Goal: Task Accomplishment & Management: Manage account settings

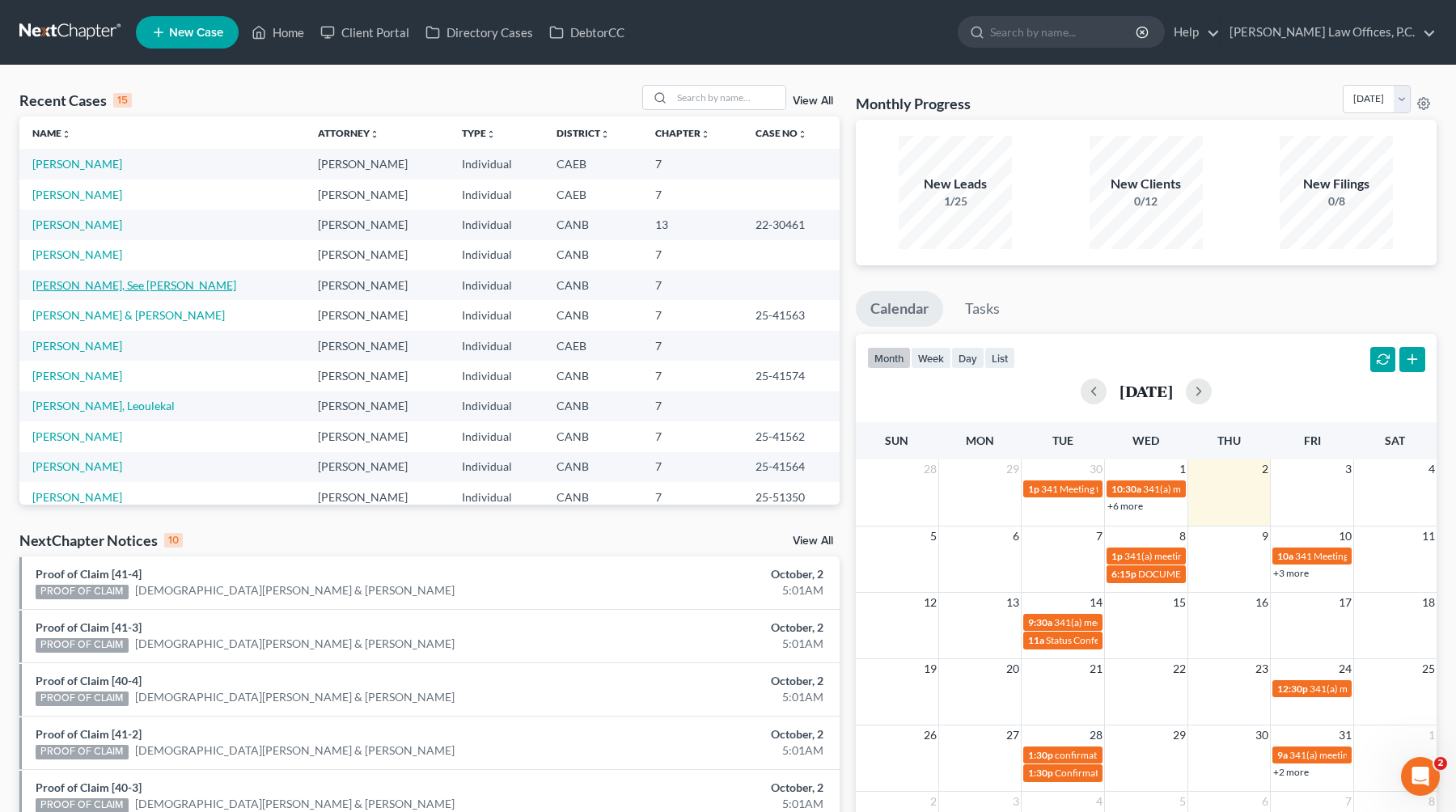
click at [75, 285] on link "[PERSON_NAME], See [PERSON_NAME]" at bounding box center [134, 285] width 204 height 14
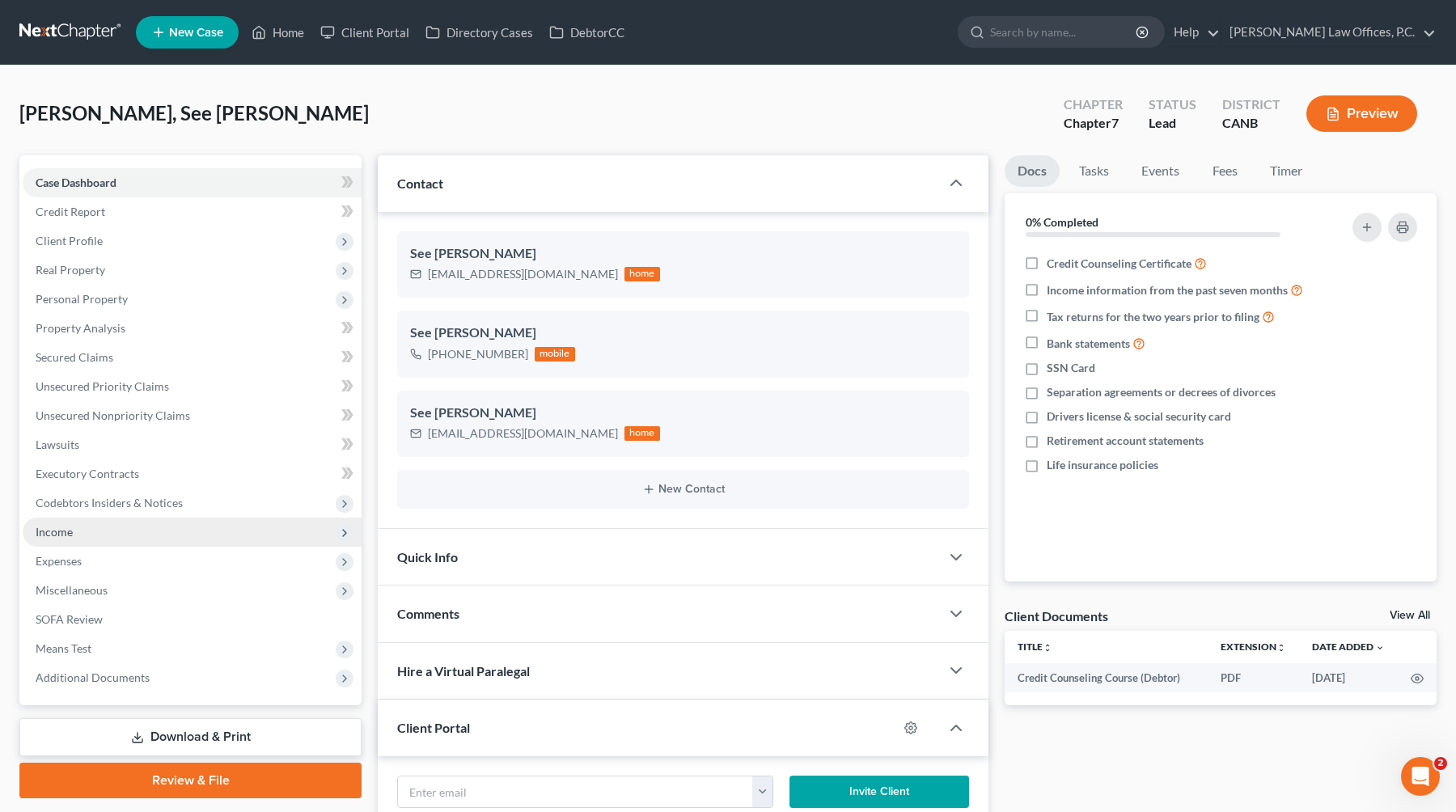
click at [81, 538] on span "Income" at bounding box center [192, 533] width 339 height 29
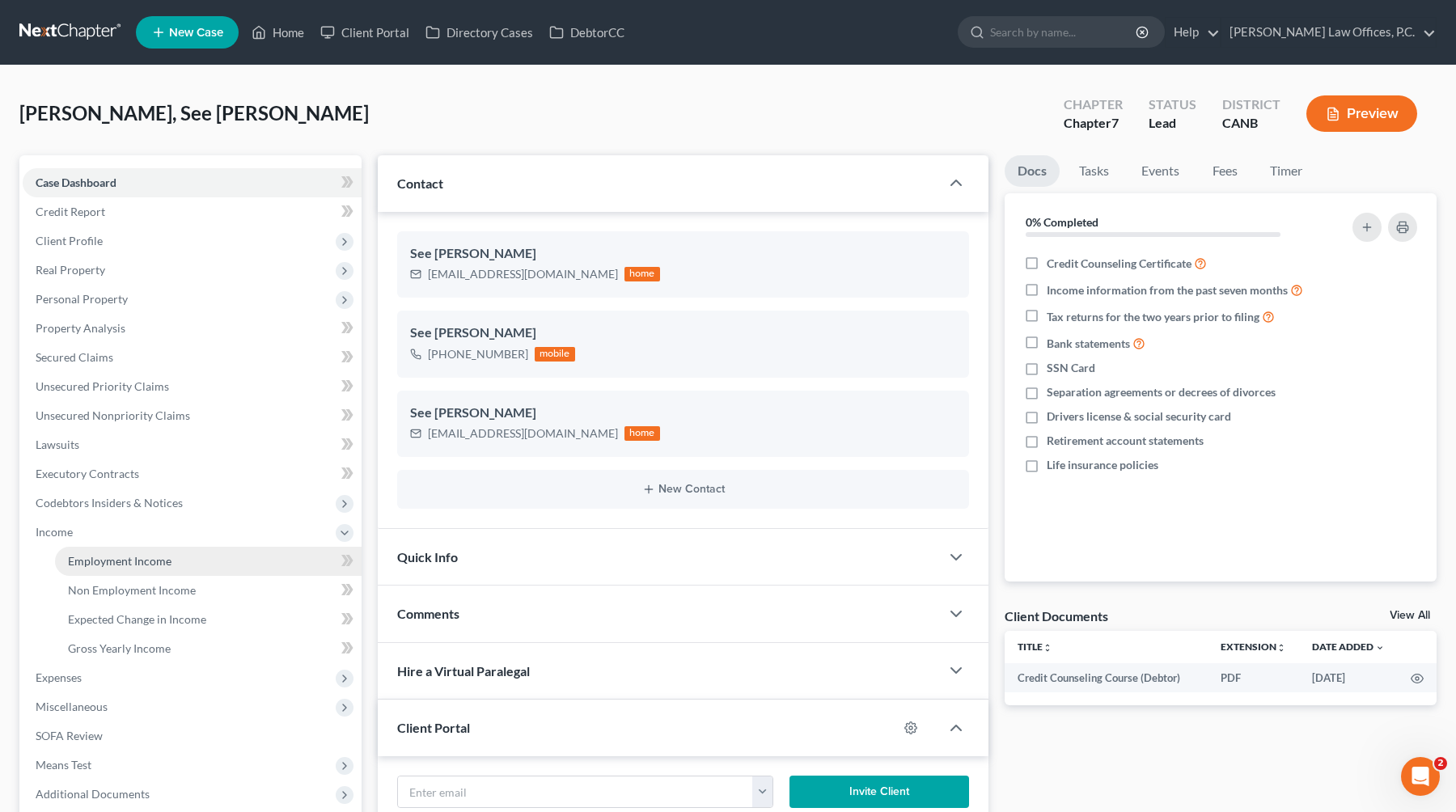
click at [144, 560] on span "Employment Income" at bounding box center [119, 560] width 103 height 14
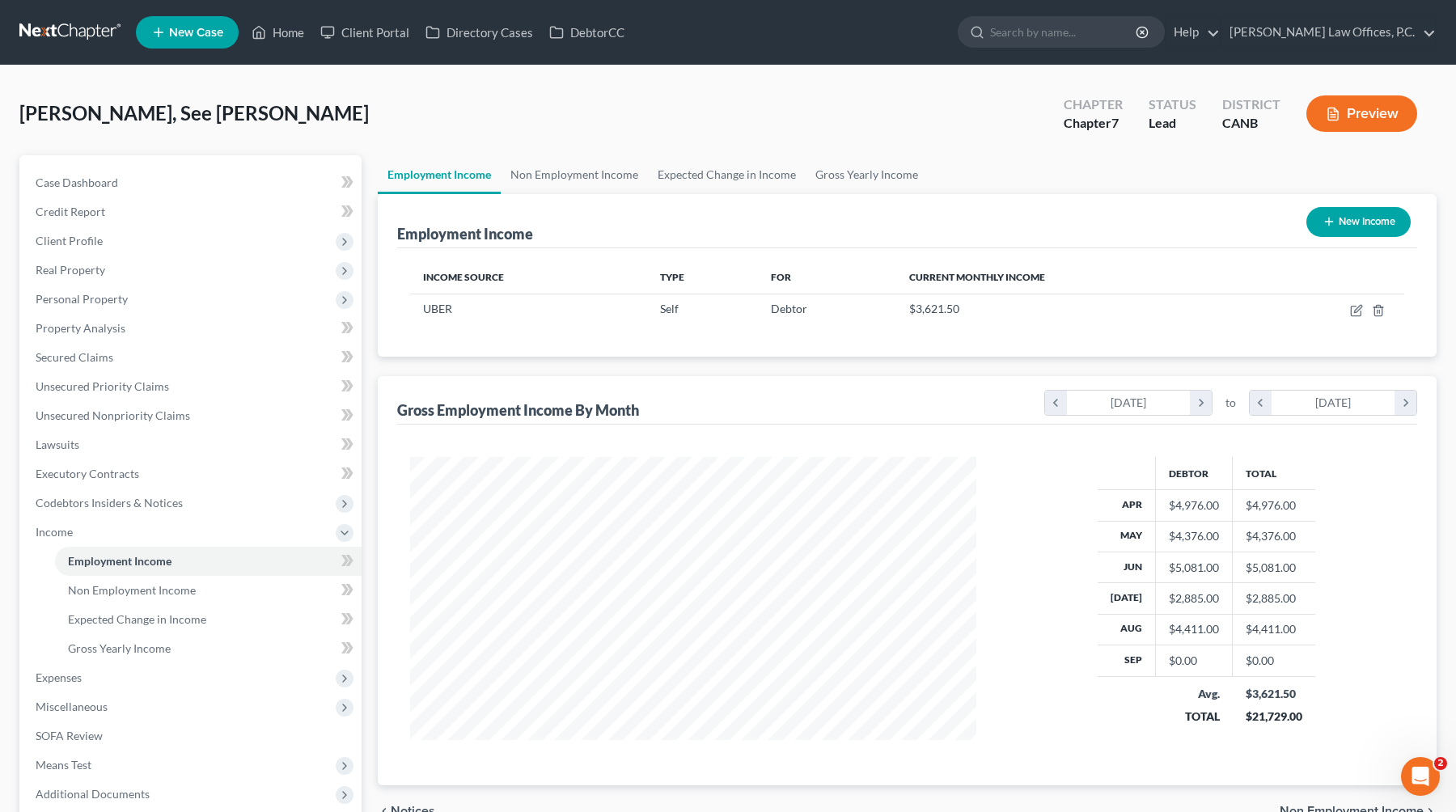
scroll to position [290, 599]
click at [932, 308] on icon "button" at bounding box center [1356, 310] width 13 height 13
select select "1"
select select "0"
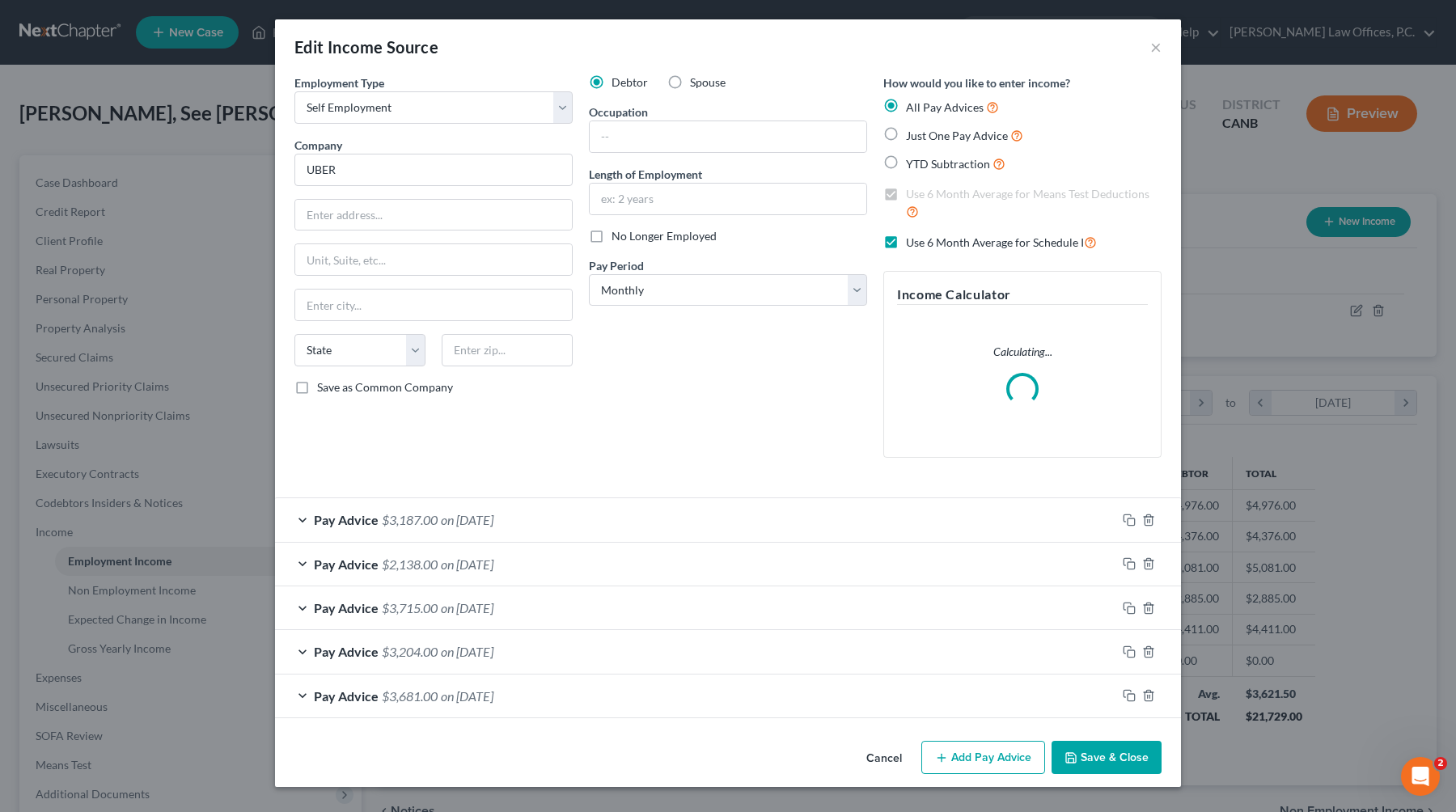
click at [932, 754] on button "Add Pay Advice" at bounding box center [983, 757] width 124 height 34
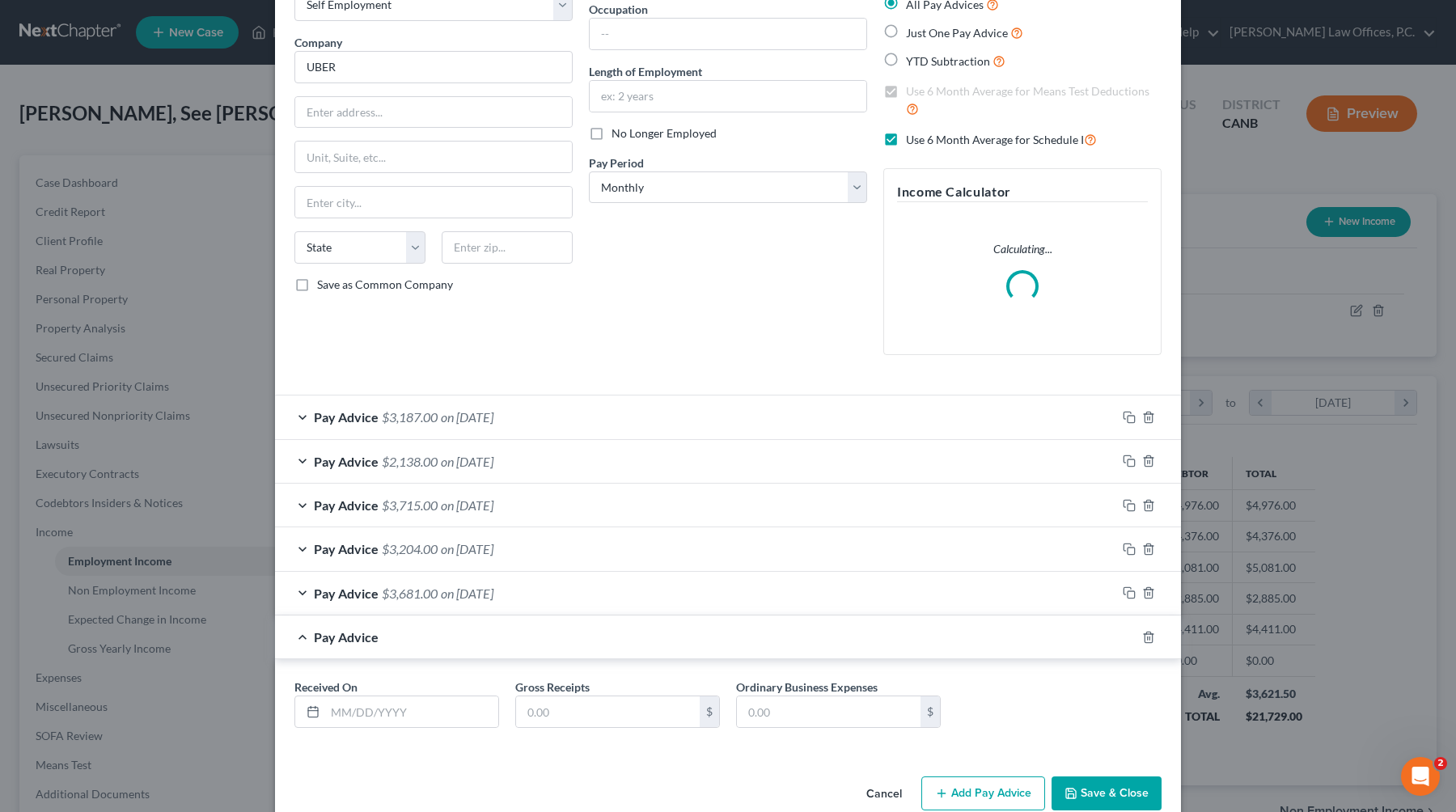
scroll to position [133, 0]
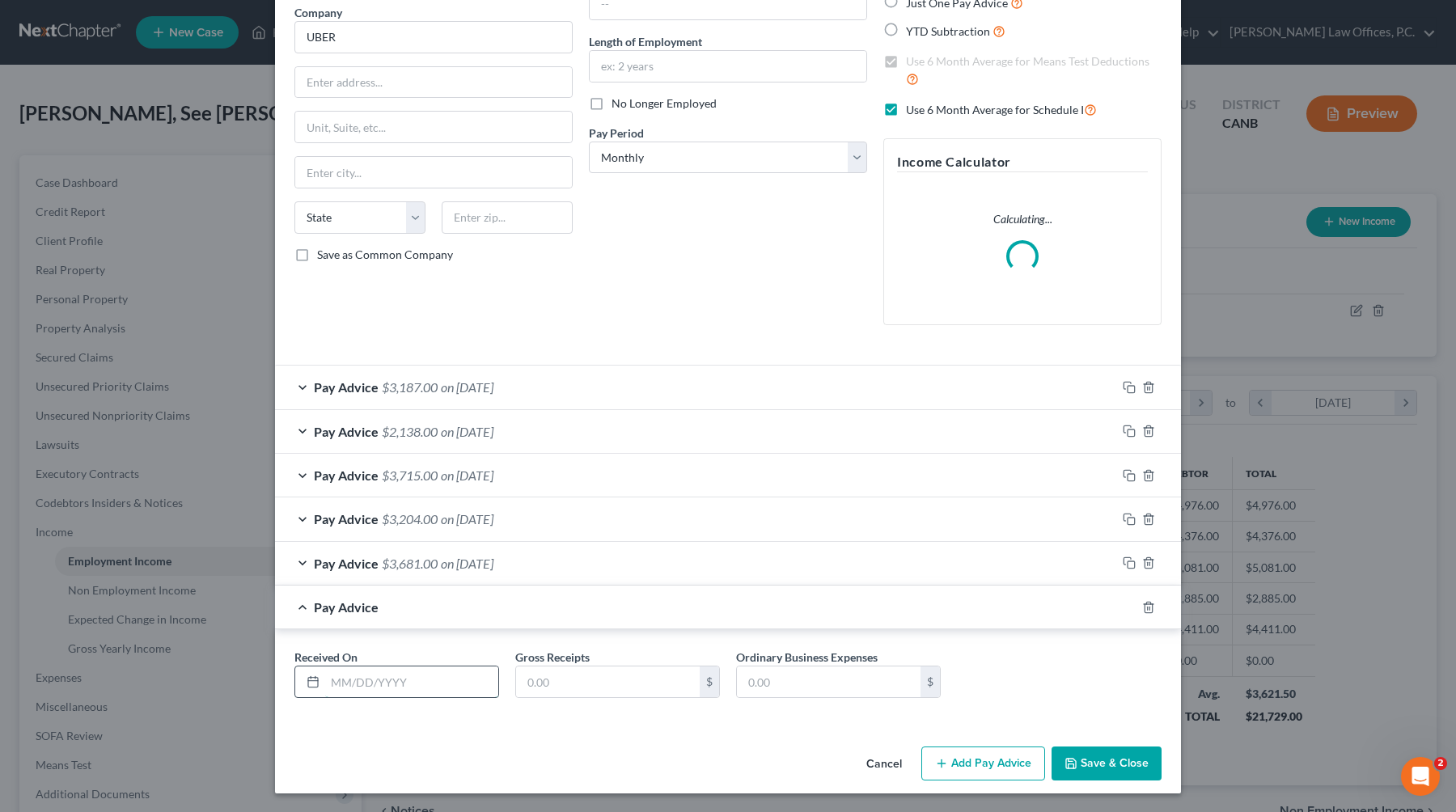
click at [458, 683] on input "text" at bounding box center [411, 681] width 173 height 30
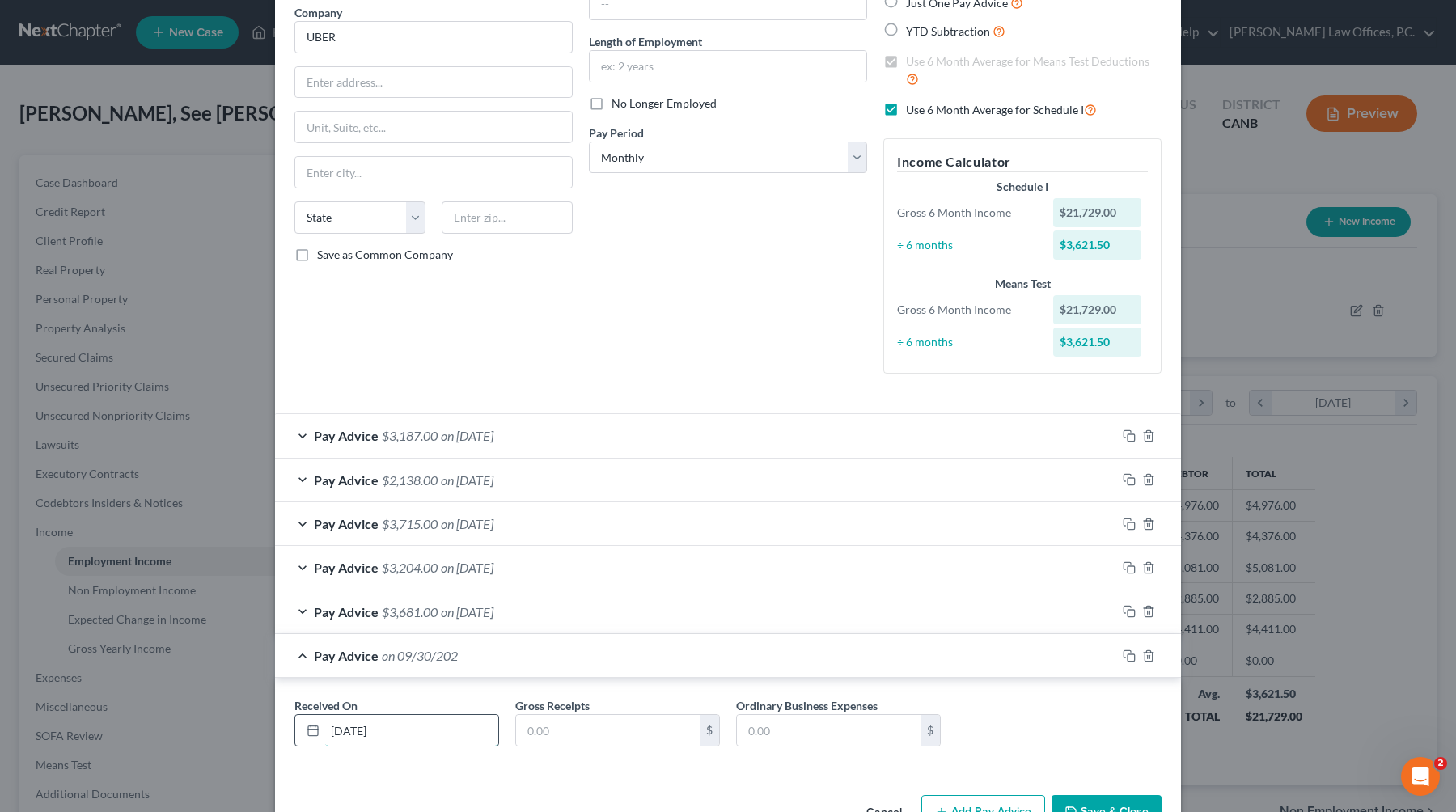
type input "[DATE]"
type input "3,124"
click at [932, 771] on button "Save & Close" at bounding box center [1106, 811] width 110 height 34
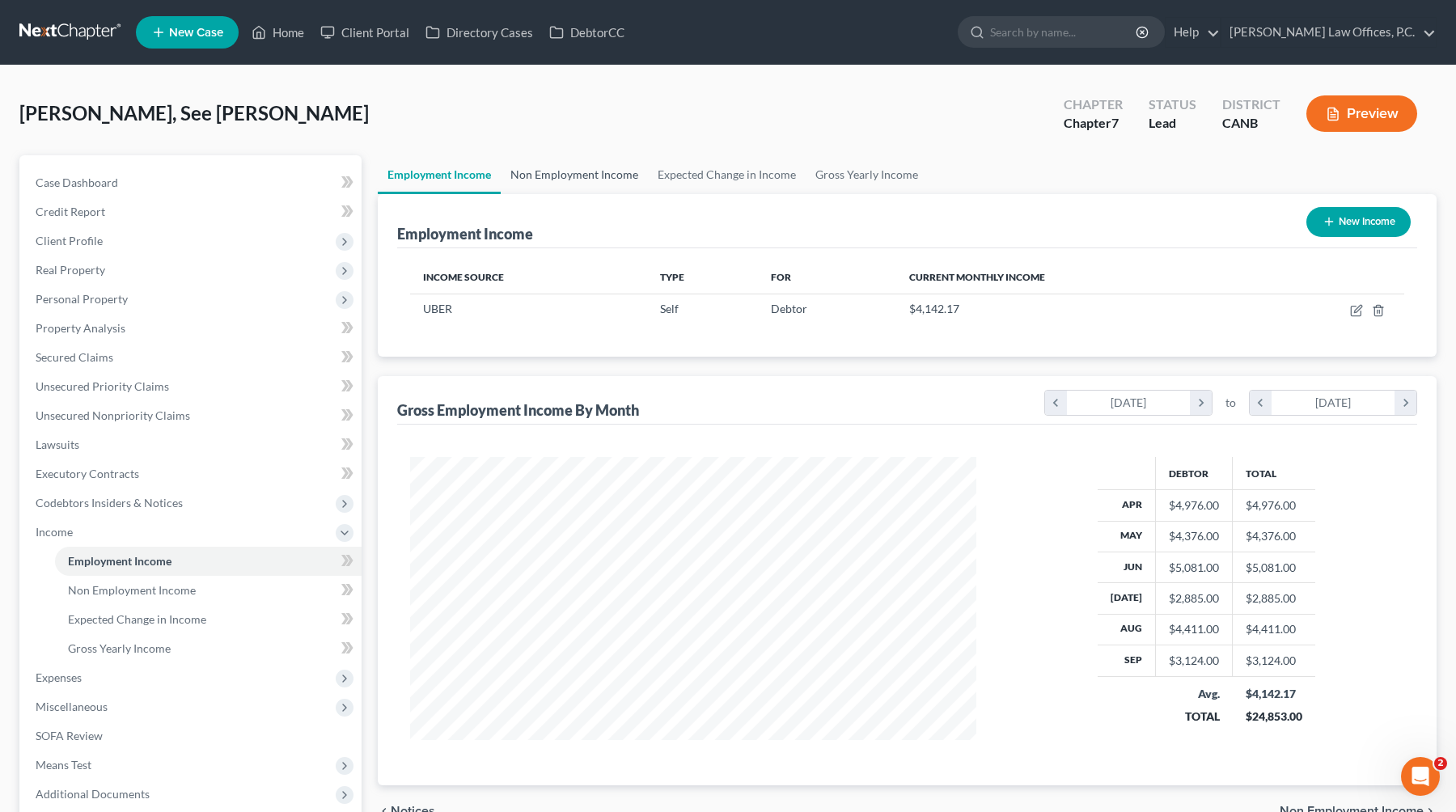
click at [587, 170] on link "Non Employment Income" at bounding box center [574, 174] width 148 height 39
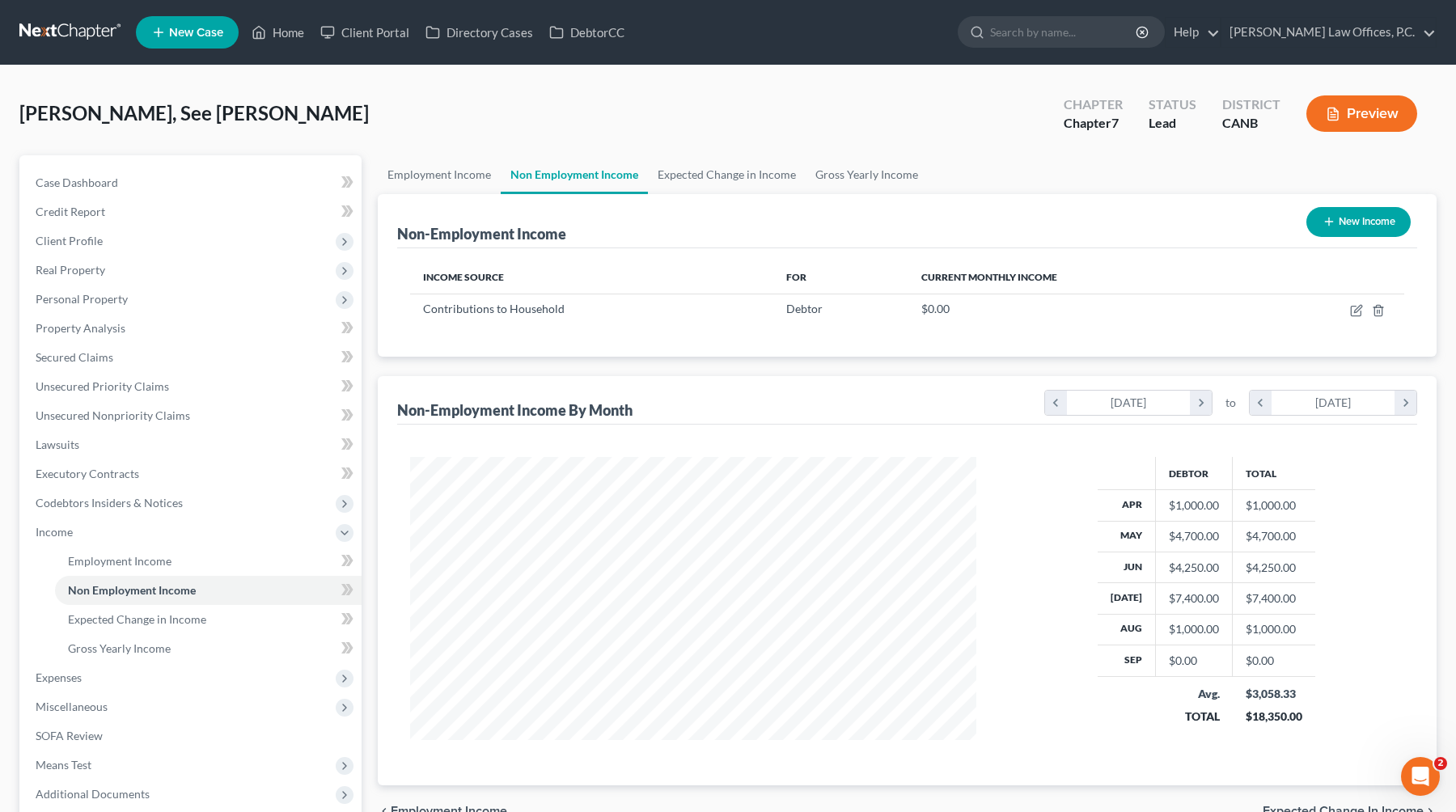
scroll to position [290, 599]
click at [932, 310] on td at bounding box center [1331, 308] width 146 height 30
click at [932, 310] on icon "button" at bounding box center [1356, 310] width 13 height 13
select select "8"
select select "0"
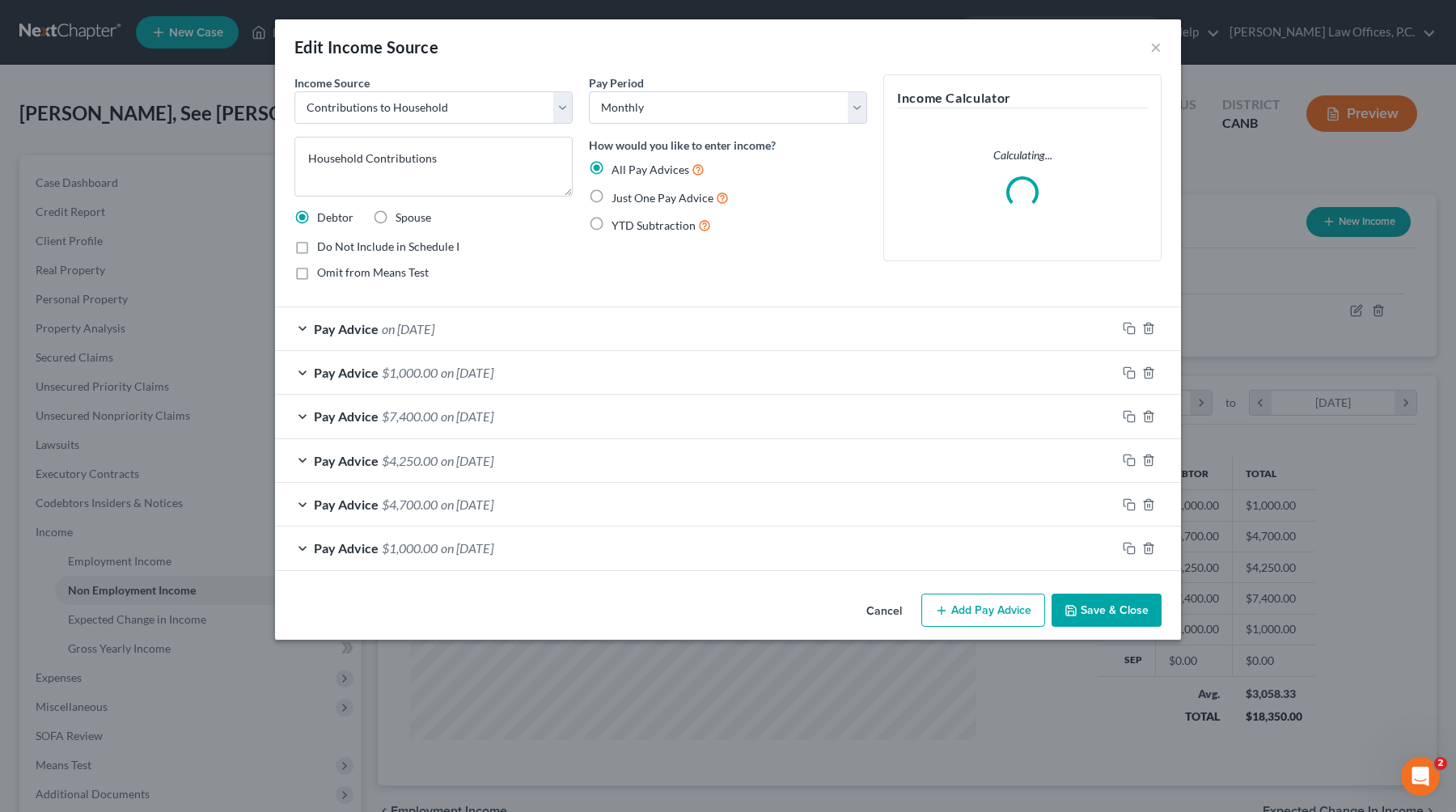
click at [665, 325] on div "Pay Advice on [DATE]" at bounding box center [695, 328] width 841 height 43
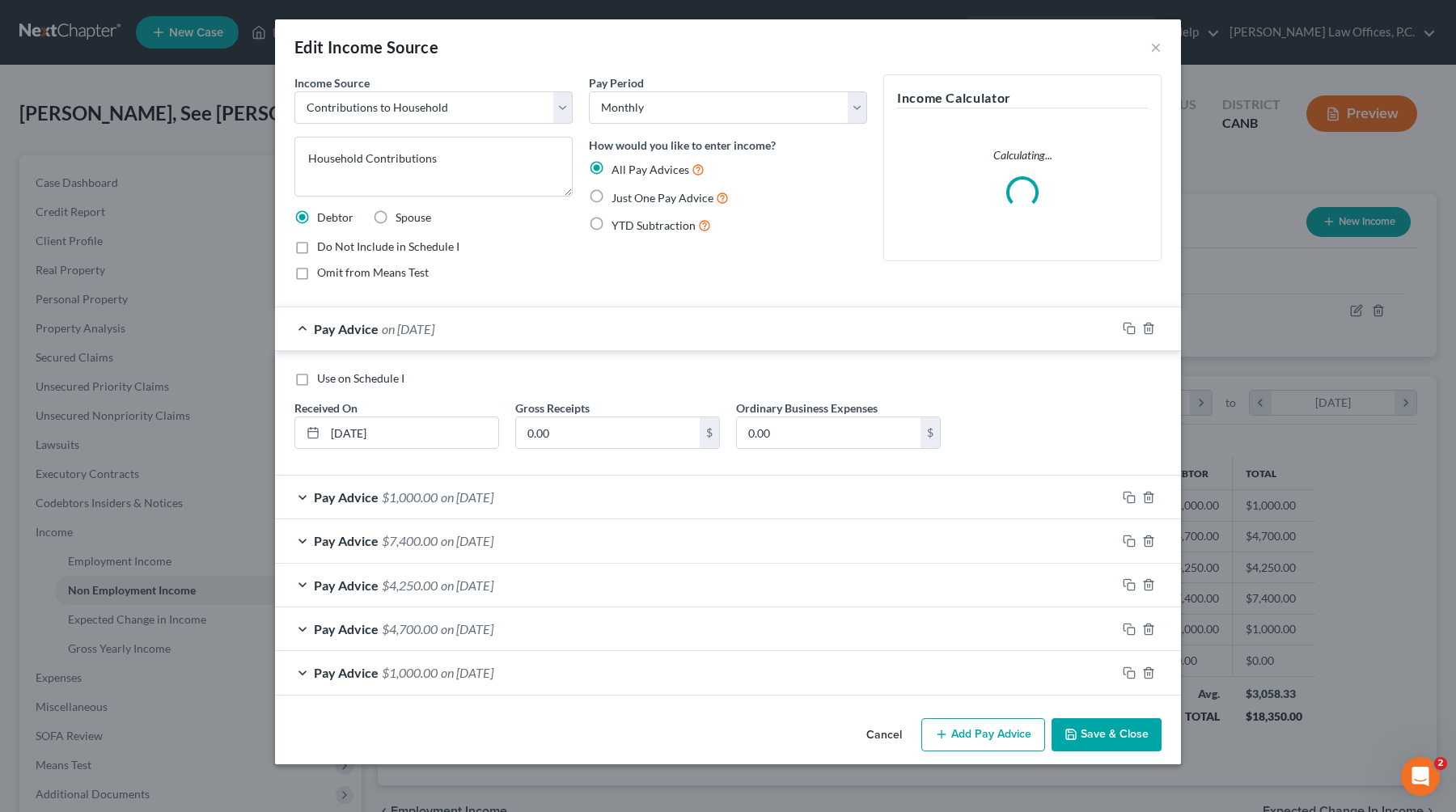
click at [665, 325] on div "Pay Advice on [DATE]" at bounding box center [695, 328] width 841 height 43
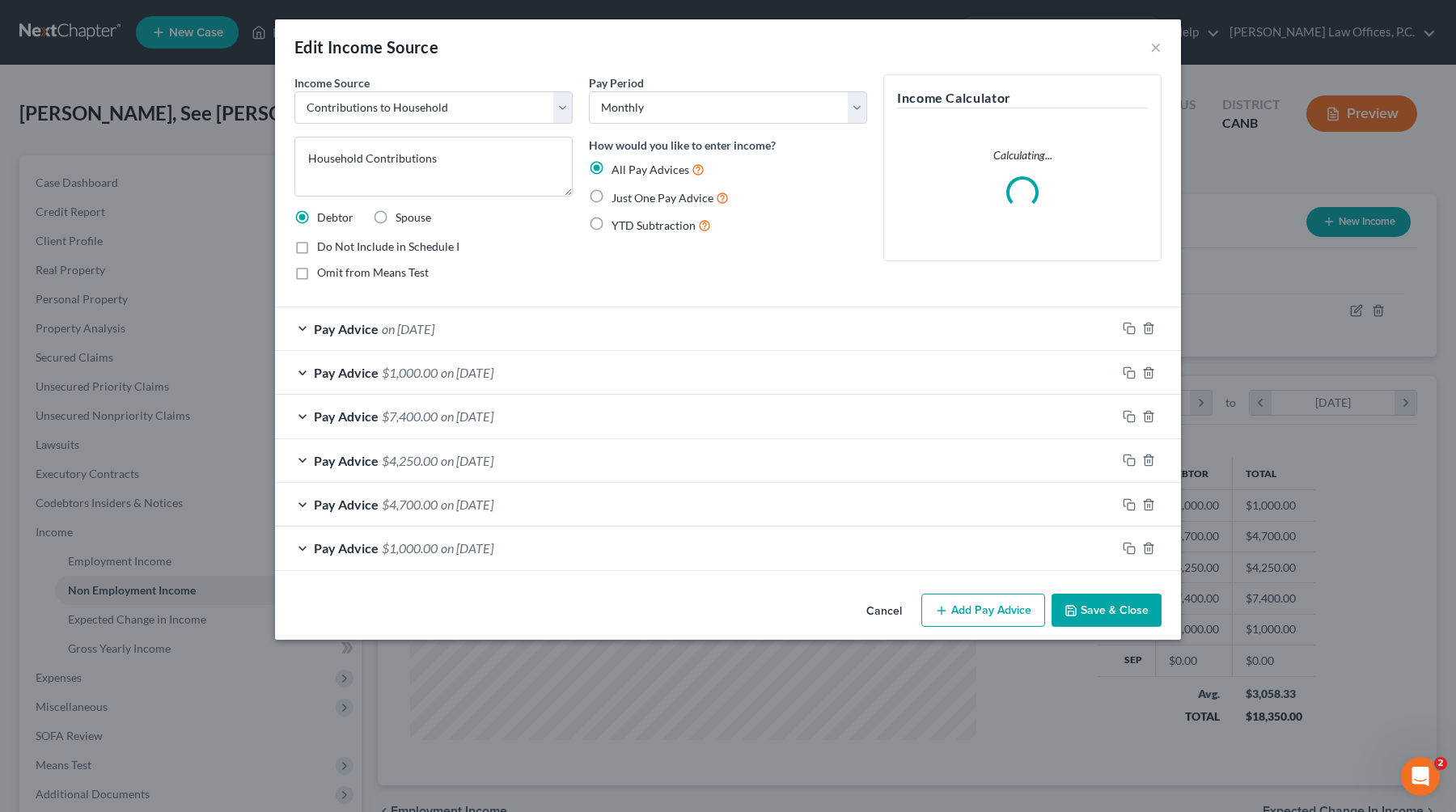
click at [540, 553] on div "Pay Advice $1,000.00 on [DATE]" at bounding box center [695, 547] width 841 height 43
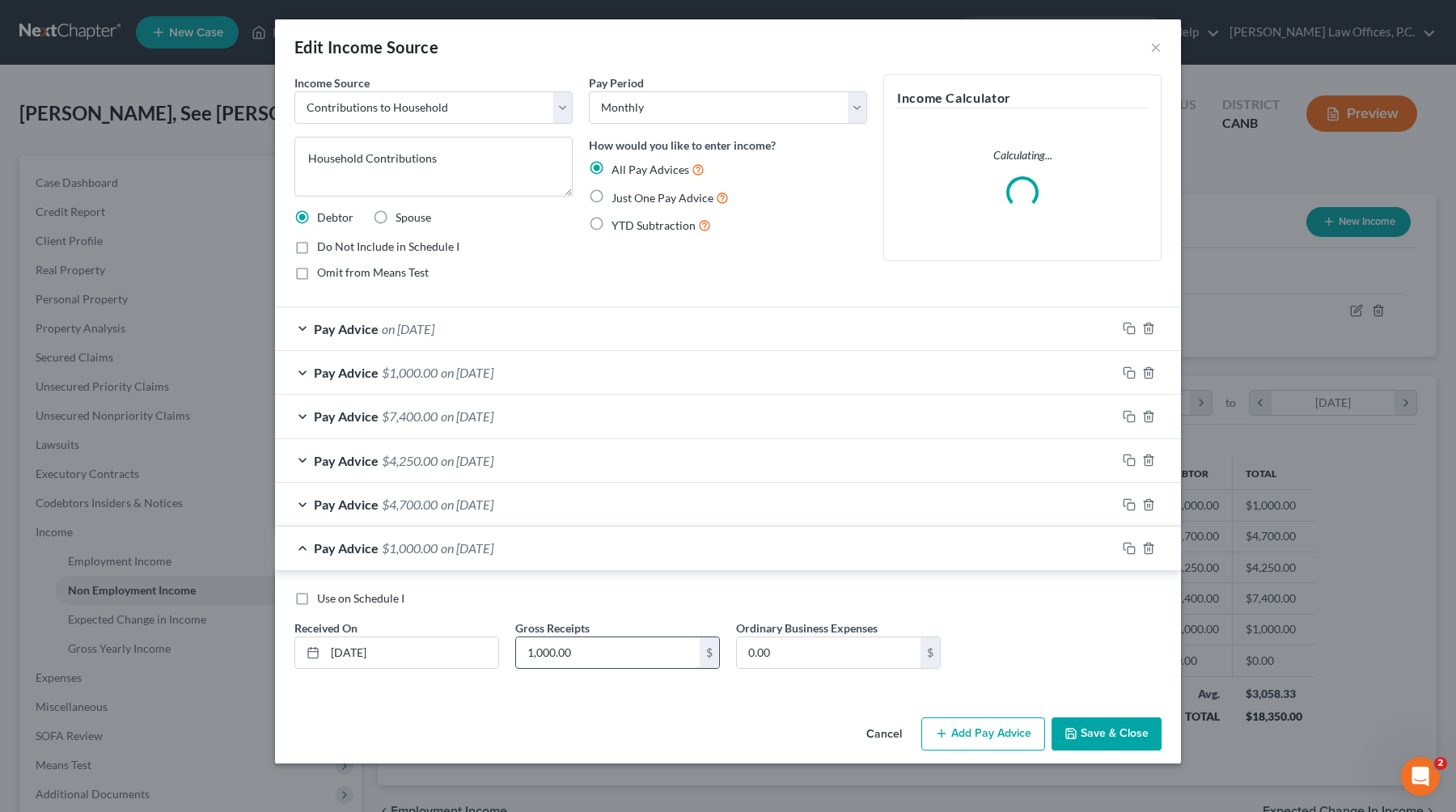
click at [551, 646] on input "1,000.00" at bounding box center [608, 652] width 184 height 30
type input "5,650.00"
click at [932, 732] on button "Save & Close" at bounding box center [1106, 734] width 110 height 34
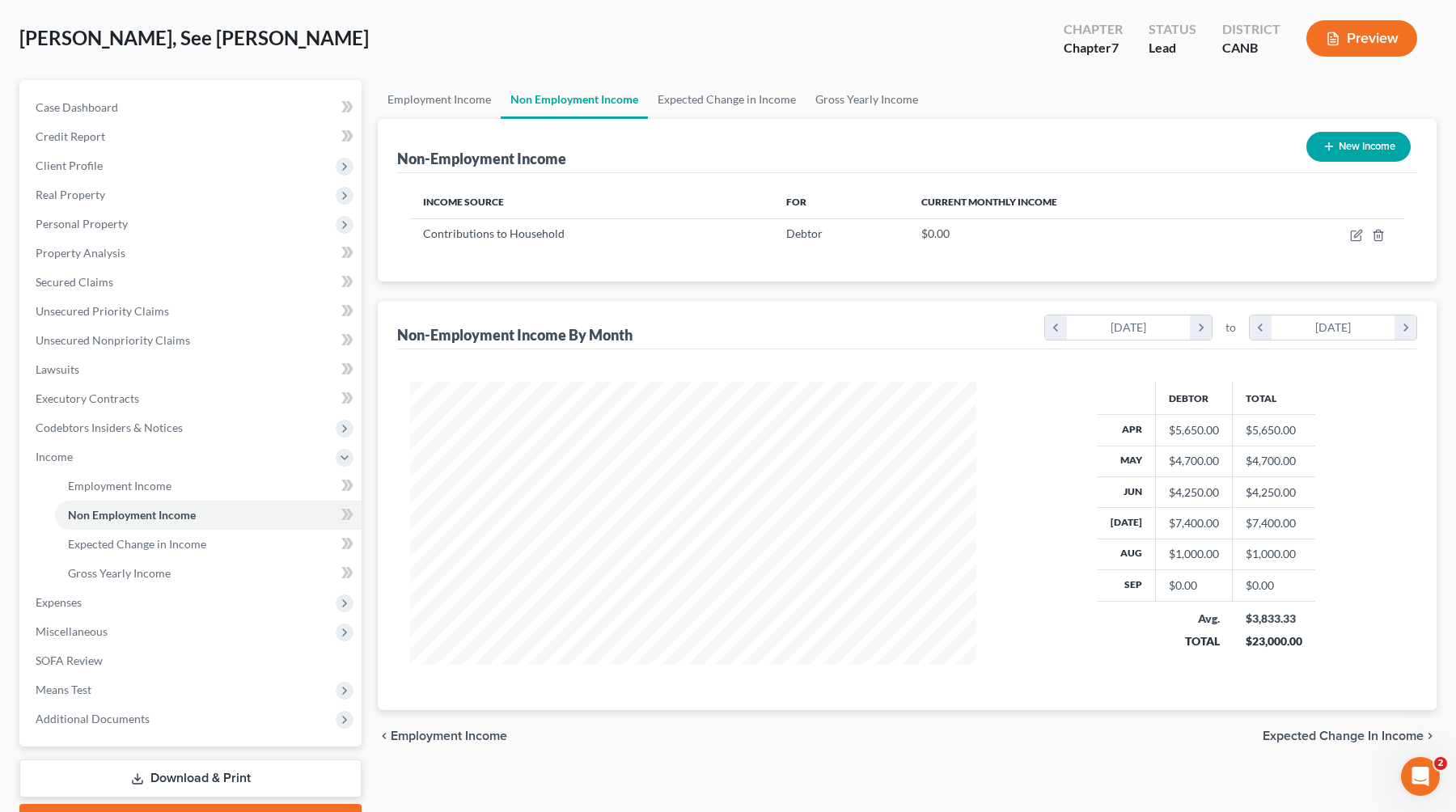
scroll to position [162, 0]
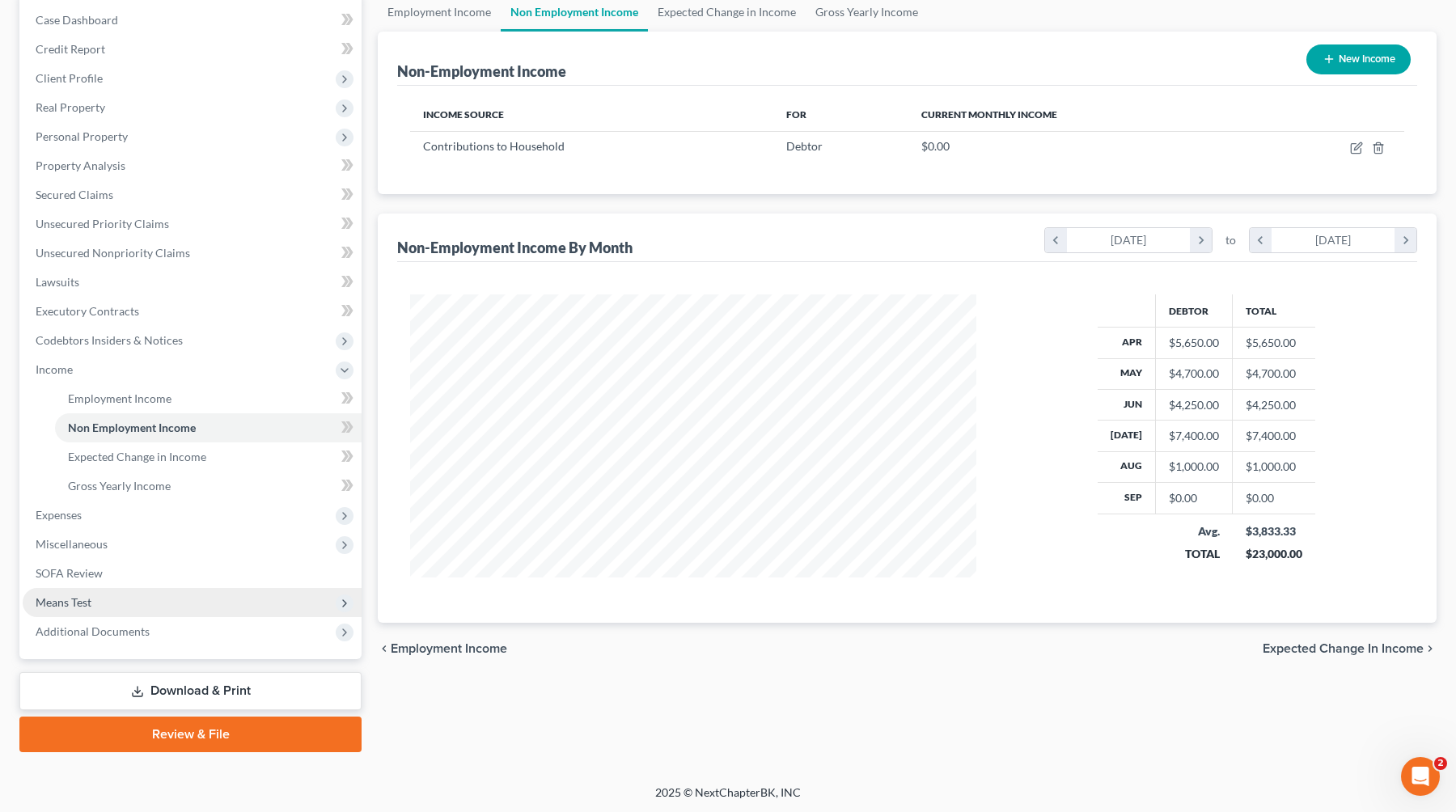
click at [102, 602] on span "Means Test" at bounding box center [192, 603] width 339 height 29
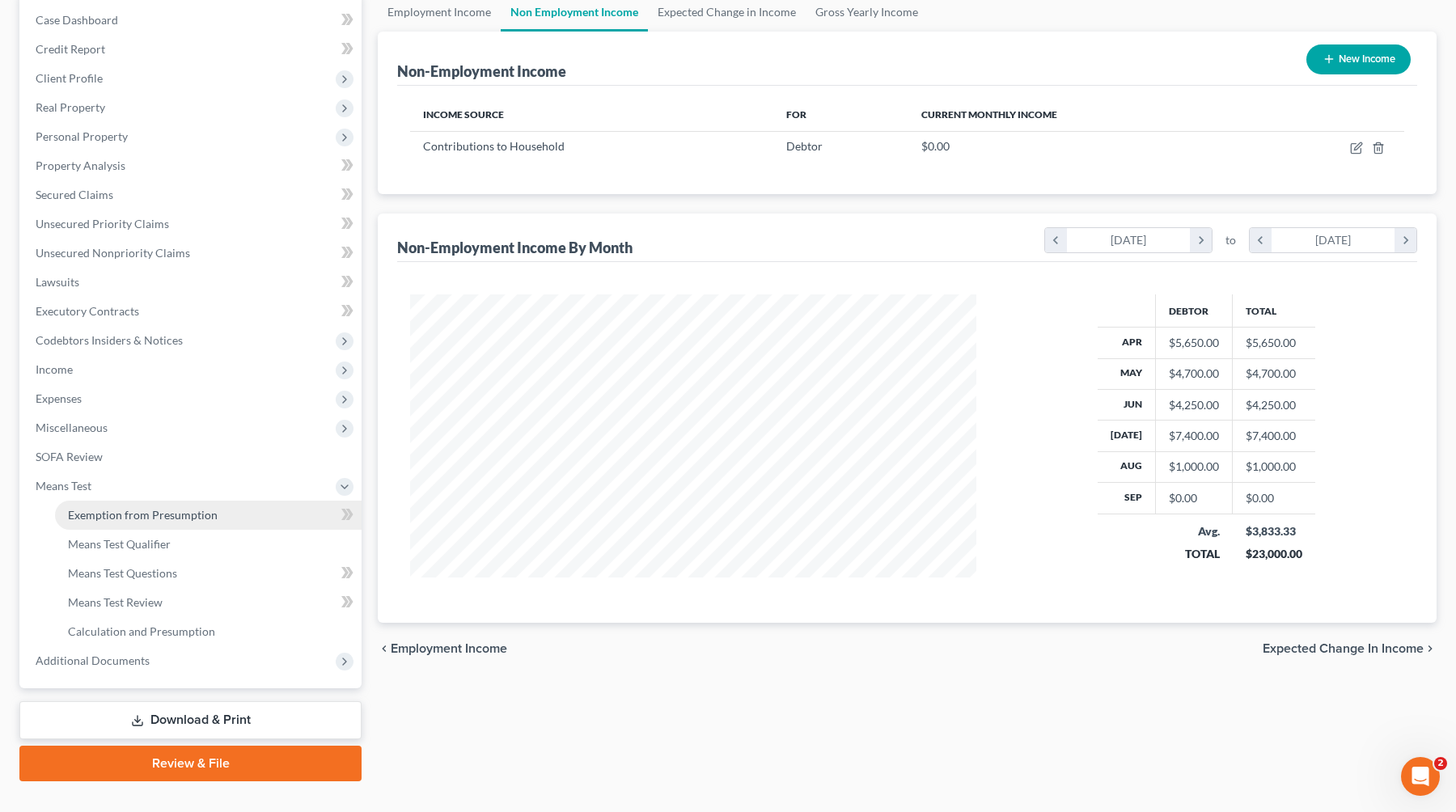
click at [157, 520] on span "Exemption from Presumption" at bounding box center [142, 514] width 149 height 14
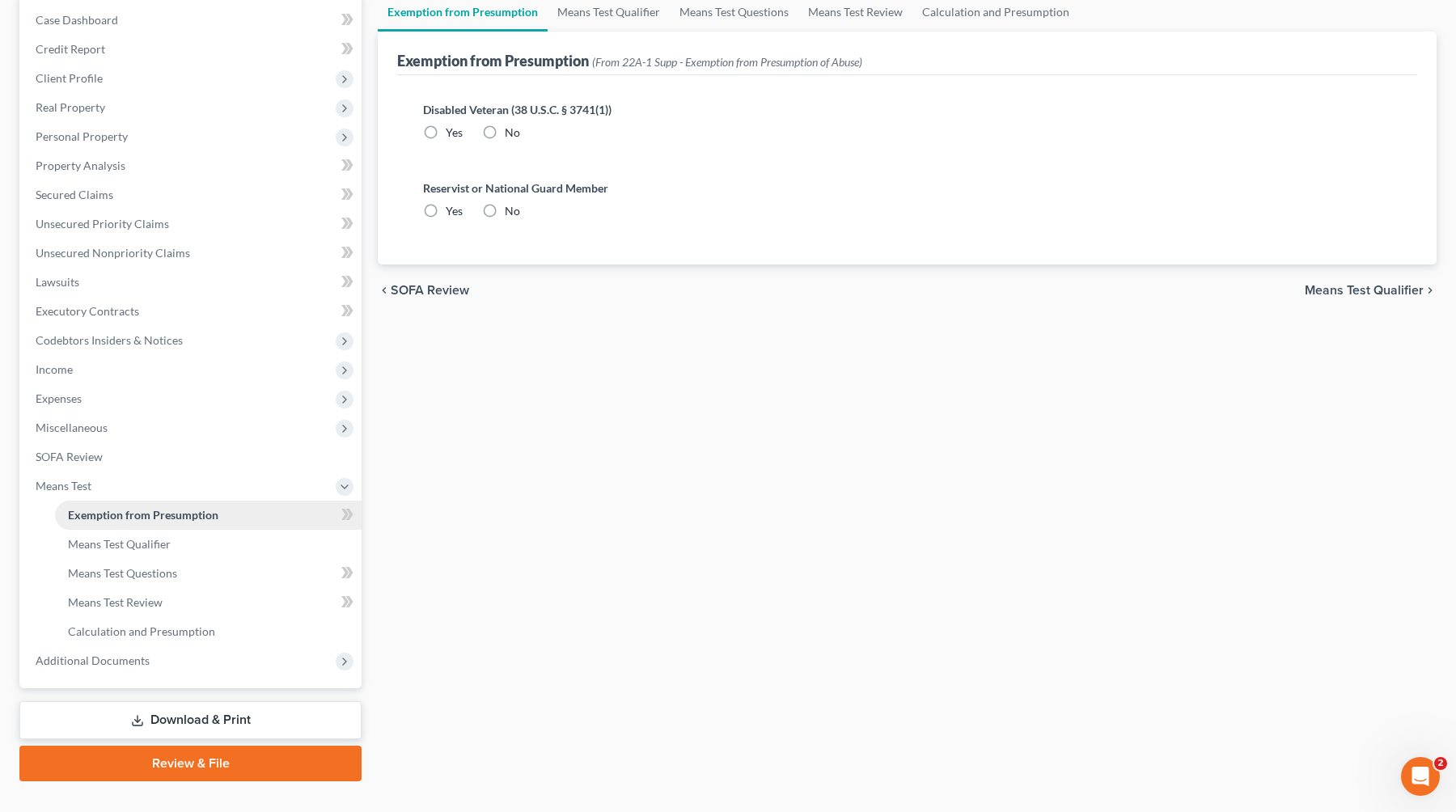
scroll to position [23, 0]
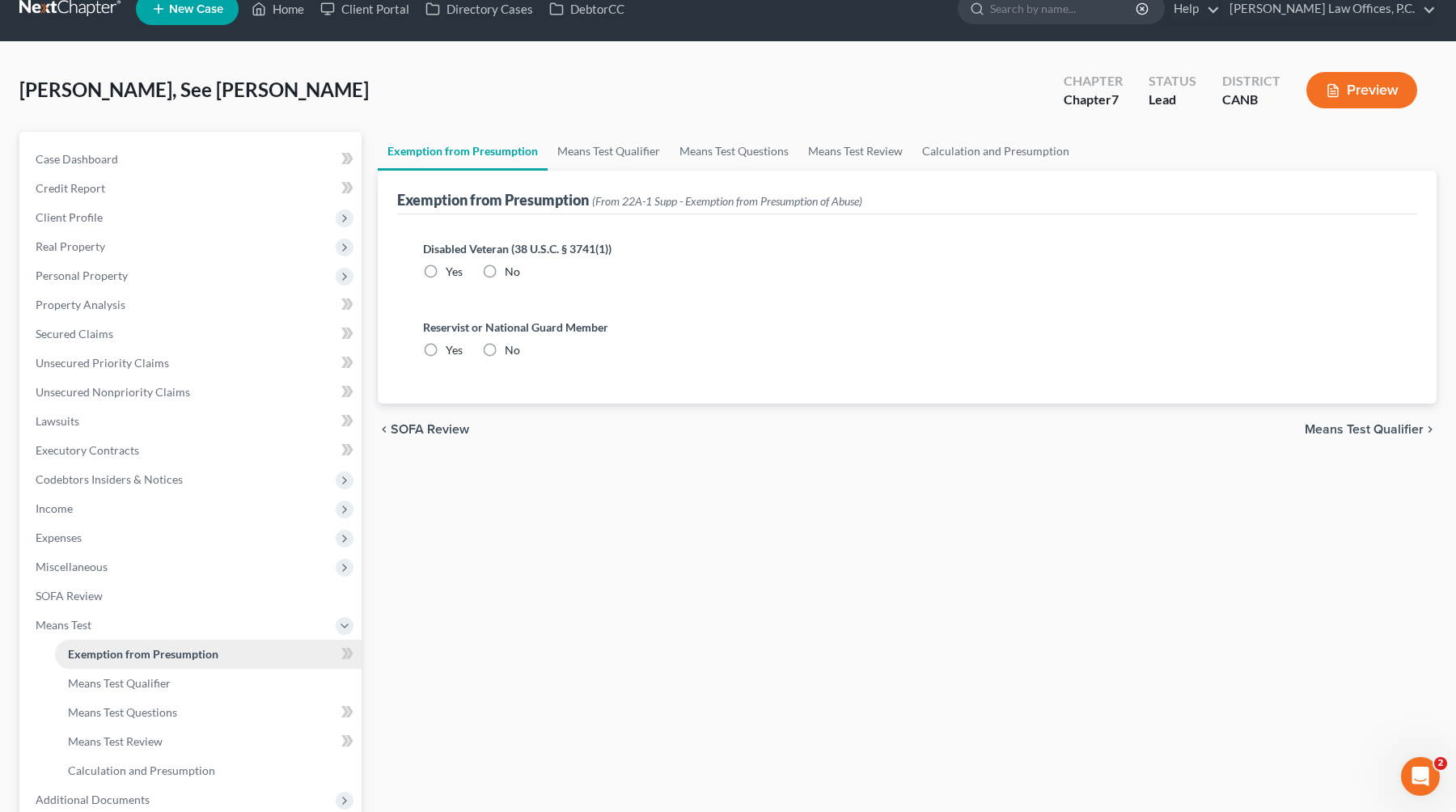
radio input "true"
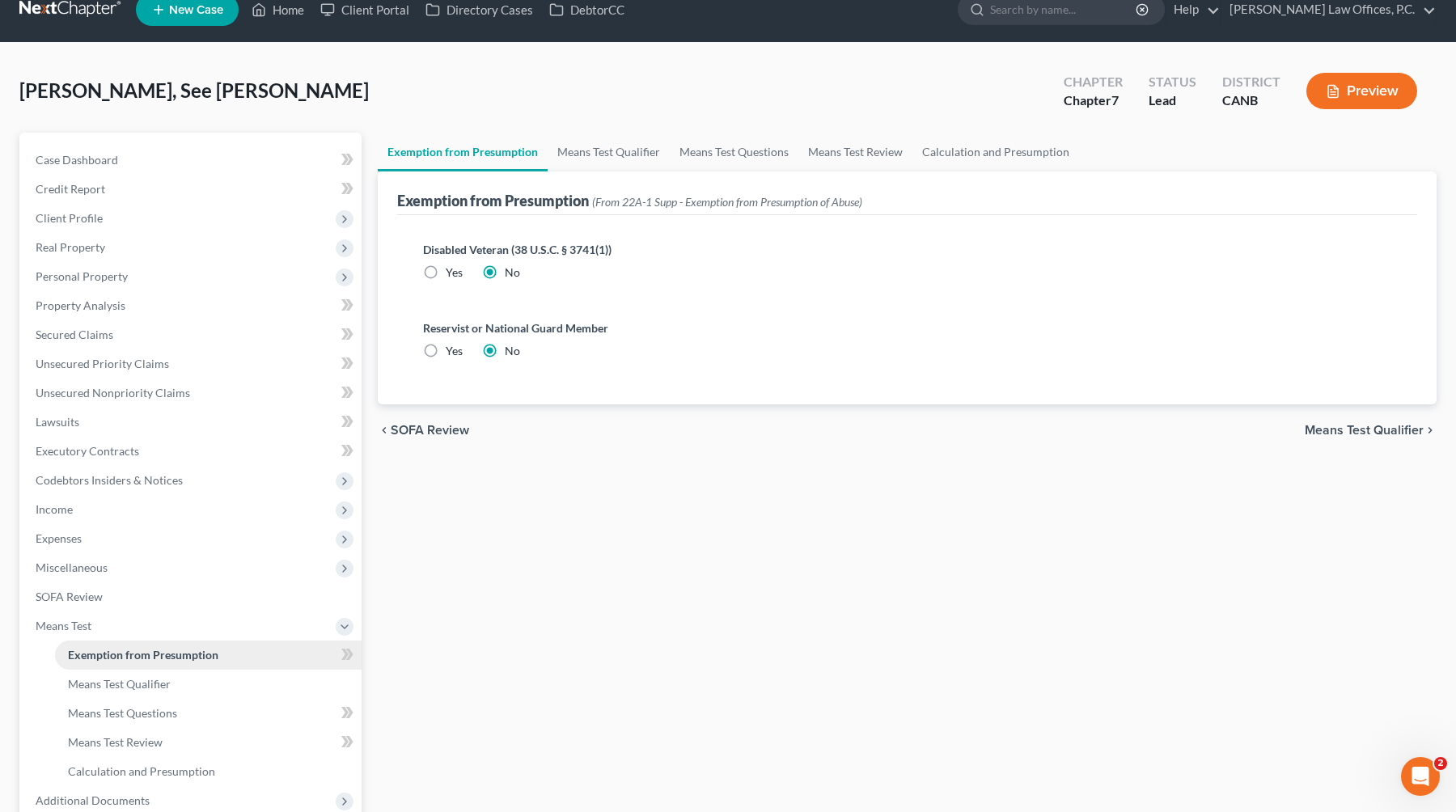
scroll to position [0, 0]
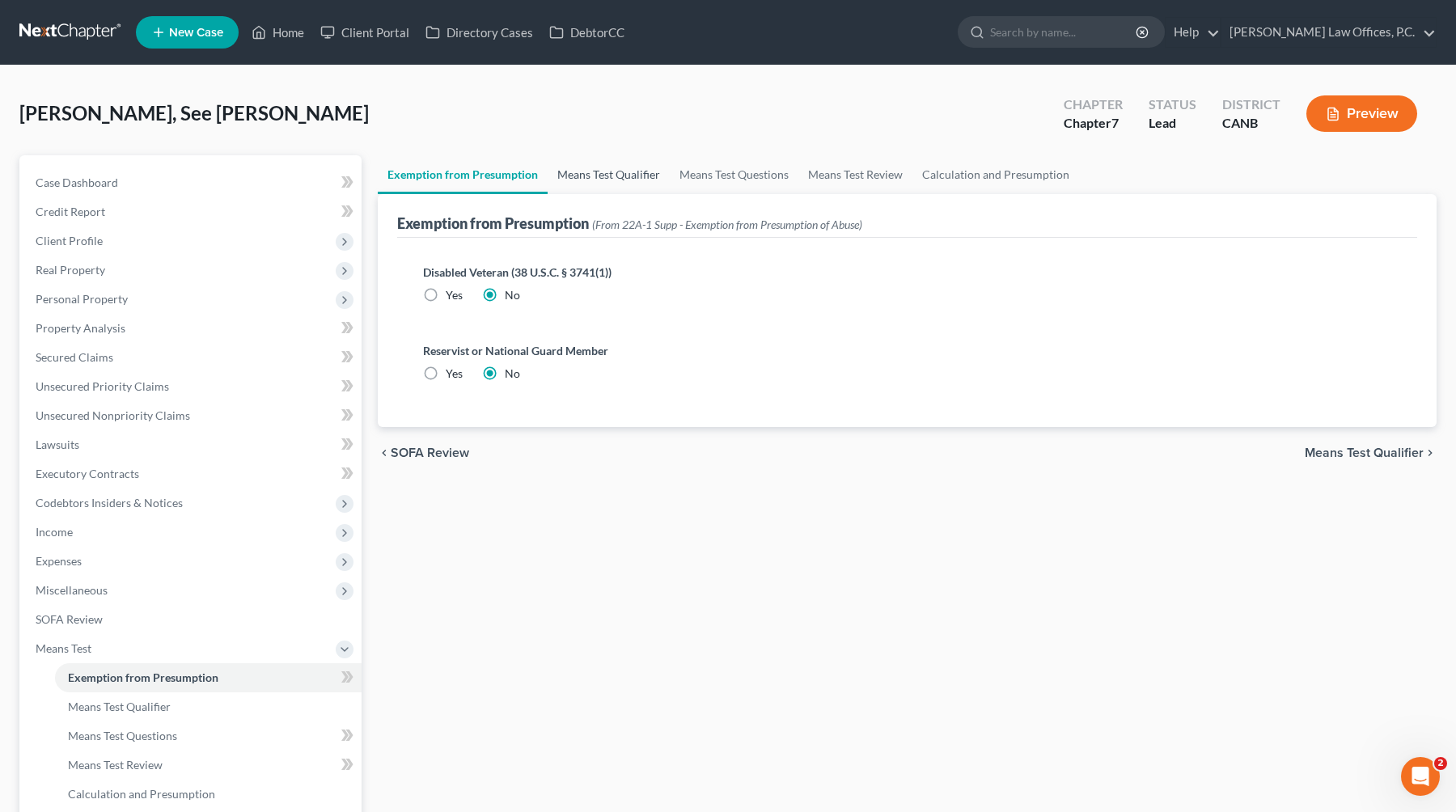
click at [625, 177] on link "Means Test Qualifier" at bounding box center [608, 174] width 122 height 39
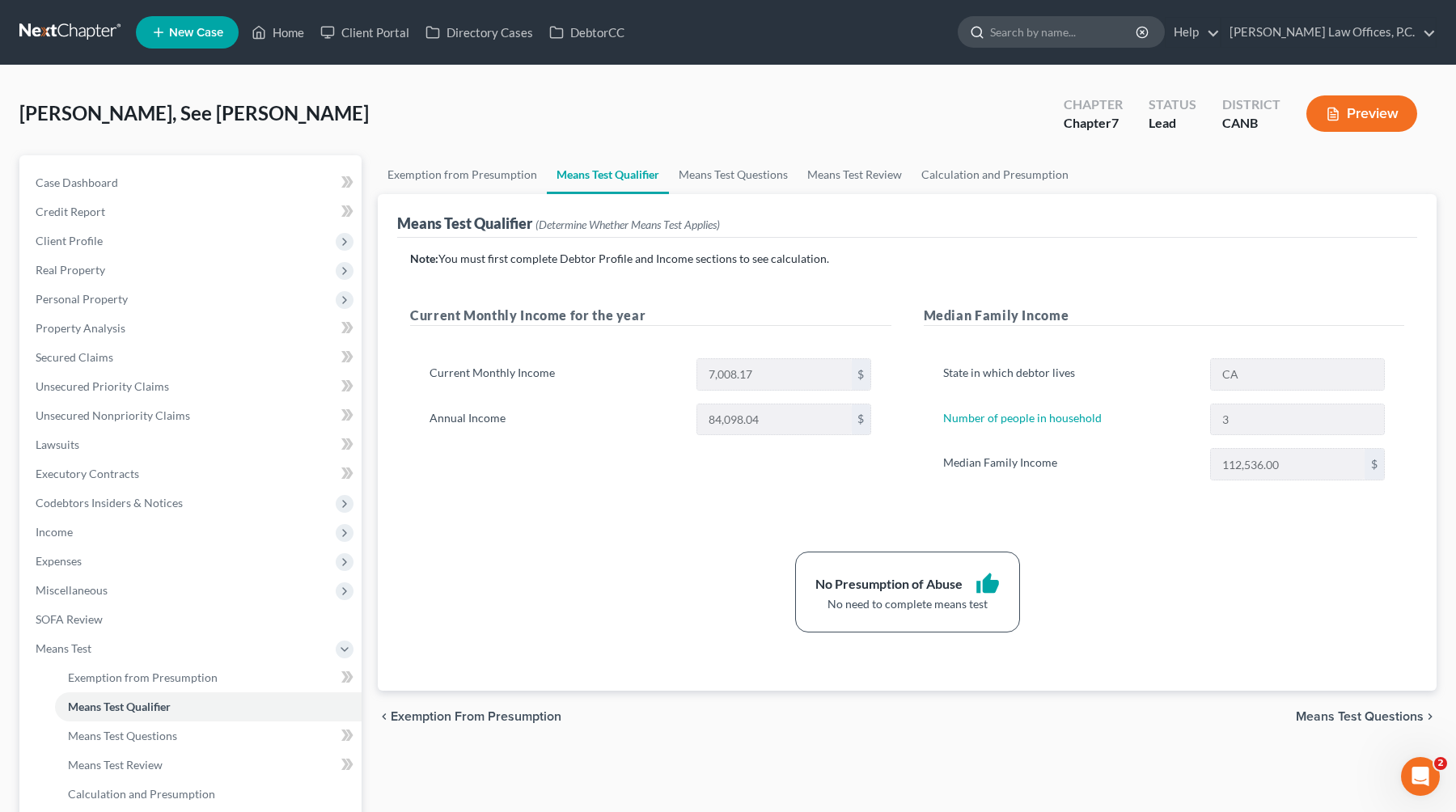
click at [932, 21] on input "search" at bounding box center [1064, 32] width 148 height 29
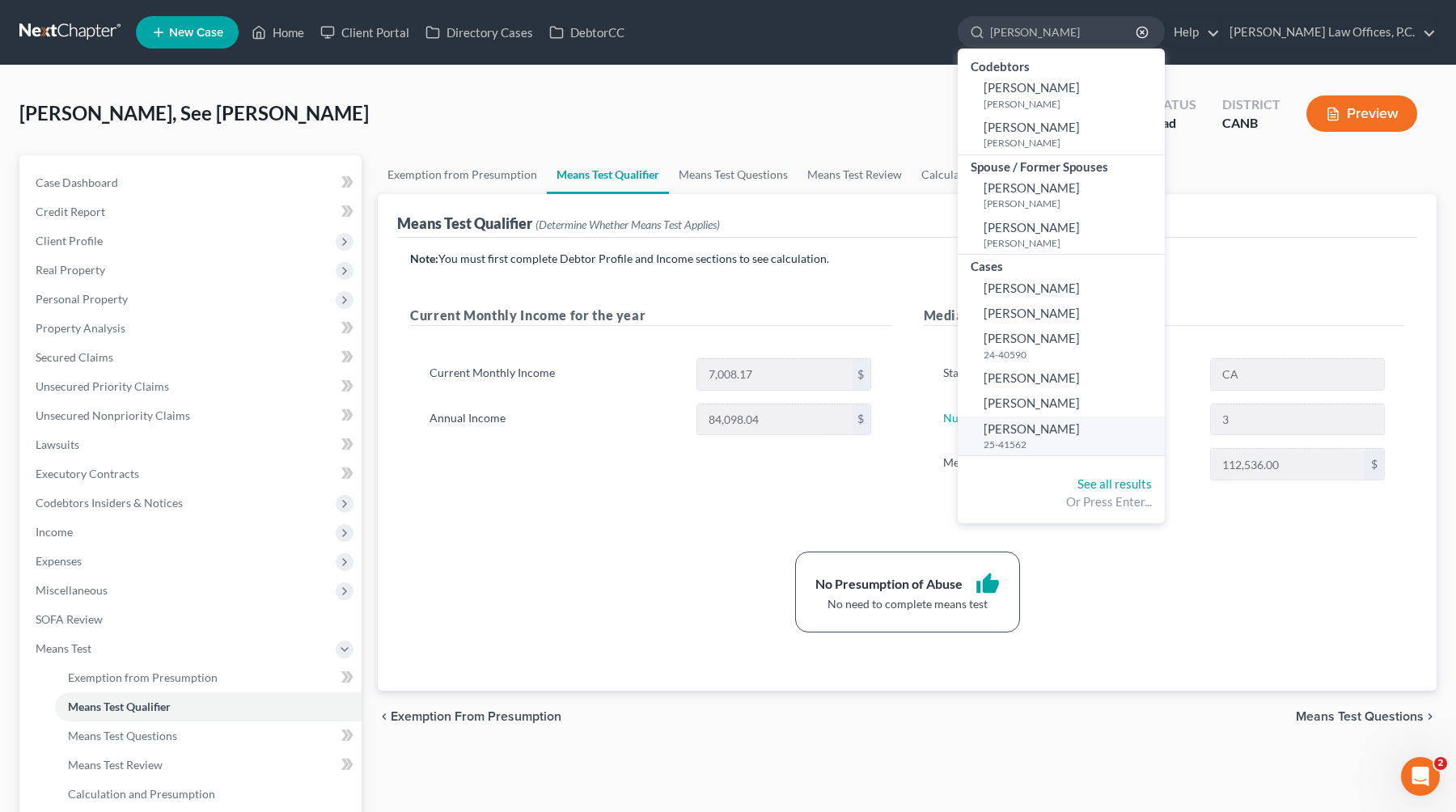
type input "[PERSON_NAME]"
click at [932, 438] on small "25-41562" at bounding box center [1072, 444] width 177 height 14
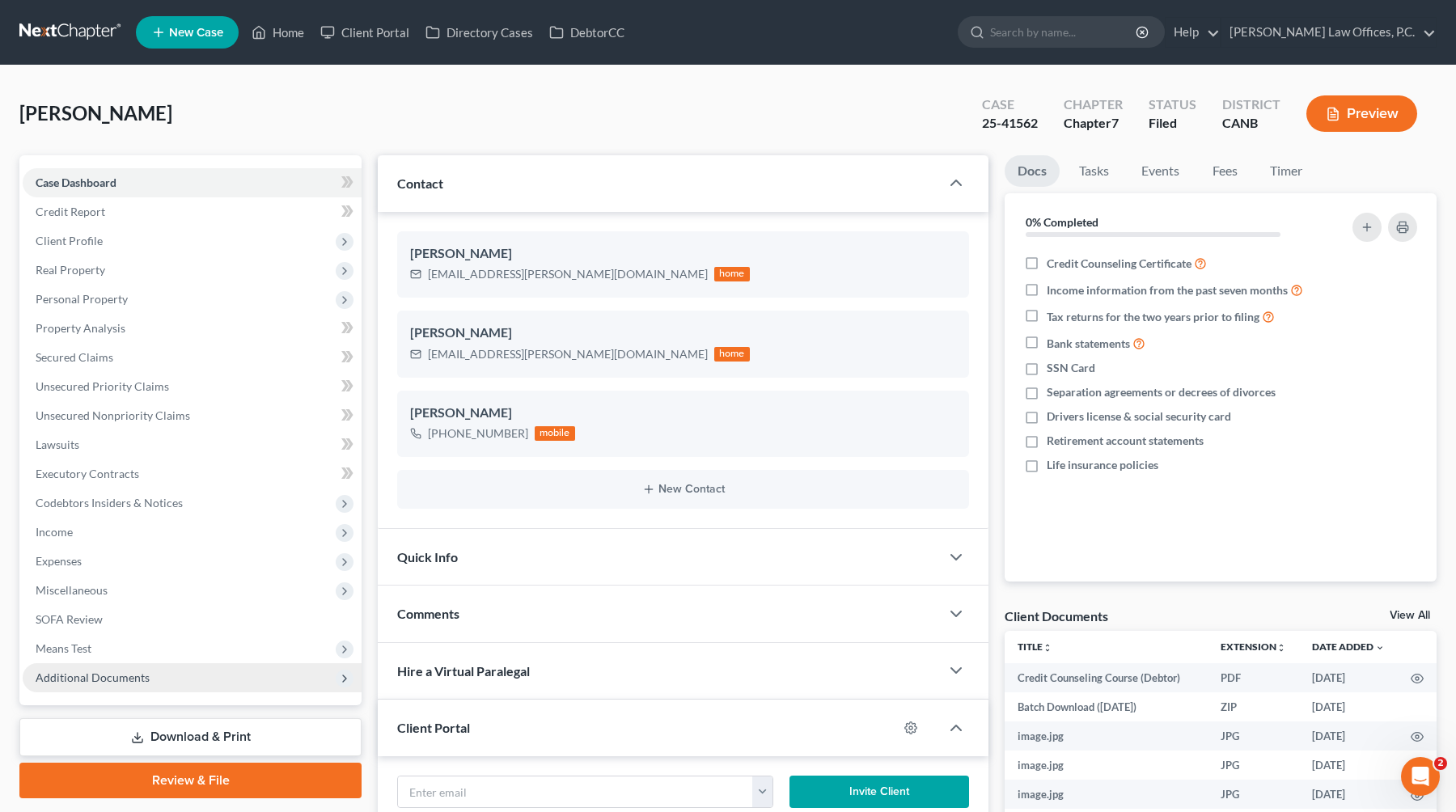
click at [251, 678] on span "Additional Documents" at bounding box center [192, 678] width 339 height 29
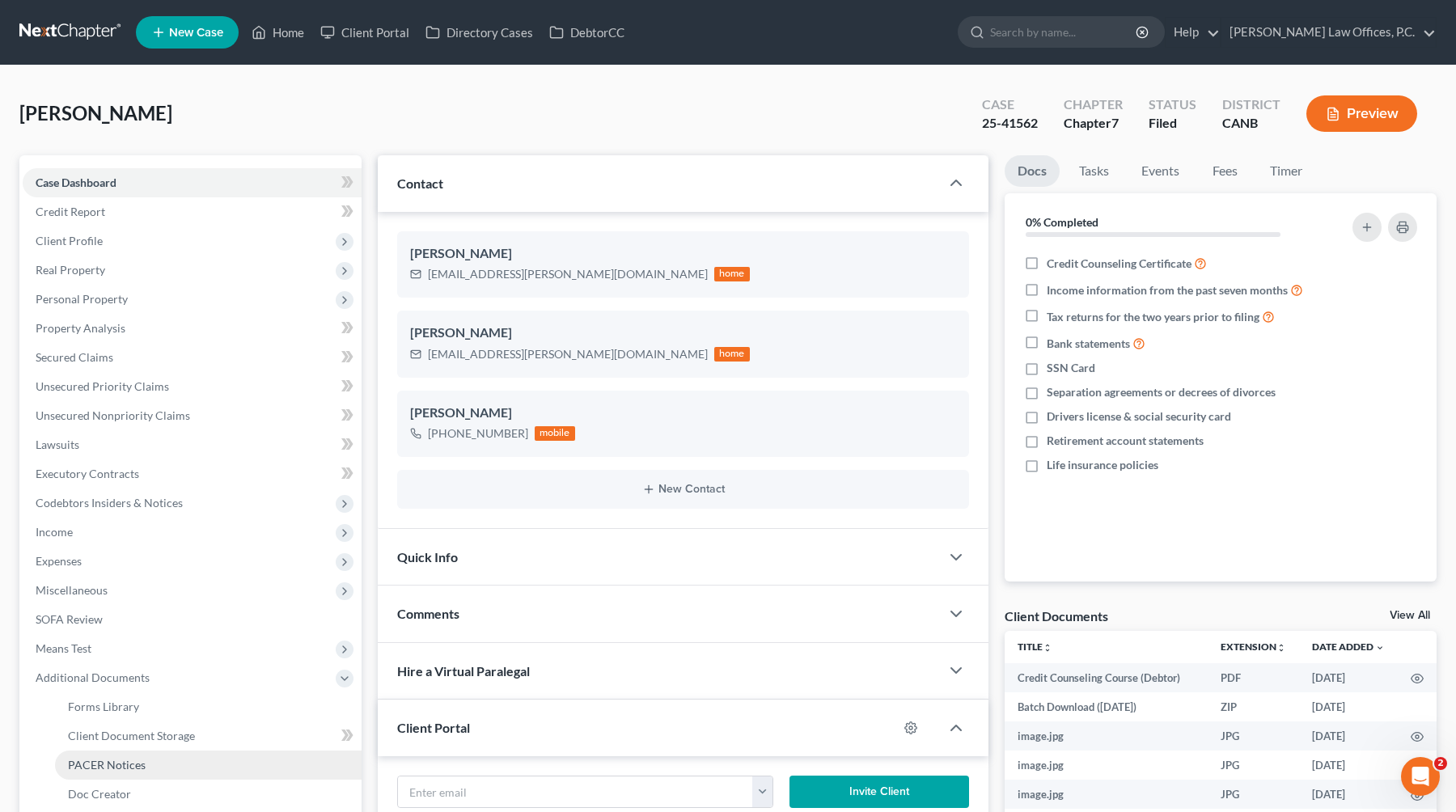
click at [181, 760] on link "PACER Notices" at bounding box center [207, 765] width 306 height 29
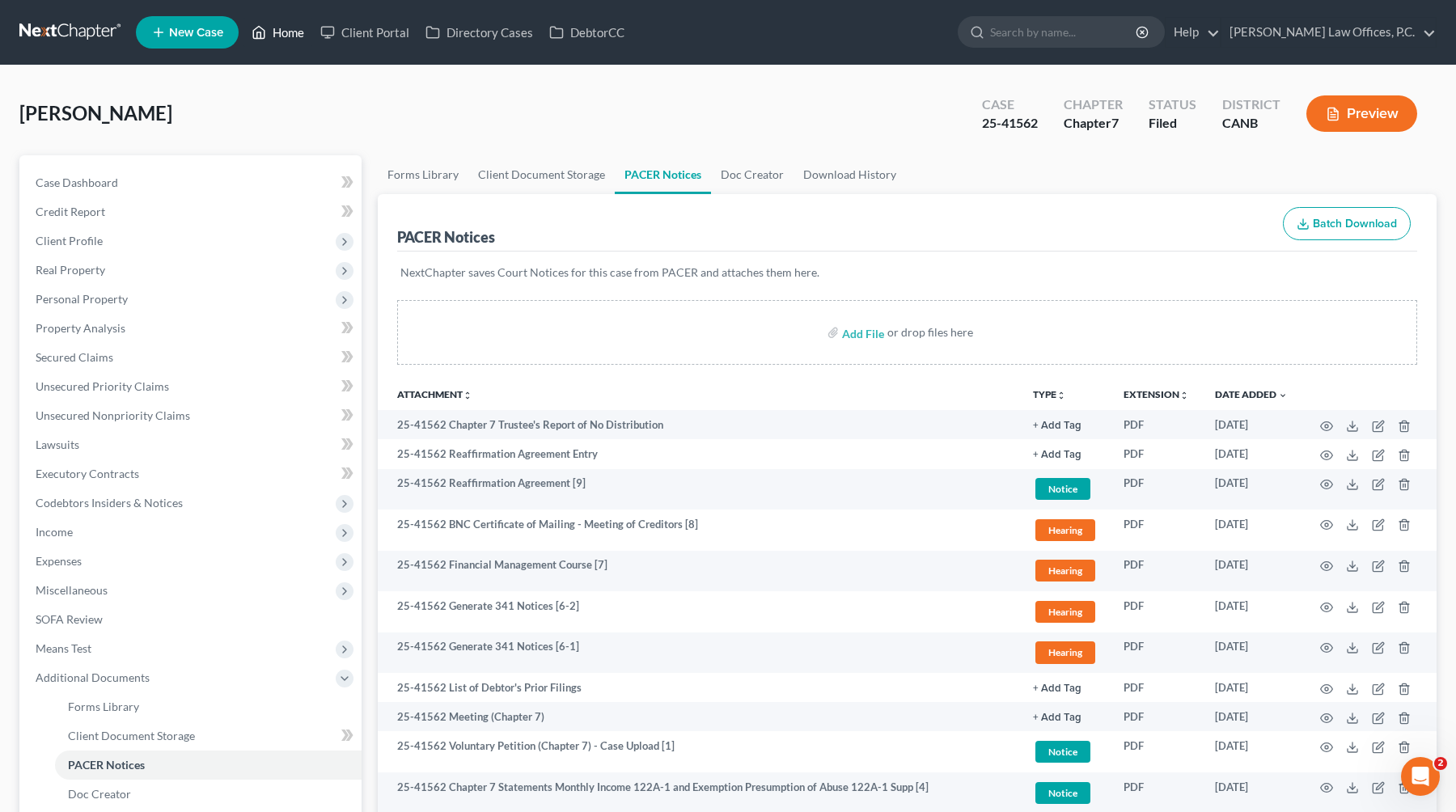
click at [279, 23] on link "Home" at bounding box center [278, 33] width 69 height 29
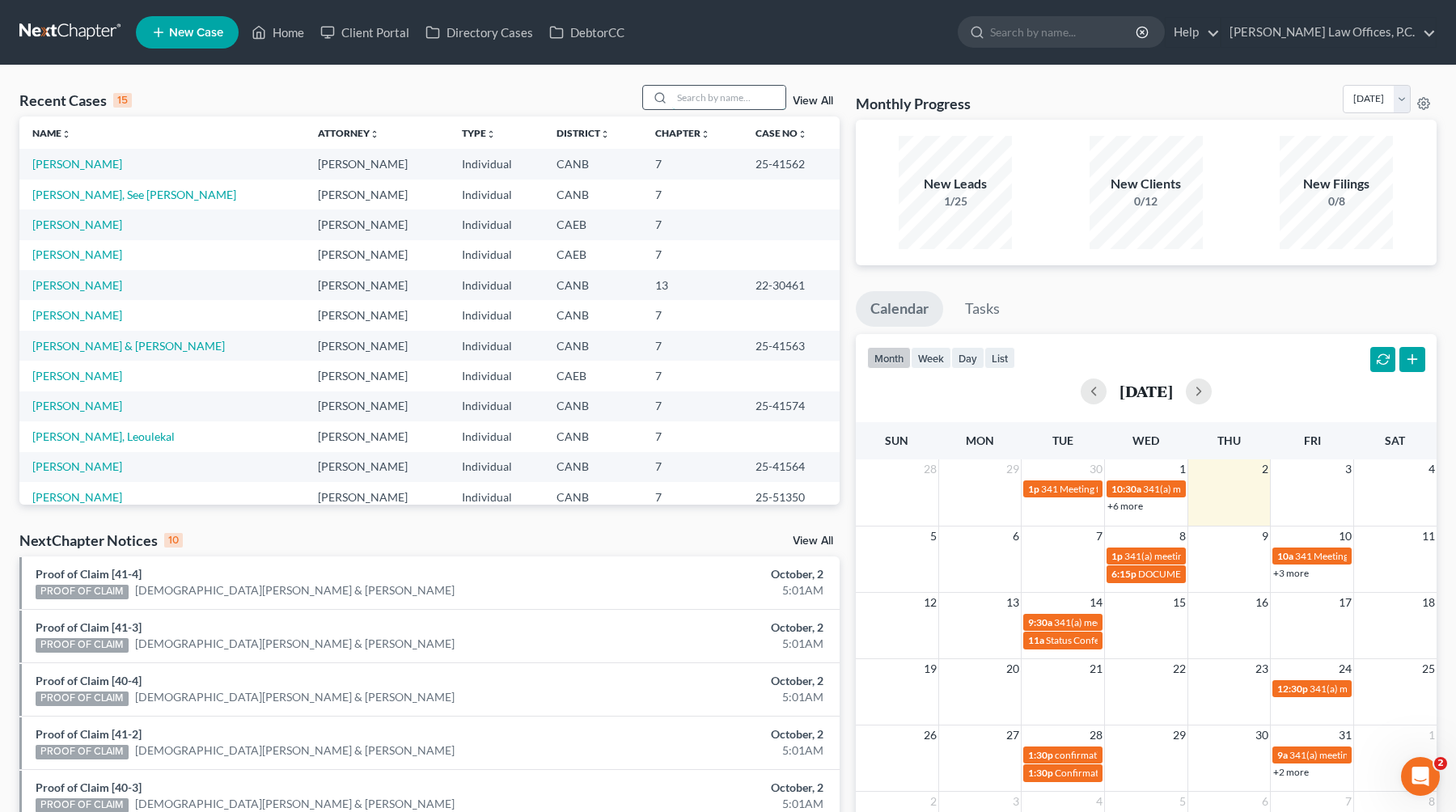
click at [703, 103] on input "search" at bounding box center [729, 97] width 113 height 23
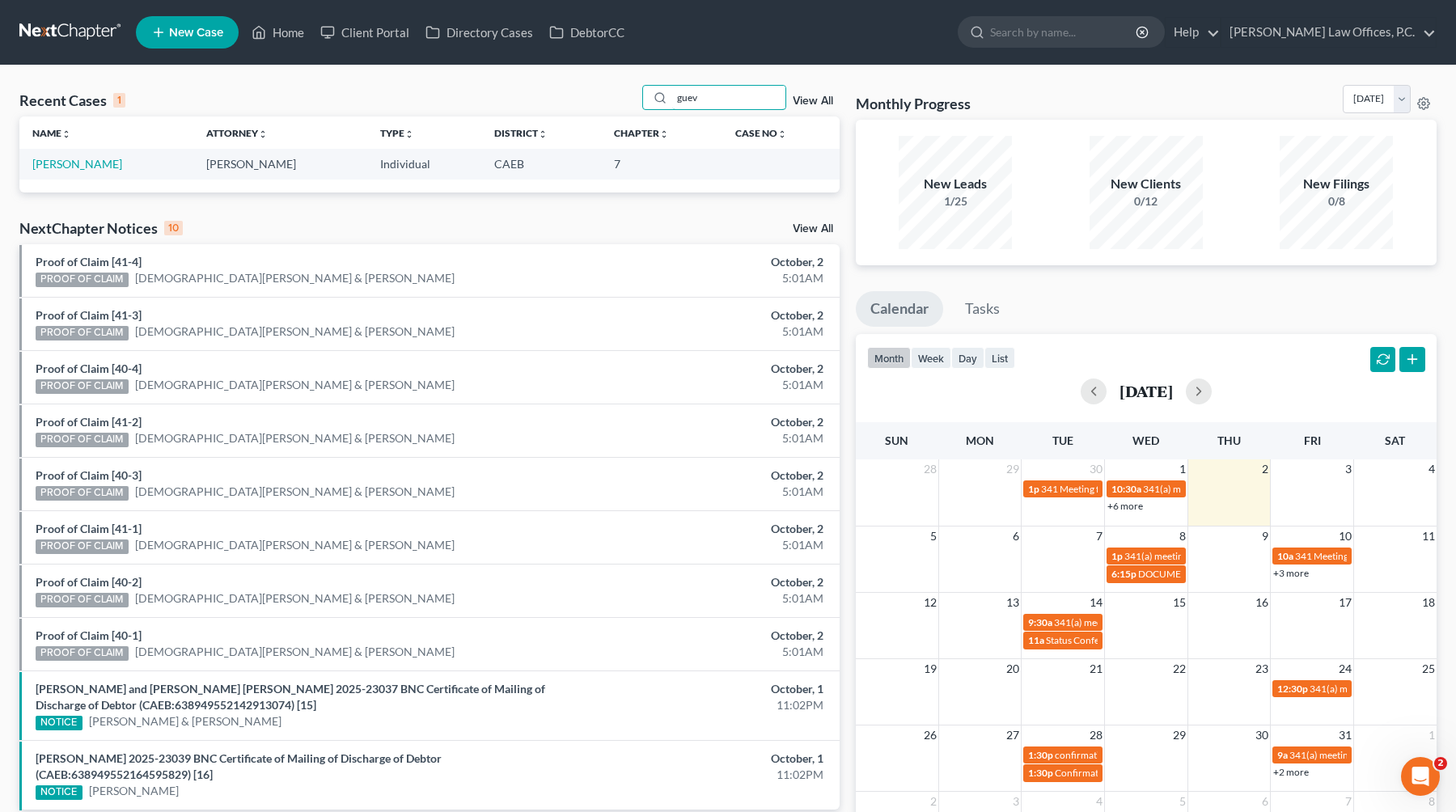
type input "guev"
click at [54, 174] on td "[PERSON_NAME]" at bounding box center [106, 163] width 174 height 29
click at [66, 172] on td "[PERSON_NAME]" at bounding box center [106, 163] width 174 height 29
click at [79, 162] on link "[PERSON_NAME]" at bounding box center [76, 164] width 89 height 14
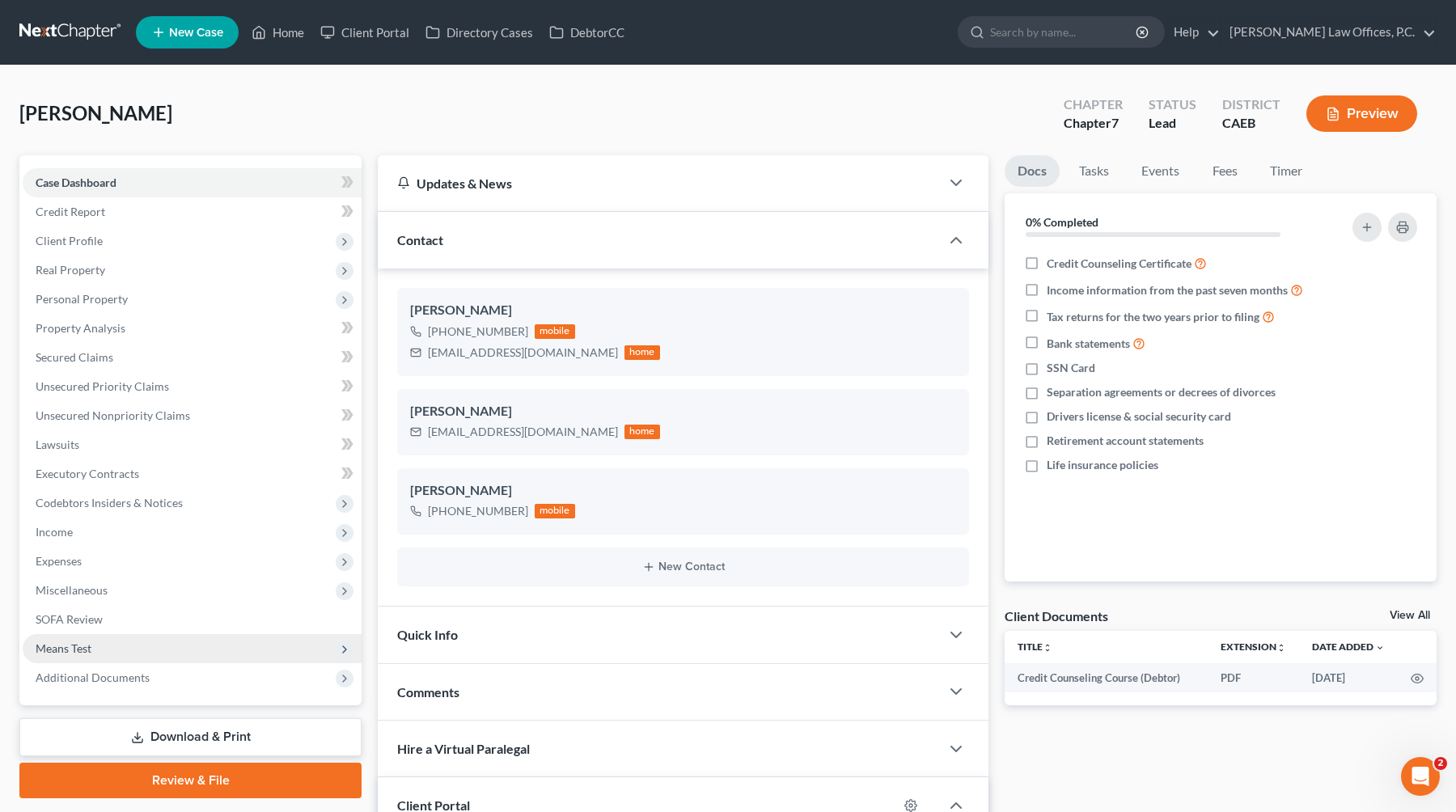
click at [120, 635] on span "Means Test" at bounding box center [192, 649] width 339 height 29
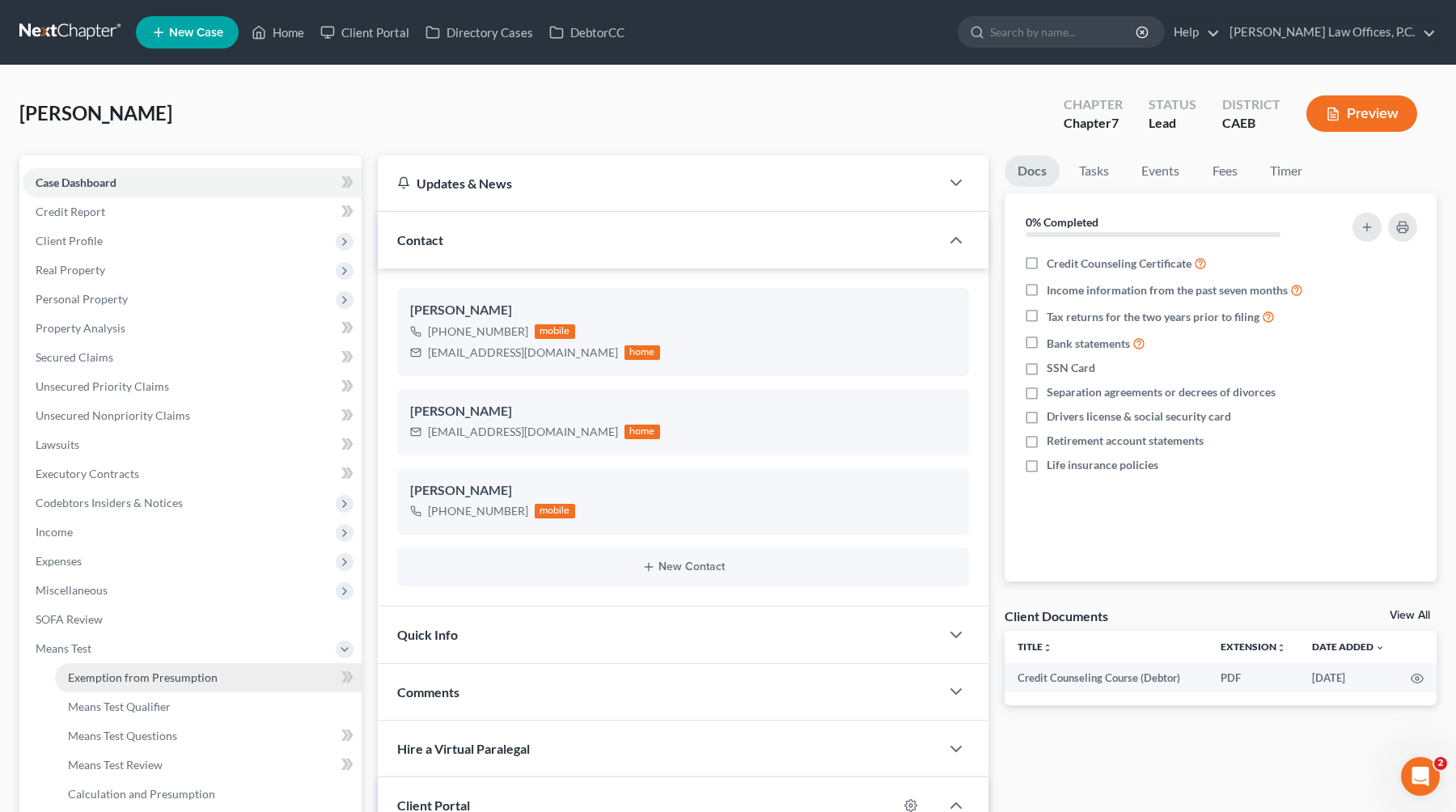
click at [139, 678] on span "Exemption from Presumption" at bounding box center [142, 678] width 149 height 14
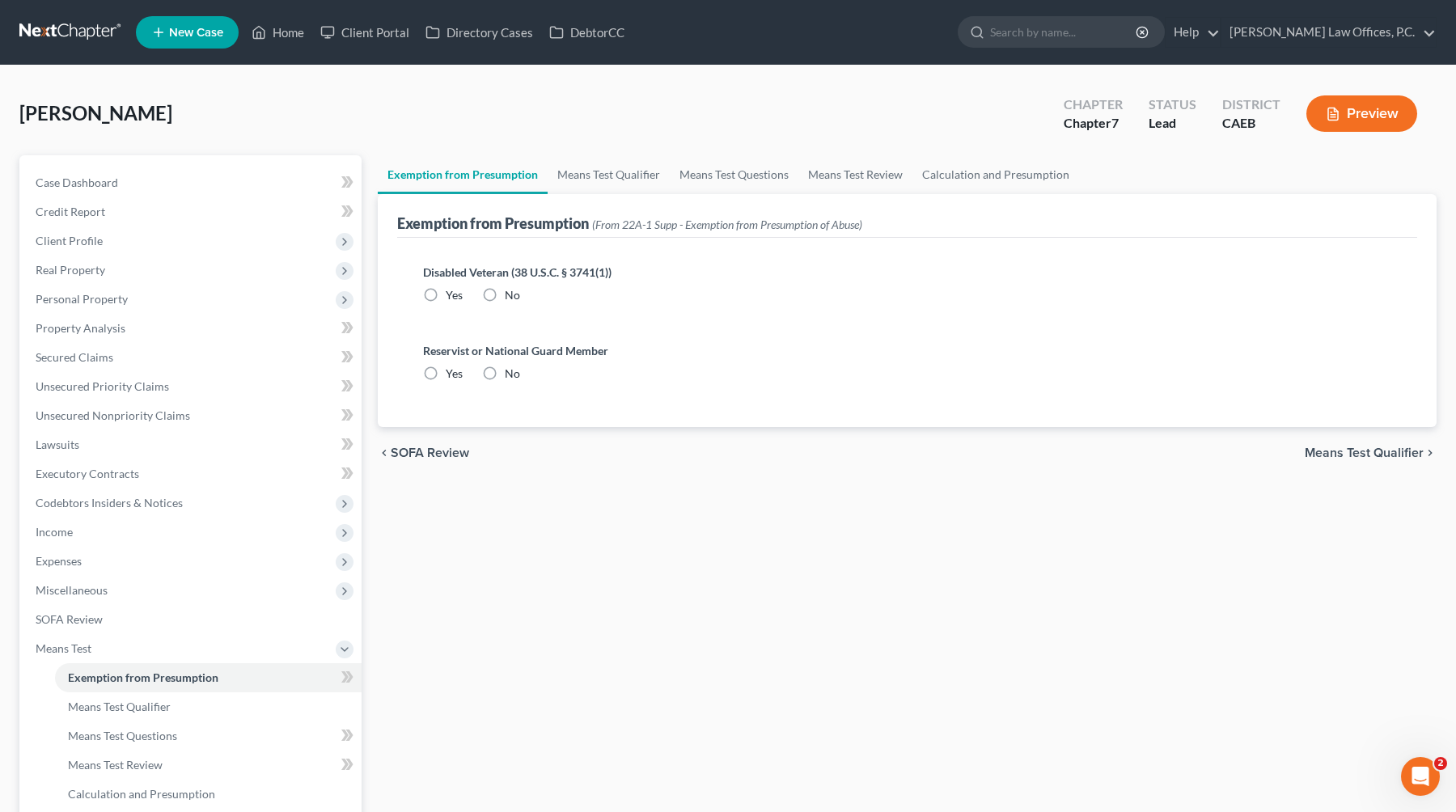
radio input "true"
click at [606, 185] on link "Means Test Qualifier" at bounding box center [608, 174] width 122 height 39
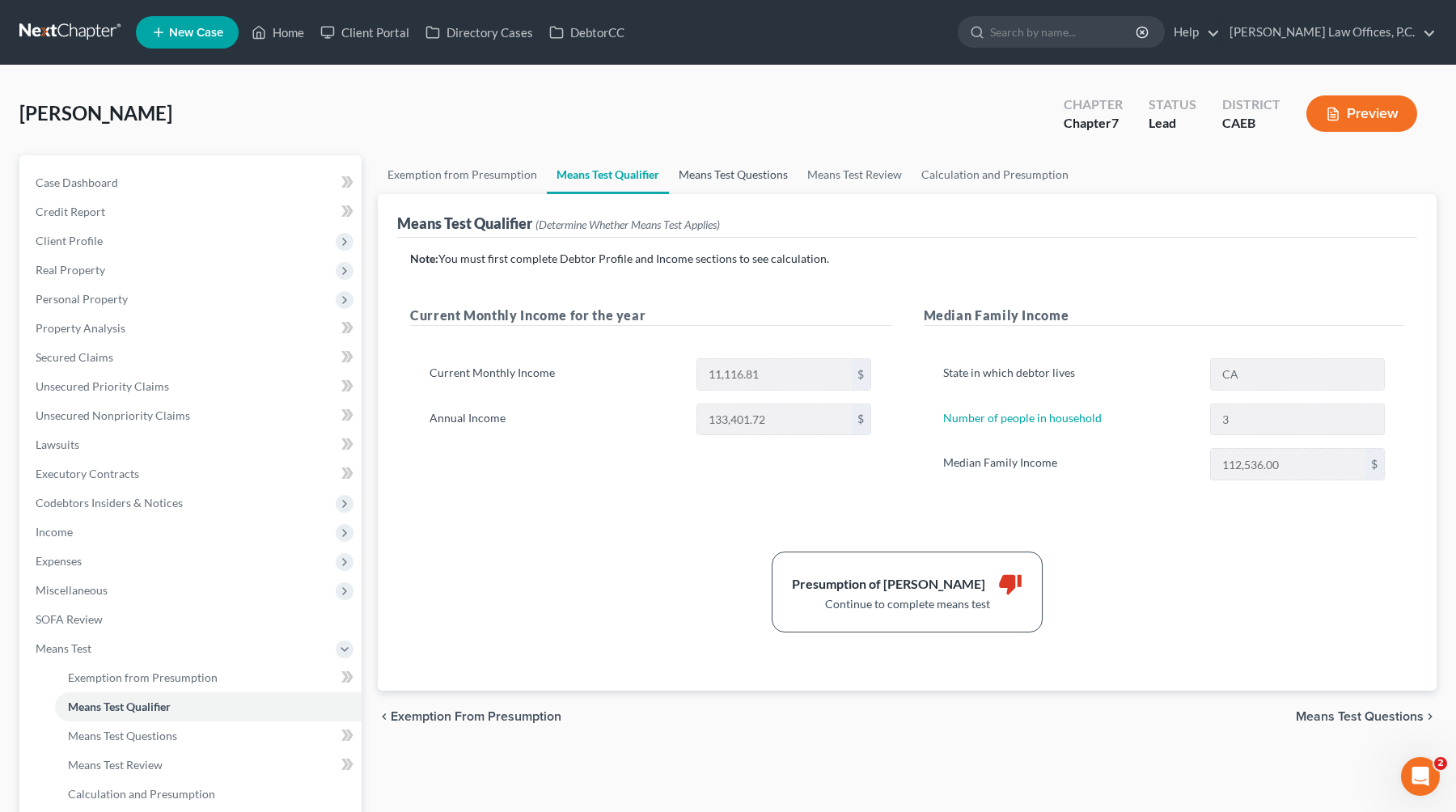
click at [720, 170] on link "Means Test Questions" at bounding box center [733, 174] width 128 height 39
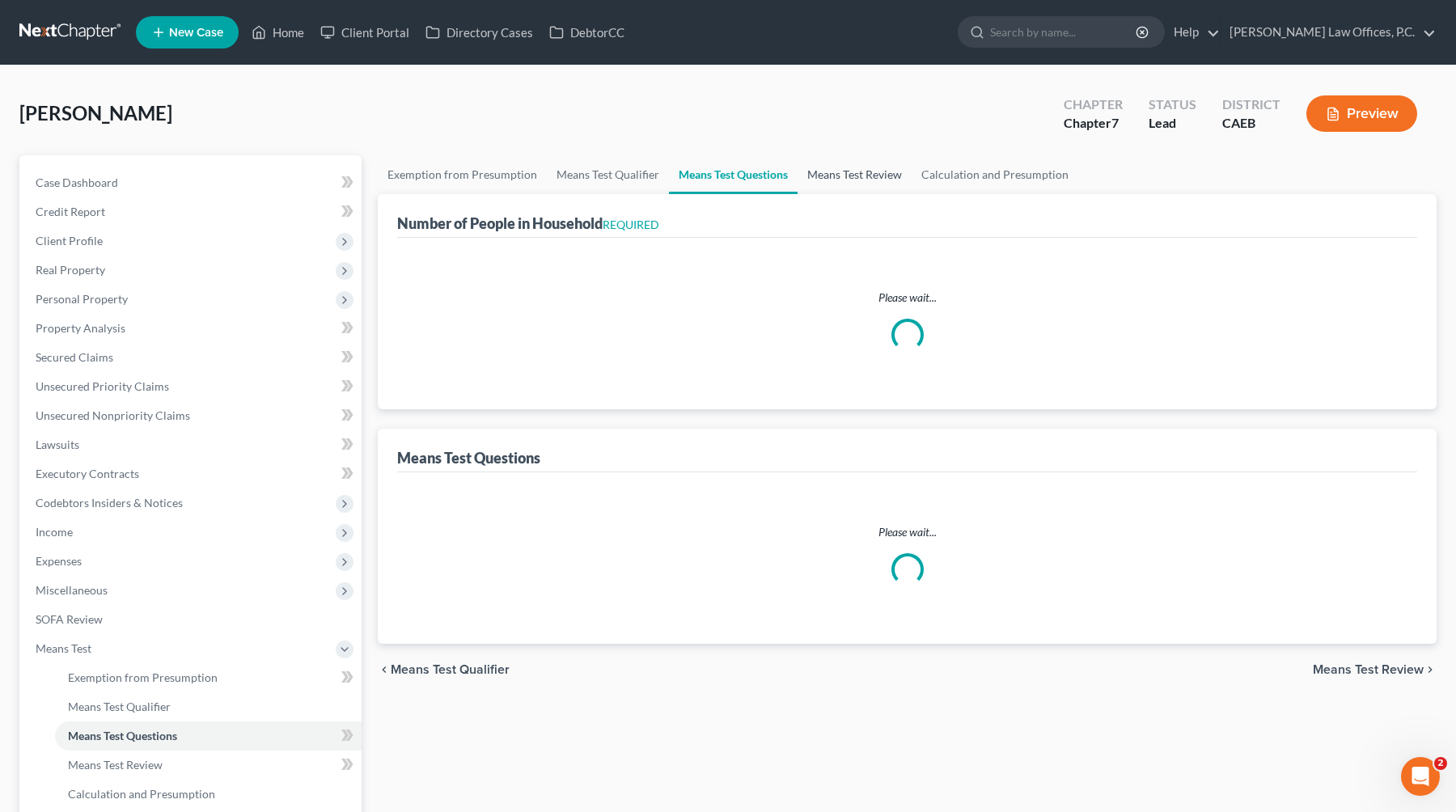
select select "0"
select select "60"
select select "0"
select select "60"
select select "2"
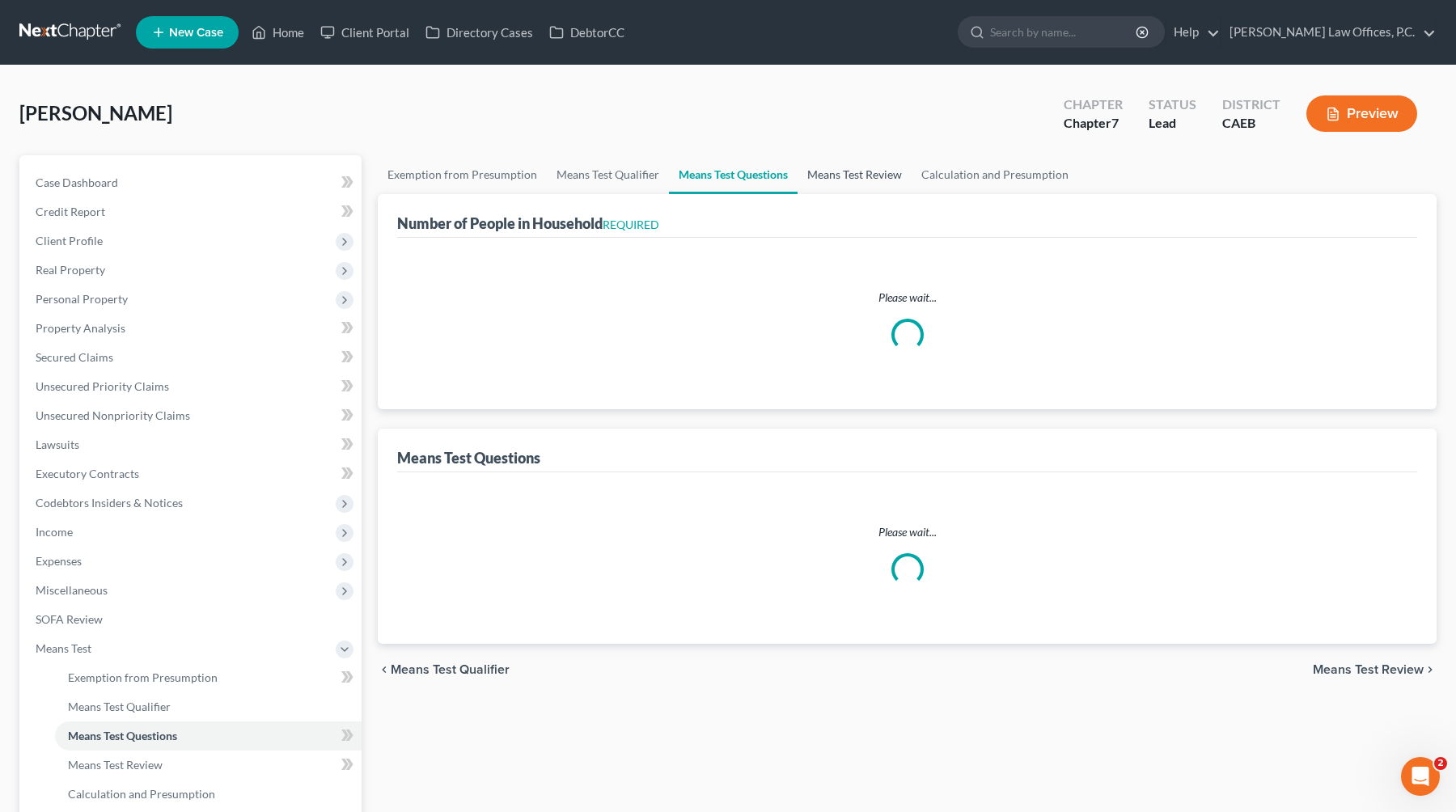
select select "60"
select select "1"
select select "60"
select select "1"
select select "60"
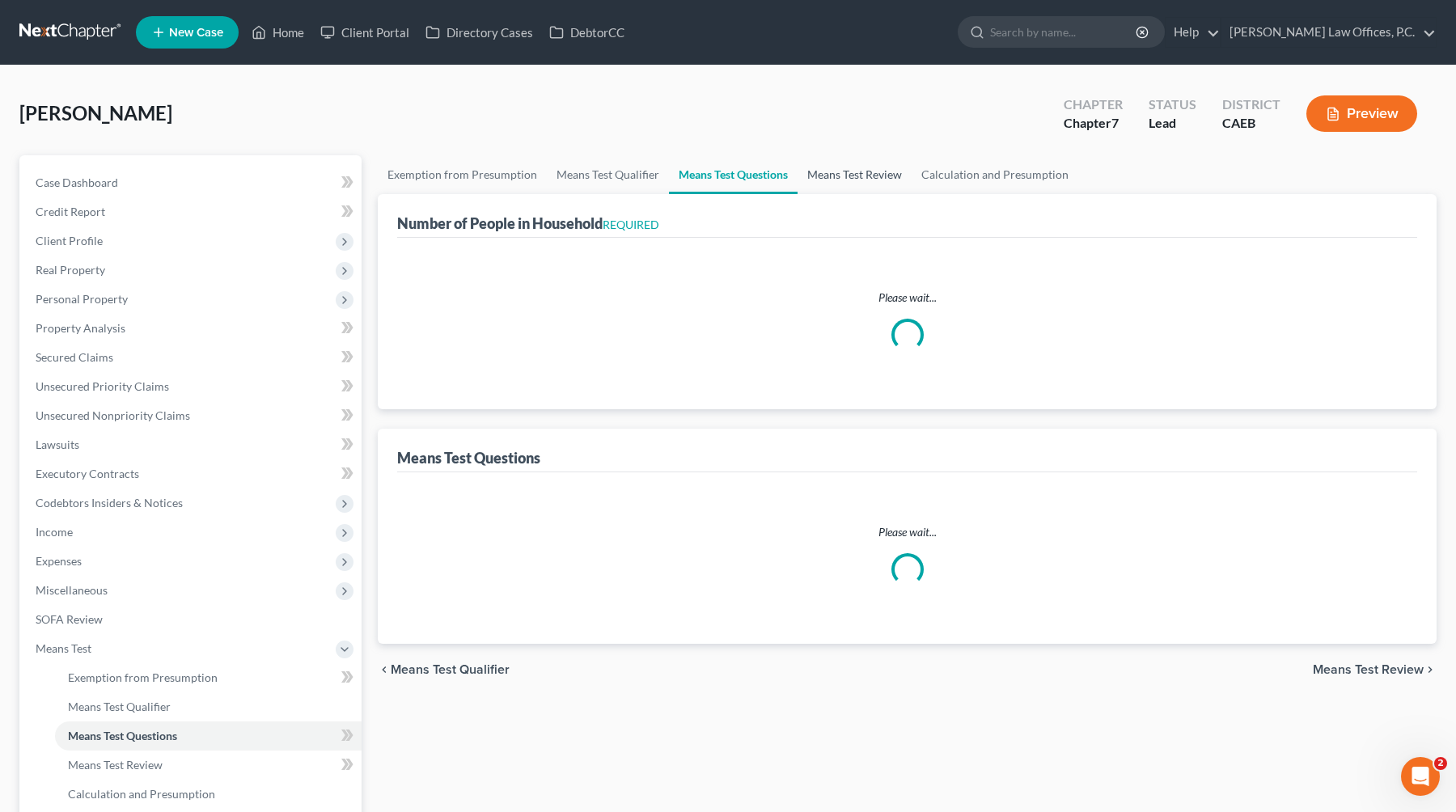
select select "3"
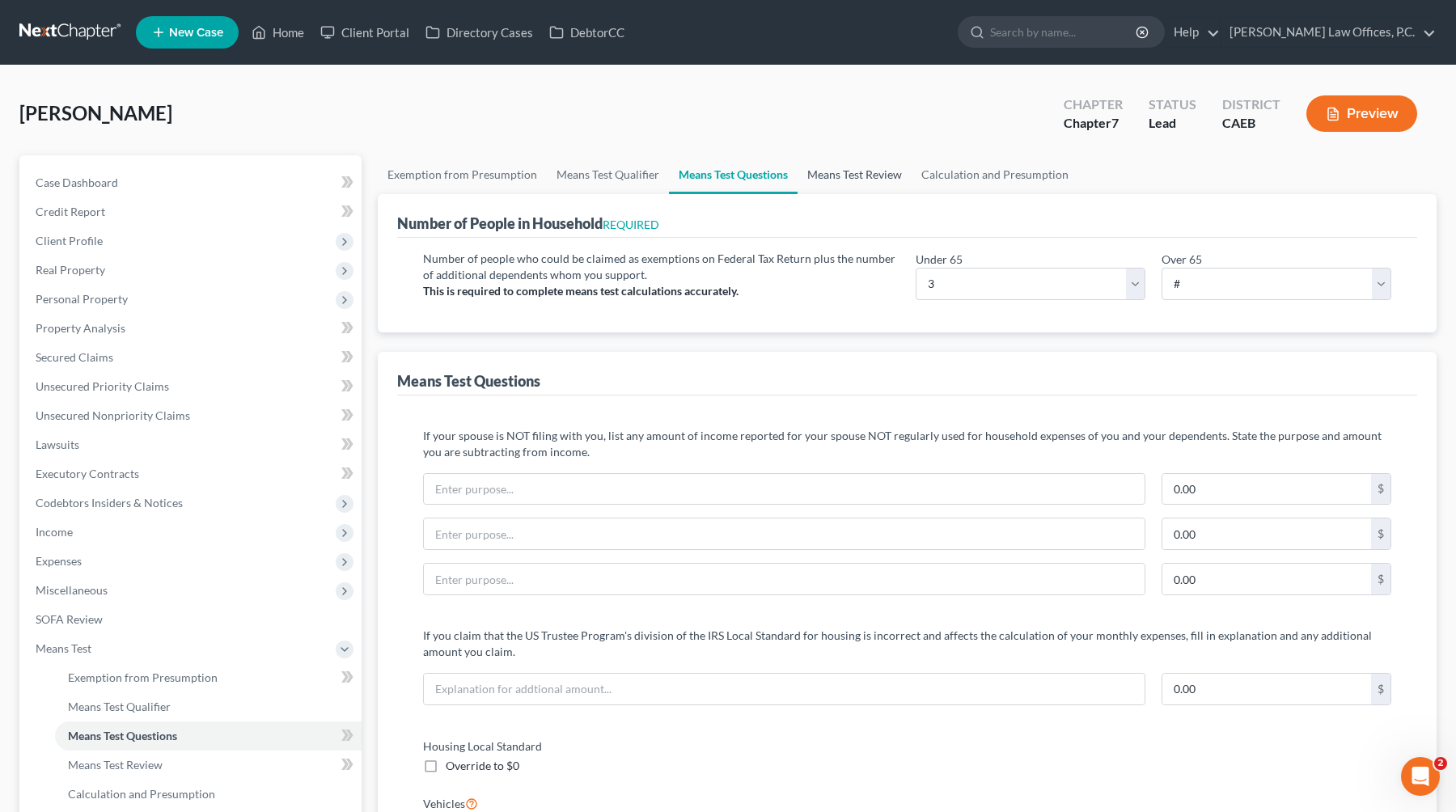
click at [827, 175] on link "Means Test Review" at bounding box center [854, 174] width 114 height 39
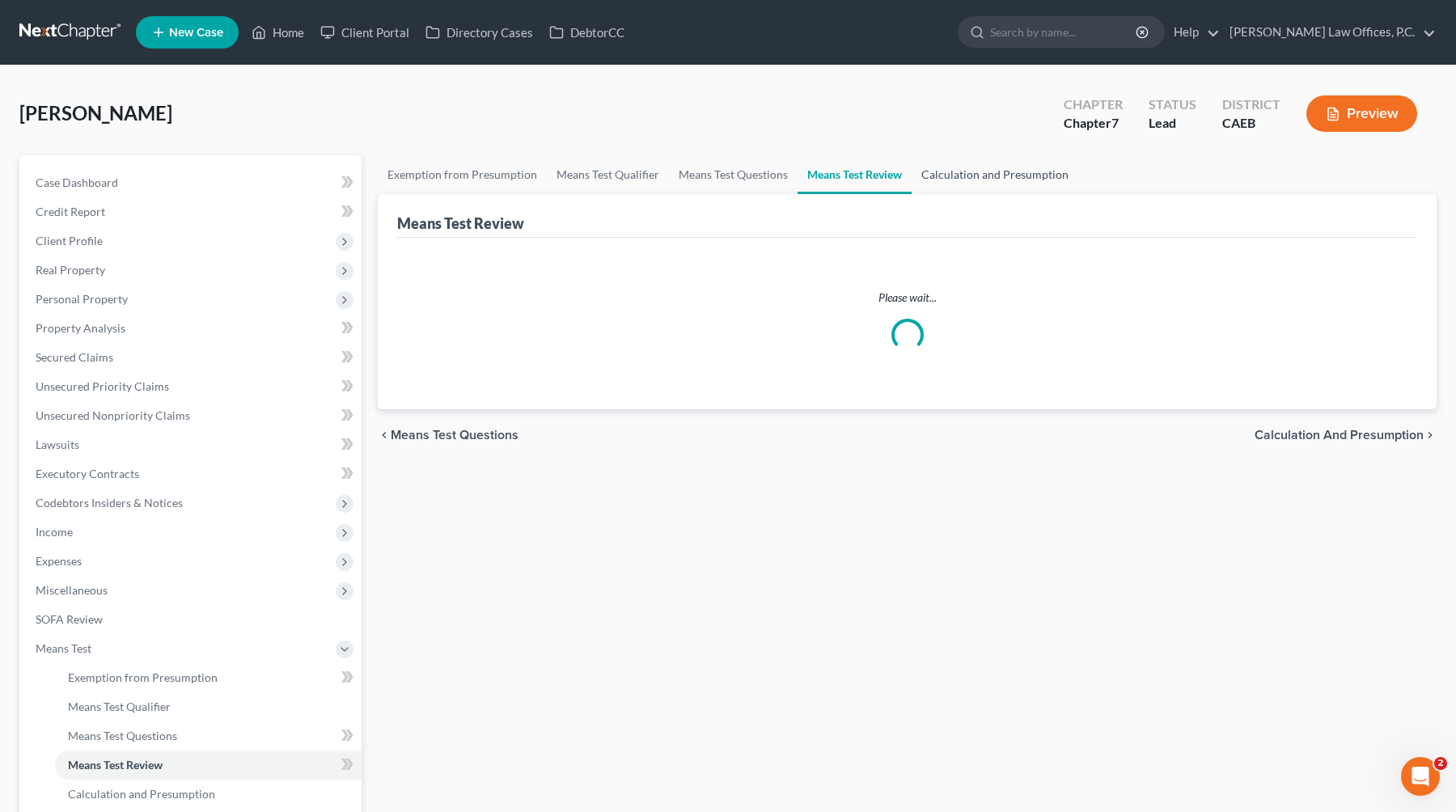
click at [932, 180] on link "Calculation and Presumption" at bounding box center [994, 174] width 167 height 39
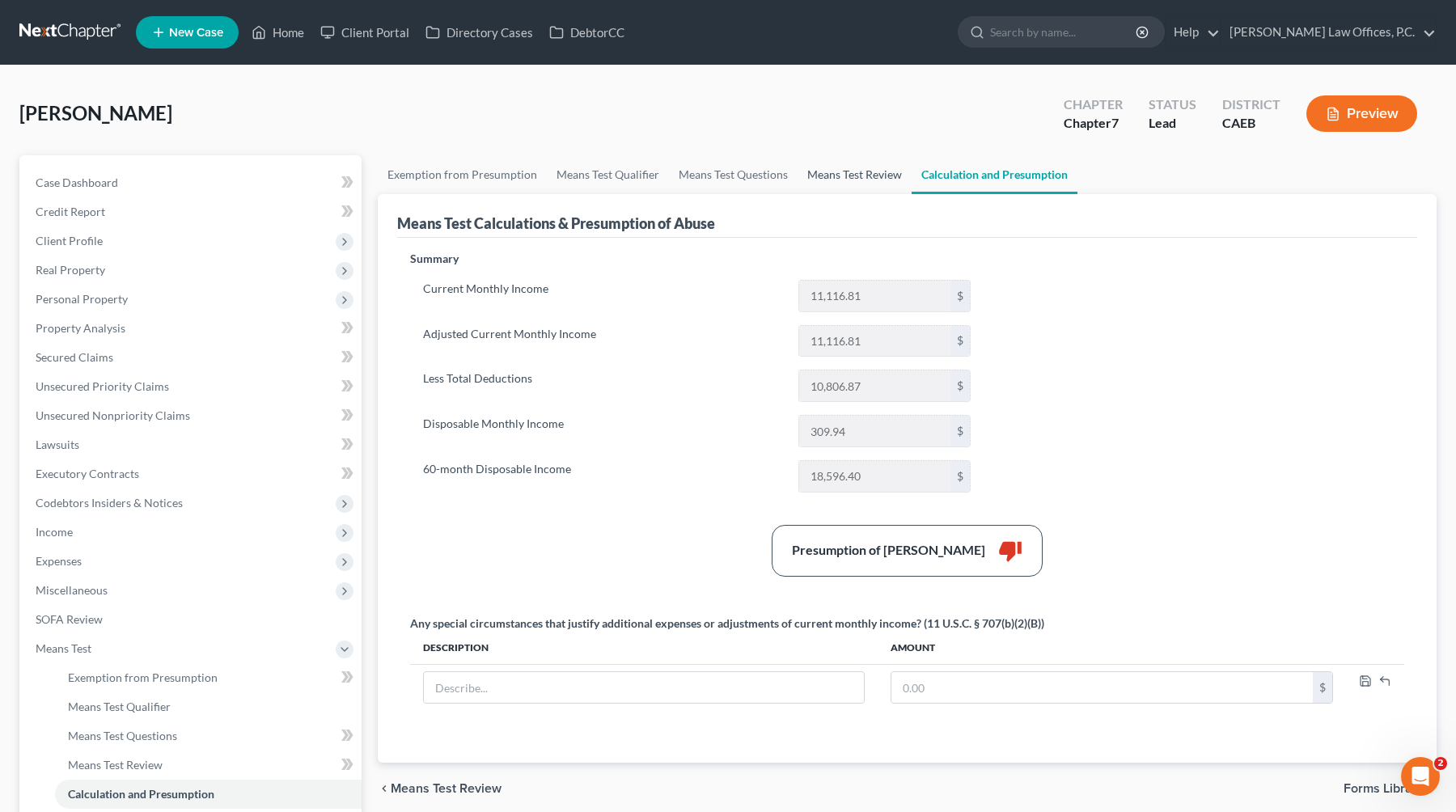
click at [841, 167] on link "Means Test Review" at bounding box center [854, 174] width 114 height 39
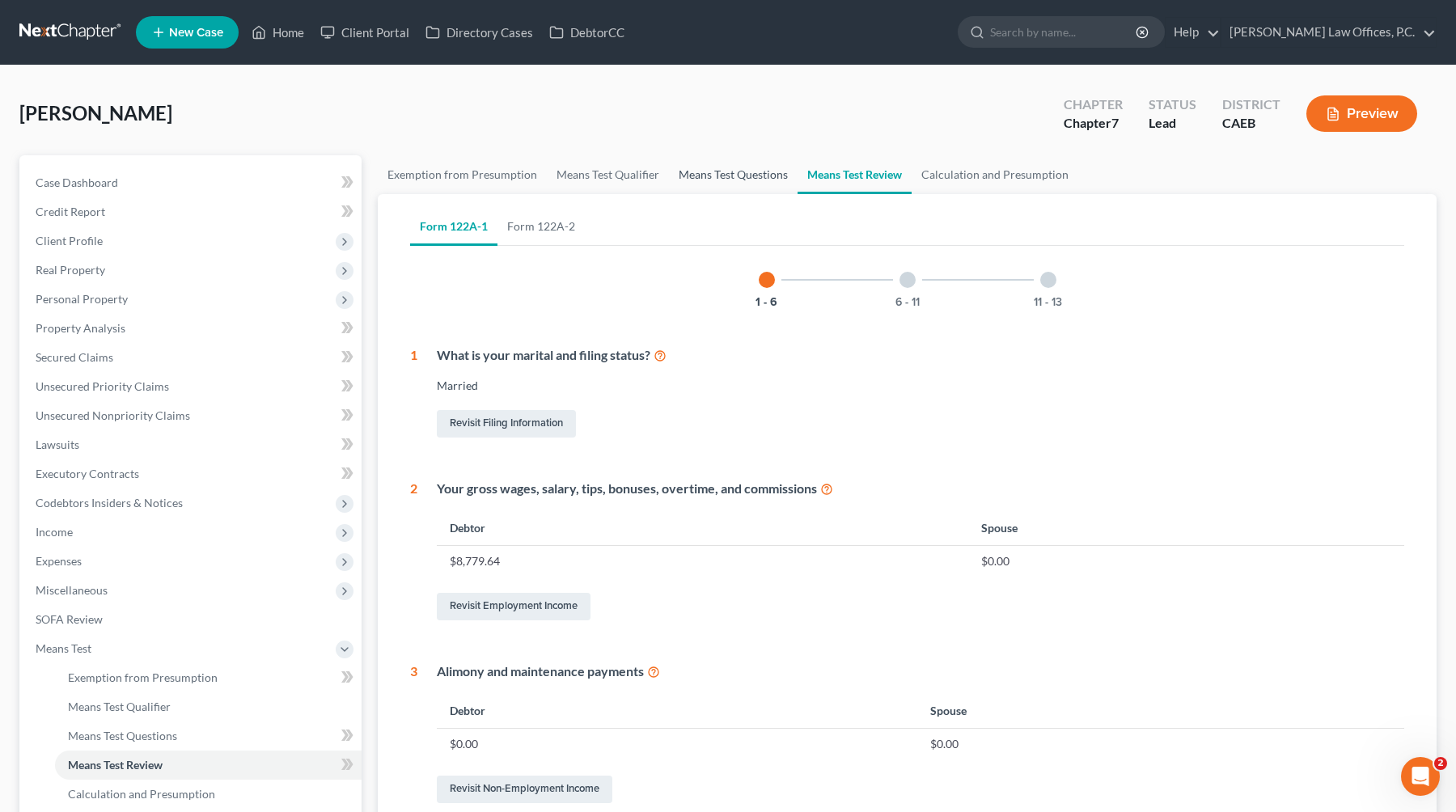
click at [715, 173] on link "Means Test Questions" at bounding box center [733, 174] width 128 height 39
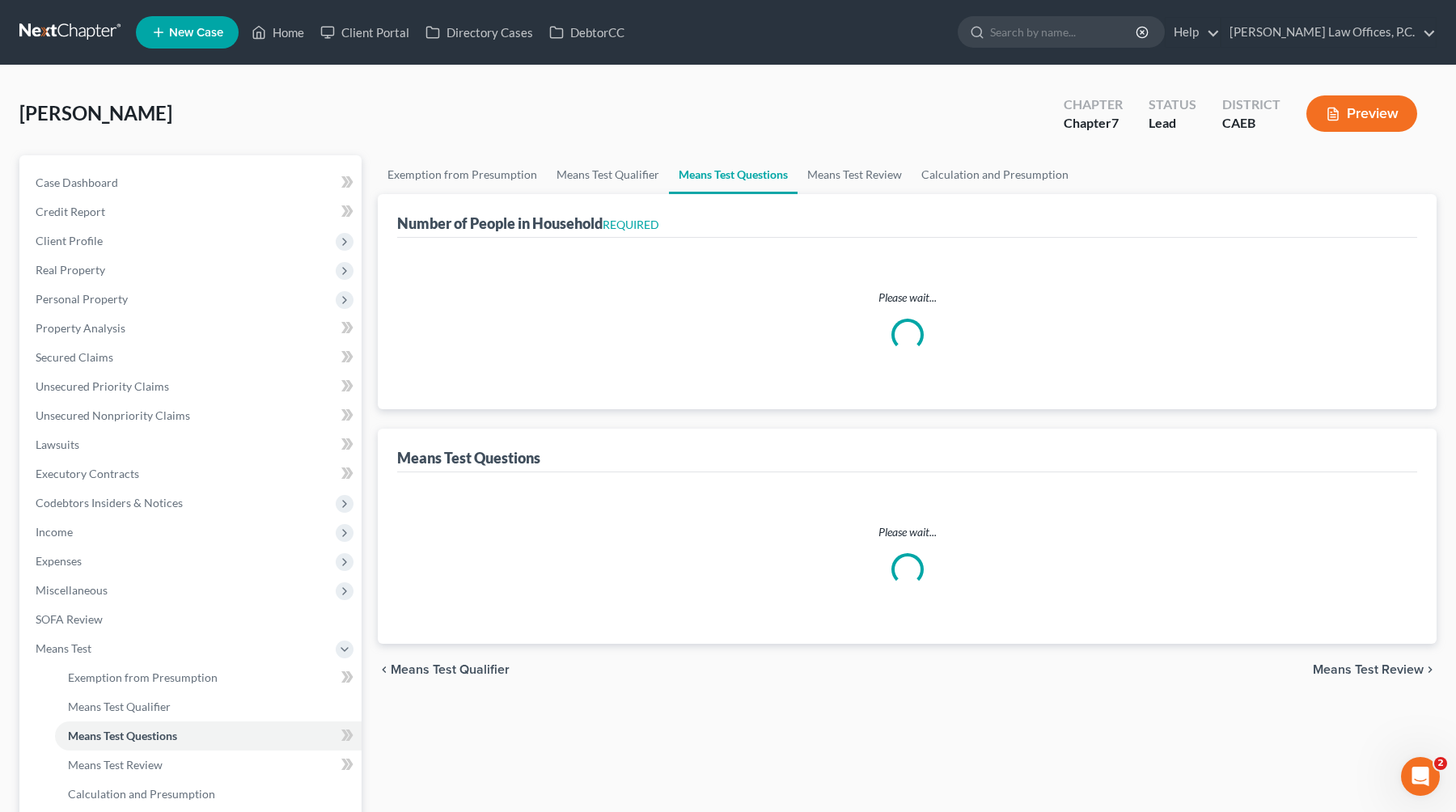
select select "0"
select select "60"
select select "0"
select select "60"
select select "2"
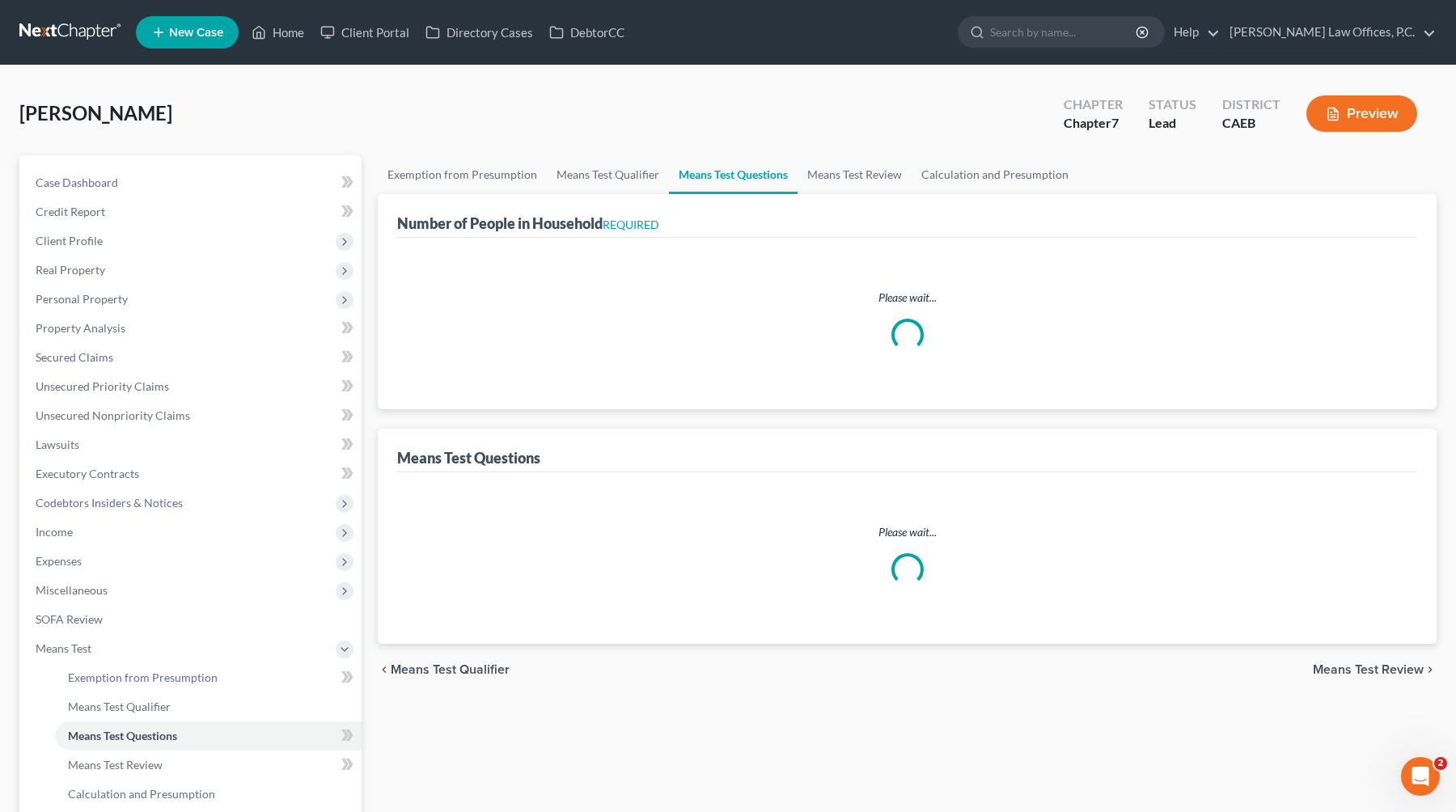
select select "60"
select select "1"
select select "60"
select select "1"
select select "60"
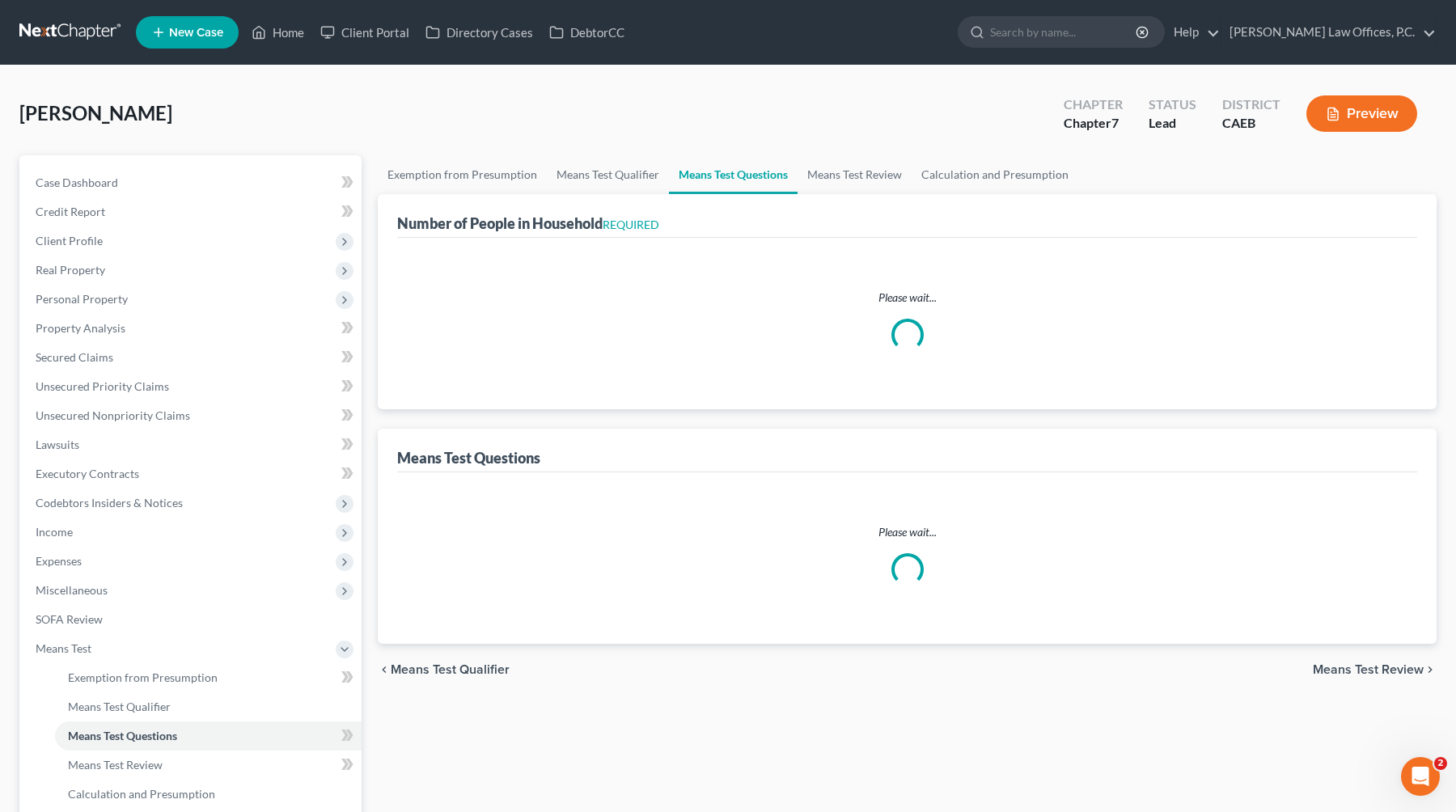
select select "3"
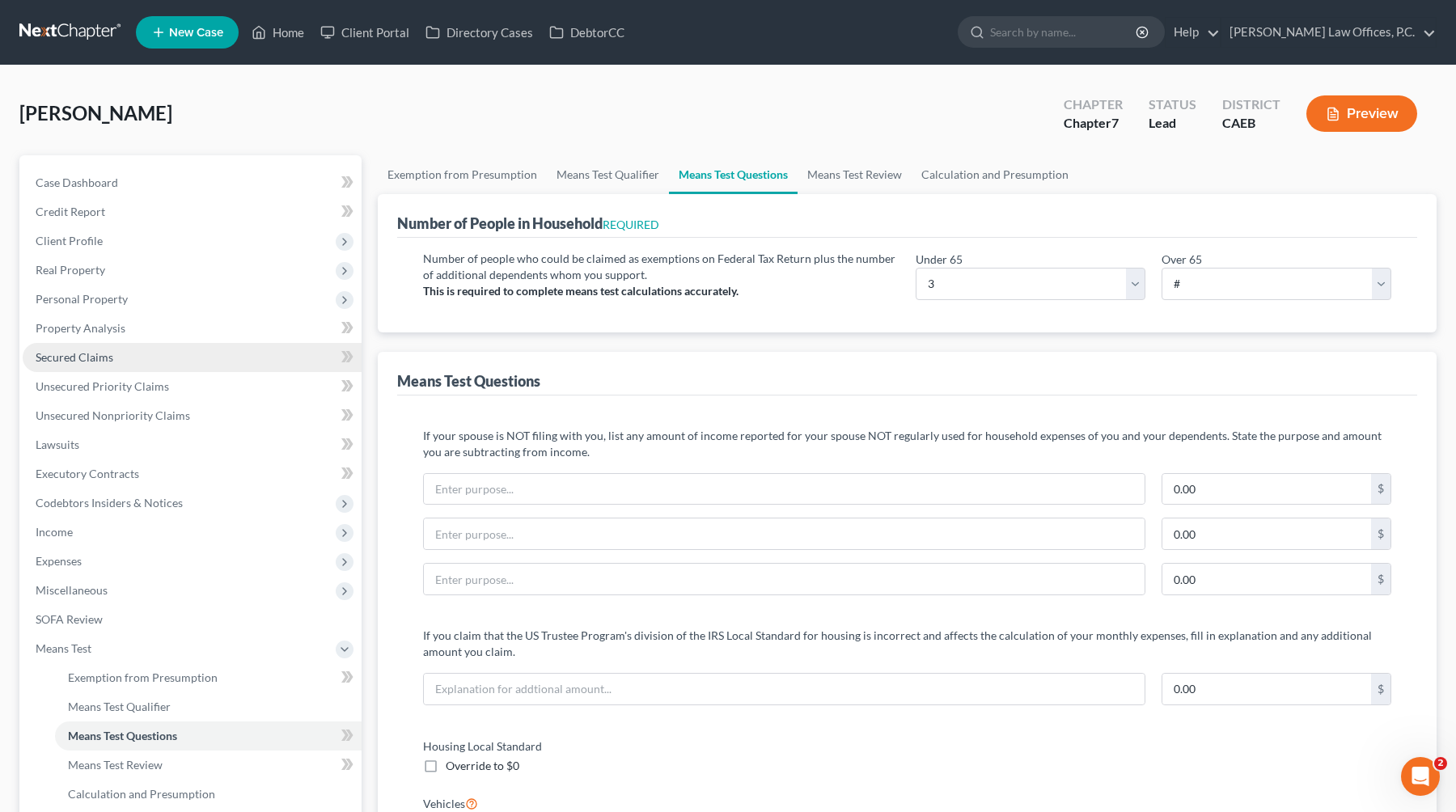
click at [134, 352] on link "Secured Claims" at bounding box center [192, 357] width 339 height 29
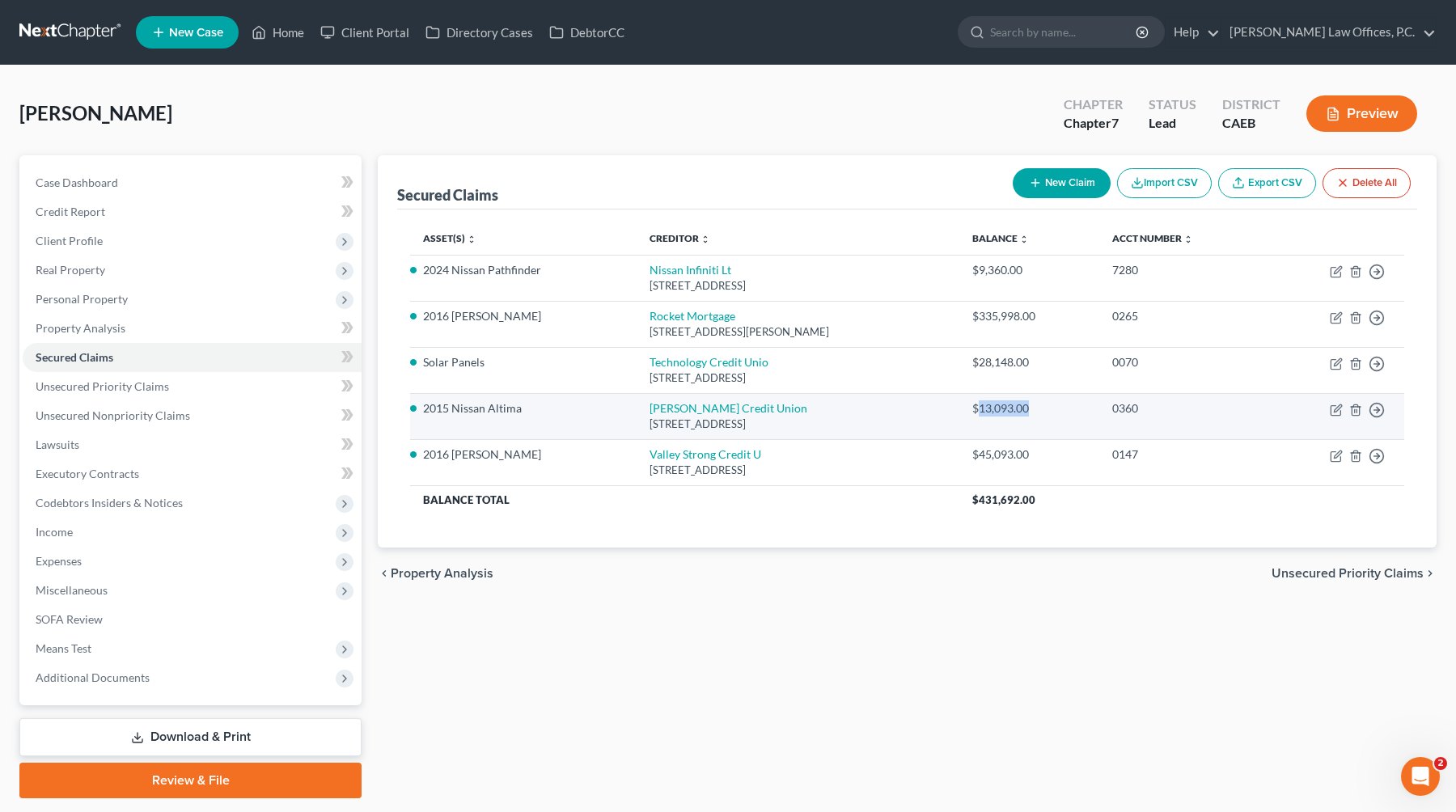
drag, startPoint x: 1036, startPoint y: 407, endPoint x: 990, endPoint y: 410, distance: 46.1
click at [932, 410] on div "$13,093.00" at bounding box center [1028, 408] width 114 height 16
copy div "13,093.00"
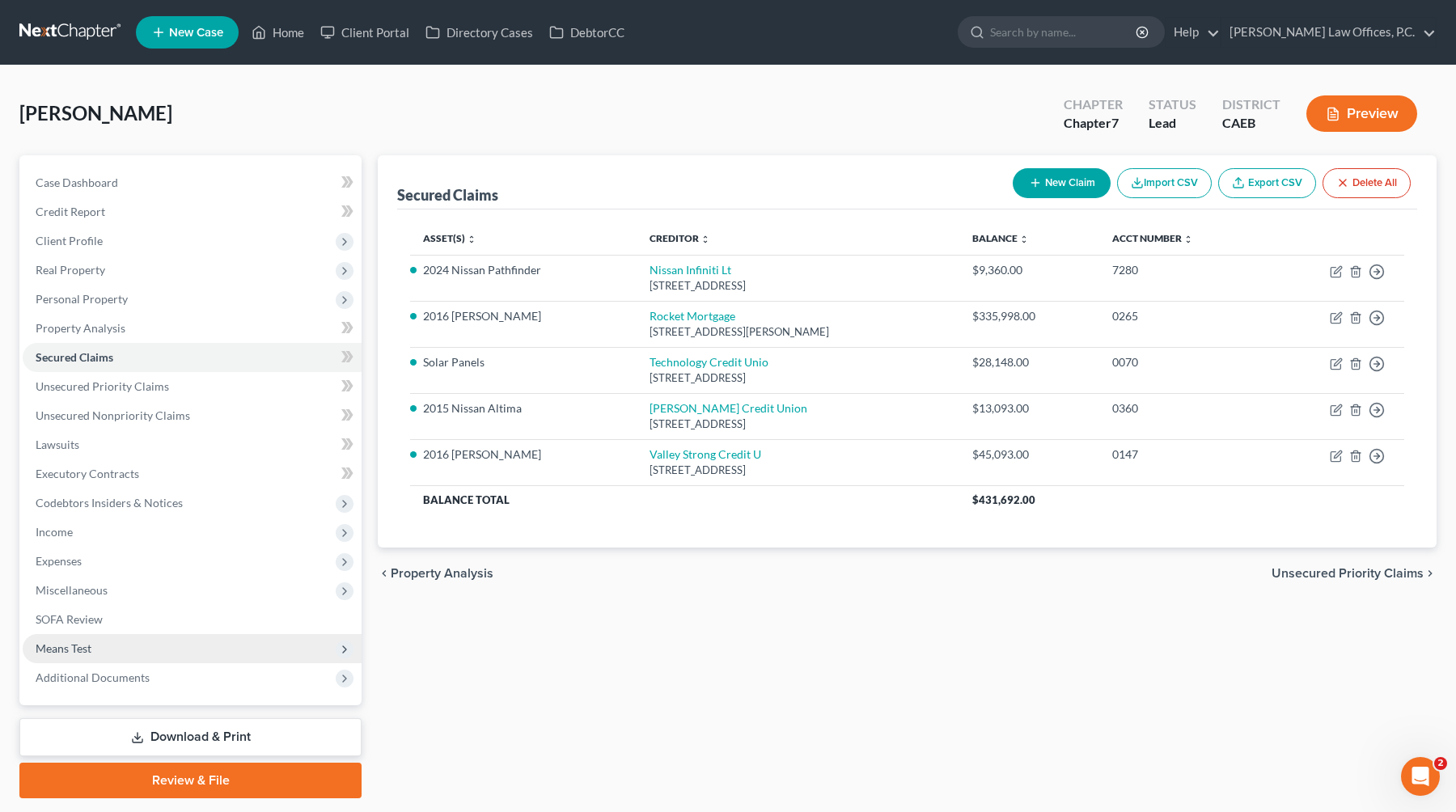
click at [161, 649] on span "Means Test" at bounding box center [192, 649] width 339 height 29
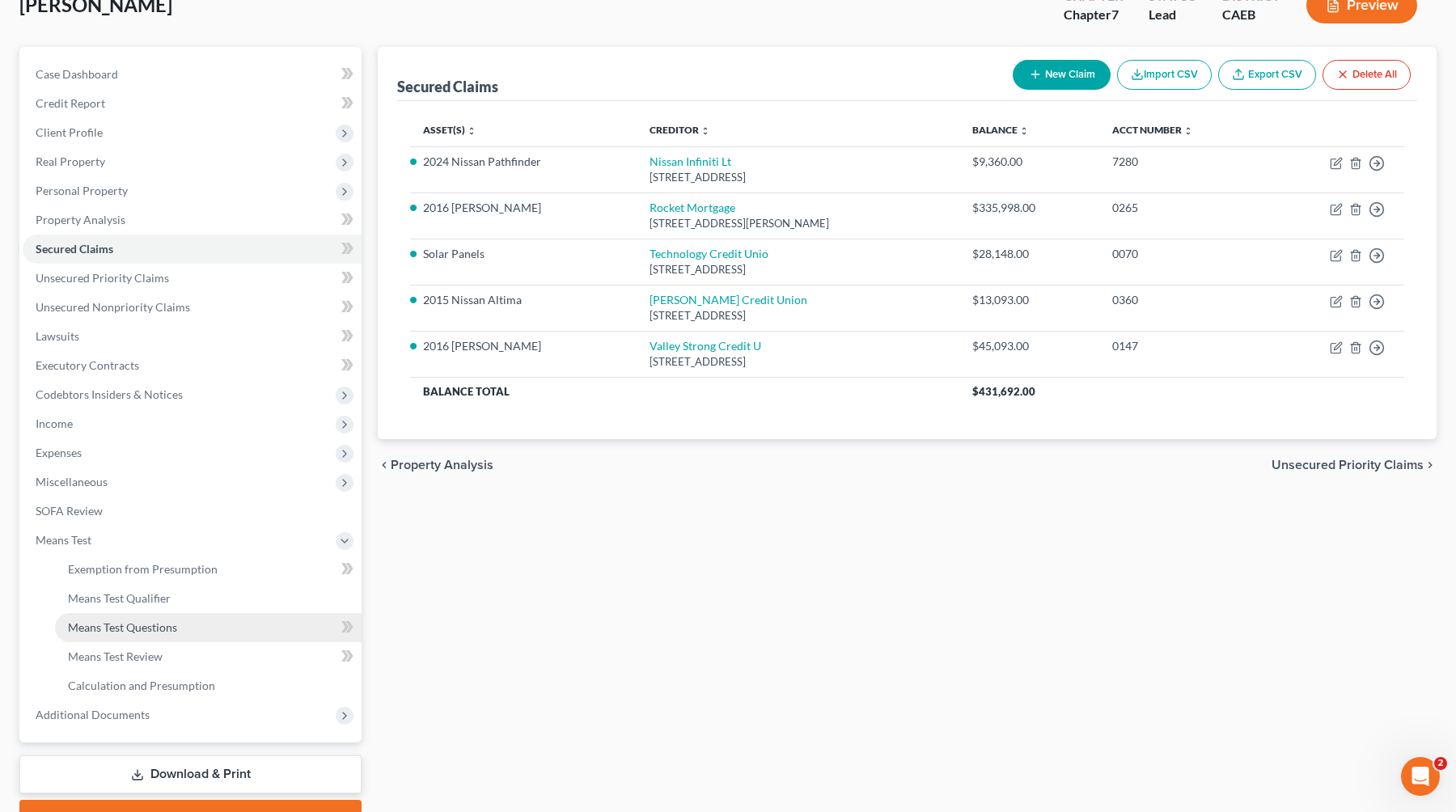
click at [206, 620] on link "Means Test Questions" at bounding box center [207, 627] width 306 height 29
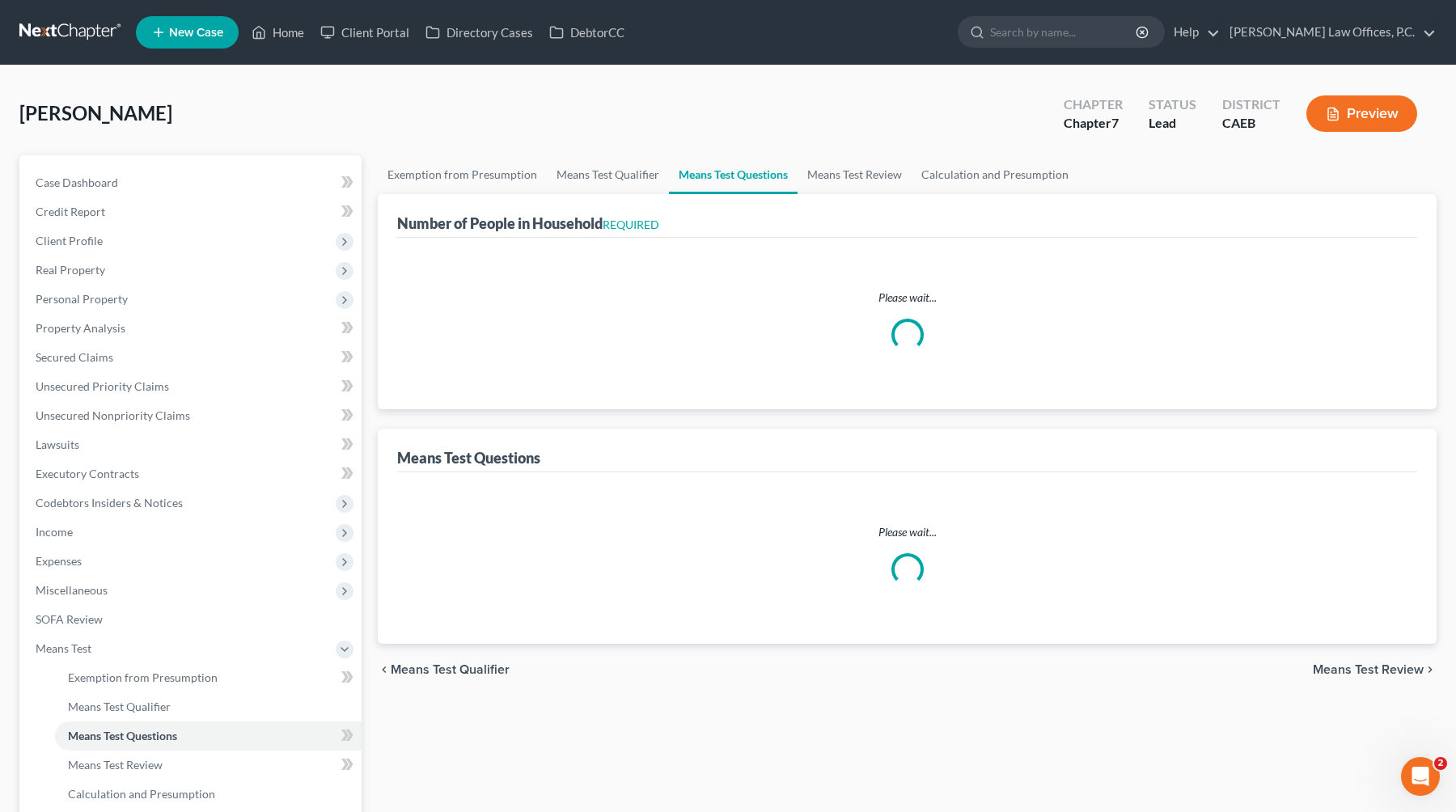
select select "0"
select select "60"
select select "0"
select select "60"
select select "2"
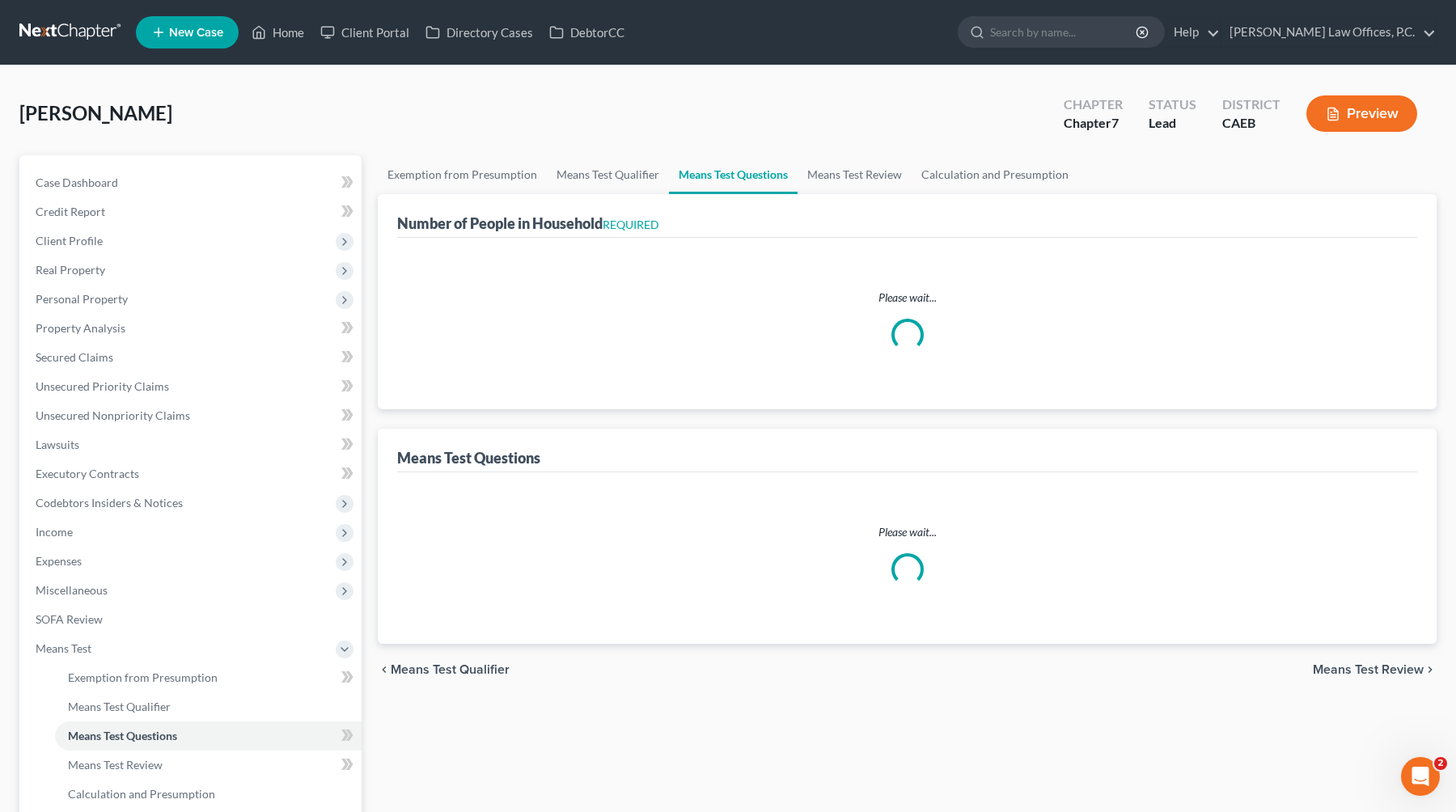
select select "60"
select select "1"
select select "60"
select select "1"
select select "60"
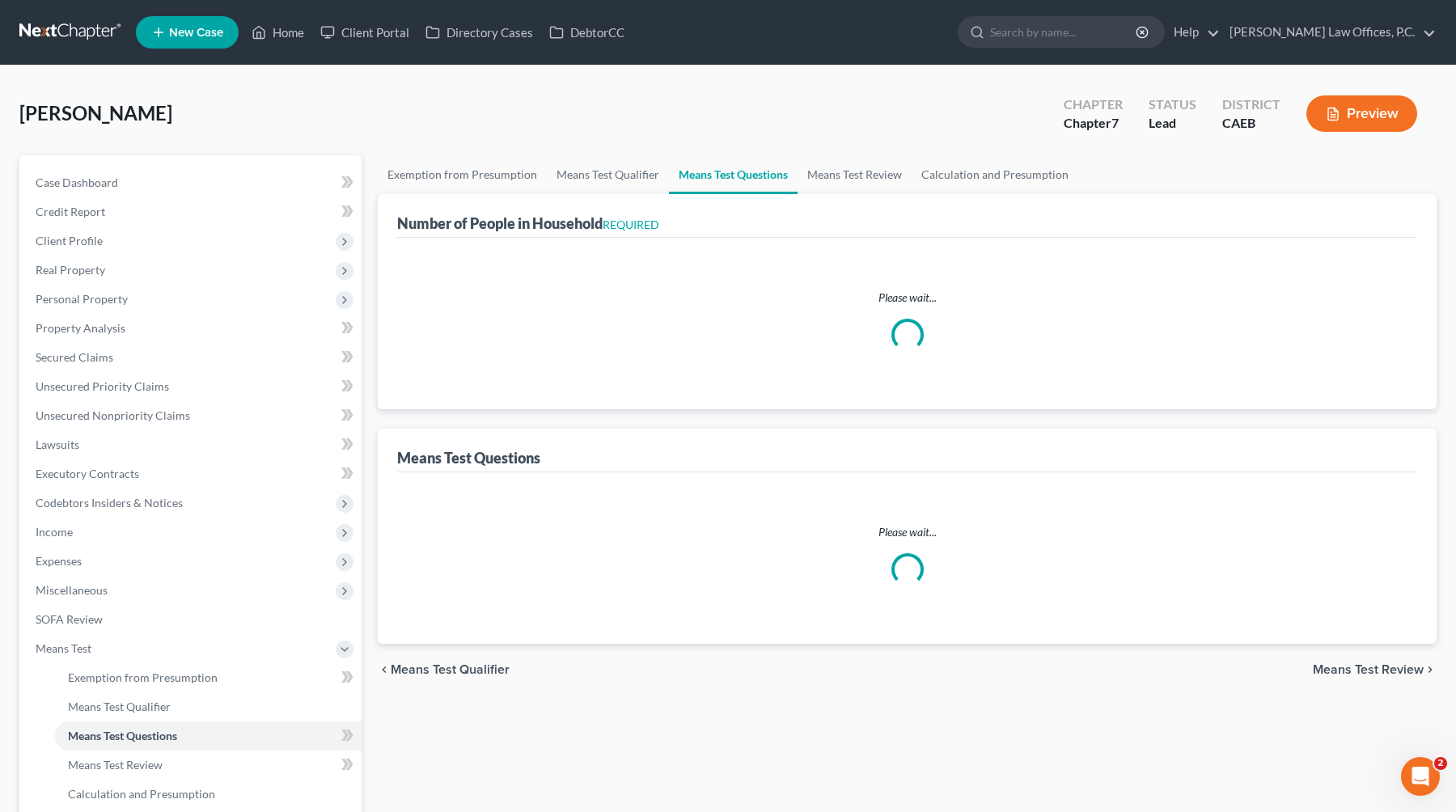
select select "3"
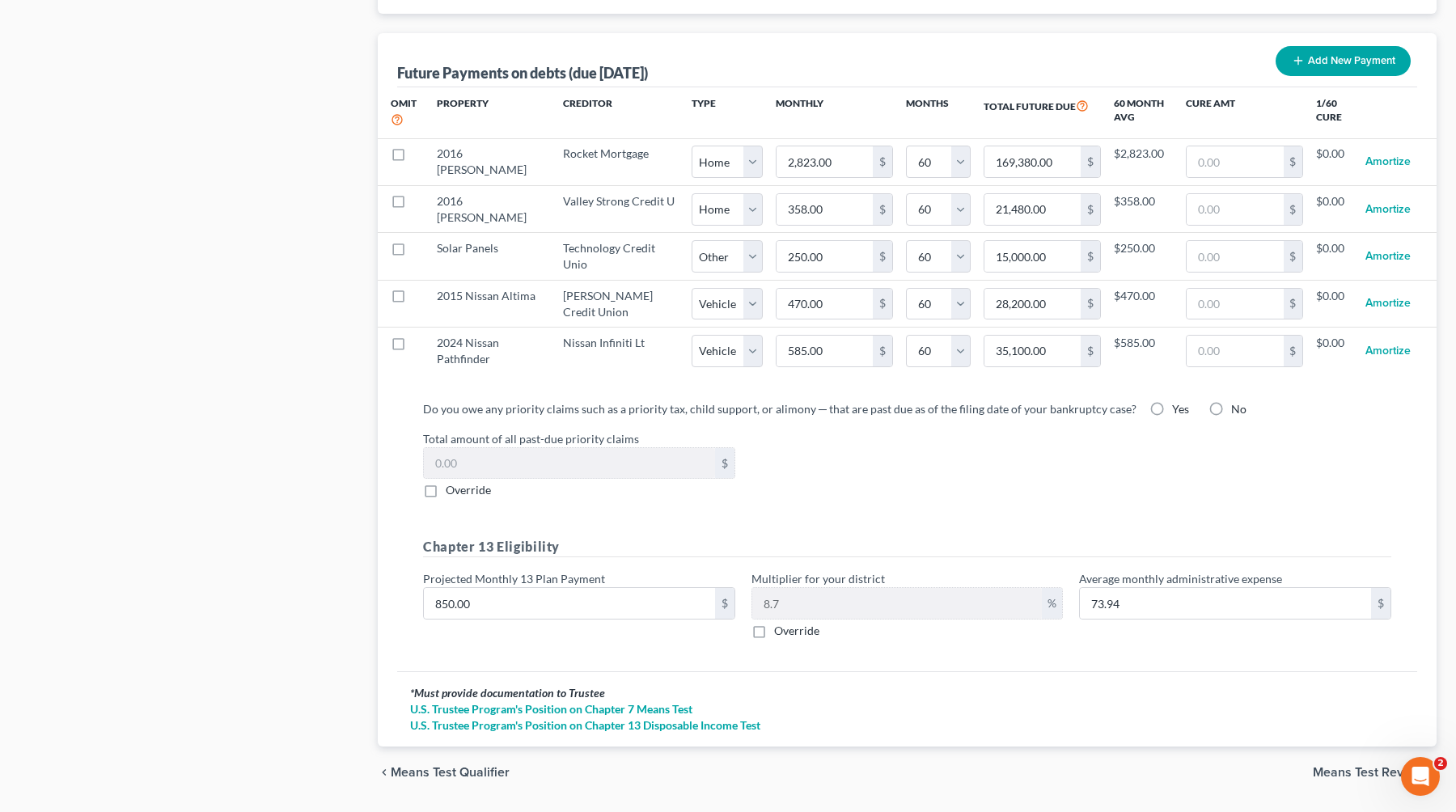
scroll to position [1589, 0]
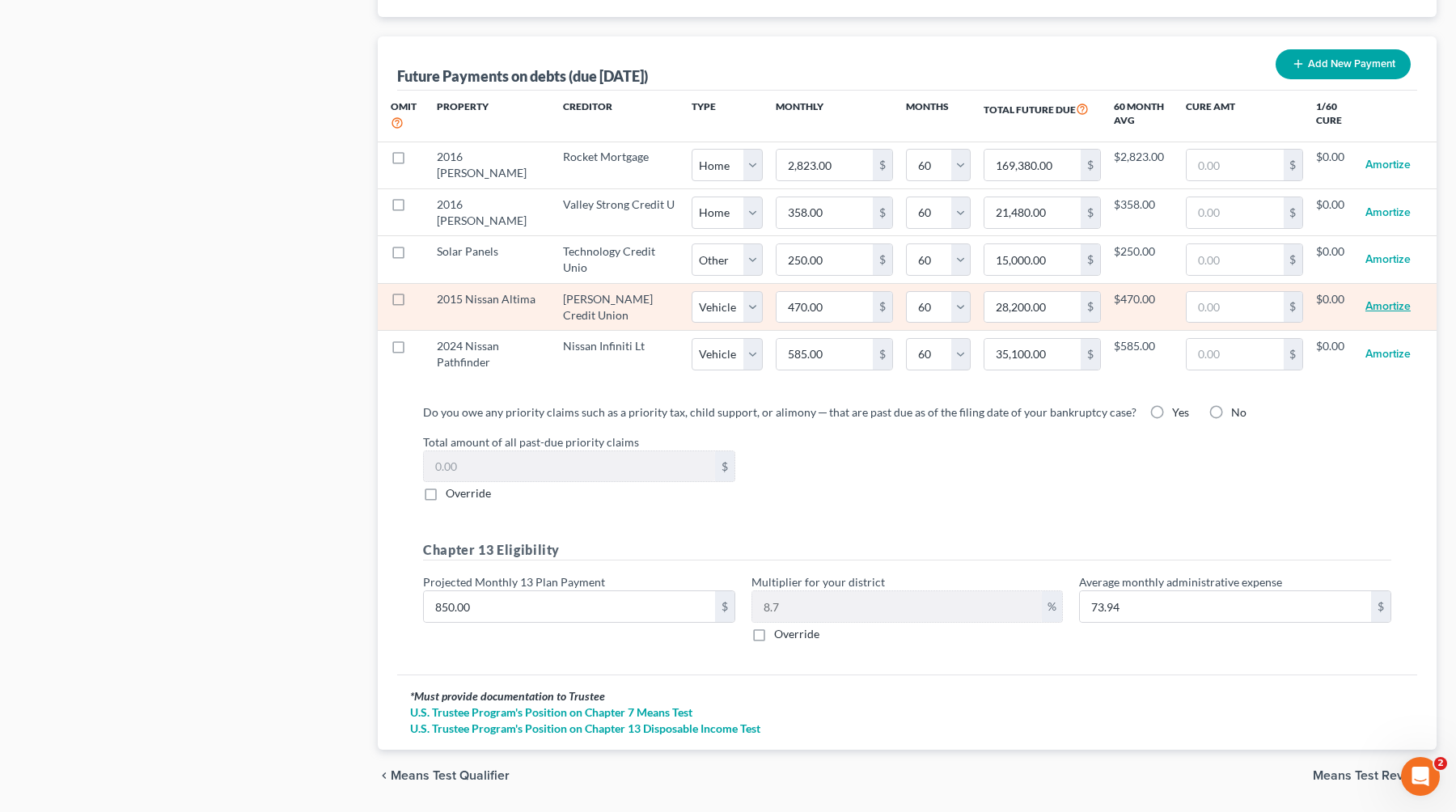
click at [932, 305] on button "Amortize" at bounding box center [1387, 307] width 45 height 32
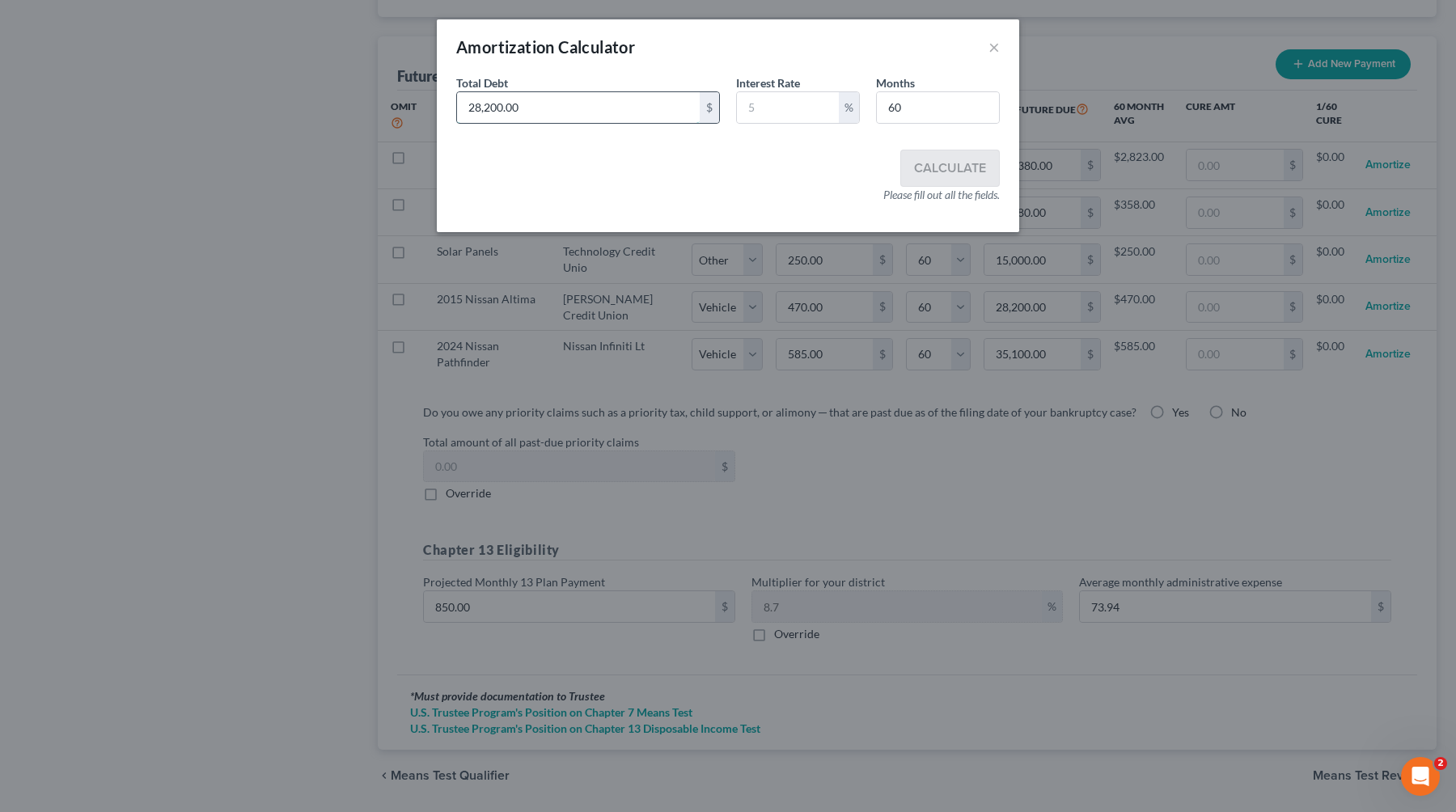
click at [660, 109] on input "28,200.00" at bounding box center [579, 107] width 243 height 30
paste input "13,093"
type input "13,093.00"
click at [767, 105] on input "text" at bounding box center [787, 107] width 102 height 30
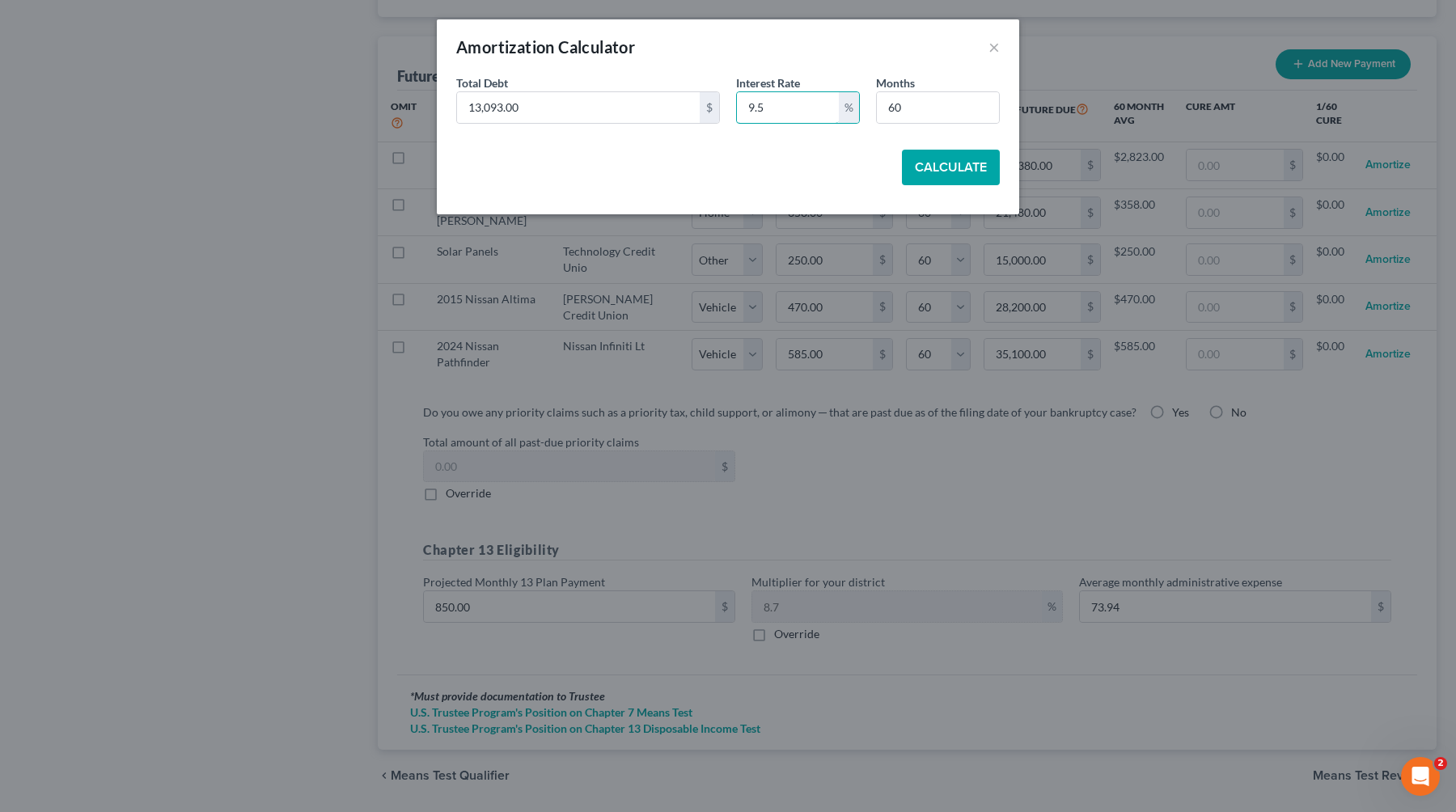
type input "9.5"
click at [932, 167] on button "Calculate" at bounding box center [950, 167] width 98 height 36
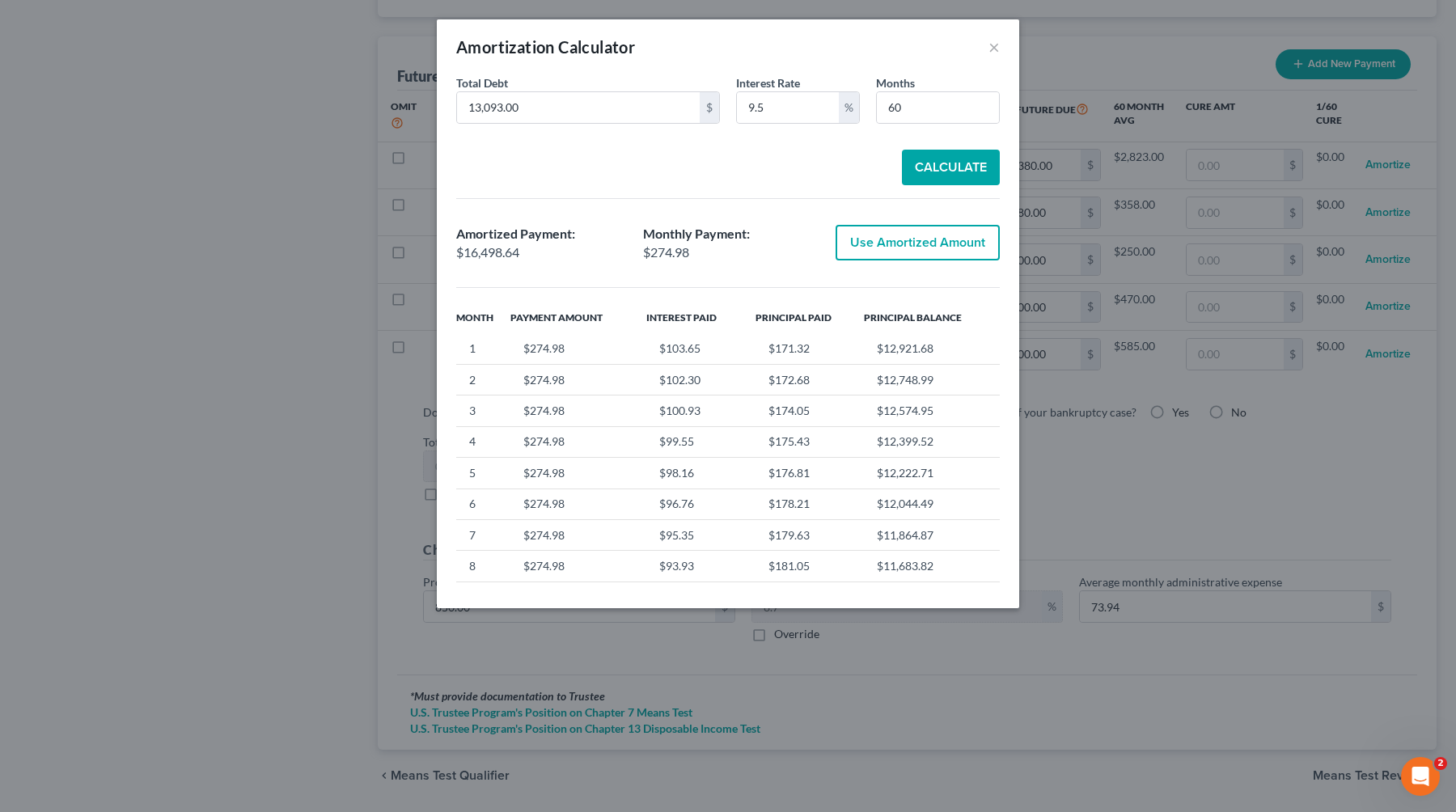
click at [876, 245] on button "Use Amortized Amount" at bounding box center [917, 242] width 164 height 36
type input "274.97"
type input "16,498.64"
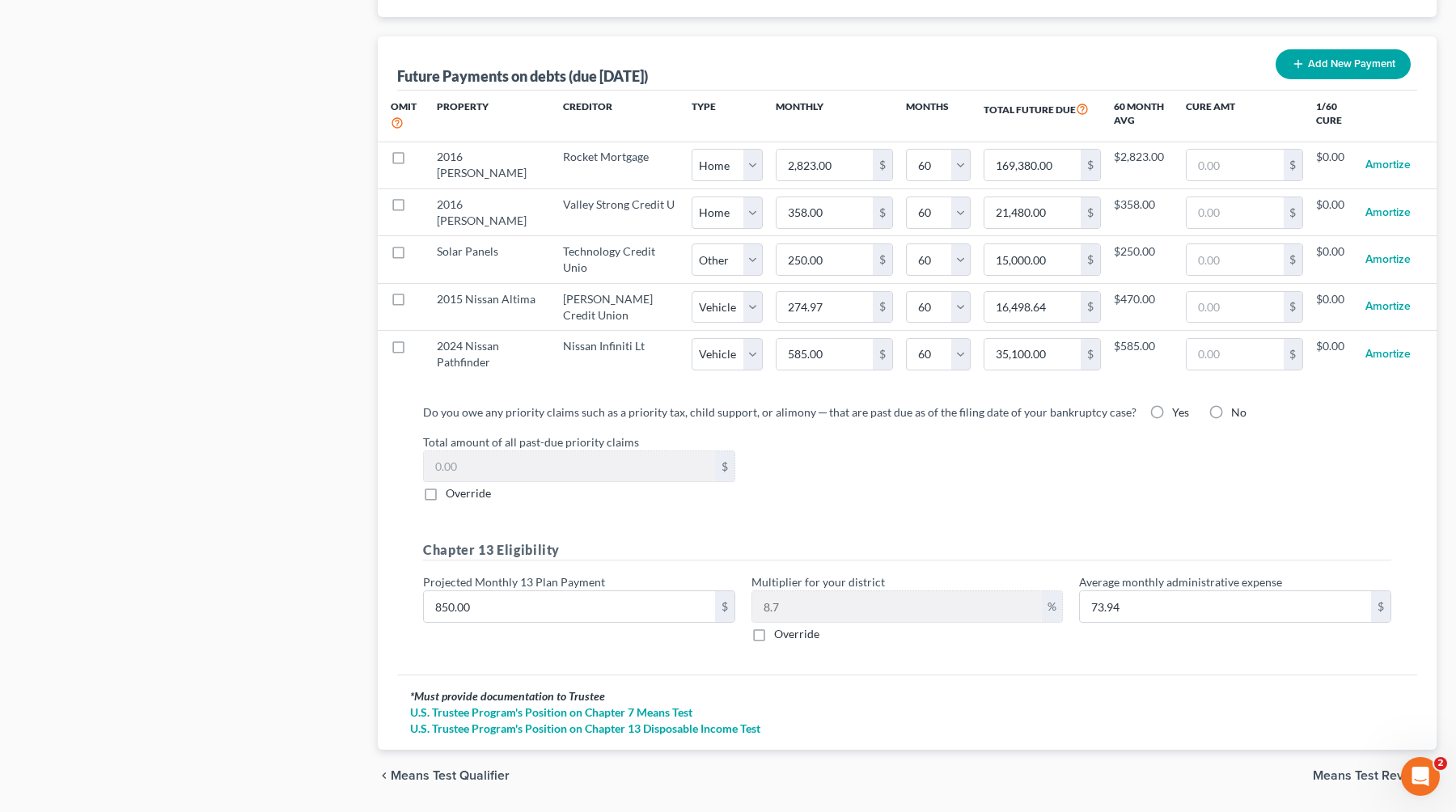
select select "1"
select select "60"
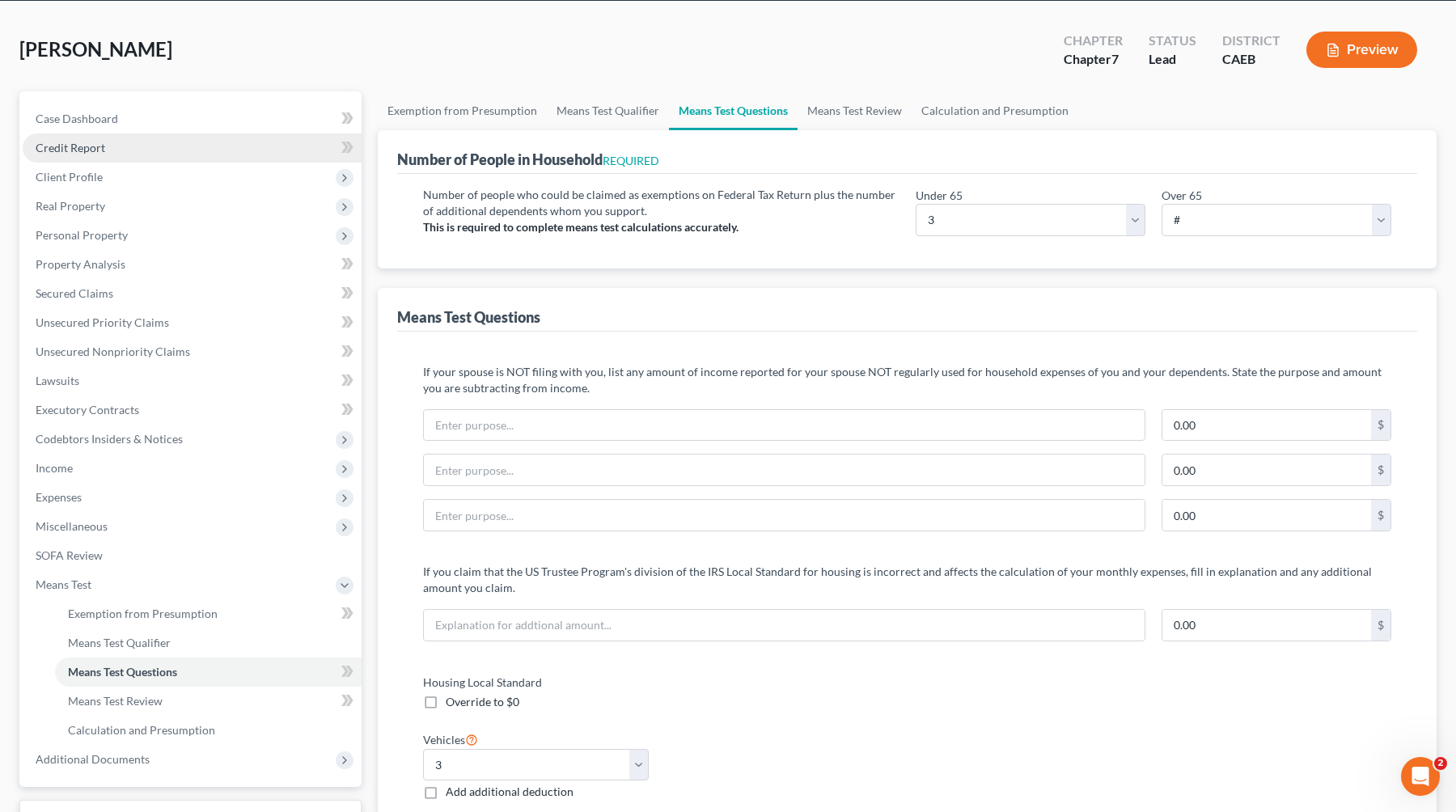
scroll to position [52, 0]
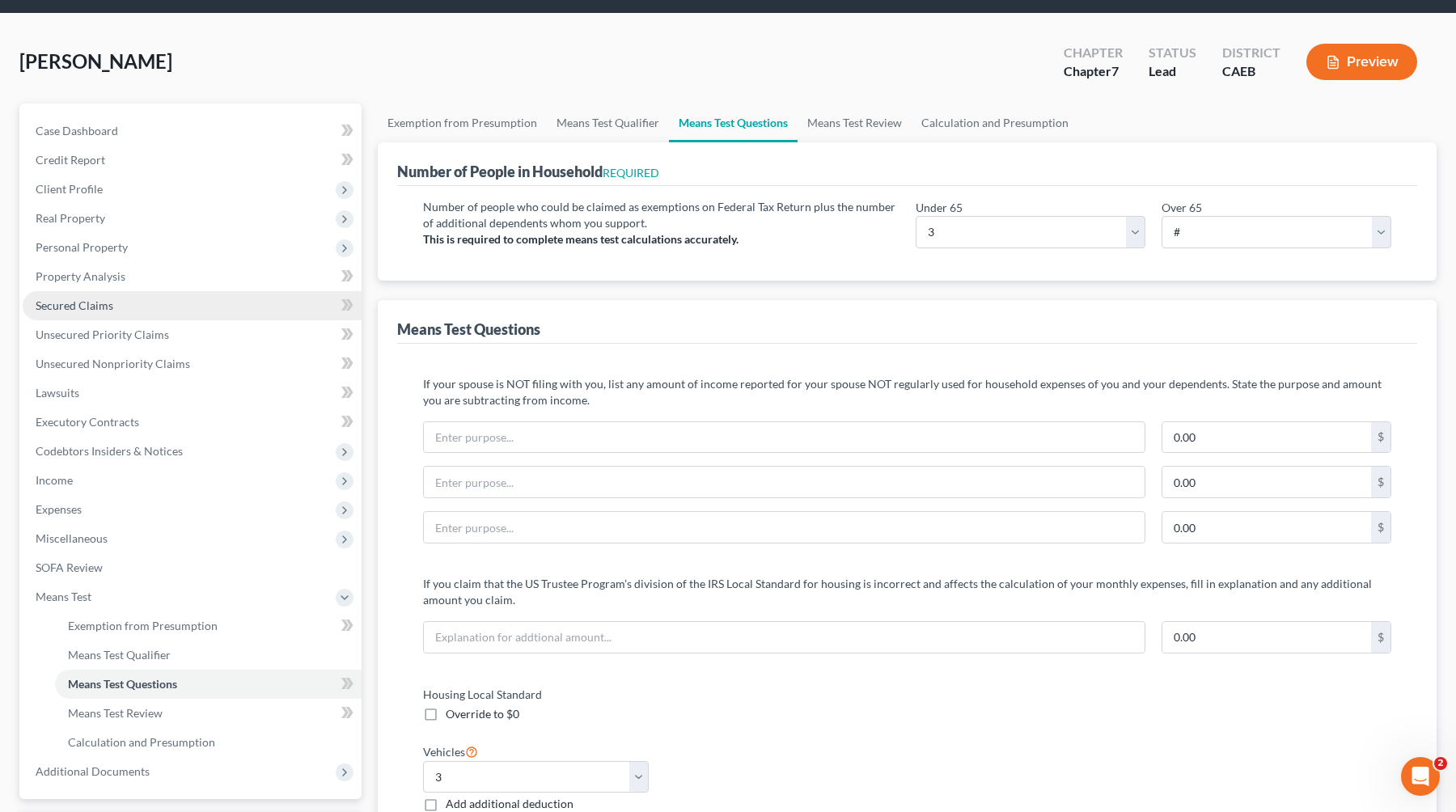
click at [118, 310] on link "Secured Claims" at bounding box center [192, 306] width 339 height 29
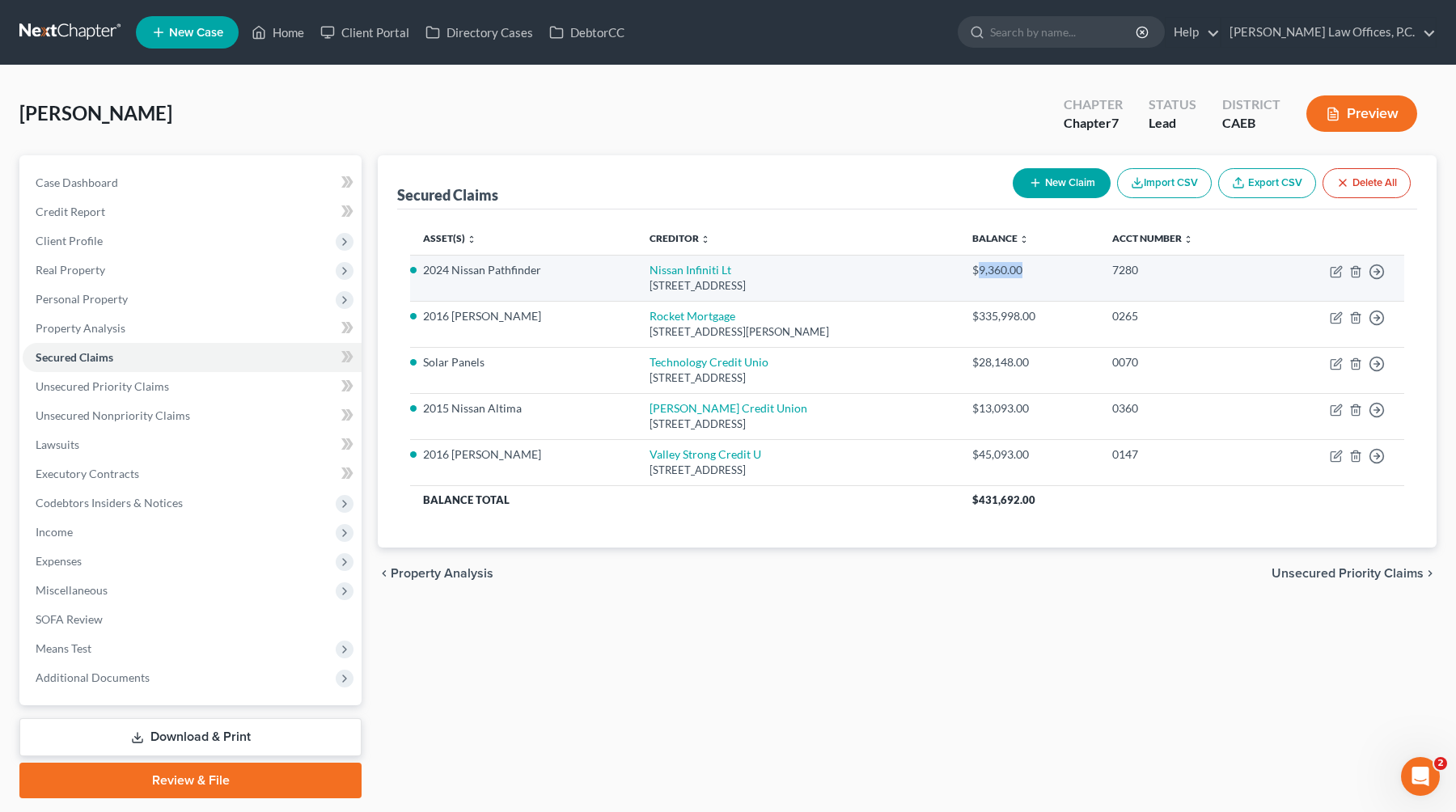
drag, startPoint x: 1041, startPoint y: 268, endPoint x: 987, endPoint y: 270, distance: 54.0
click at [932, 270] on div "$9,360.00" at bounding box center [1028, 270] width 114 height 16
copy div "9,360.00"
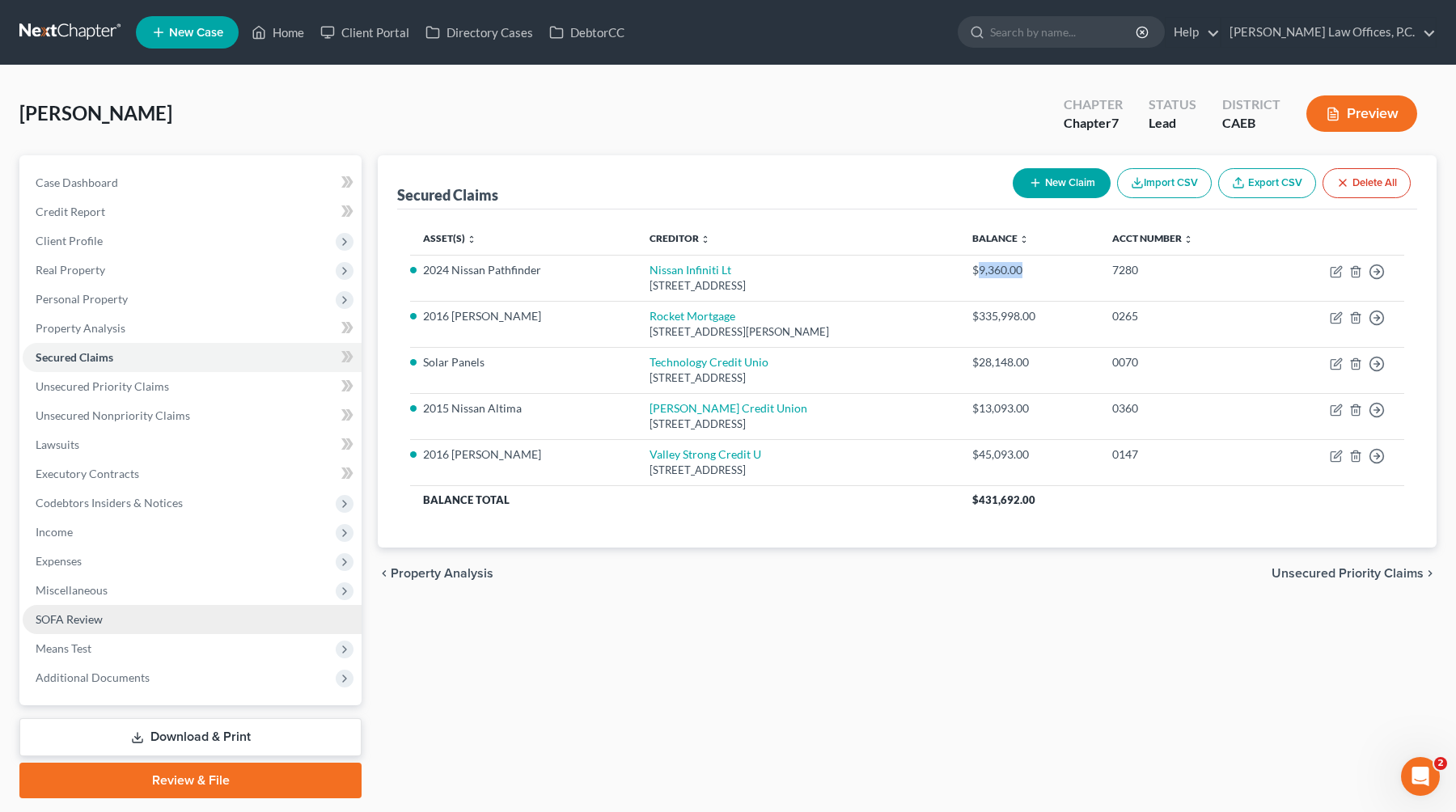
click at [130, 625] on link "SOFA Review" at bounding box center [192, 619] width 339 height 29
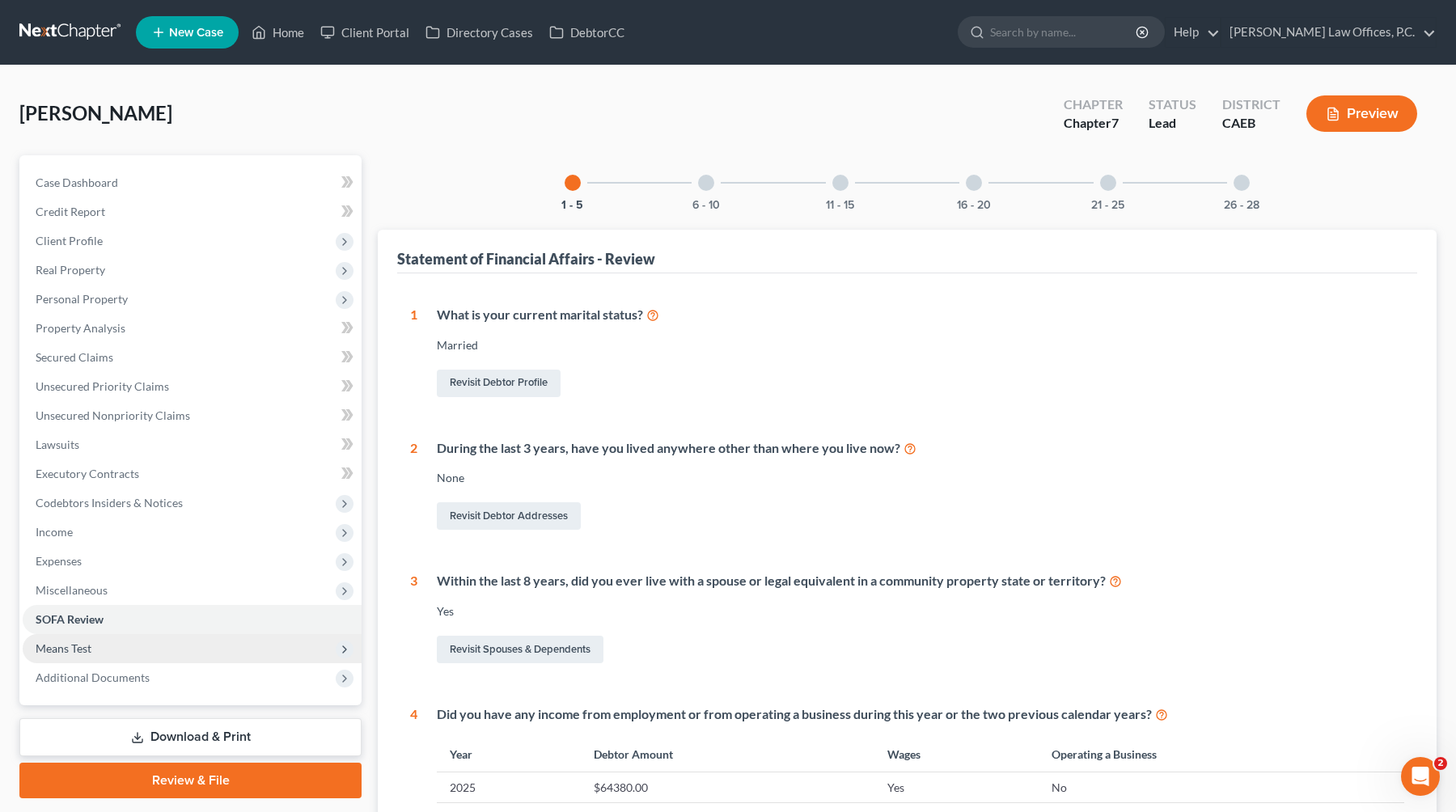
click at [122, 645] on span "Means Test" at bounding box center [192, 649] width 339 height 29
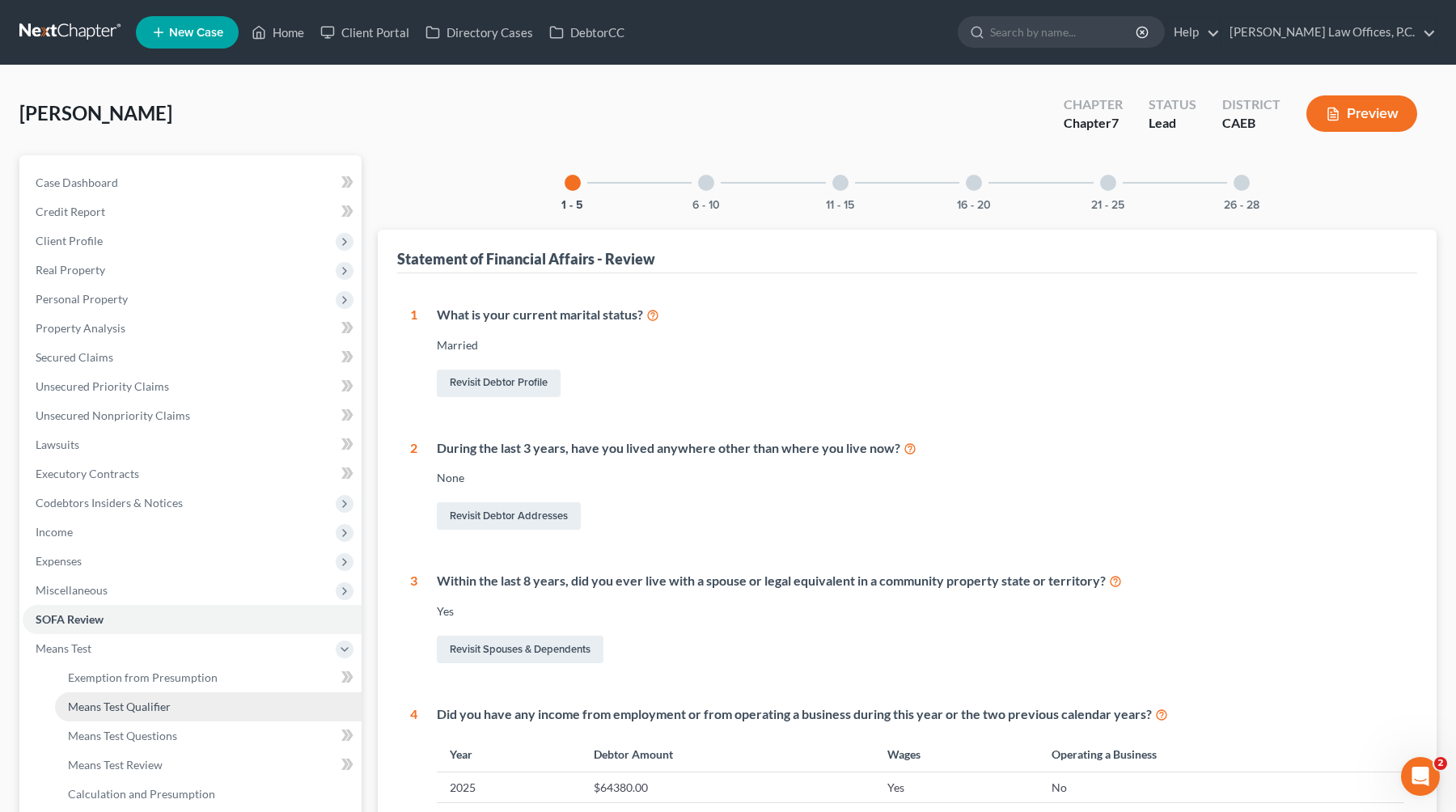
click at [125, 708] on span "Means Test Qualifier" at bounding box center [119, 706] width 102 height 14
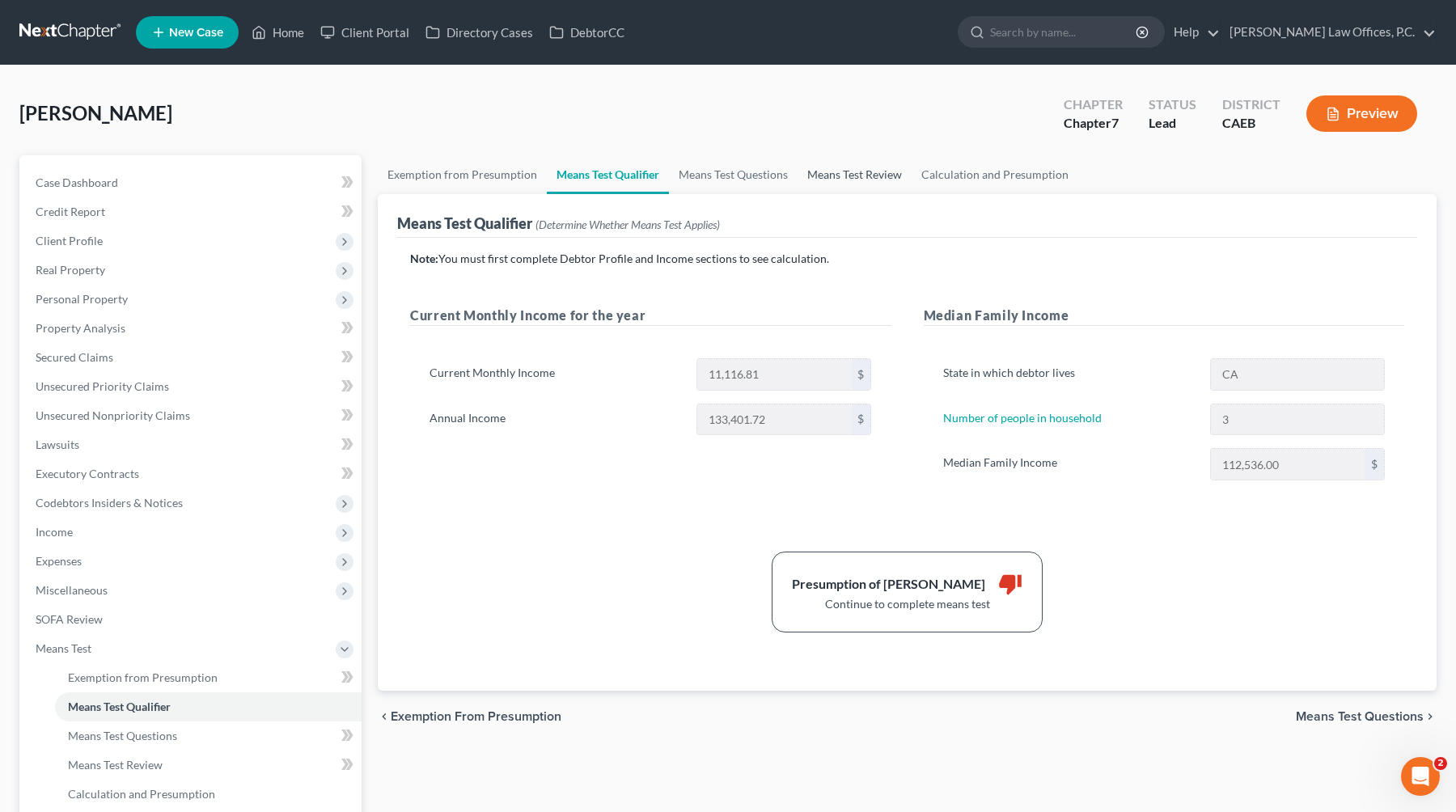
click at [832, 159] on link "Means Test Review" at bounding box center [854, 174] width 114 height 39
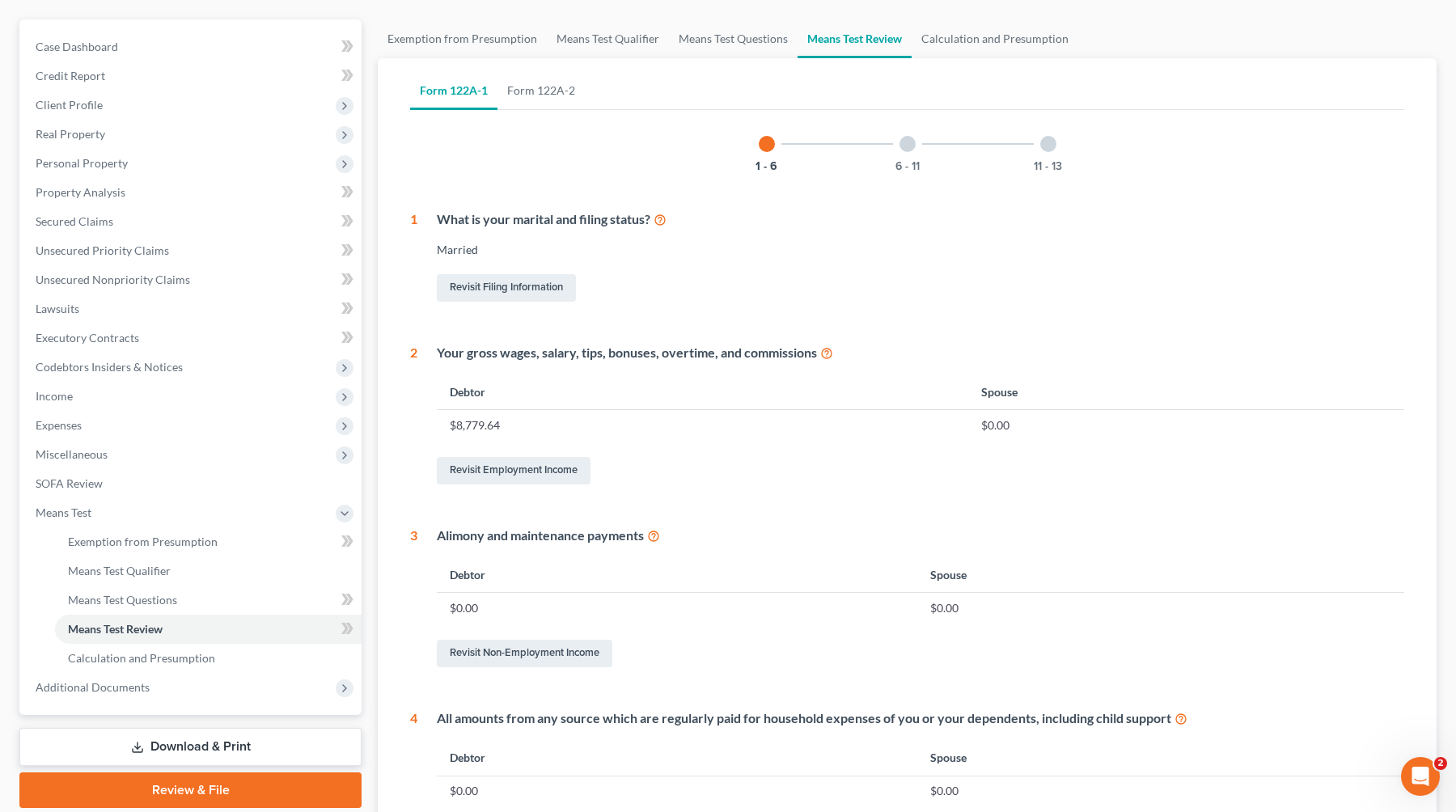
scroll to position [7, 0]
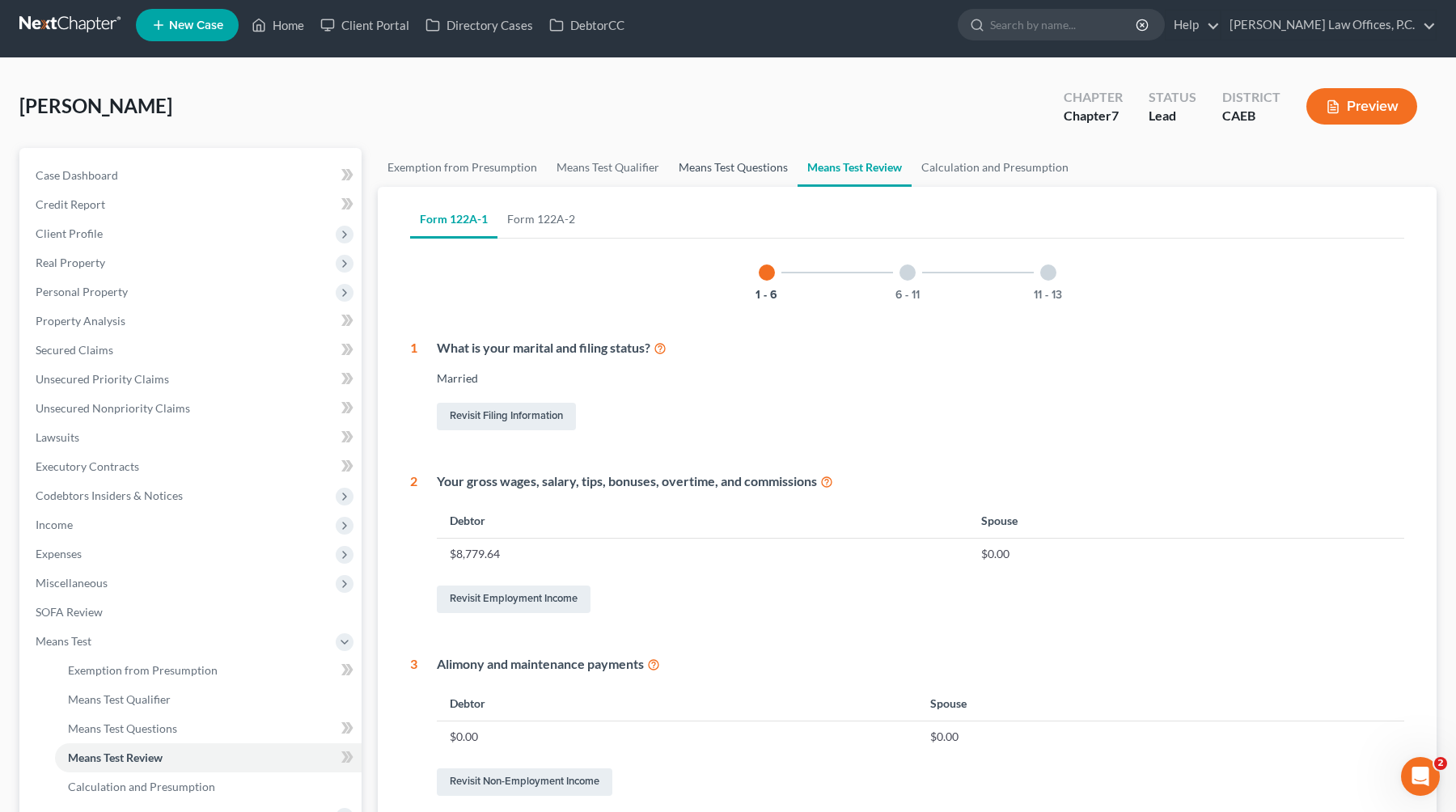
click at [722, 167] on link "Means Test Questions" at bounding box center [733, 167] width 128 height 39
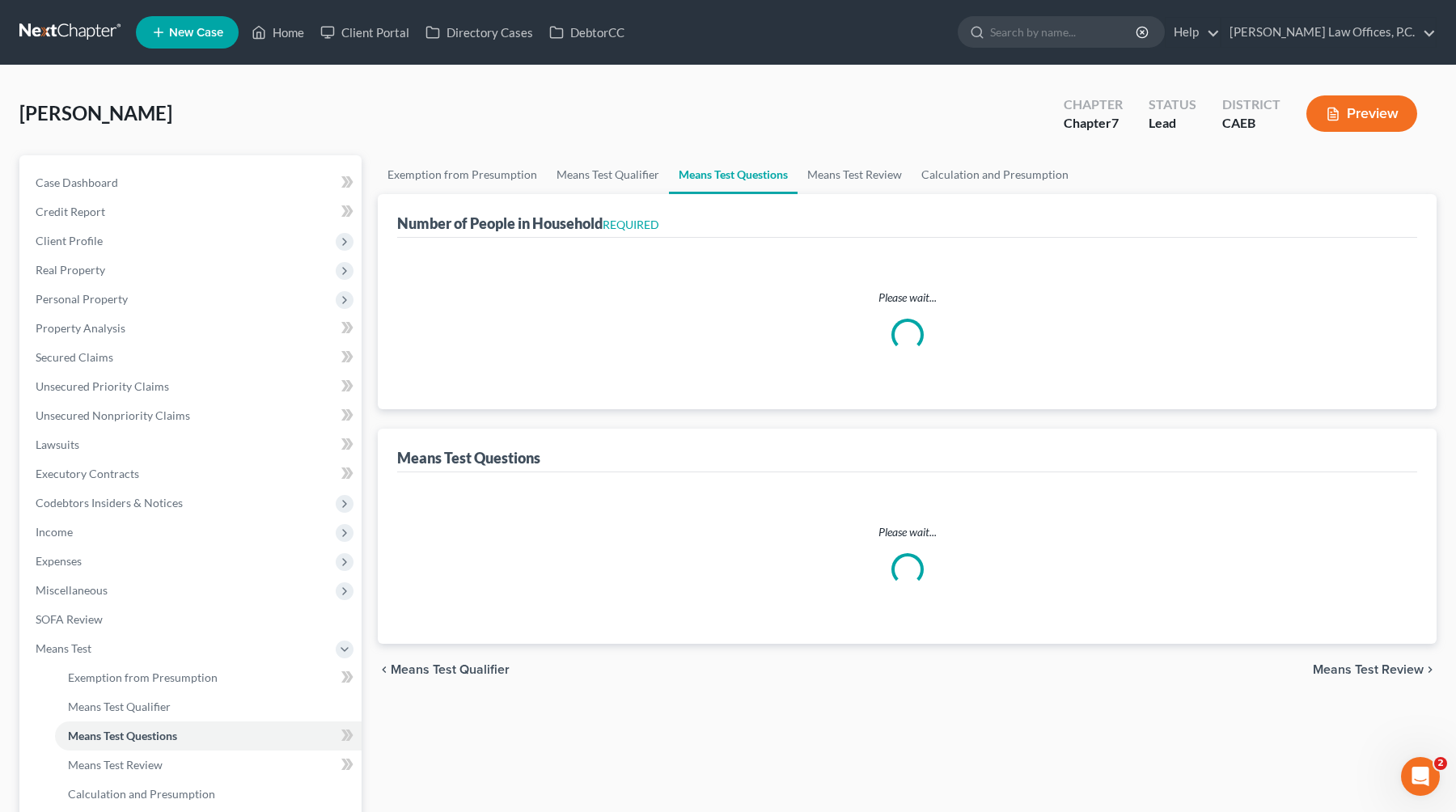
select select "0"
select select "60"
select select "0"
select select "60"
select select "2"
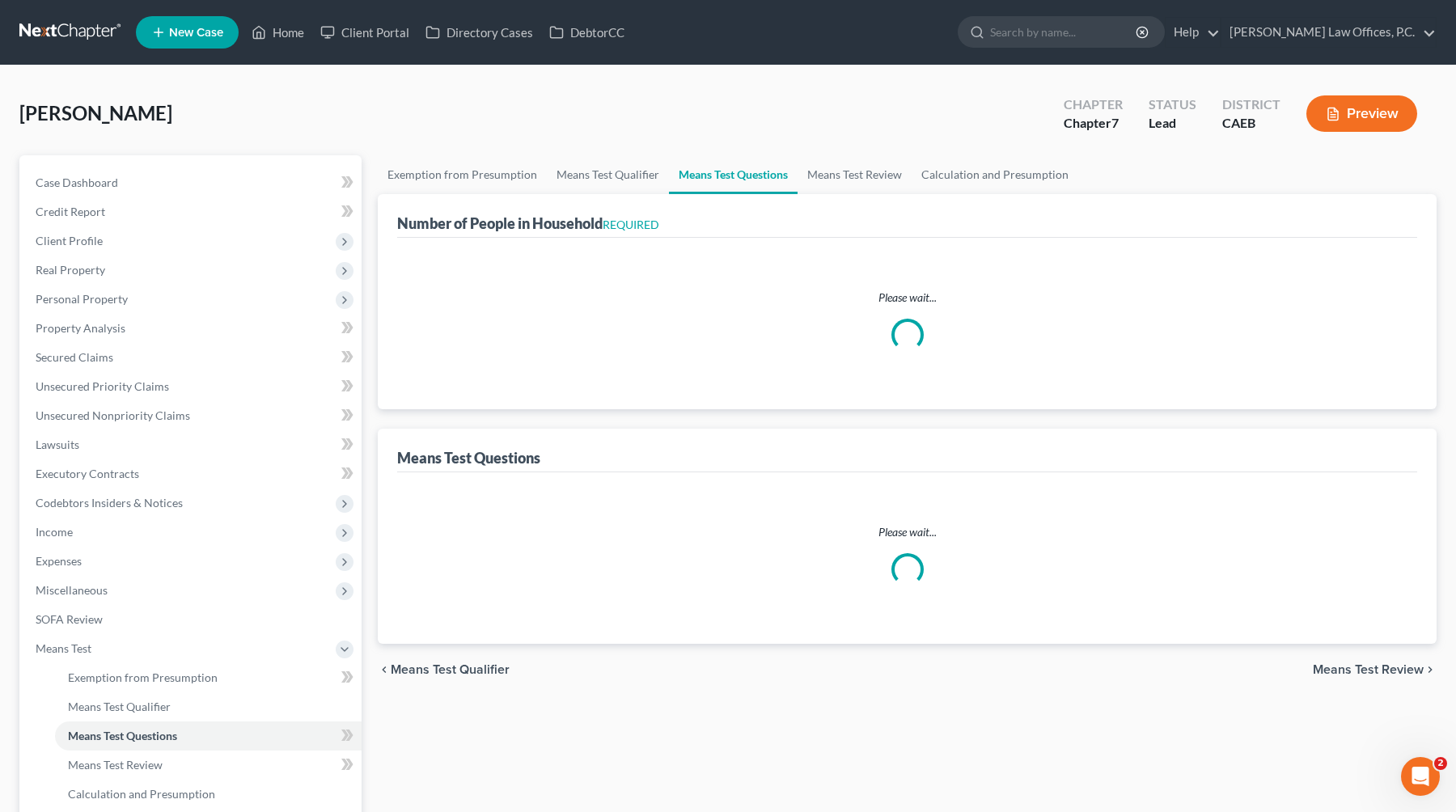
select select "60"
select select "1"
select select "60"
select select "1"
select select "60"
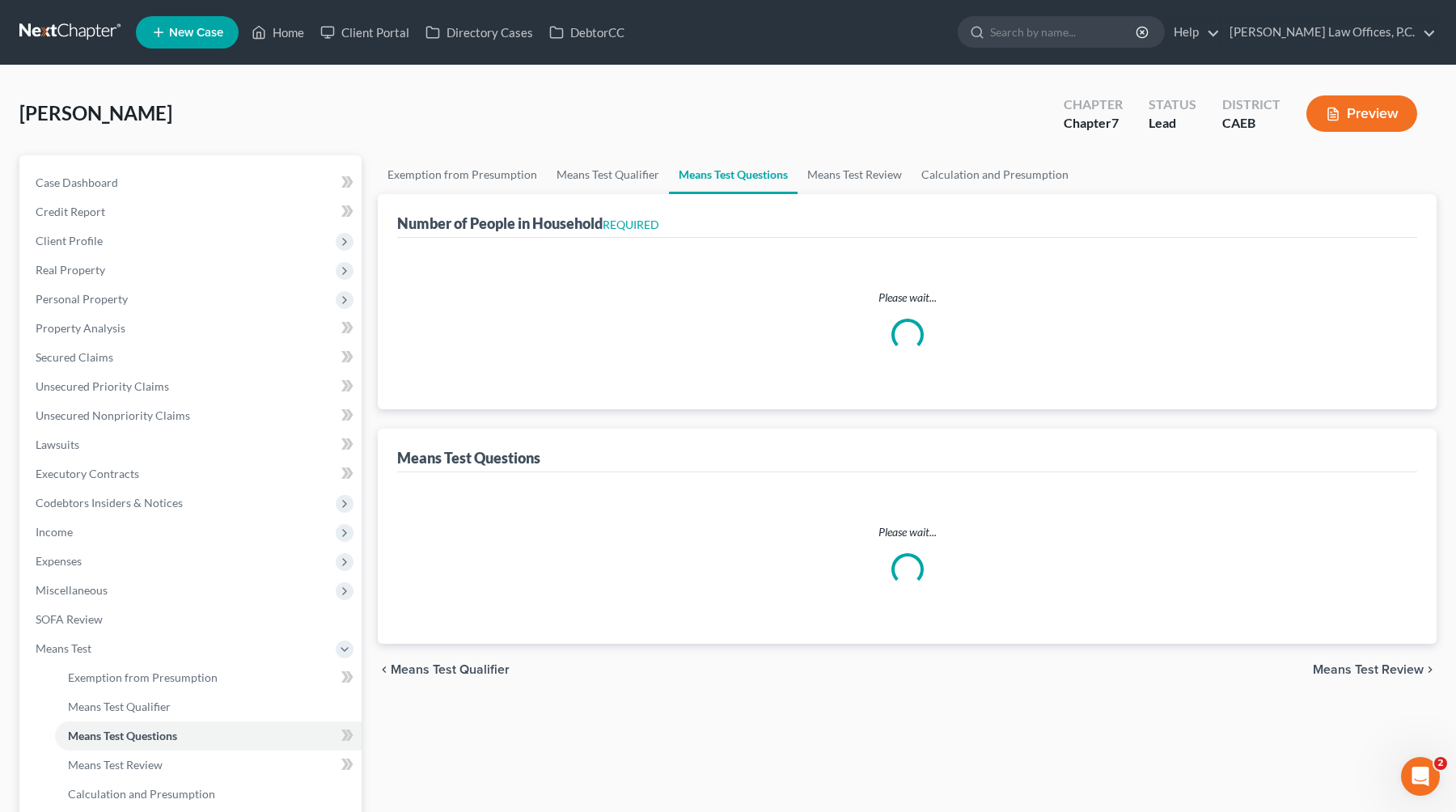
select select "3"
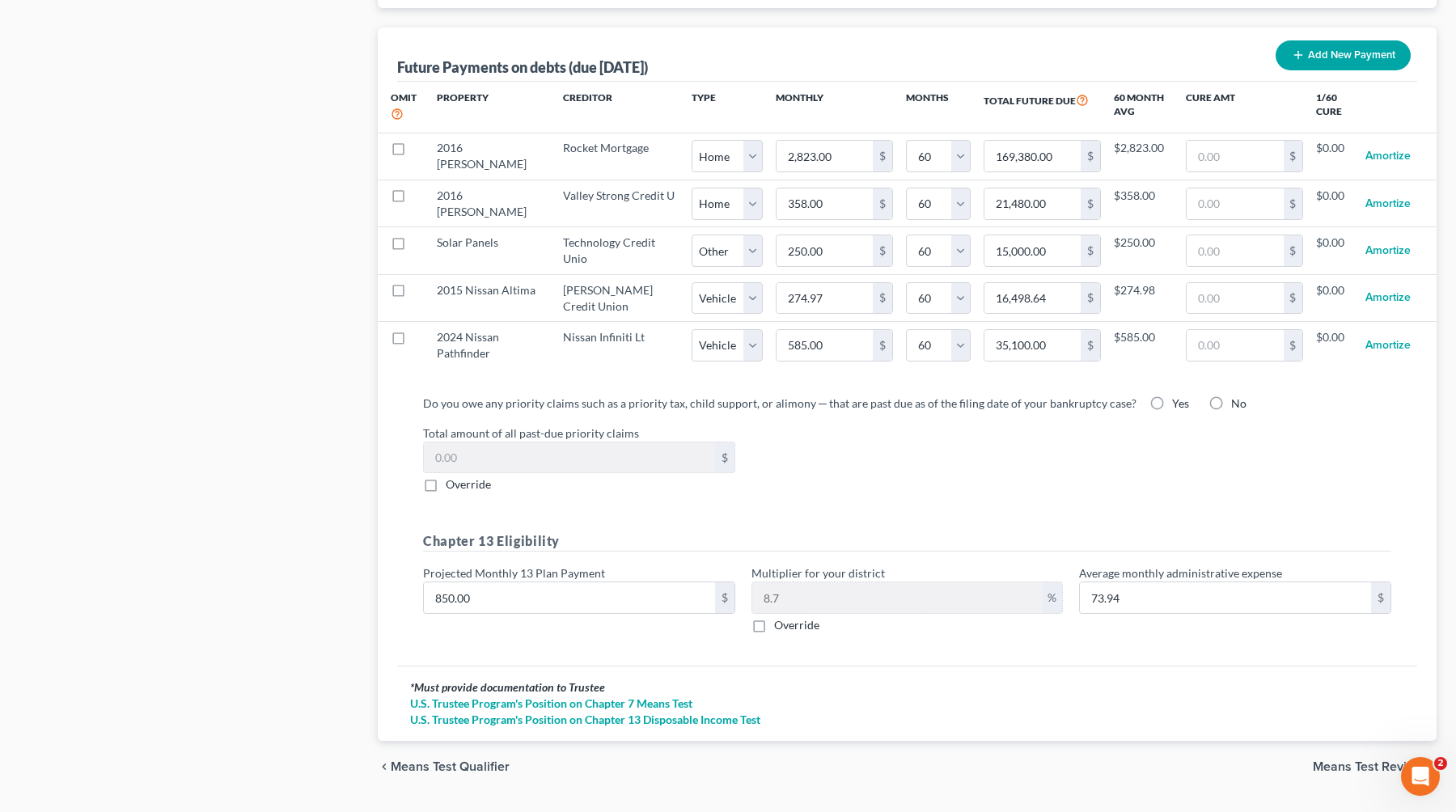
scroll to position [1589, 0]
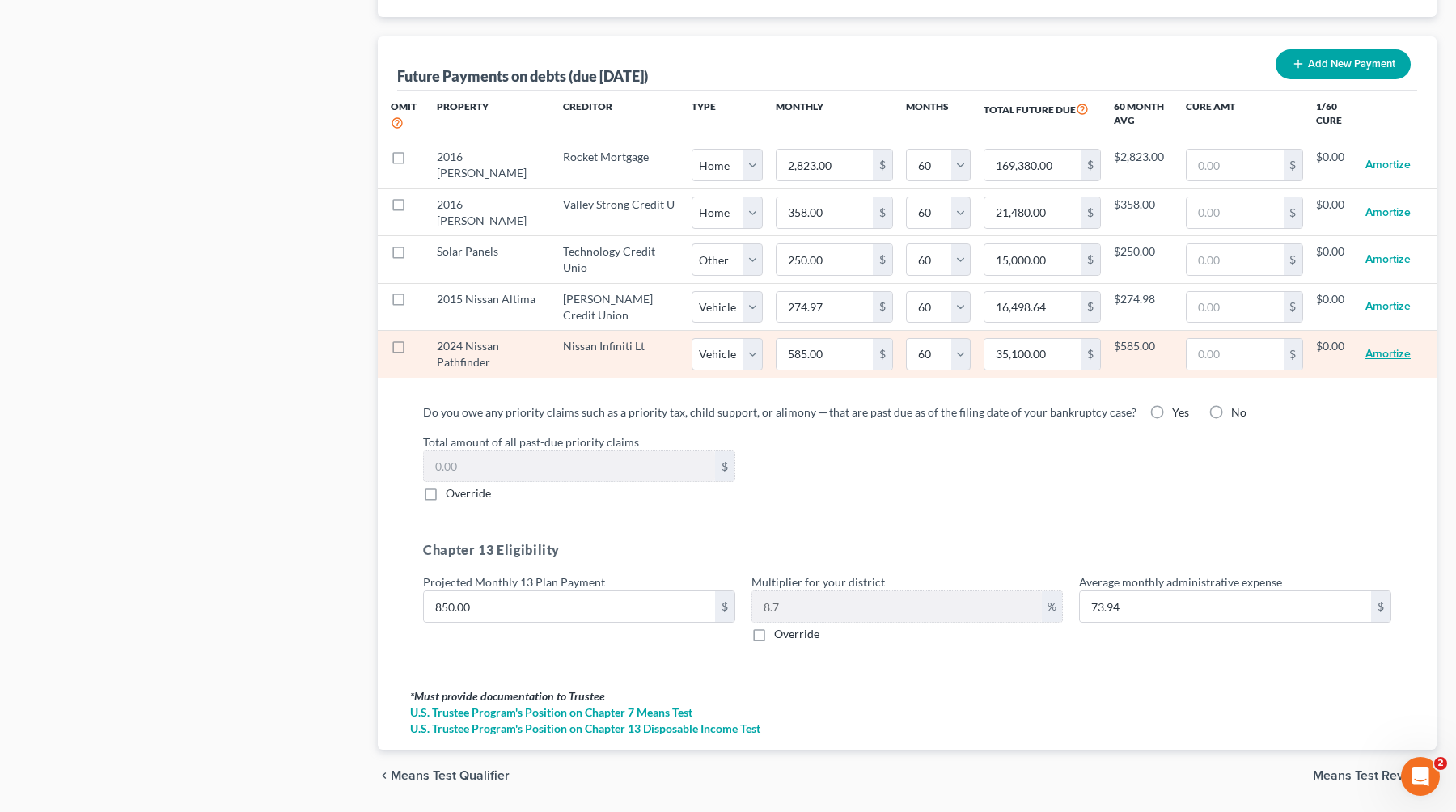
click at [932, 358] on button "Amortize" at bounding box center [1387, 354] width 45 height 32
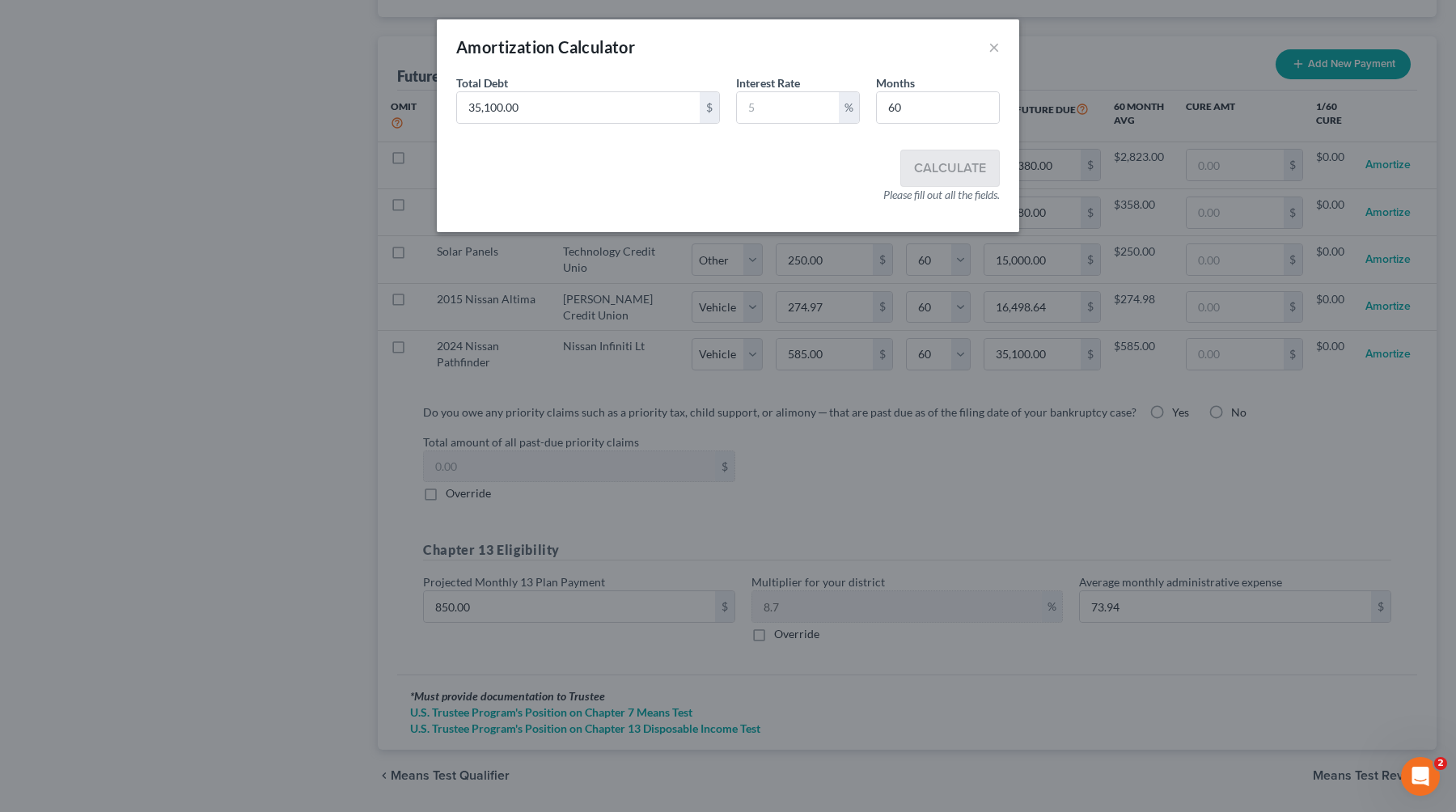
click at [590, 84] on div "Total Debt 35,100.00 $" at bounding box center [587, 99] width 279 height 49
click at [570, 109] on input "35,100.00" at bounding box center [579, 107] width 243 height 30
paste input "9,36"
type input "9,360.00"
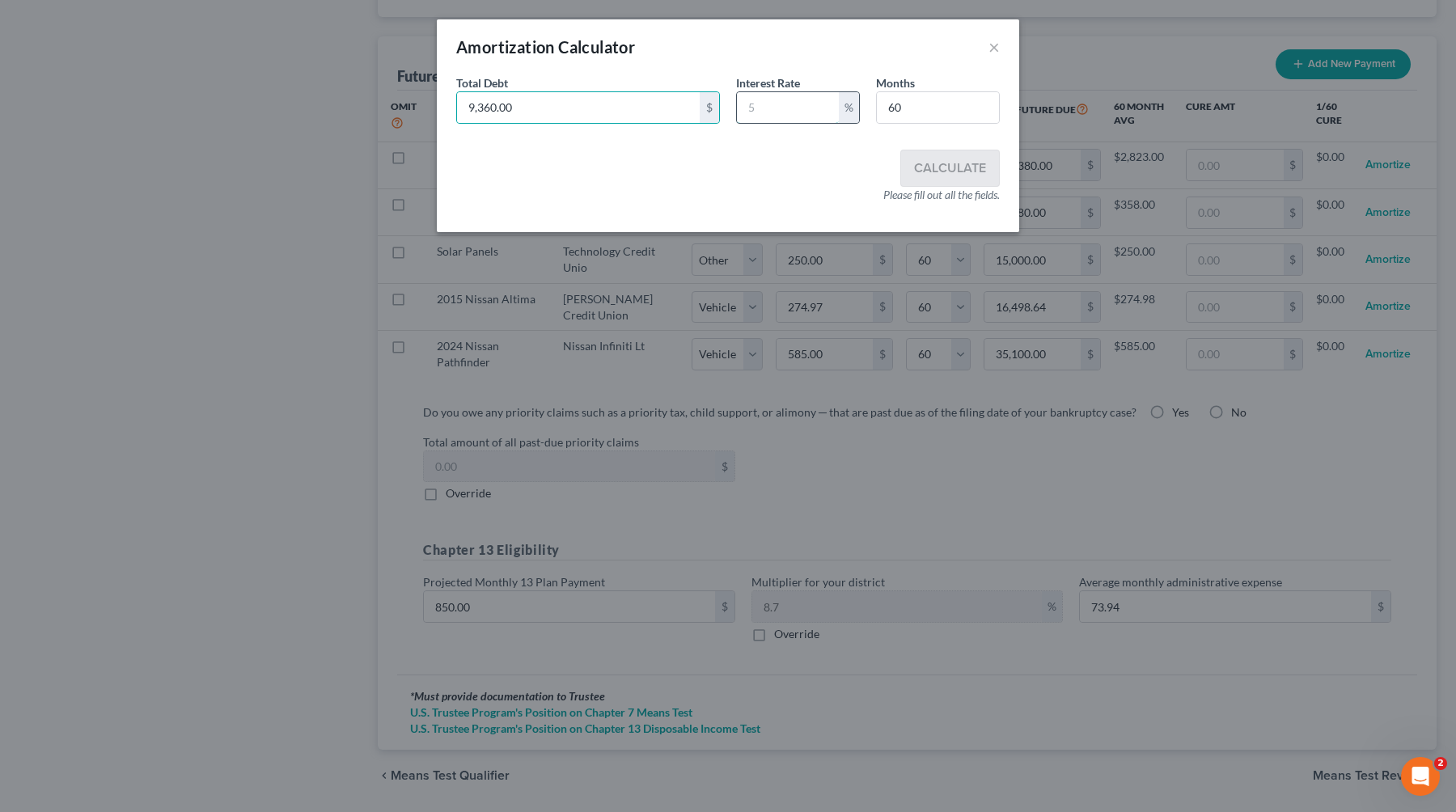
click at [757, 104] on input "text" at bounding box center [787, 107] width 102 height 30
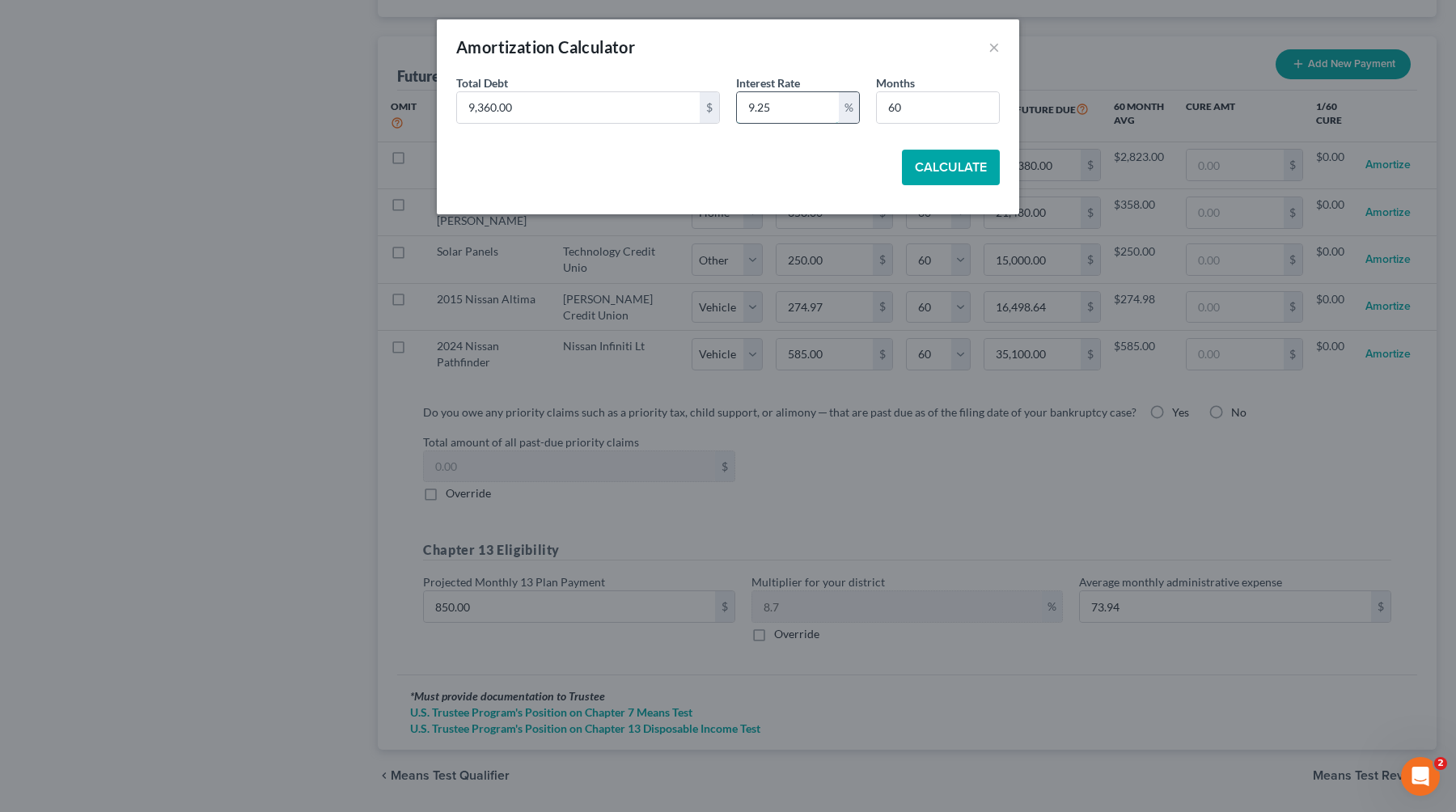
type input "9.25"
type input "5"
type input "60"
click at [932, 163] on button "Calculate" at bounding box center [950, 167] width 98 height 36
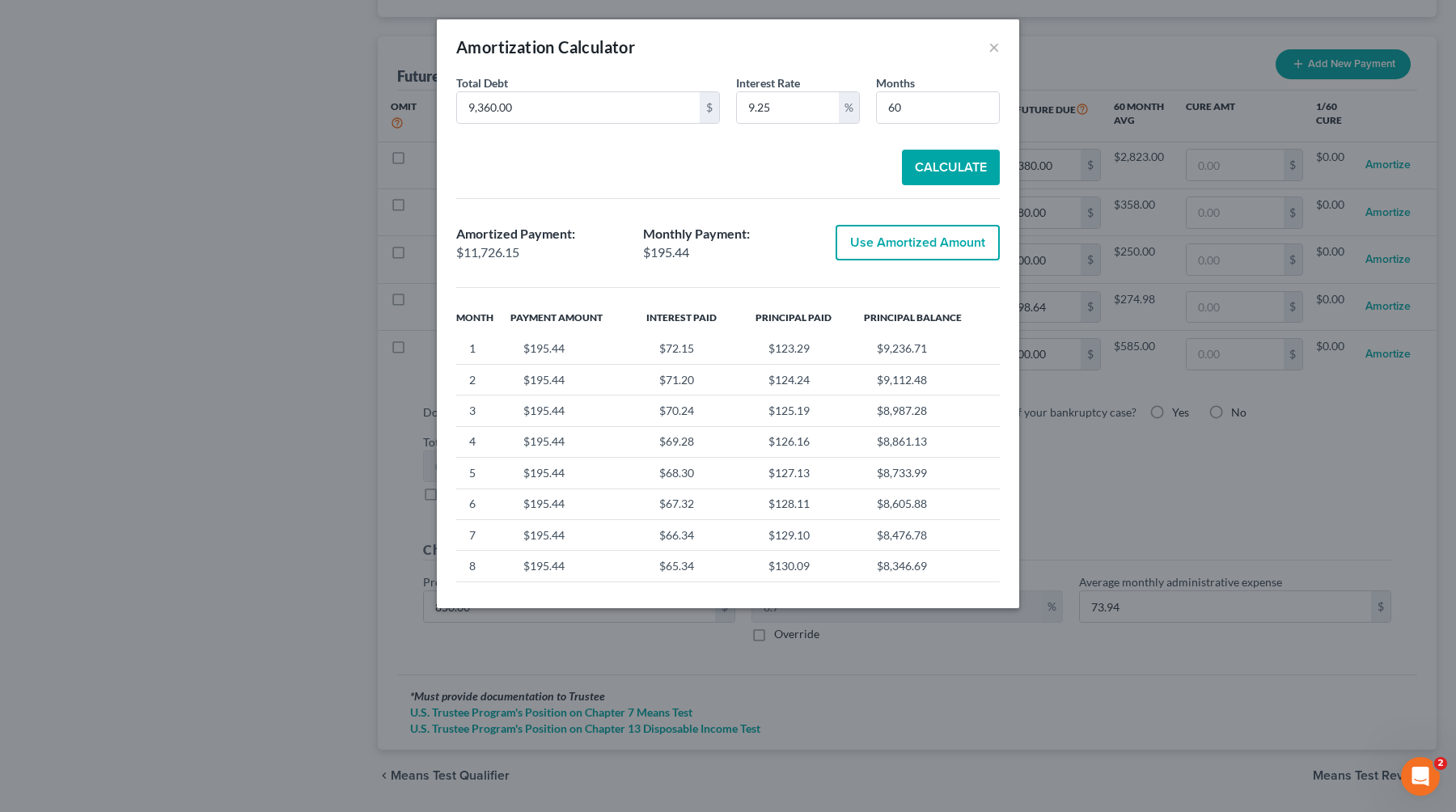
click at [909, 250] on button "Use Amortized Amount" at bounding box center [917, 242] width 164 height 36
type input "195.43"
type input "11,726.15"
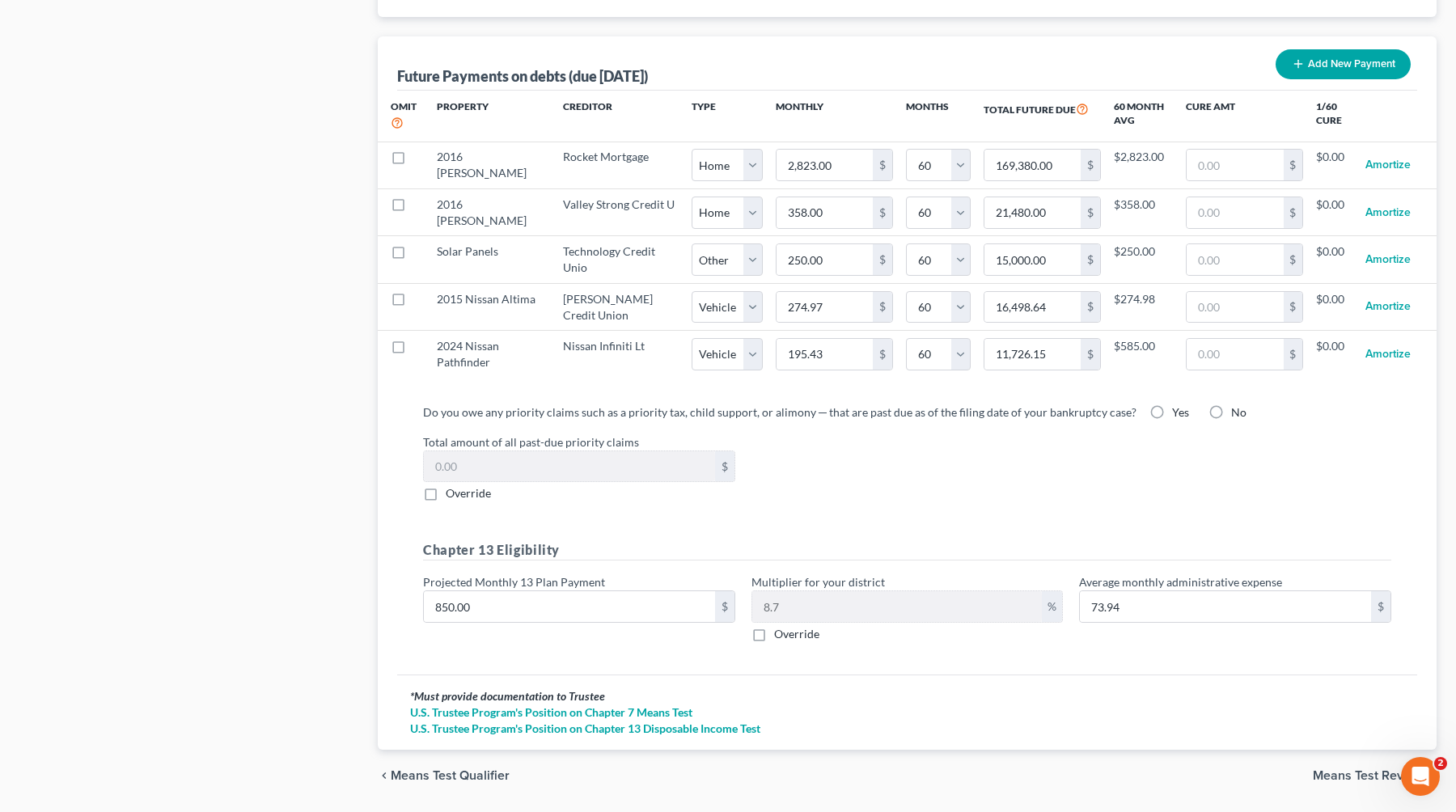
select select "1"
select select "60"
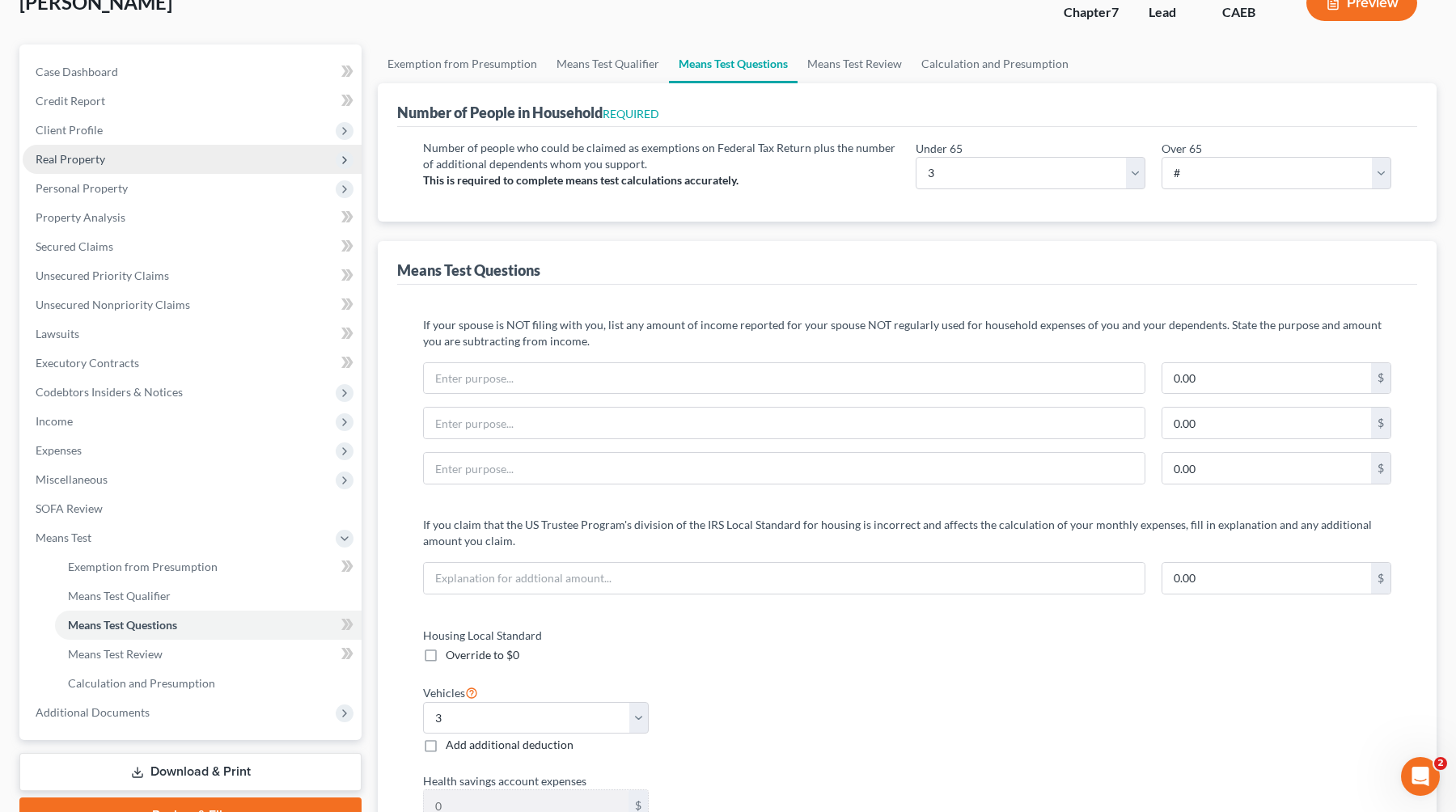
scroll to position [102, 0]
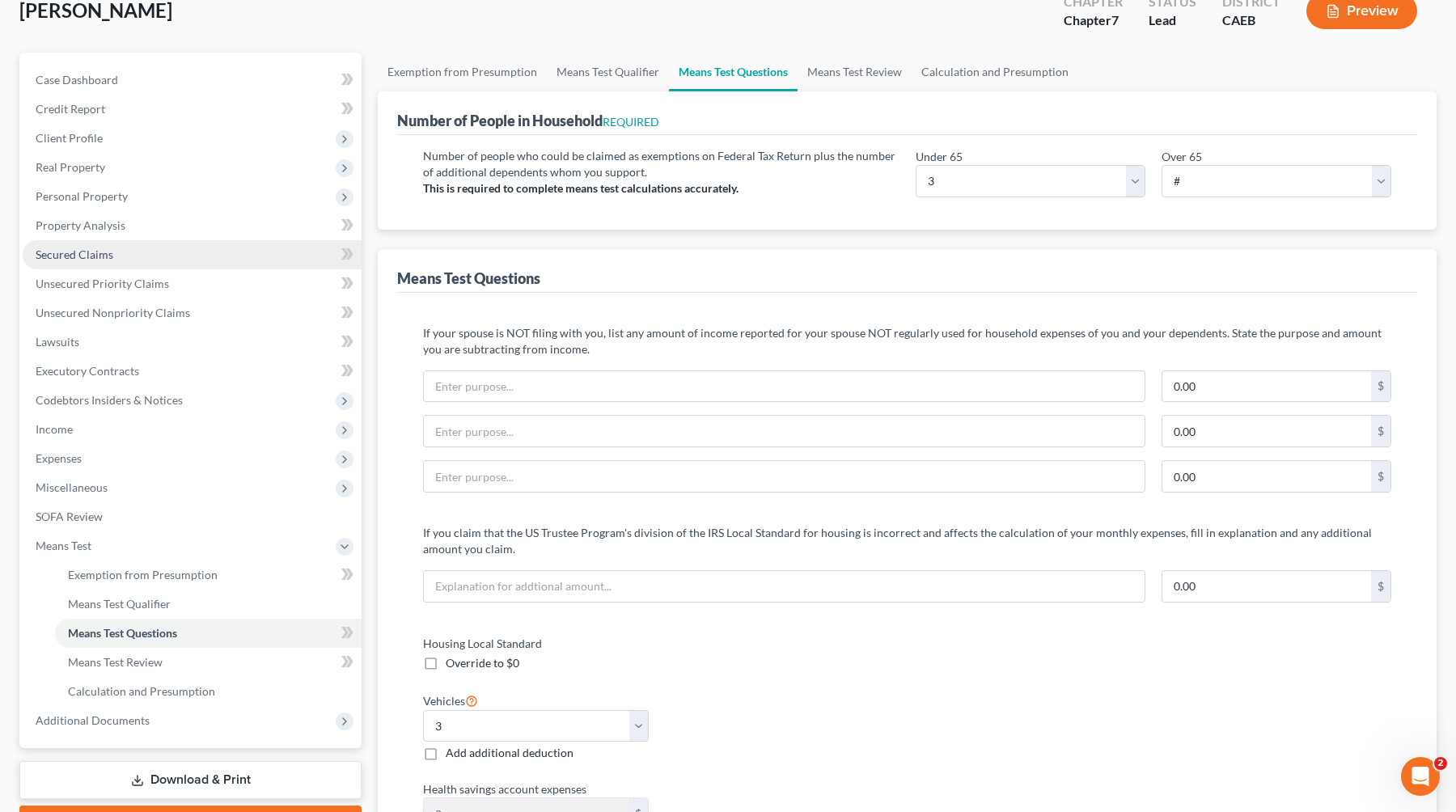
click at [120, 258] on link "Secured Claims" at bounding box center [192, 255] width 339 height 29
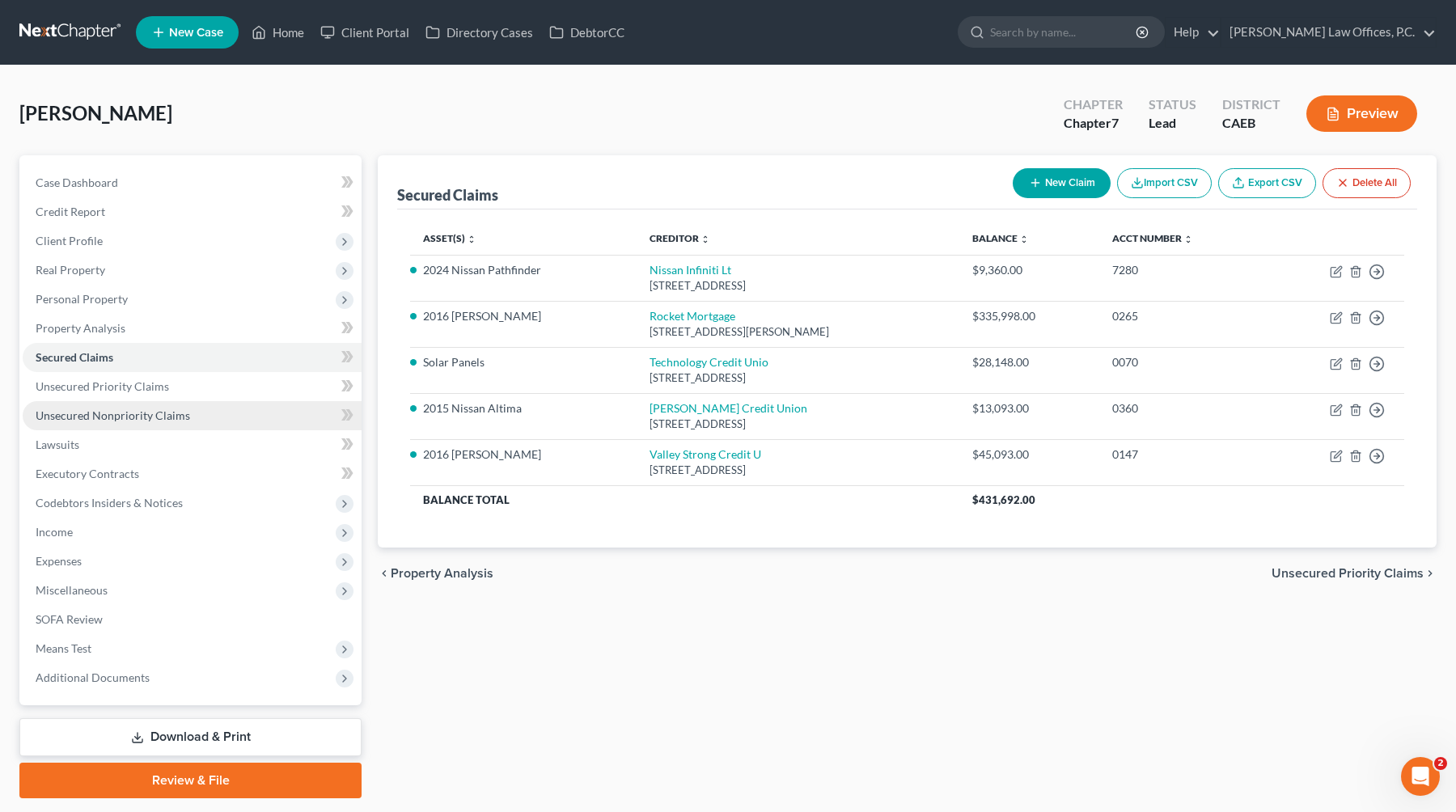
click at [186, 403] on link "Unsecured Nonpriority Claims" at bounding box center [192, 416] width 339 height 29
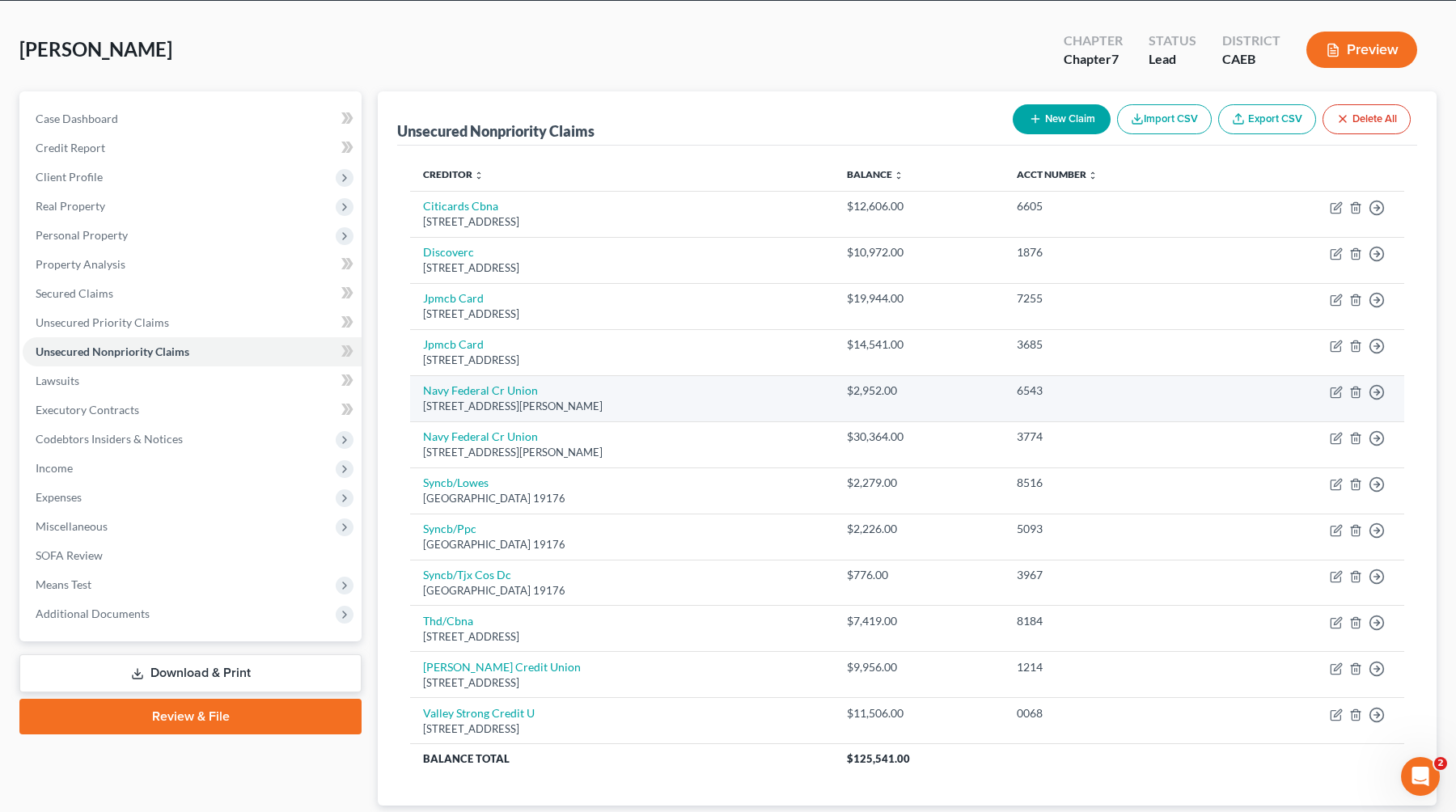
scroll to position [65, 0]
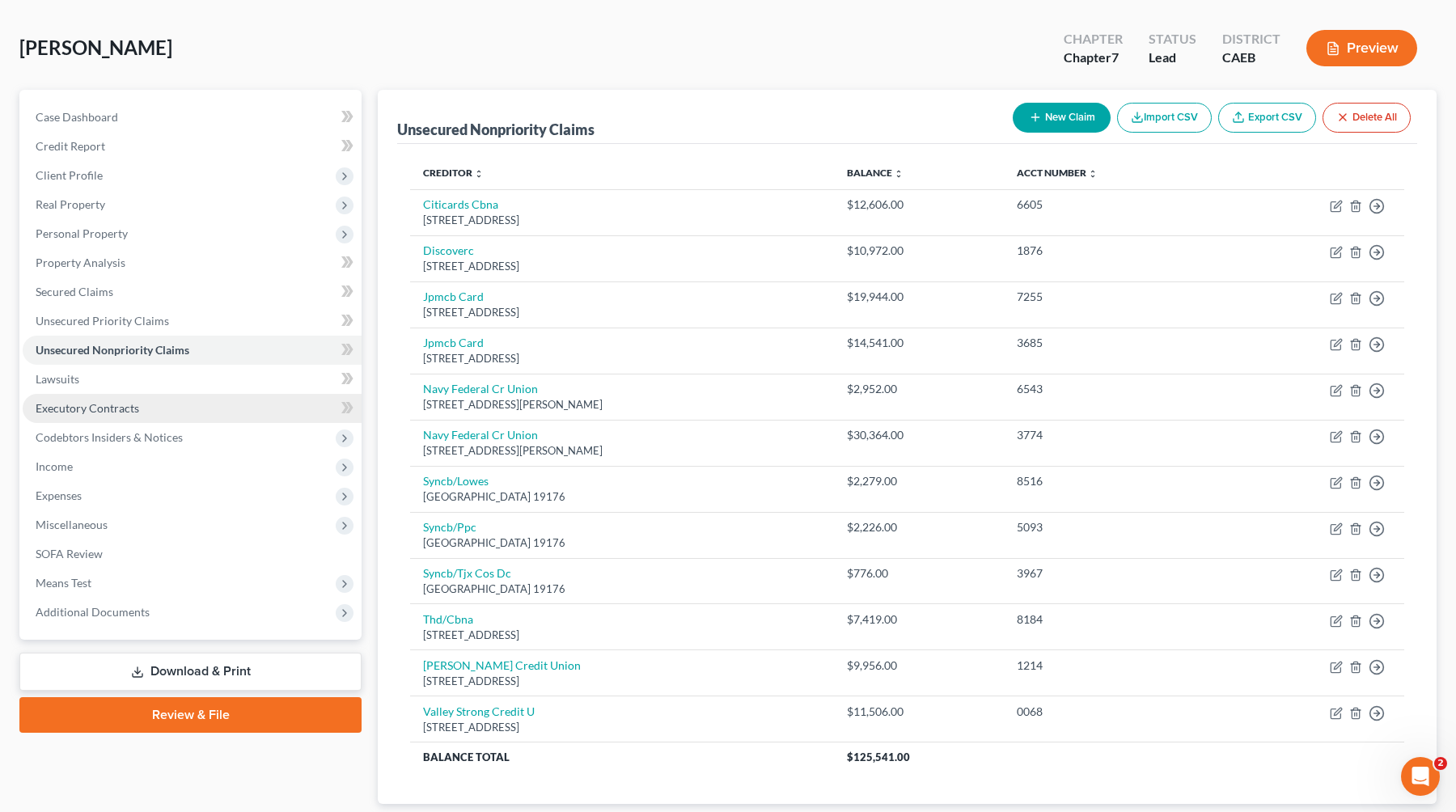
click at [171, 408] on link "Executory Contracts" at bounding box center [192, 409] width 339 height 29
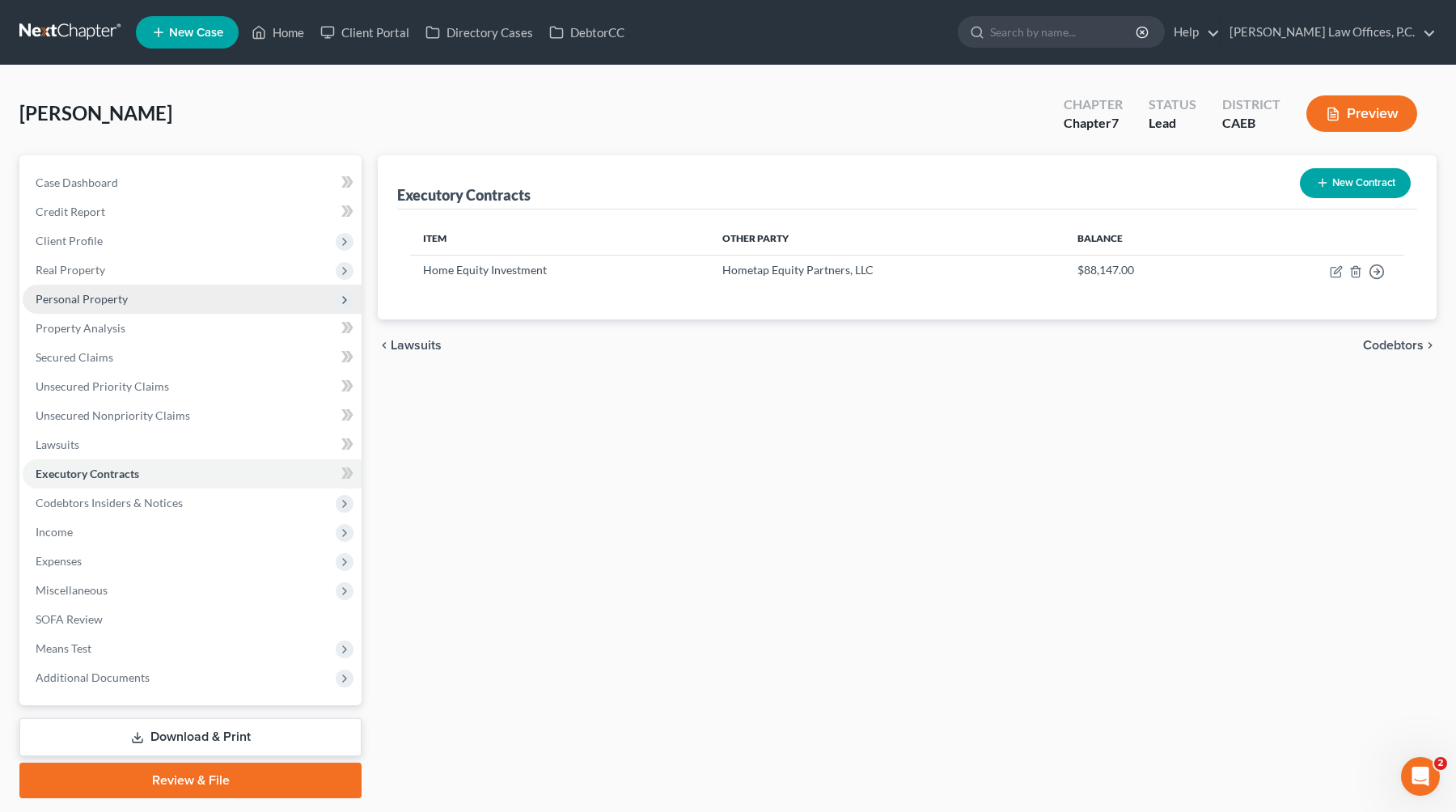
click at [134, 301] on span "Personal Property" at bounding box center [192, 299] width 339 height 29
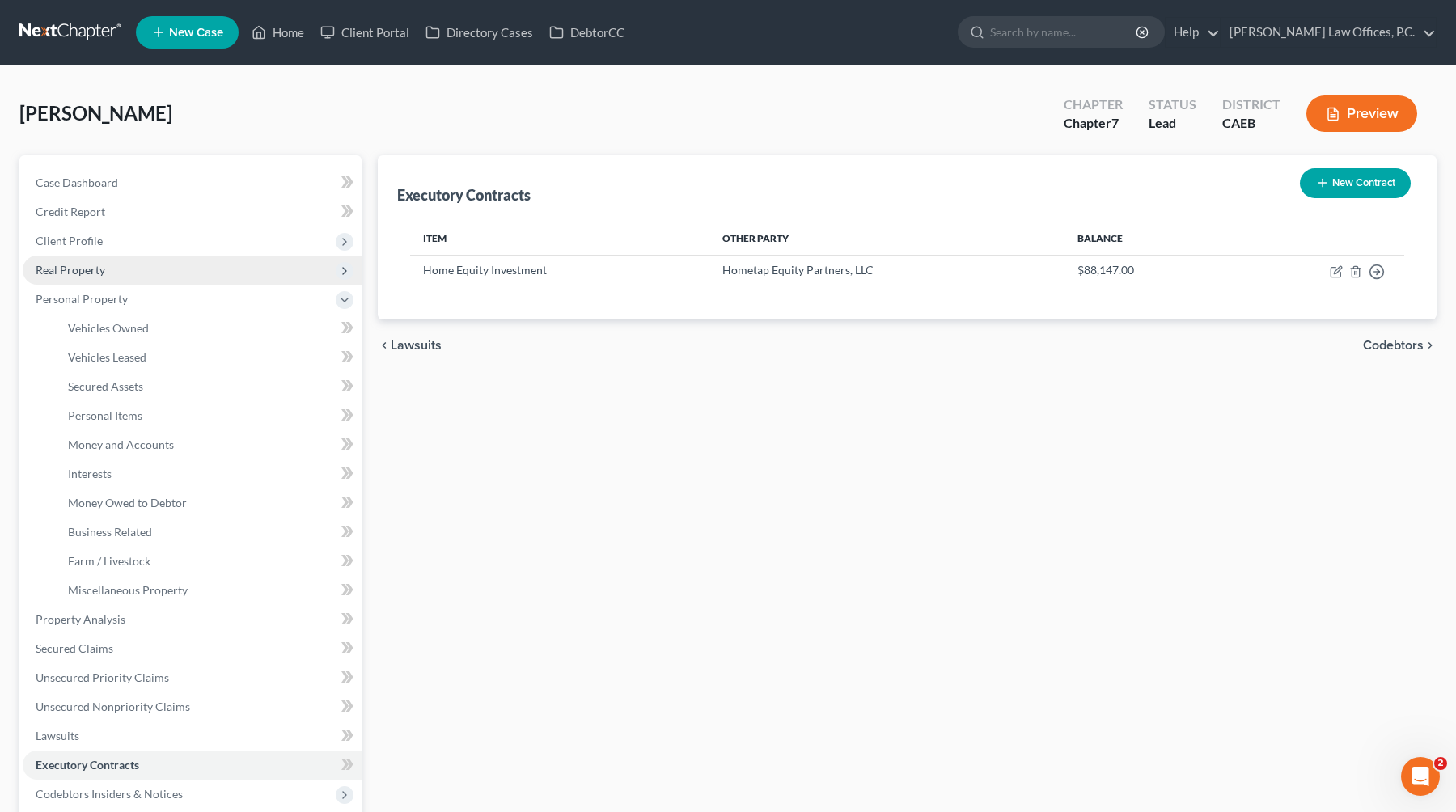
click at [126, 272] on span "Real Property" at bounding box center [192, 271] width 339 height 29
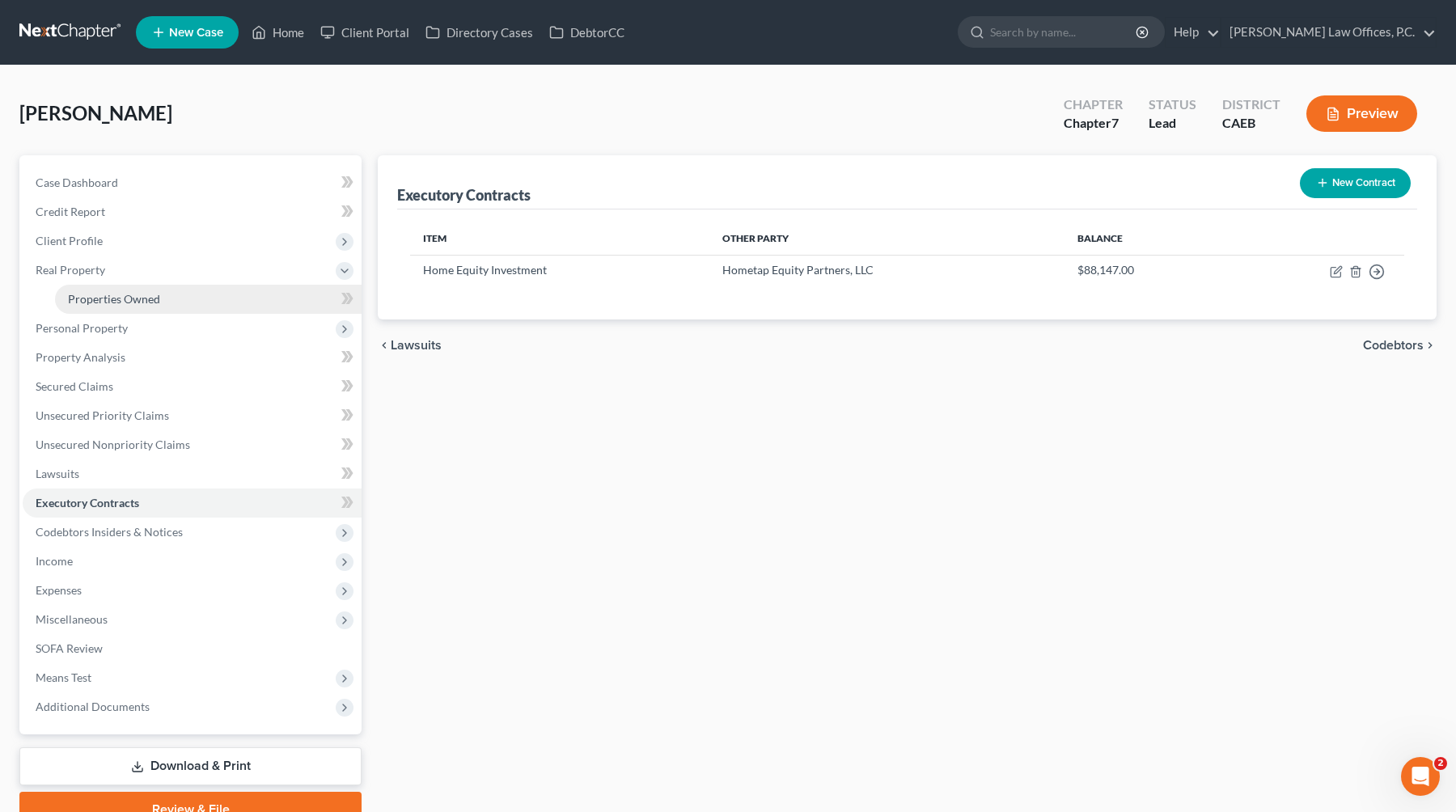
click at [131, 302] on span "Properties Owned" at bounding box center [114, 298] width 92 height 14
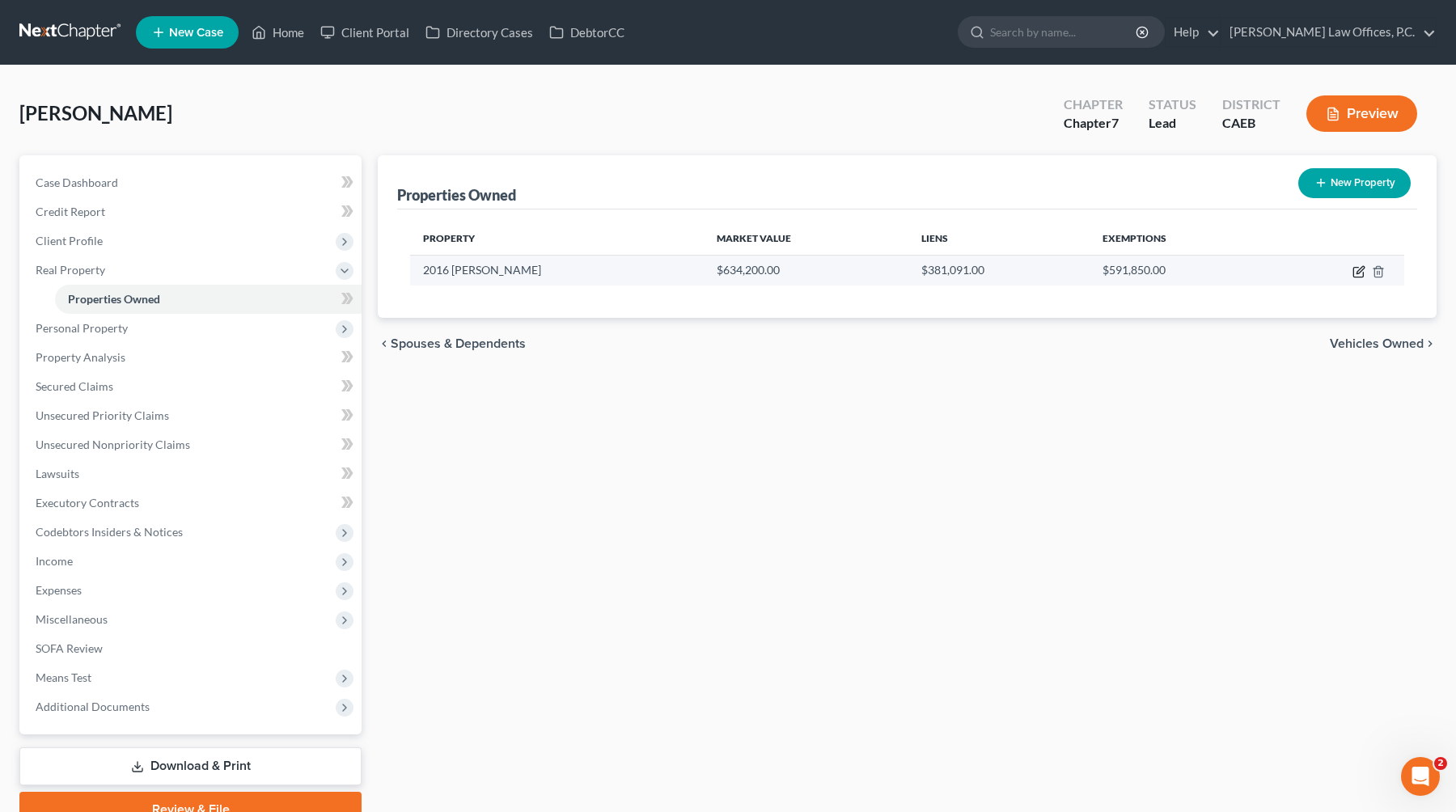
click at [932, 273] on icon "button" at bounding box center [1358, 272] width 13 height 13
select select "4"
select select "2"
select select "0"
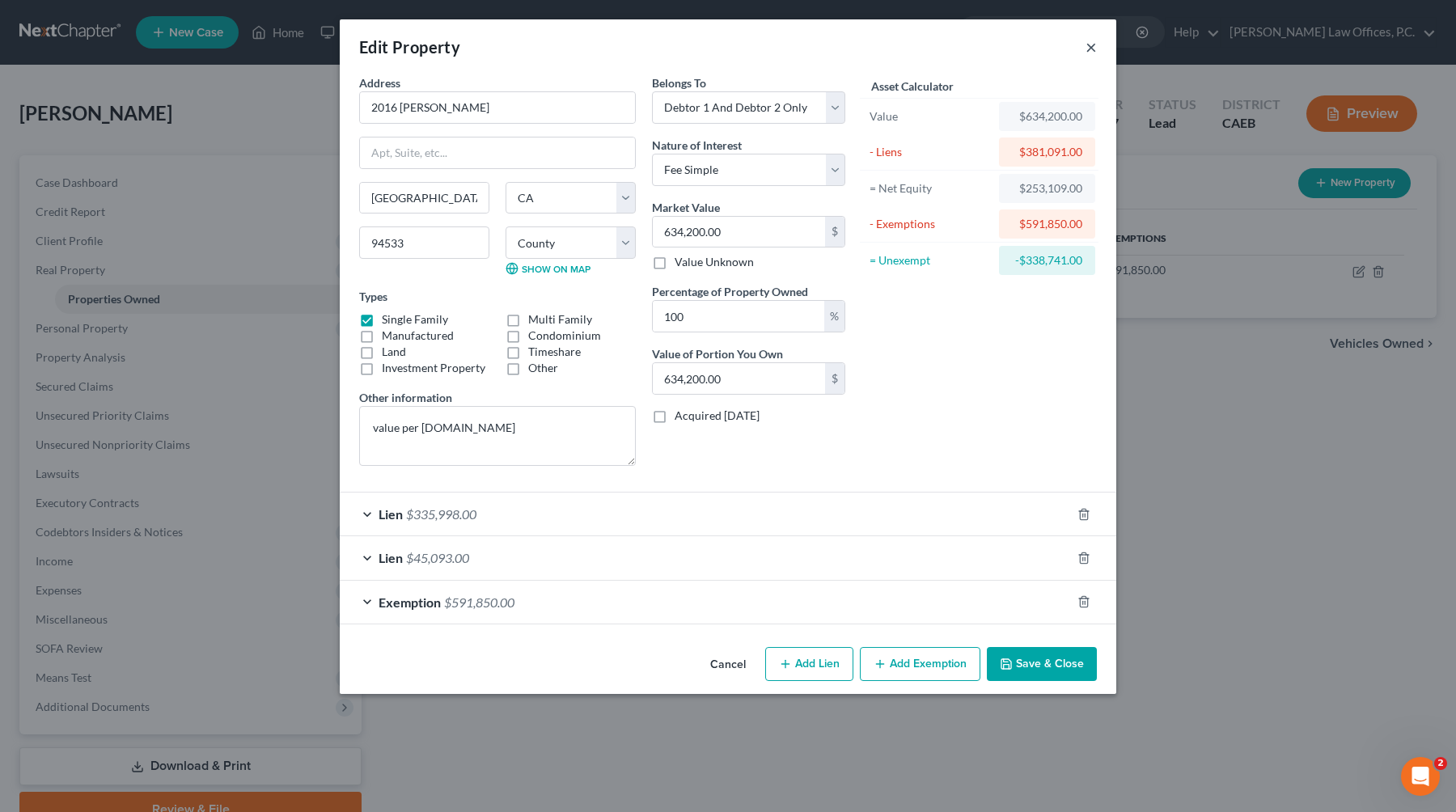
click at [932, 45] on button "×" at bounding box center [1091, 47] width 11 height 19
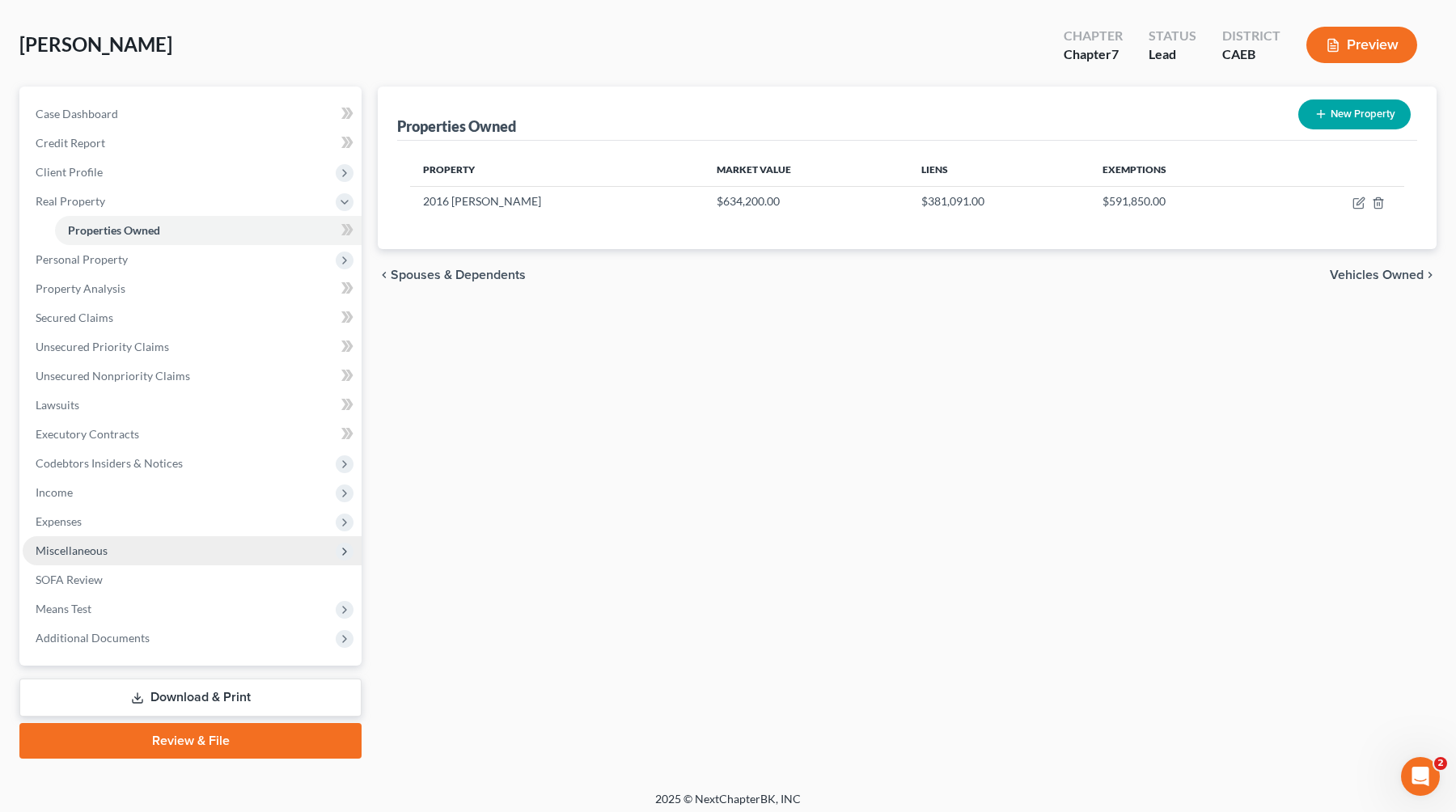
scroll to position [70, 0]
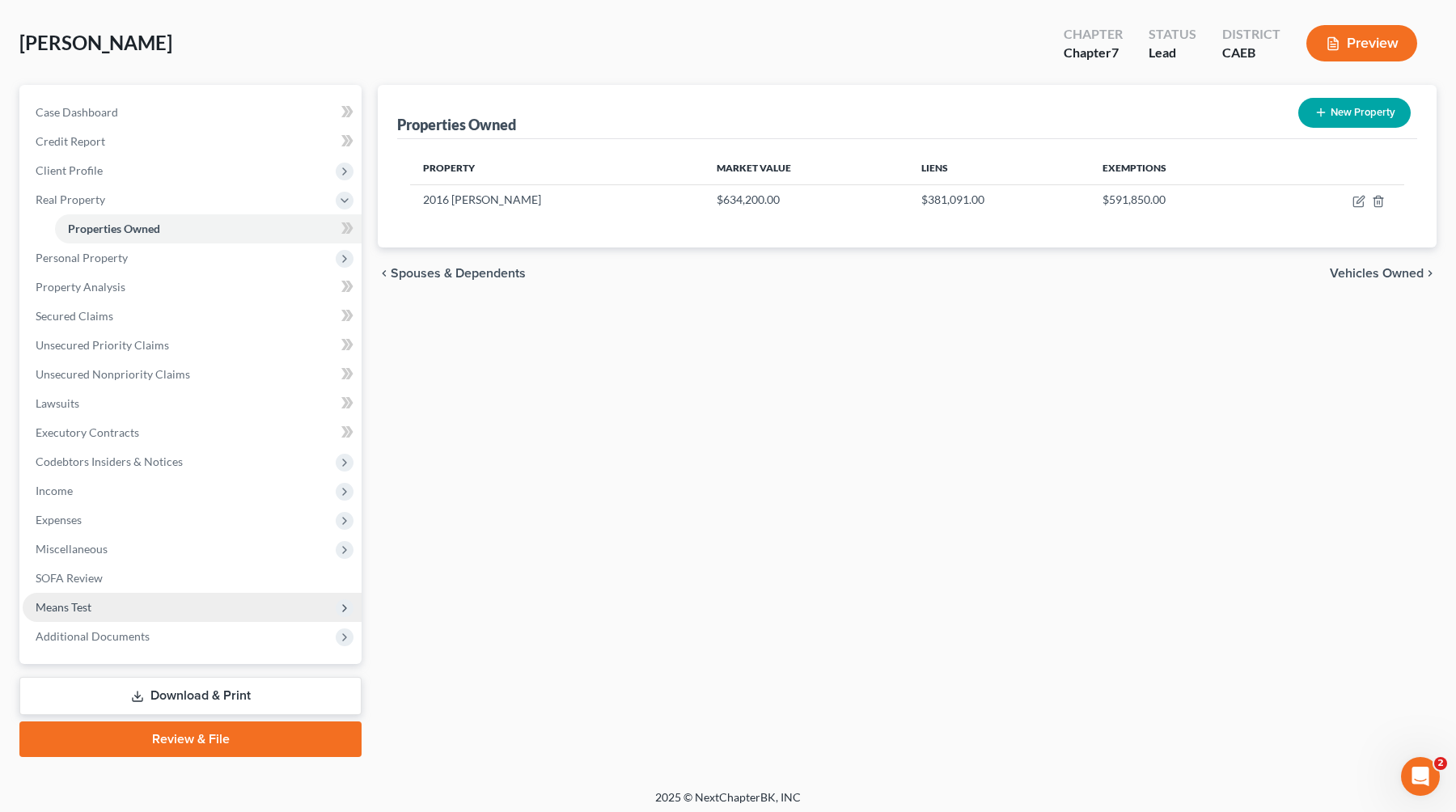
click at [103, 612] on span "Means Test" at bounding box center [192, 607] width 339 height 29
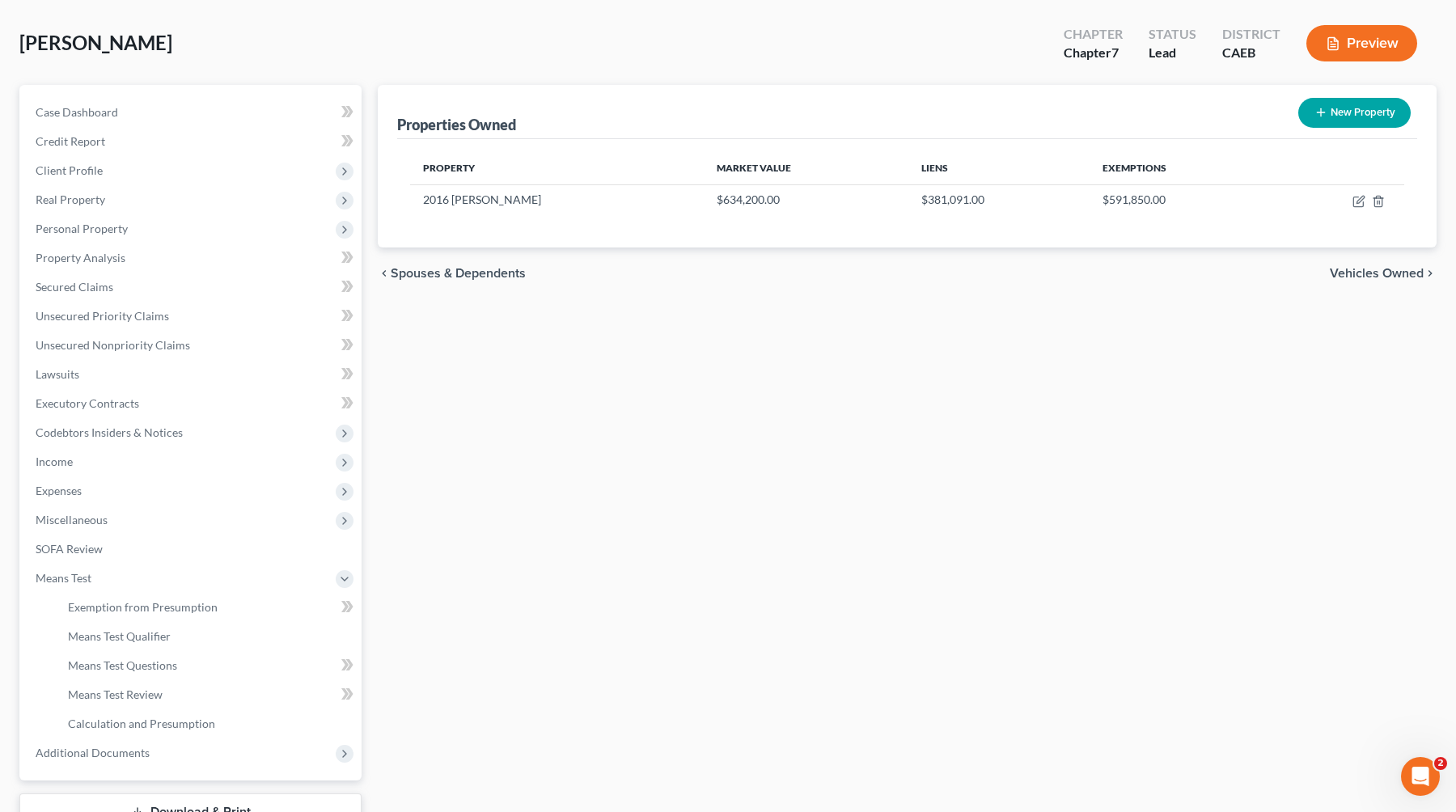
scroll to position [97, 0]
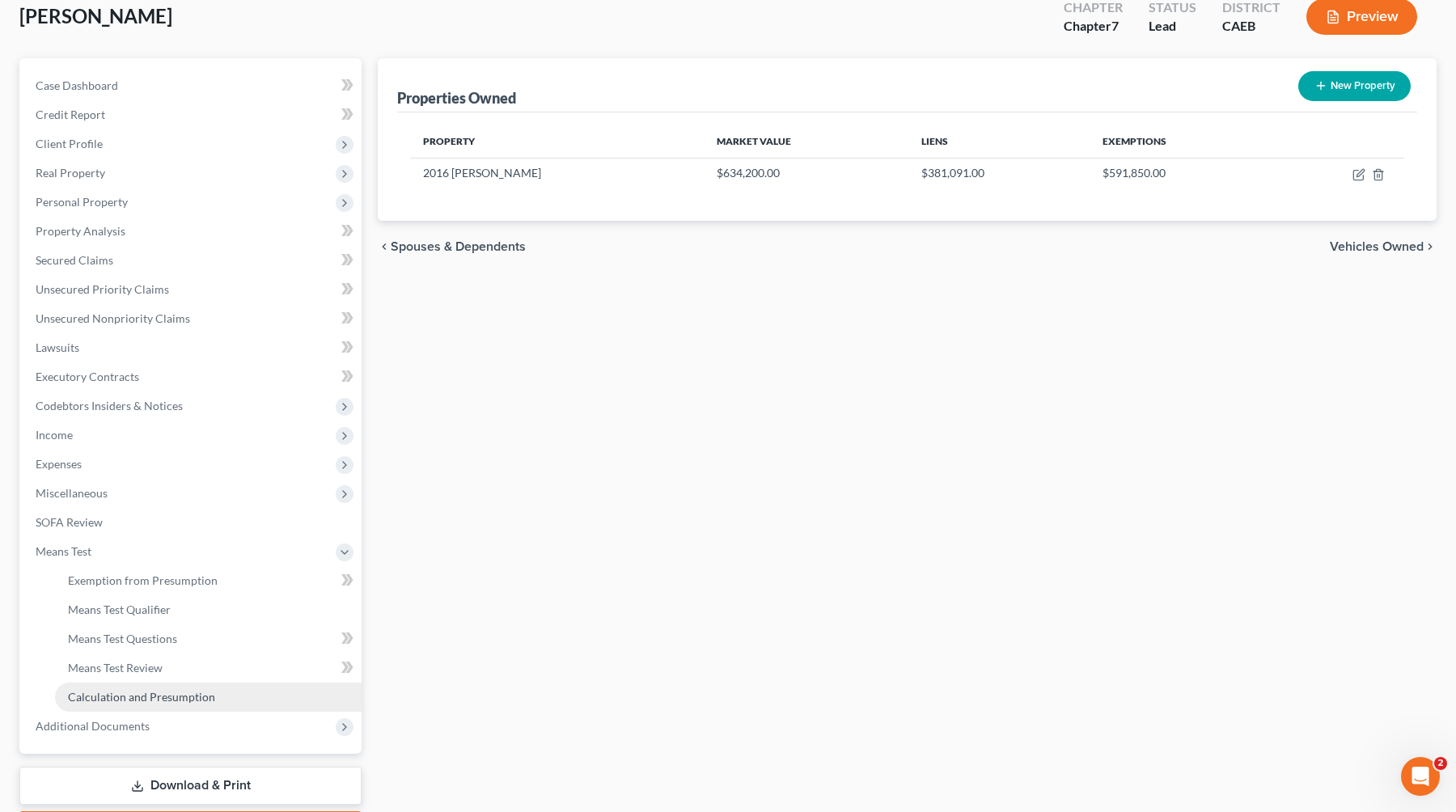
click at [188, 696] on span "Calculation and Presumption" at bounding box center [141, 697] width 148 height 14
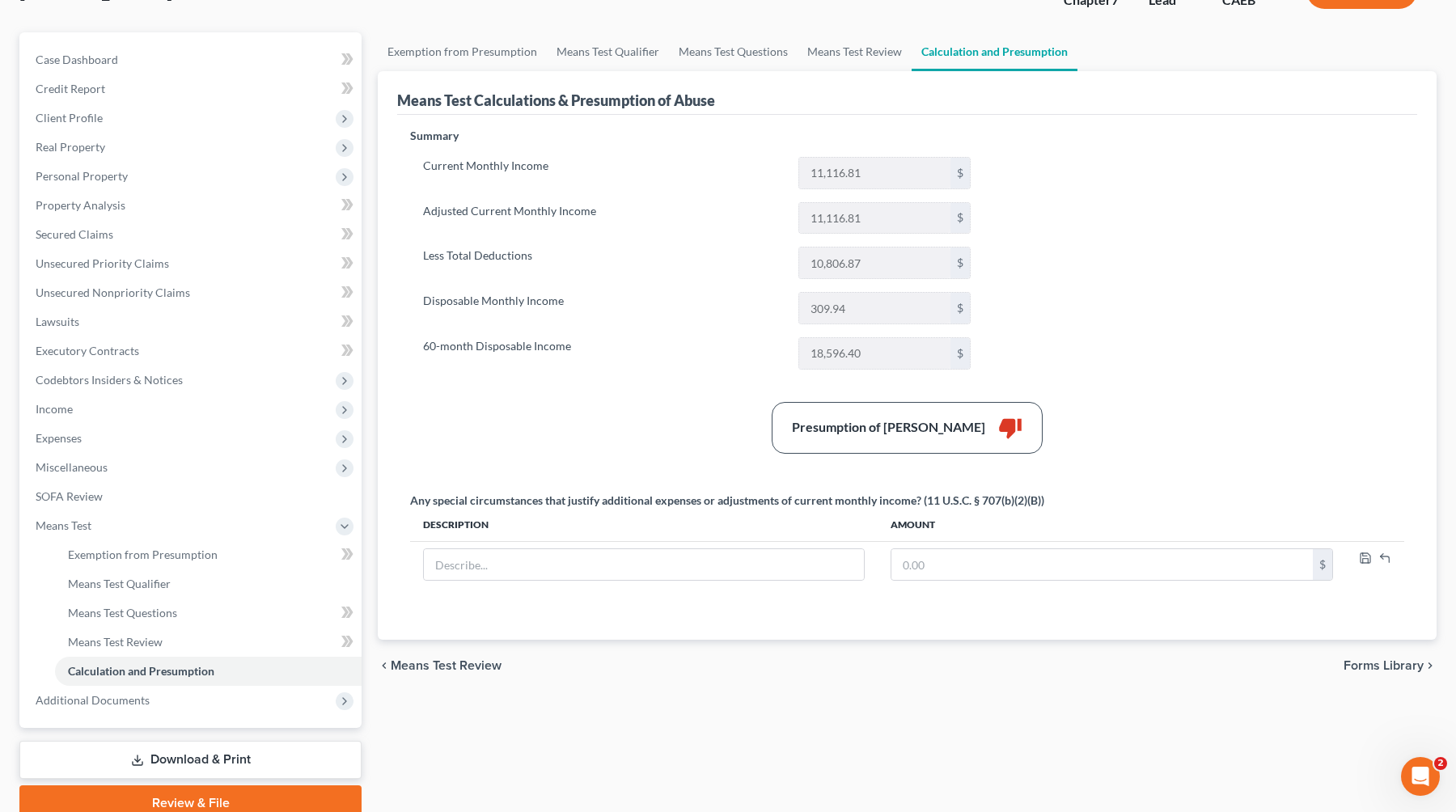
scroll to position [192, 0]
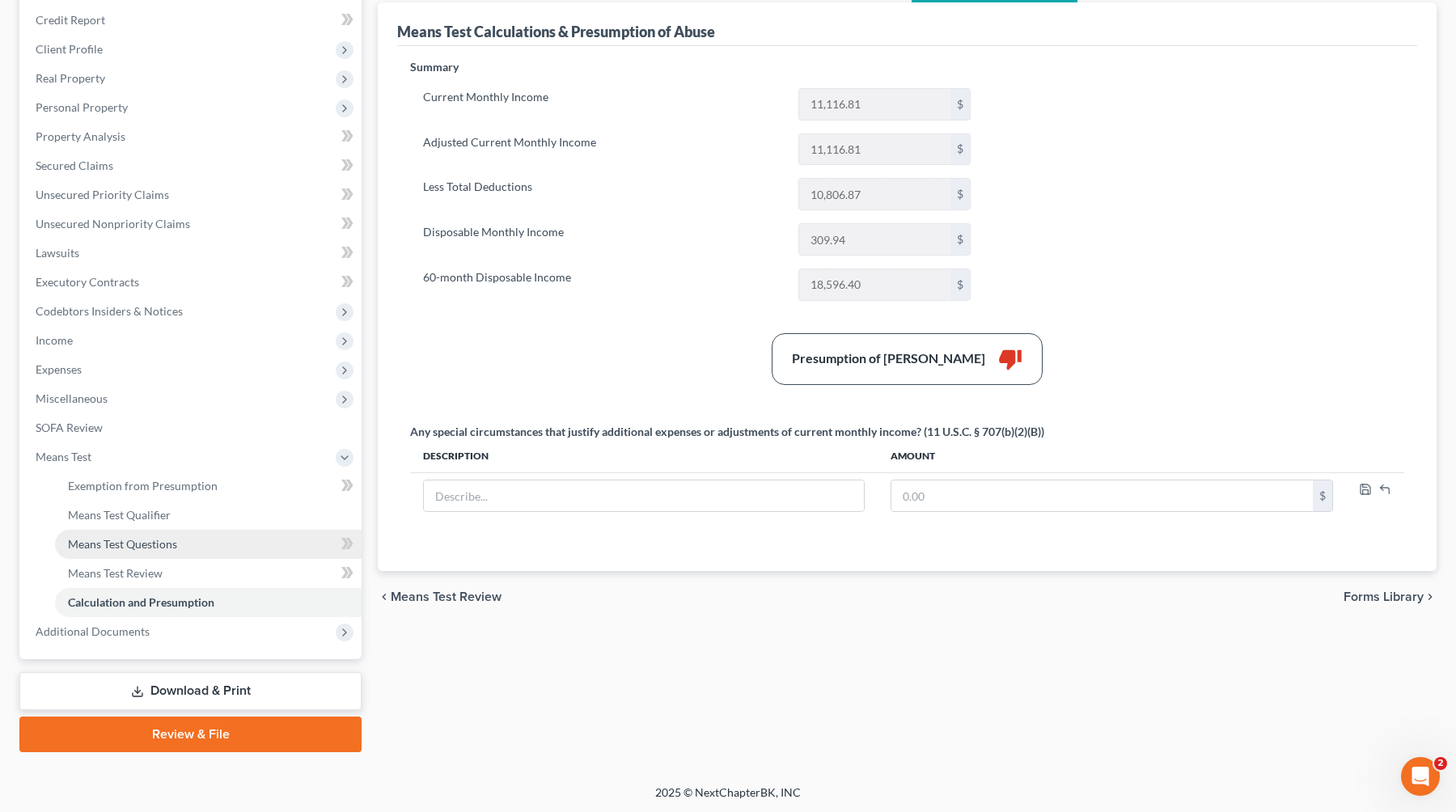
click at [143, 541] on span "Means Test Questions" at bounding box center [122, 544] width 109 height 14
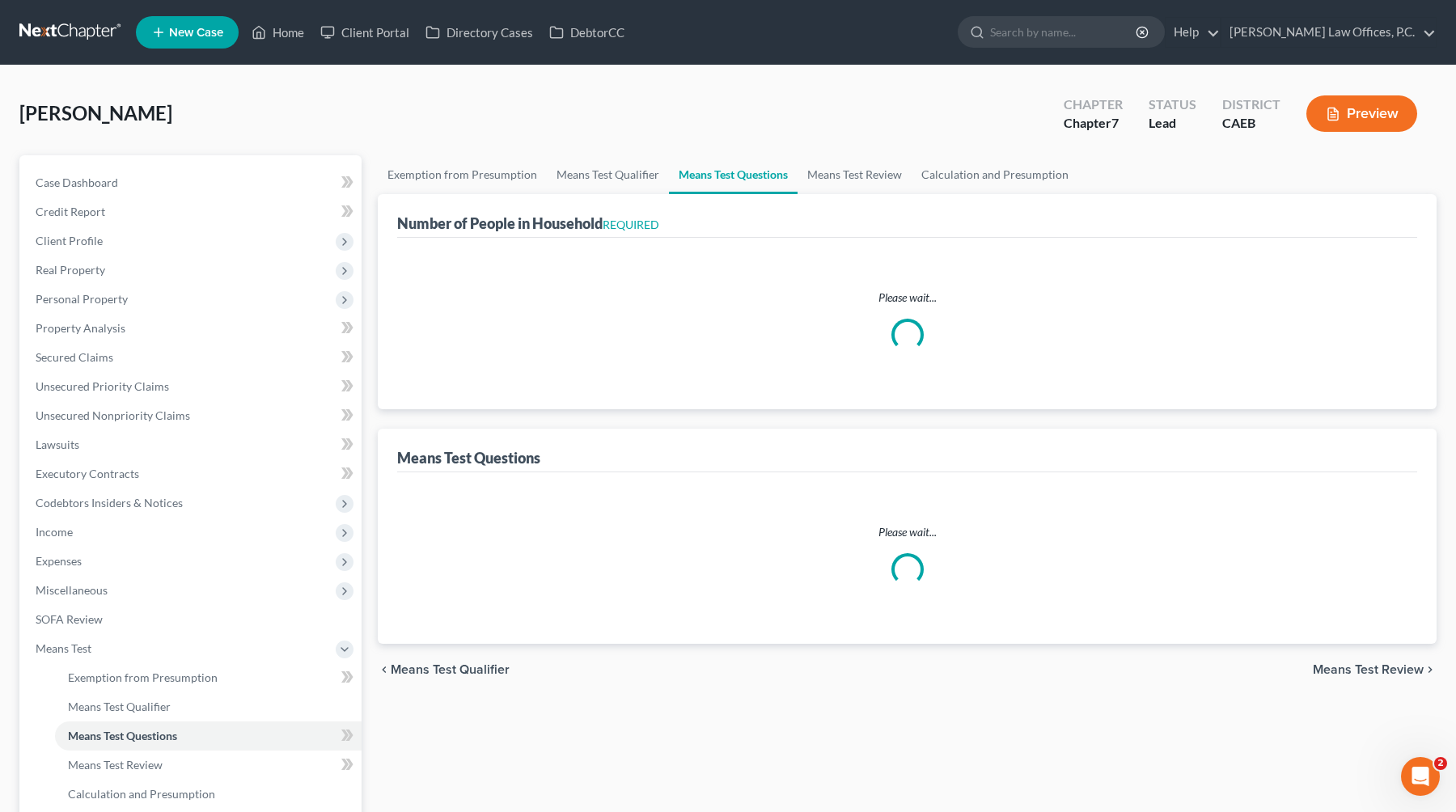
select select "0"
select select "60"
select select "0"
select select "60"
select select "2"
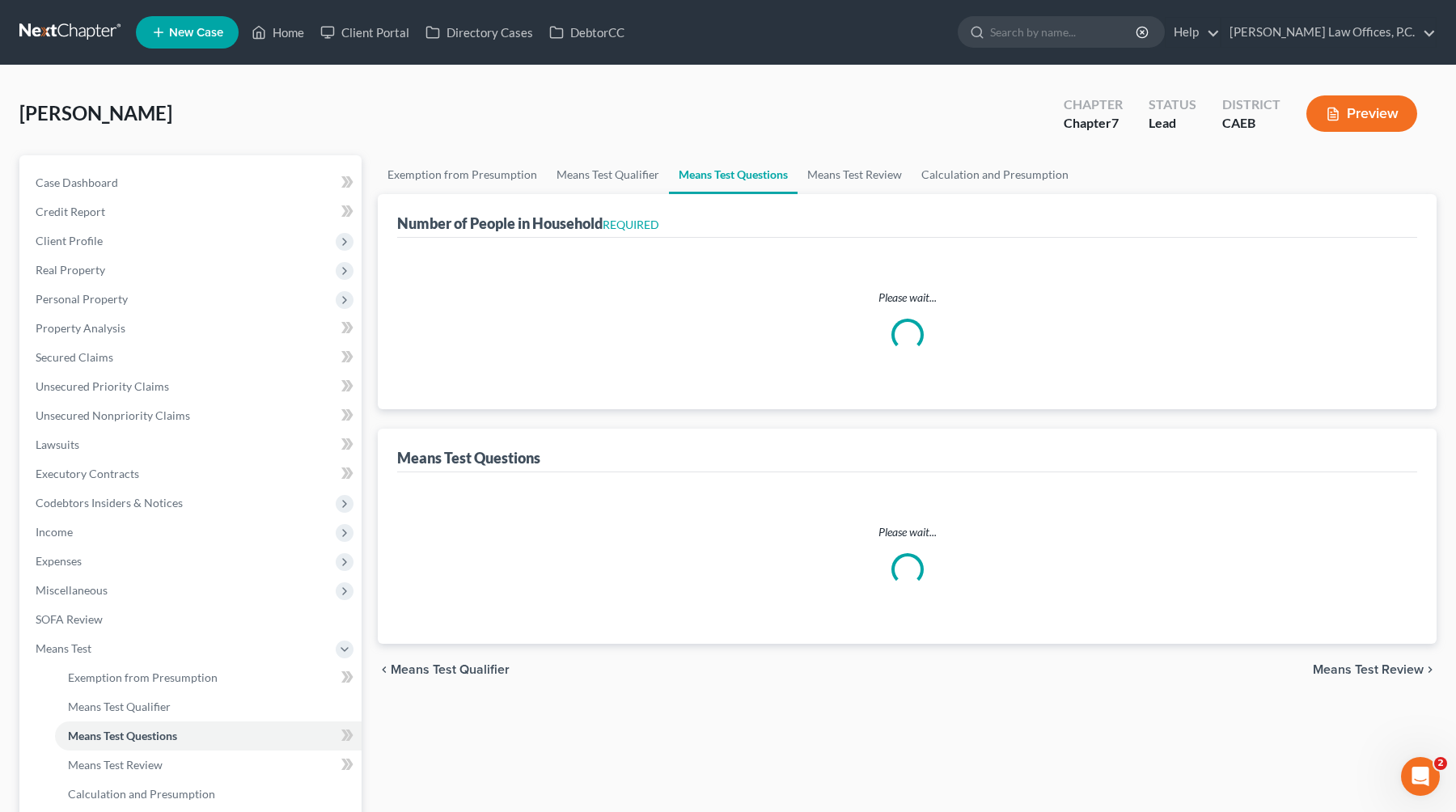
select select "60"
select select "1"
select select "60"
select select "1"
select select "60"
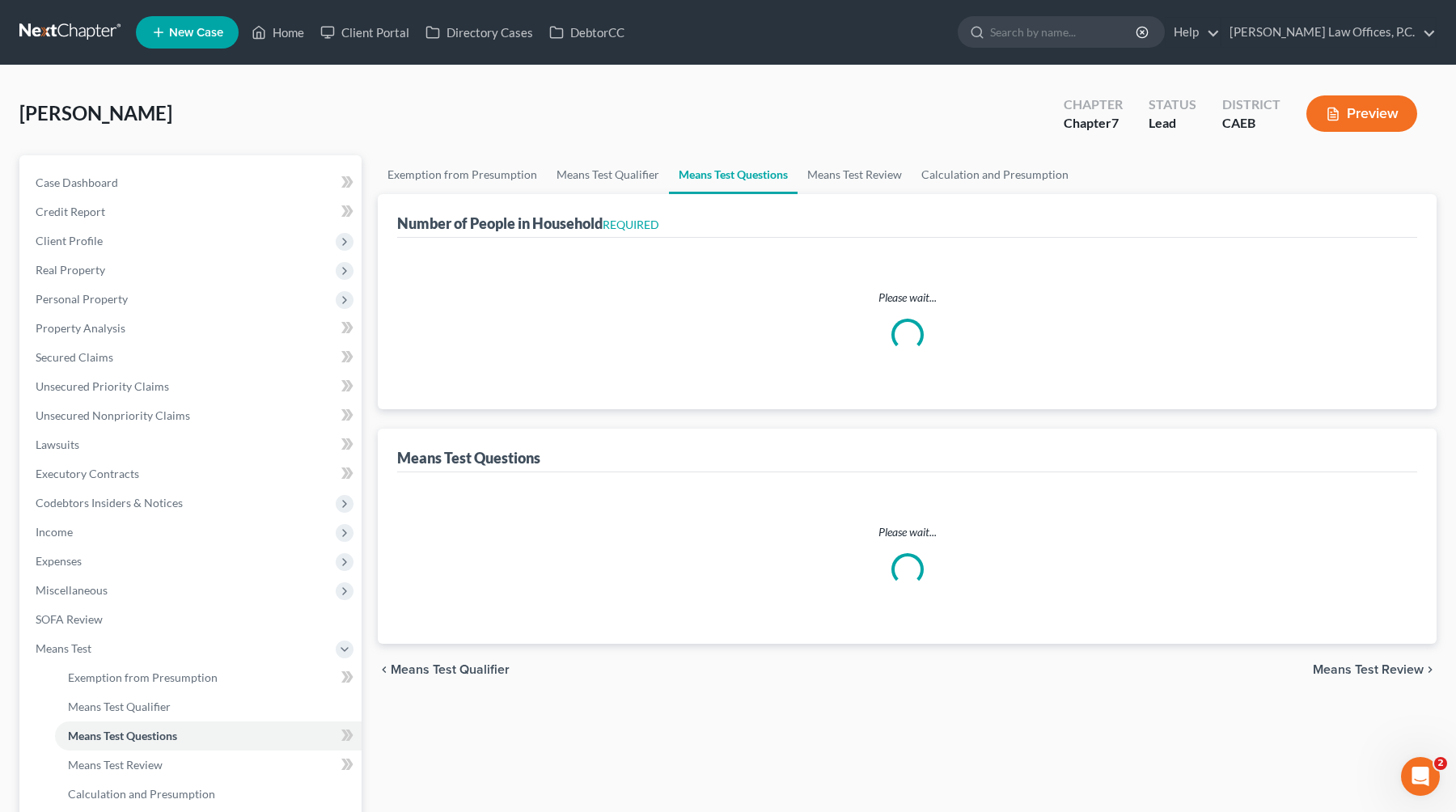
select select "3"
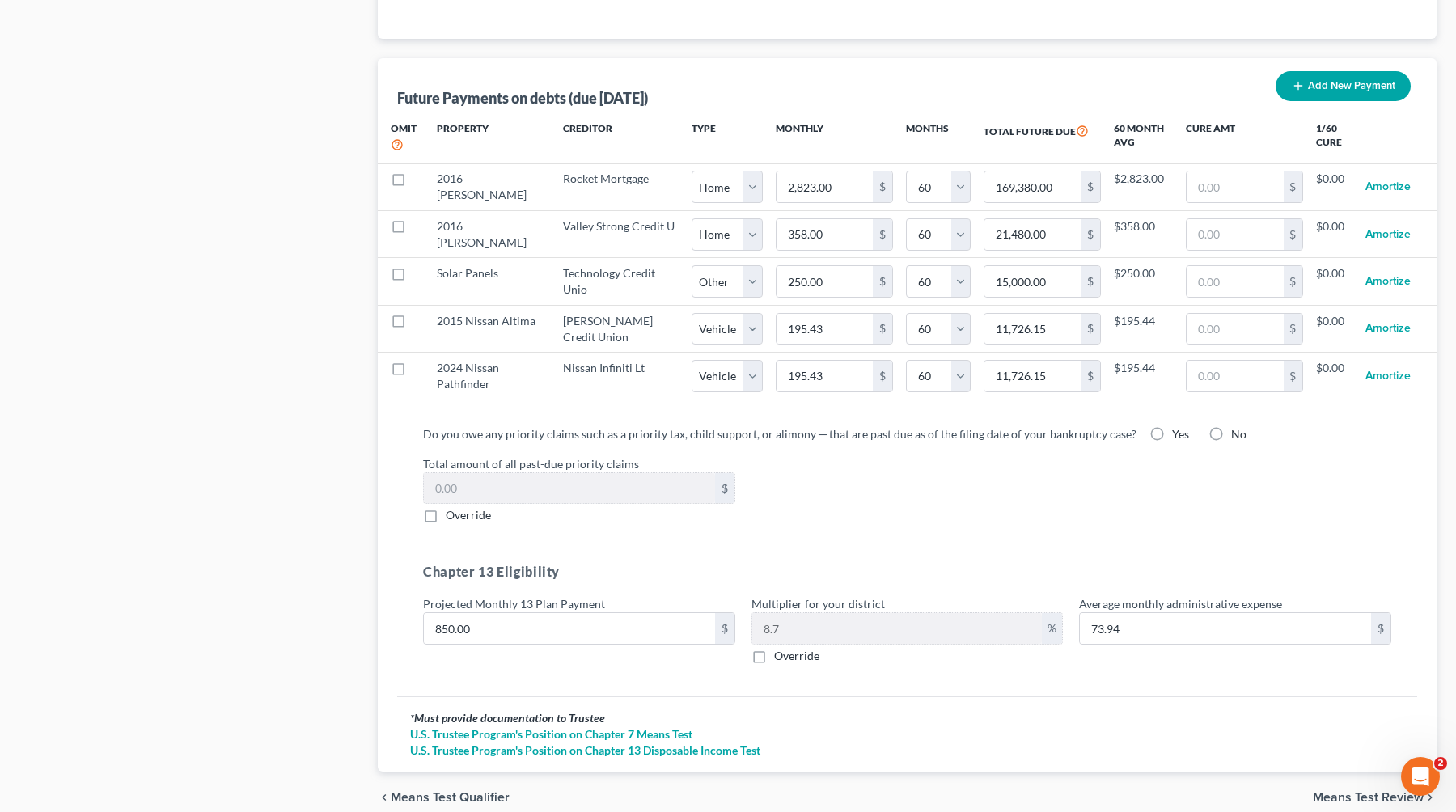
scroll to position [1561, 0]
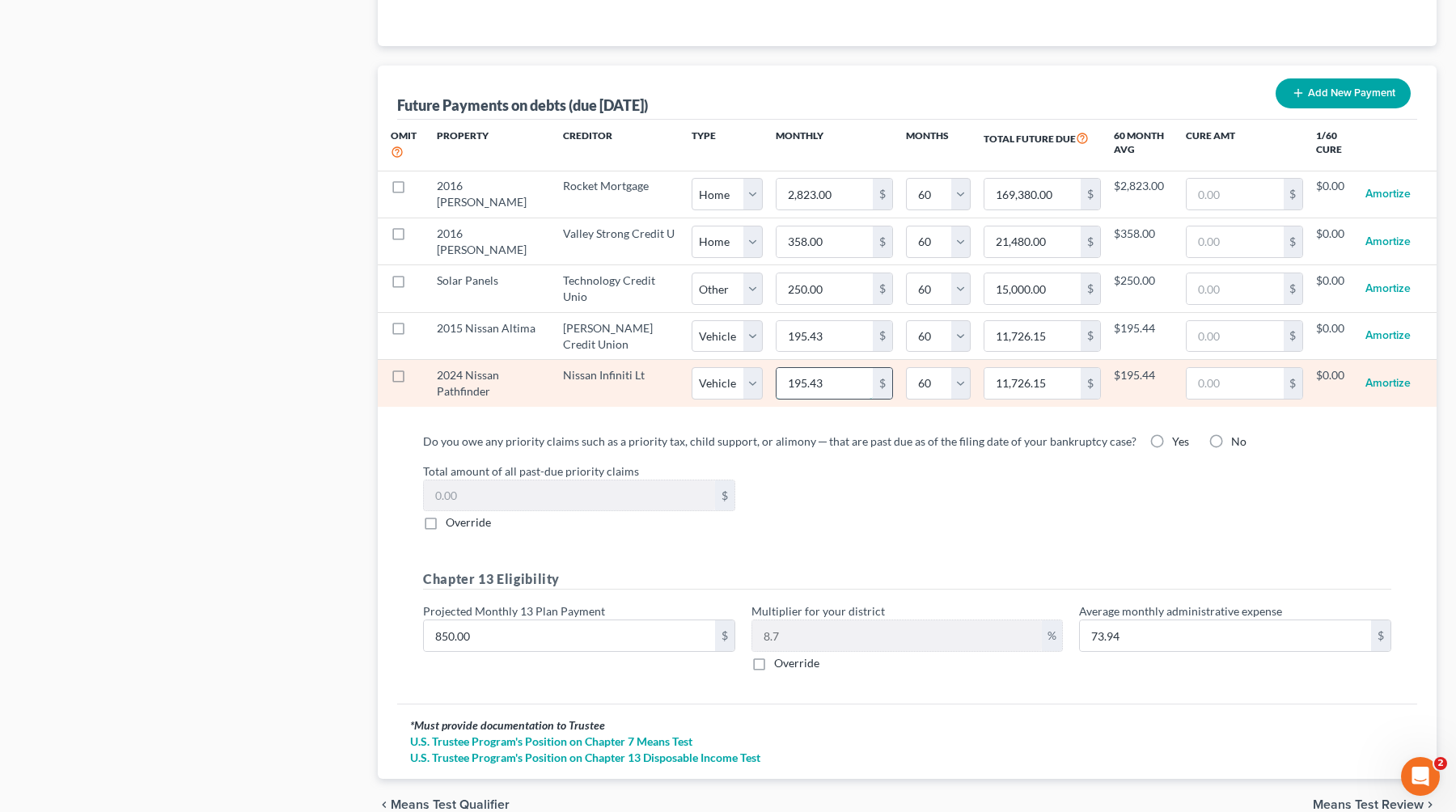
click at [787, 379] on input "195.43" at bounding box center [824, 383] width 96 height 30
type input "2"
type input "120.00"
type input "25"
type input "1,500.00"
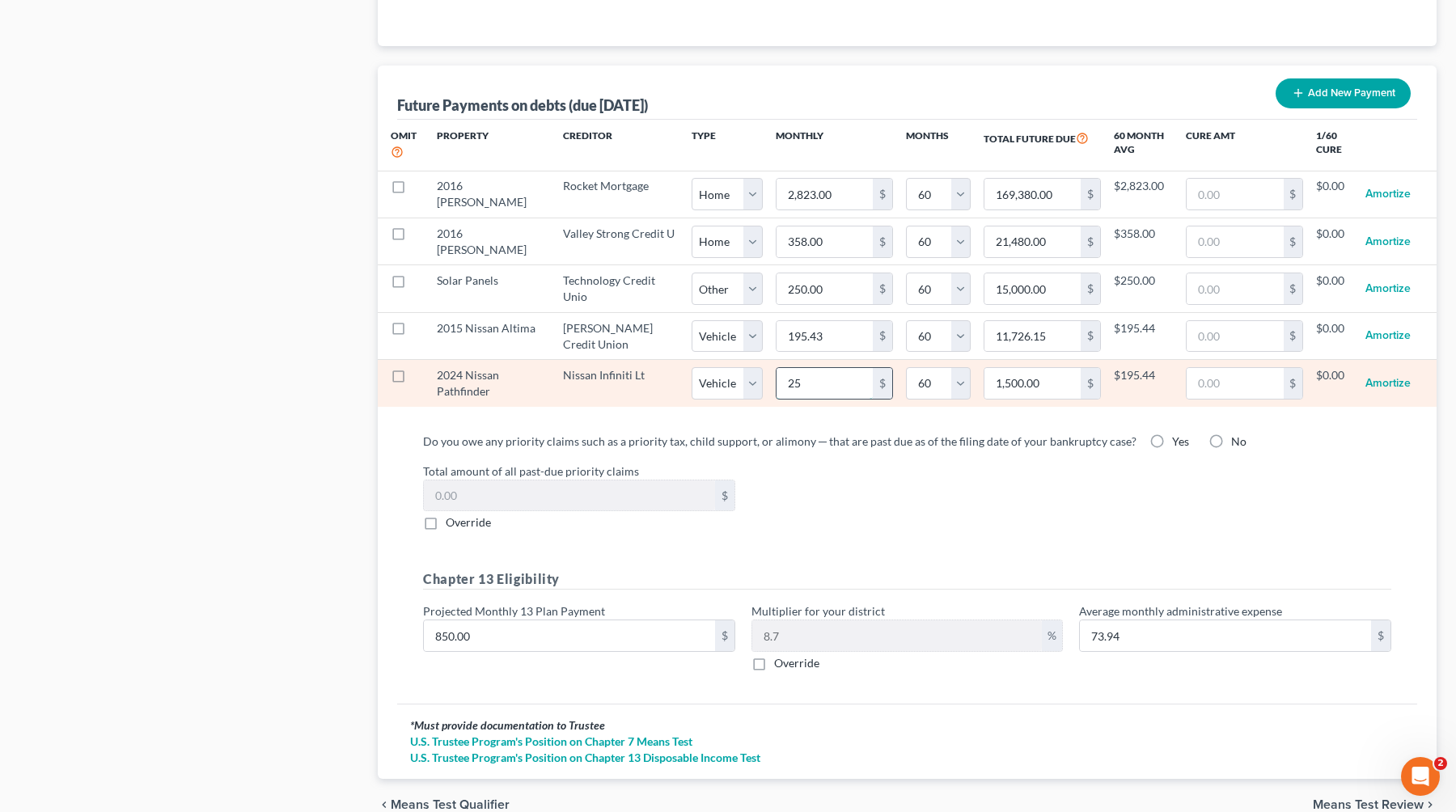
type input "250"
type input "15,000.00"
select select "1"
select select "60"
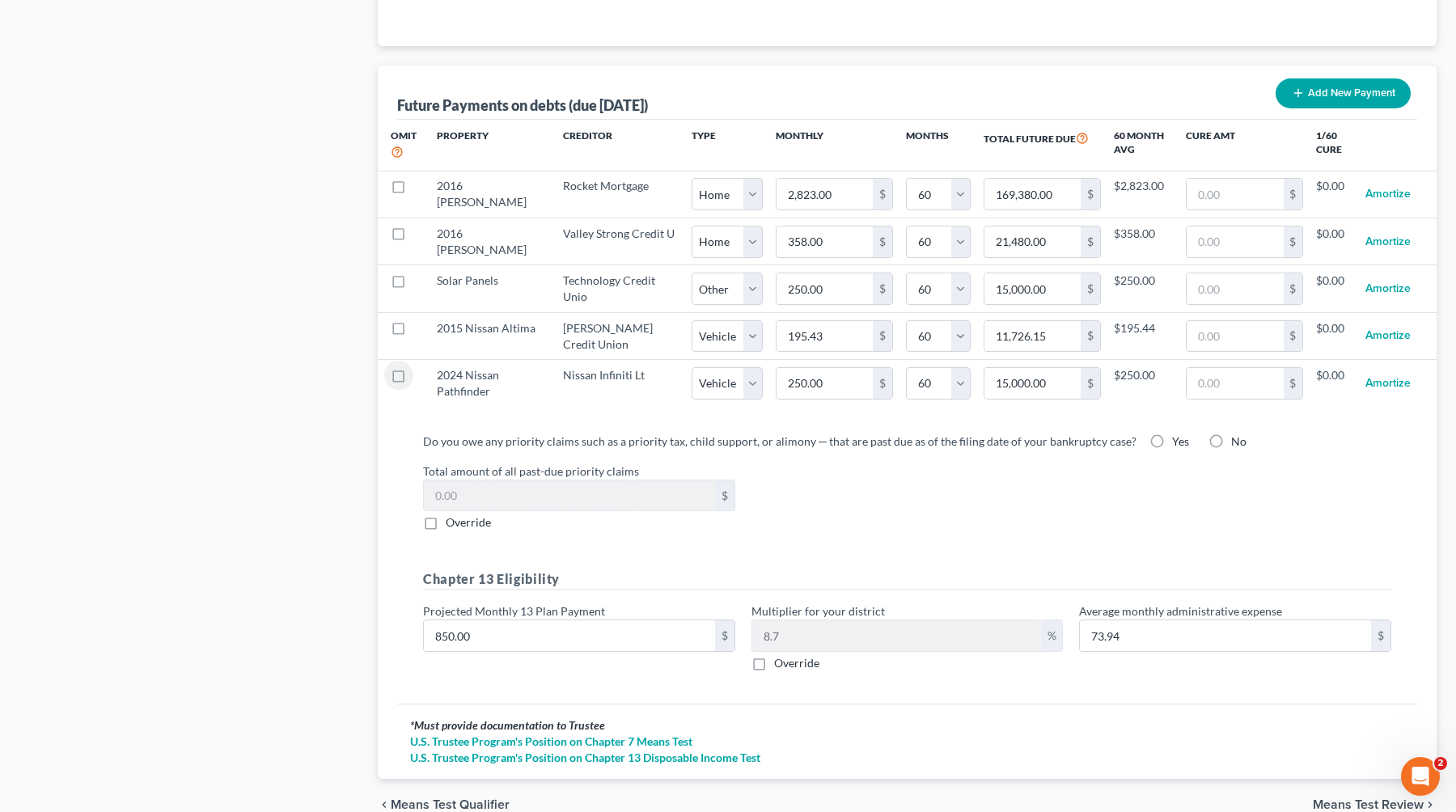
select select "1"
select select "60"
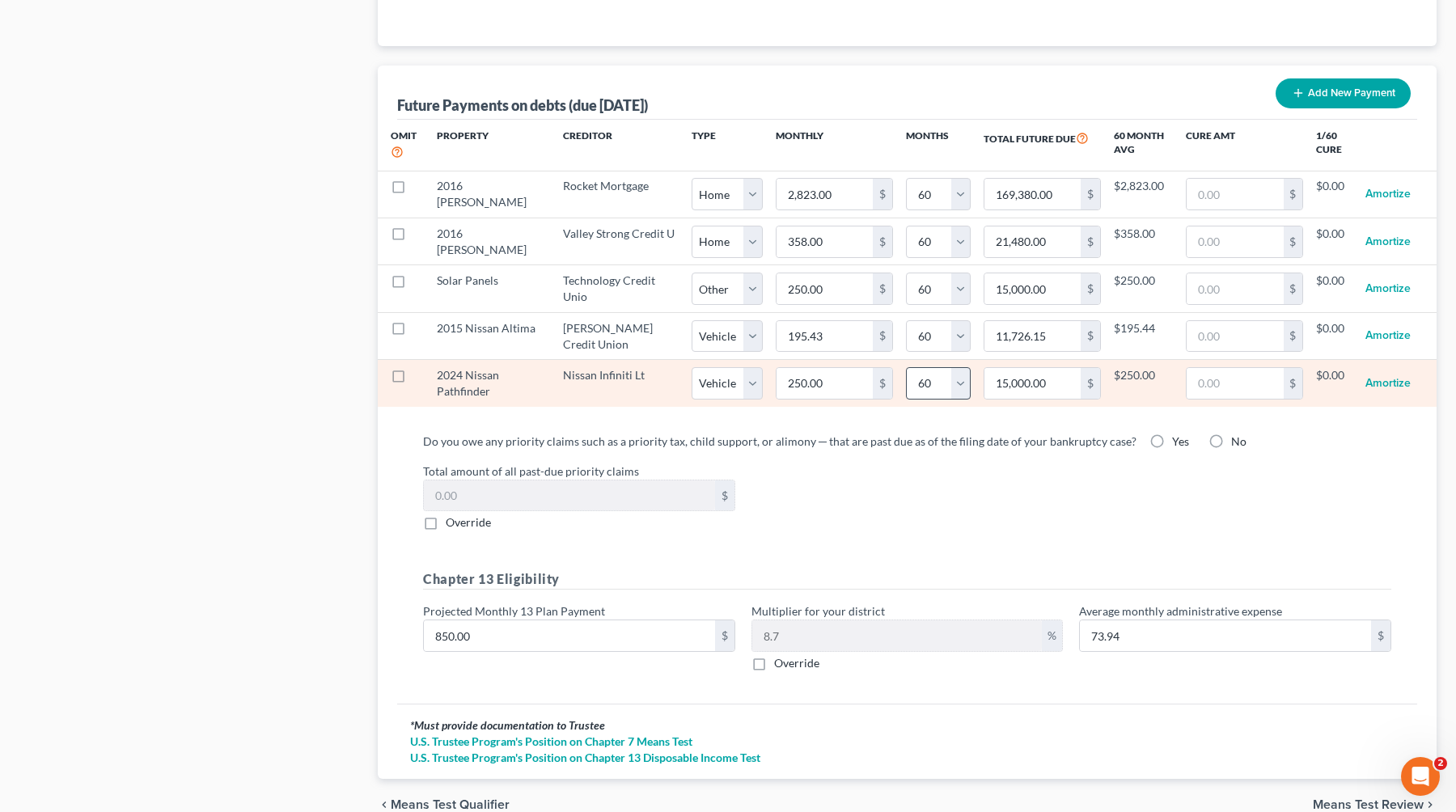
select select "1"
select select "60"
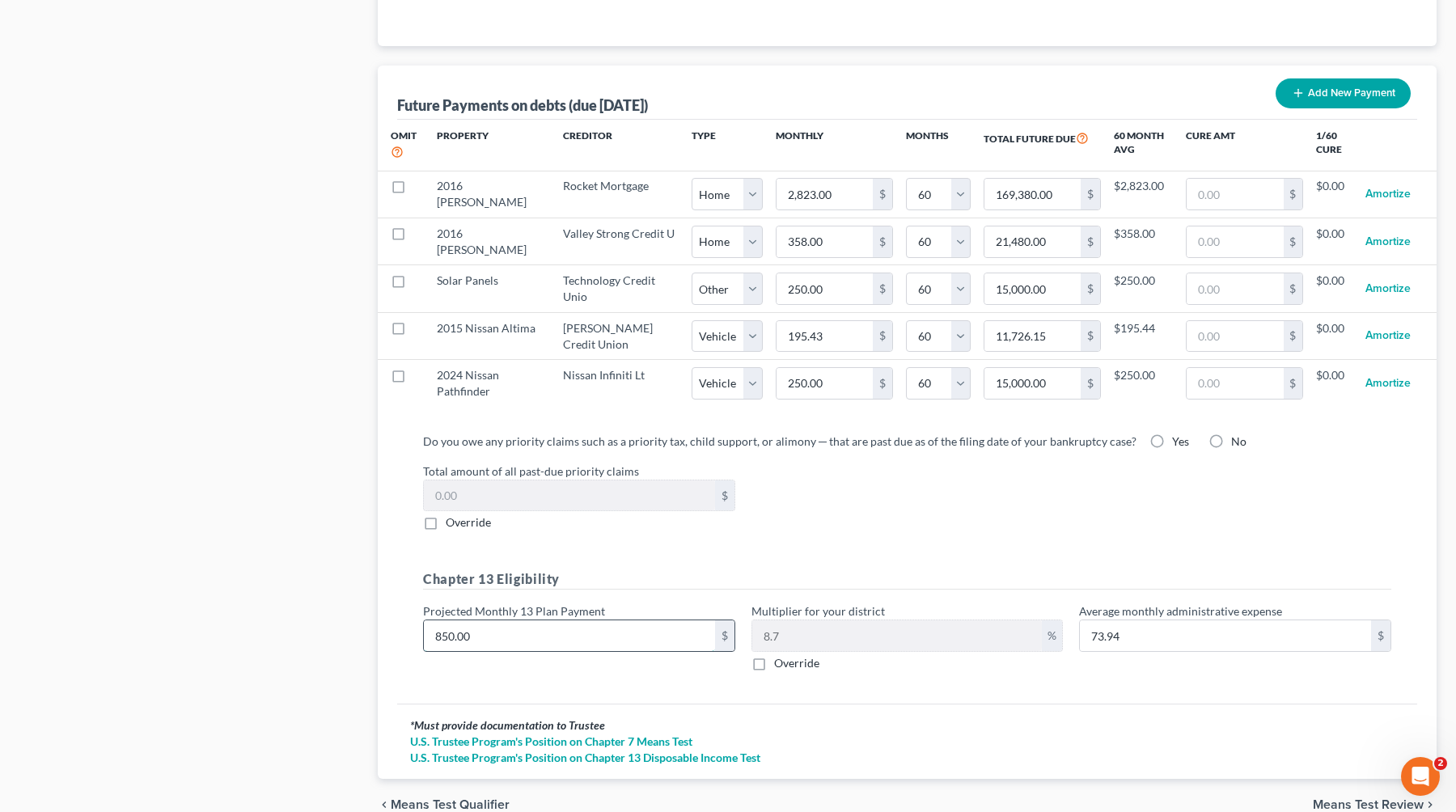
click at [653, 626] on input "850.00" at bounding box center [569, 635] width 292 height 30
type input "1"
type input "0.08"
type input "12"
type input "1.04"
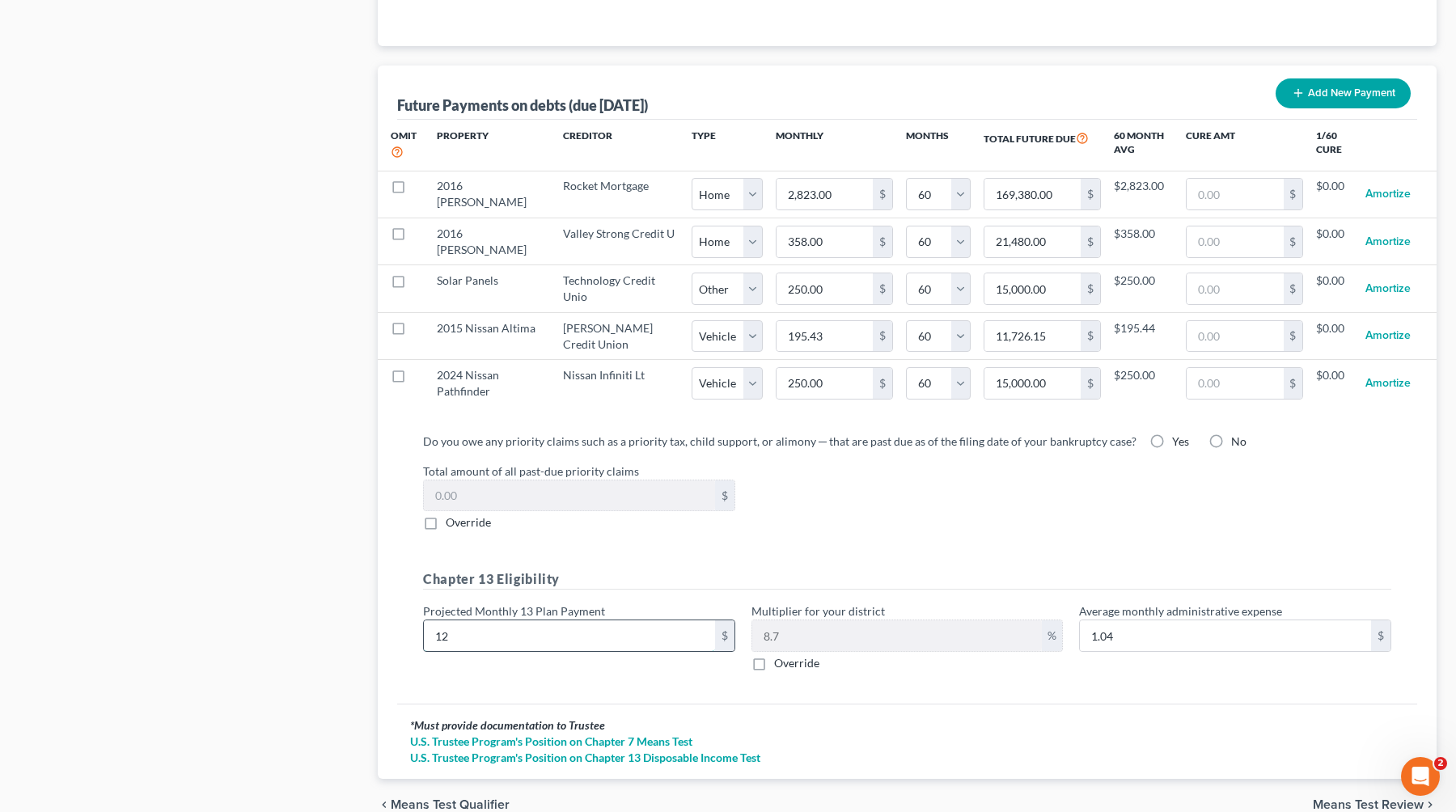
type input "120"
type input "10.44"
type input "1200"
type input "104.40"
type input "1,200"
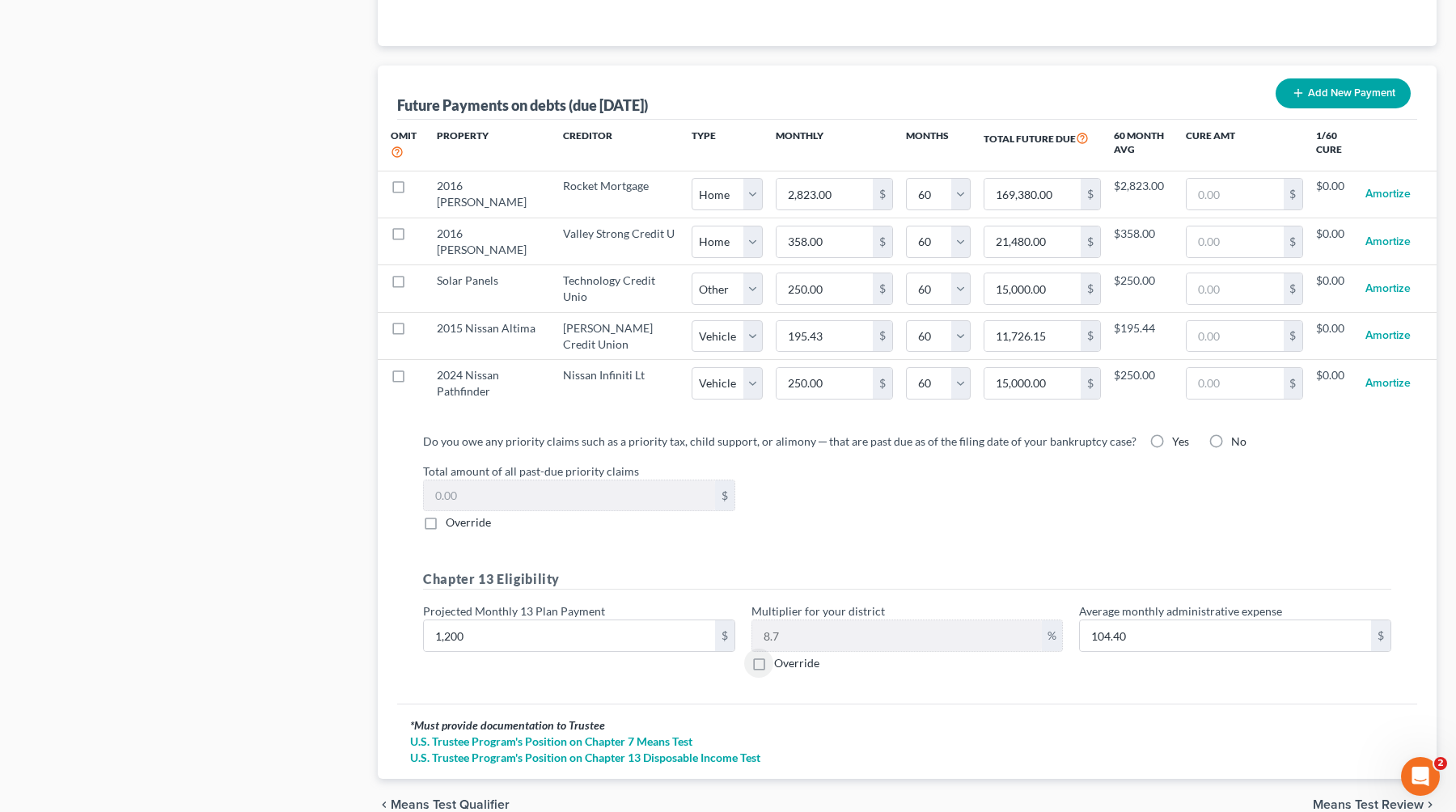
scroll to position [1640, 0]
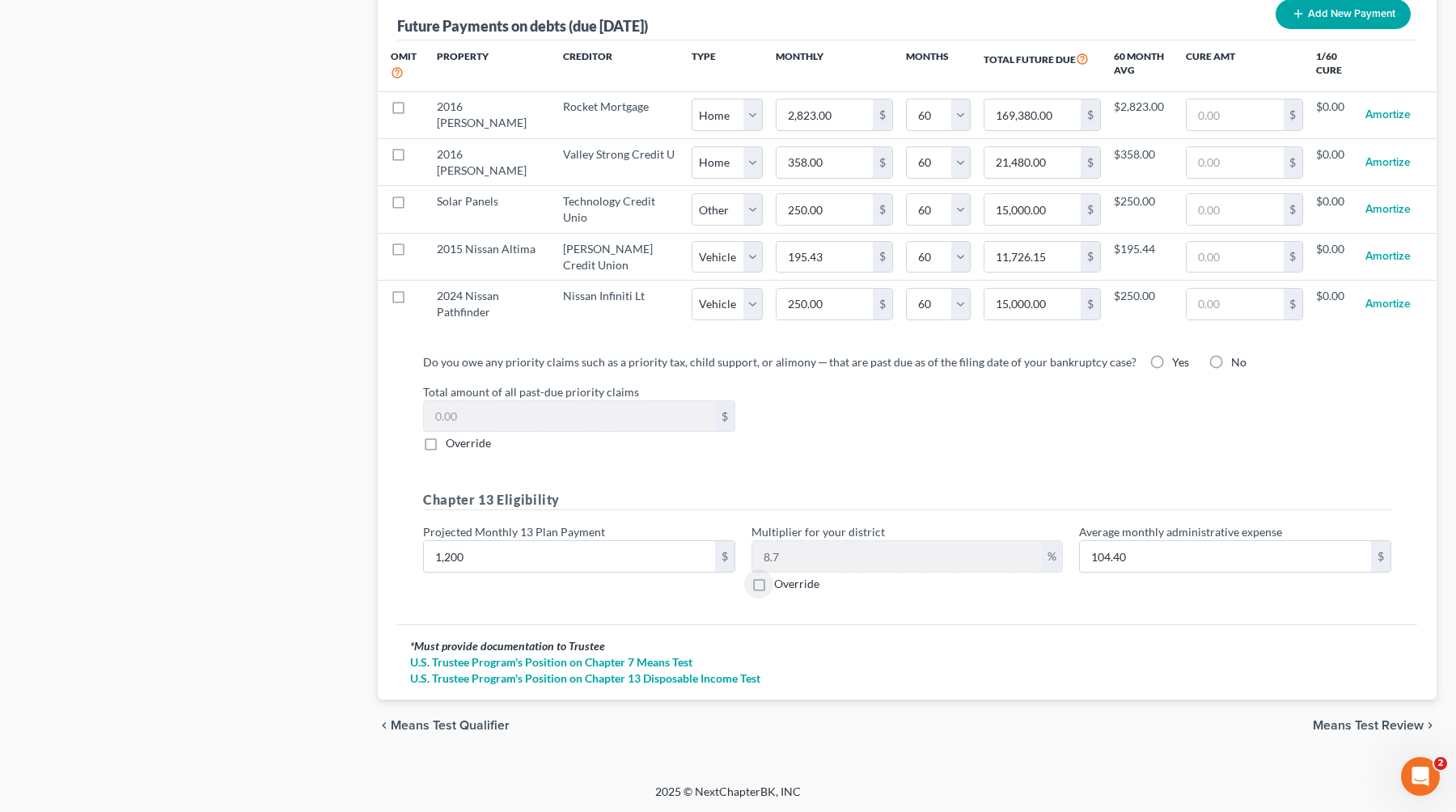
click at [932, 721] on span "Means Test Review" at bounding box center [1368, 725] width 111 height 13
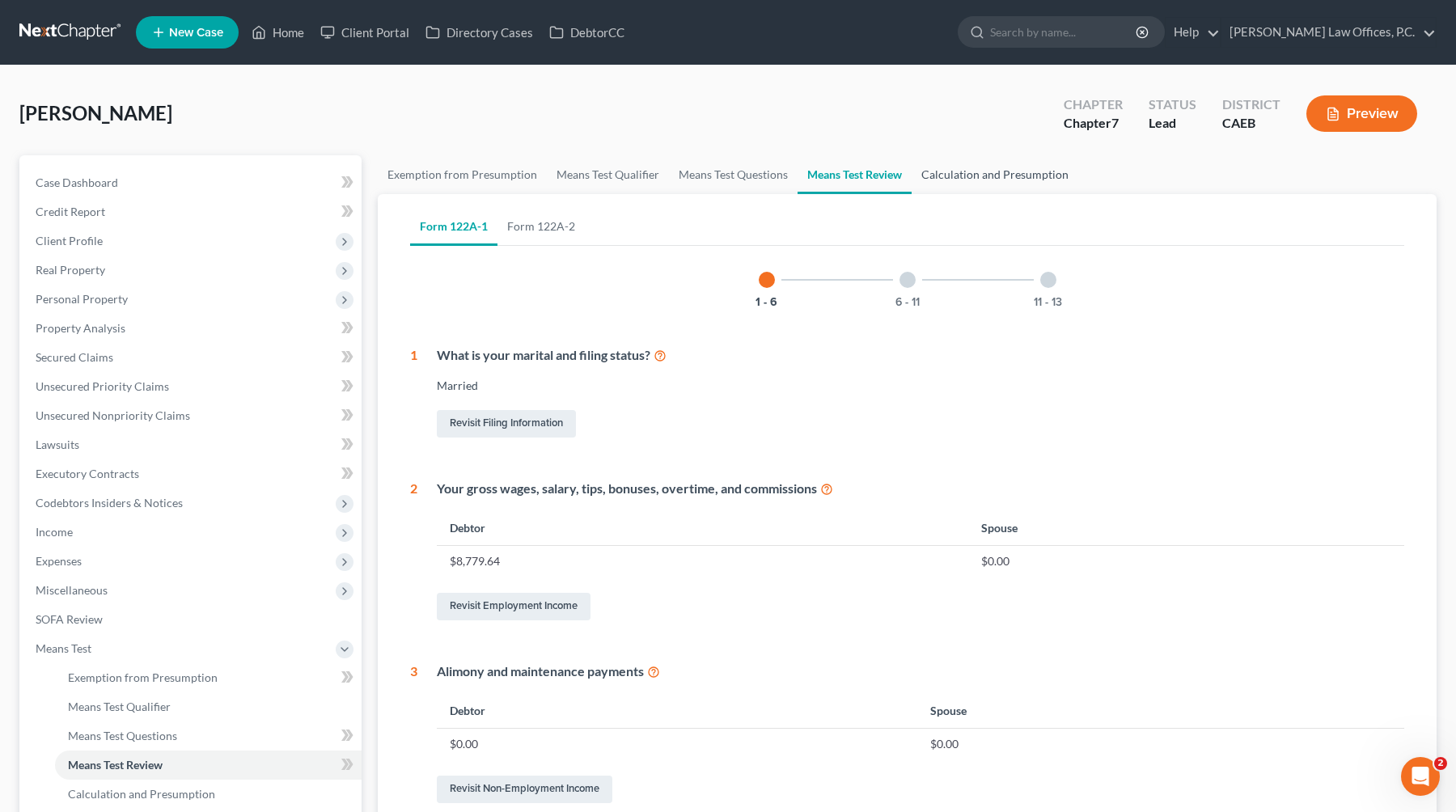
click at [932, 169] on link "Calculation and Presumption" at bounding box center [994, 174] width 167 height 39
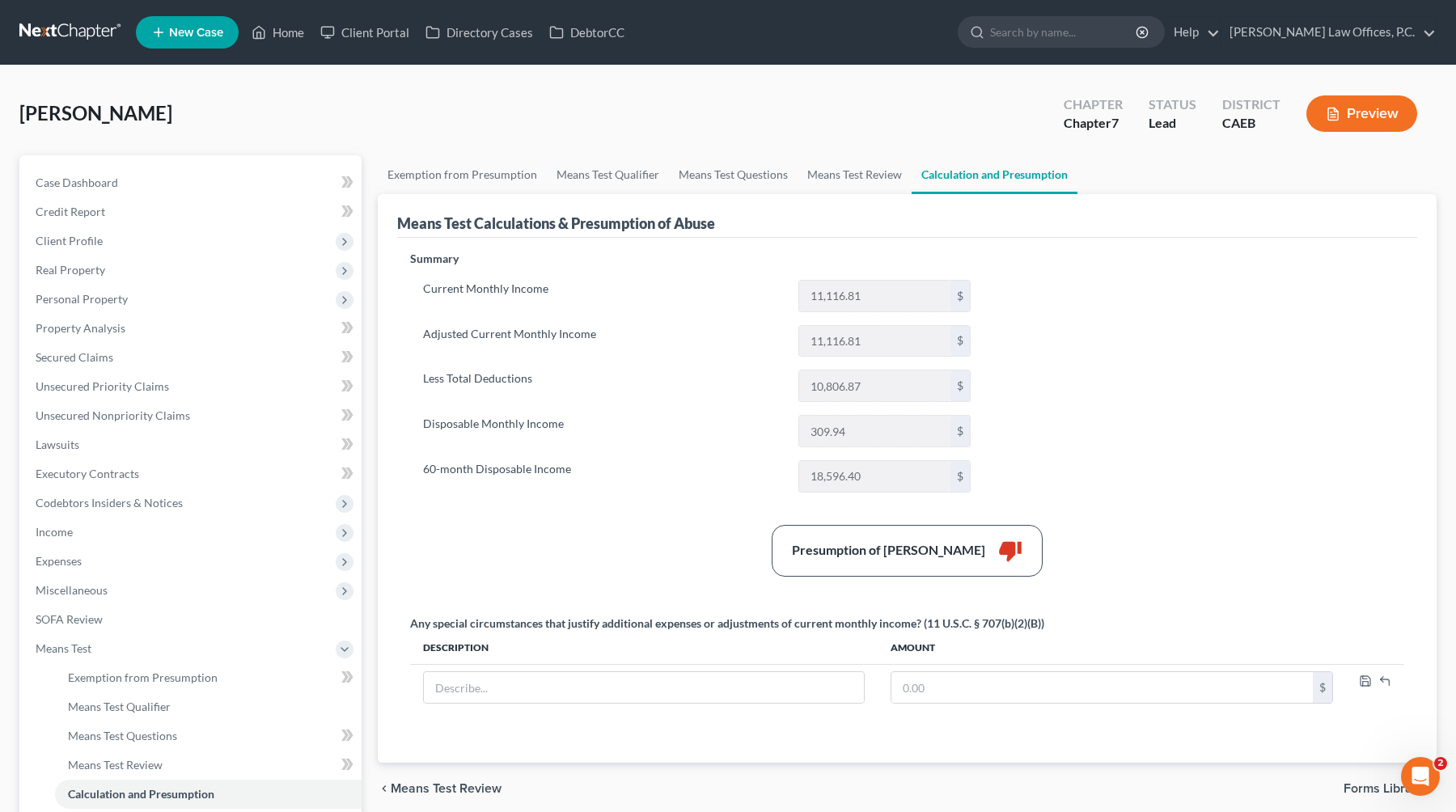
click at [932, 100] on div "[PERSON_NAME] Upgraded Chapter Chapter 7 Status Lead District CAEB Preview Peti…" at bounding box center [728, 520] width 1456 height 910
click at [932, 116] on button "Preview" at bounding box center [1361, 114] width 111 height 36
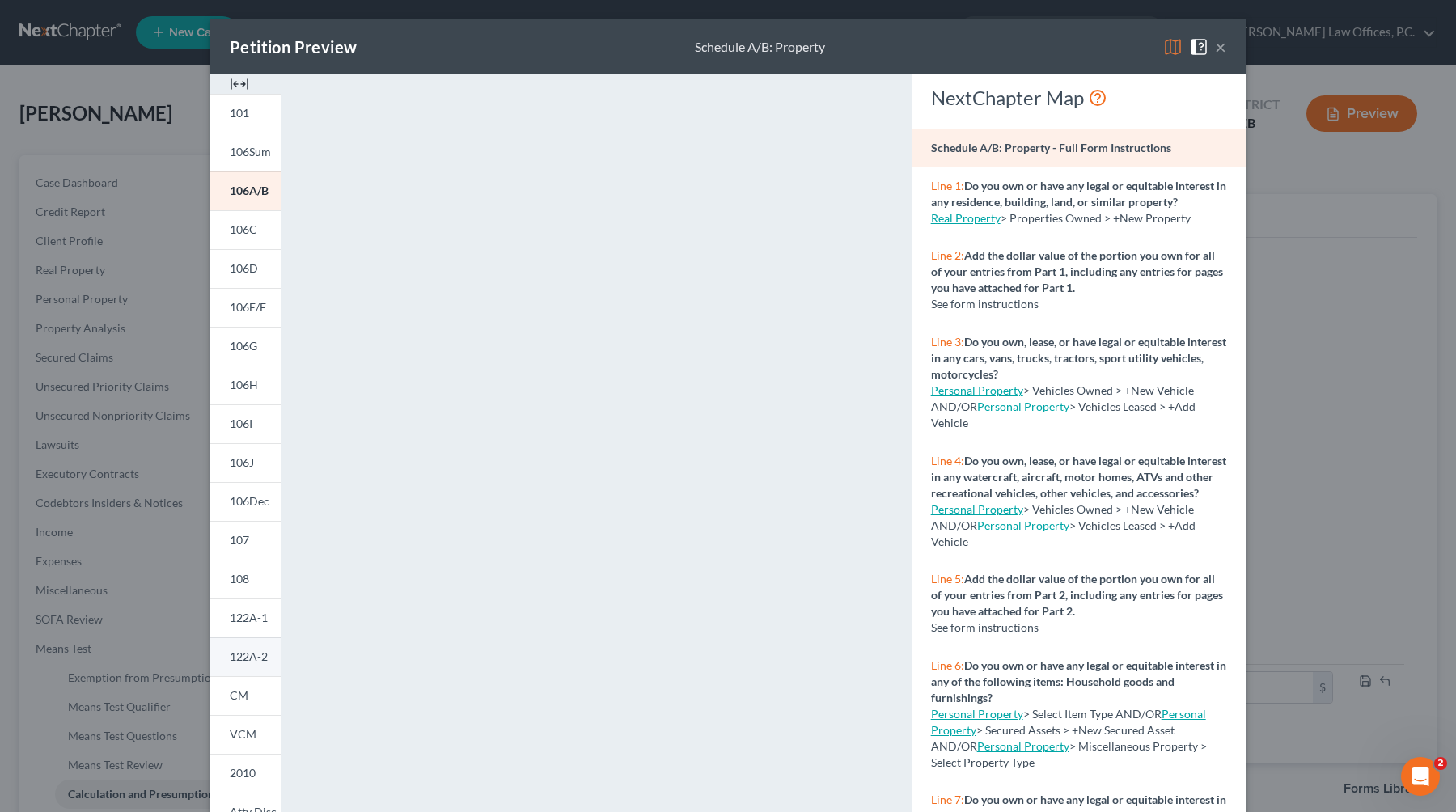
click at [249, 648] on link "122A-2" at bounding box center [246, 656] width 71 height 39
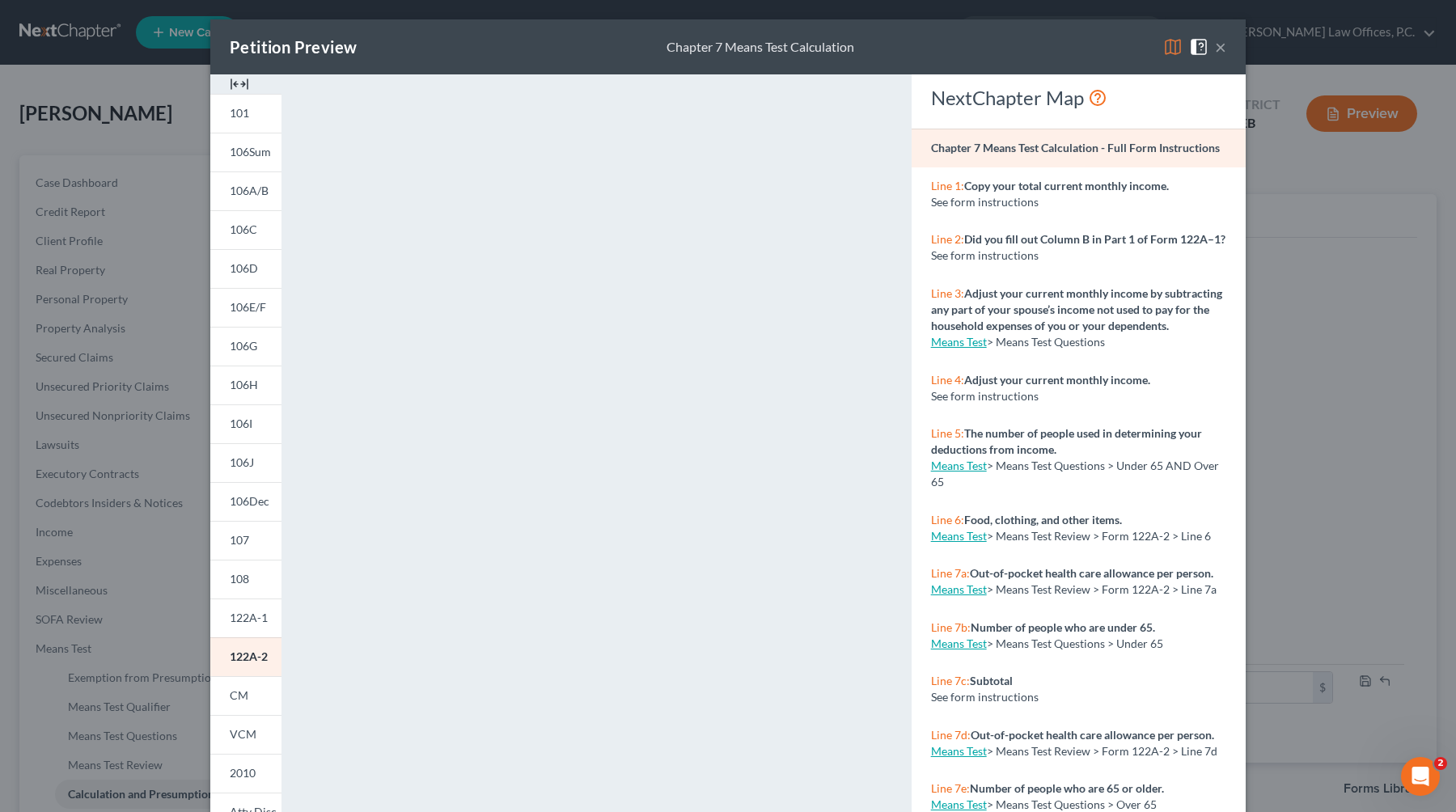
click at [932, 43] on button "×" at bounding box center [1220, 47] width 11 height 19
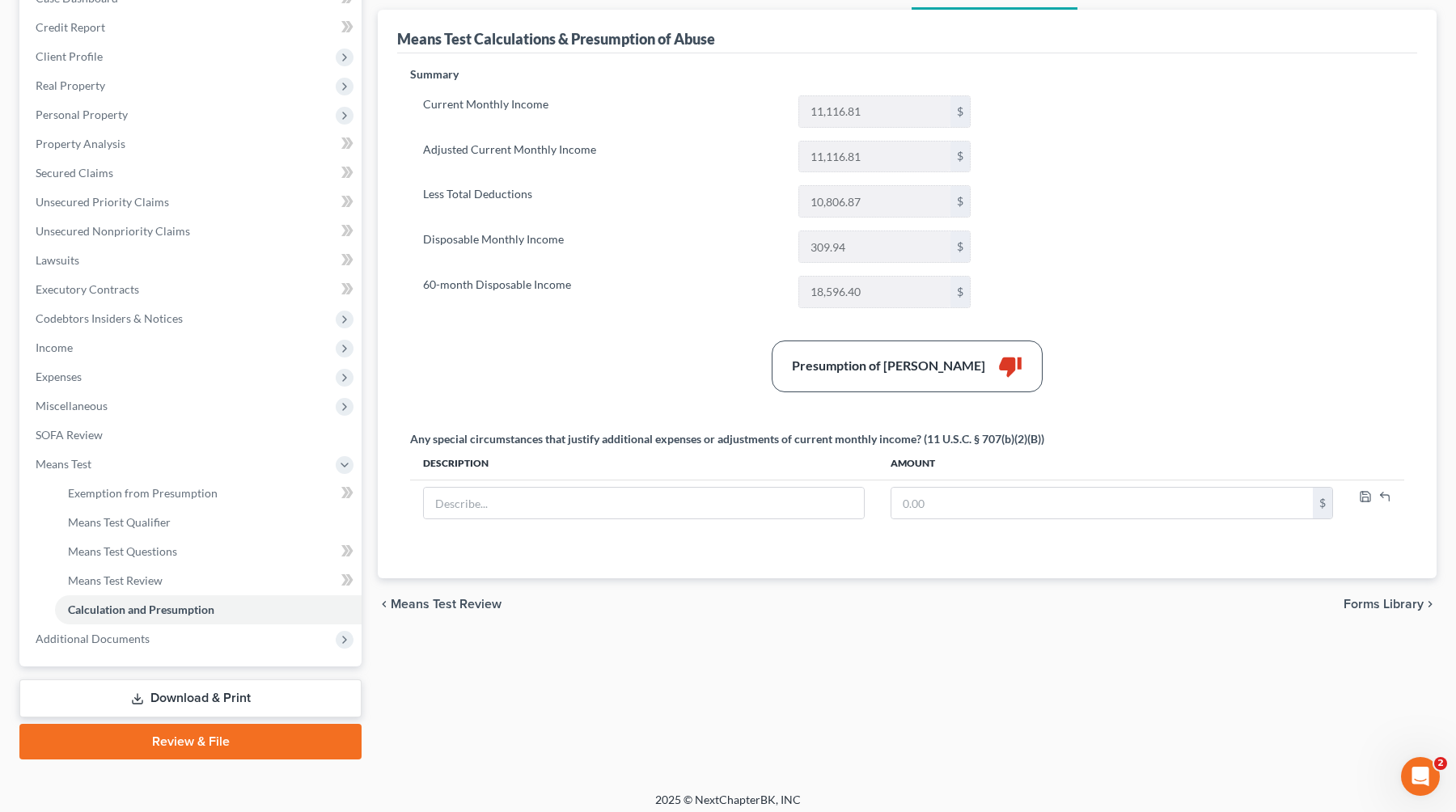
scroll to position [192, 0]
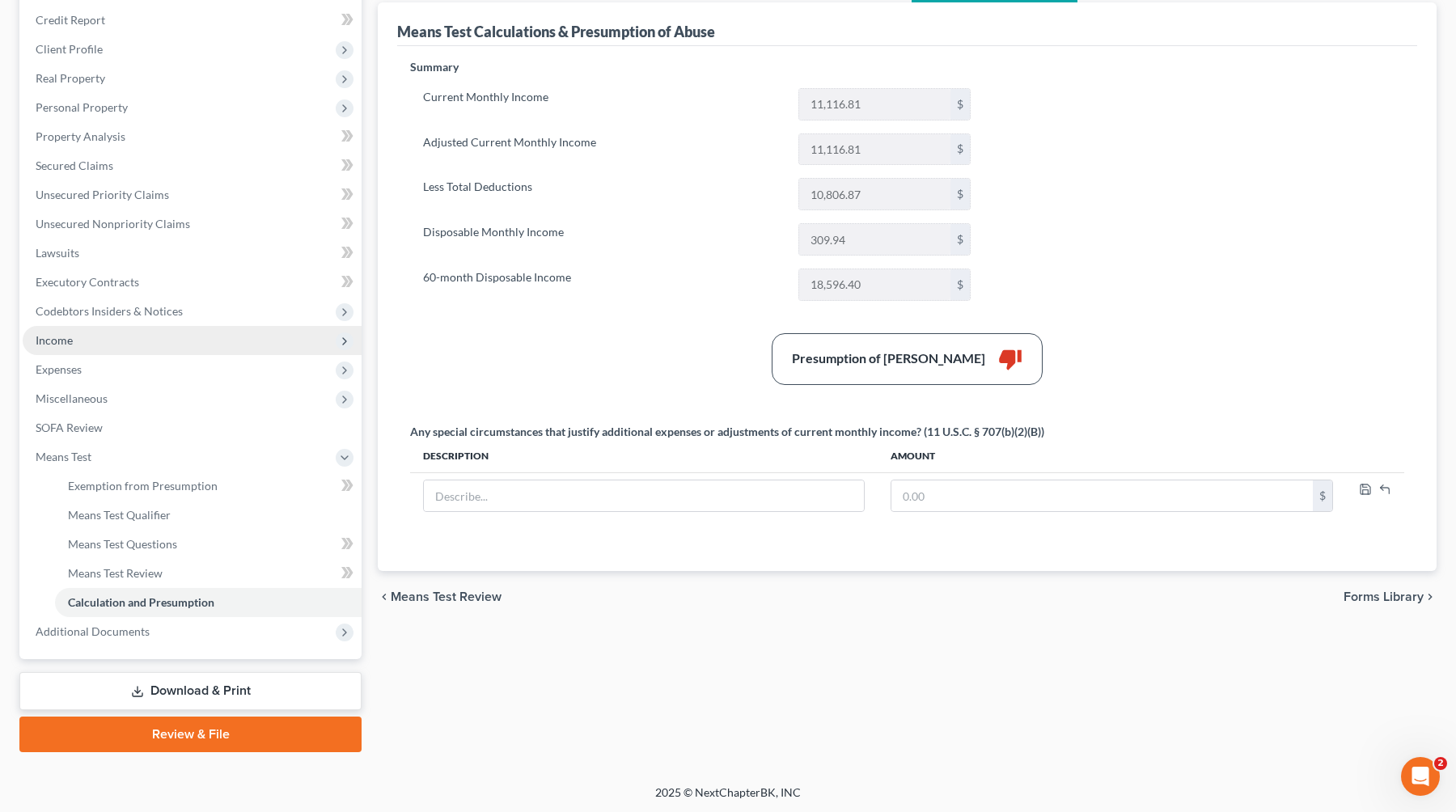
click at [121, 341] on span "Income" at bounding box center [192, 341] width 339 height 29
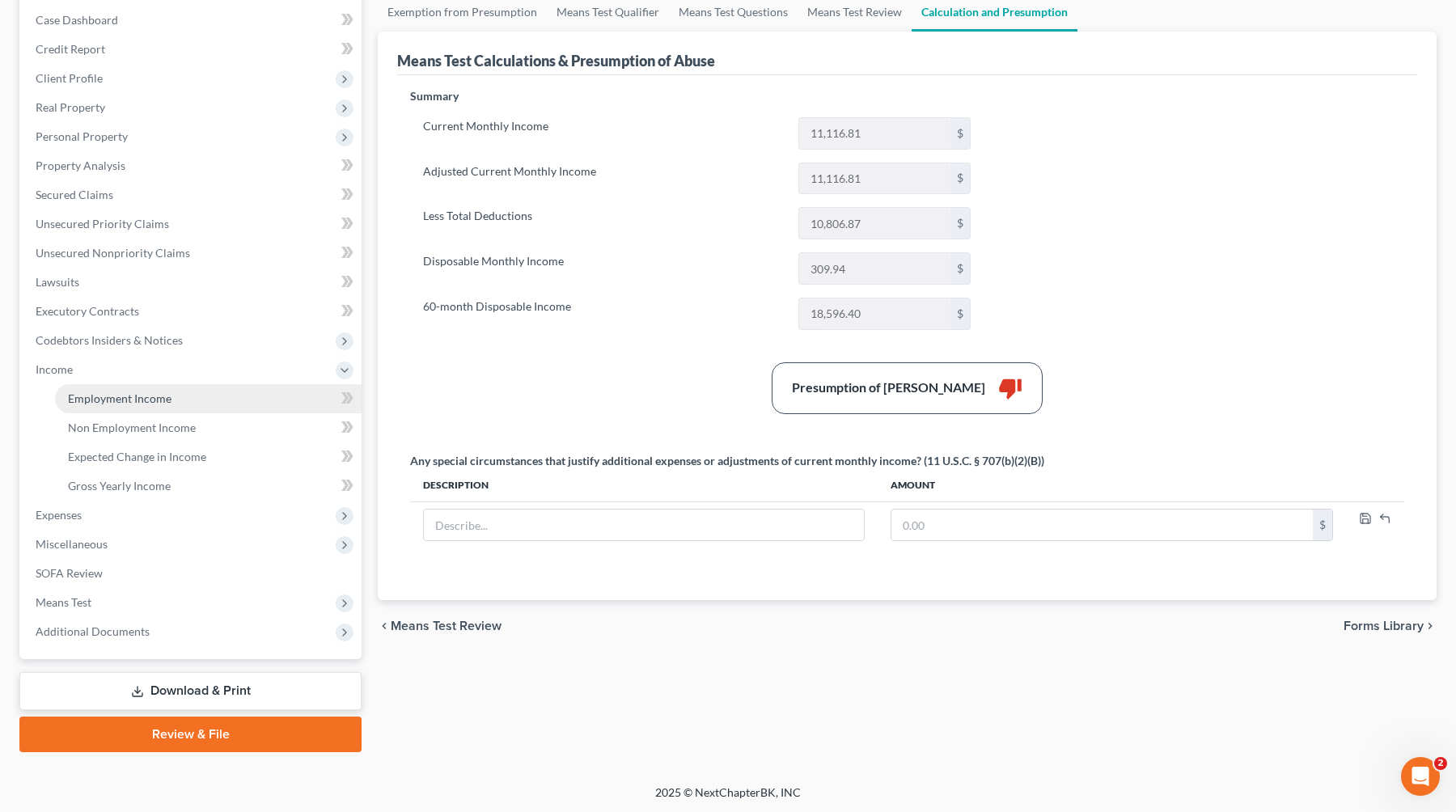
click at [128, 409] on link "Employment Income" at bounding box center [207, 399] width 306 height 29
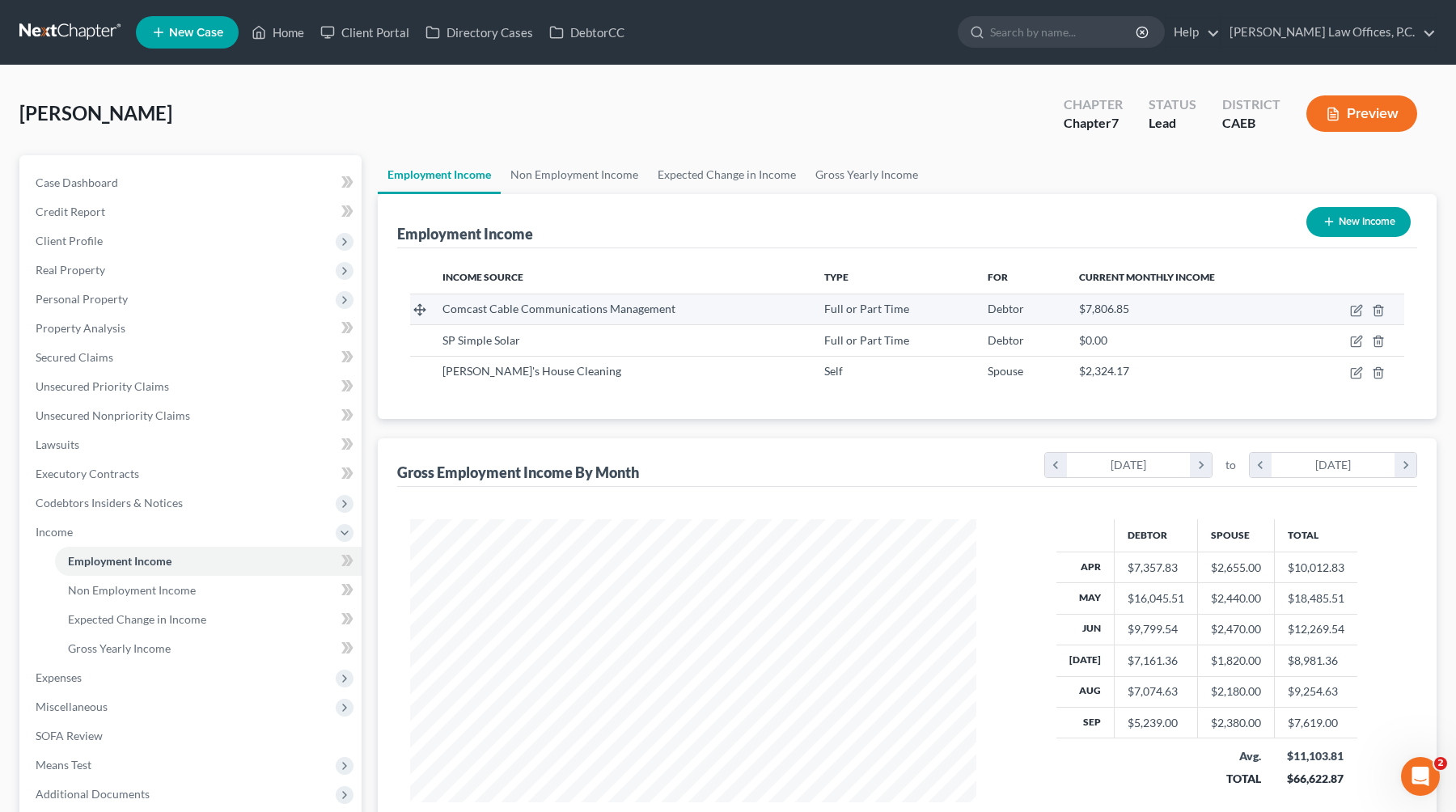
scroll to position [290, 599]
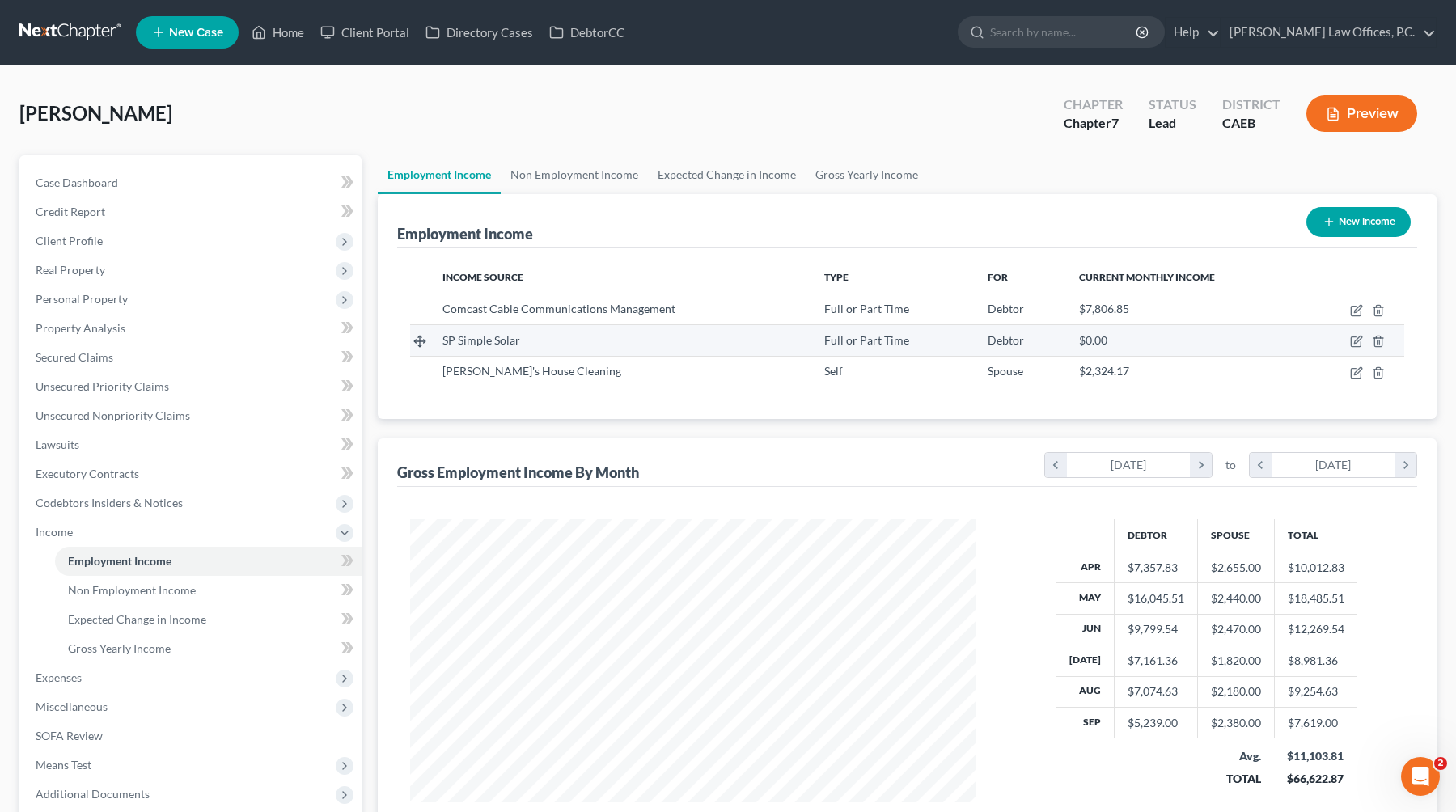
click at [932, 337] on td at bounding box center [1354, 340] width 100 height 30
click at [932, 337] on icon "button" at bounding box center [1357, 340] width 7 height 7
select select "0"
select select "4"
select select "0"
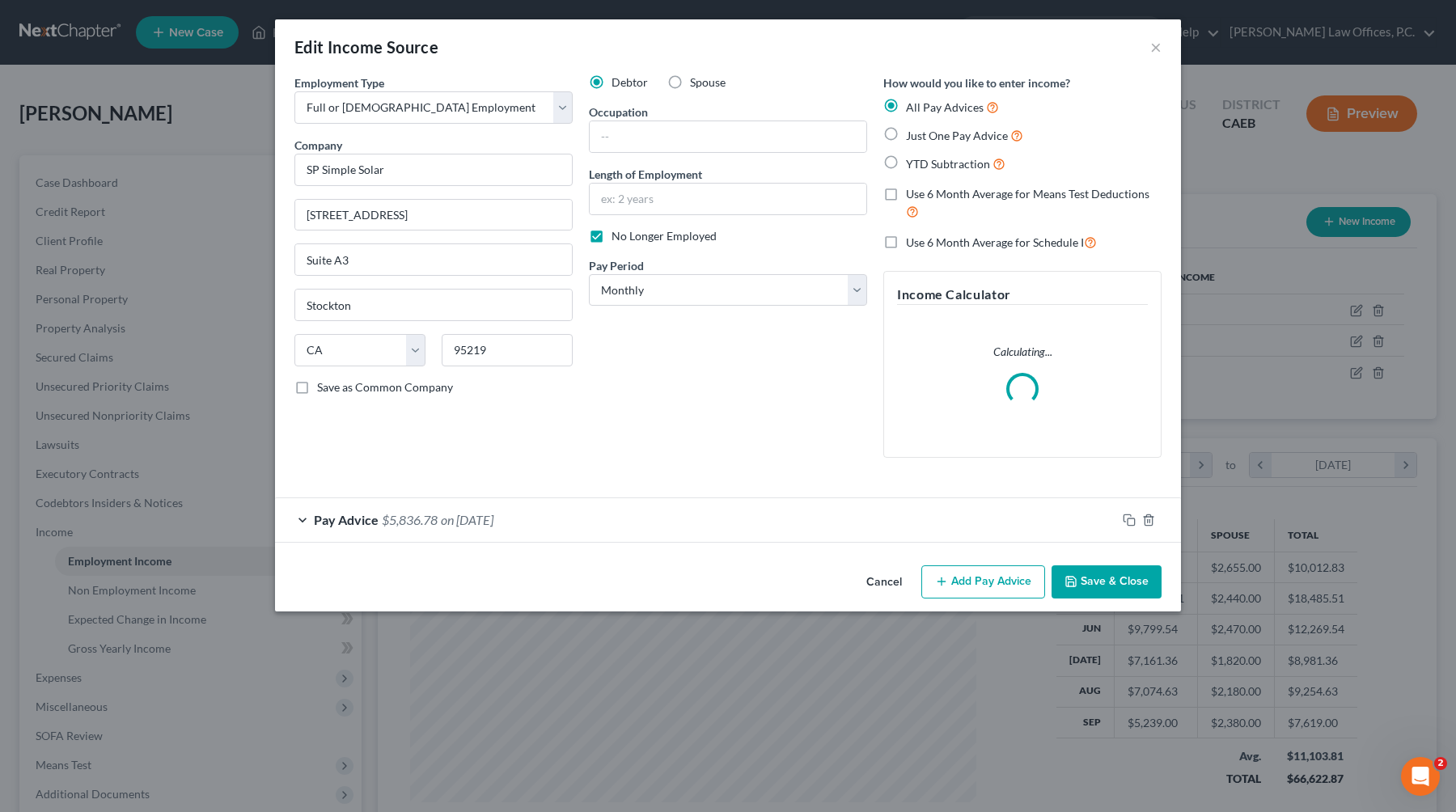
click at [653, 514] on div "Pay Advice $5,836.78 on [DATE]" at bounding box center [695, 519] width 841 height 43
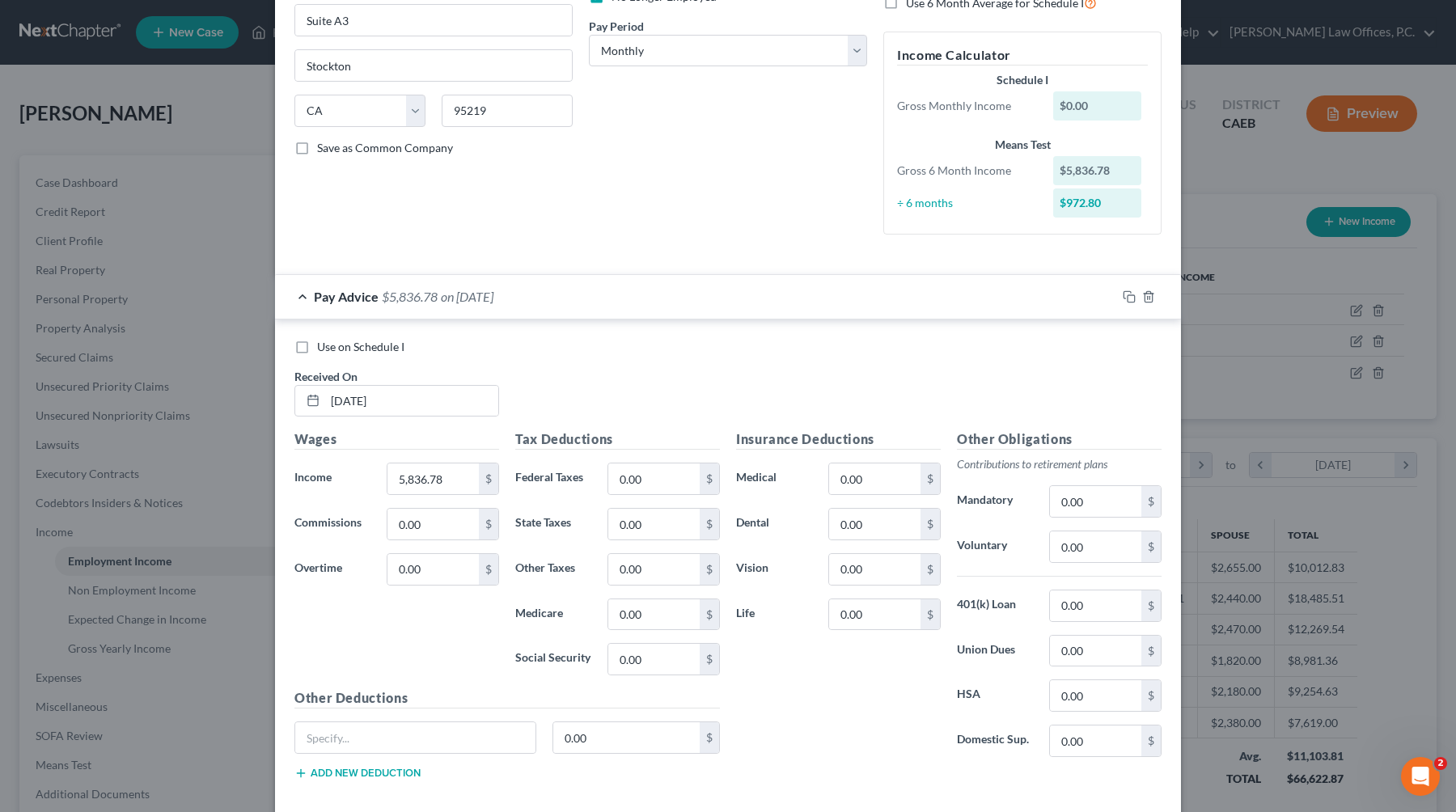
scroll to position [0, 0]
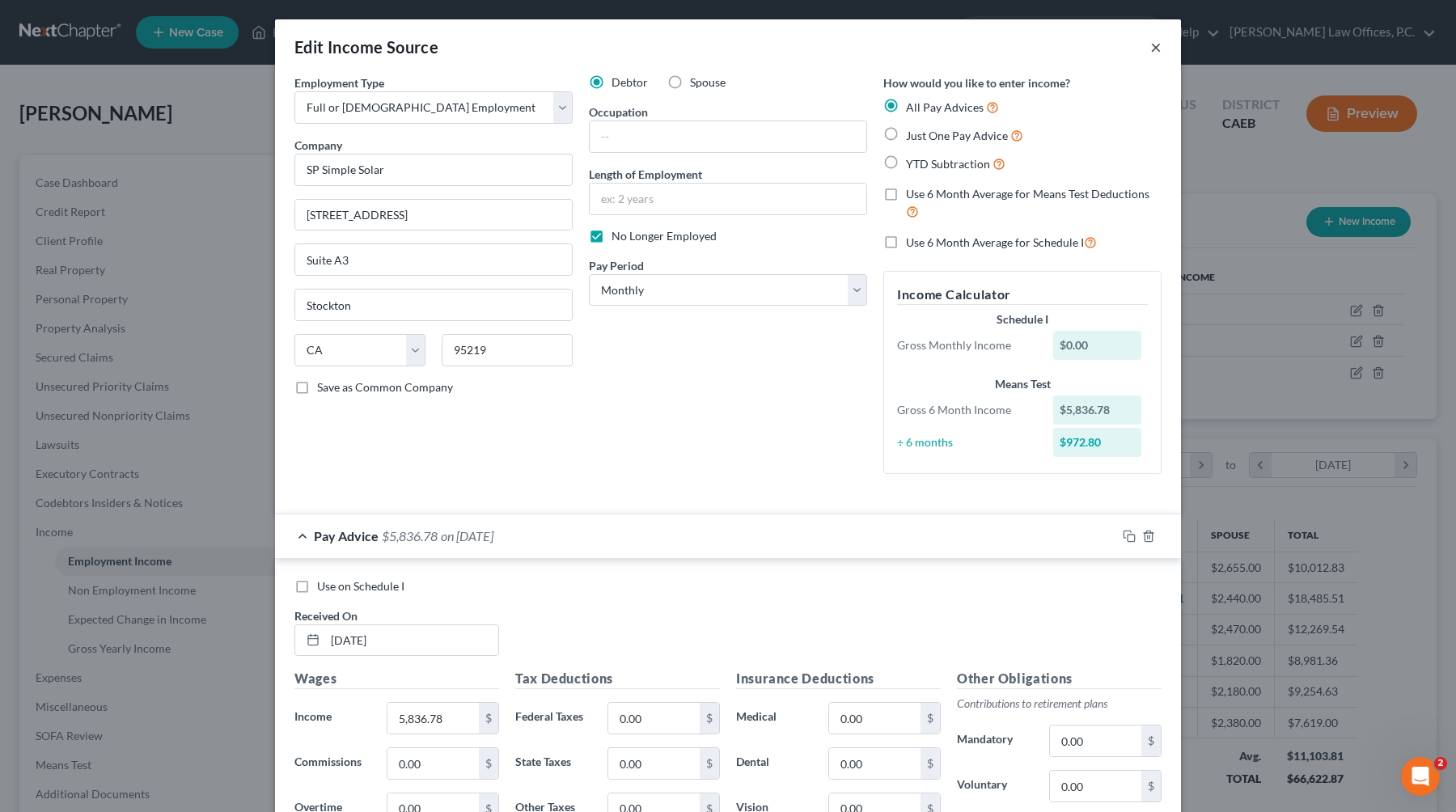
click at [932, 49] on button "×" at bounding box center [1155, 47] width 11 height 19
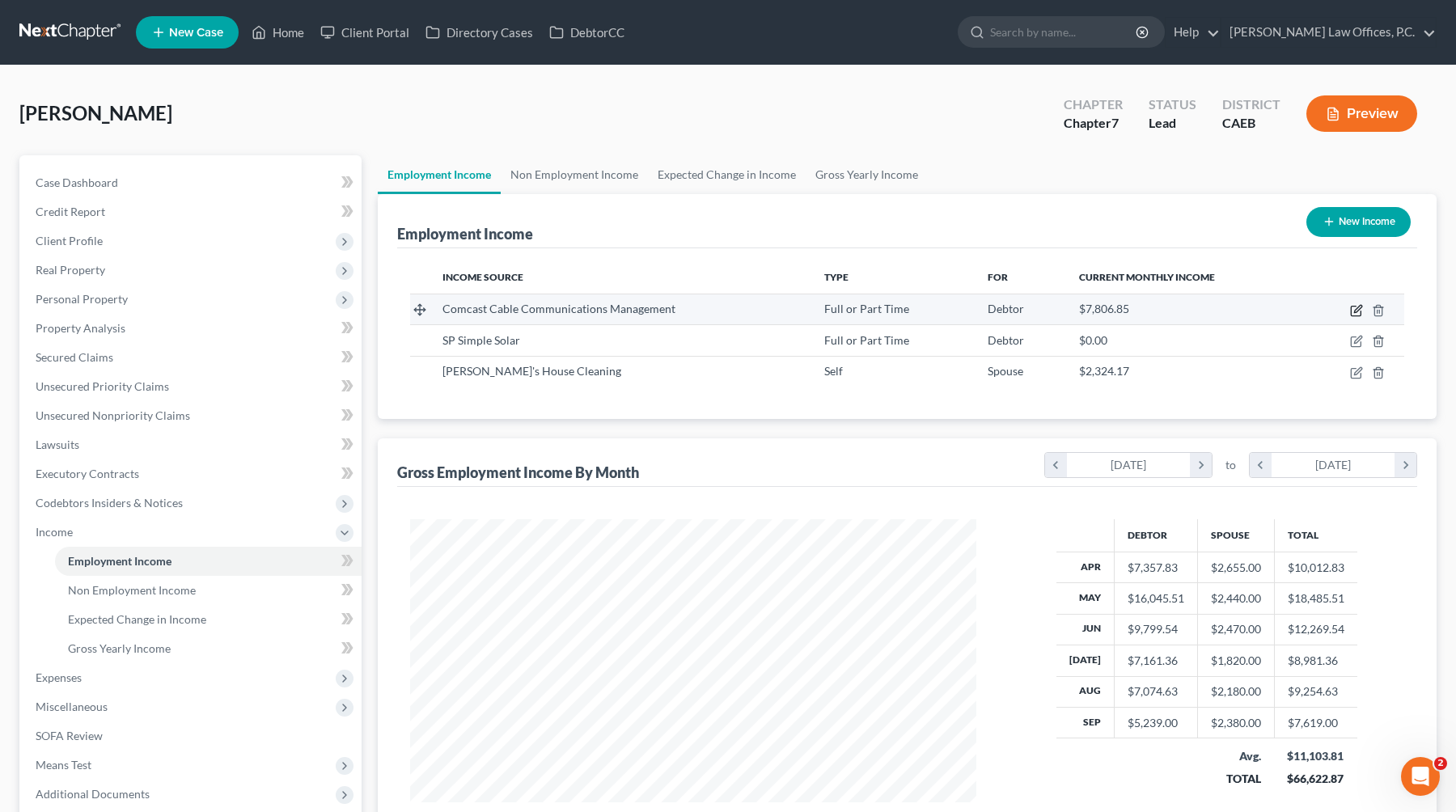
click at [932, 306] on icon "button" at bounding box center [1356, 310] width 13 height 13
select select "0"
select select "39"
select select "2"
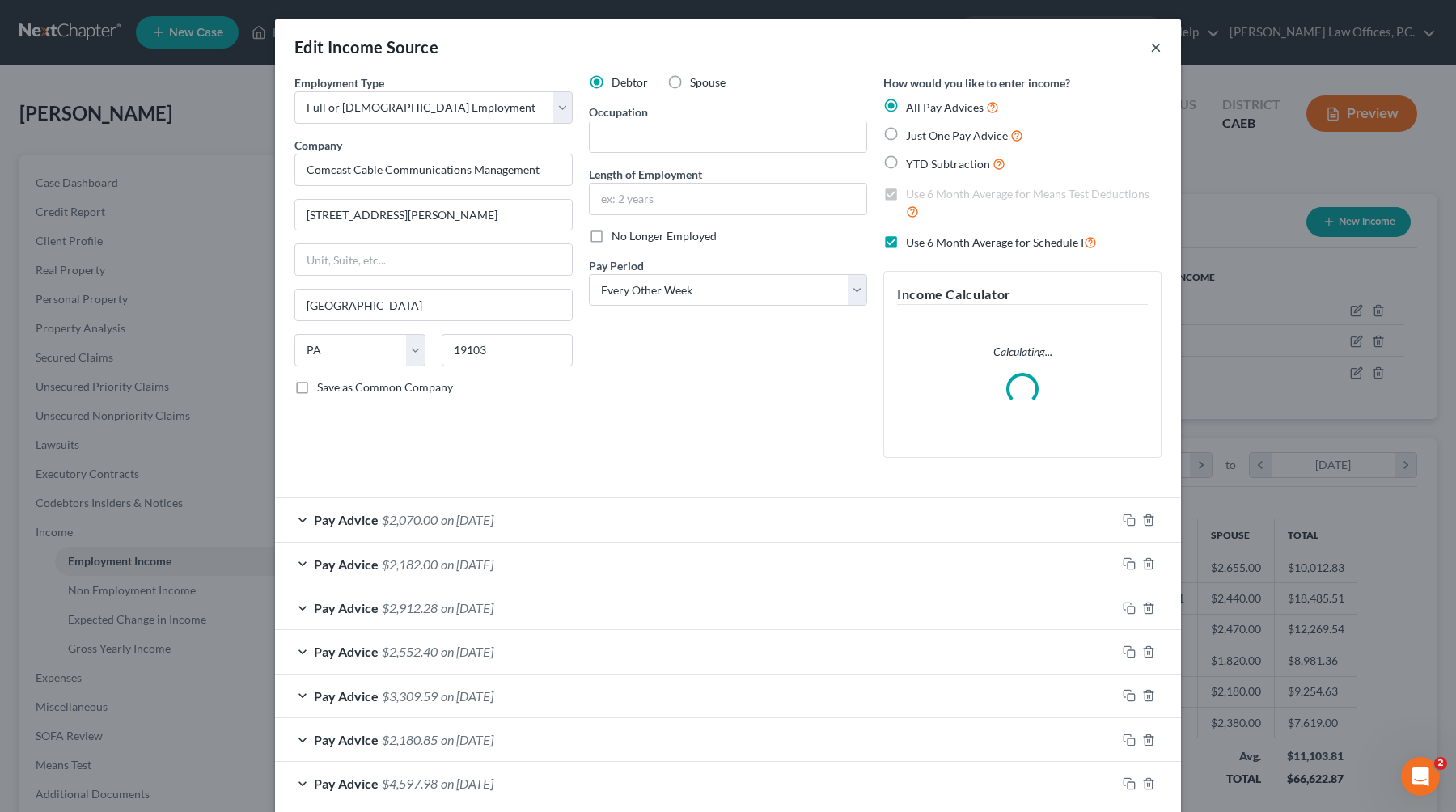
click at [932, 46] on button "×" at bounding box center [1155, 47] width 11 height 19
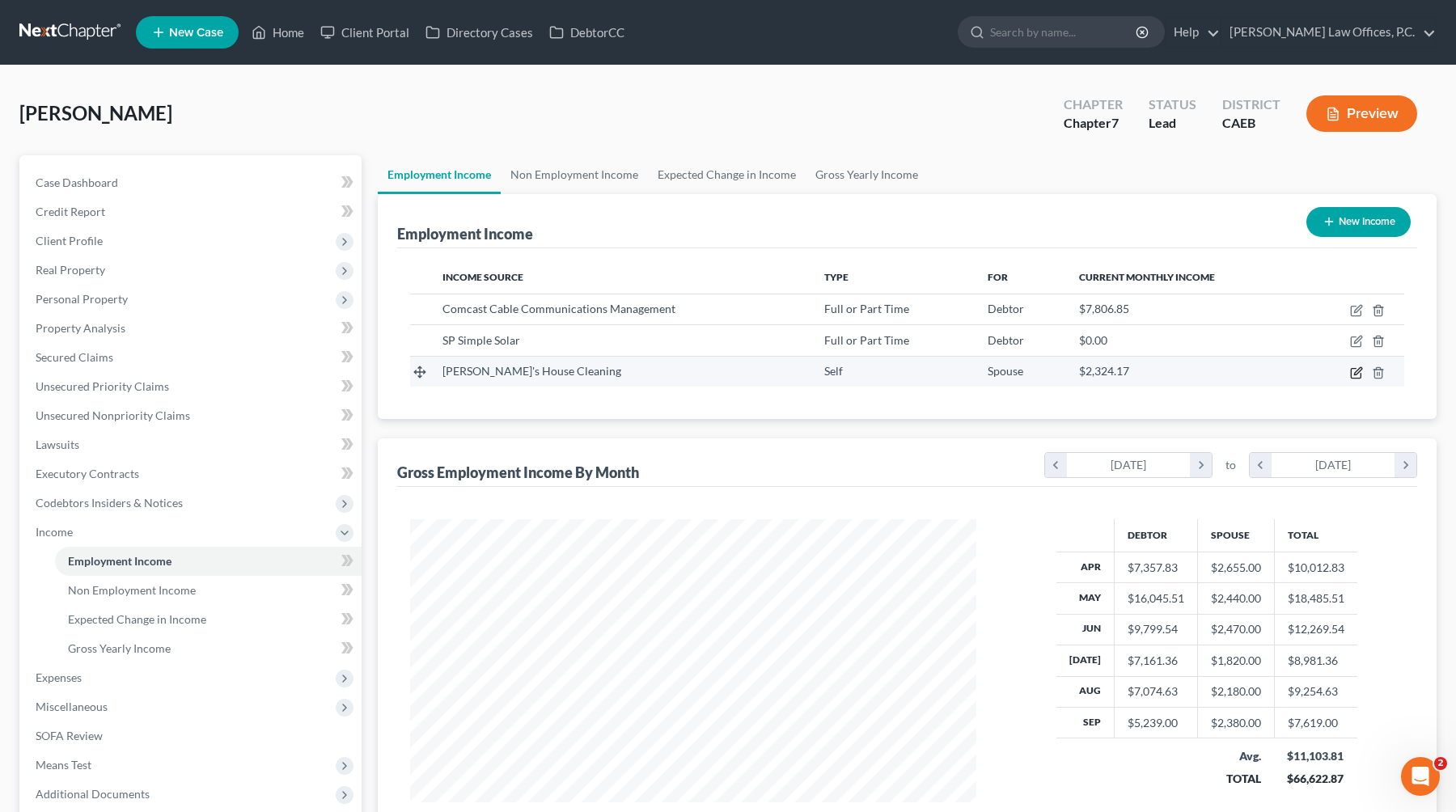
click at [932, 373] on icon "button" at bounding box center [1356, 372] width 13 height 13
select select "1"
select select "4"
select select "0"
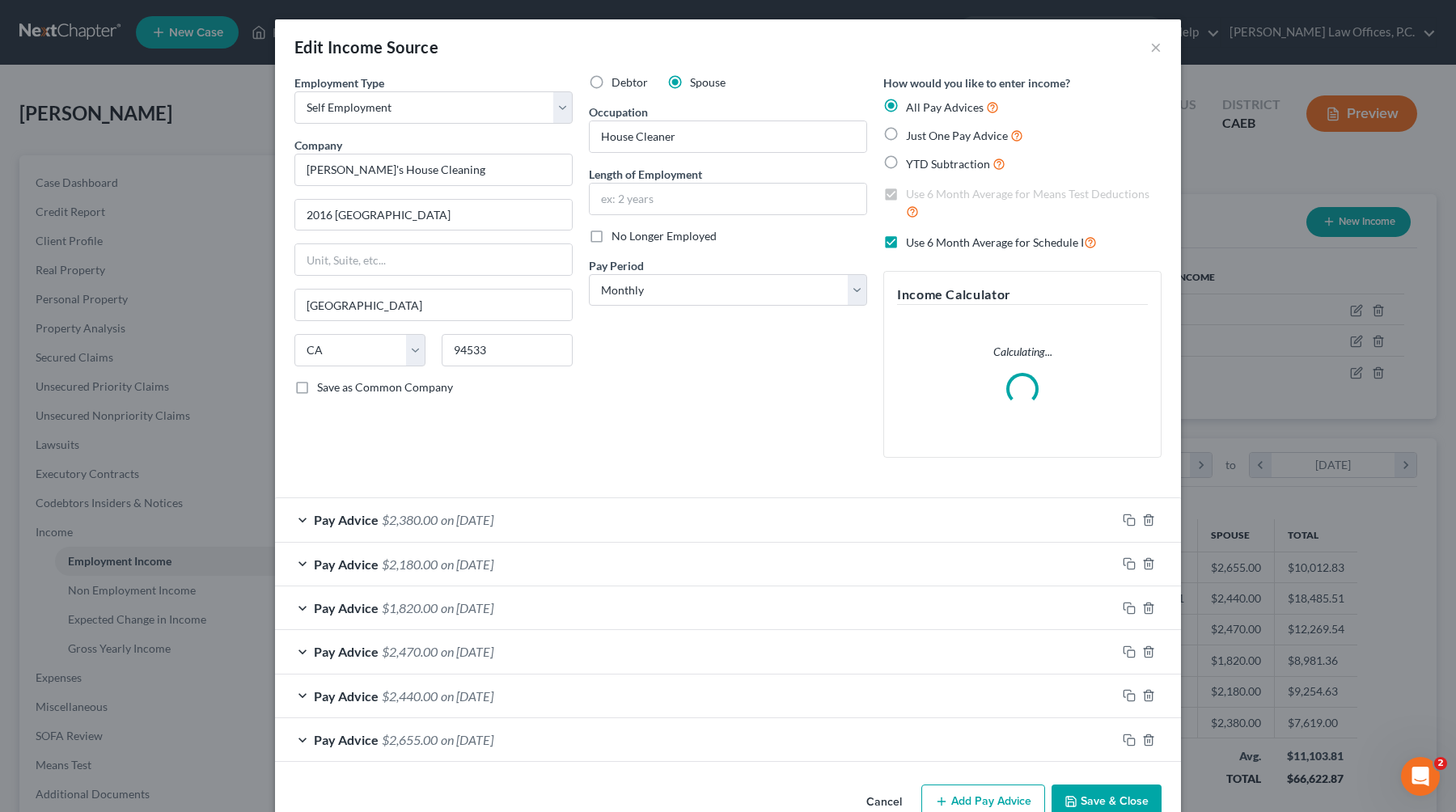
scroll to position [39, 0]
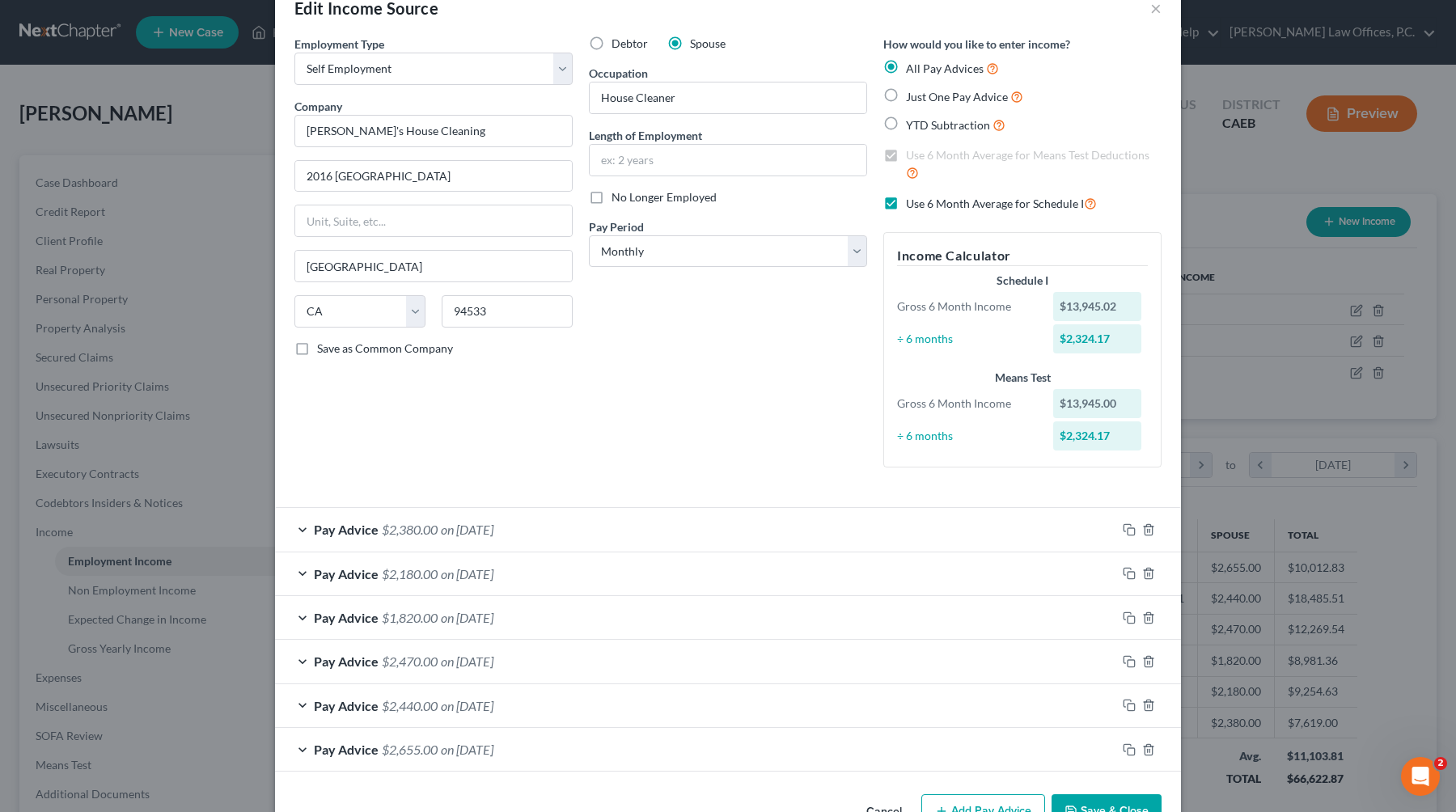
click at [932, 9] on div "Edit Income Source ×" at bounding box center [728, 8] width 906 height 55
click at [932, 8] on button "×" at bounding box center [1155, 8] width 11 height 19
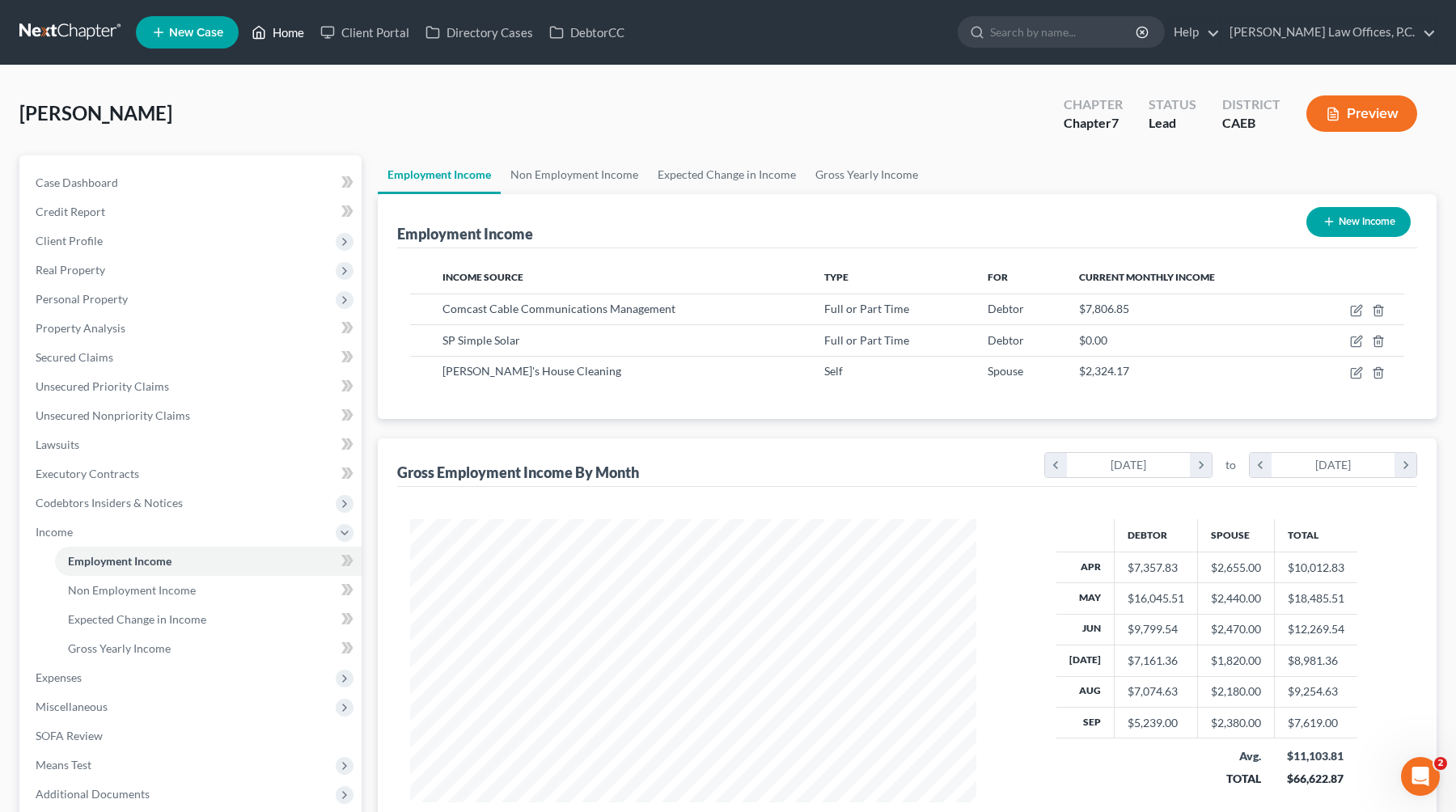
click at [309, 29] on link "Home" at bounding box center [278, 33] width 69 height 29
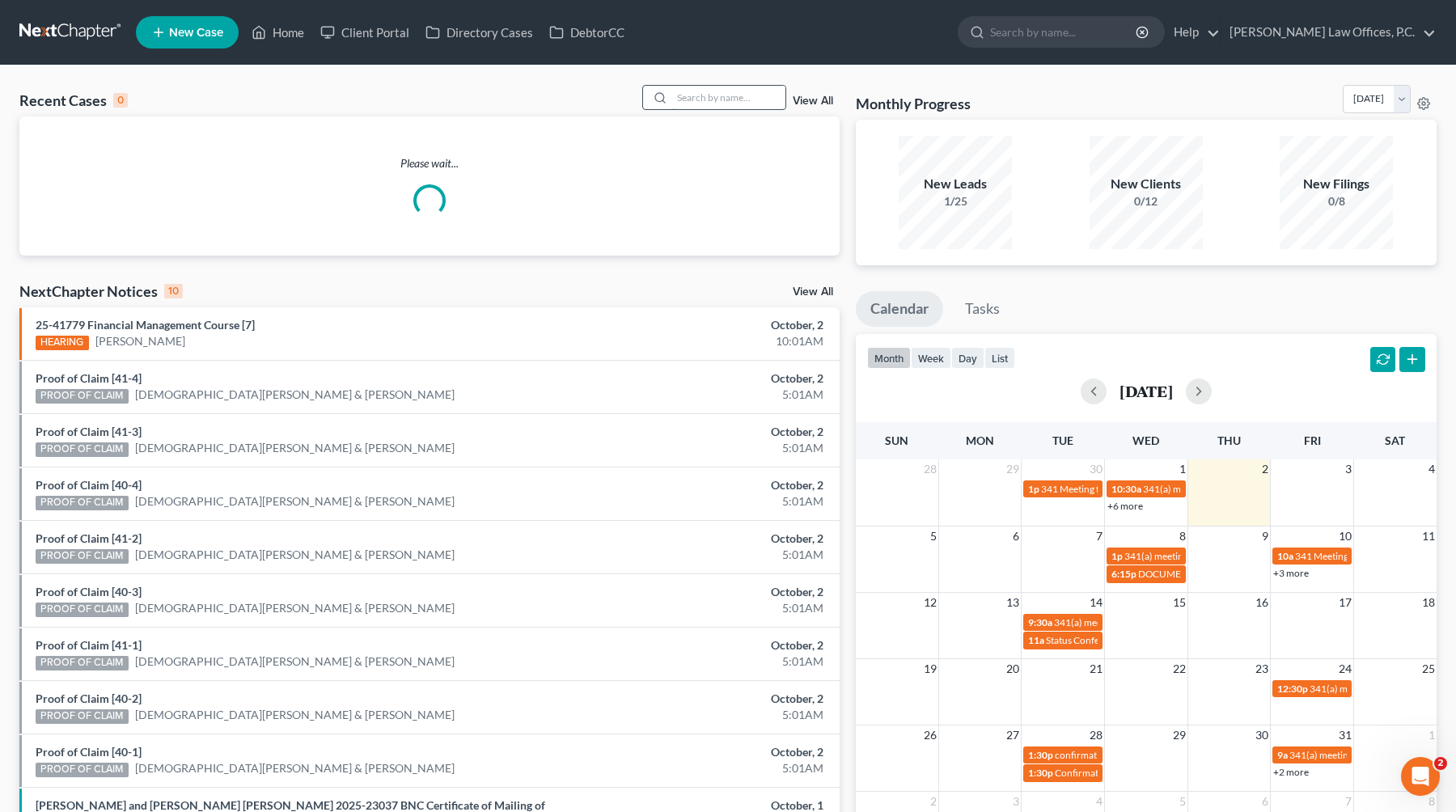
click at [752, 106] on input "search" at bounding box center [729, 97] width 113 height 23
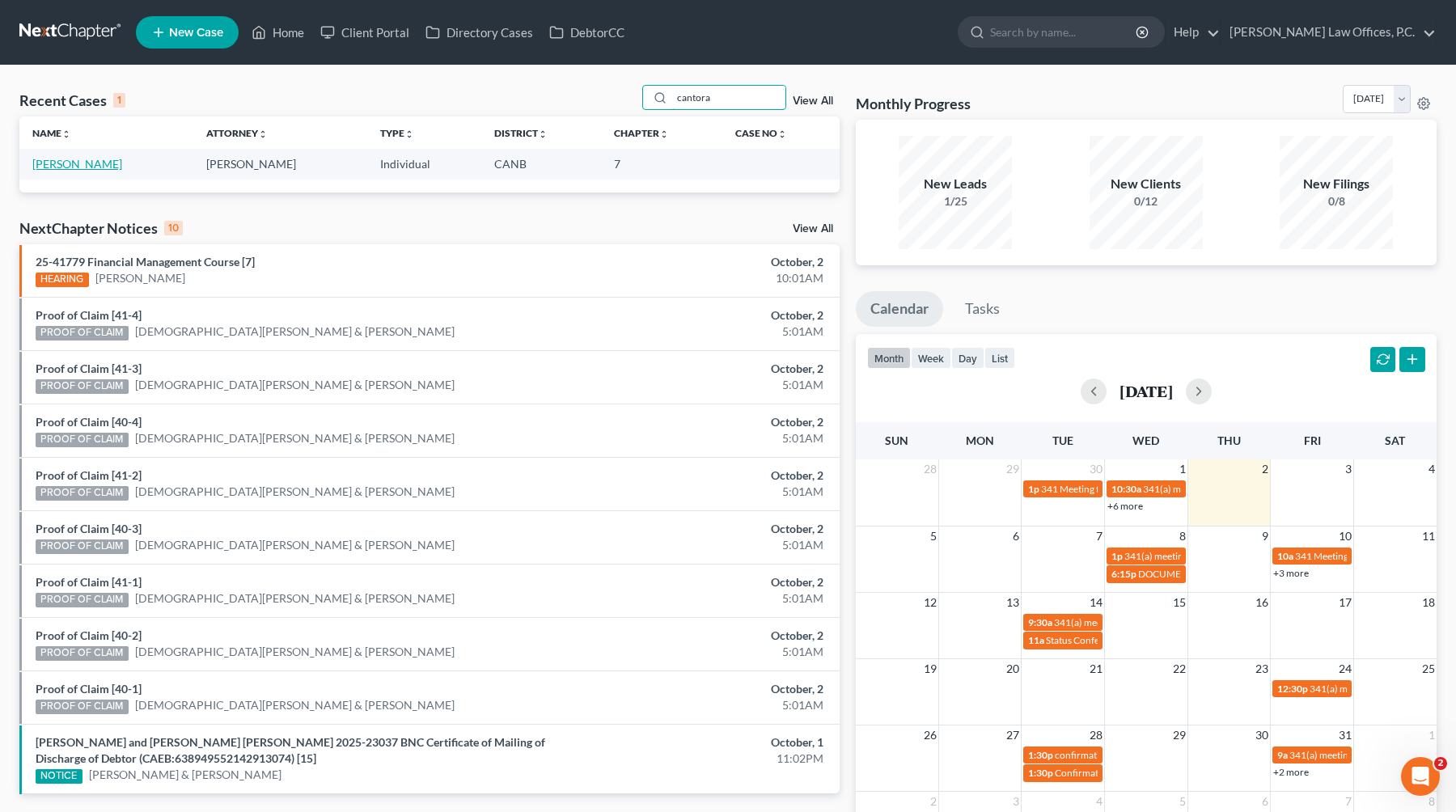
type input "cantora"
click at [85, 164] on link "[PERSON_NAME]" at bounding box center [76, 164] width 89 height 14
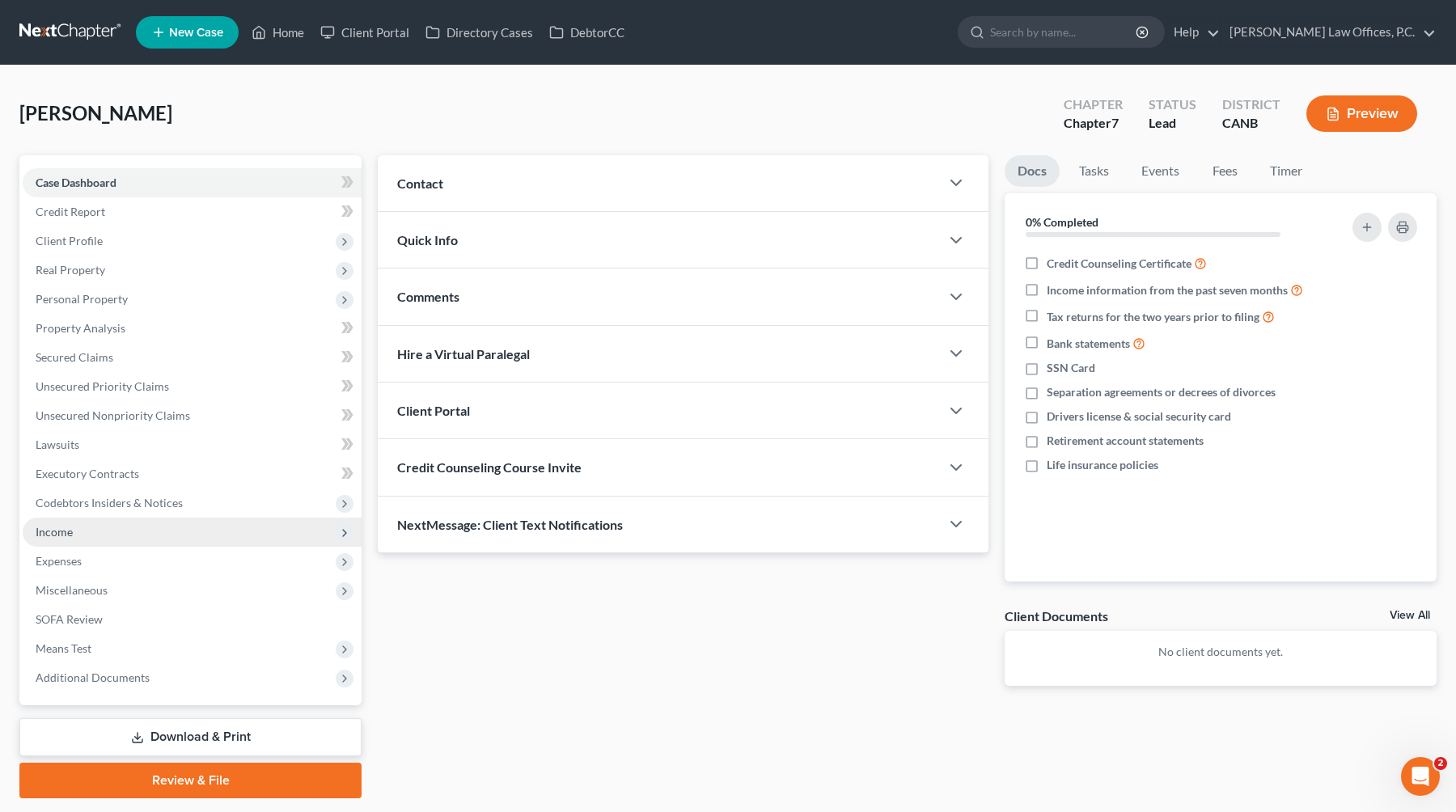
click at [102, 529] on span "Income" at bounding box center [192, 533] width 339 height 29
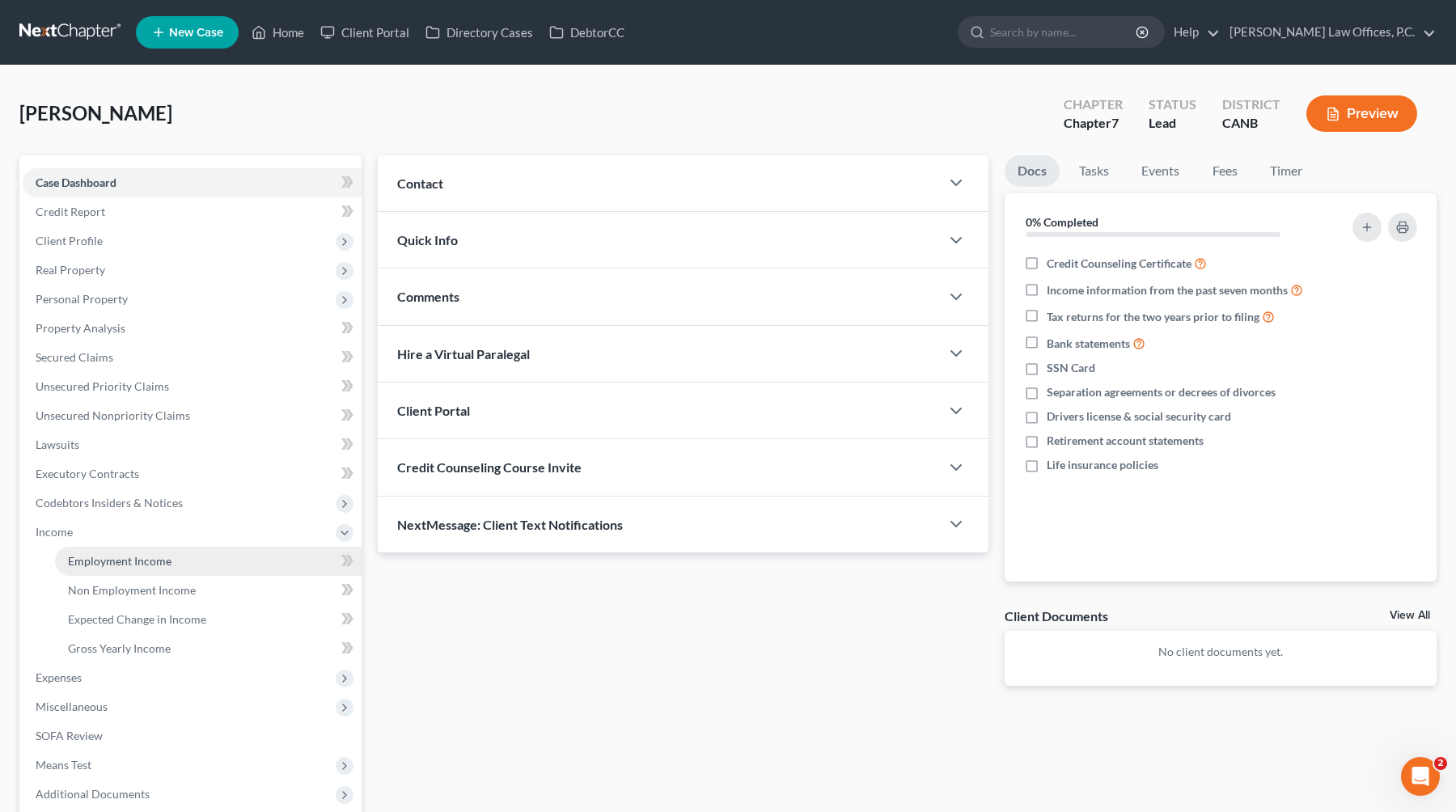
click at [109, 556] on span "Employment Income" at bounding box center [119, 560] width 103 height 14
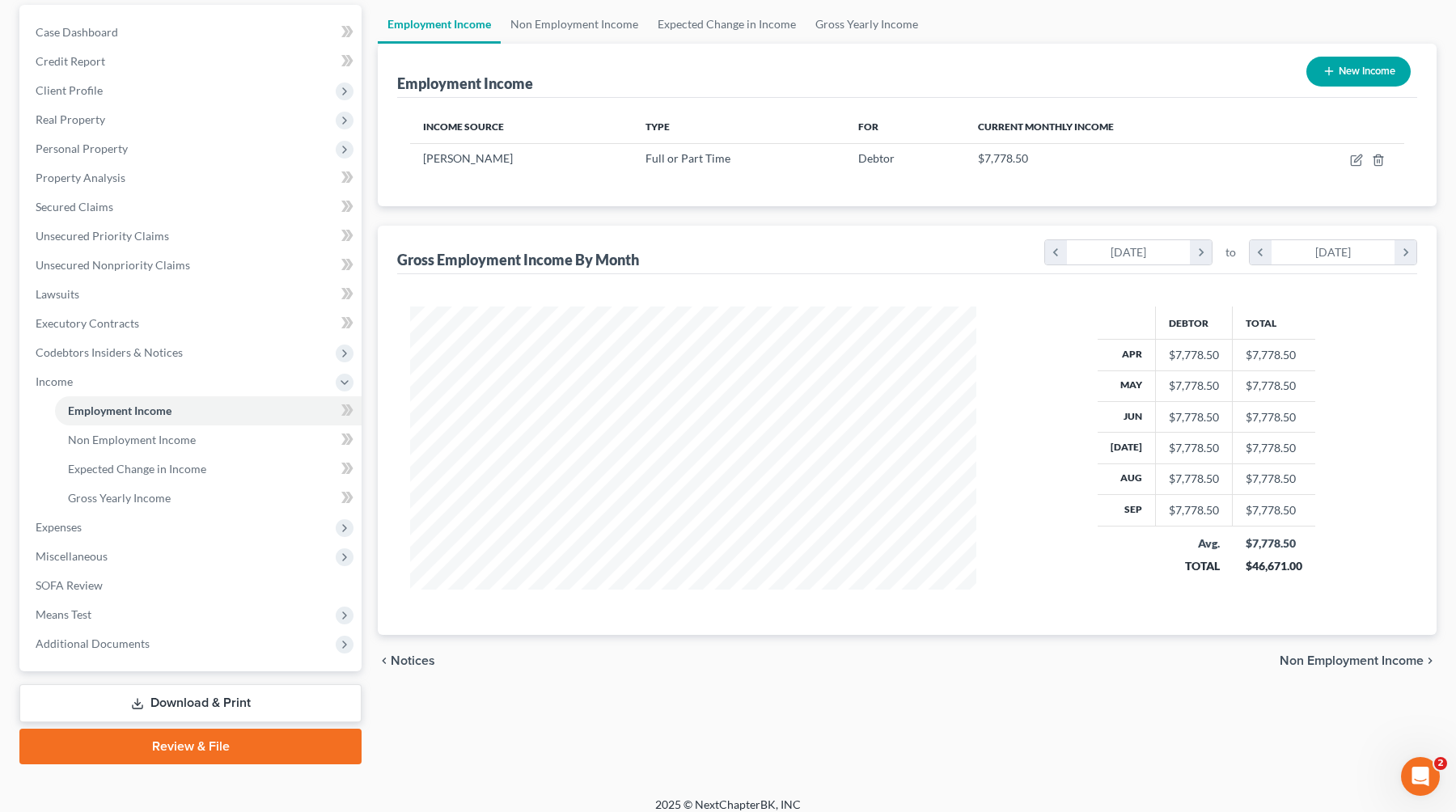
scroll to position [157, 0]
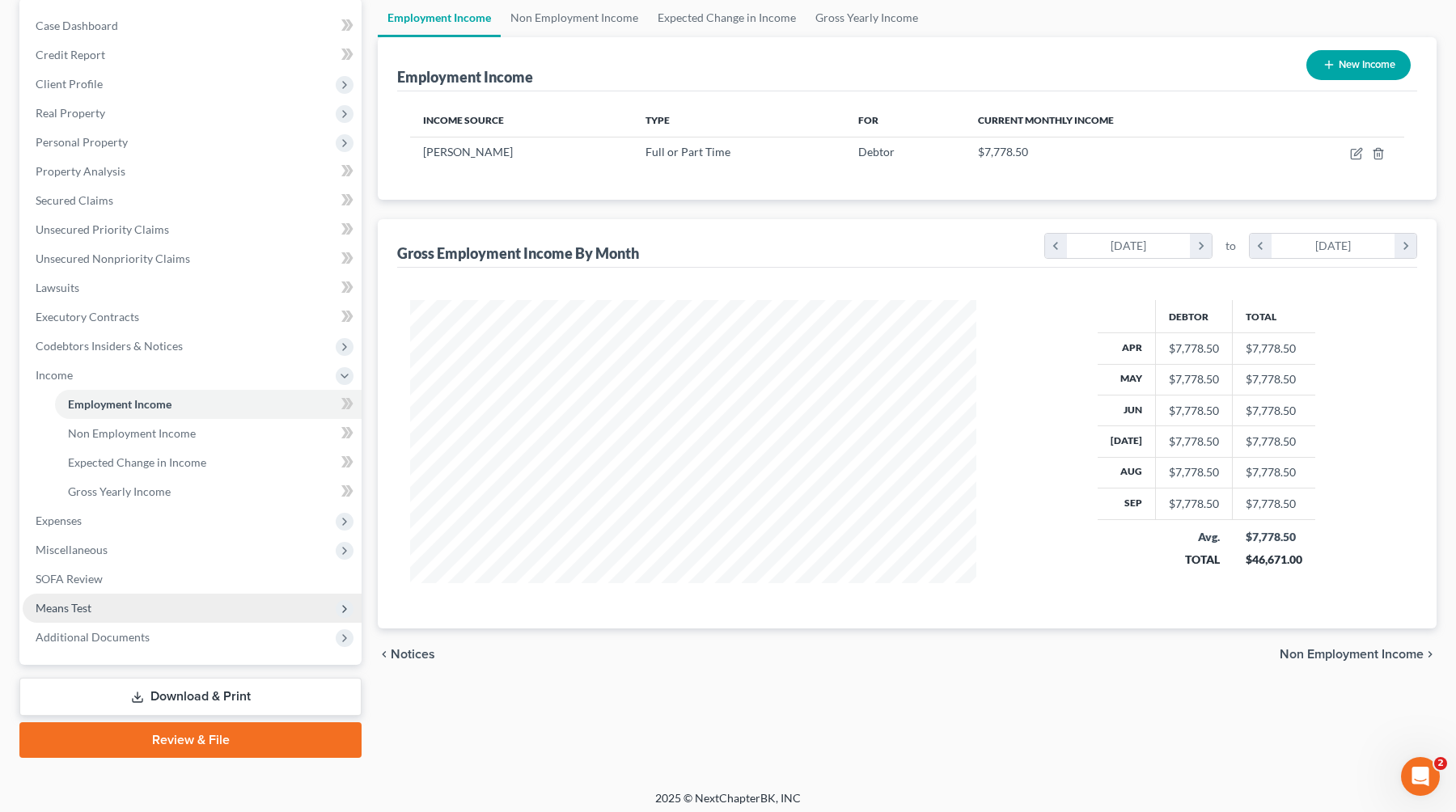
click at [134, 604] on span "Means Test" at bounding box center [192, 608] width 339 height 29
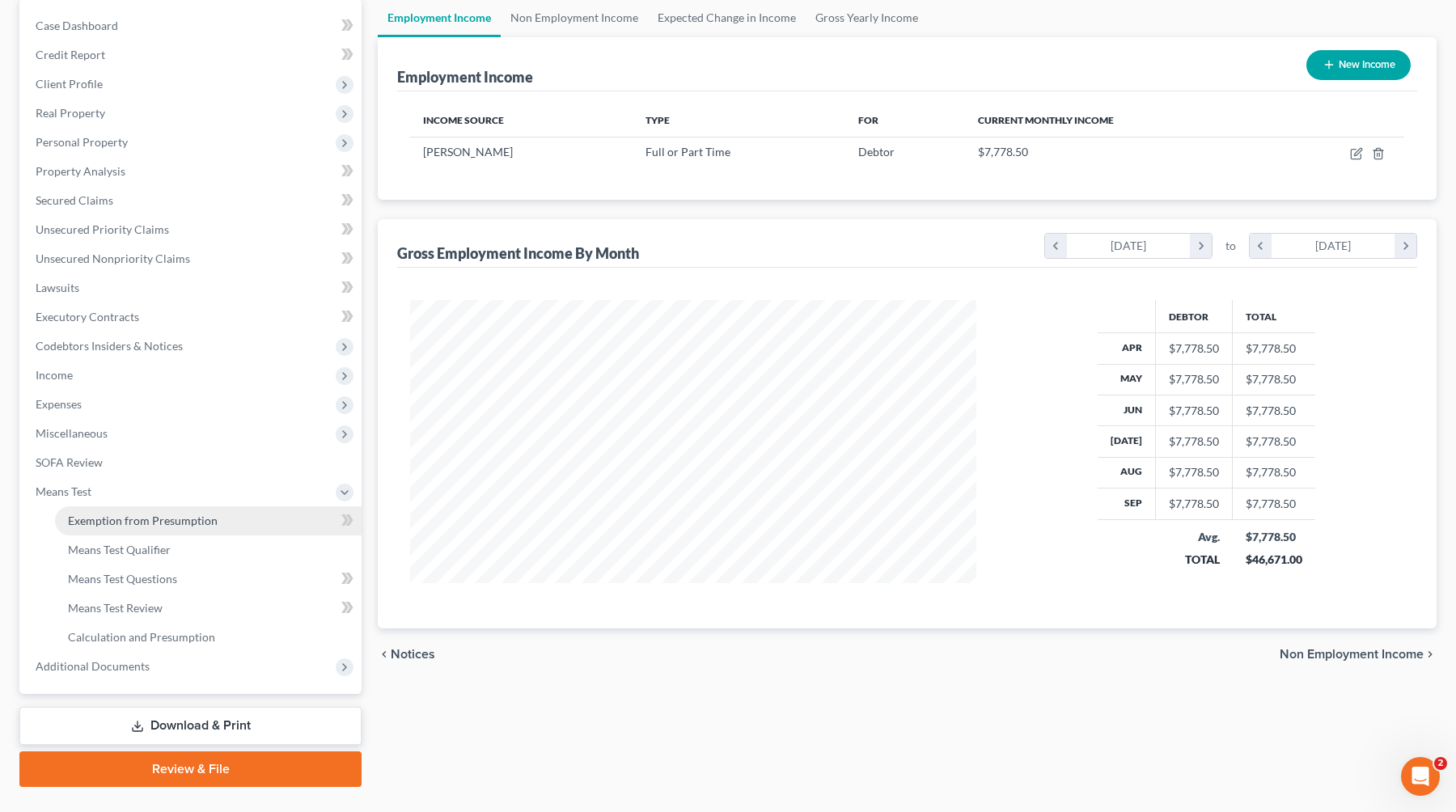
click at [201, 523] on span "Exemption from Presumption" at bounding box center [142, 521] width 149 height 14
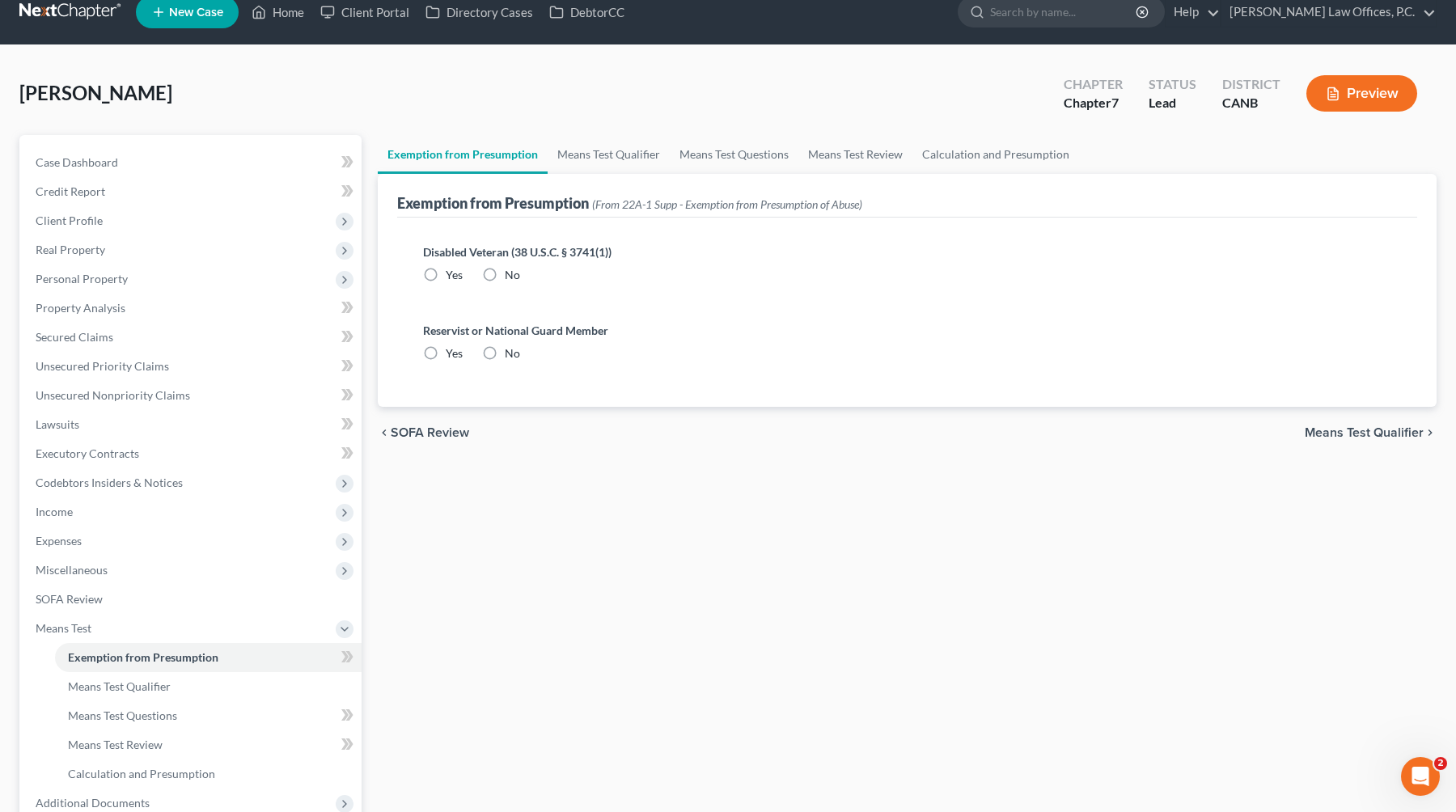
radio input "true"
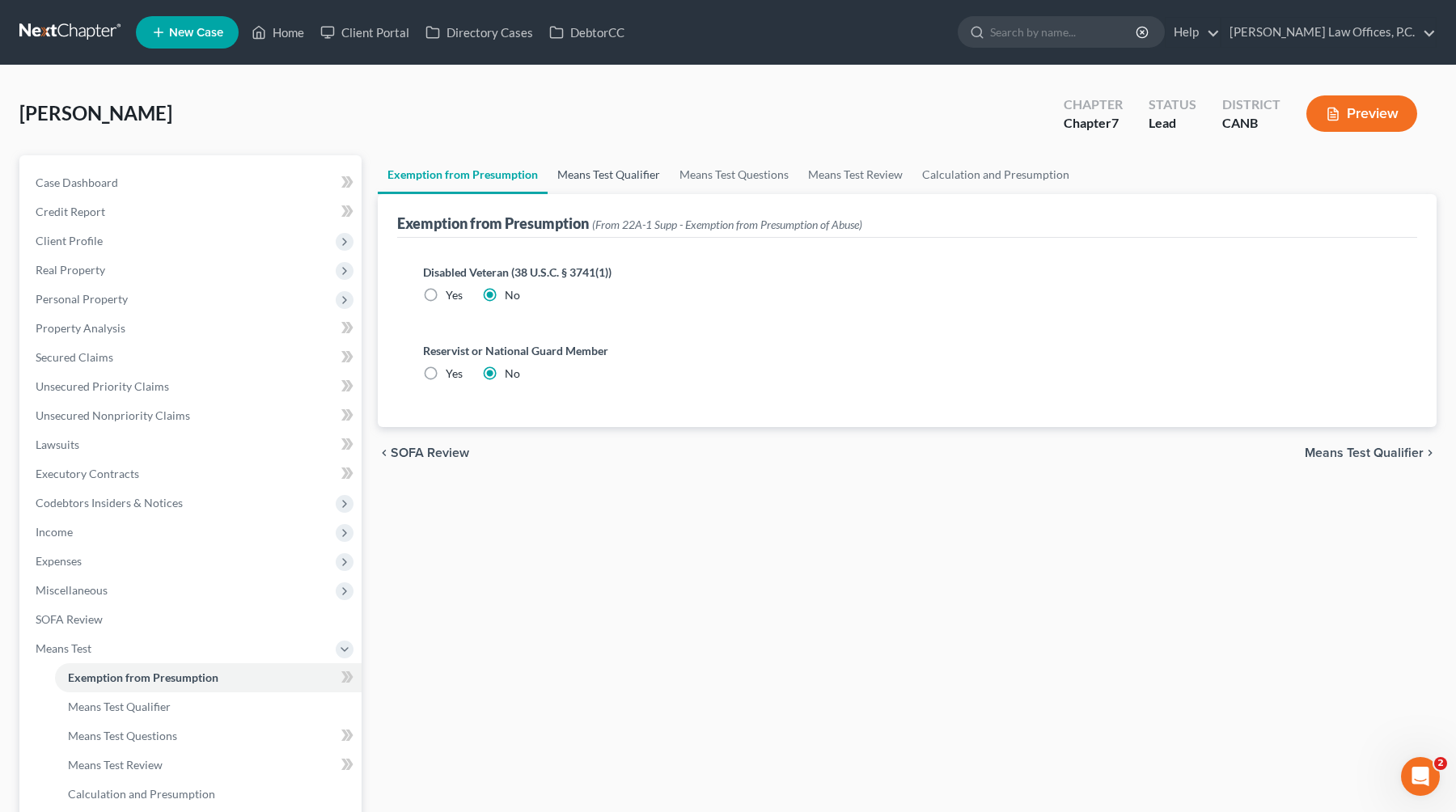
click at [612, 181] on link "Means Test Qualifier" at bounding box center [608, 174] width 122 height 39
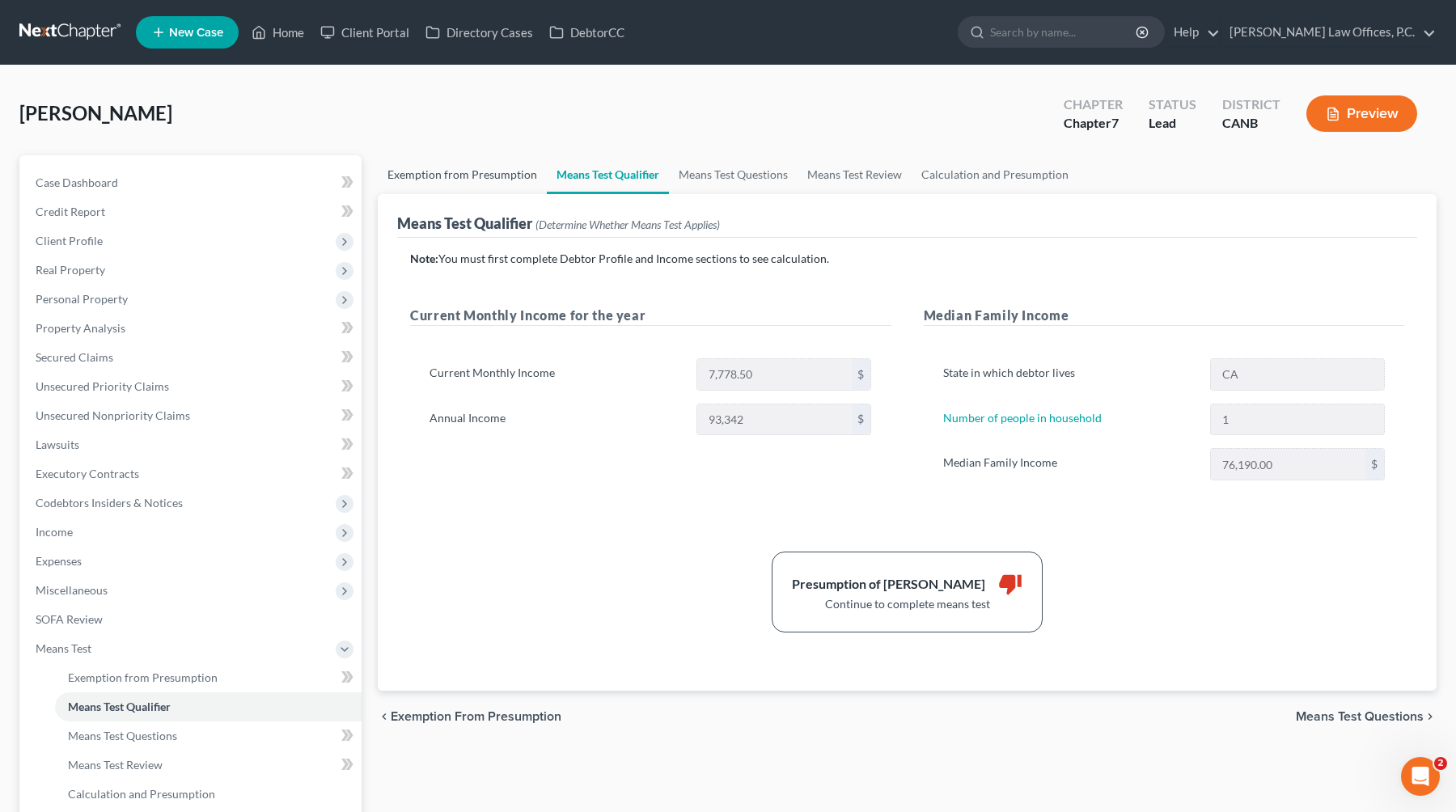
click at [423, 172] on link "Exemption from Presumption" at bounding box center [462, 174] width 169 height 39
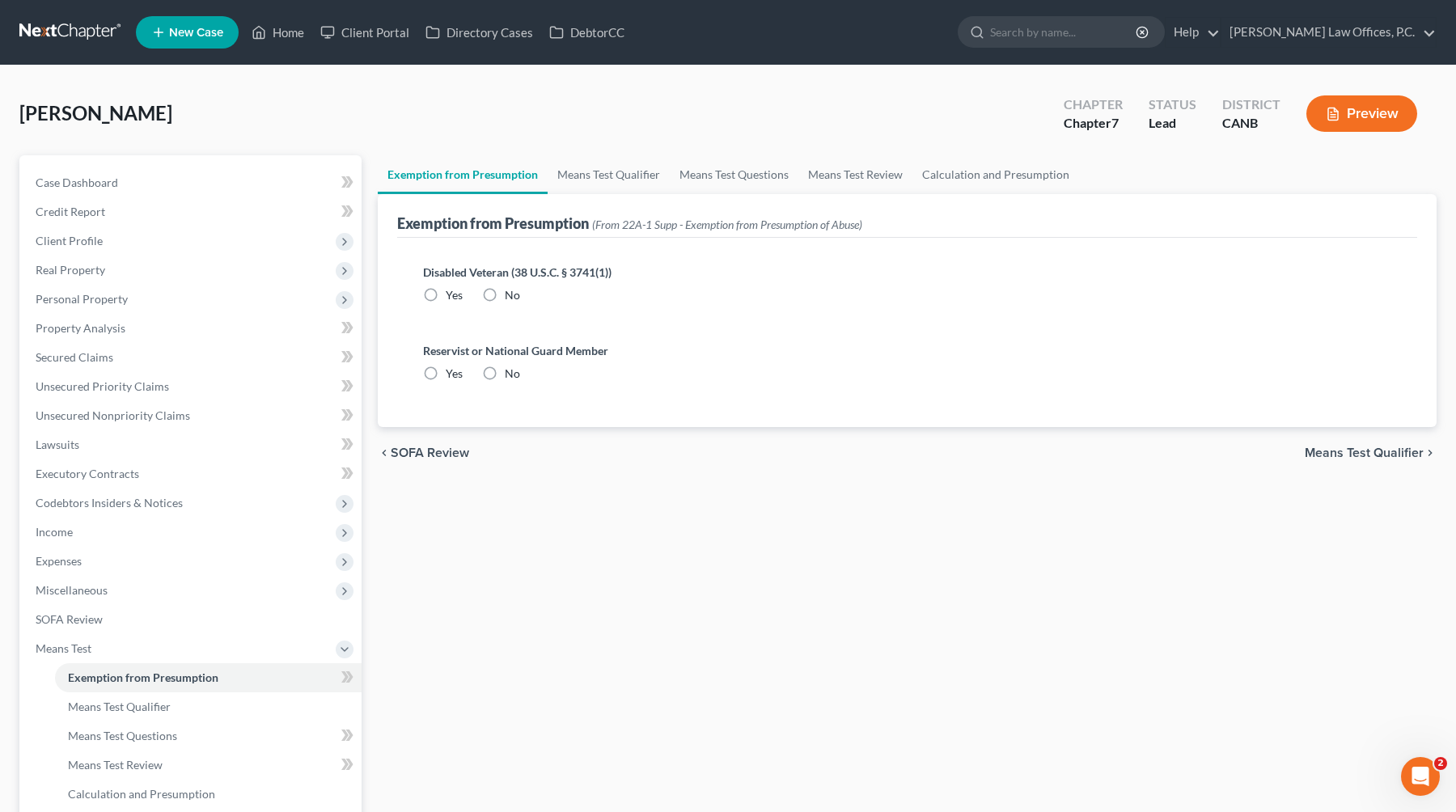
radio input "true"
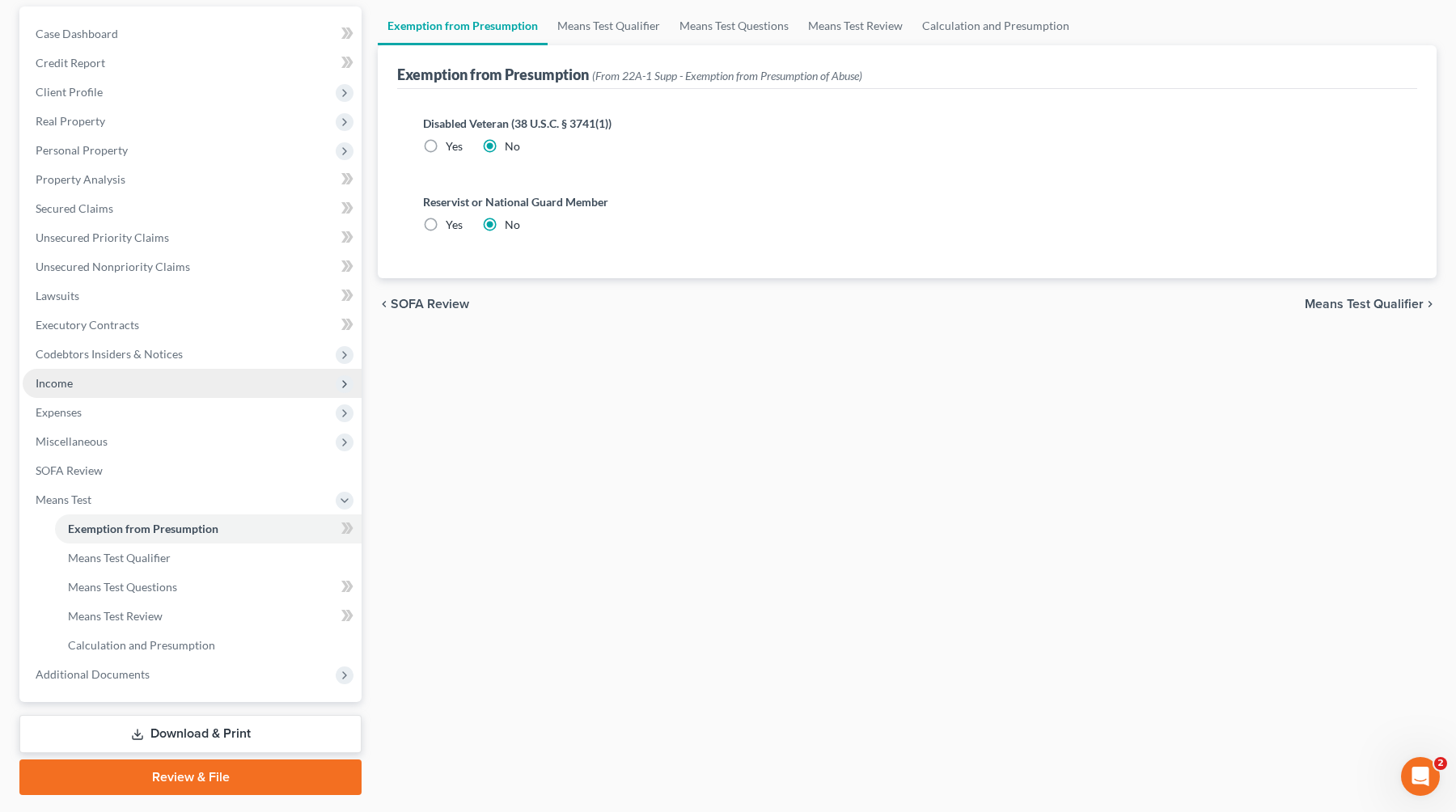
scroll to position [192, 0]
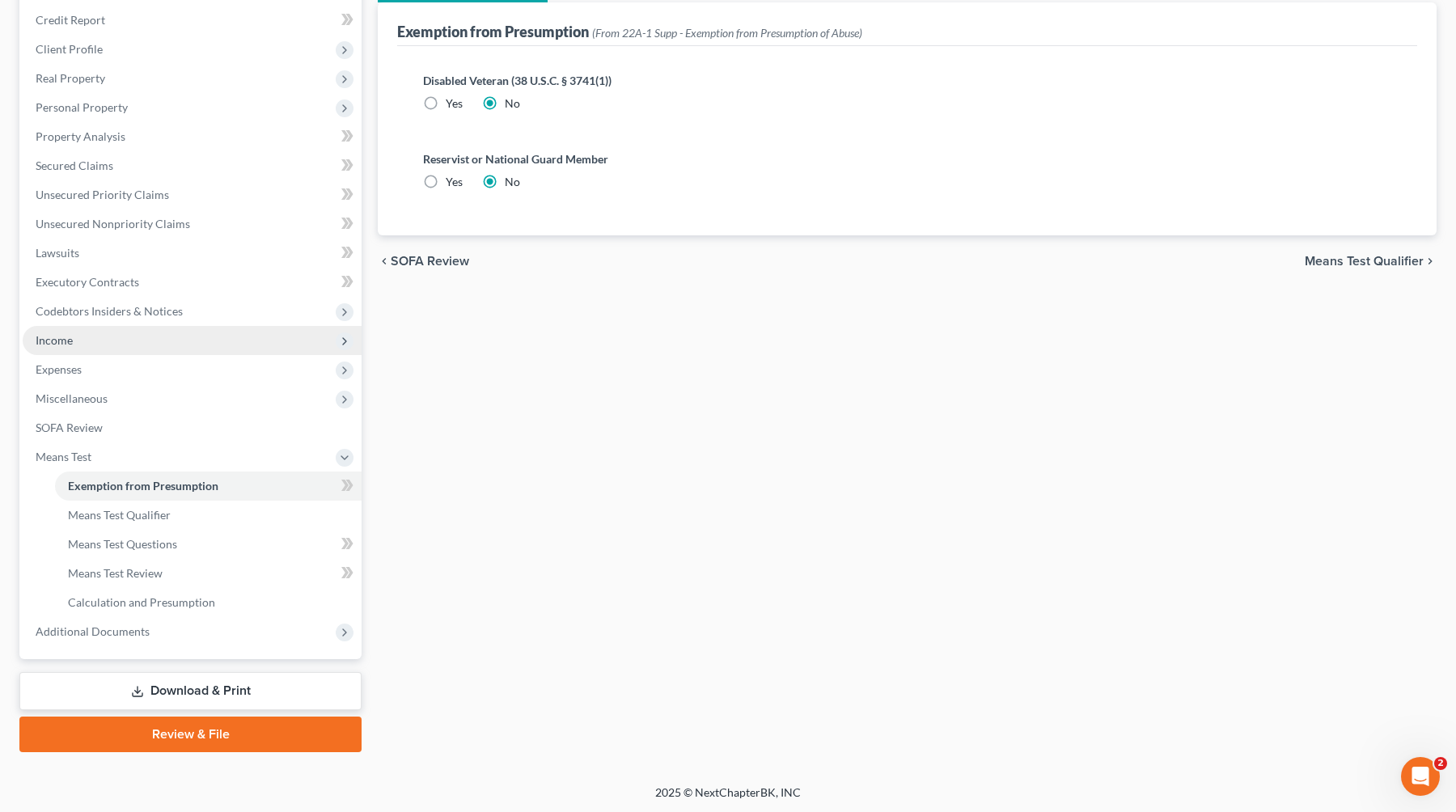
click at [166, 339] on span "Income" at bounding box center [192, 341] width 339 height 29
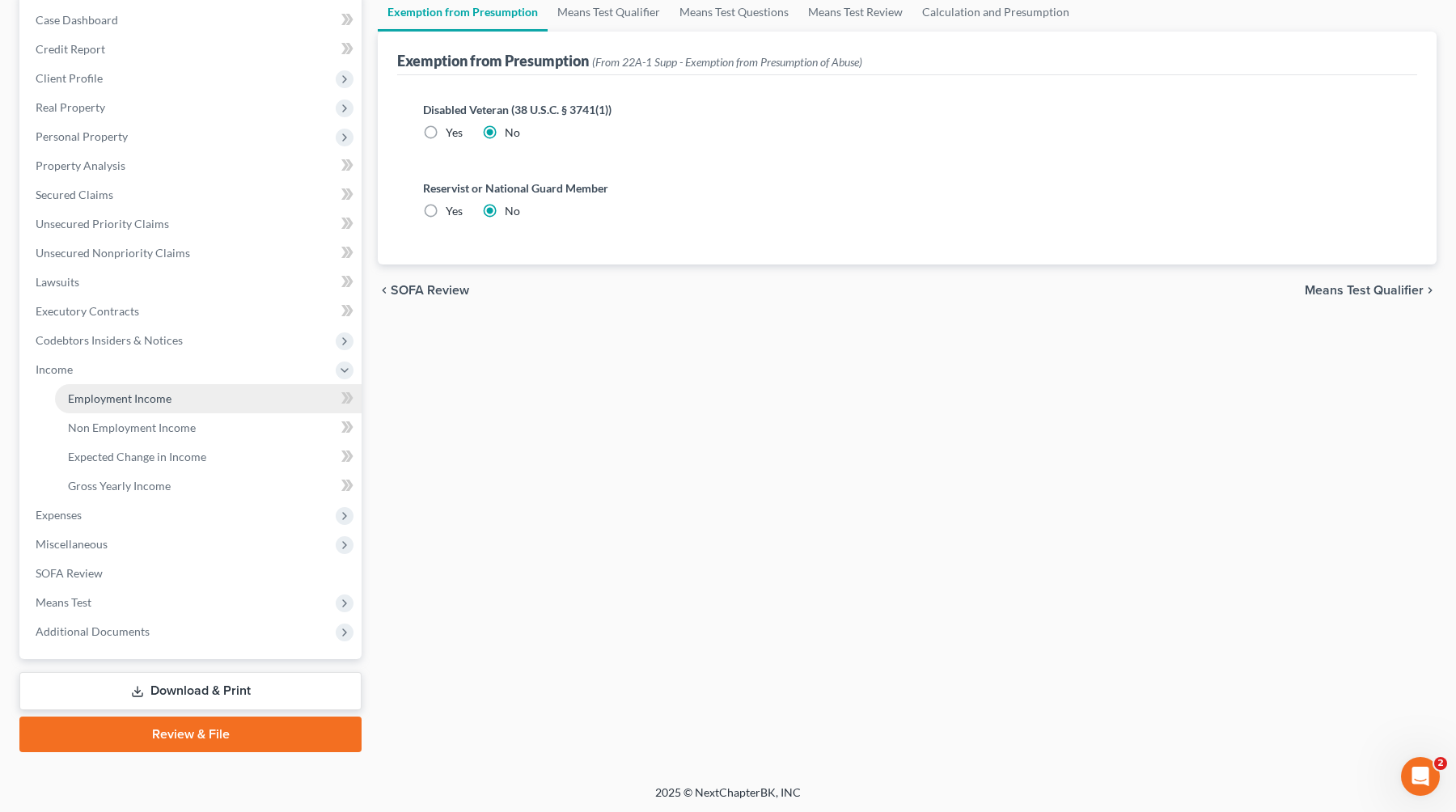
click at [157, 385] on link "Employment Income" at bounding box center [207, 399] width 306 height 29
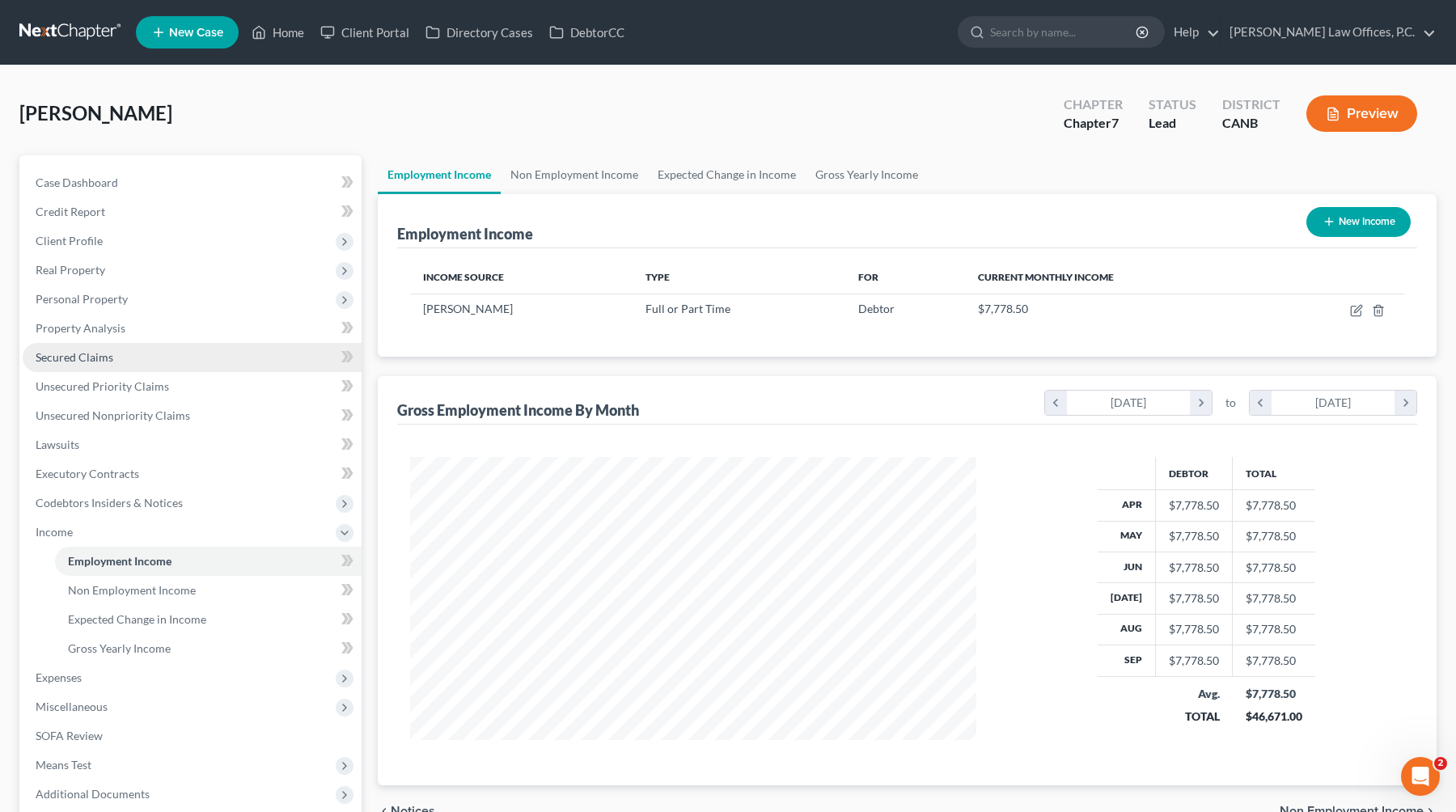
scroll to position [290, 599]
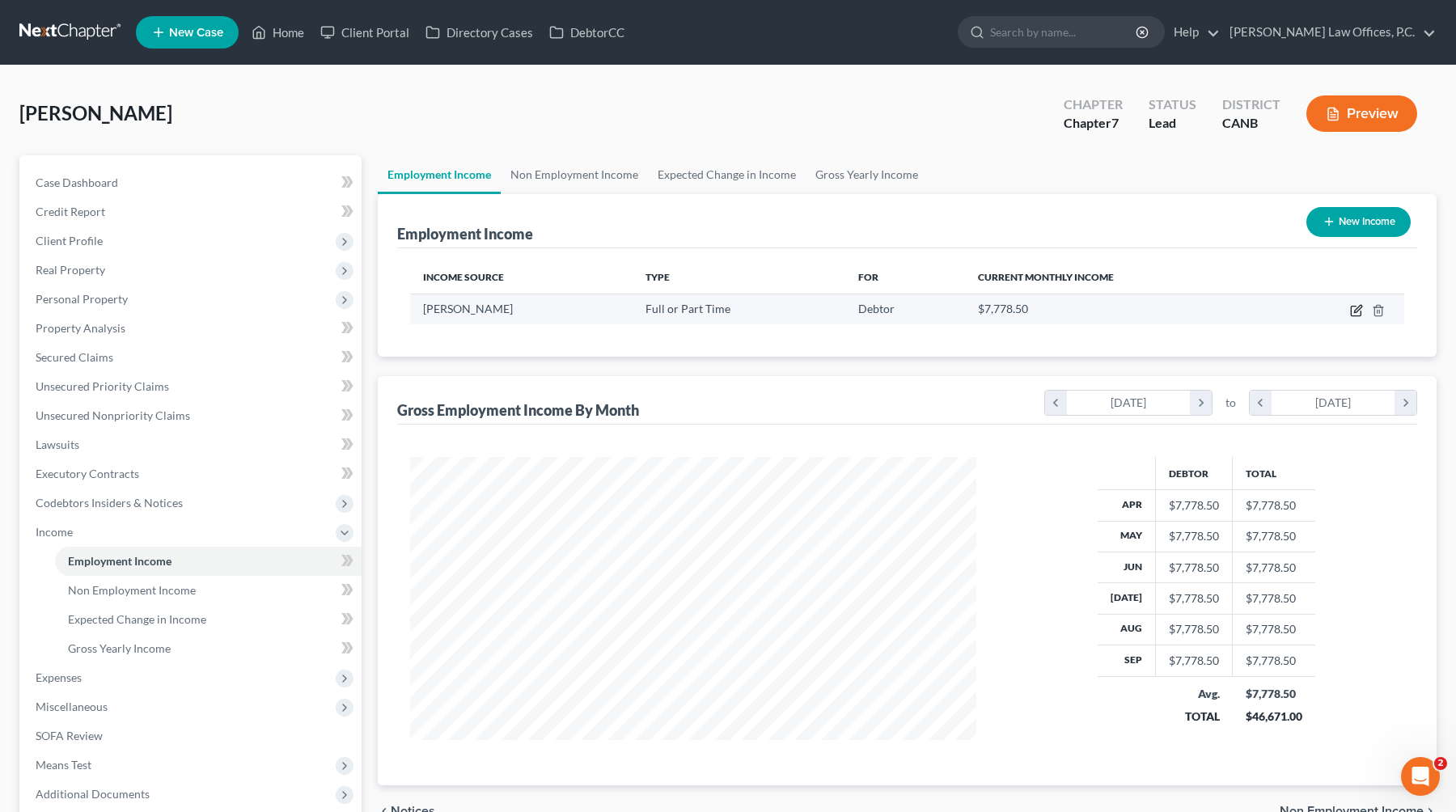
click at [932, 311] on icon "button" at bounding box center [1357, 308] width 7 height 7
select select "0"
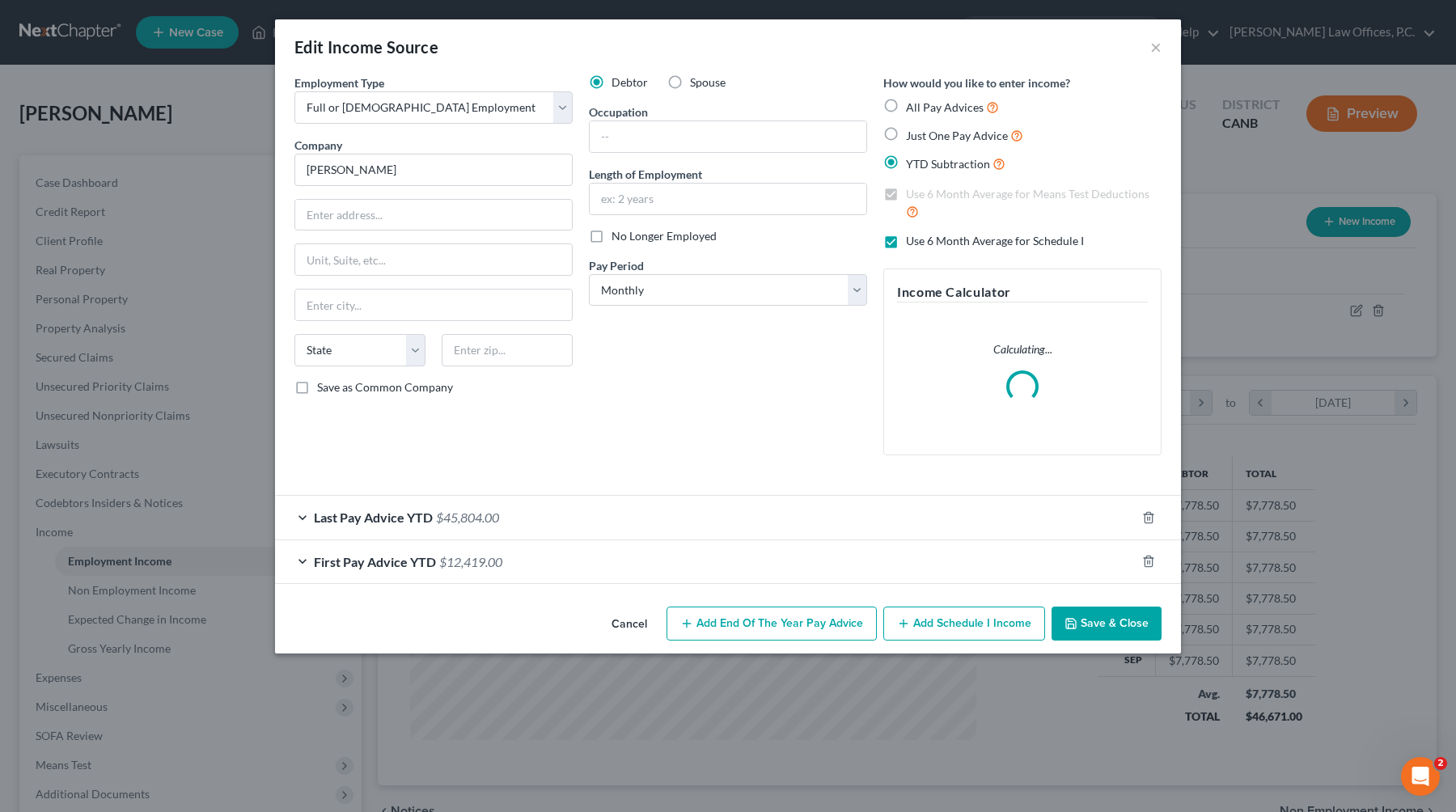
click at [599, 519] on div "Last Pay Advice YTD $45,804.00" at bounding box center [705, 516] width 861 height 43
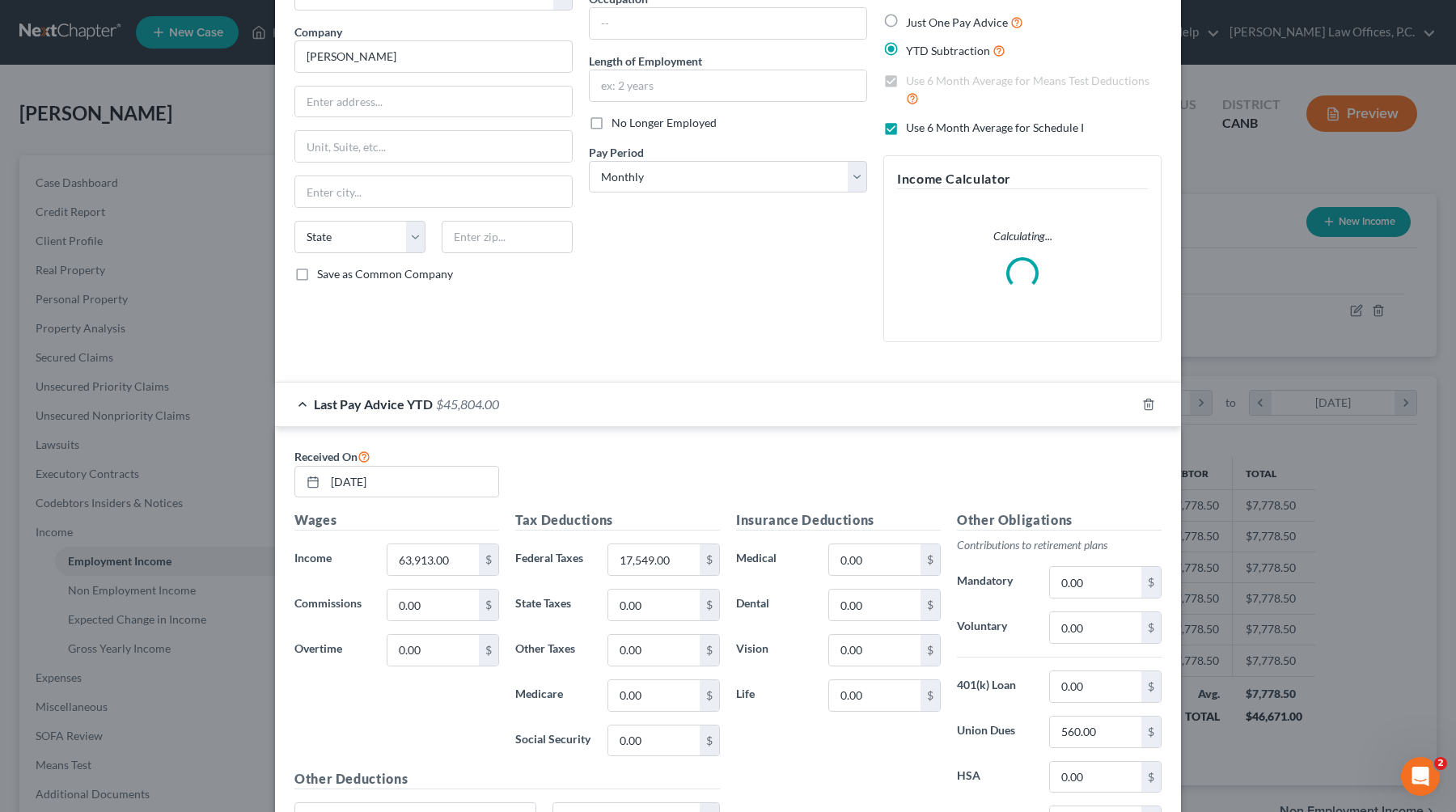
scroll to position [321, 0]
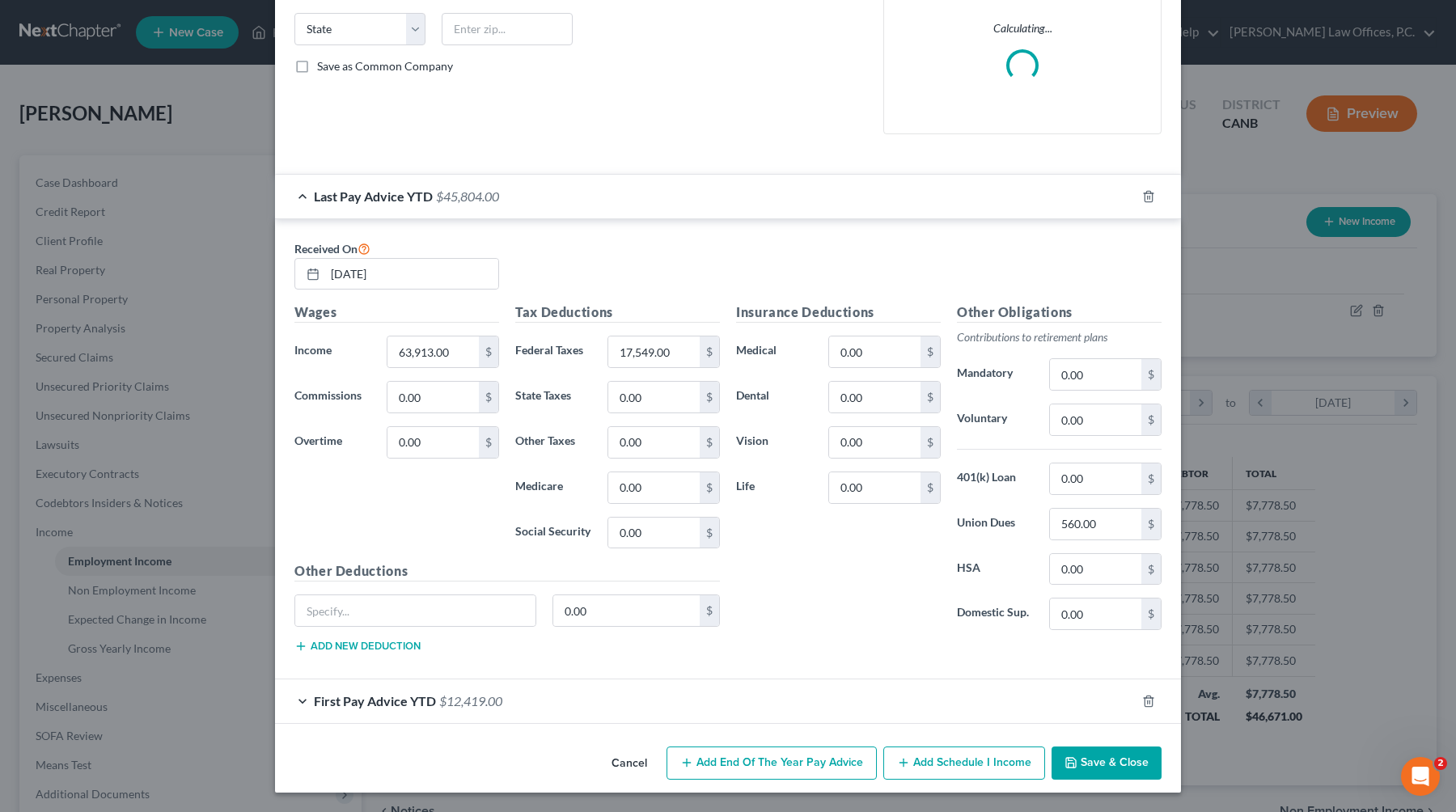
click at [483, 706] on span "$12,419.00" at bounding box center [470, 701] width 63 height 16
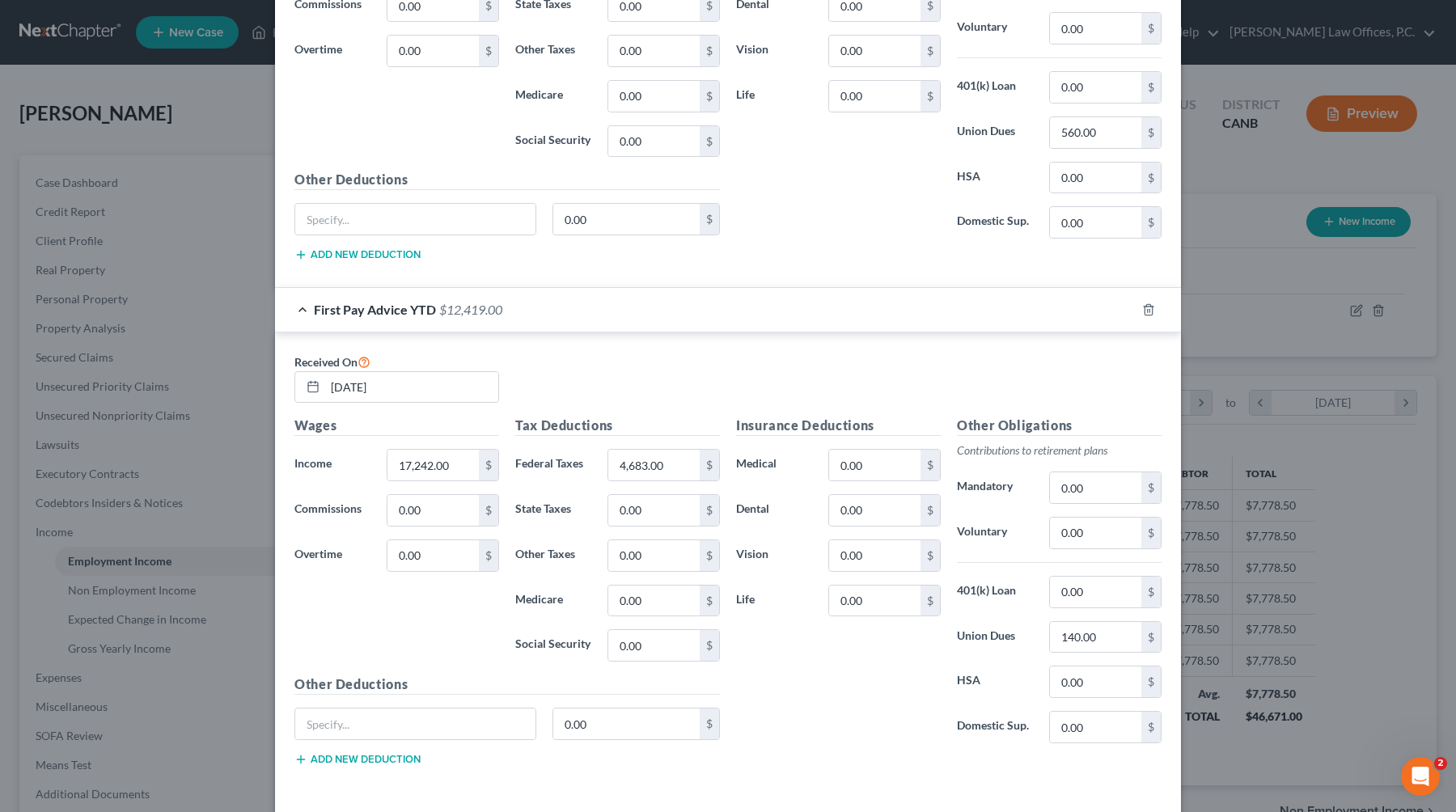
scroll to position [868, 0]
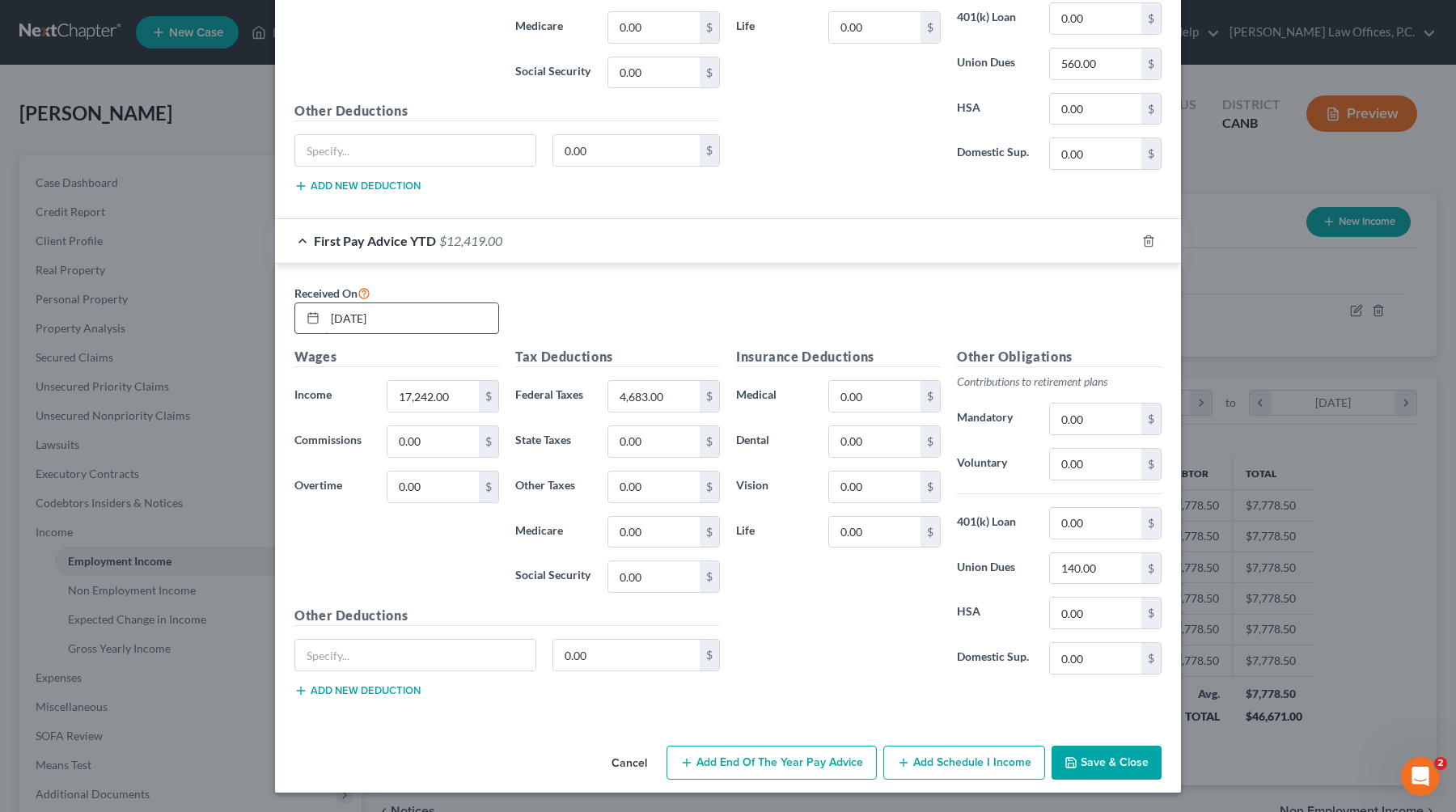
click at [387, 314] on input "[DATE]" at bounding box center [411, 318] width 173 height 30
type input "[DATE]"
type input "25,891"
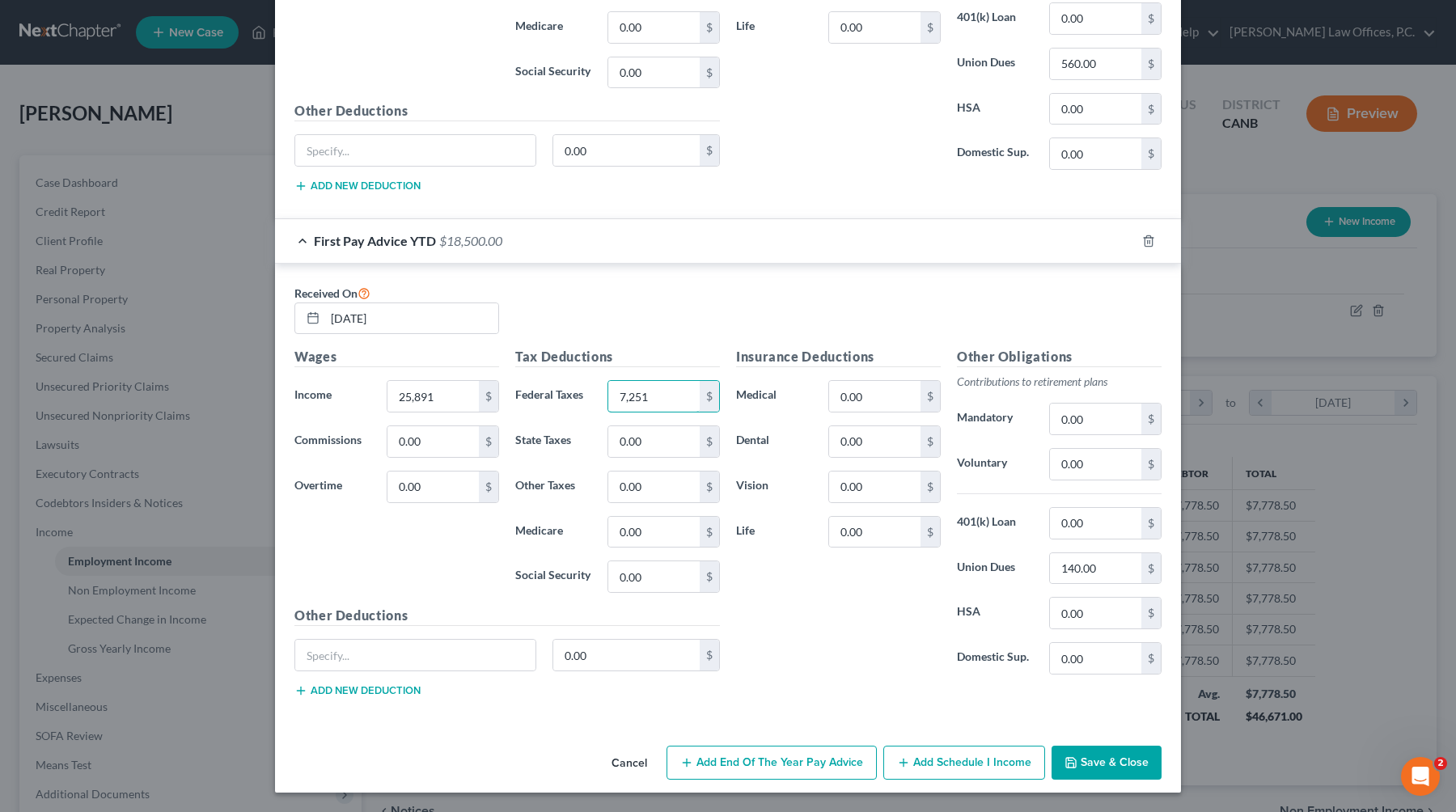
type input "7,251"
click at [932, 572] on input "140.00" at bounding box center [1095, 568] width 91 height 30
type input "210"
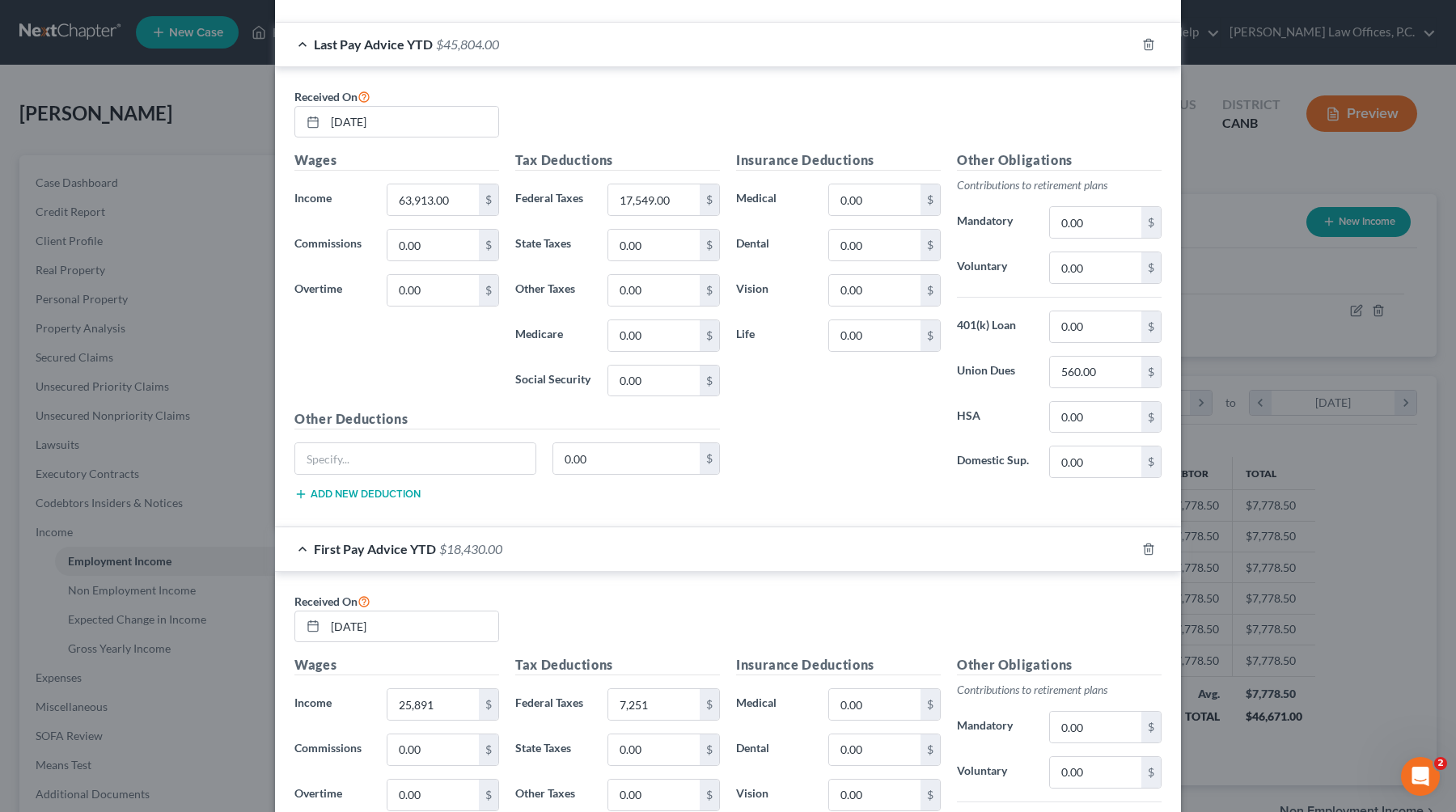
scroll to position [389, 0]
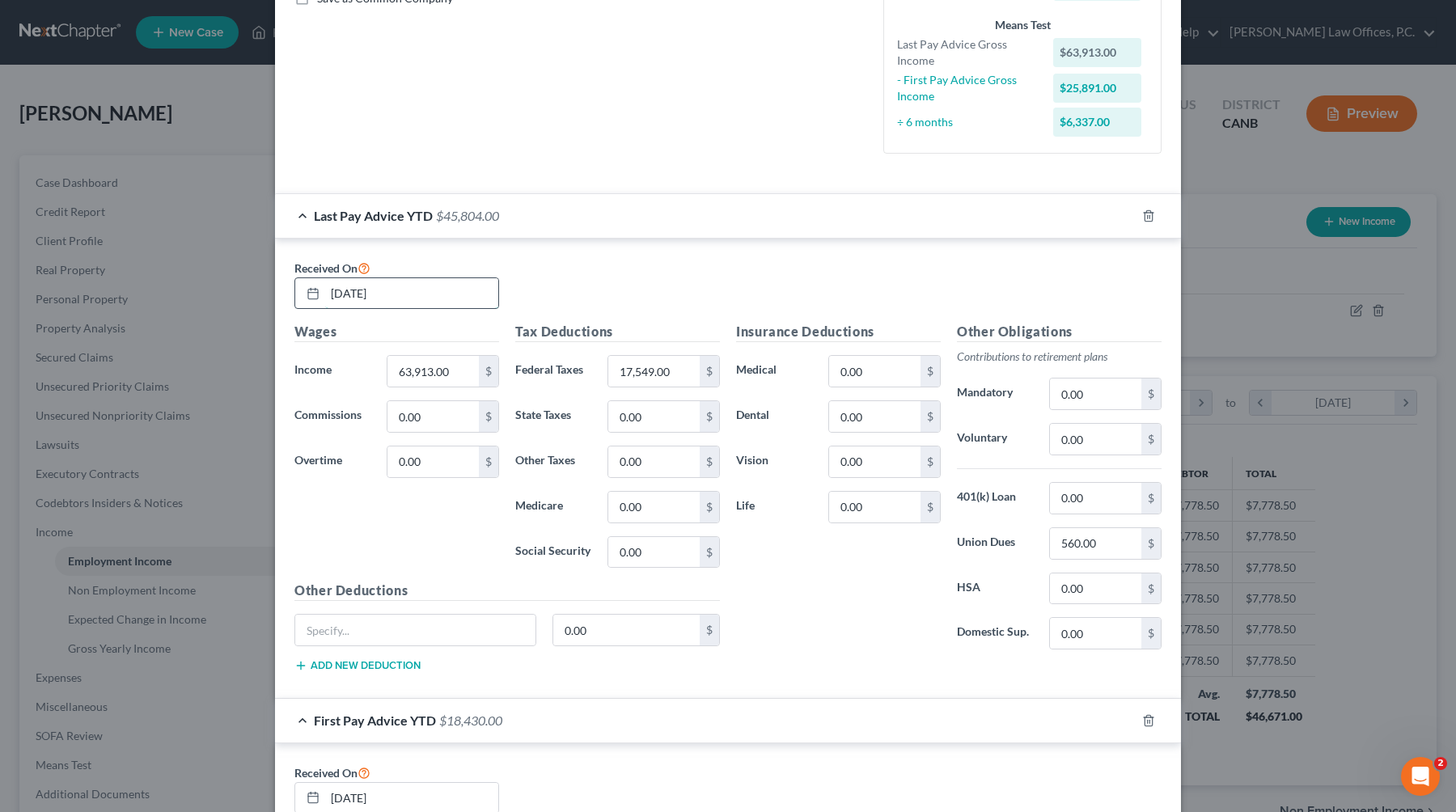
click at [381, 296] on input "[DATE]" at bounding box center [411, 293] width 173 height 30
click at [344, 295] on input "[DATE]" at bounding box center [411, 293] width 173 height 30
type input "[DATE]"
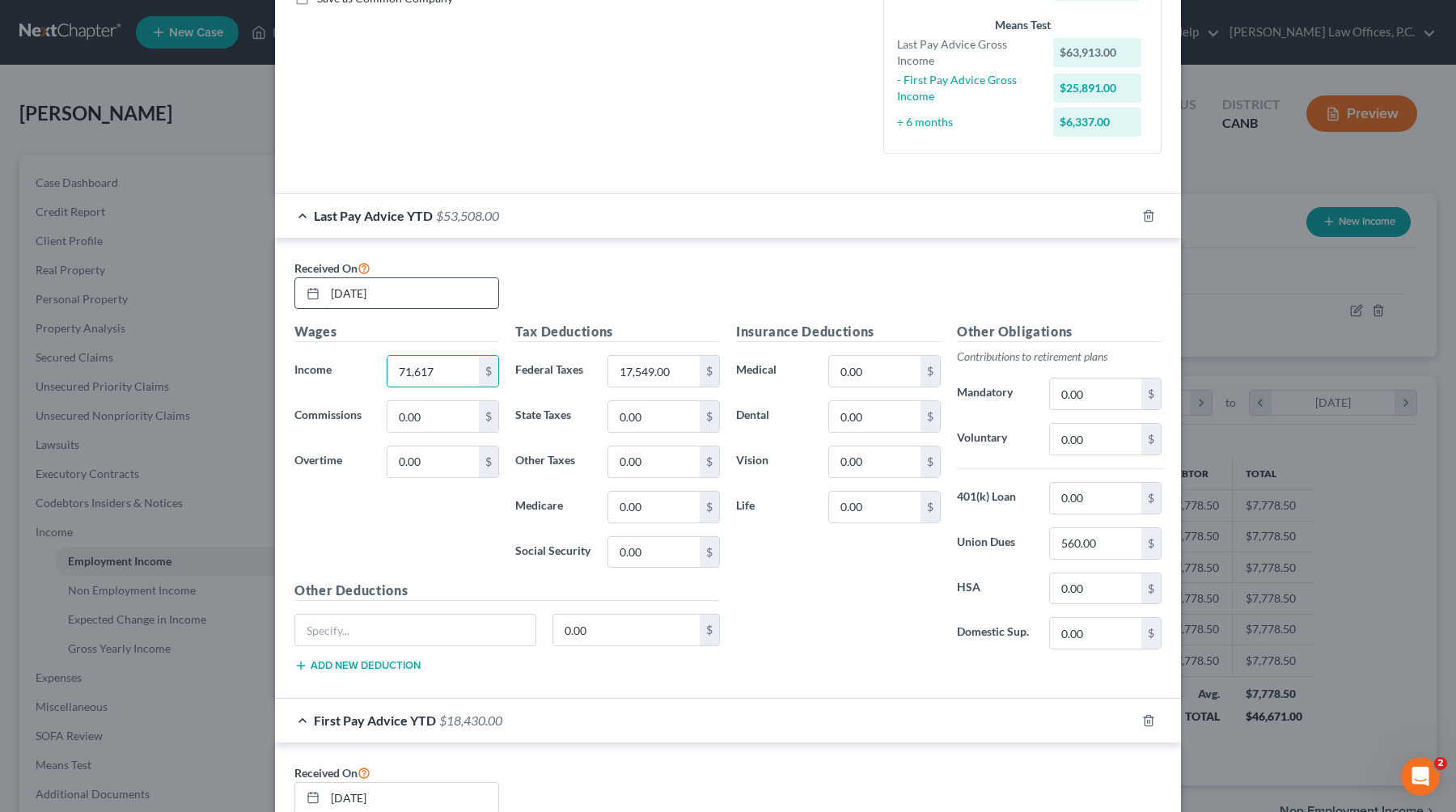
type input "71,617"
type input "18,651"
click at [932, 541] on input "560.00" at bounding box center [1095, 543] width 91 height 30
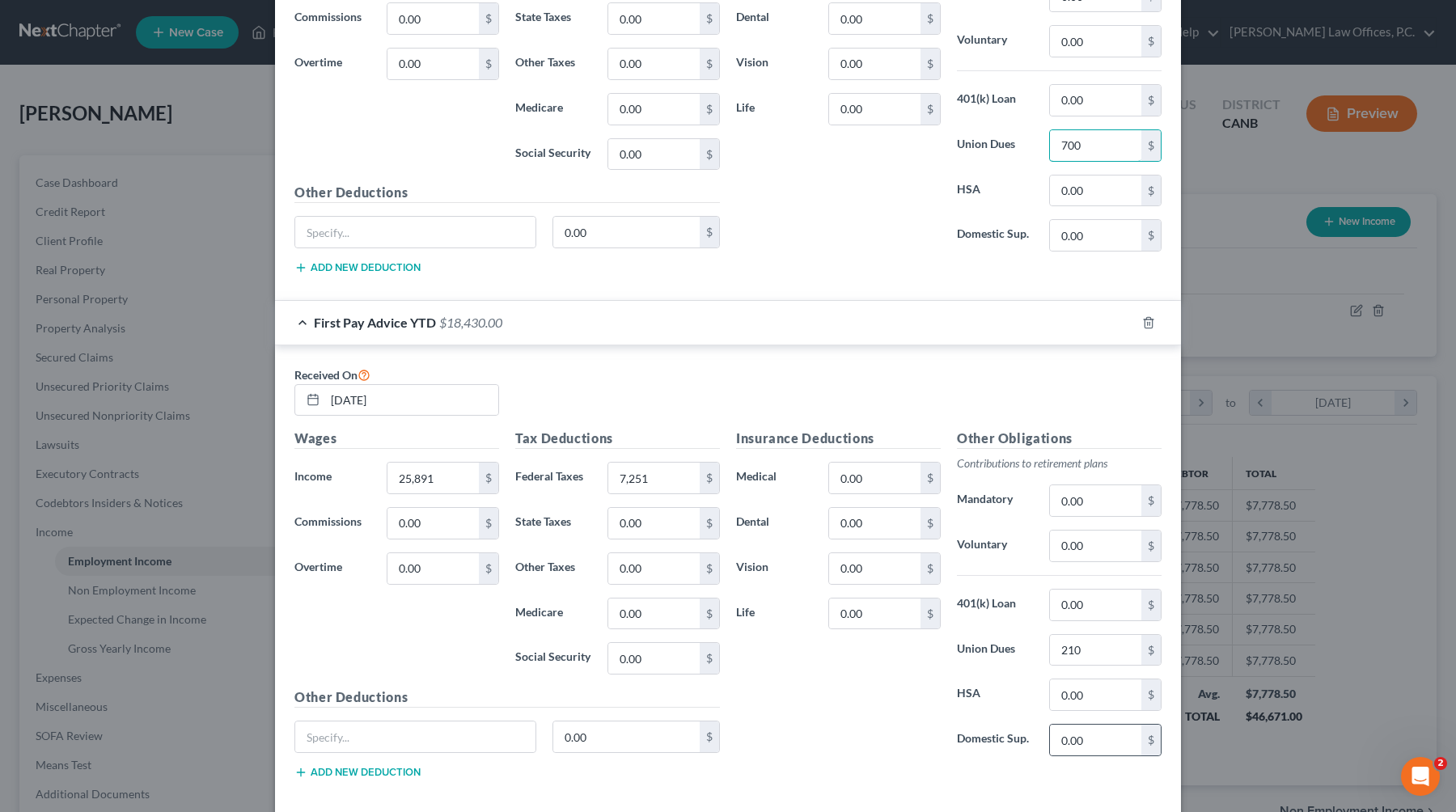
scroll to position [868, 0]
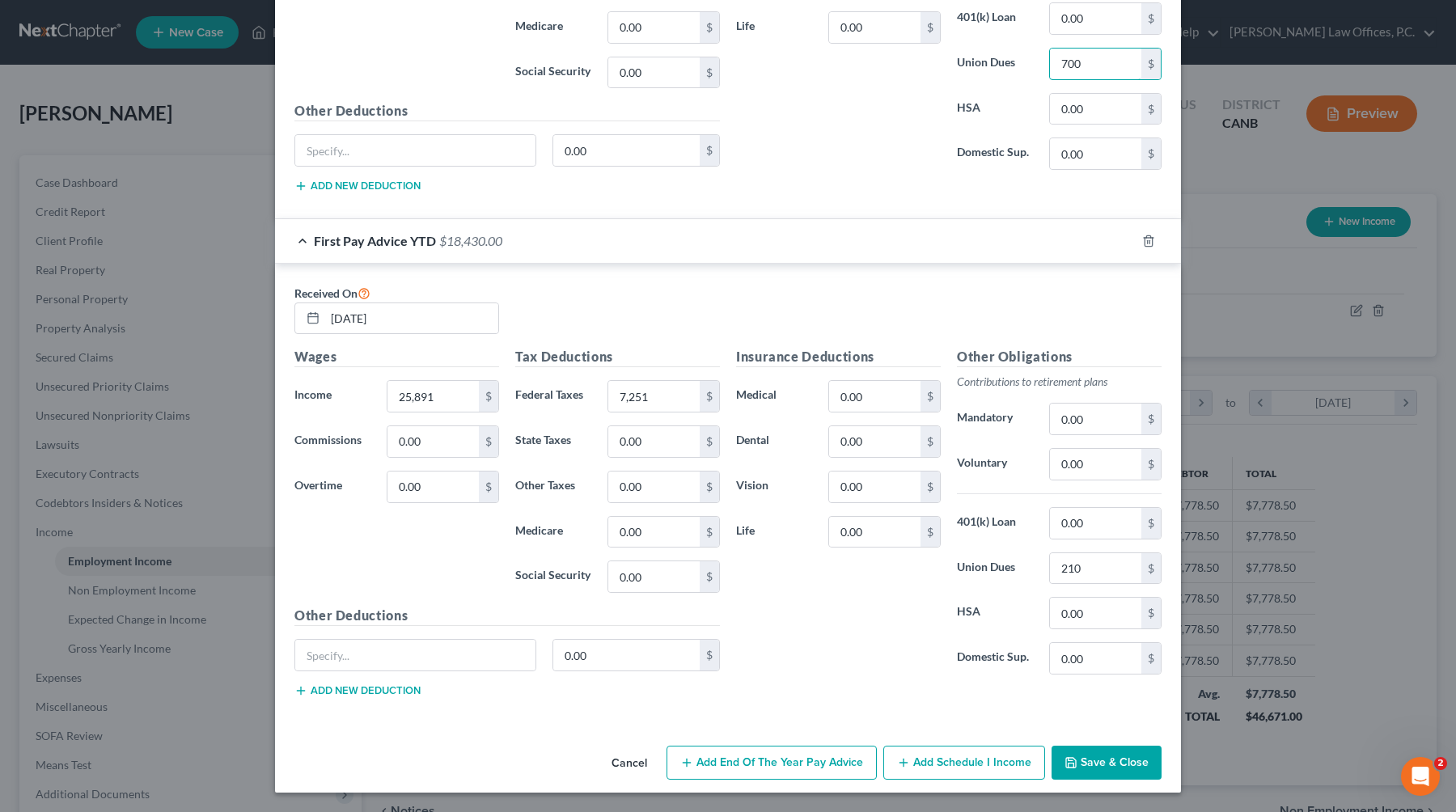
type input "700"
click at [932, 759] on button "Save & Close" at bounding box center [1106, 762] width 110 height 34
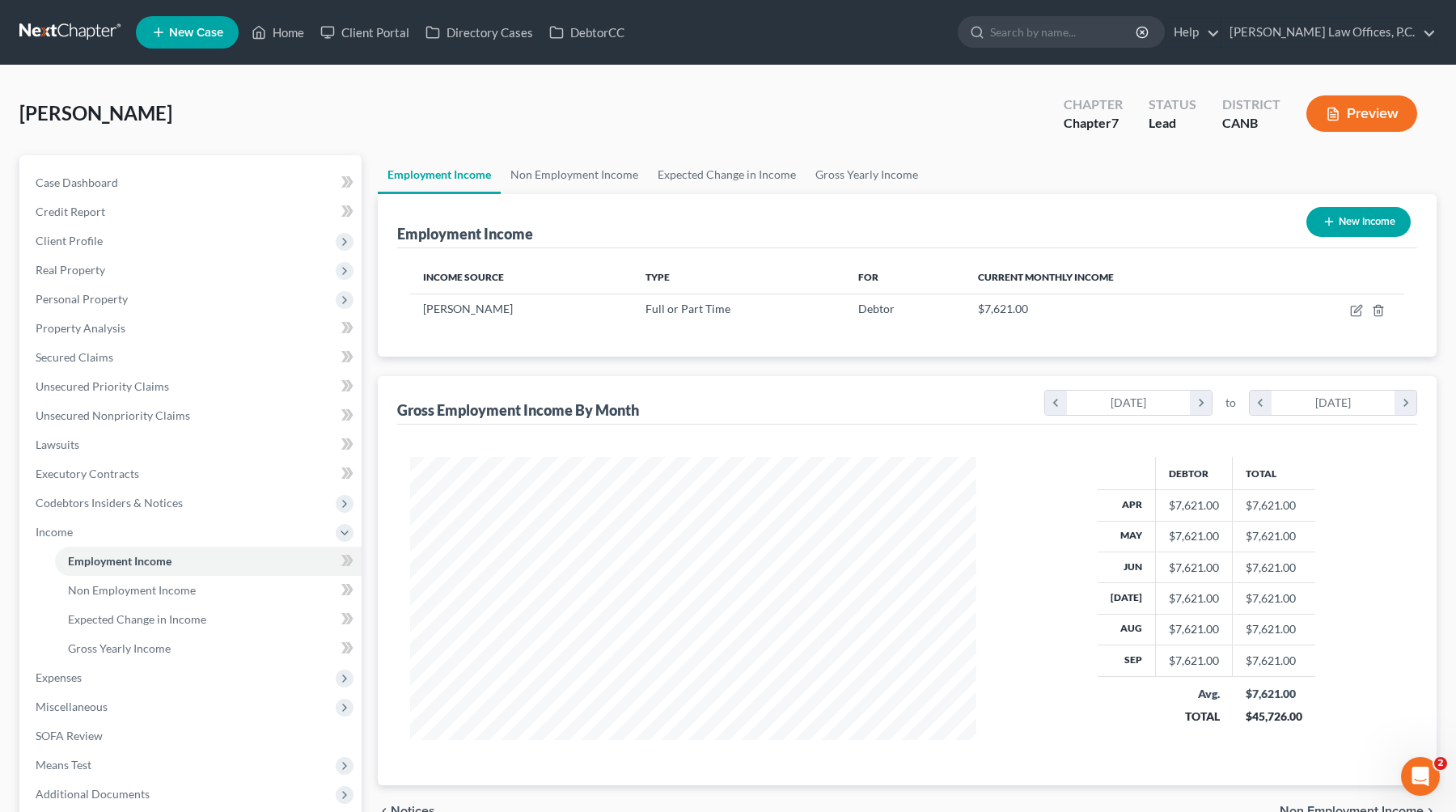
click at [568, 144] on div "[PERSON_NAME] Upgraded Chapter Chapter 7 Status Lead District CANB Preview" at bounding box center [727, 120] width 1417 height 70
click at [558, 161] on link "Non Employment Income" at bounding box center [574, 174] width 148 height 39
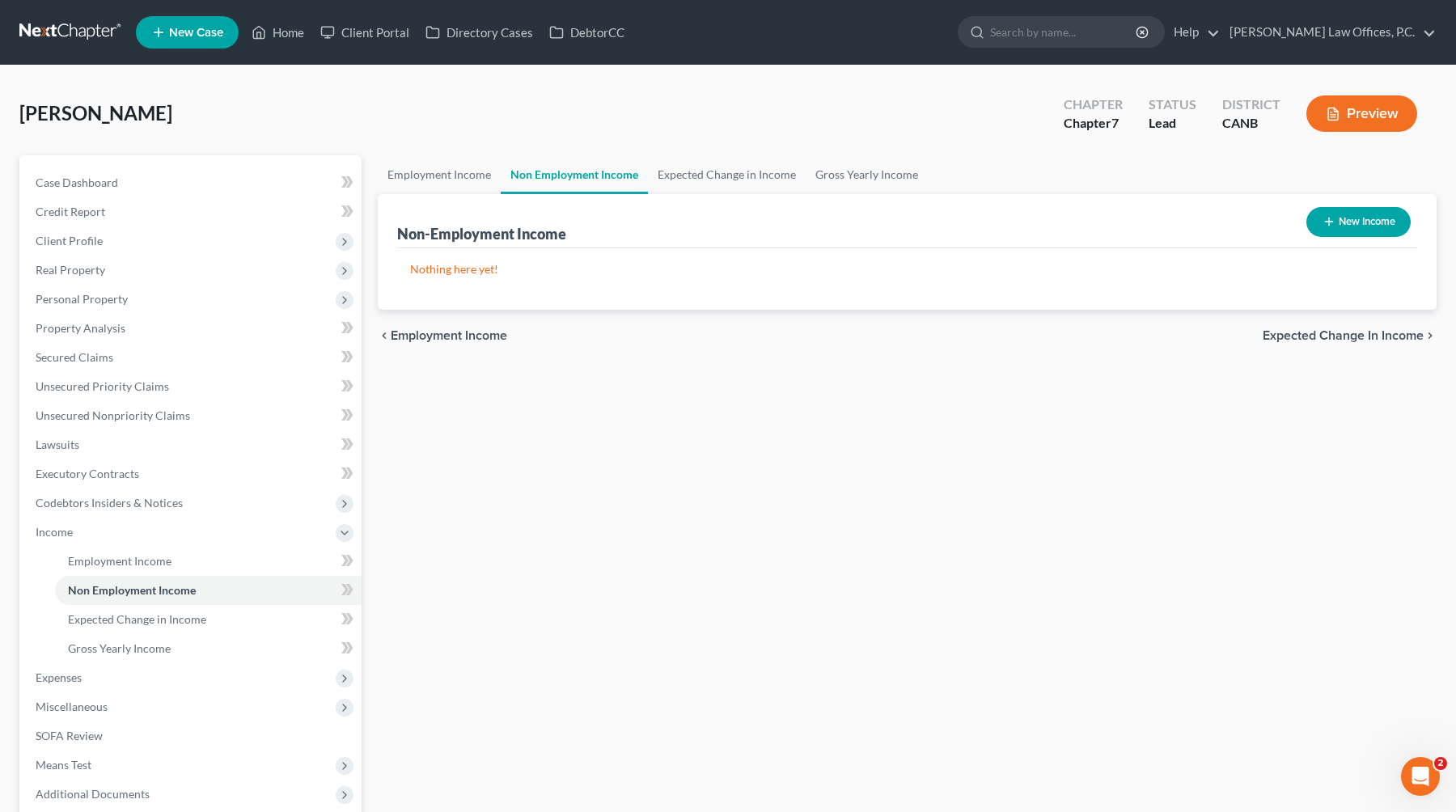
click at [418, 196] on div "Non-Employment Income New Income" at bounding box center [907, 221] width 1020 height 54
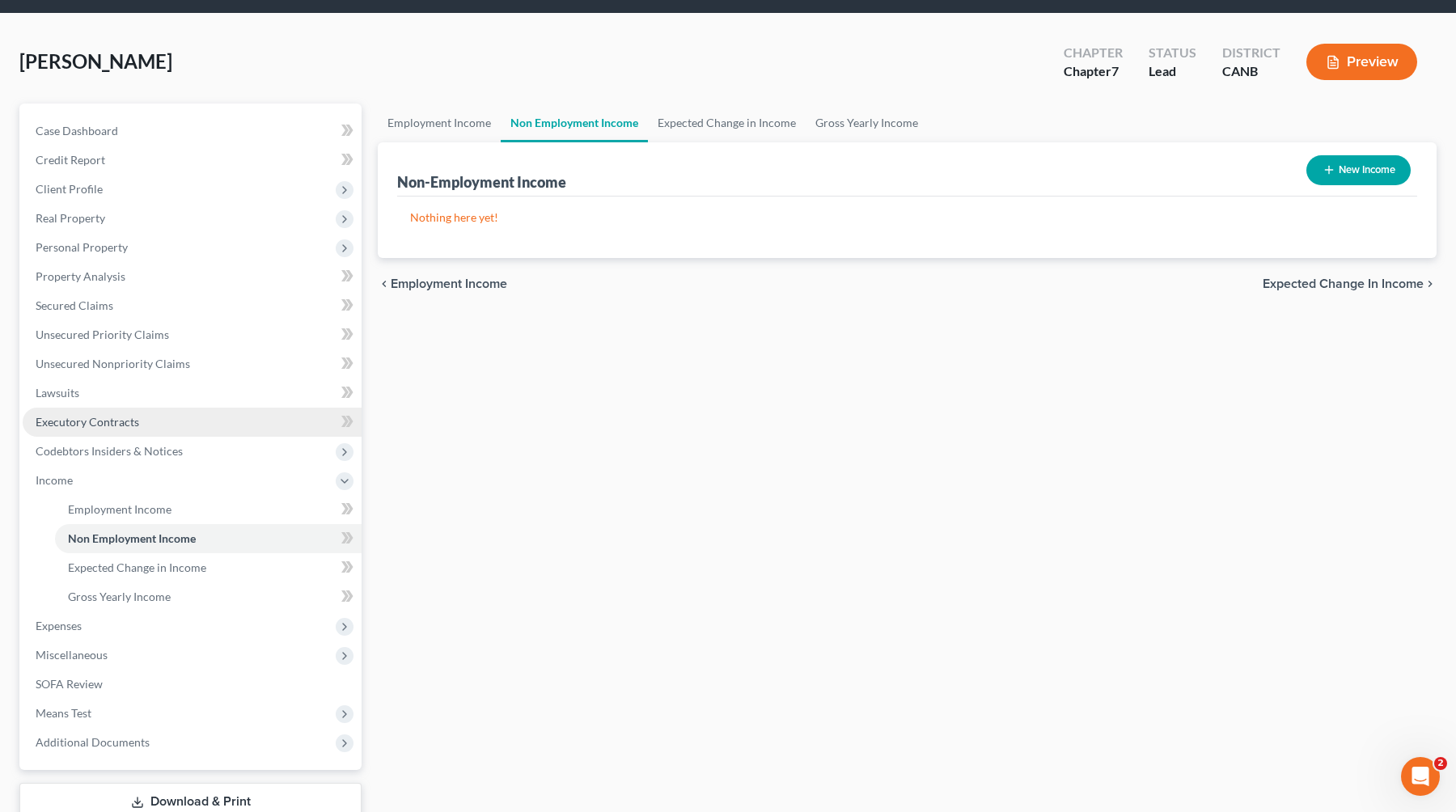
scroll to position [53, 0]
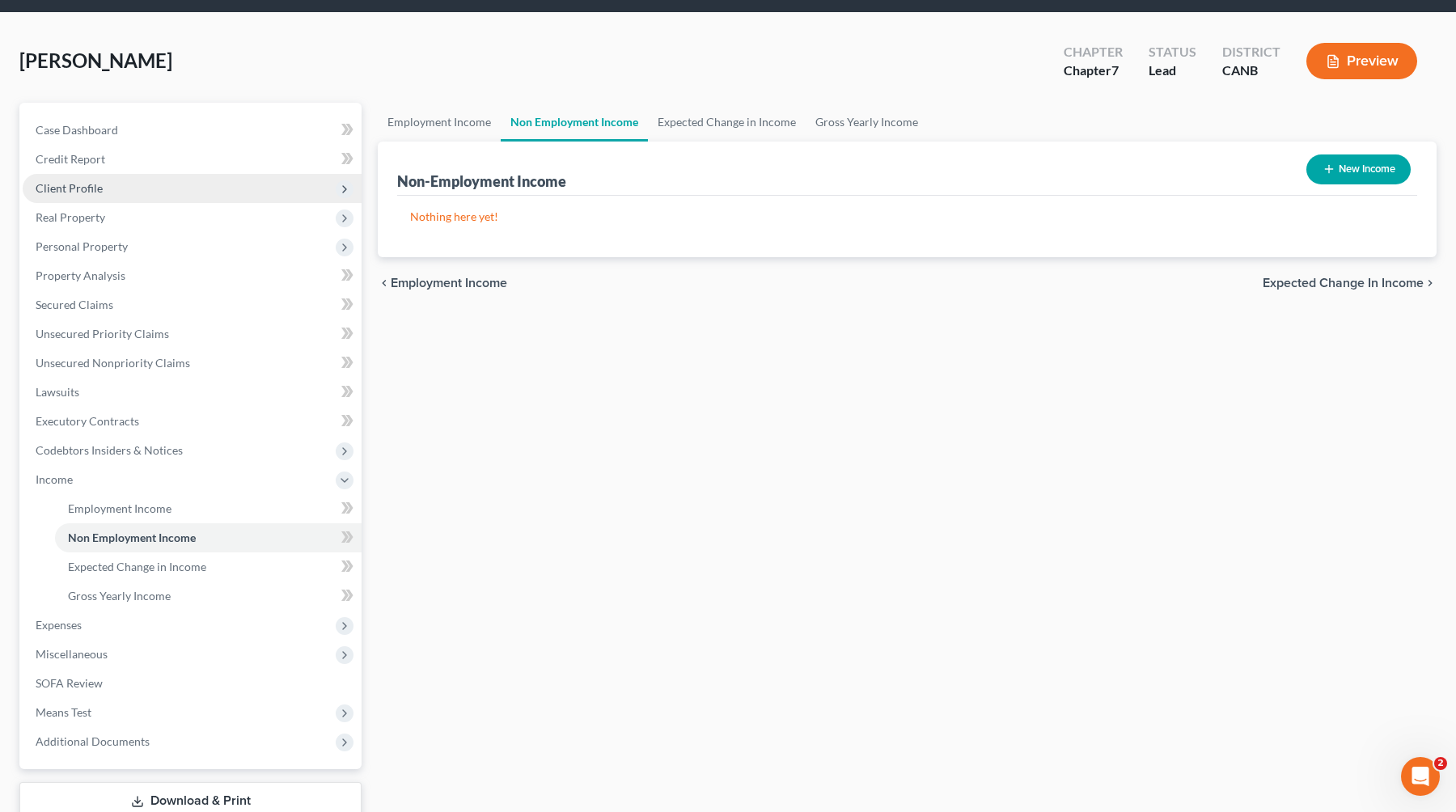
click at [158, 181] on span "Client Profile" at bounding box center [192, 188] width 339 height 29
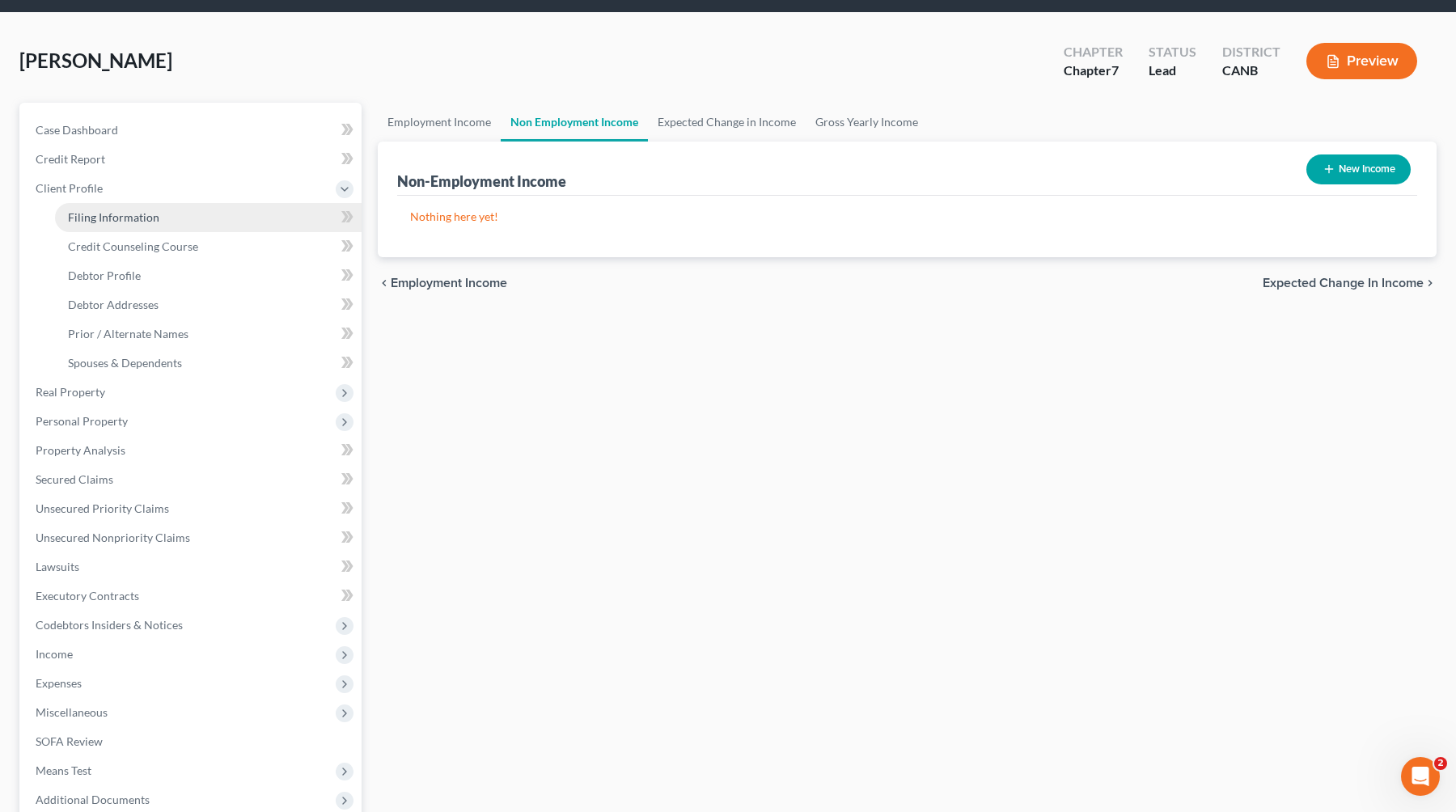
click at [185, 218] on link "Filing Information" at bounding box center [207, 218] width 306 height 29
select select "1"
select select "0"
select select "4"
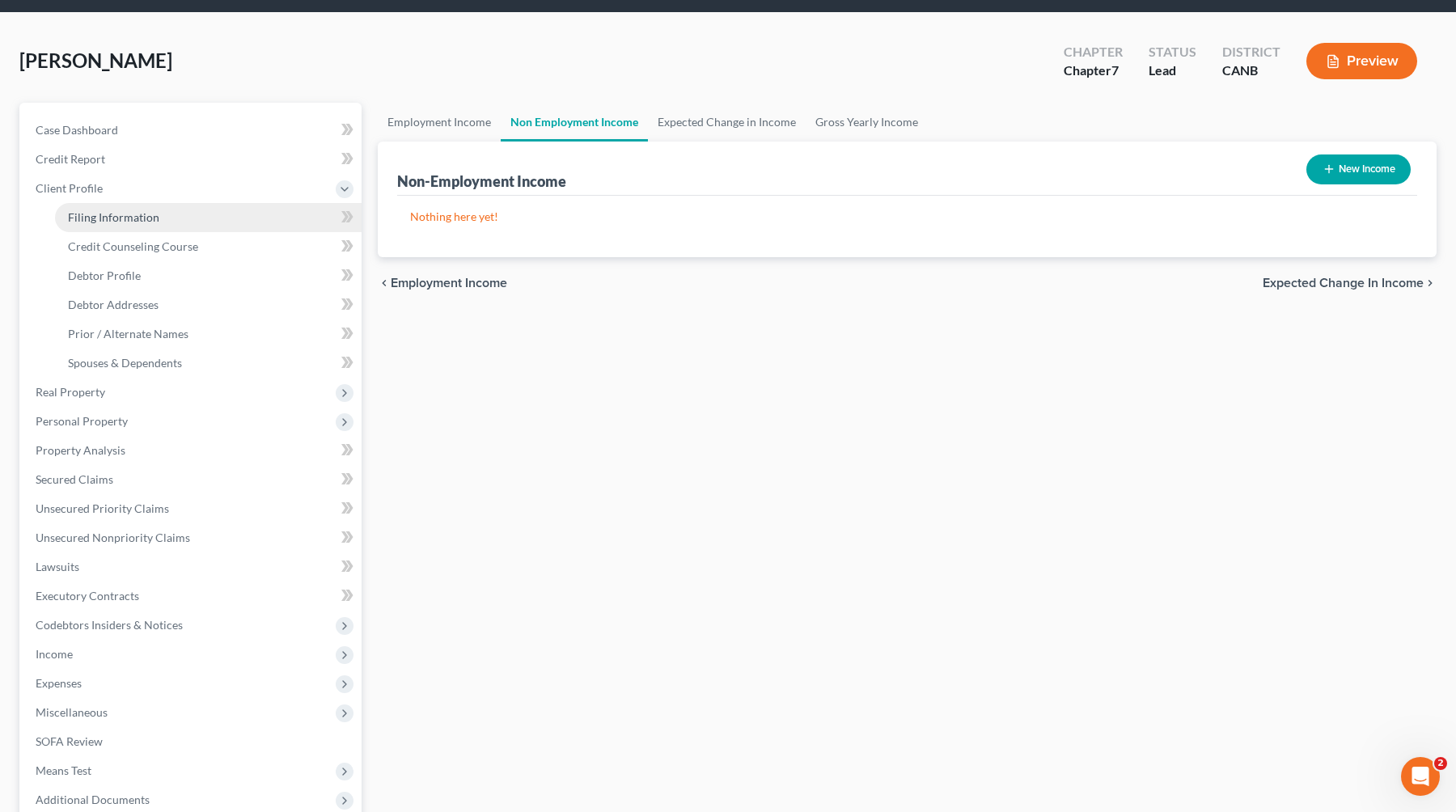
select select "0"
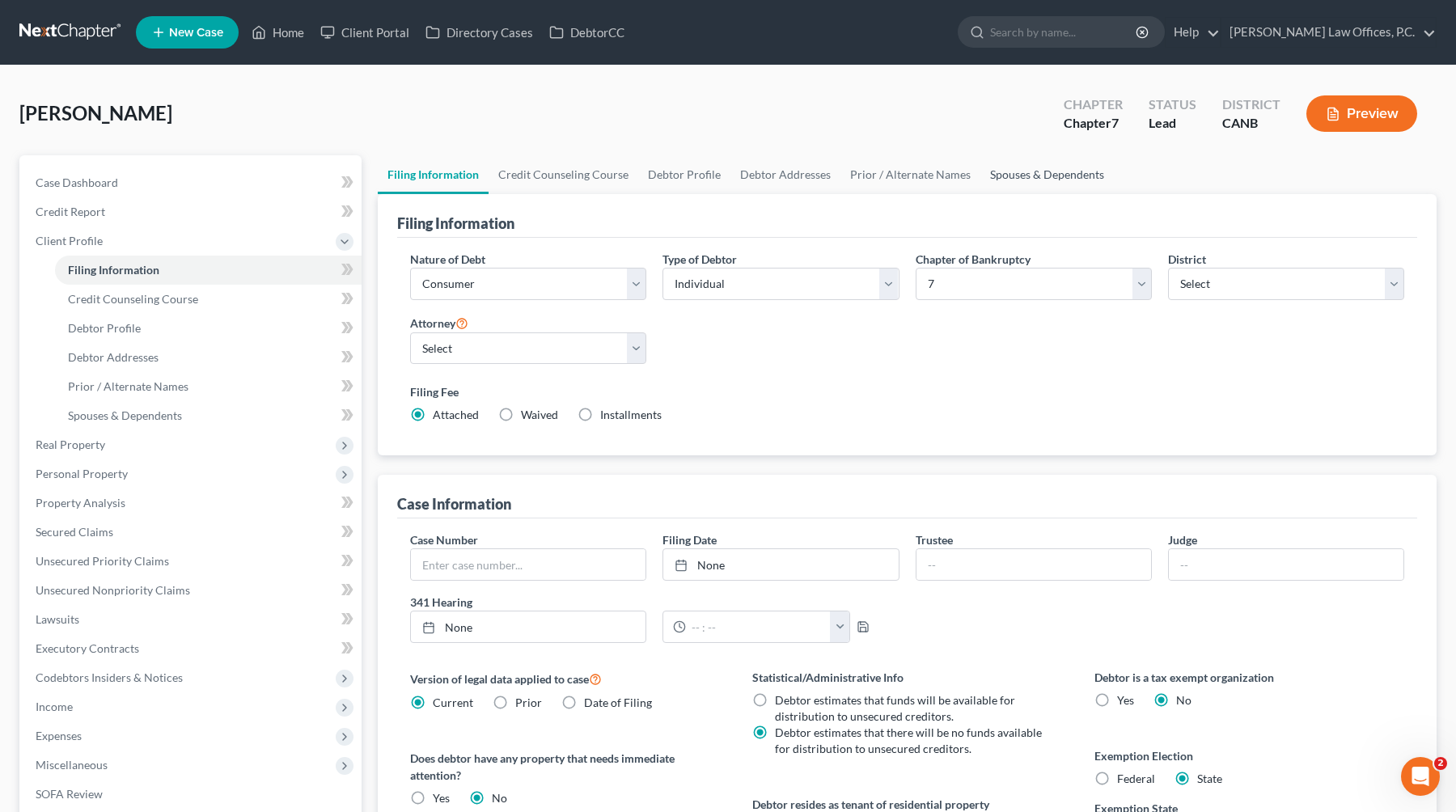
click at [932, 160] on link "Spouses & Dependents" at bounding box center [1047, 174] width 134 height 39
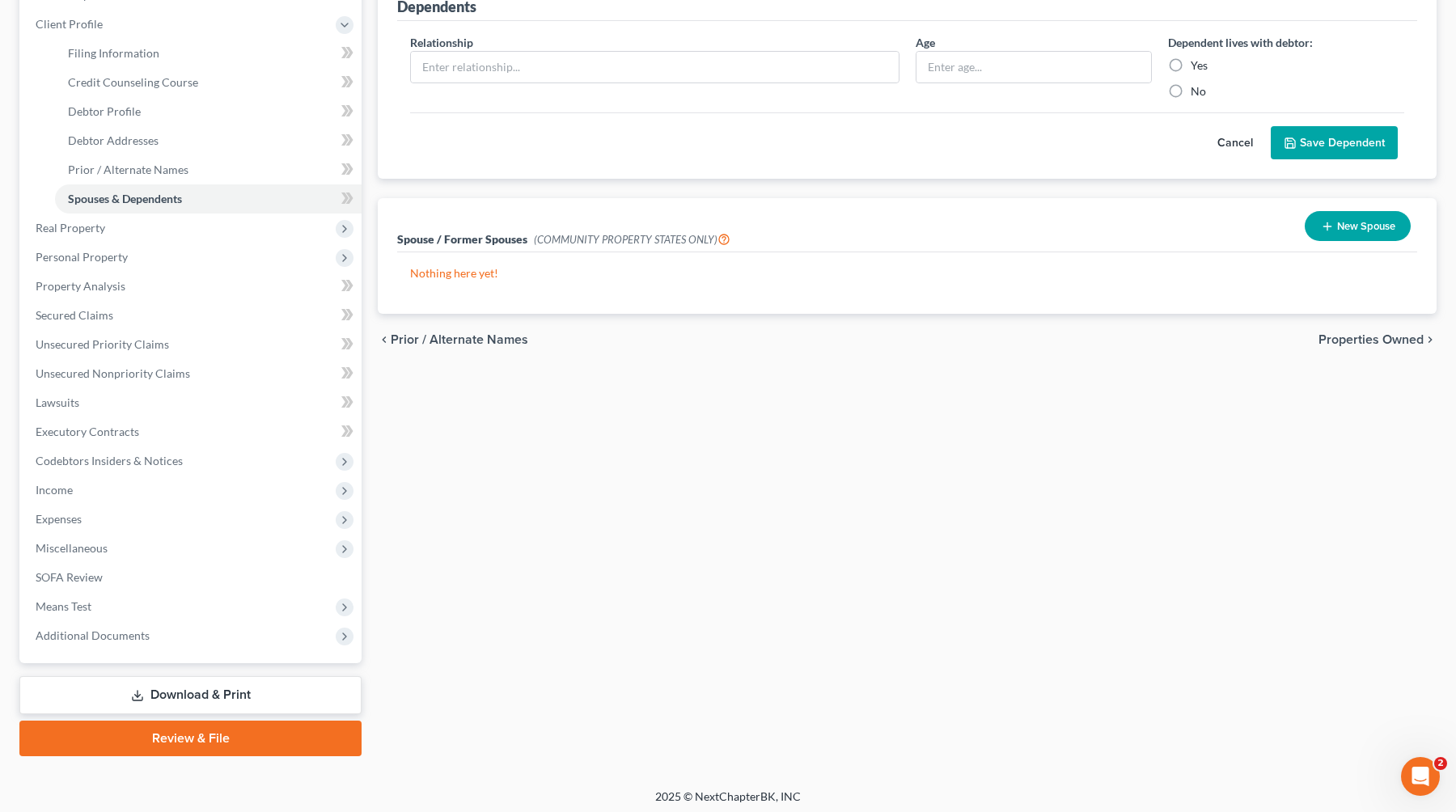
scroll to position [220, 0]
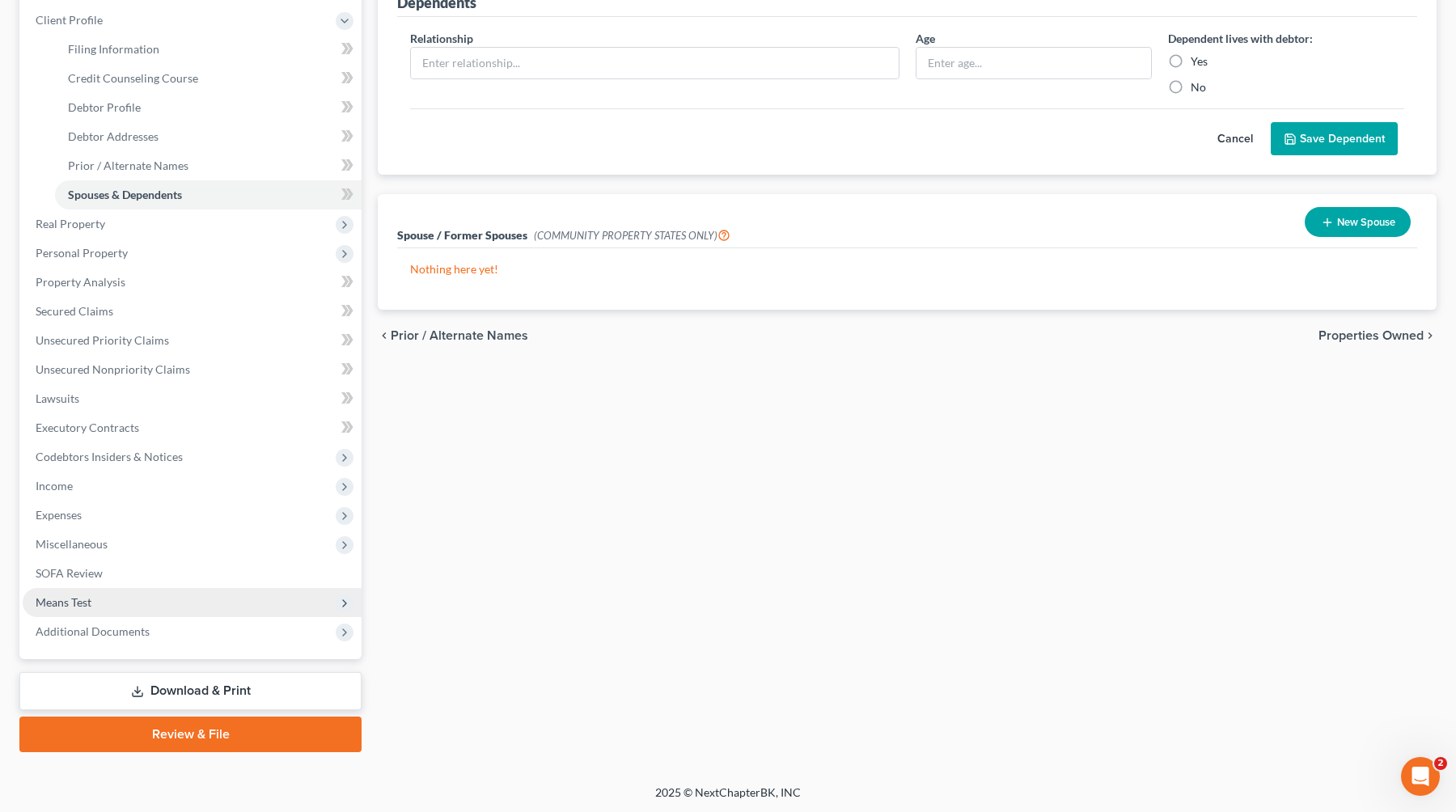
click at [184, 607] on span "Means Test" at bounding box center [192, 603] width 339 height 29
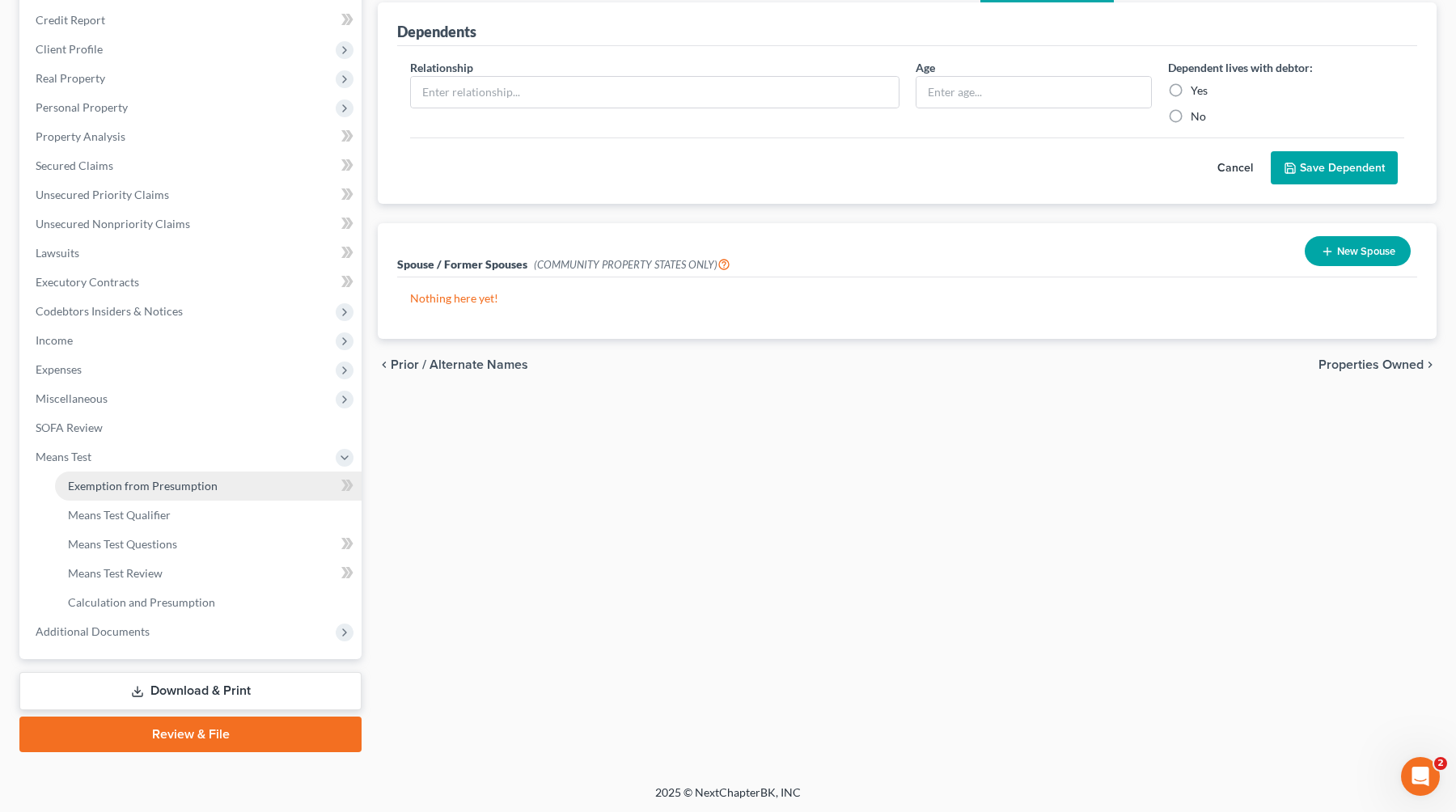
click at [191, 485] on span "Exemption from Presumption" at bounding box center [142, 486] width 149 height 14
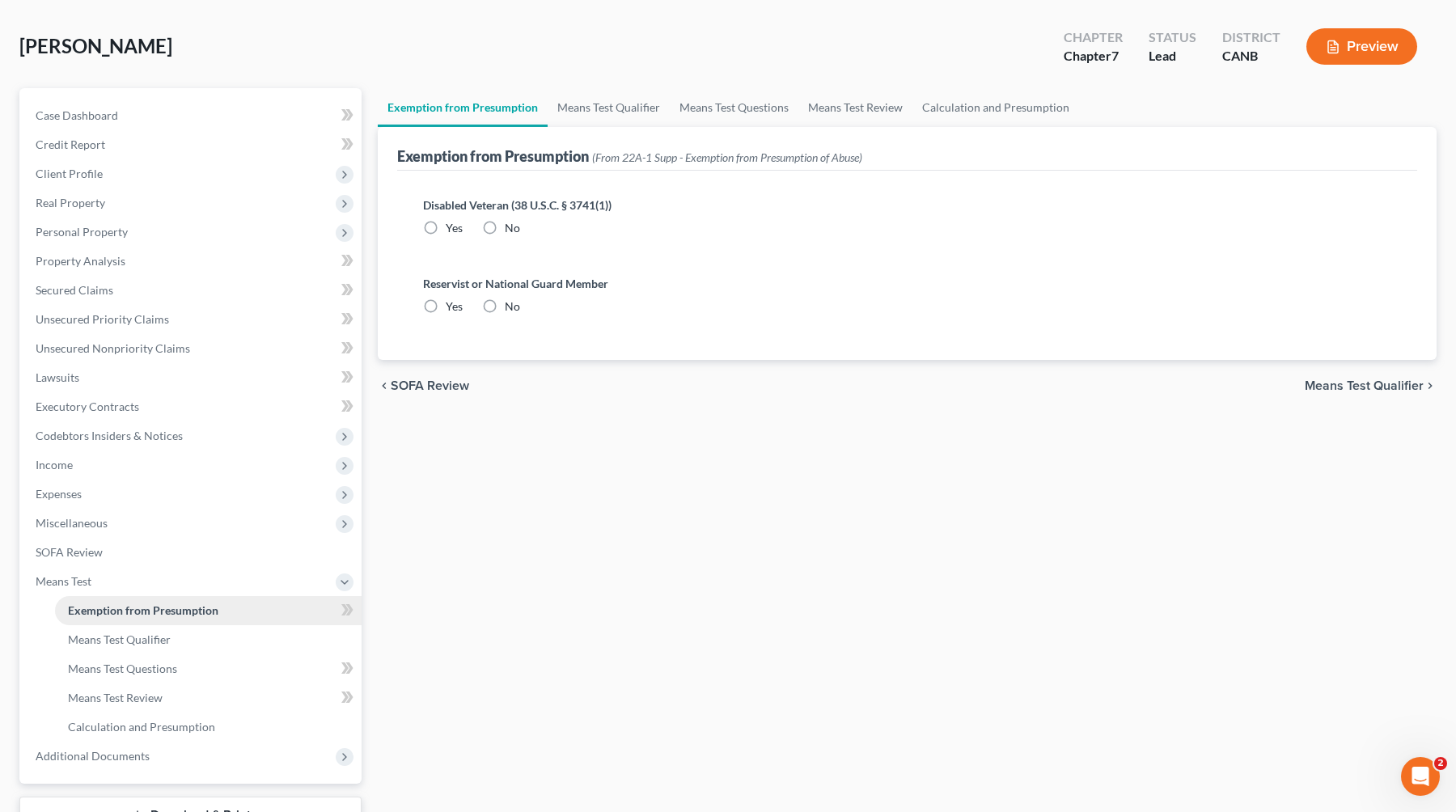
radio input "true"
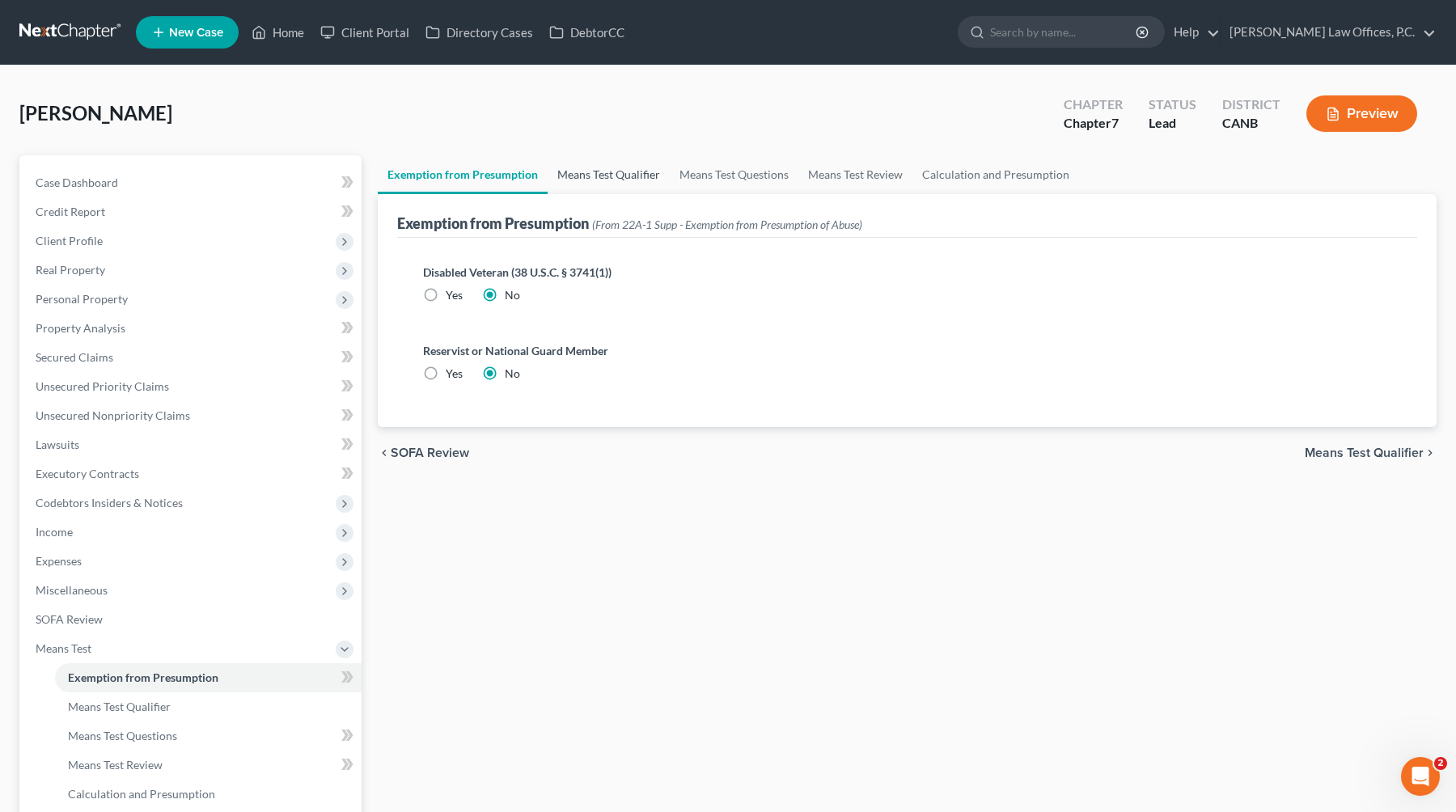
click at [628, 160] on link "Means Test Qualifier" at bounding box center [608, 174] width 122 height 39
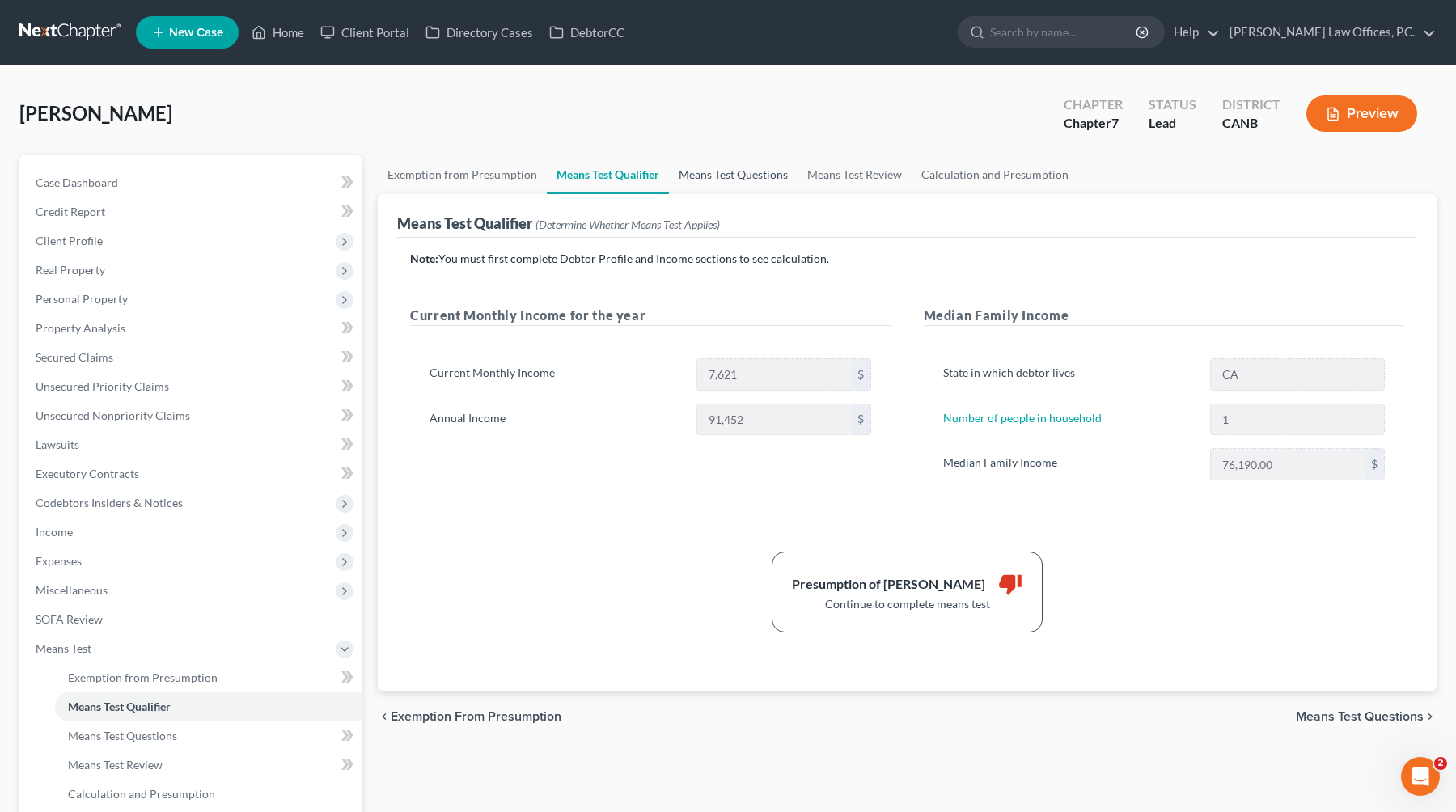
click at [738, 171] on link "Means Test Questions" at bounding box center [733, 174] width 128 height 39
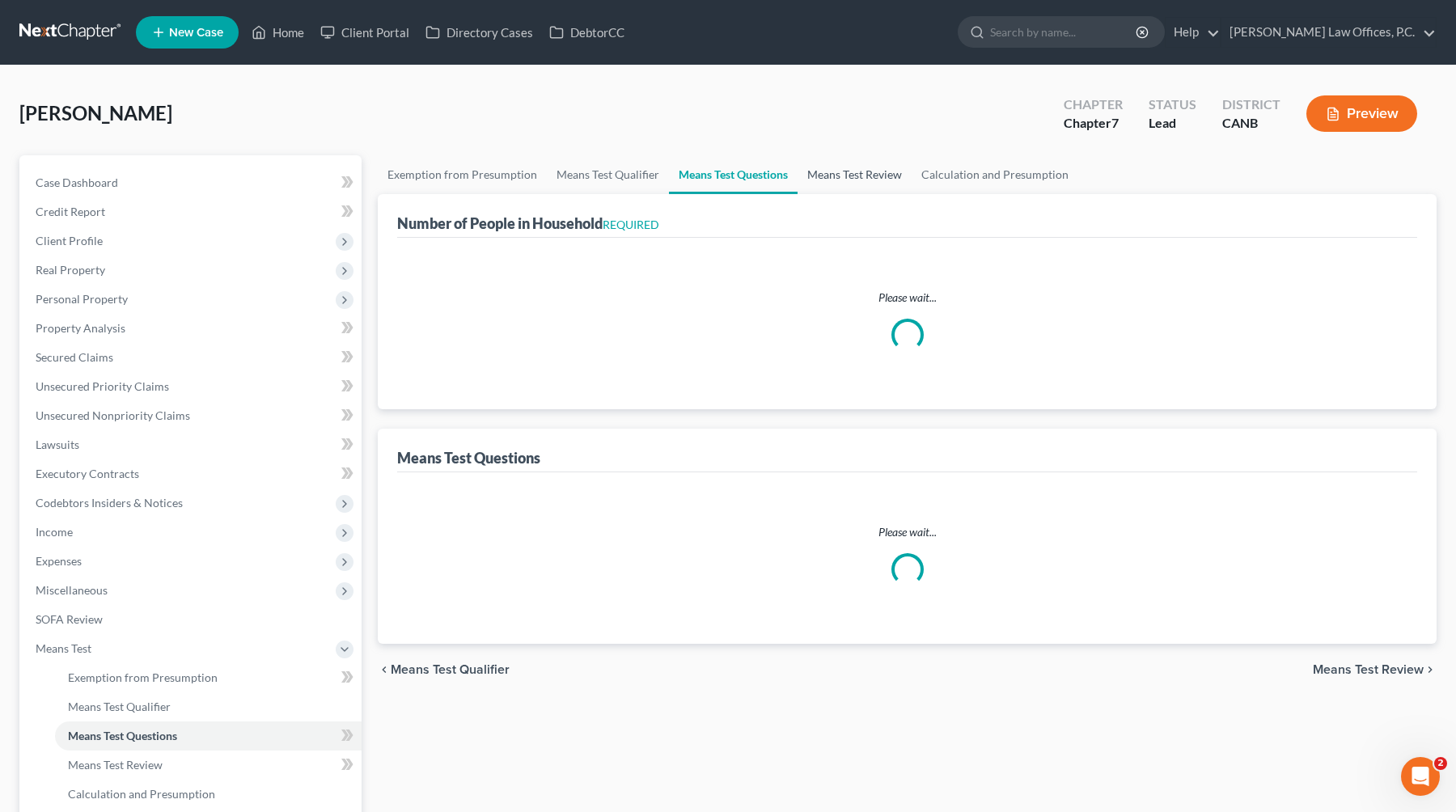
select select "1"
select select "60"
select select "1"
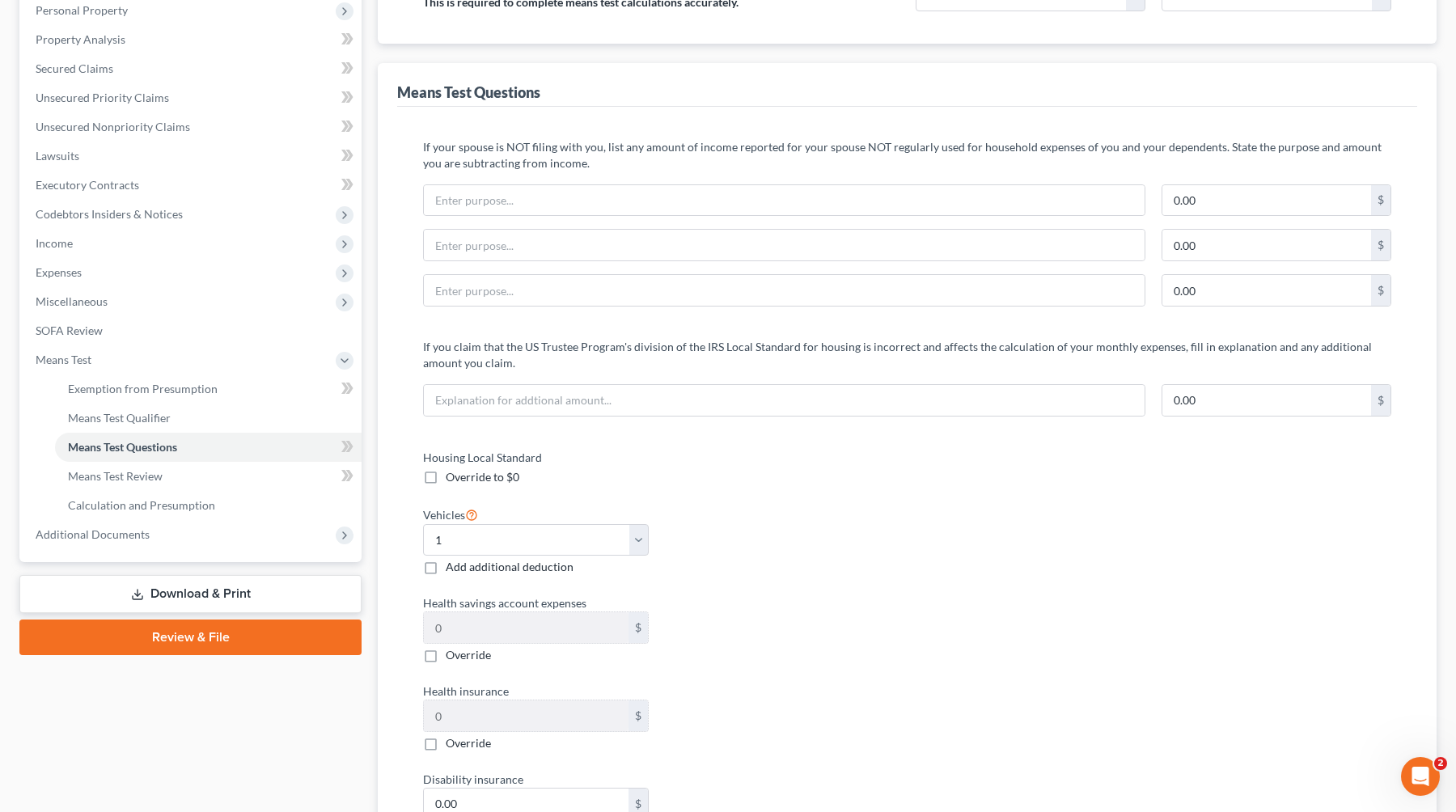
scroll to position [375, 0]
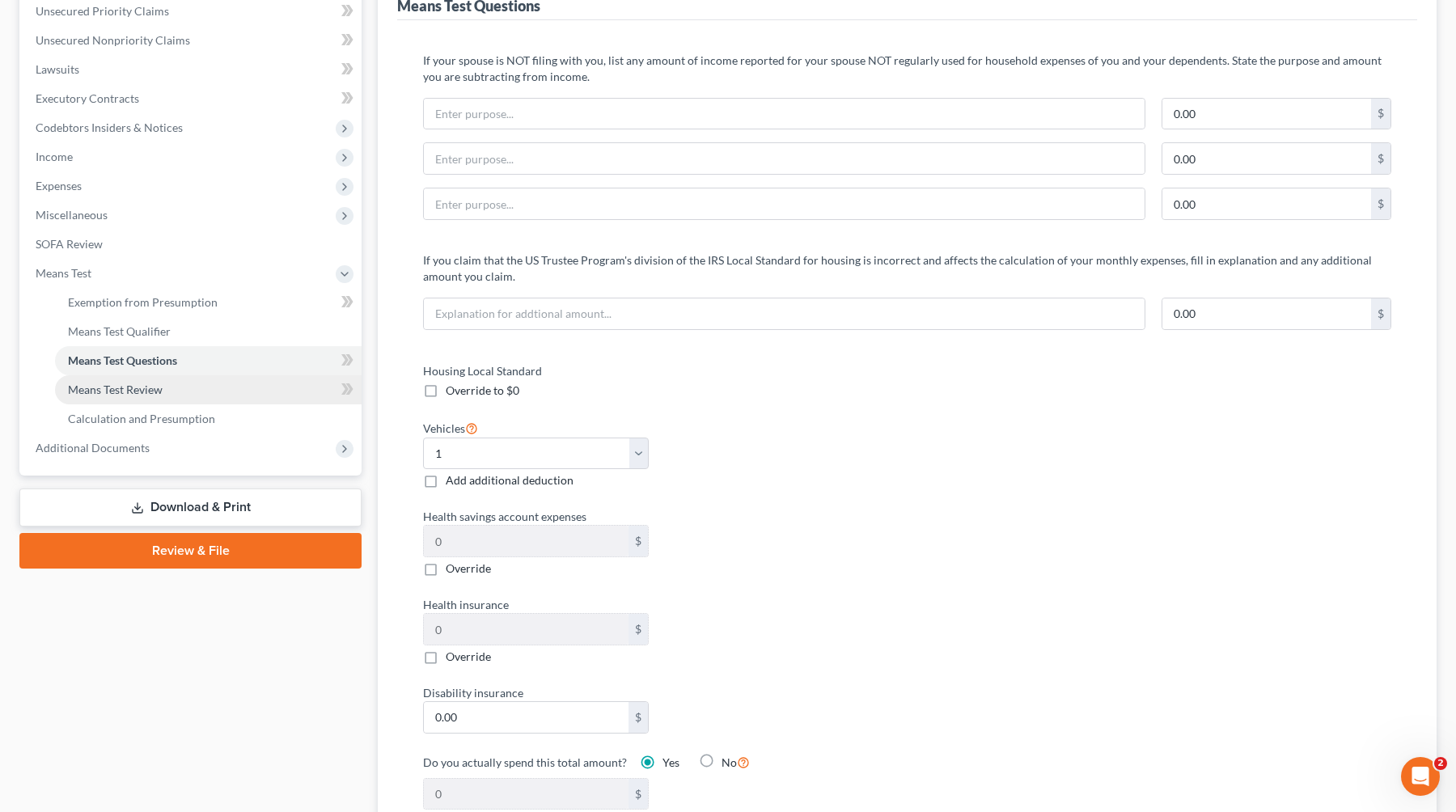
click at [192, 396] on link "Means Test Review" at bounding box center [207, 390] width 306 height 29
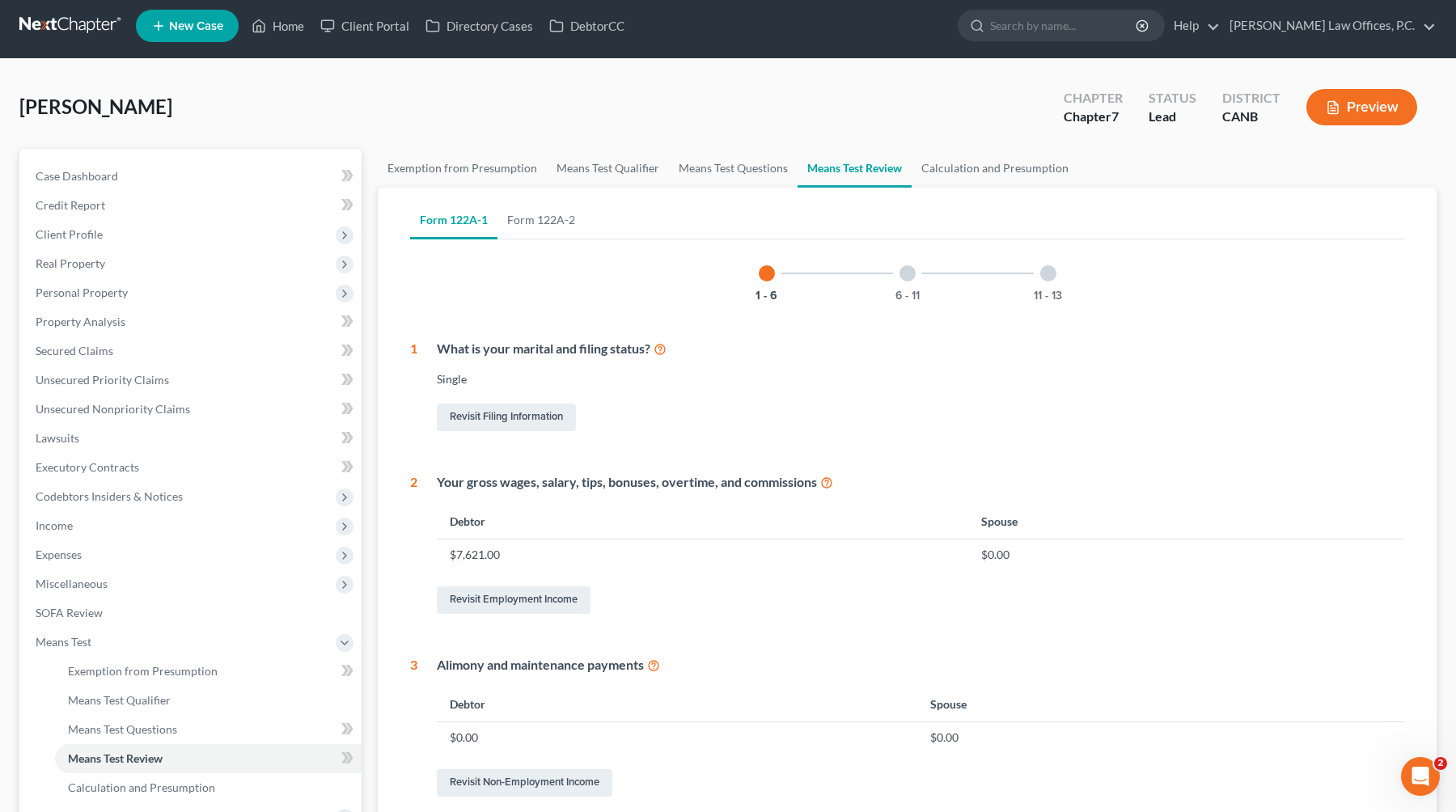
scroll to position [7, 0]
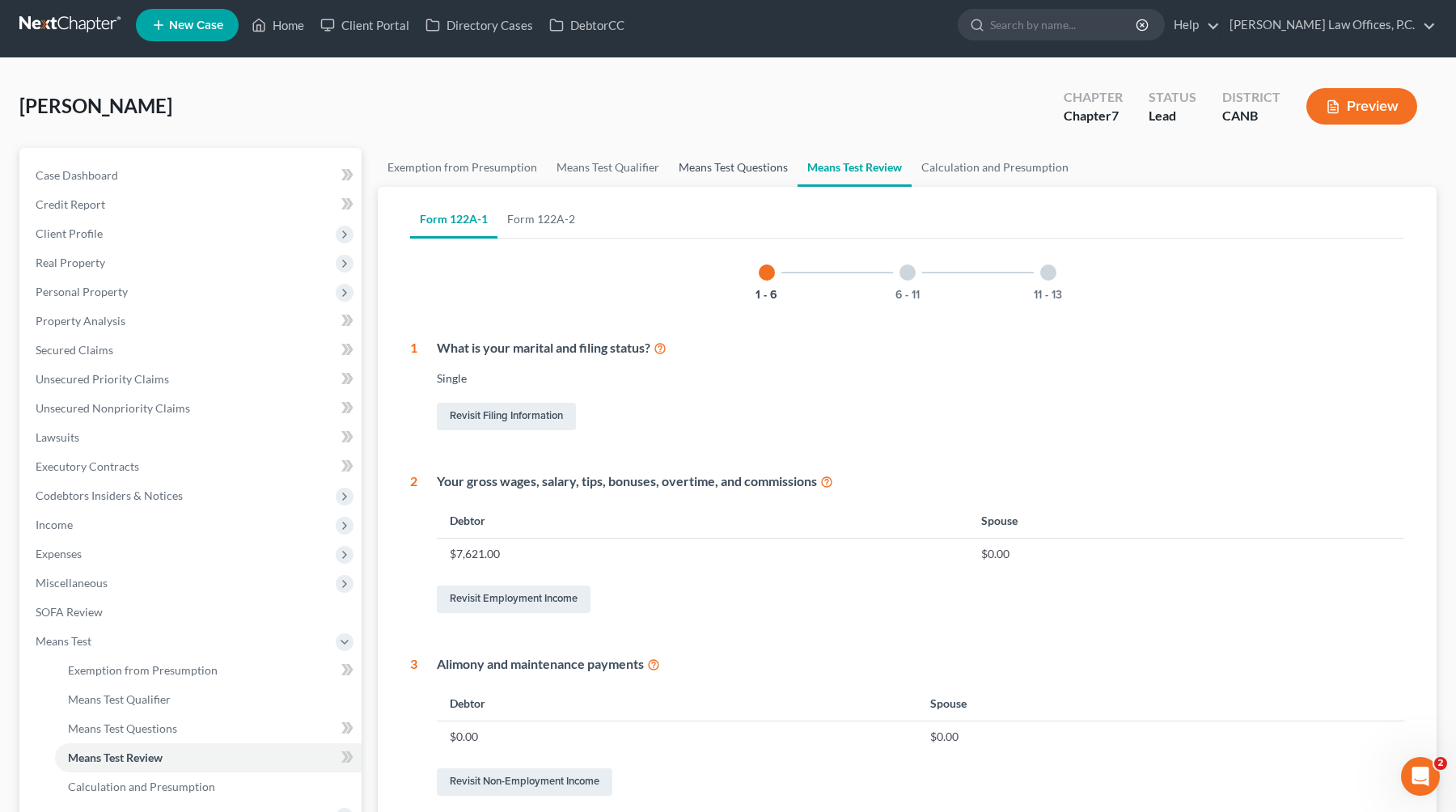
click at [755, 166] on link "Means Test Questions" at bounding box center [733, 167] width 128 height 39
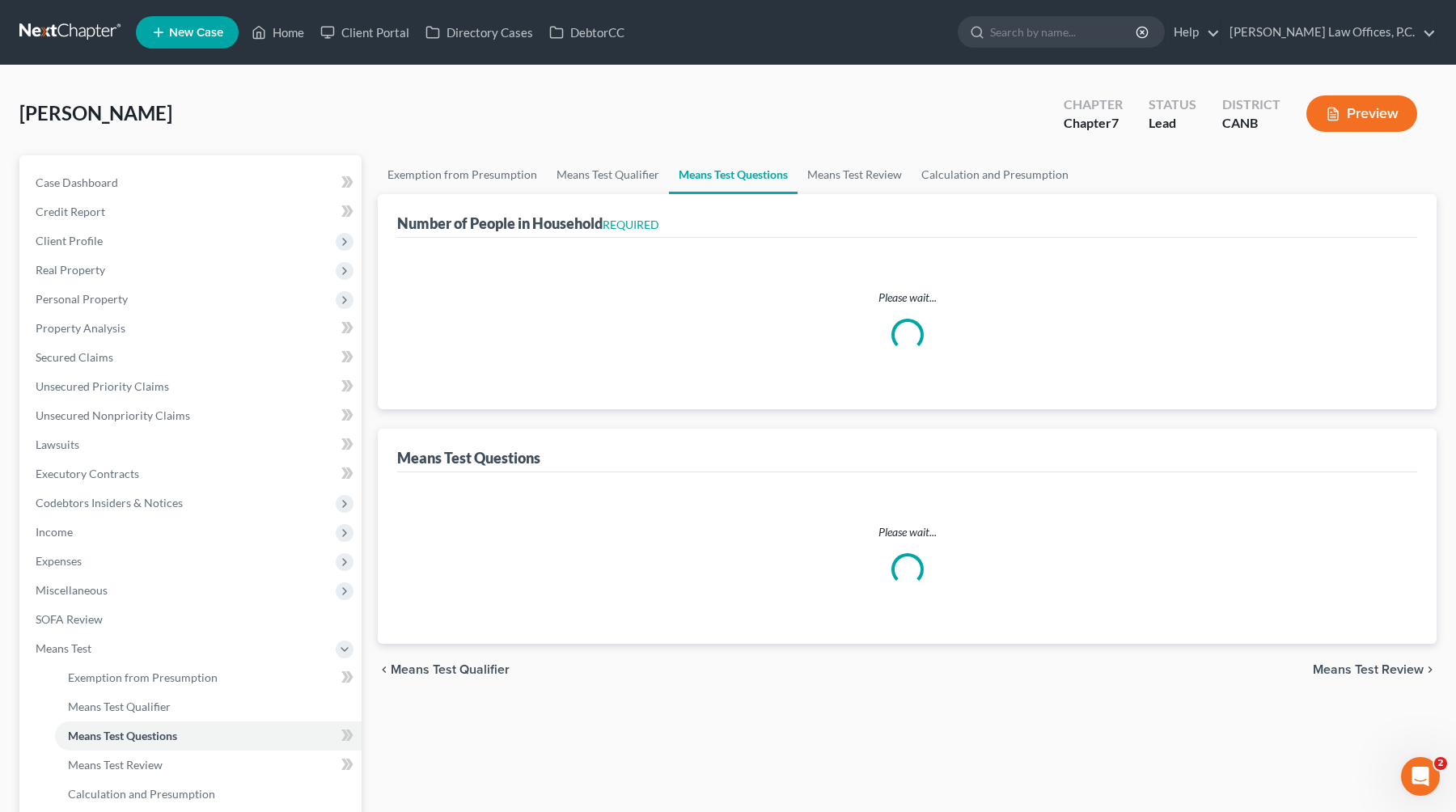
select select "1"
select select "60"
select select "1"
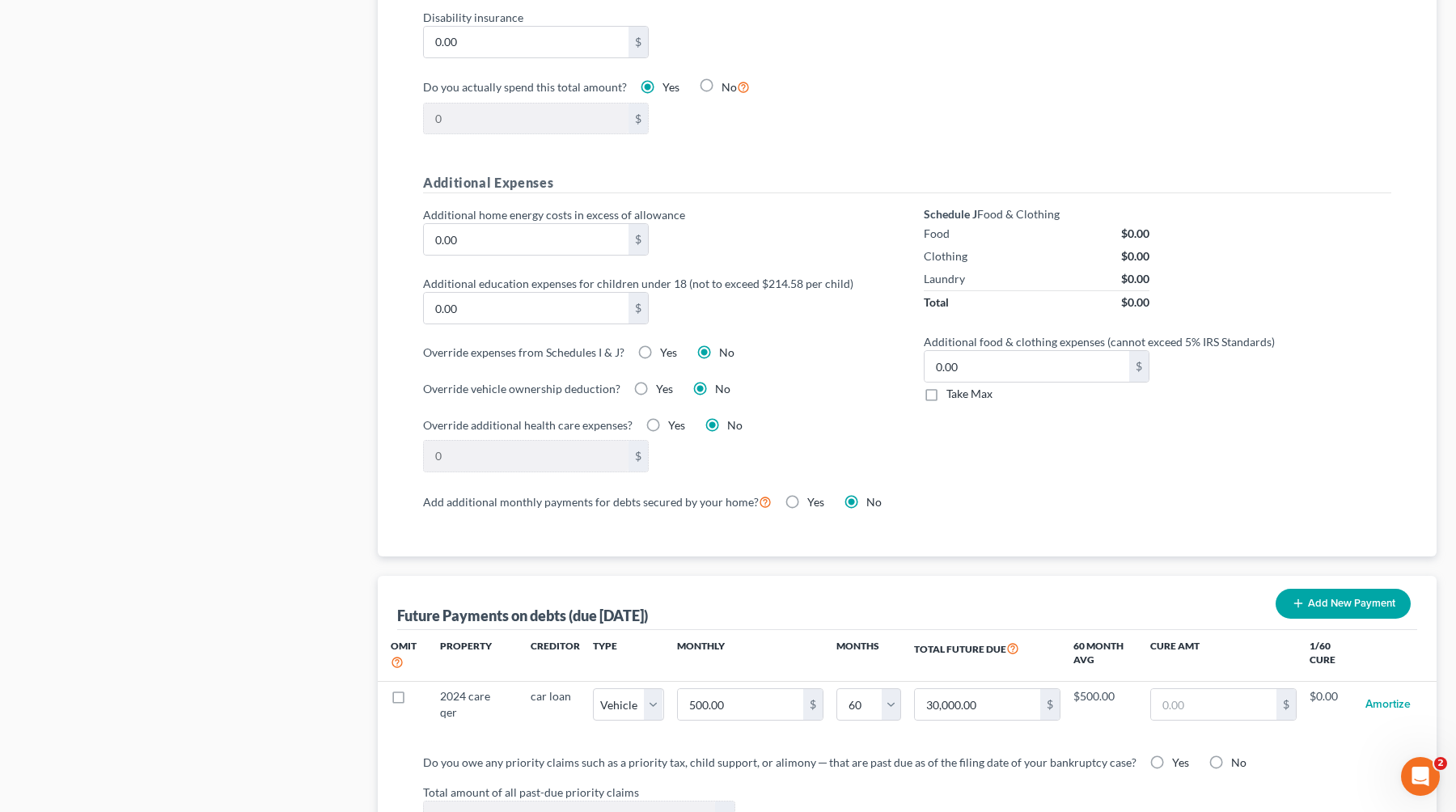
scroll to position [1053, 0]
click at [660, 344] on label "Yes" at bounding box center [669, 350] width 17 height 16
click at [666, 344] on input "Yes" at bounding box center [672, 347] width 10 height 10
radio input "true"
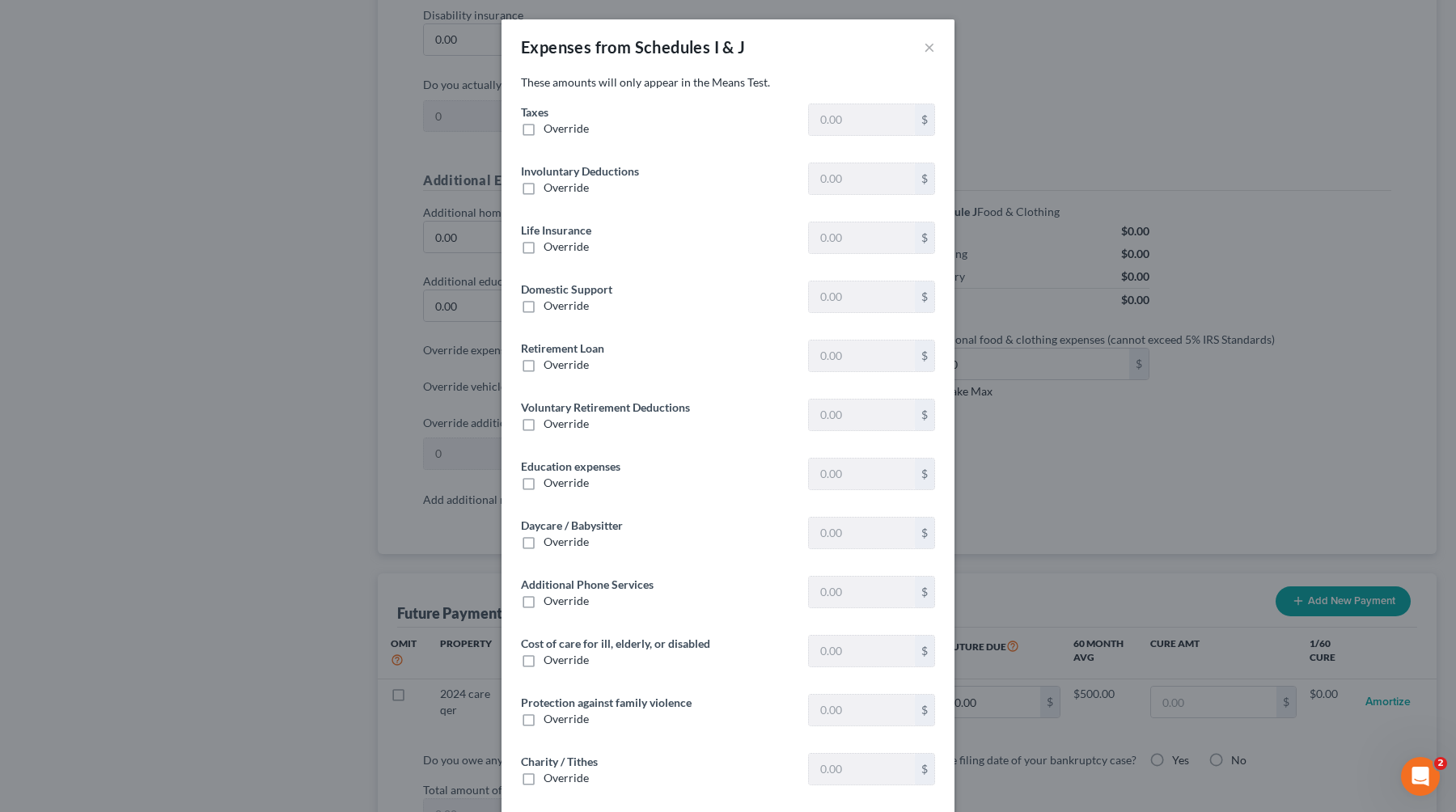
type input "1,900.00"
type input "81.66"
type input "0"
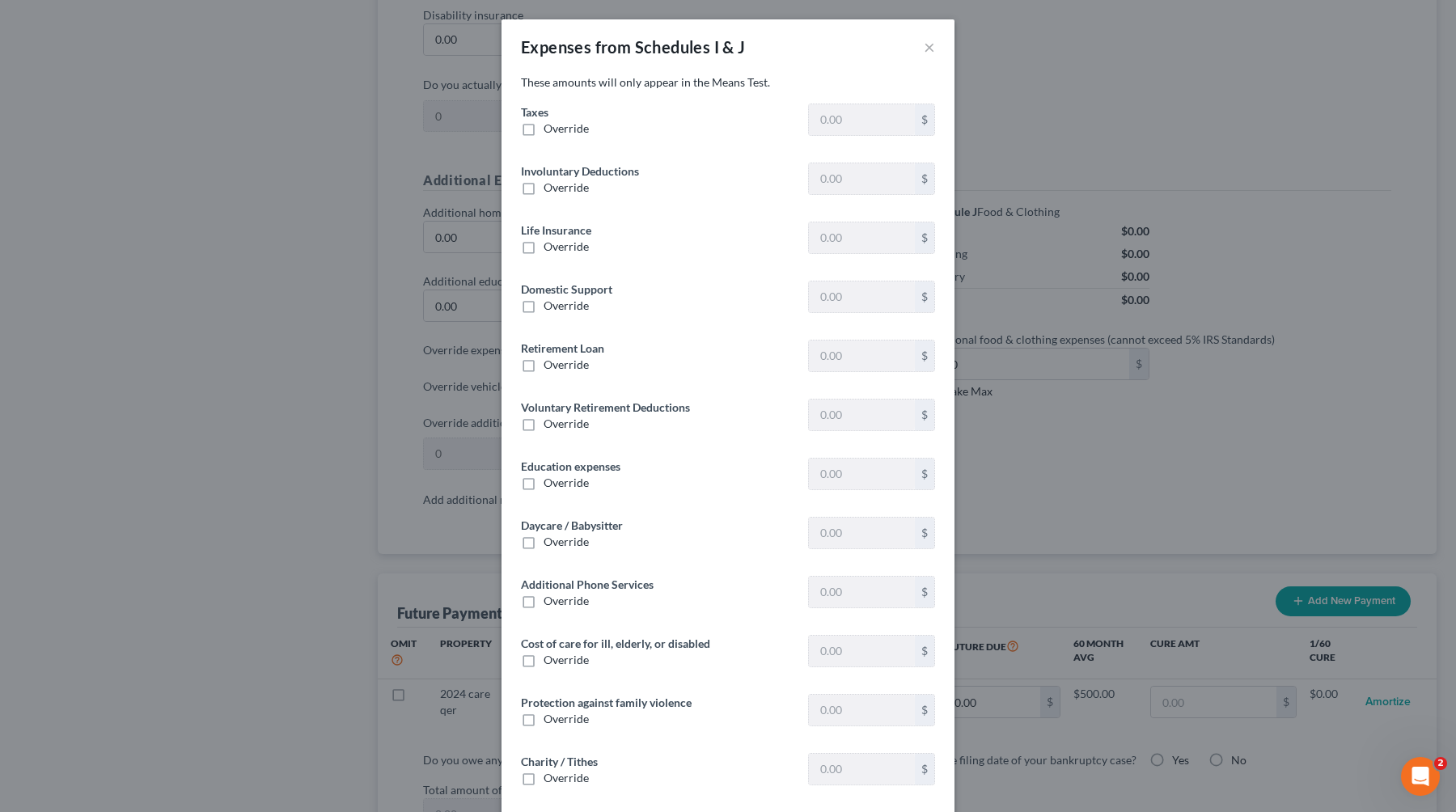
type input "0"
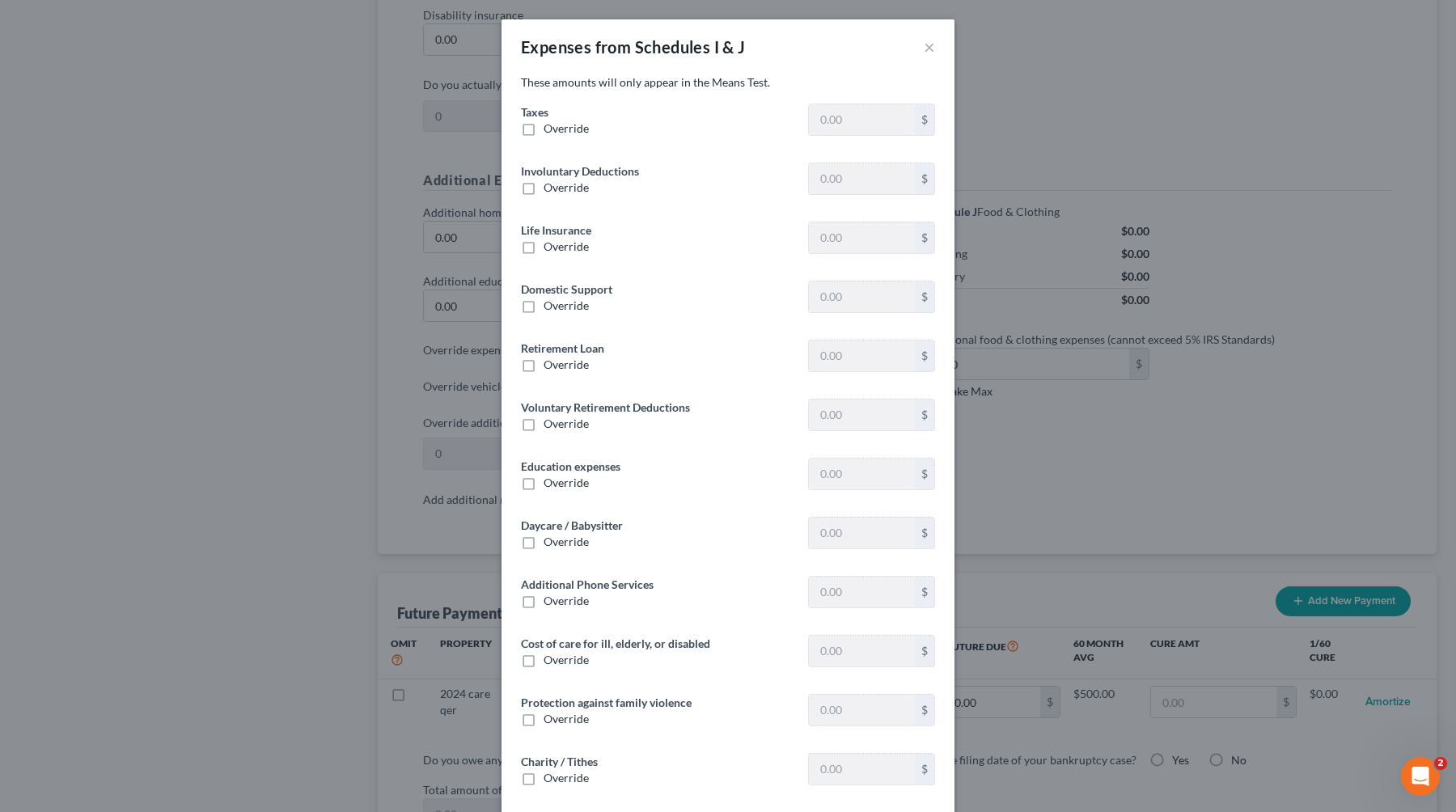
type input "0"
click at [543, 123] on label "Override" at bounding box center [566, 128] width 45 height 16
click at [550, 123] on input "Override" at bounding box center [555, 126] width 10 height 10
checkbox input "true"
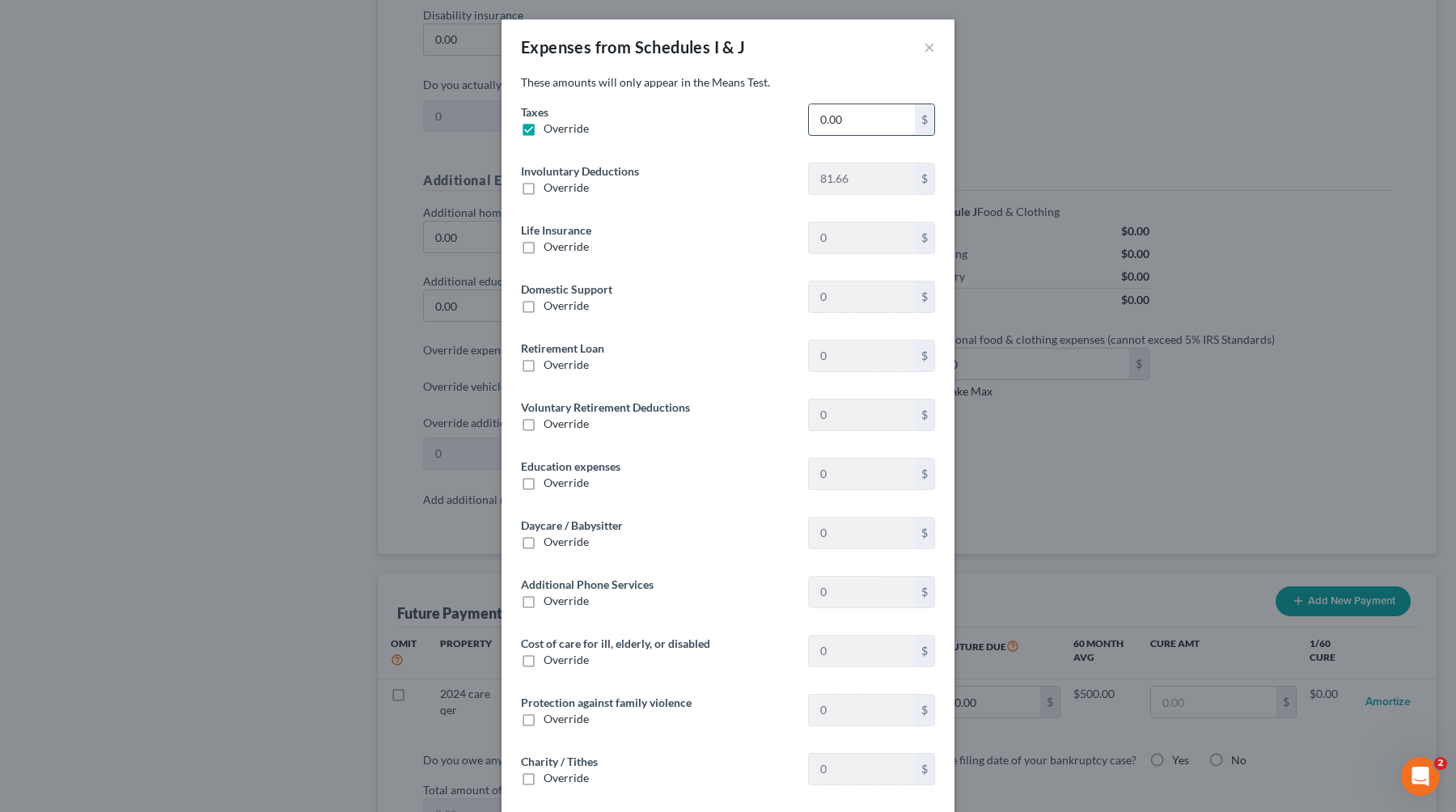
click at [867, 118] on input "0.00" at bounding box center [862, 119] width 106 height 30
type input "1,994"
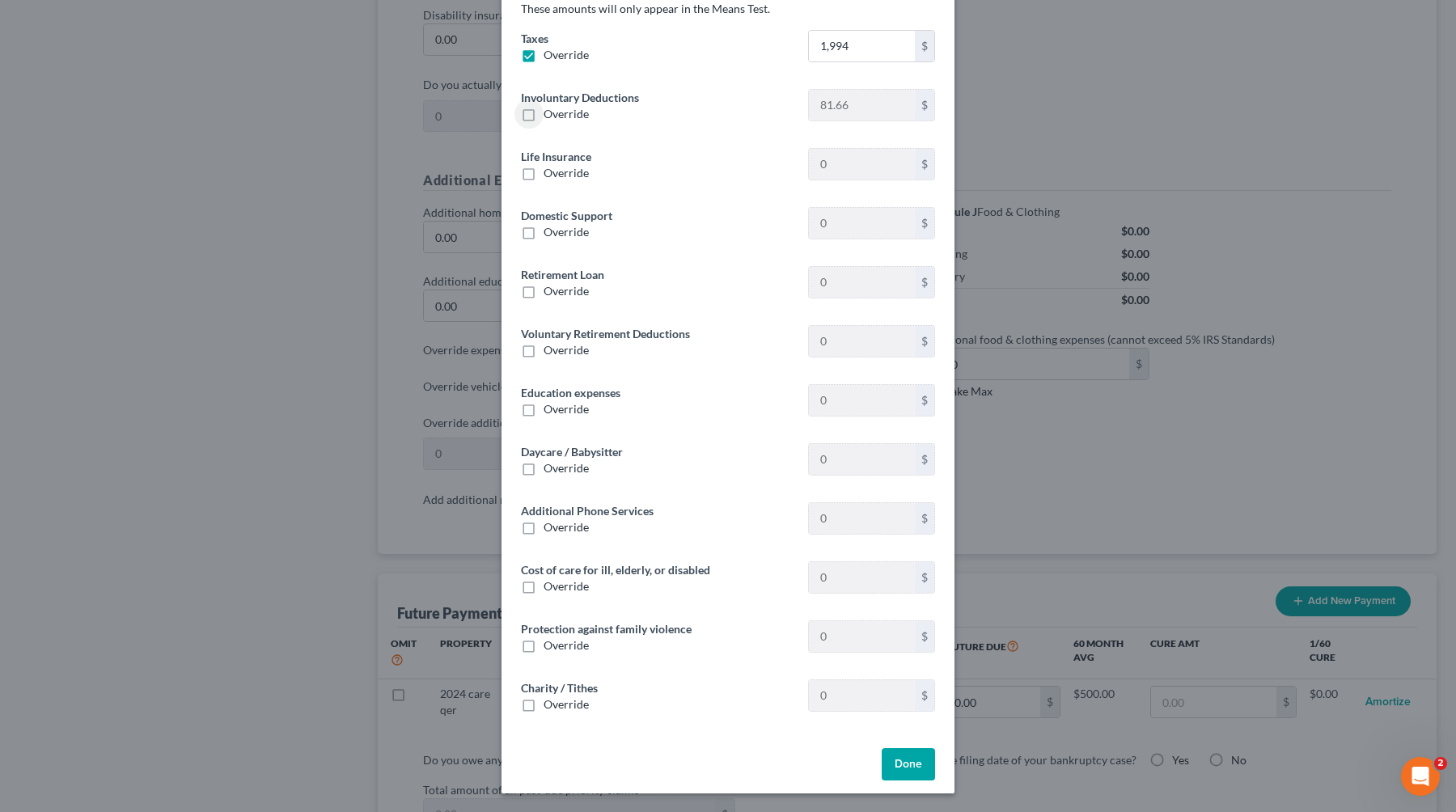
click at [906, 768] on button "Done" at bounding box center [908, 763] width 54 height 32
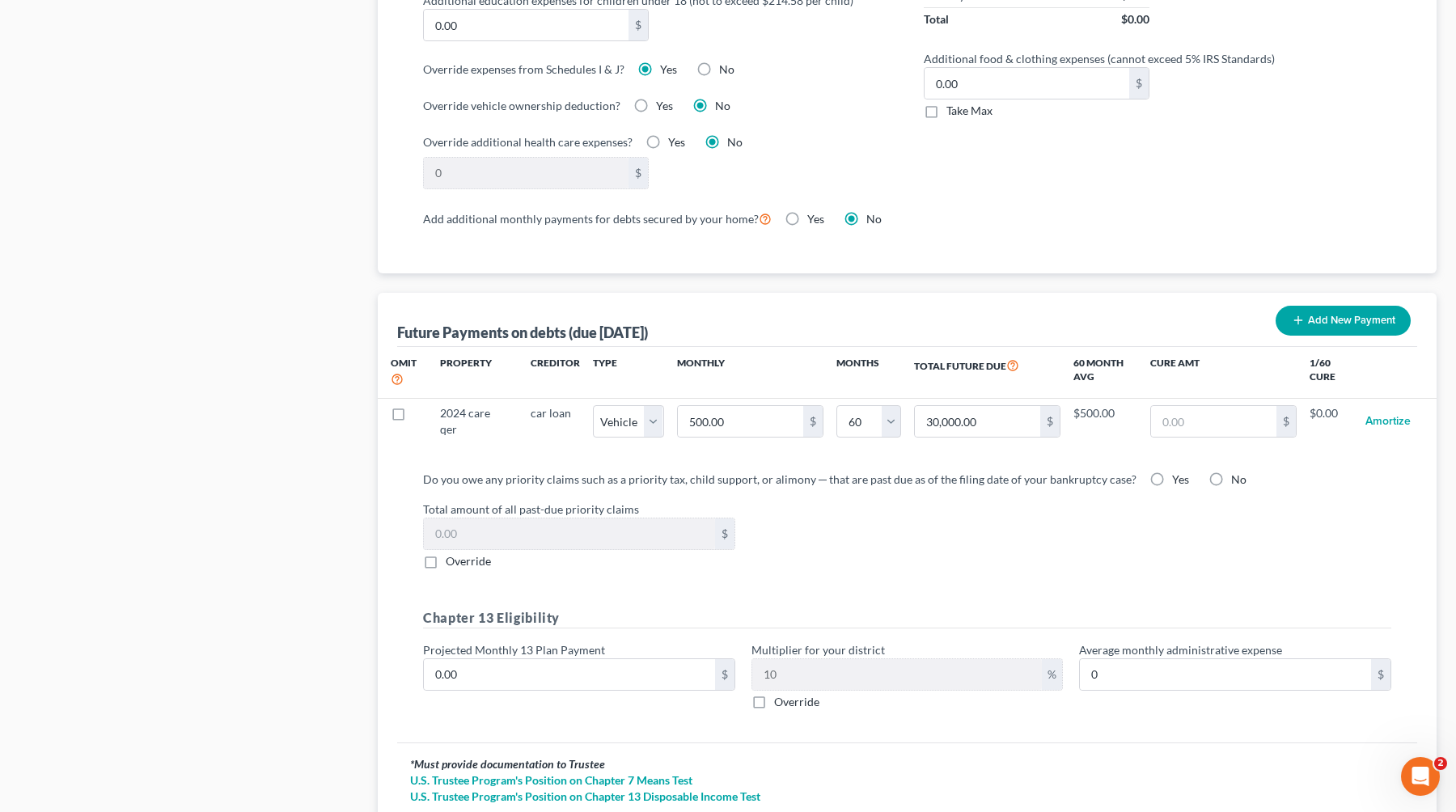
scroll to position [1451, 0]
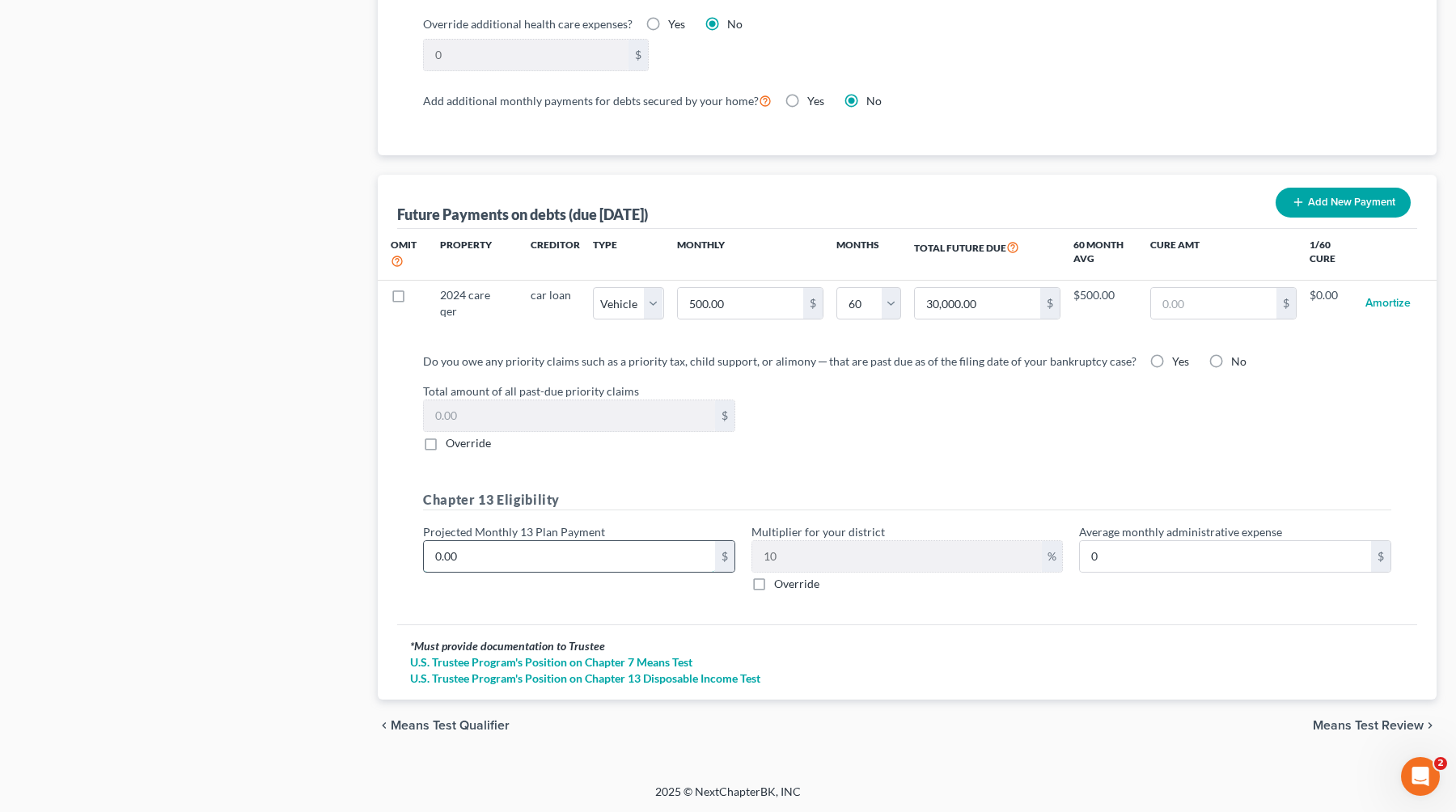
click at [602, 547] on input "0.00" at bounding box center [569, 556] width 292 height 30
type input "8"
type input "0.80"
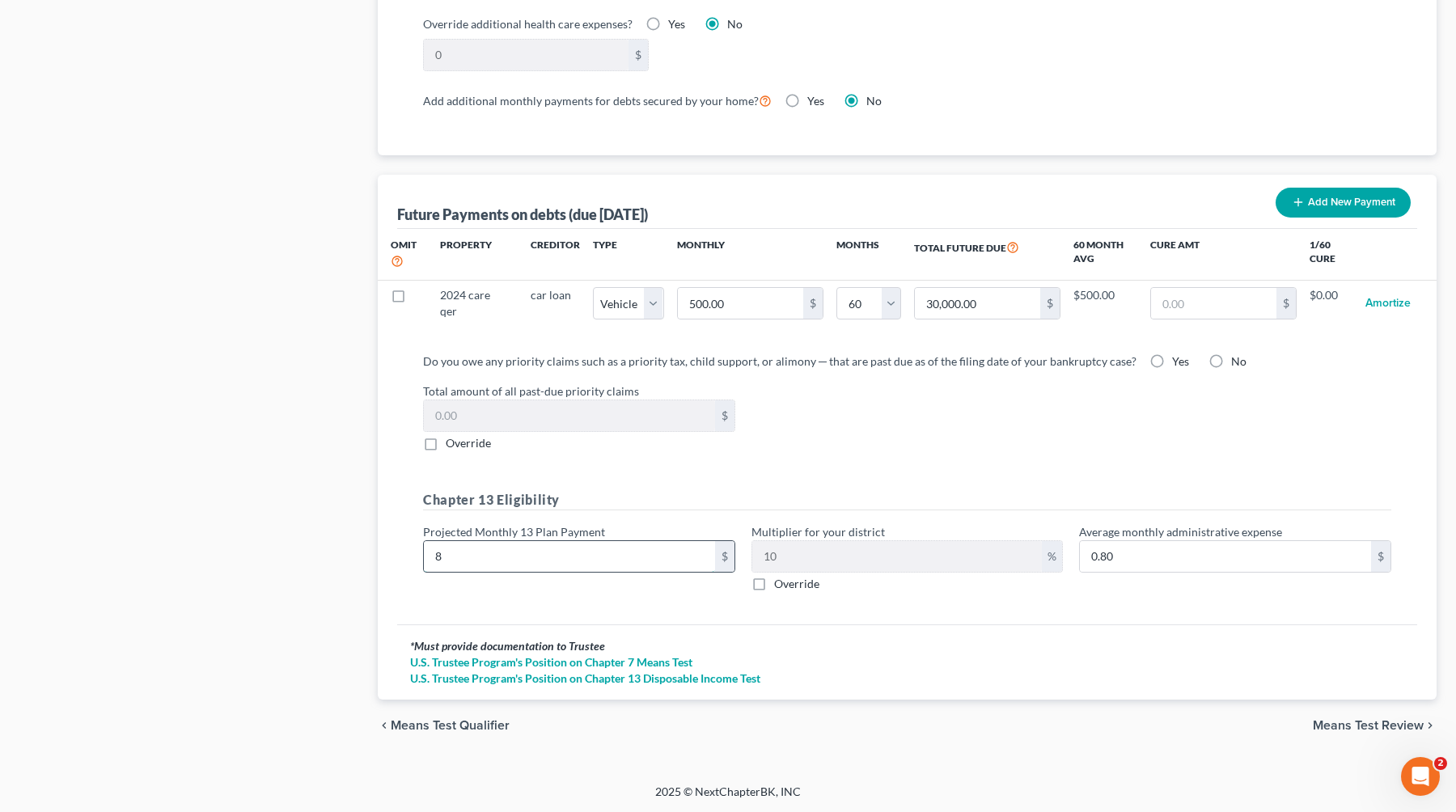
type input "80"
type input "8.00"
type input "800"
type input "80.00"
type input "800"
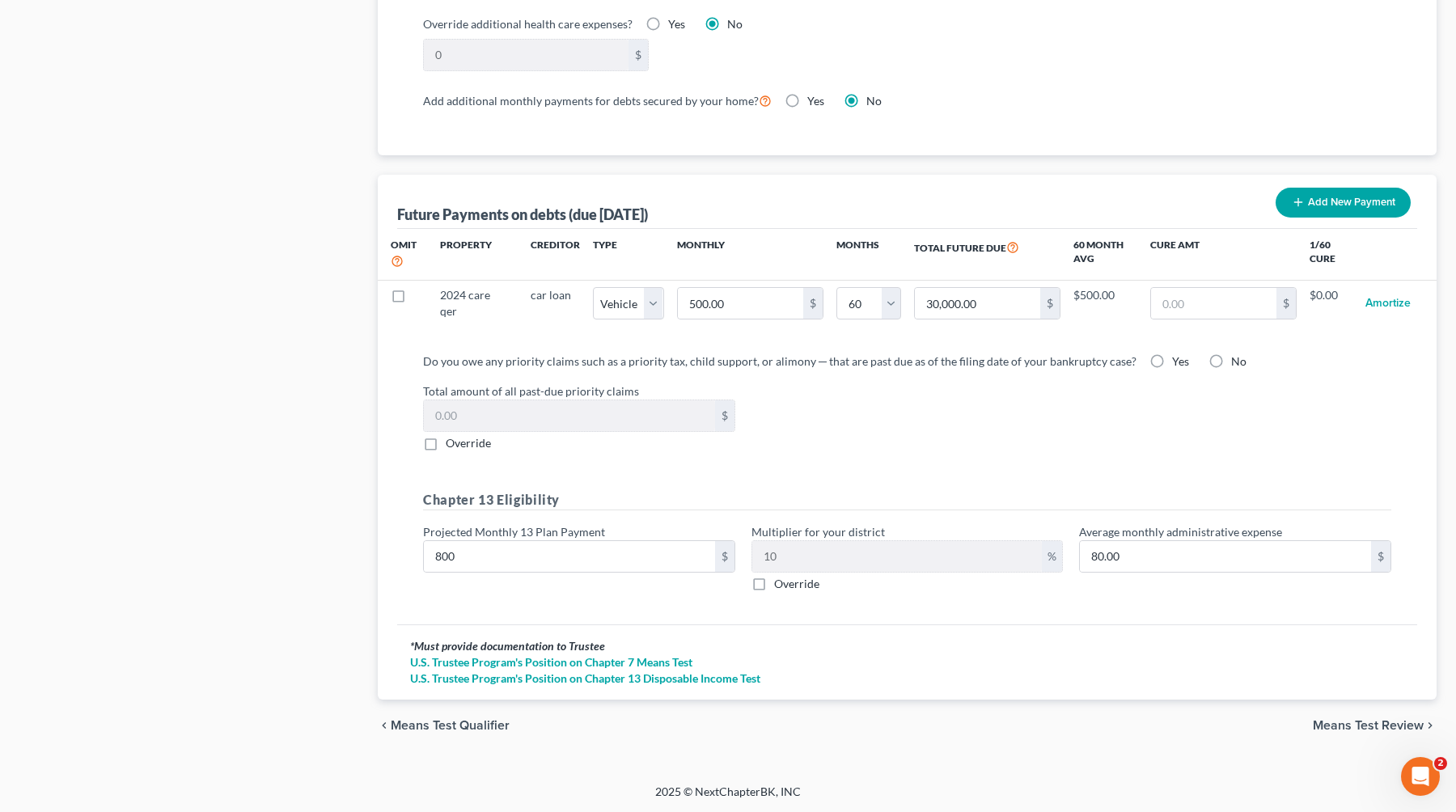
click at [932, 724] on span "Means Test Review" at bounding box center [1368, 725] width 111 height 13
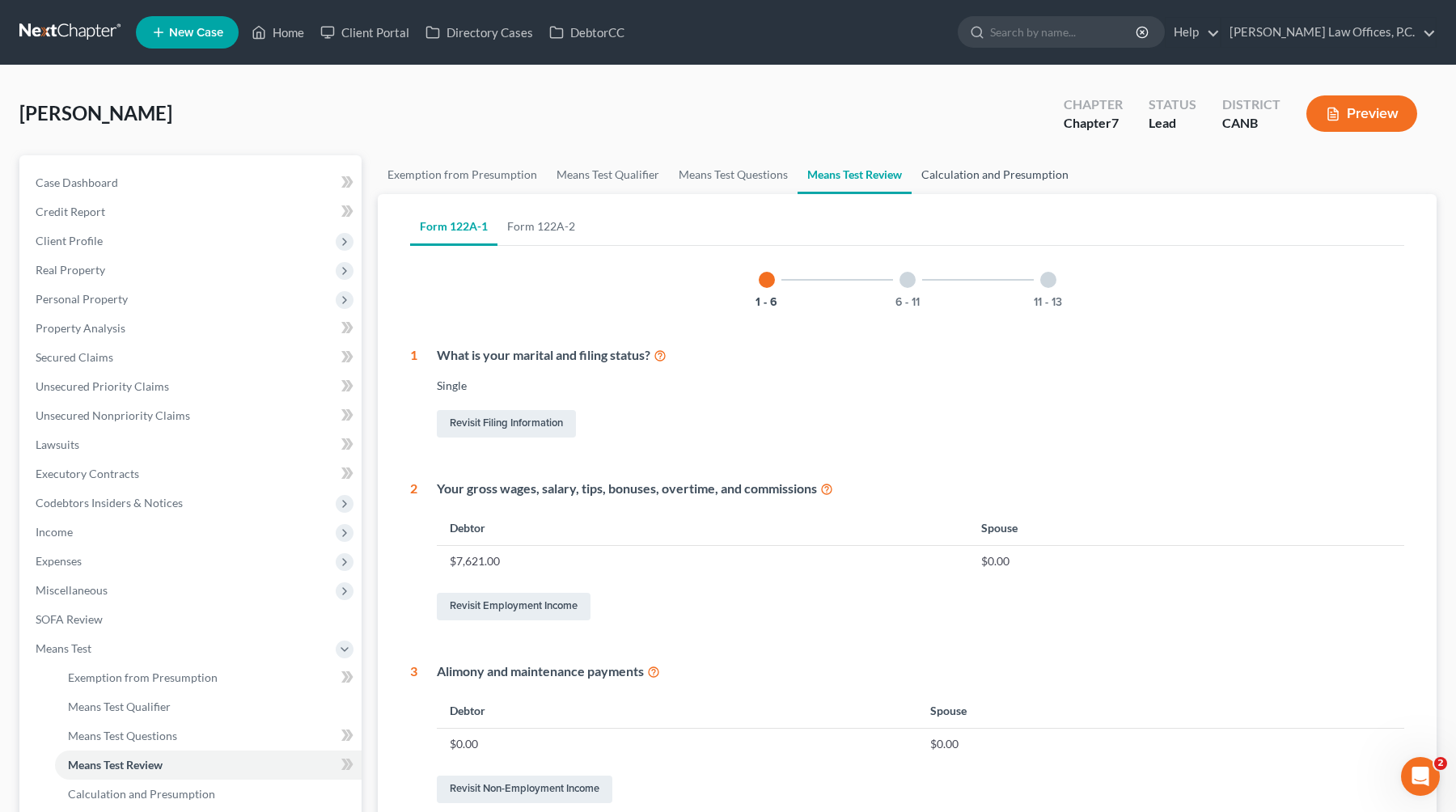
click at [932, 170] on link "Calculation and Presumption" at bounding box center [994, 174] width 167 height 39
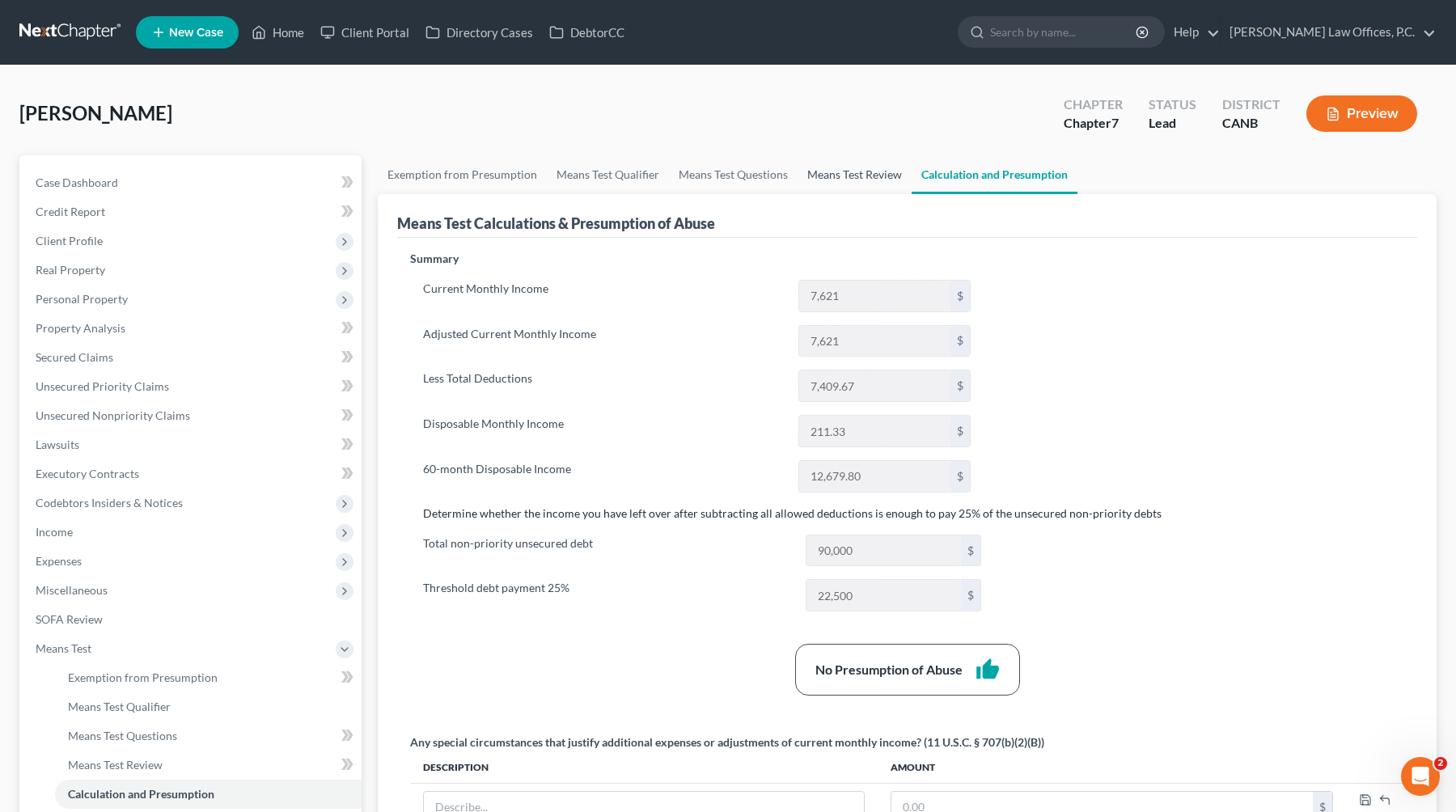
click at [838, 180] on link "Means Test Review" at bounding box center [854, 174] width 114 height 39
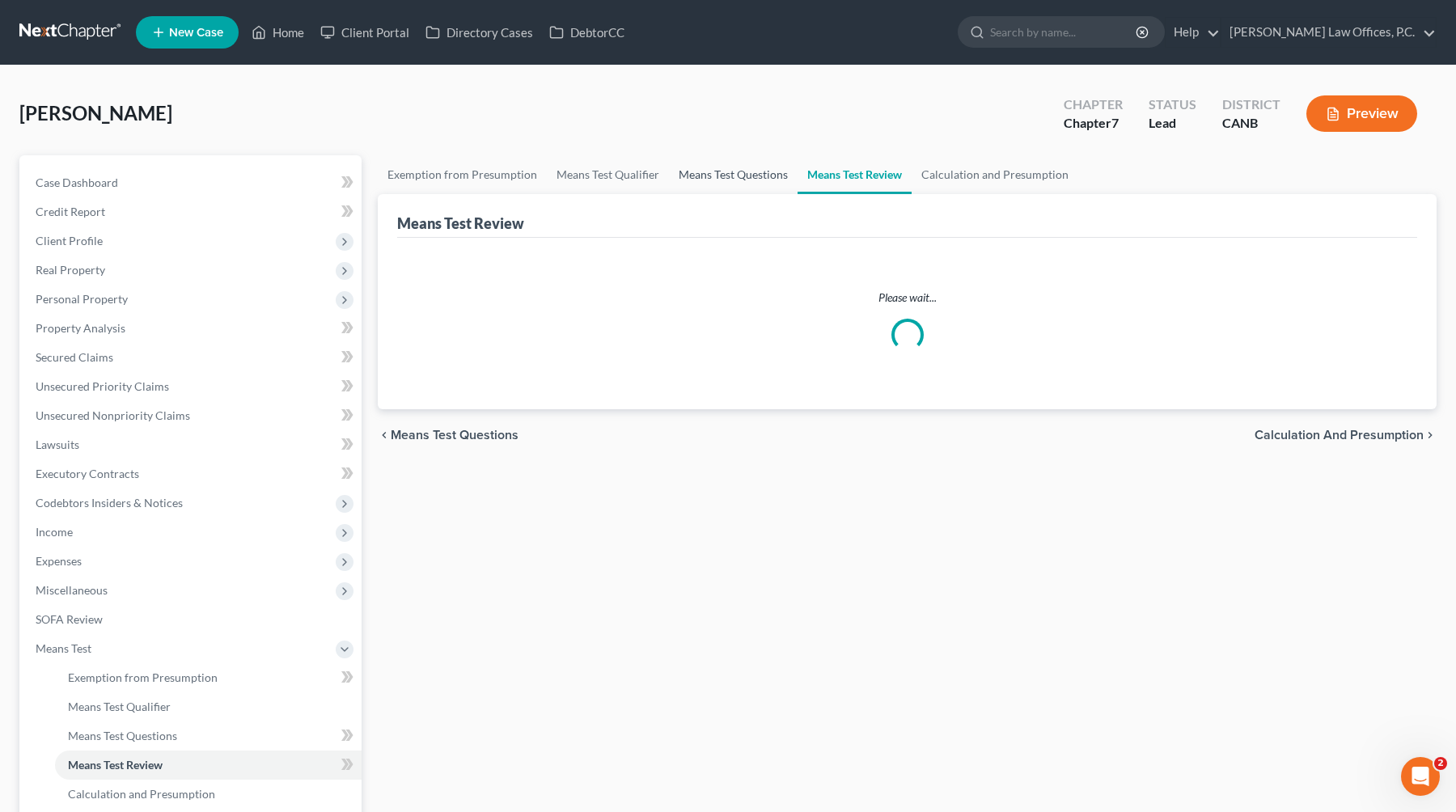
click at [705, 178] on link "Means Test Questions" at bounding box center [733, 174] width 128 height 39
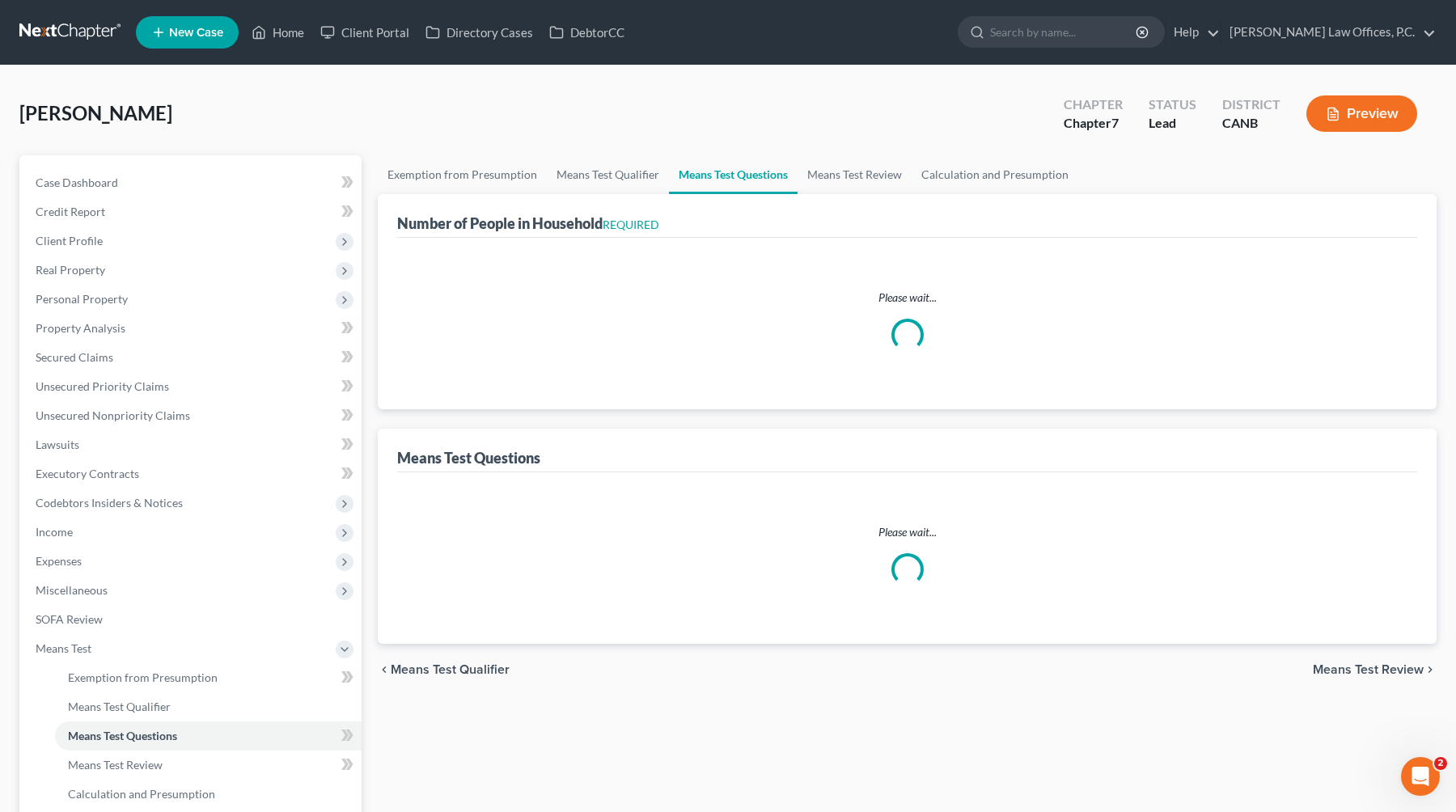
select select "1"
select select "60"
select select "1"
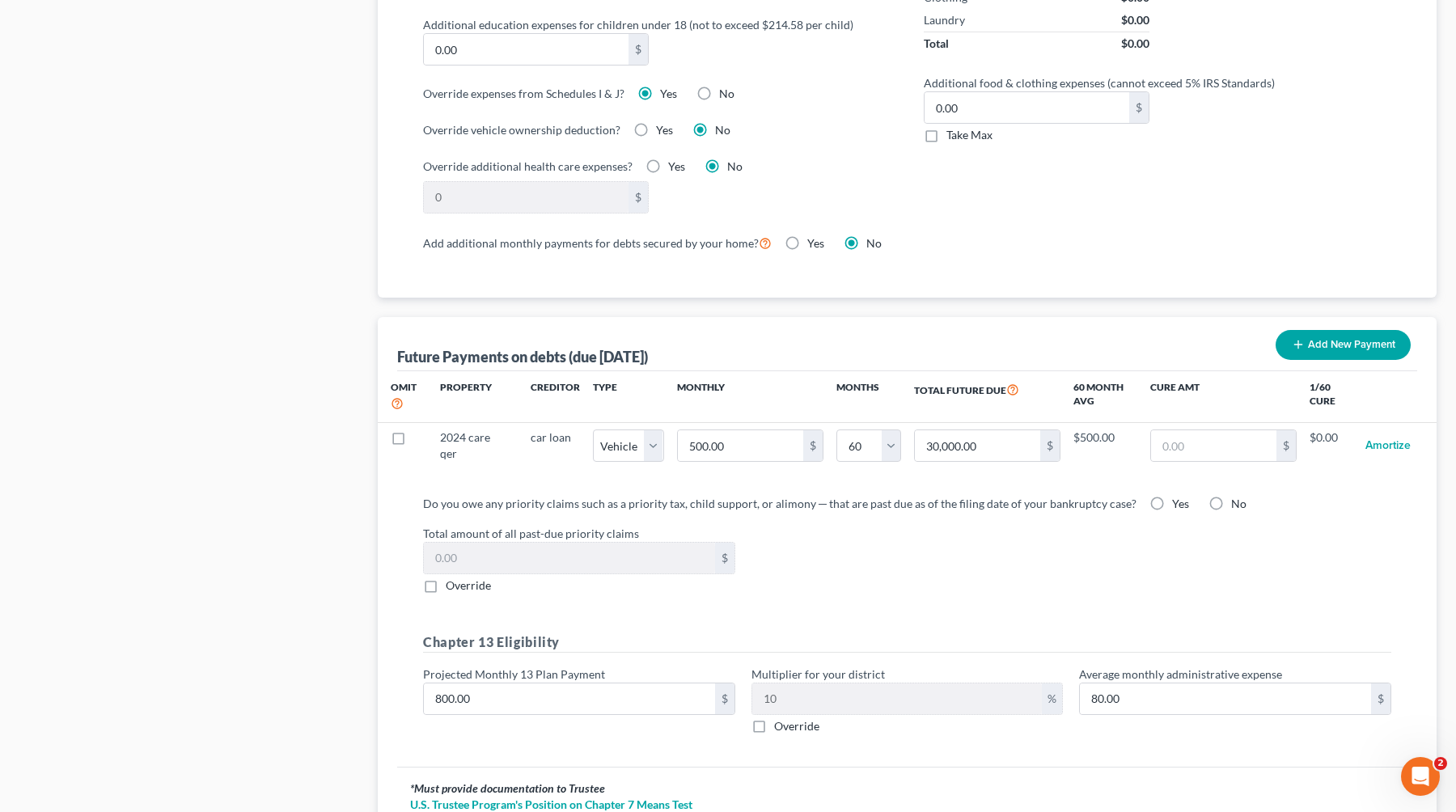
scroll to position [1451, 0]
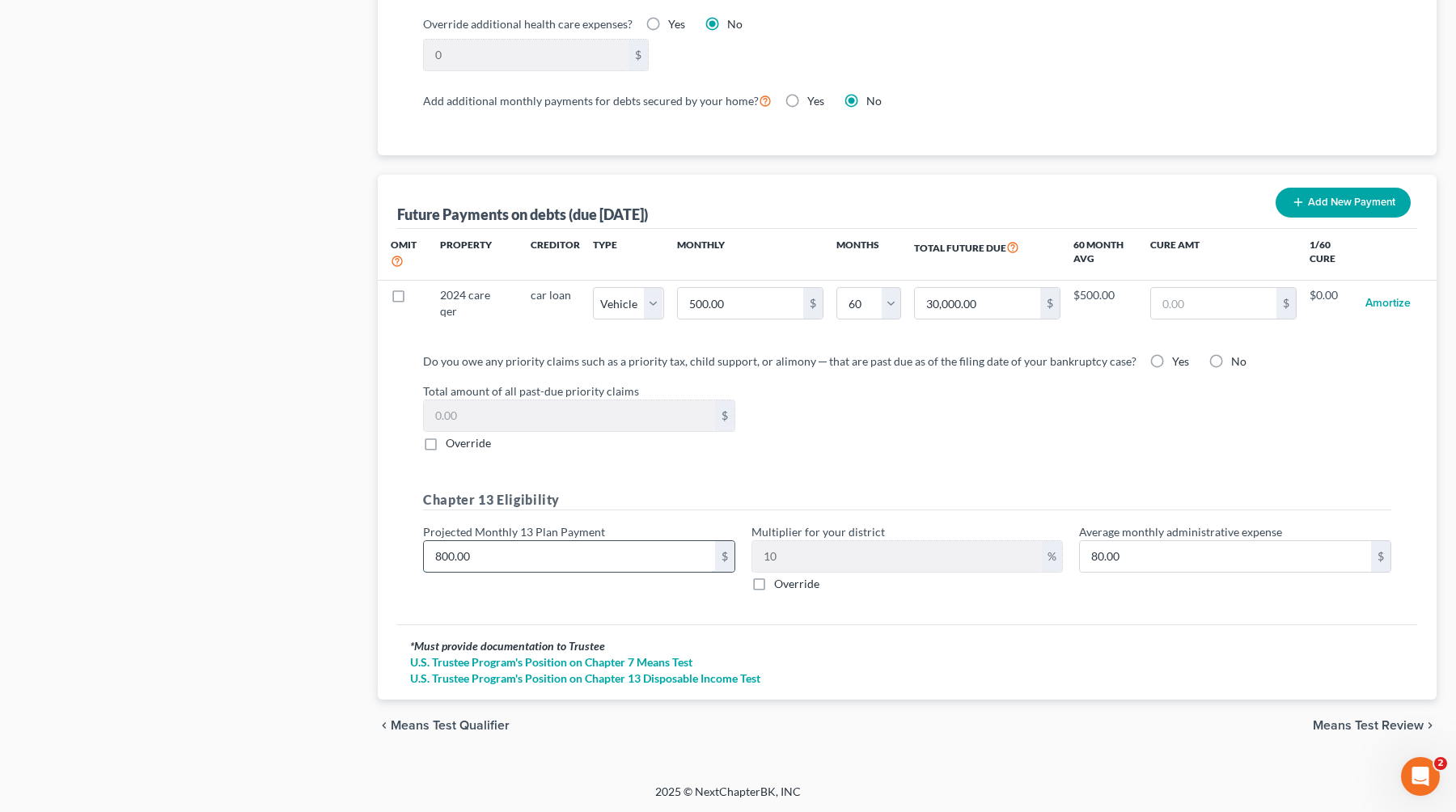
click at [489, 560] on input "800.00" at bounding box center [569, 556] width 292 height 30
click at [932, 724] on span "Means Test Review" at bounding box center [1368, 725] width 111 height 13
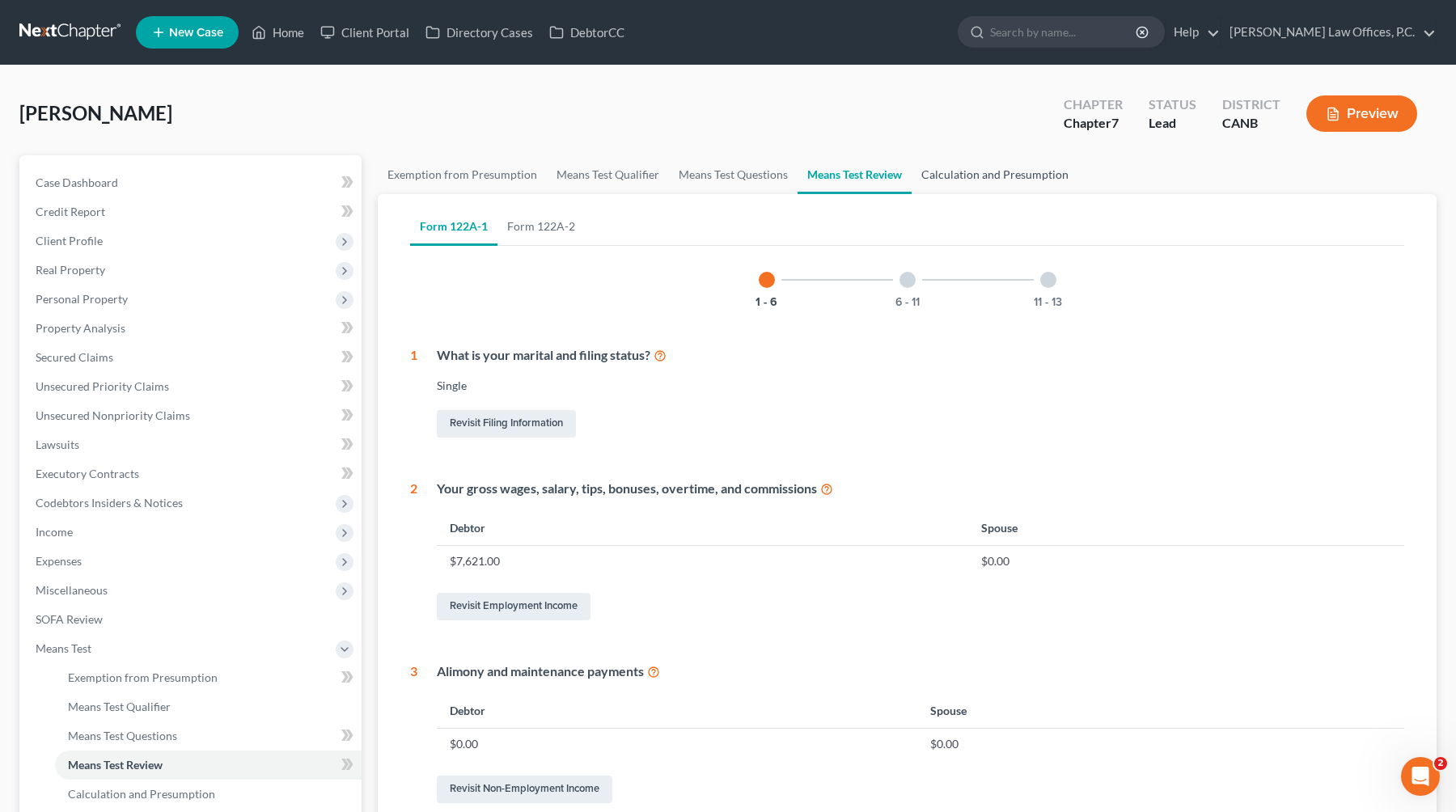
click at [932, 175] on link "Calculation and Presumption" at bounding box center [994, 174] width 167 height 39
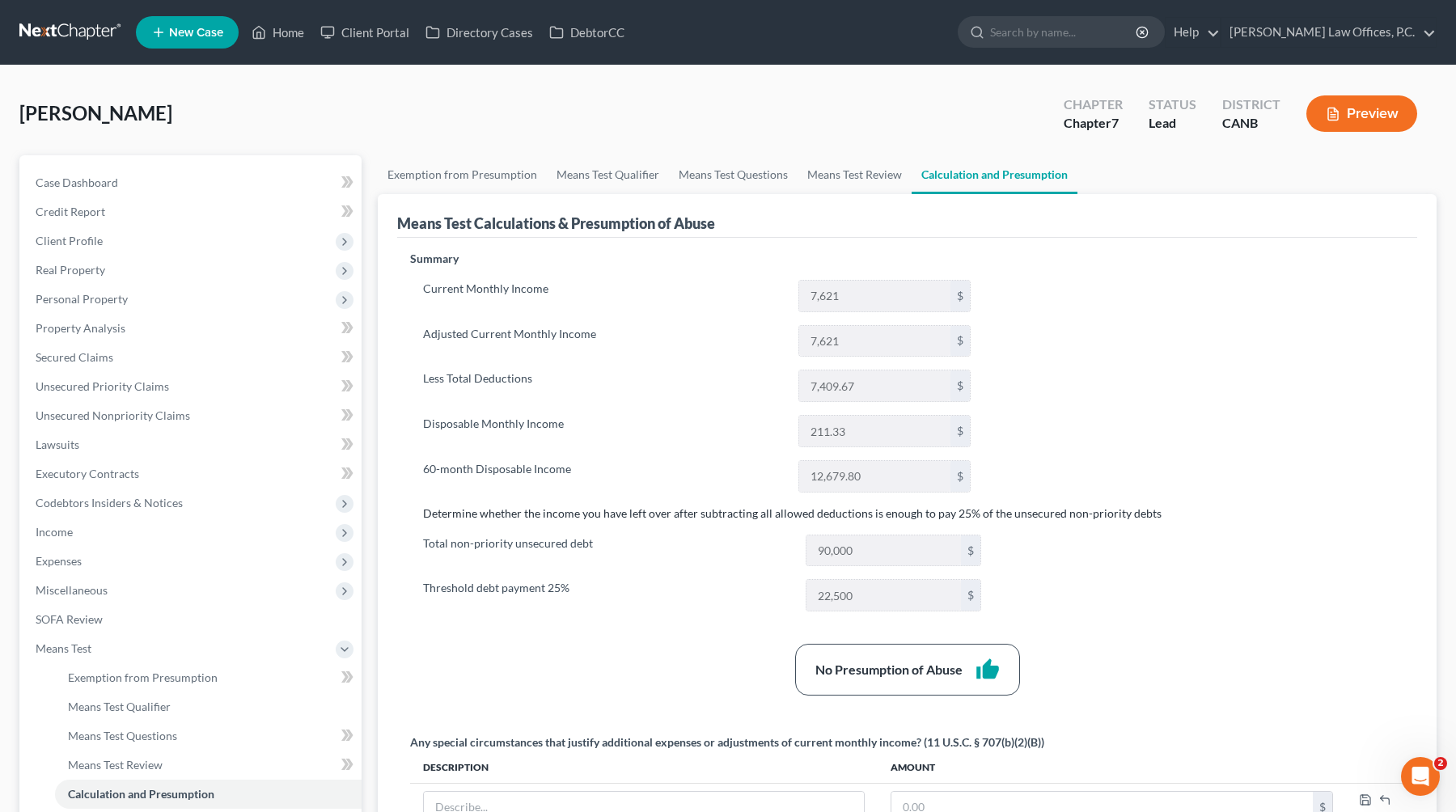
click at [932, 115] on button "Preview" at bounding box center [1361, 114] width 111 height 36
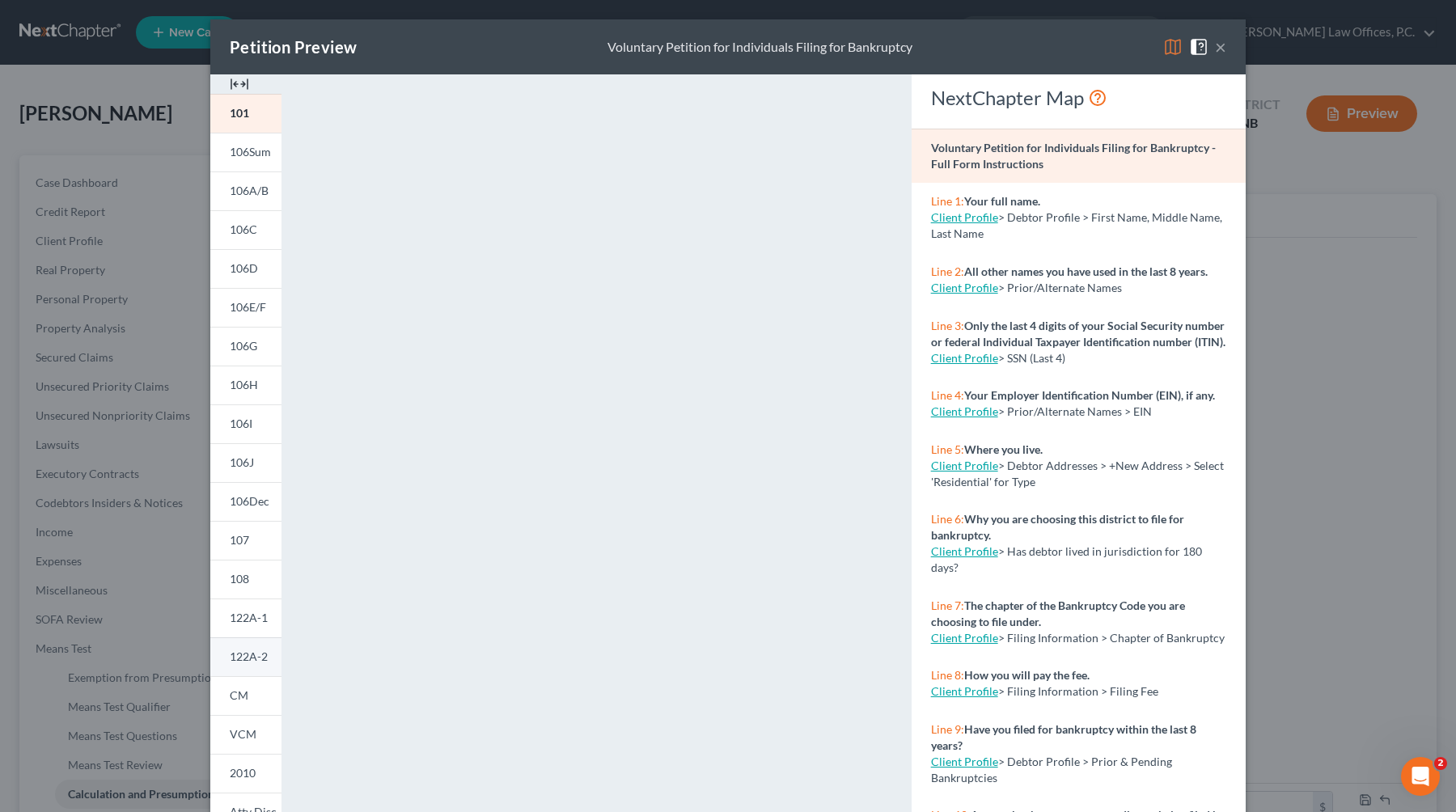
click at [259, 659] on span "122A-2" at bounding box center [249, 656] width 38 height 14
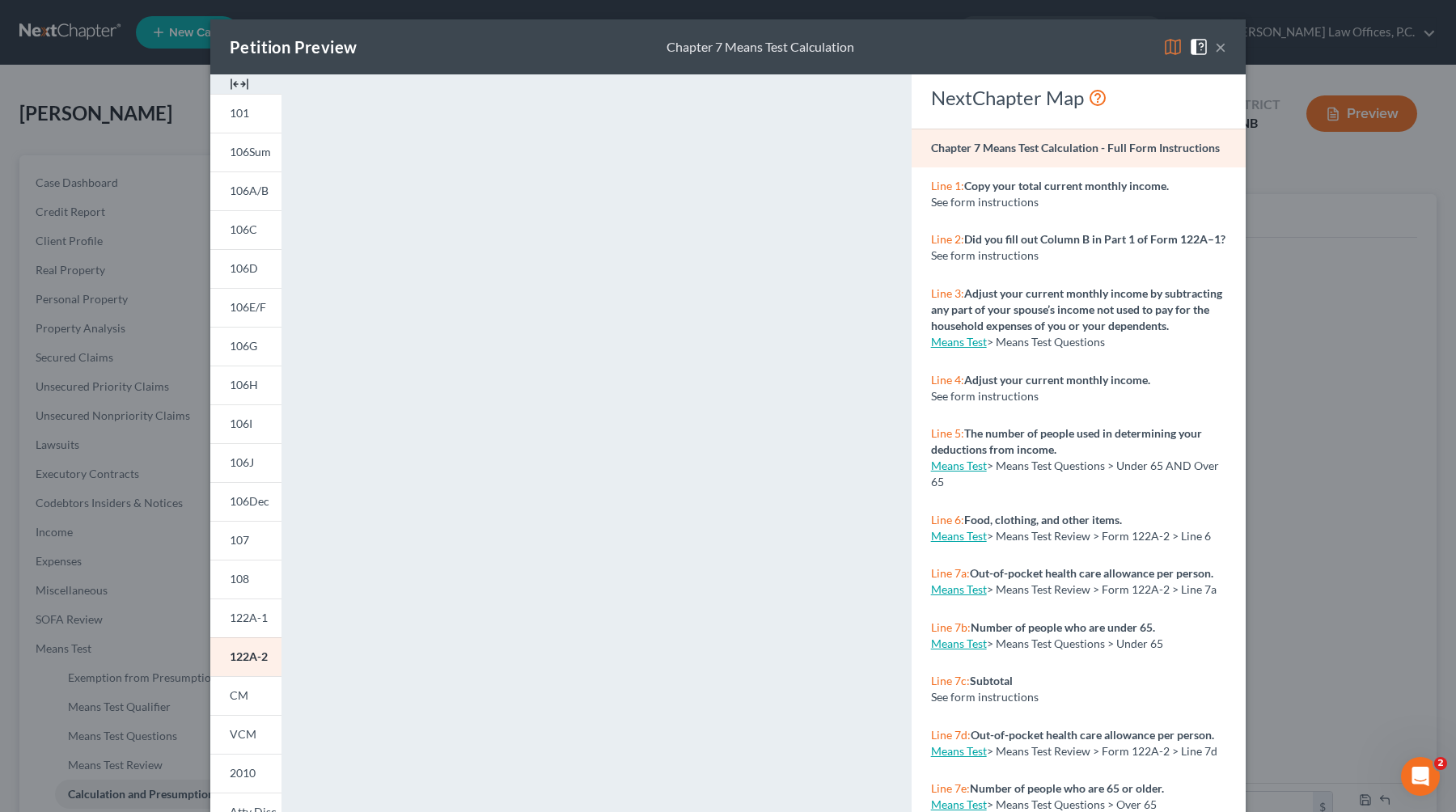
click at [932, 43] on button "×" at bounding box center [1220, 47] width 11 height 19
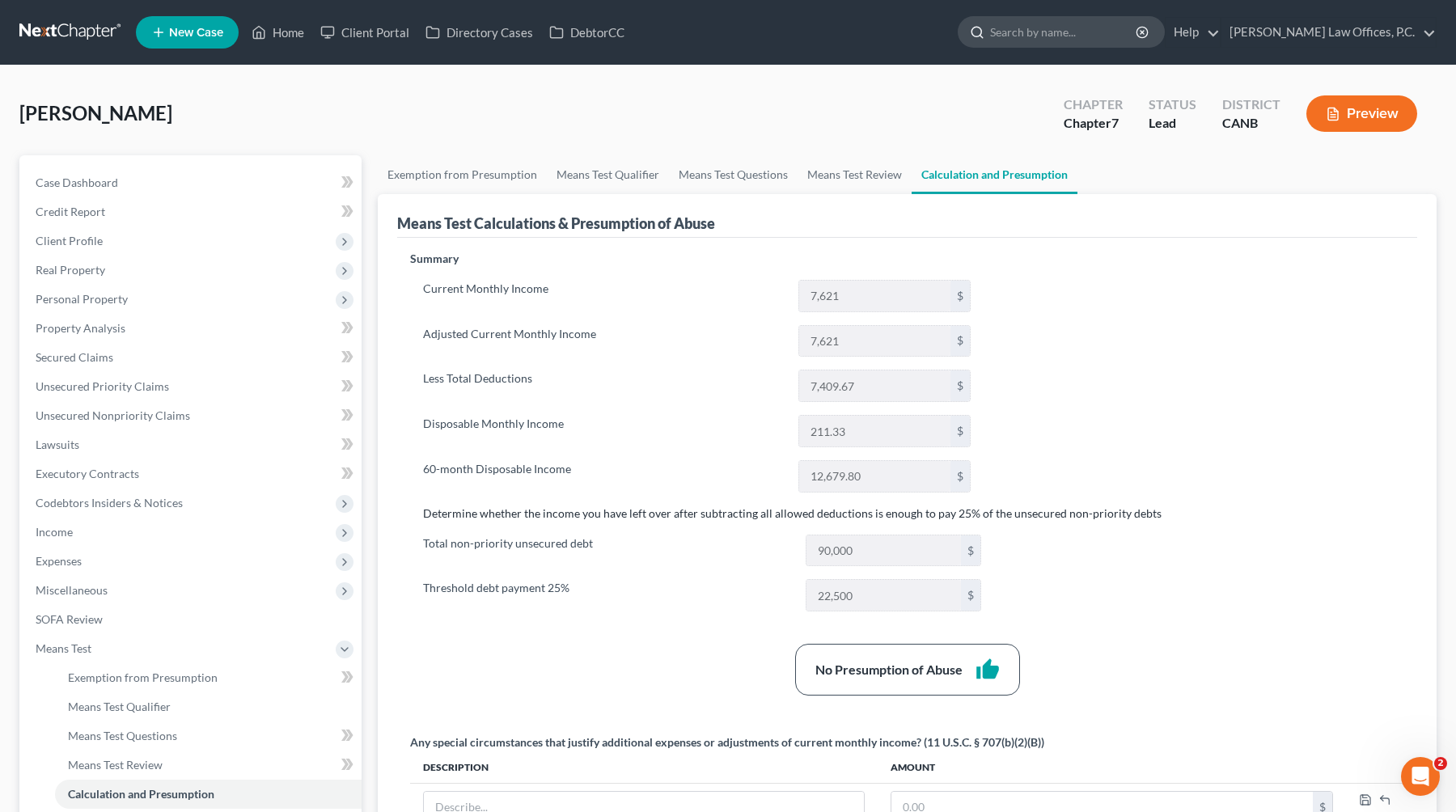
click at [932, 29] on input "search" at bounding box center [1064, 32] width 148 height 29
click at [280, 29] on link "Home" at bounding box center [278, 33] width 69 height 29
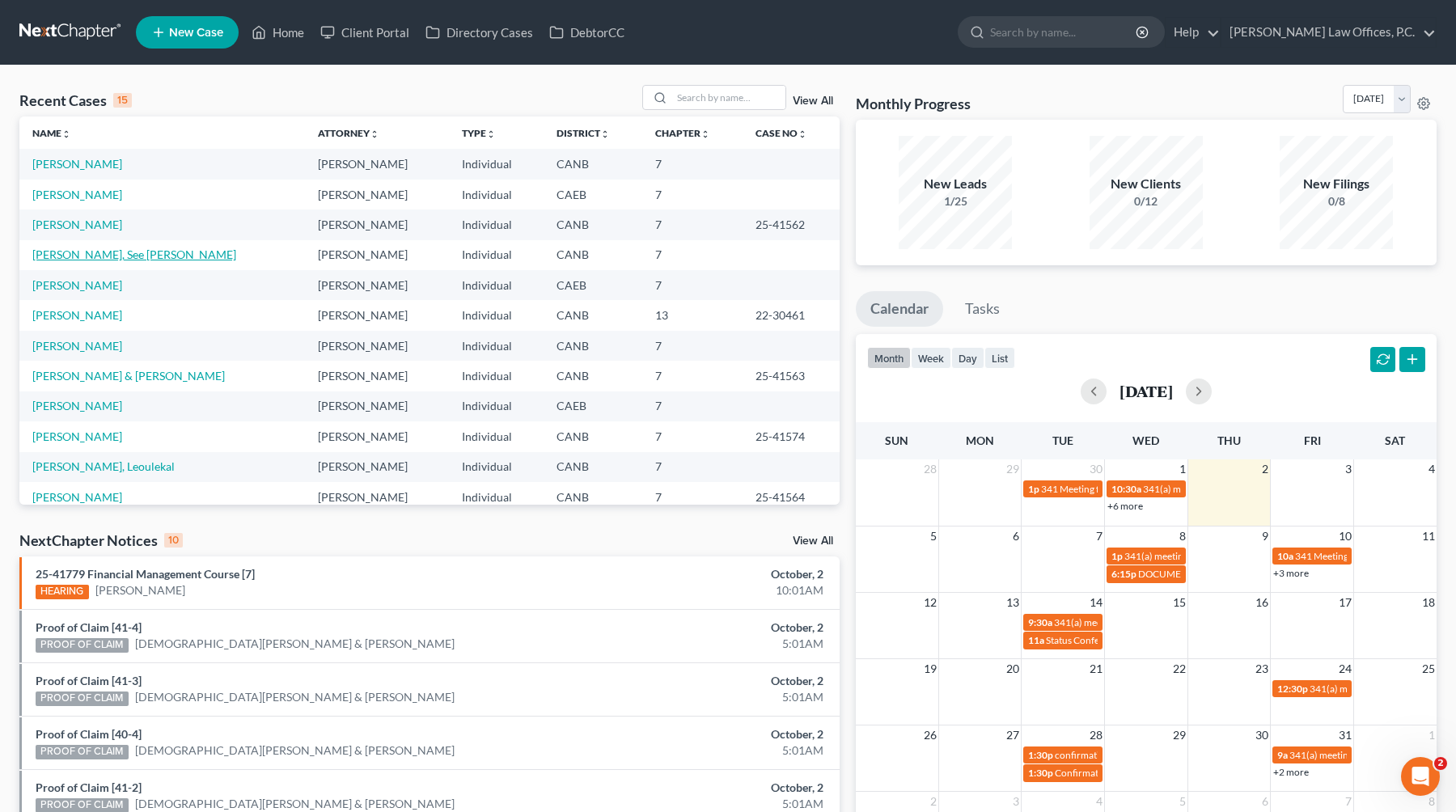
click at [89, 252] on link "[PERSON_NAME], See [PERSON_NAME]" at bounding box center [134, 254] width 204 height 14
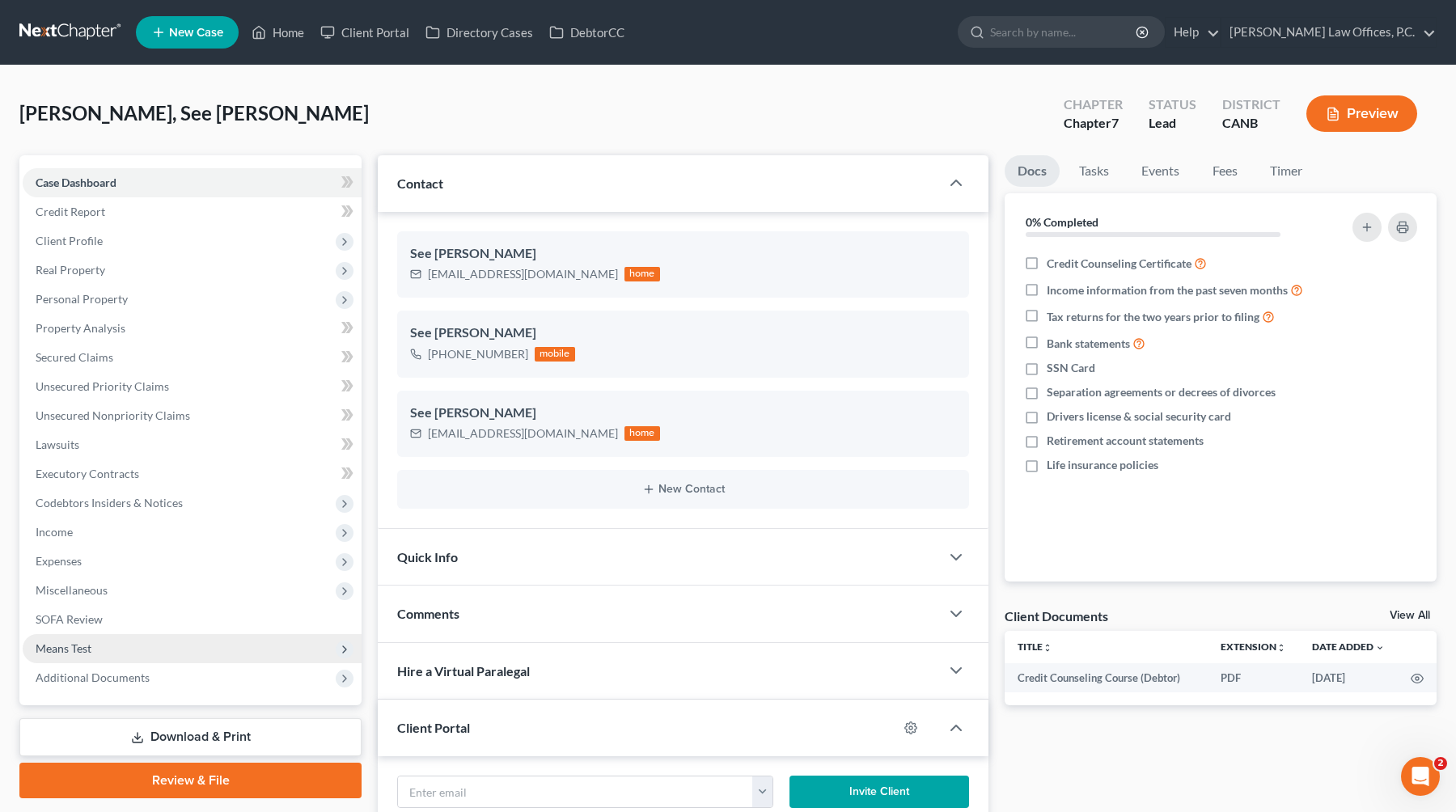
click at [167, 660] on span "Means Test" at bounding box center [192, 649] width 339 height 29
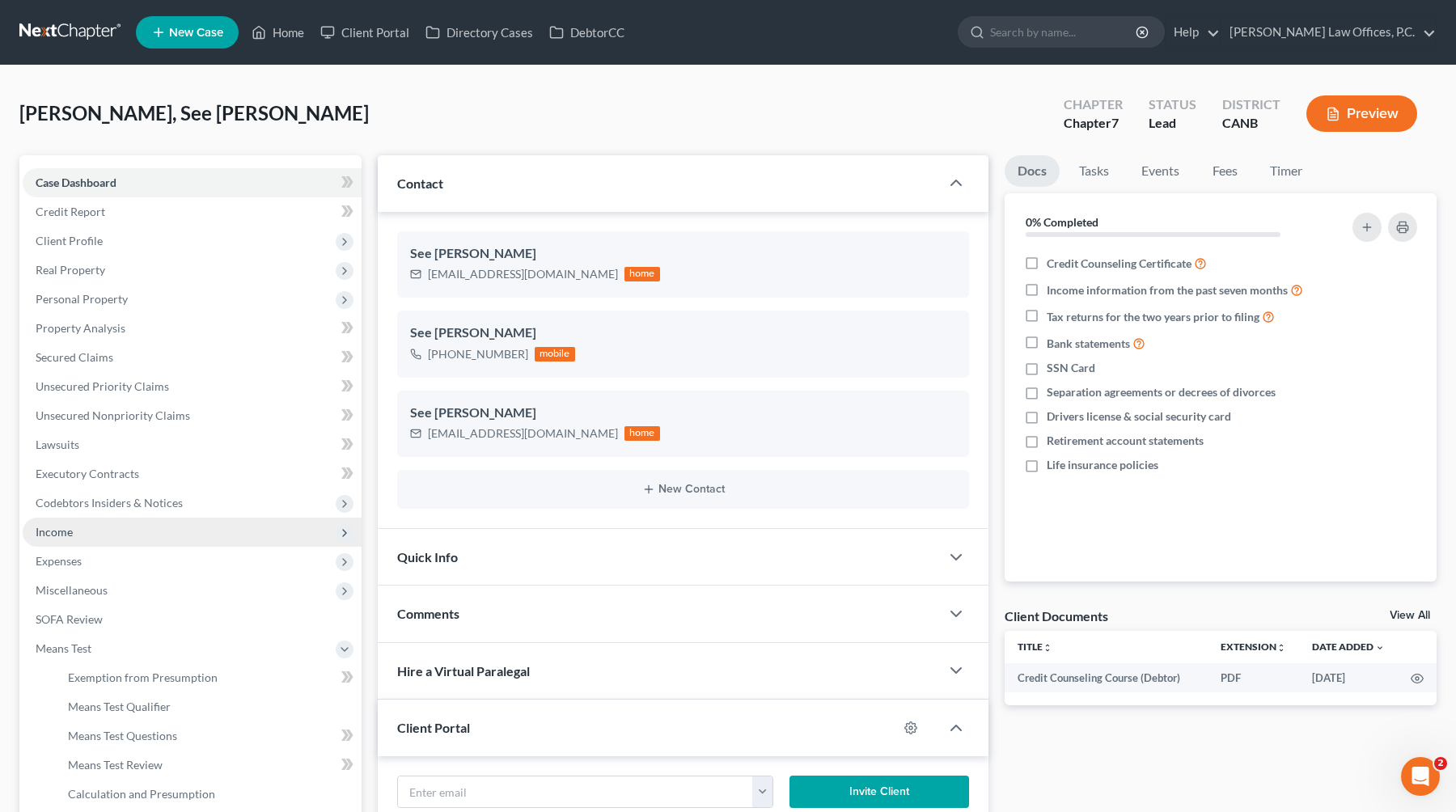
click at [140, 542] on span "Income" at bounding box center [192, 533] width 339 height 29
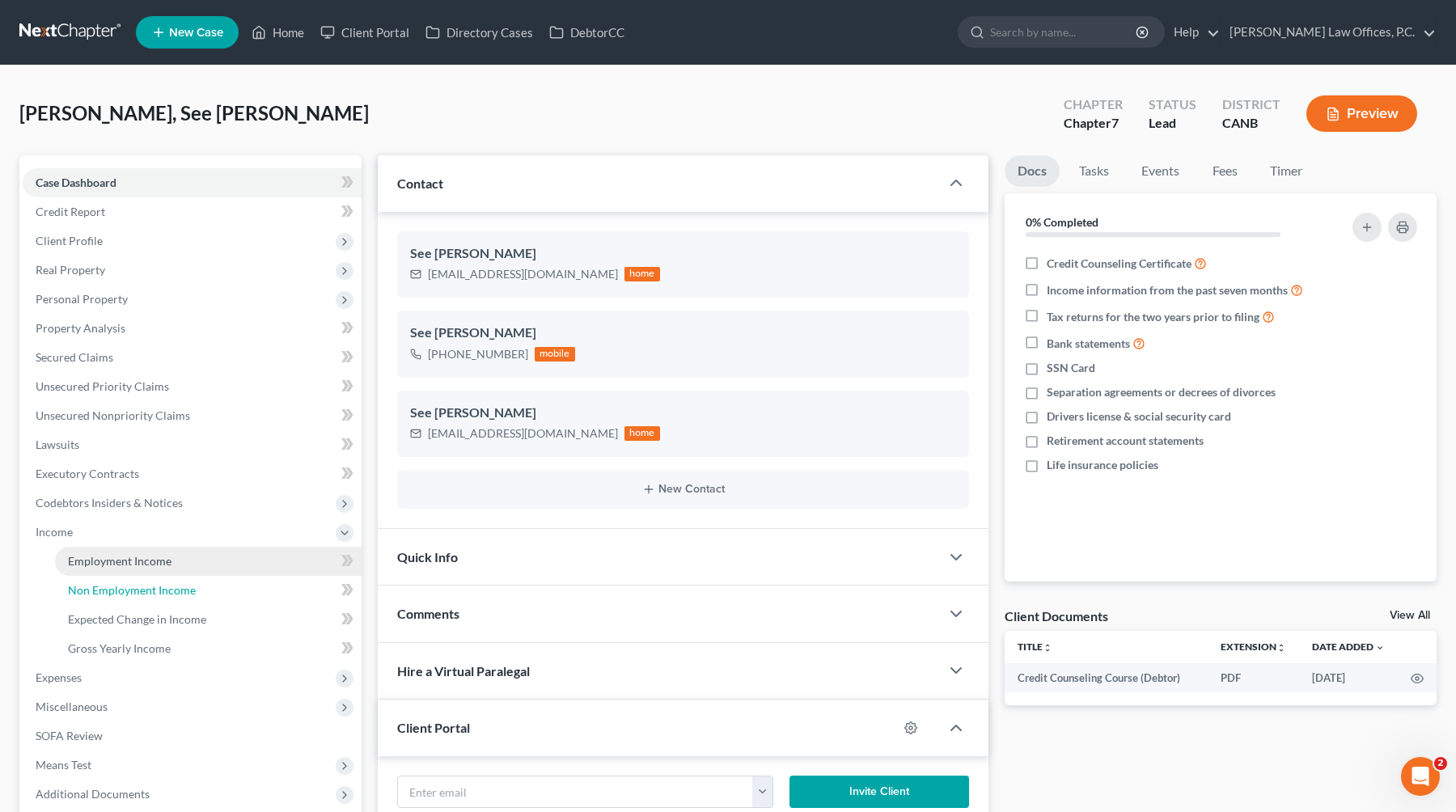
click at [127, 590] on span "Non Employment Income" at bounding box center [131, 590] width 128 height 14
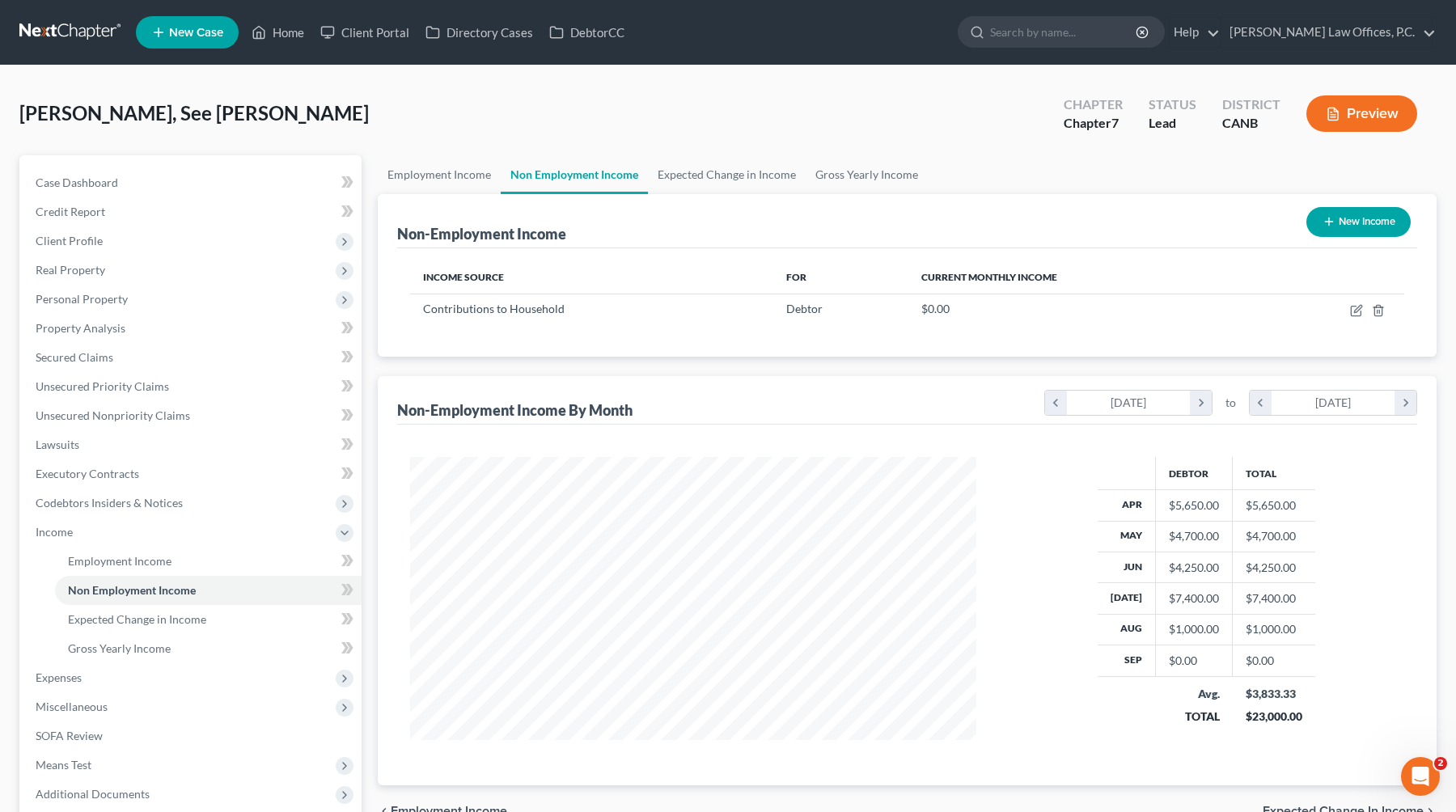
scroll to position [290, 599]
click at [932, 313] on icon "button" at bounding box center [1356, 310] width 13 height 13
select select "8"
select select "0"
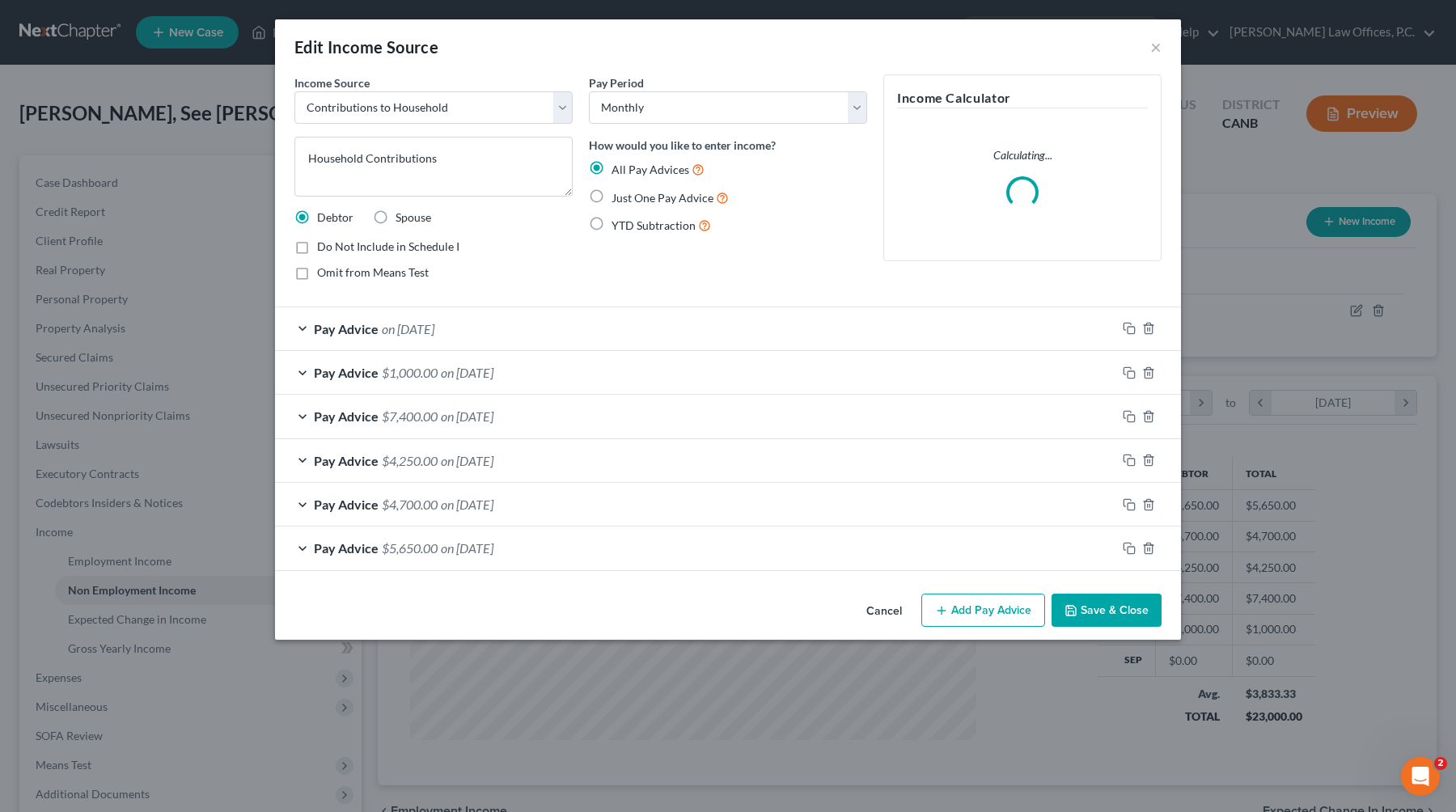
click at [569, 376] on div "Pay Advice $1,000.00 on [DATE]" at bounding box center [695, 372] width 841 height 43
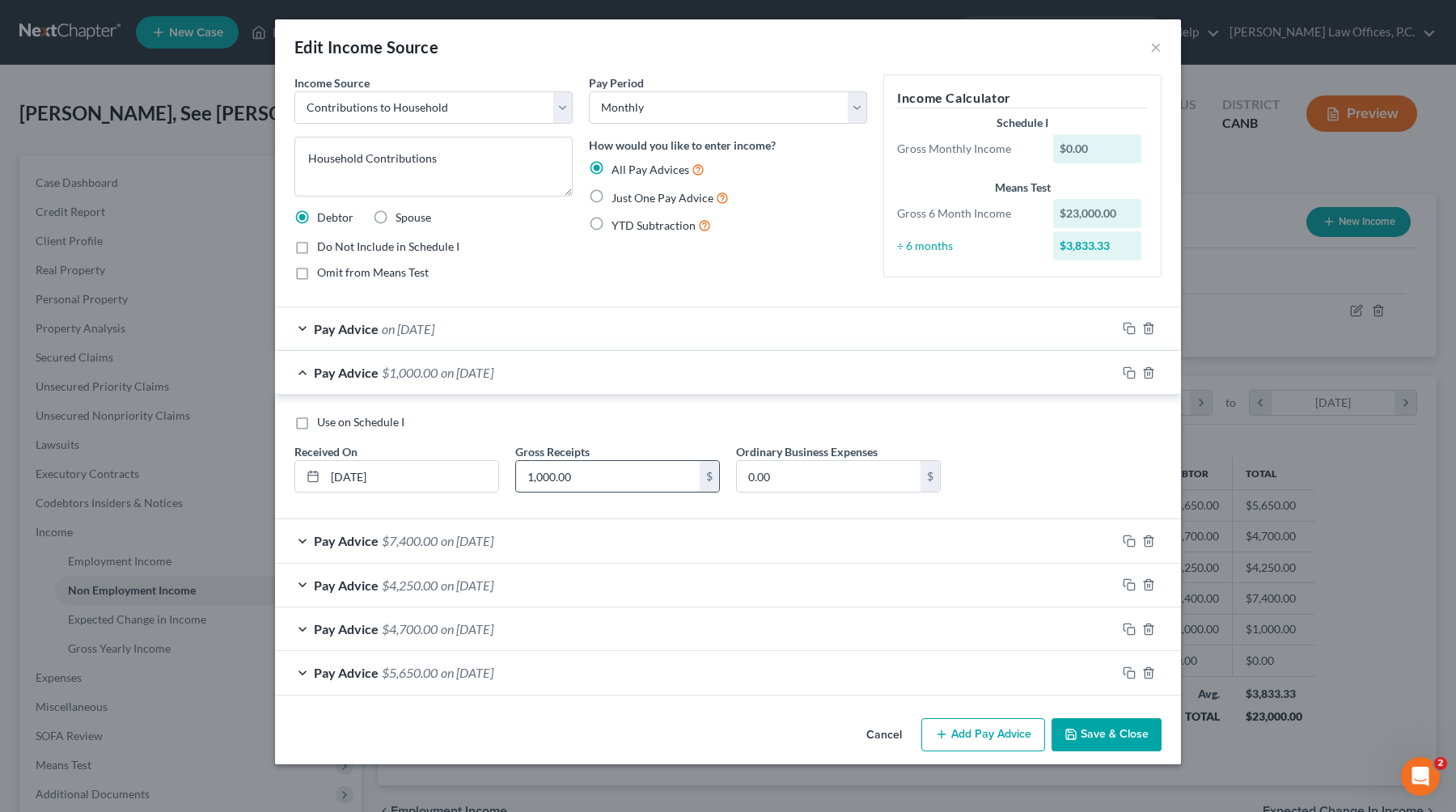
click at [588, 472] on input "1,000.00" at bounding box center [608, 475] width 184 height 30
type input "2,500"
click at [548, 339] on div "Pay Advice on [DATE]" at bounding box center [695, 328] width 841 height 43
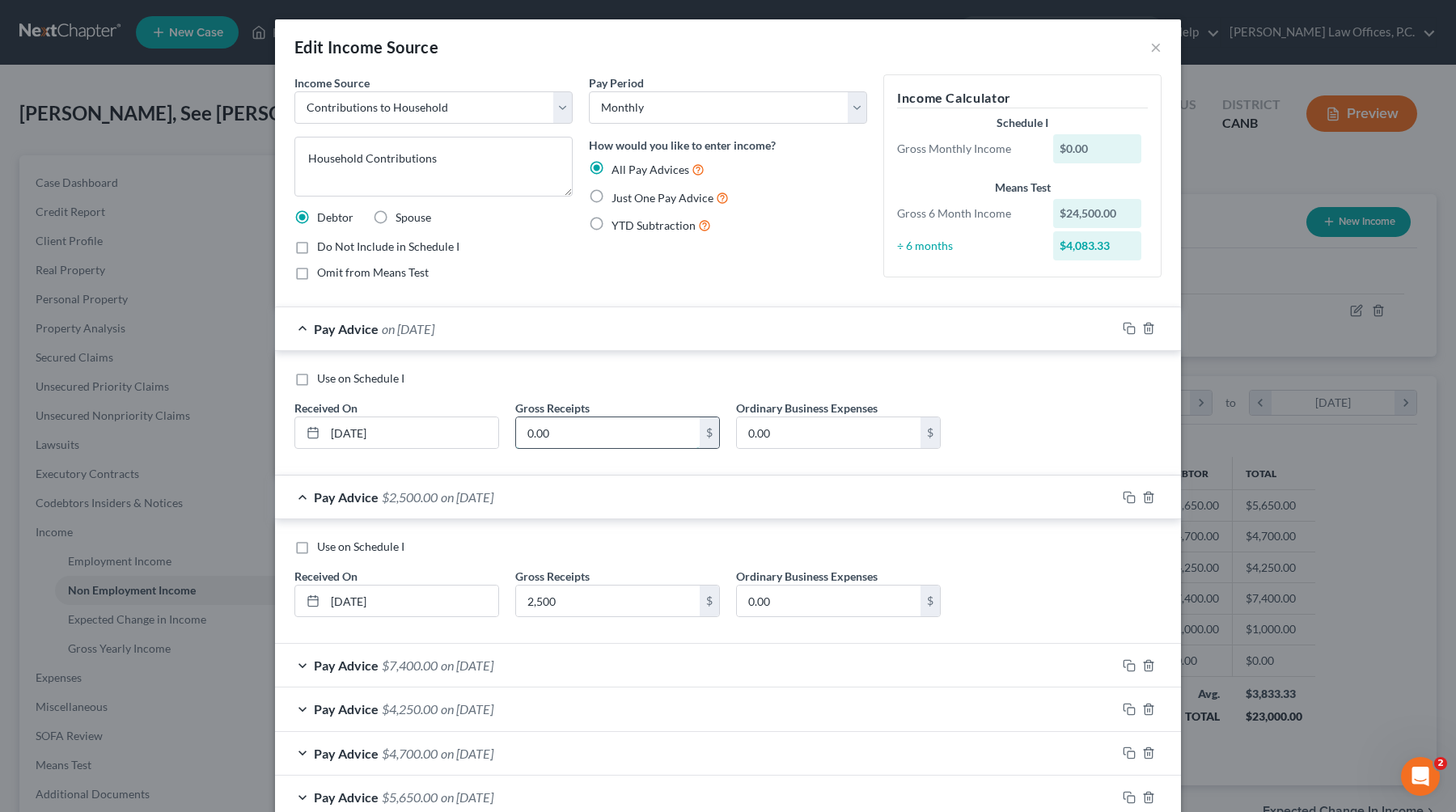
click at [639, 431] on input "0.00" at bounding box center [608, 432] width 184 height 30
type input "4,100"
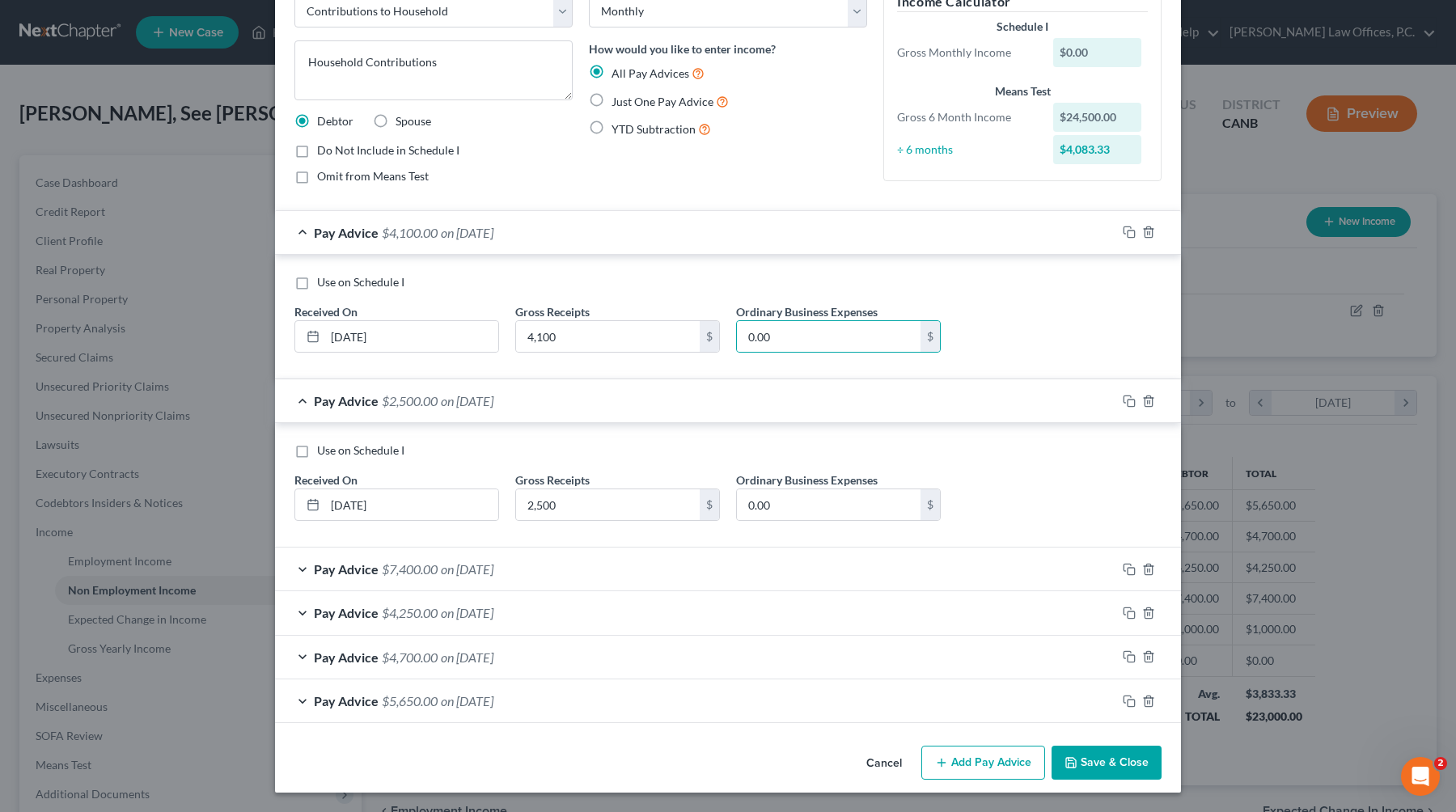
click at [932, 768] on button "Save & Close" at bounding box center [1106, 762] width 110 height 34
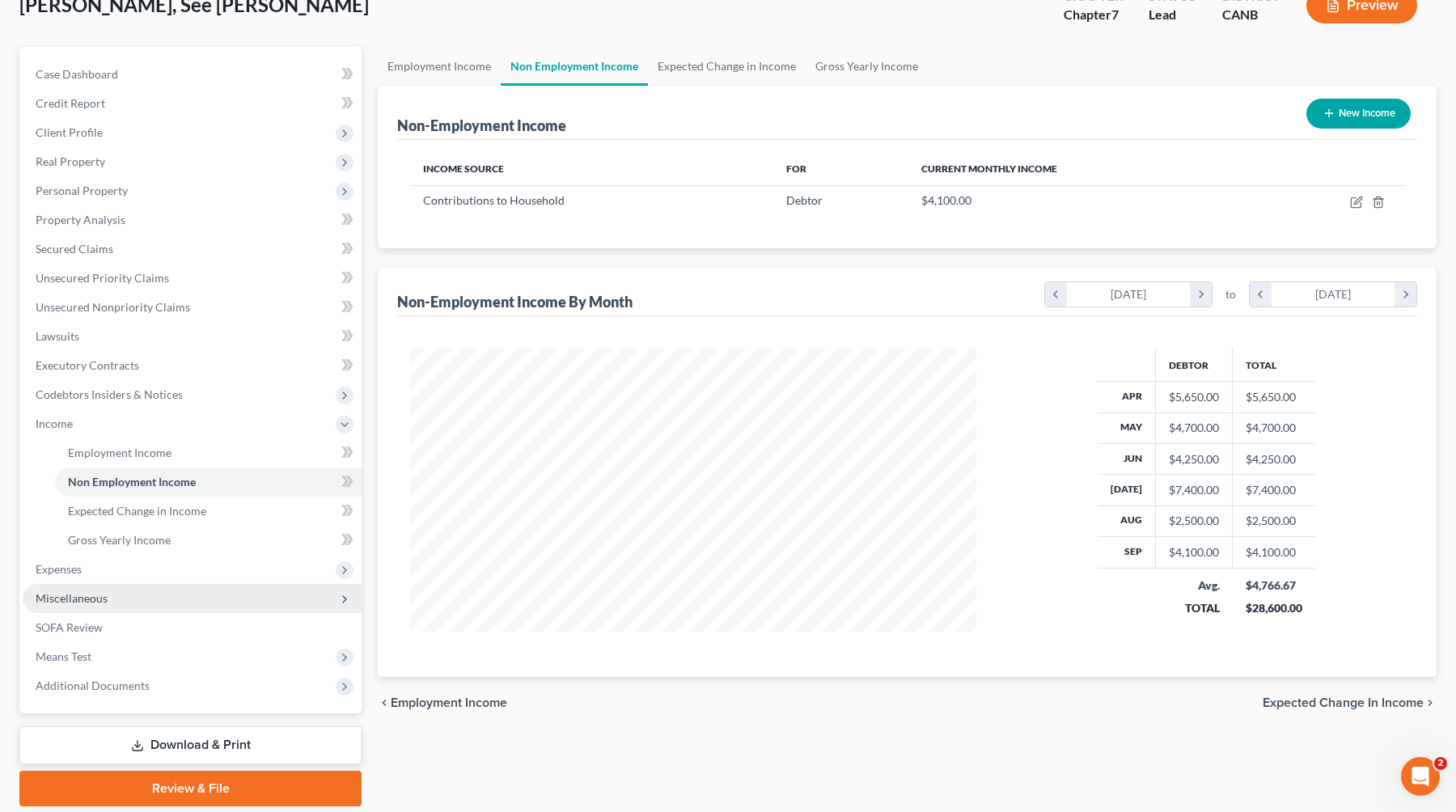
scroll to position [162, 0]
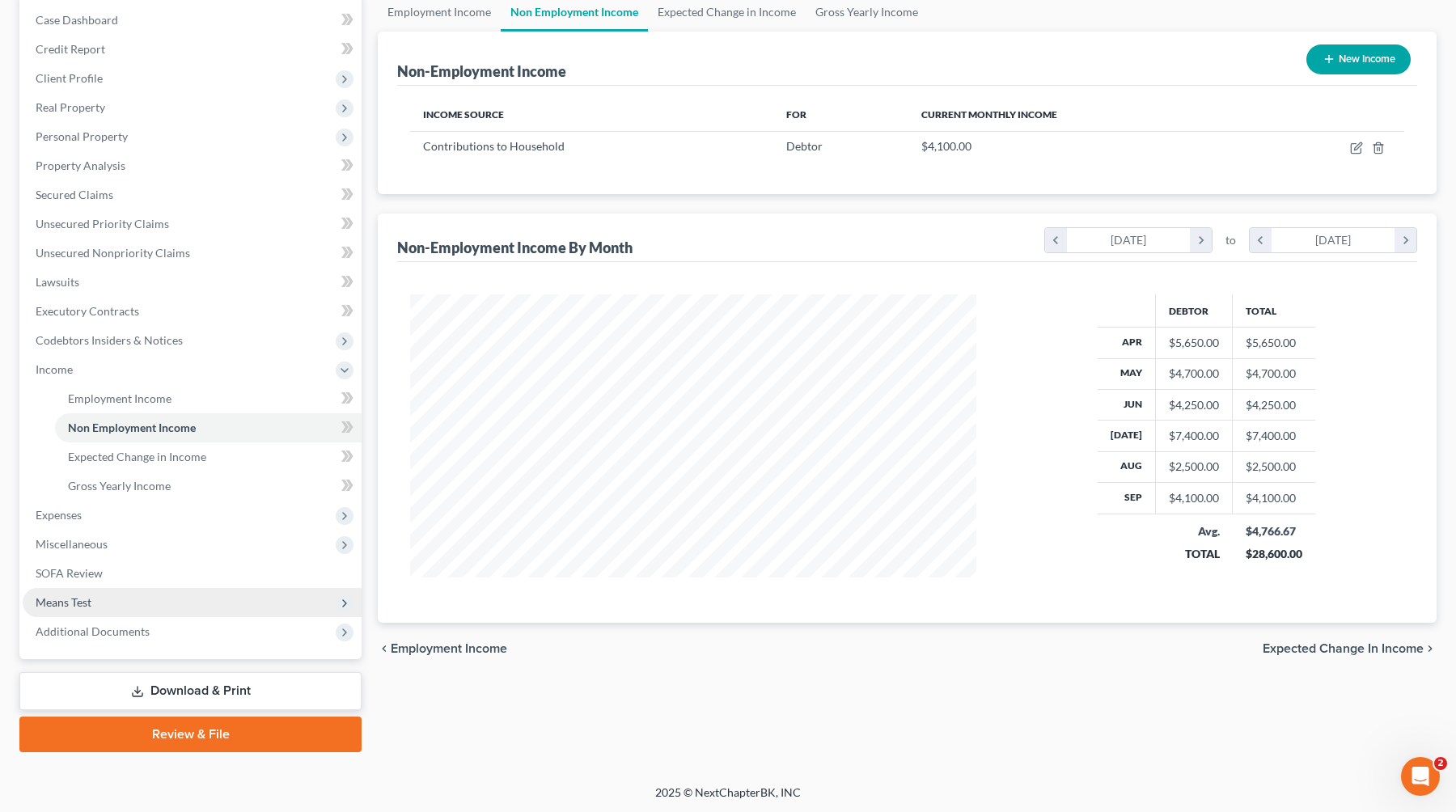
click at [188, 599] on span "Means Test" at bounding box center [192, 603] width 339 height 29
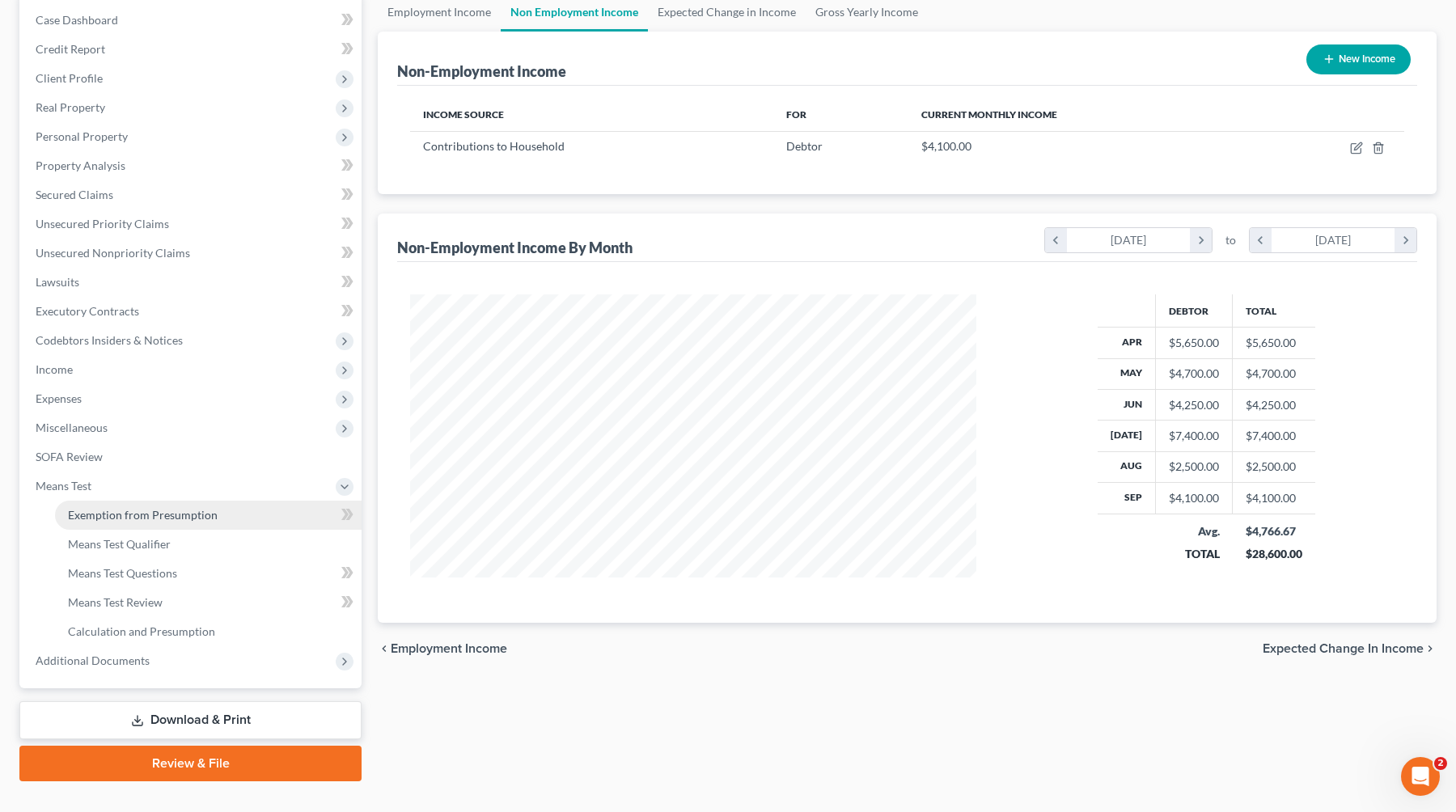
click at [187, 514] on span "Exemption from Presumption" at bounding box center [142, 514] width 149 height 14
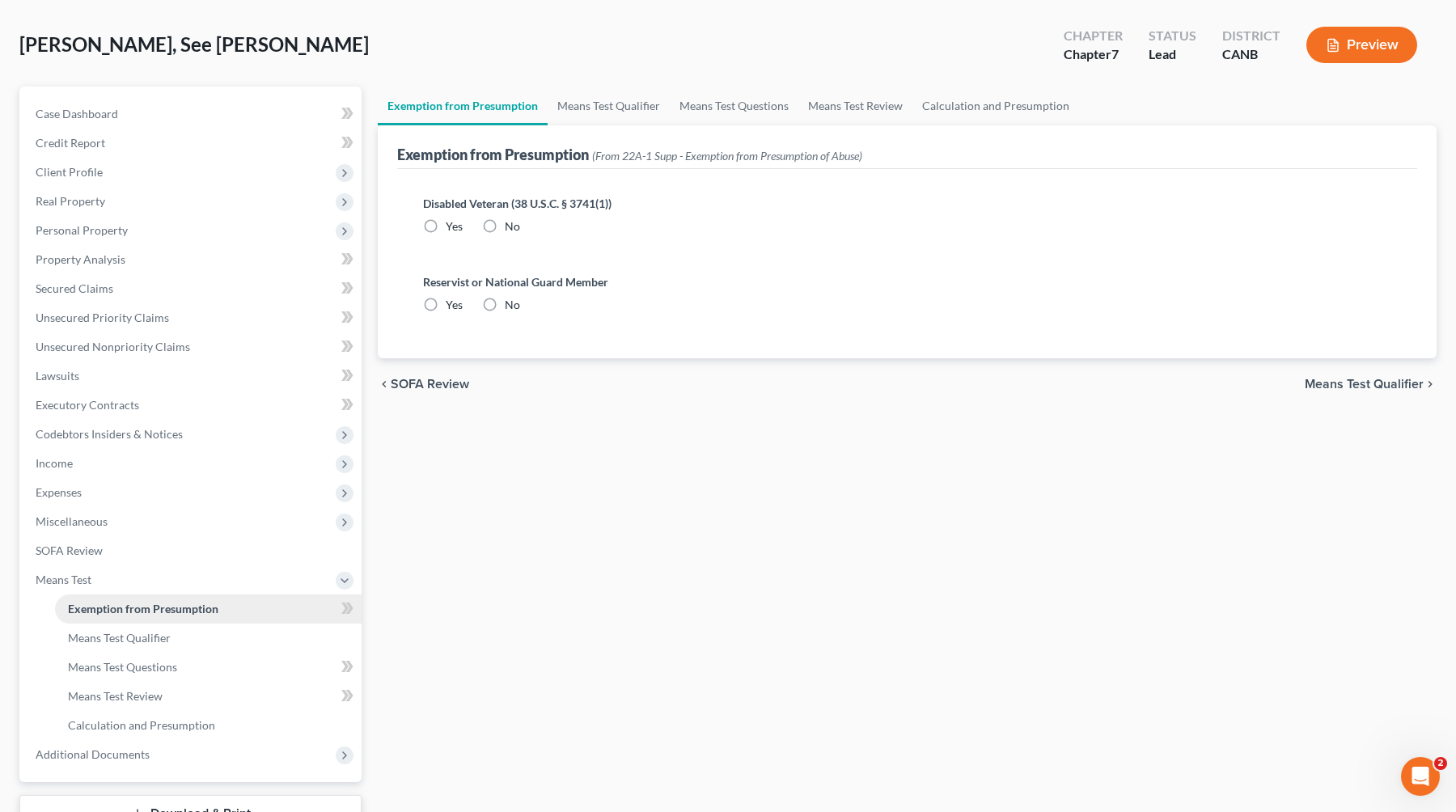
radio input "true"
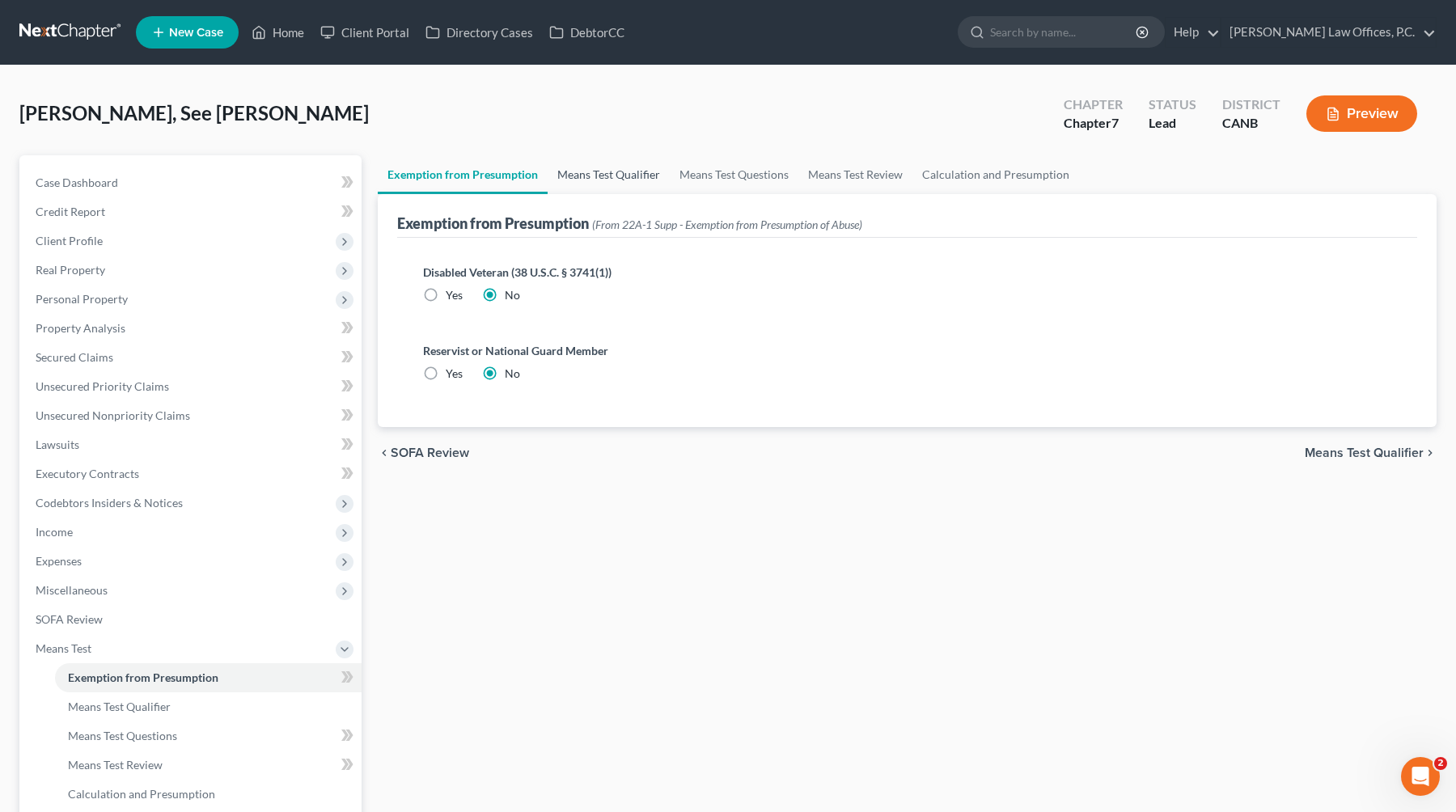
click at [661, 171] on link "Means Test Qualifier" at bounding box center [608, 174] width 122 height 39
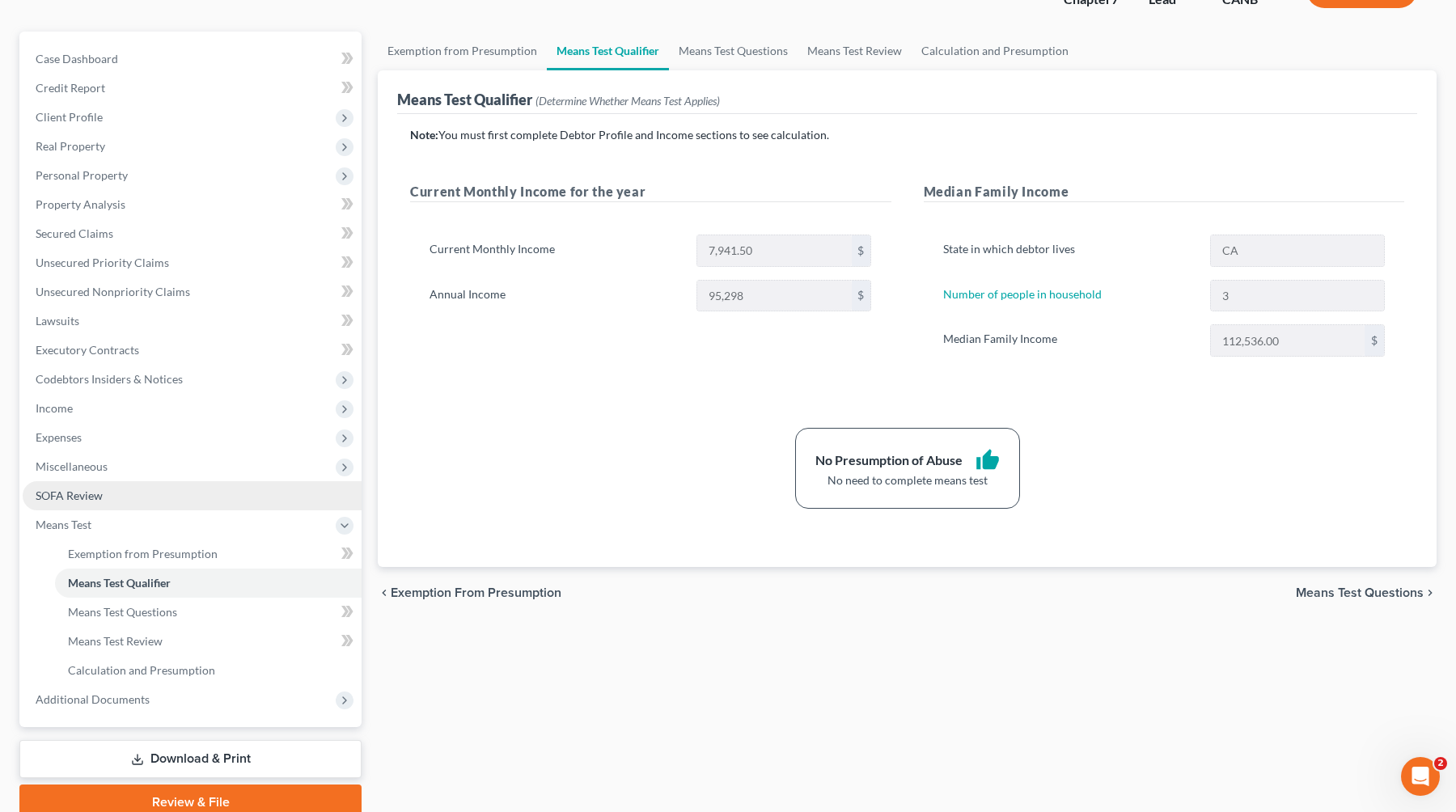
scroll to position [126, 0]
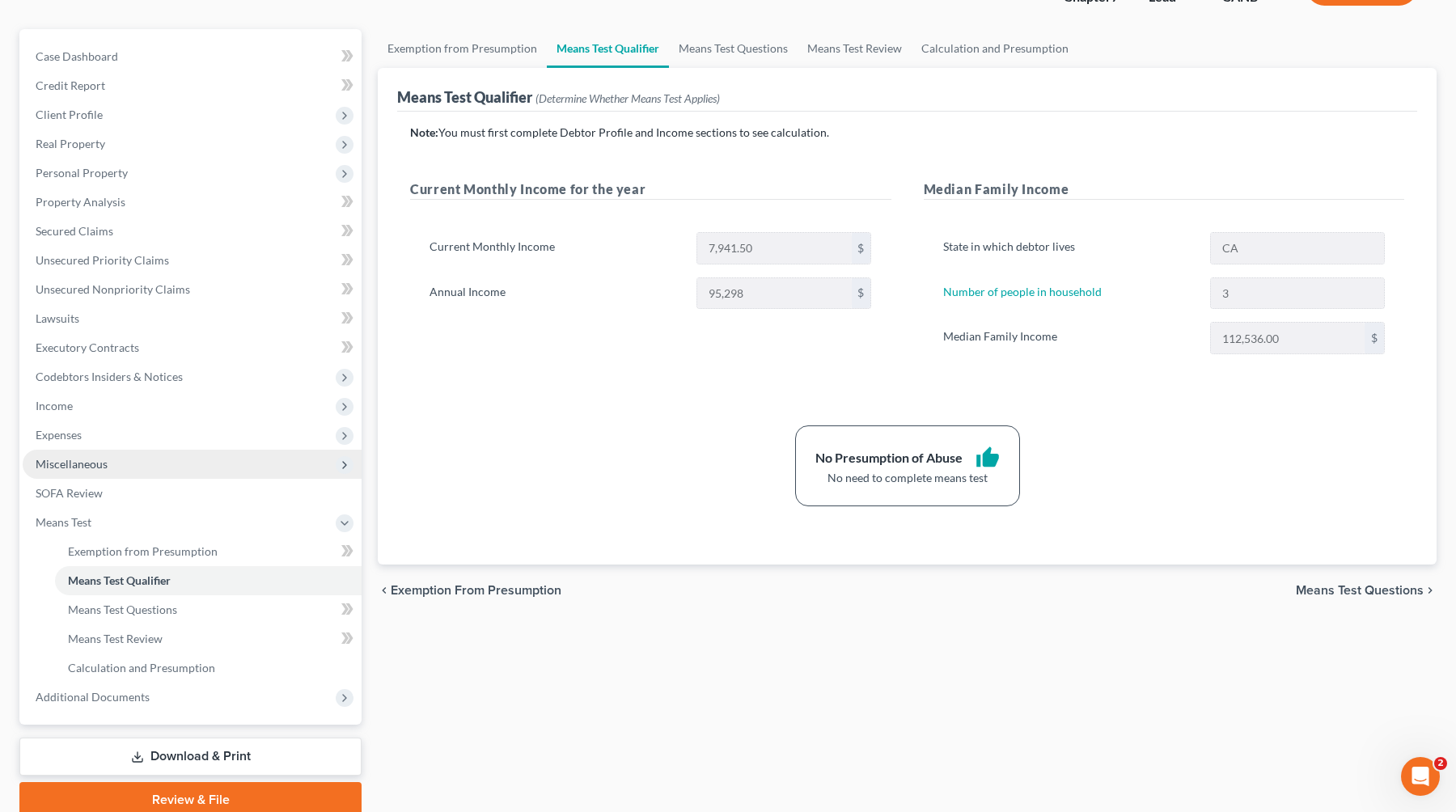
click at [168, 473] on span "Miscellaneous" at bounding box center [192, 464] width 339 height 29
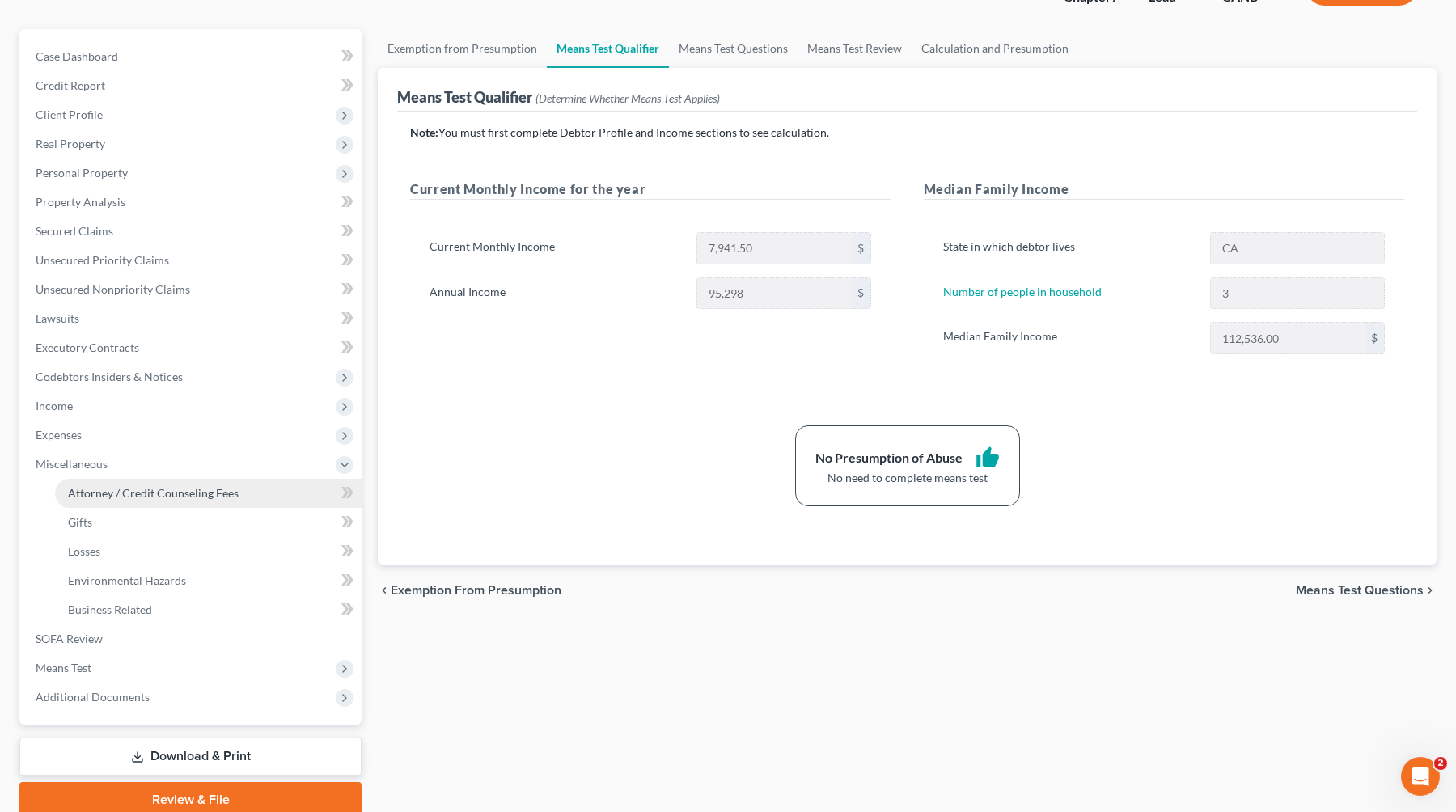
click at [147, 496] on span "Attorney / Credit Counseling Fees" at bounding box center [153, 493] width 171 height 14
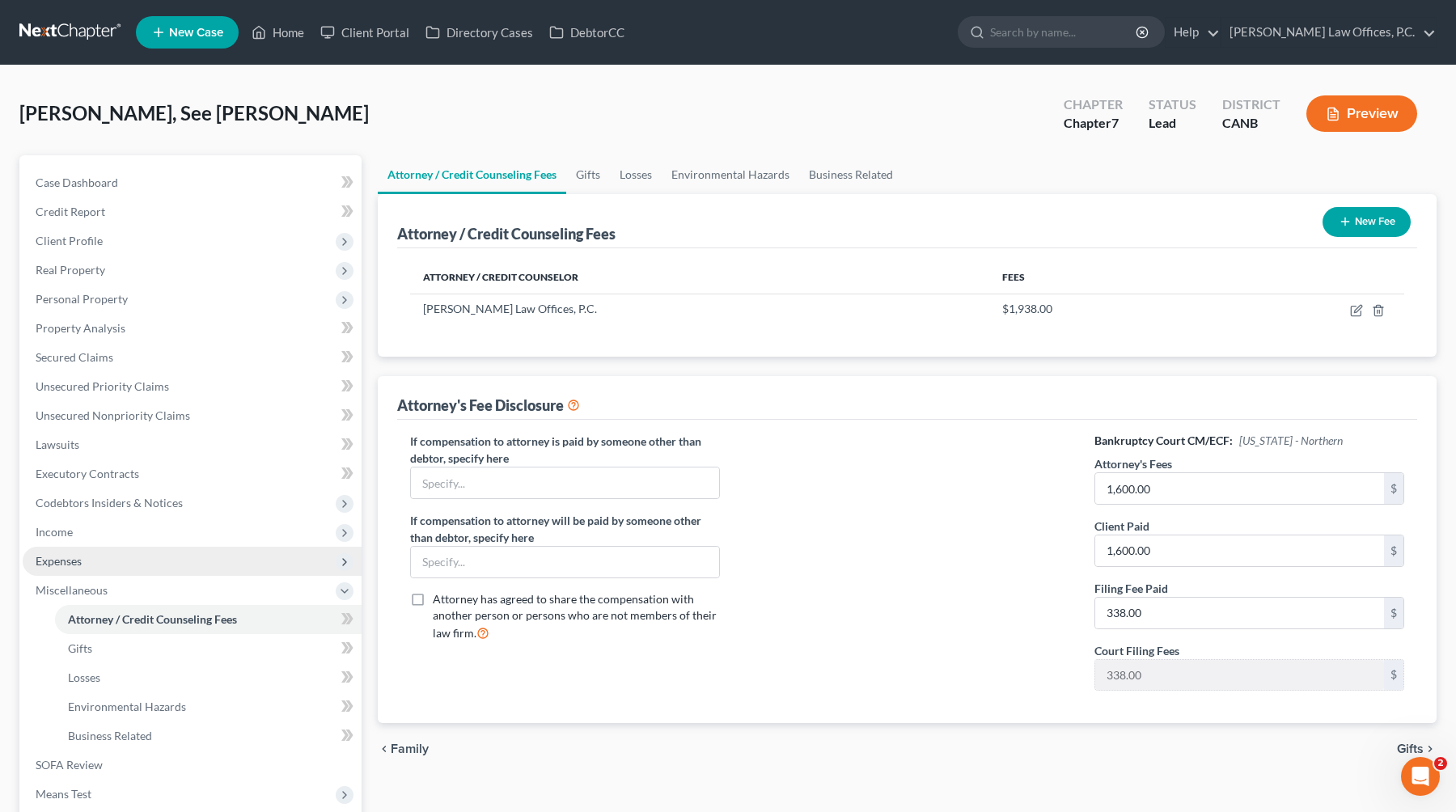
click at [110, 553] on span "Expenses" at bounding box center [192, 561] width 339 height 29
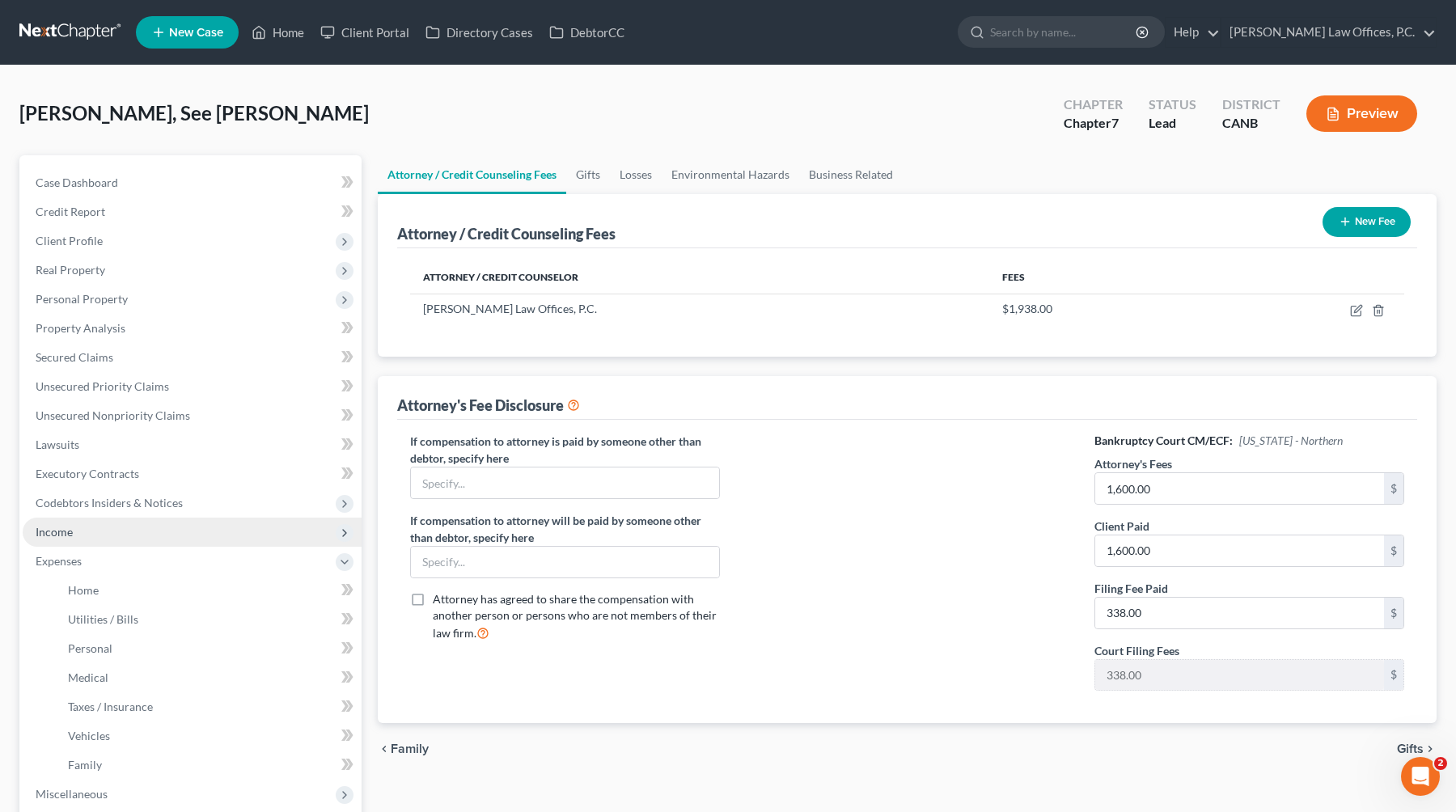
click at [133, 526] on span "Income" at bounding box center [192, 533] width 339 height 29
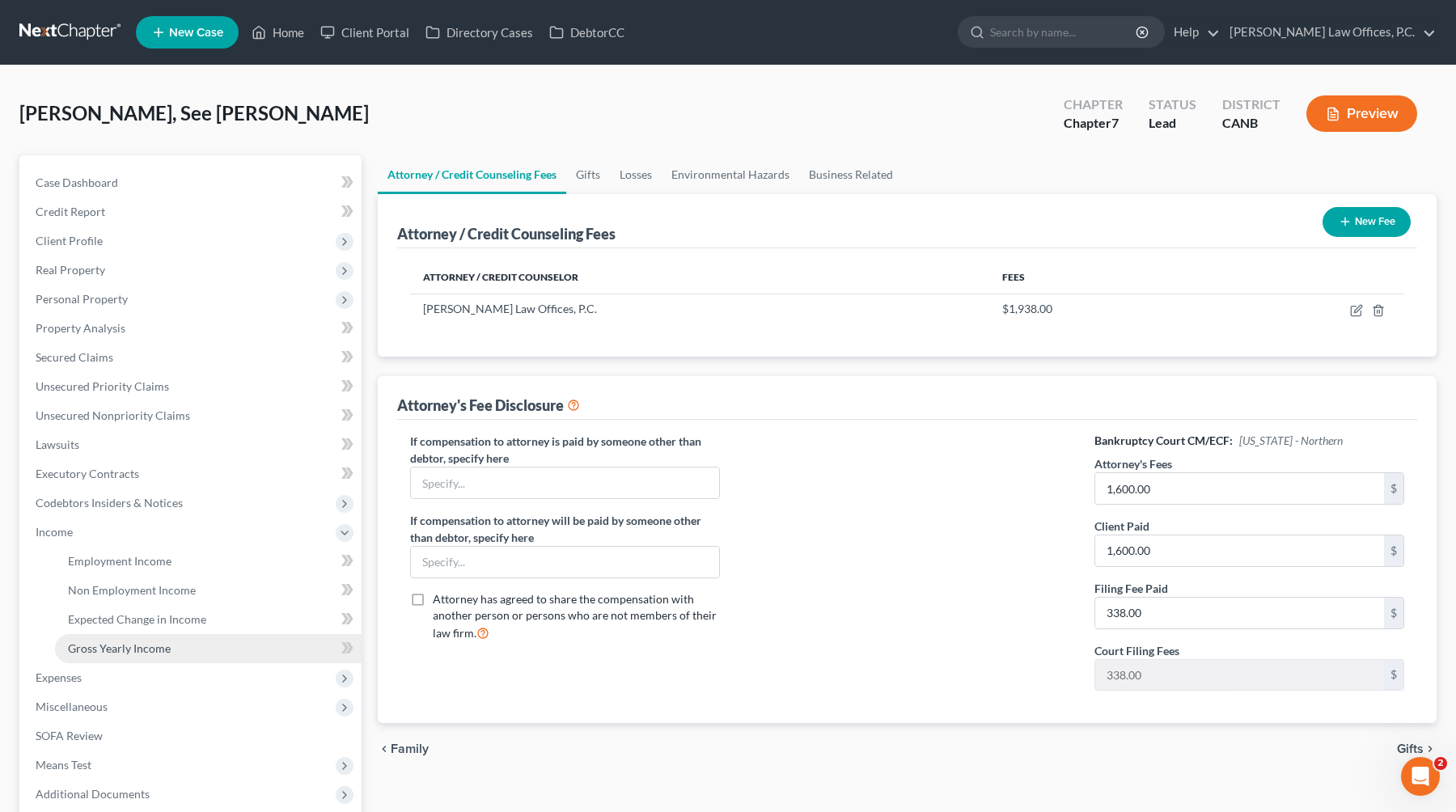
click at [153, 647] on span "Gross Yearly Income" at bounding box center [119, 648] width 102 height 14
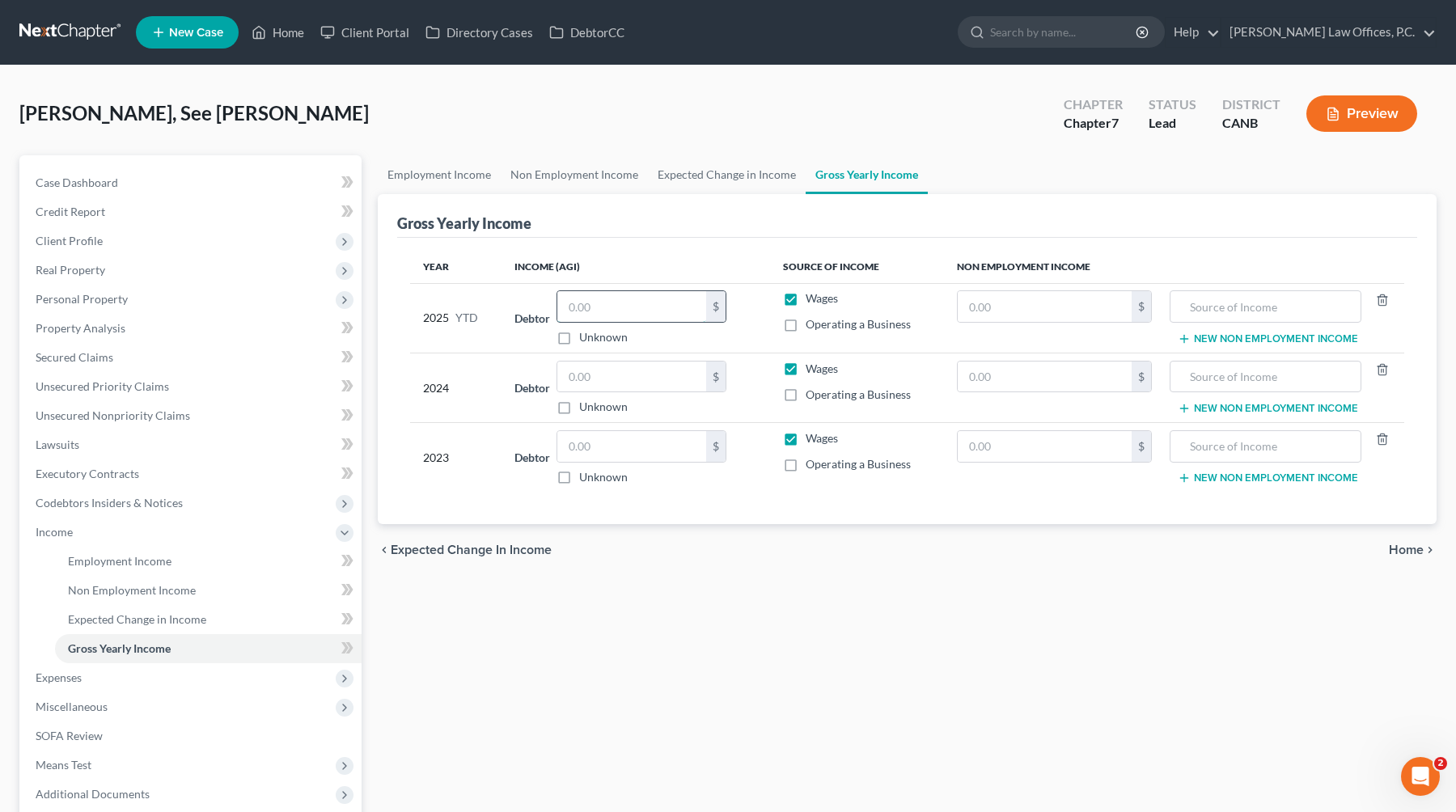
click at [596, 309] on input "text" at bounding box center [631, 306] width 148 height 30
type input "18,802"
click at [835, 333] on td "Wages Operating a Business" at bounding box center [856, 318] width 174 height 69
click at [816, 326] on span "Operating a Business" at bounding box center [857, 324] width 105 height 14
click at [816, 326] on input "Operating a Business" at bounding box center [817, 321] width 10 height 10
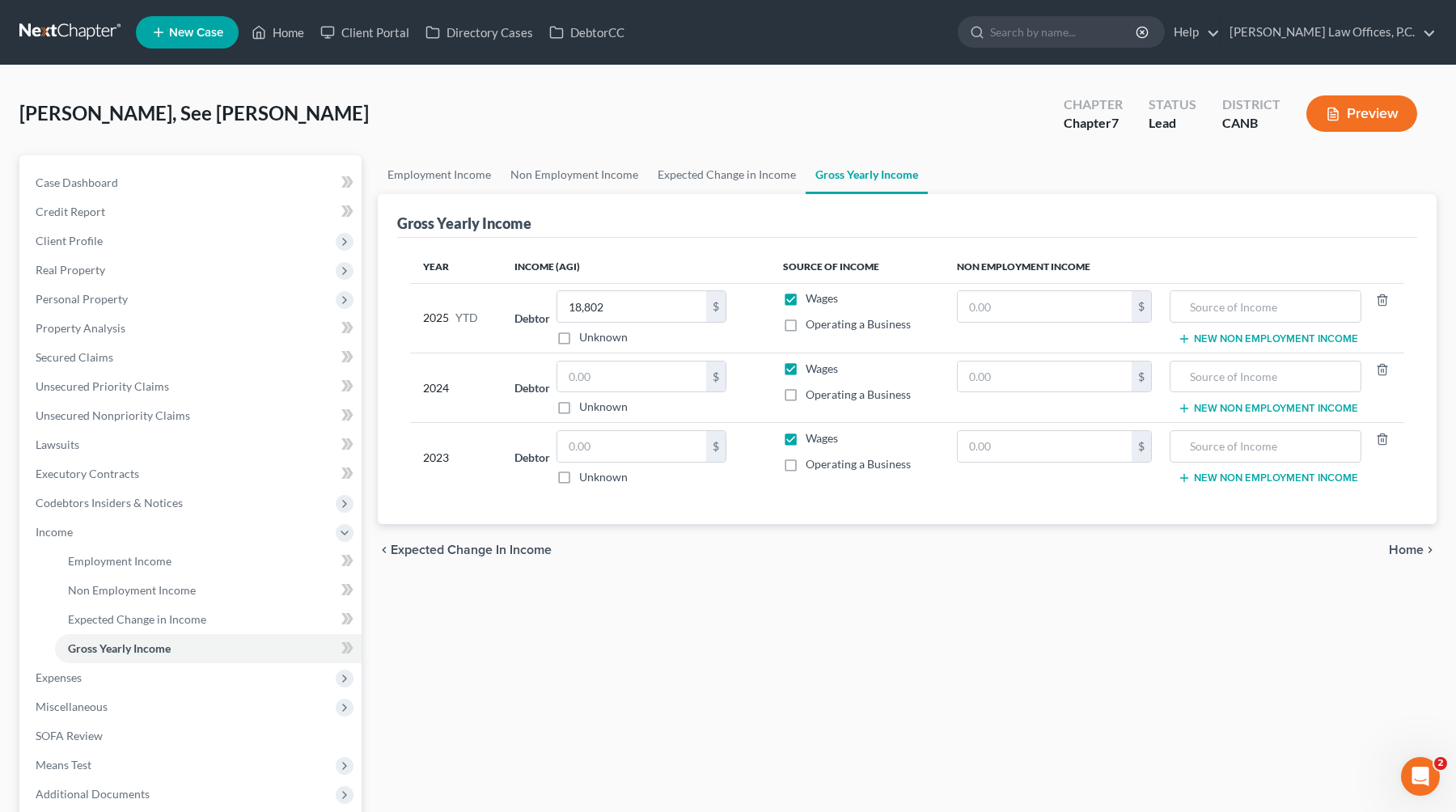
checkbox input "true"
click at [805, 291] on label "Wages" at bounding box center [821, 298] width 32 height 16
click at [812, 291] on input "Wages" at bounding box center [817, 296] width 10 height 10
checkbox input "false"
click at [640, 313] on input "18,802" at bounding box center [631, 306] width 148 height 30
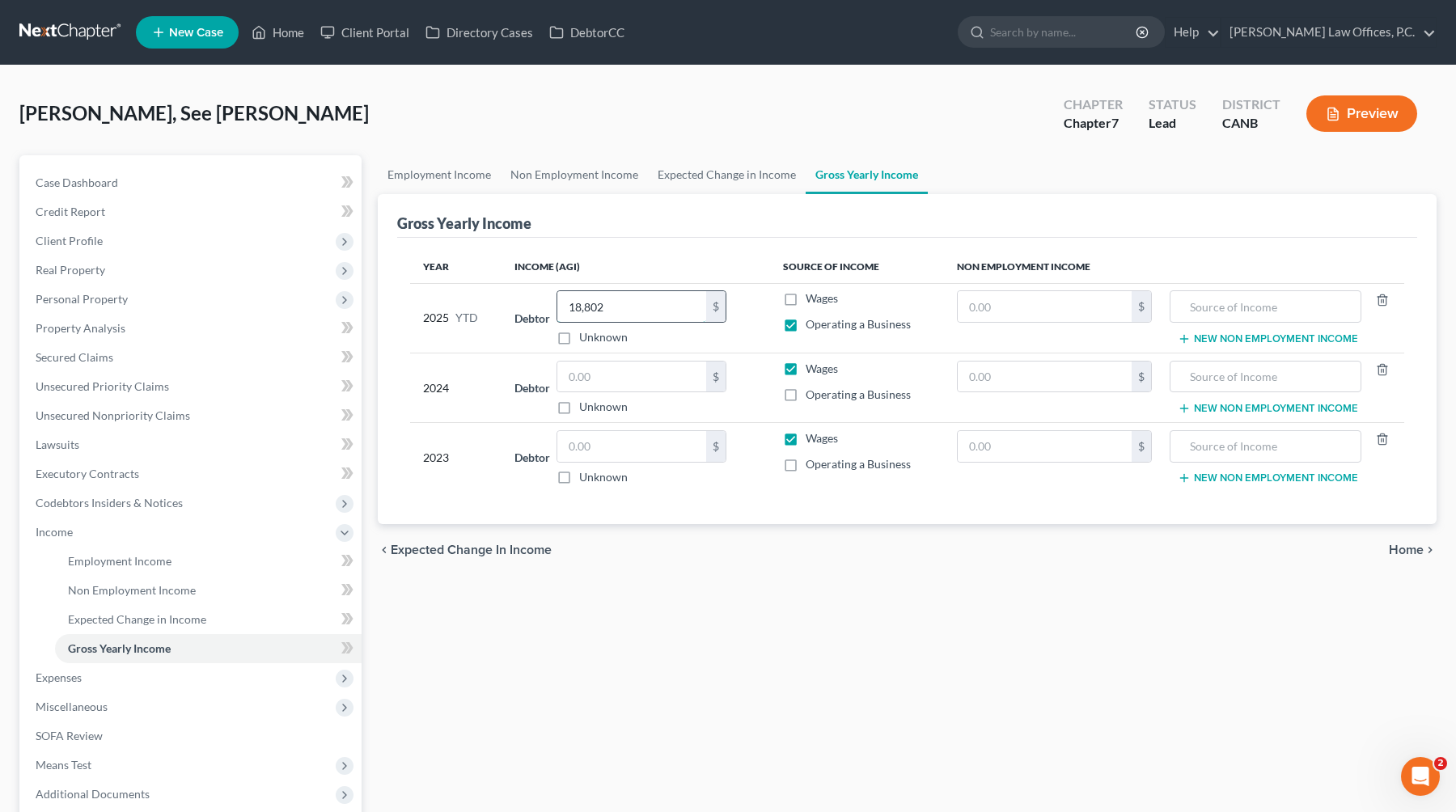
click at [640, 313] on input "18,802" at bounding box center [631, 306] width 148 height 30
click at [622, 372] on input "text" at bounding box center [631, 377] width 148 height 30
paste input "18,802"
type input "18,802"
click at [589, 448] on input "text" at bounding box center [631, 446] width 148 height 30
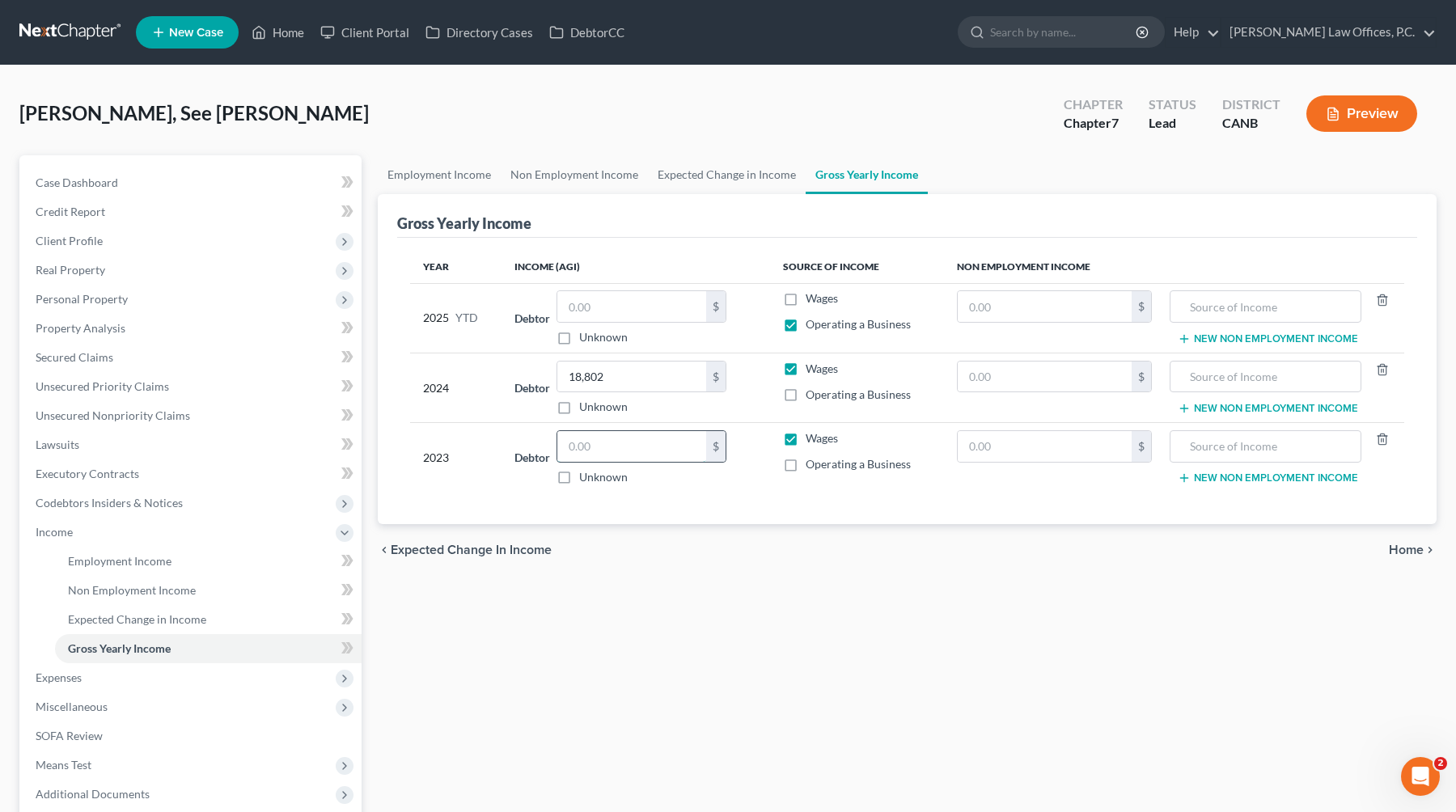
click at [589, 448] on input "text" at bounding box center [631, 446] width 148 height 30
type input "13,512"
click at [578, 176] on link "Non Employment Income" at bounding box center [574, 174] width 148 height 39
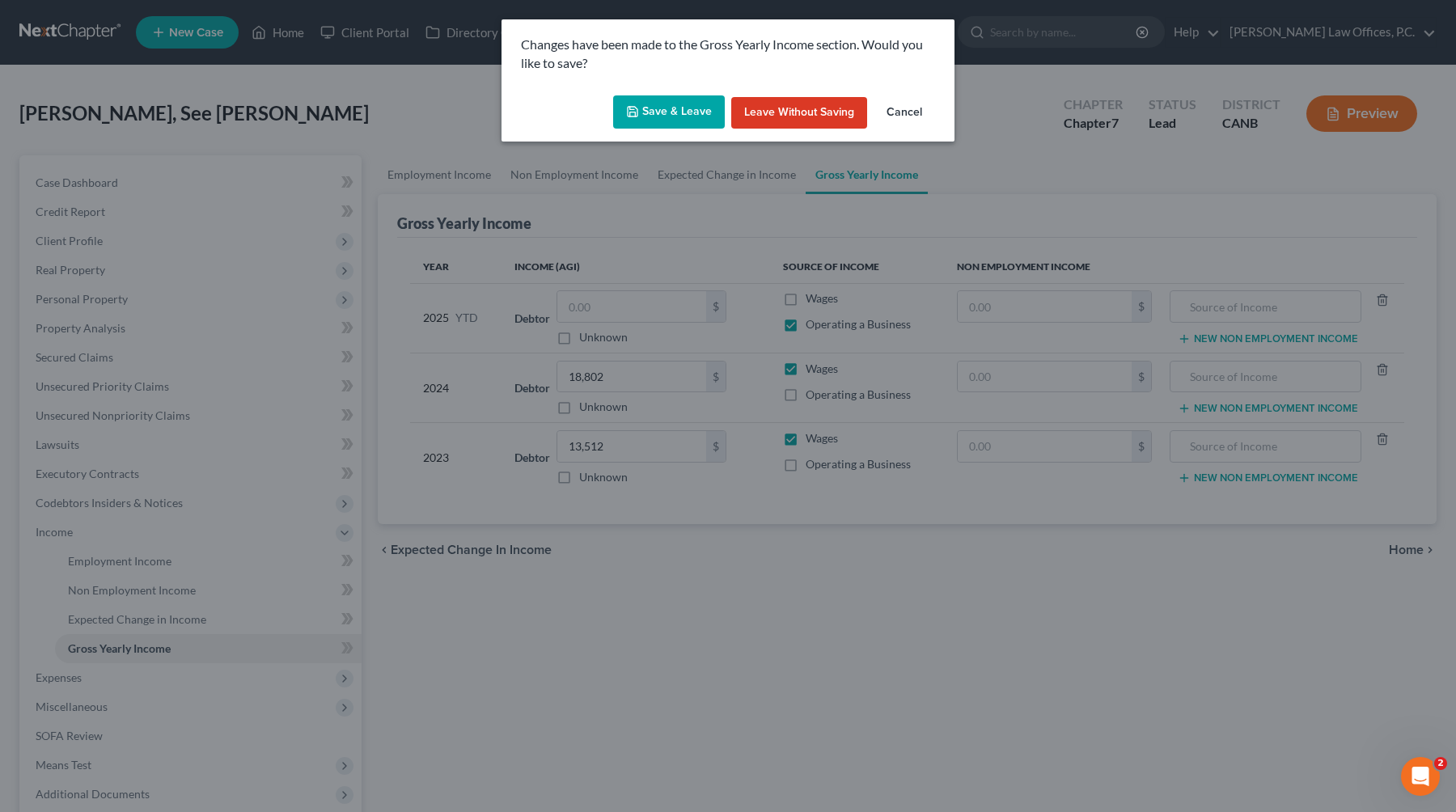
click at [687, 103] on button "Save & Leave" at bounding box center [668, 112] width 112 height 34
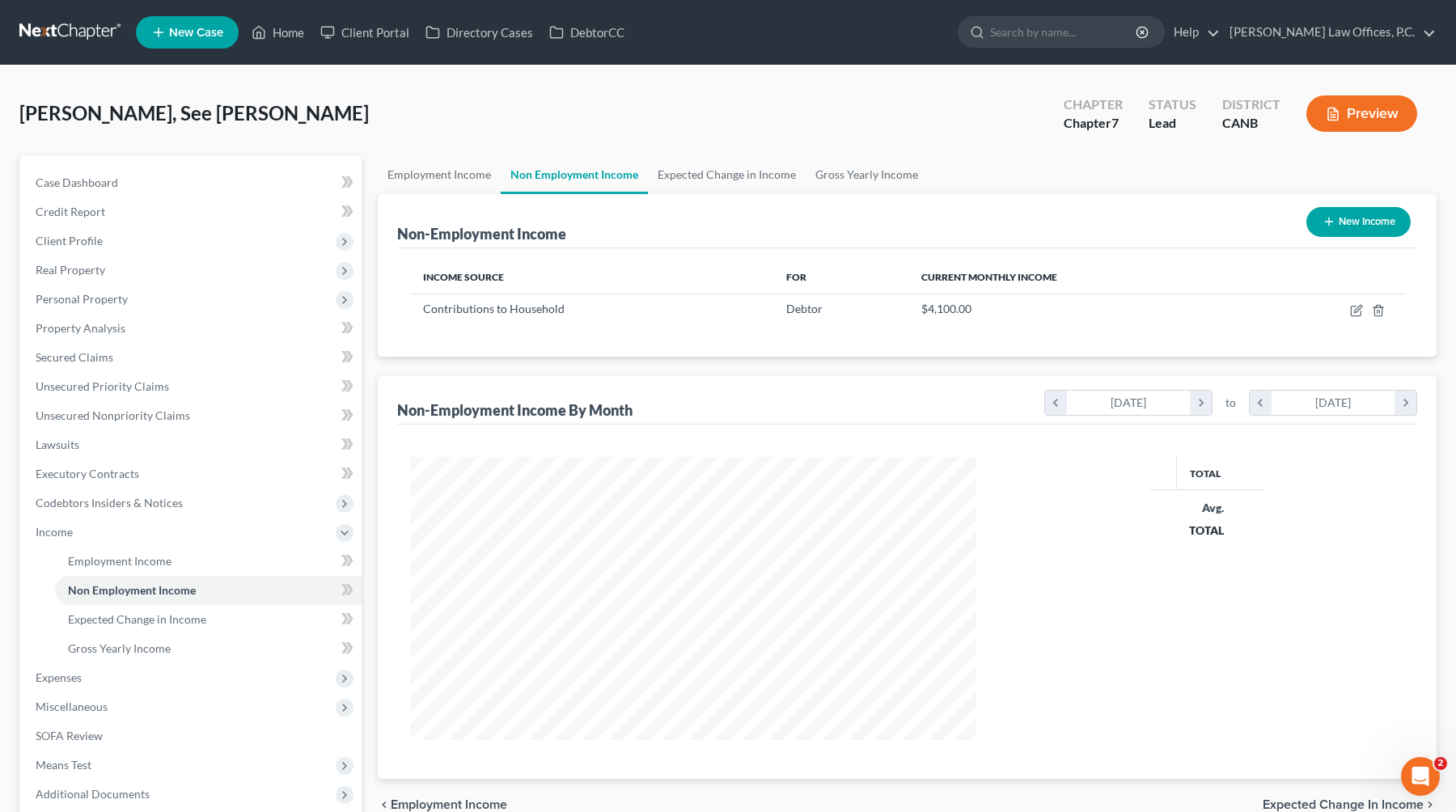
scroll to position [290, 599]
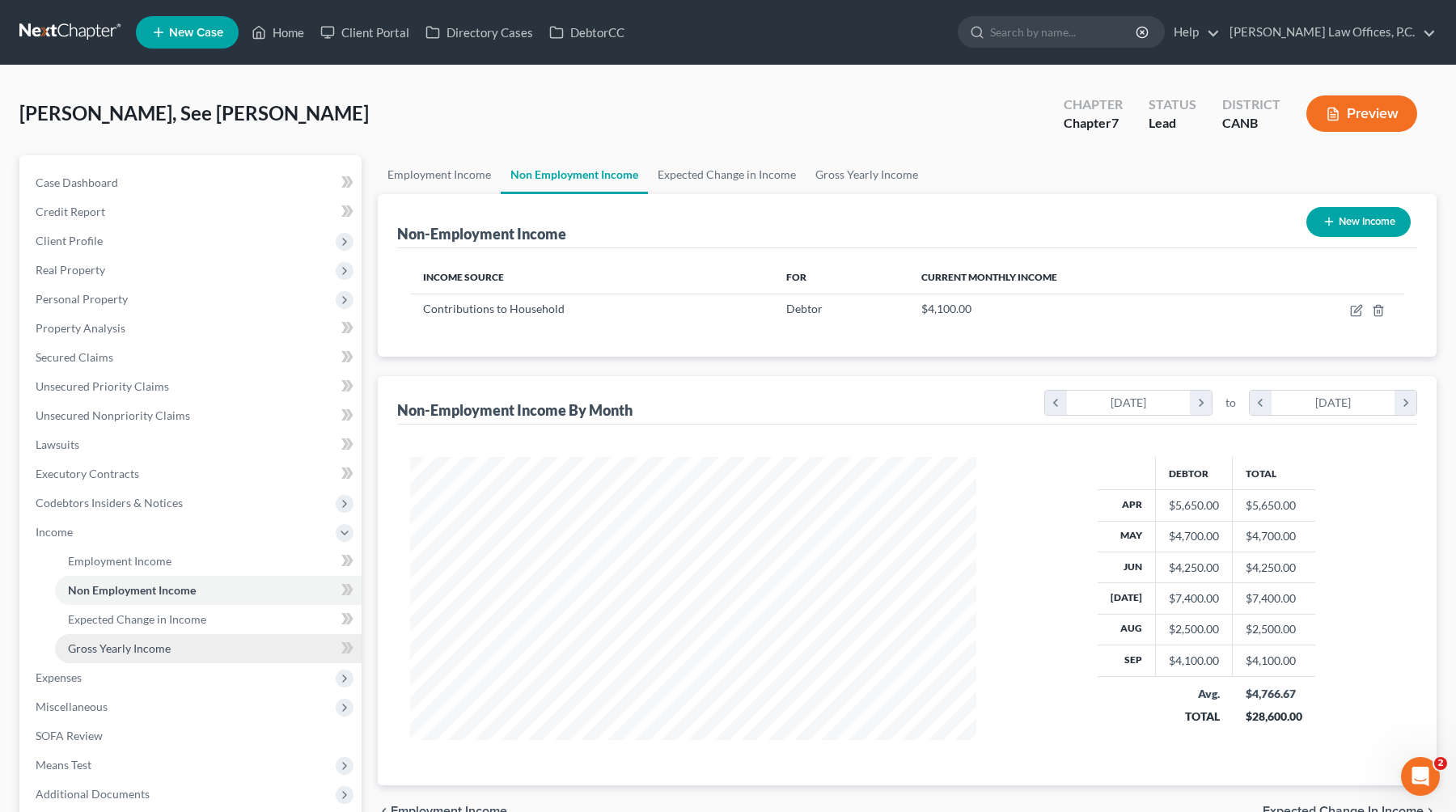
click at [182, 647] on link "Gross Yearly Income" at bounding box center [207, 649] width 306 height 29
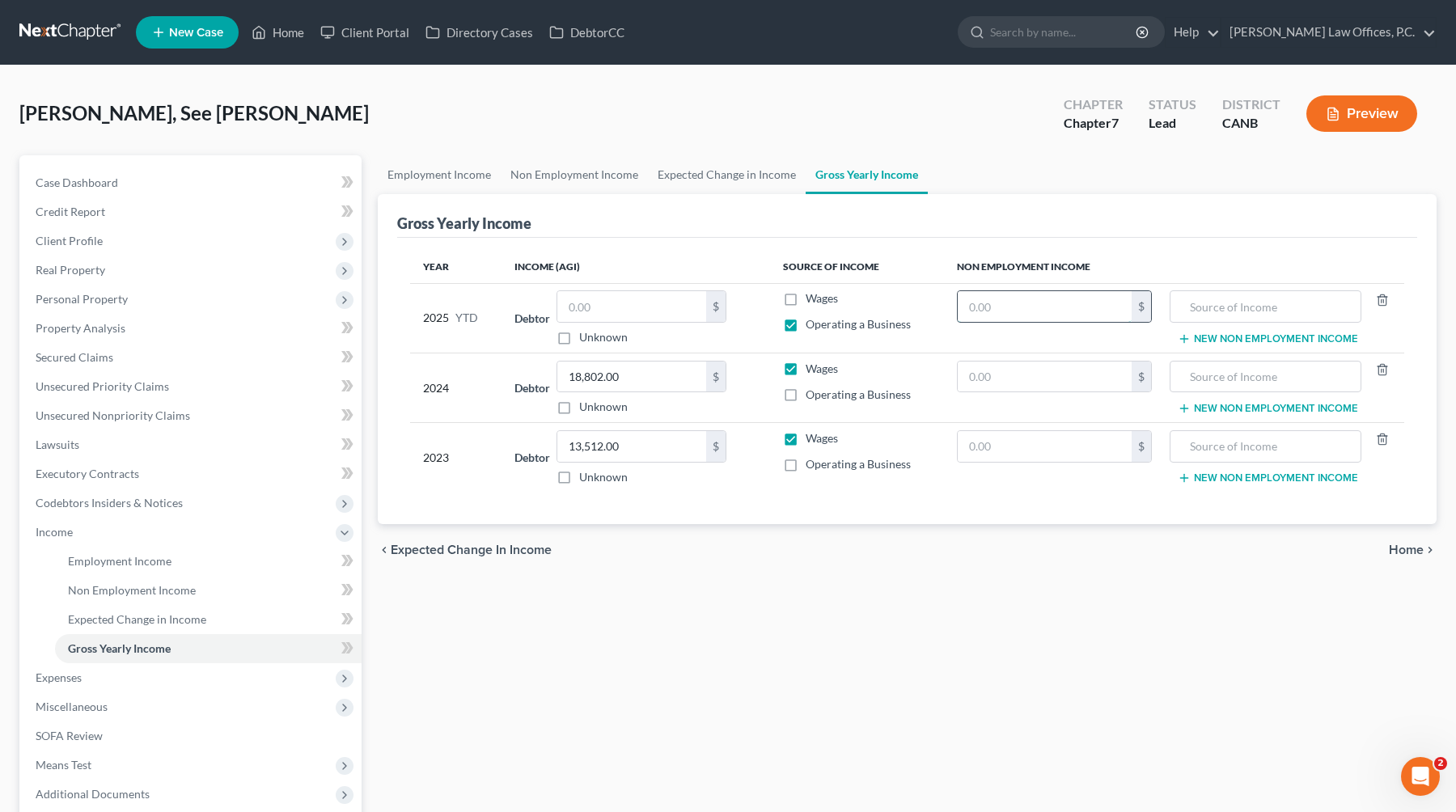
click at [932, 307] on input "text" at bounding box center [1045, 306] width 174 height 30
type input "42,894"
type input "Household Contributions"
click at [602, 299] on input "text" at bounding box center [631, 306] width 148 height 30
click at [426, 177] on link "Employment Income" at bounding box center [439, 174] width 123 height 39
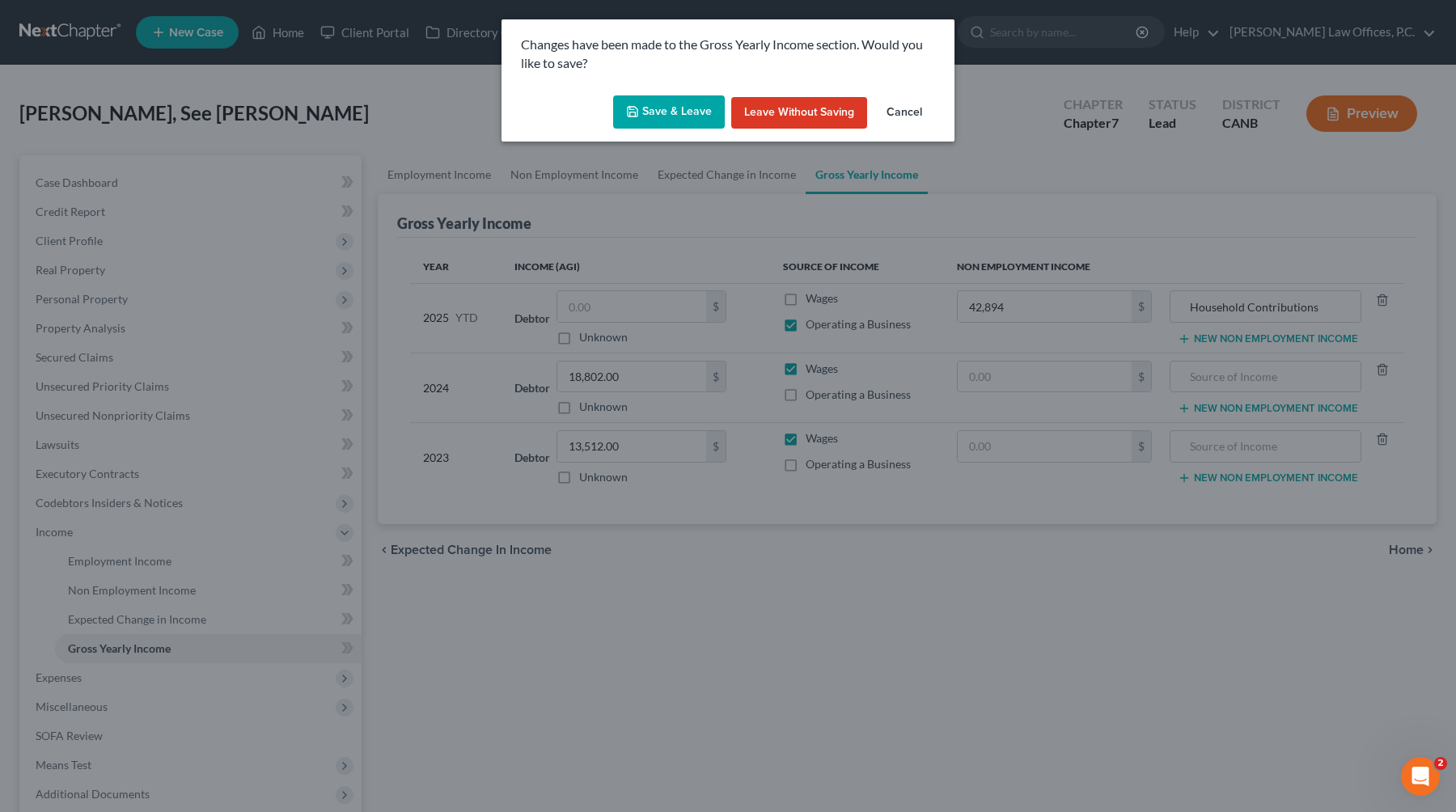
click at [665, 118] on button "Save & Leave" at bounding box center [668, 112] width 112 height 34
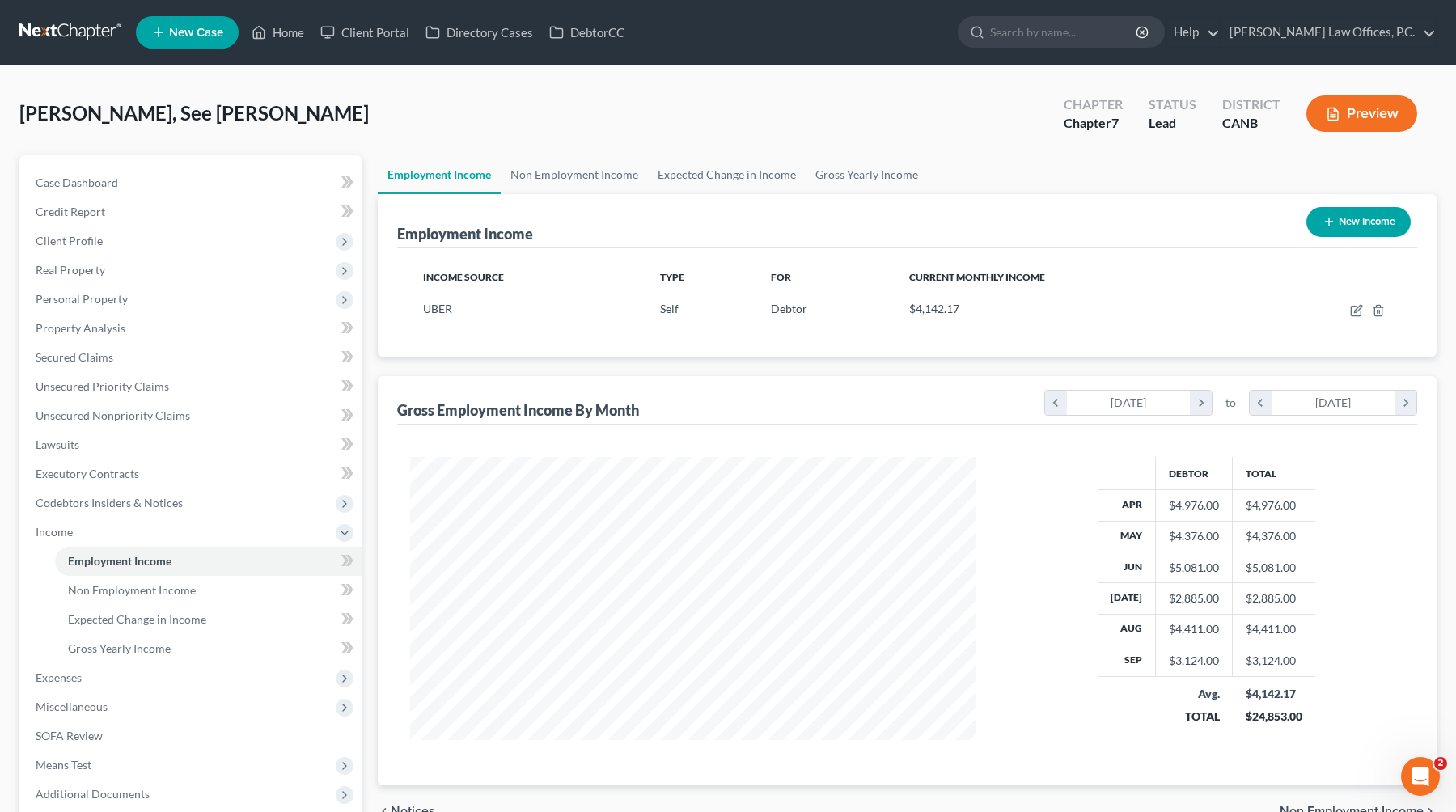
scroll to position [290, 599]
click at [851, 178] on link "Gross Yearly Income" at bounding box center [866, 174] width 122 height 39
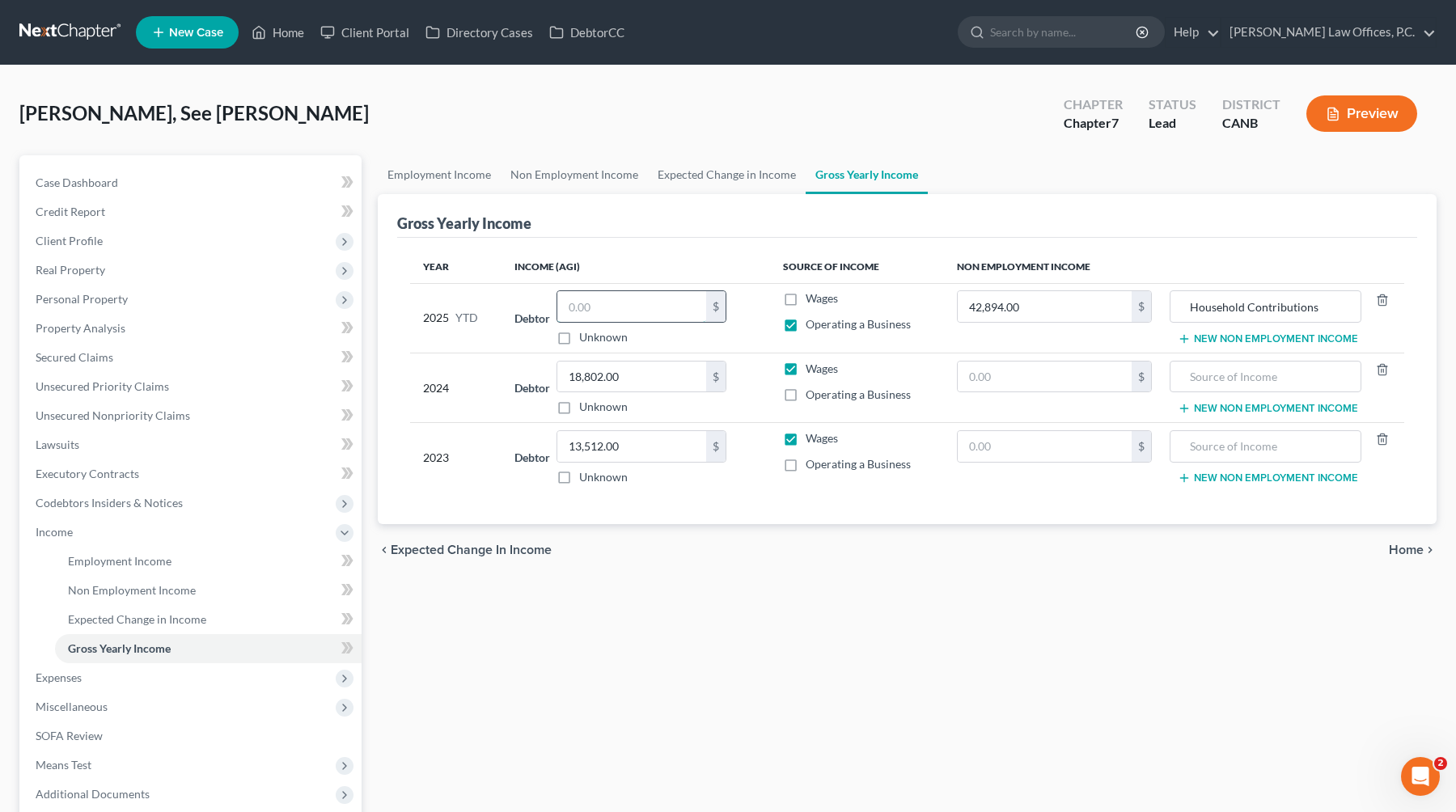
click at [607, 304] on input "text" at bounding box center [631, 306] width 148 height 30
click at [583, 304] on input "3,380" at bounding box center [631, 306] width 148 height 30
click at [590, 304] on input "3,380" at bounding box center [631, 306] width 148 height 30
type input "33,830"
click at [932, 552] on icon "chevron_right" at bounding box center [1429, 549] width 13 height 13
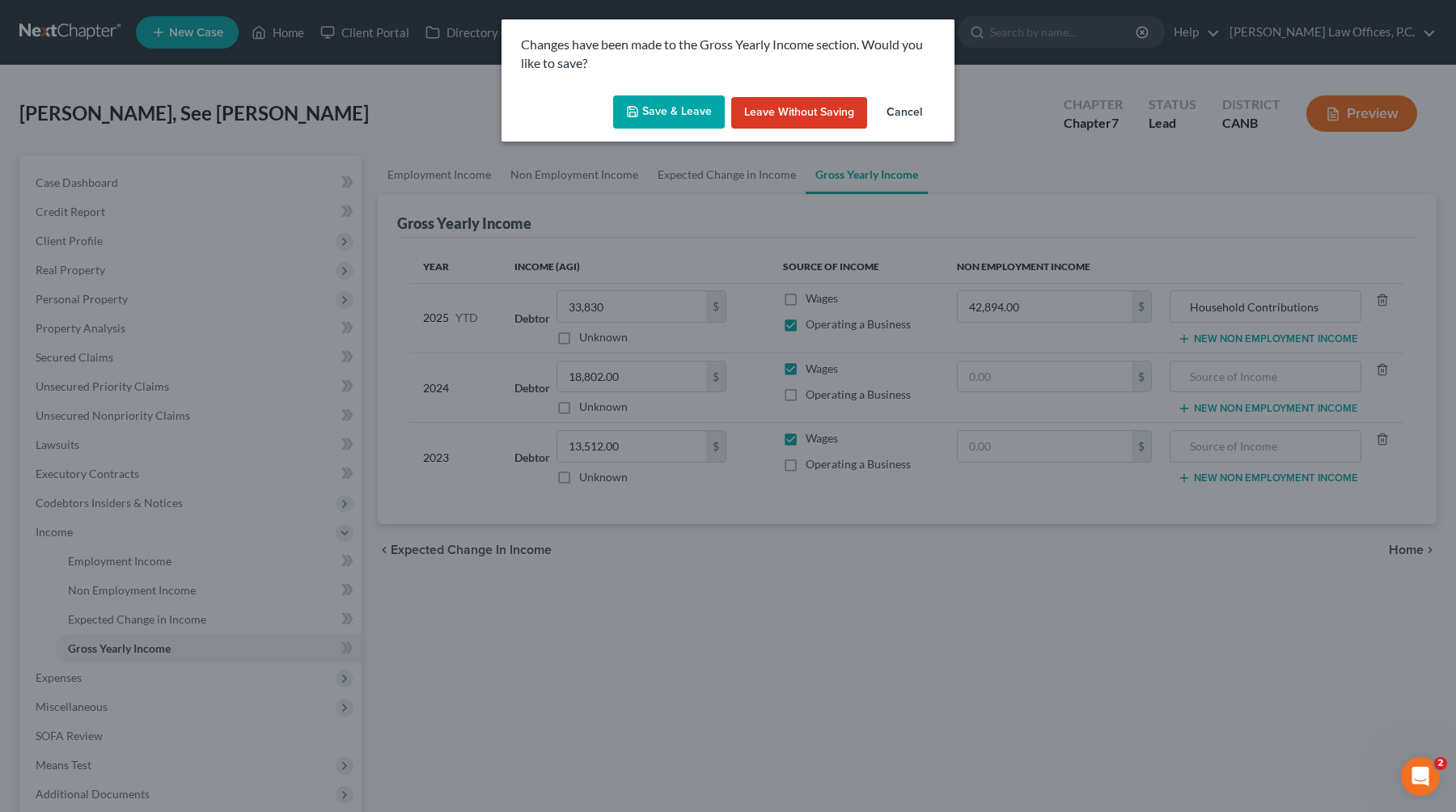
click at [692, 110] on button "Save & Leave" at bounding box center [668, 112] width 112 height 34
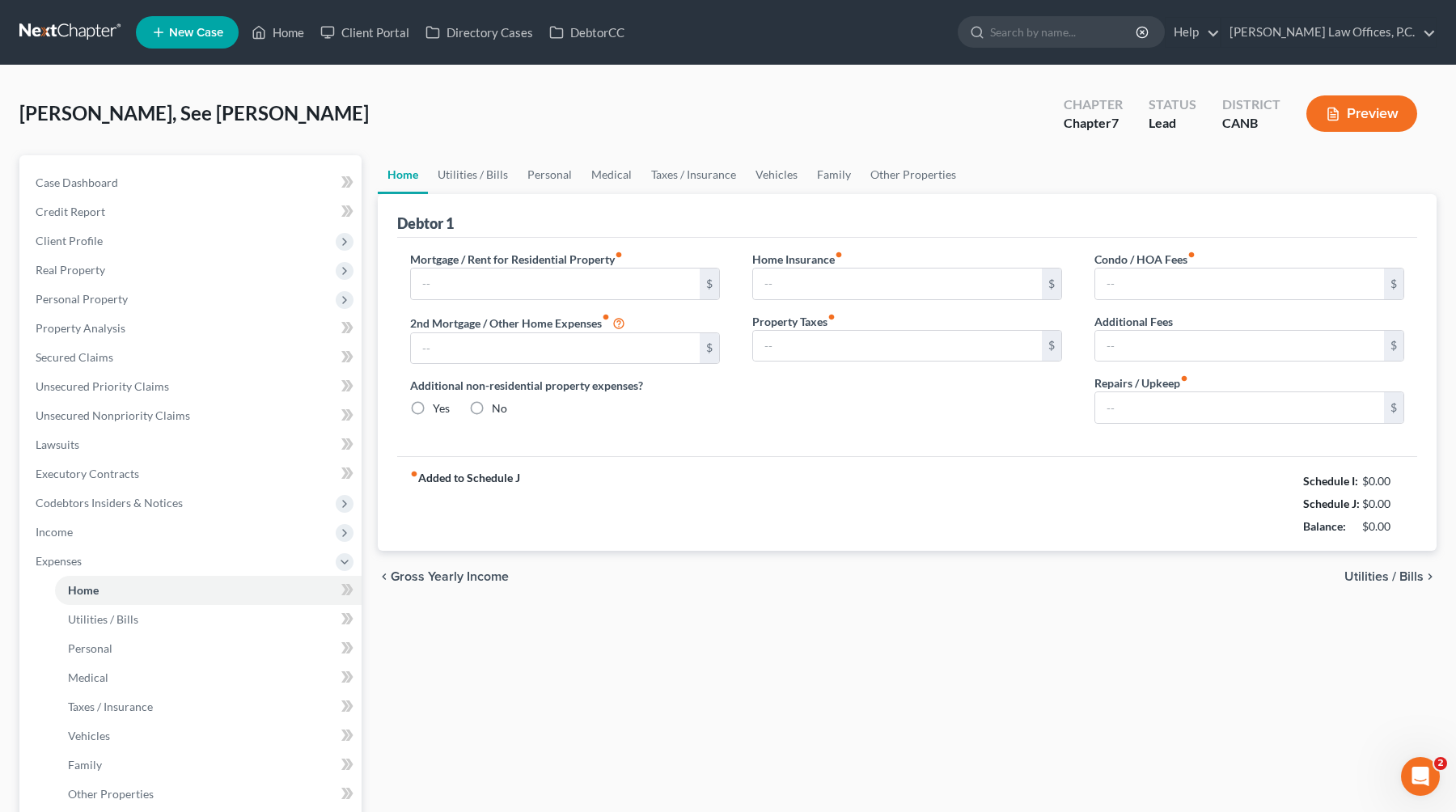
type input "3,431.98"
type input "0.00"
radio input "true"
type input "230.00"
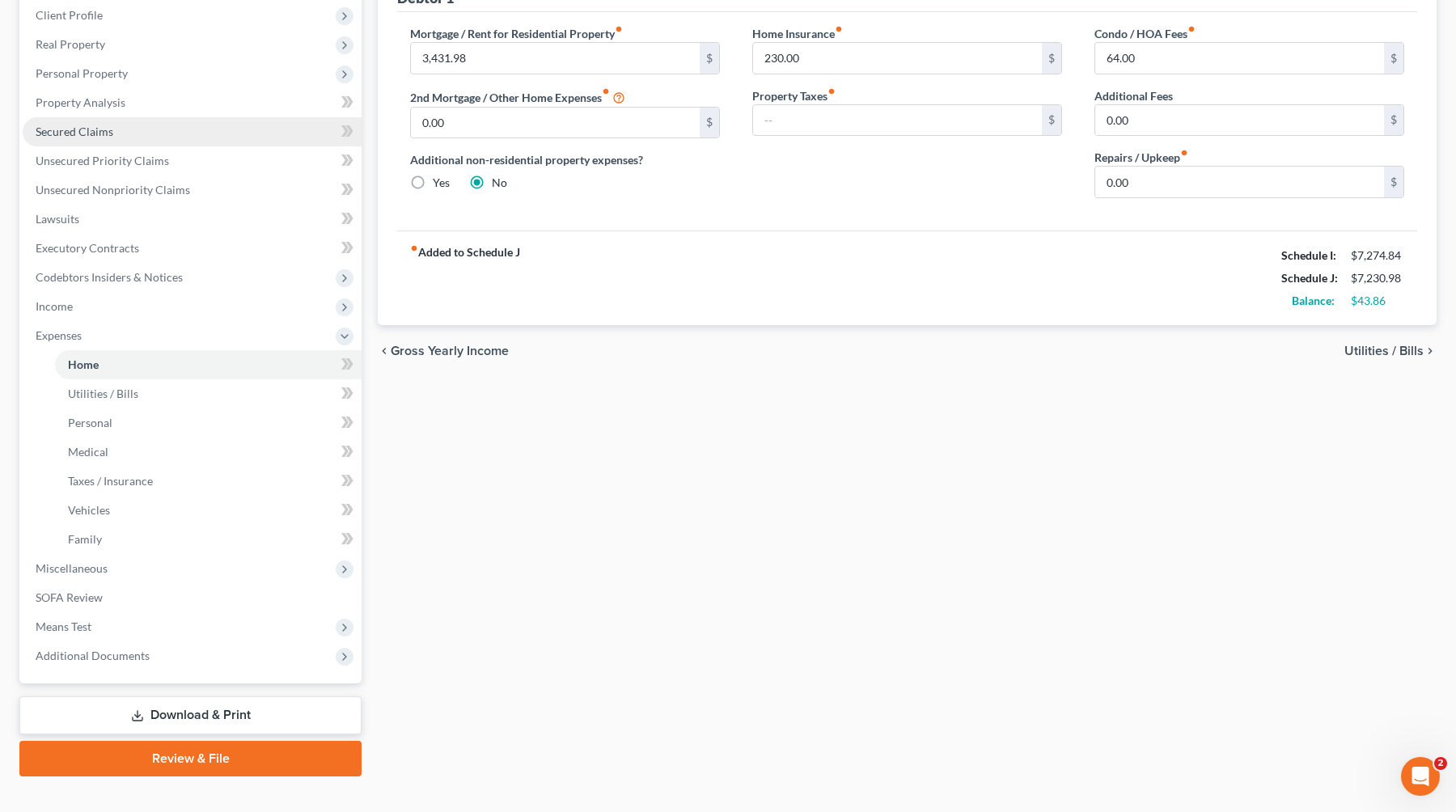
scroll to position [227, 0]
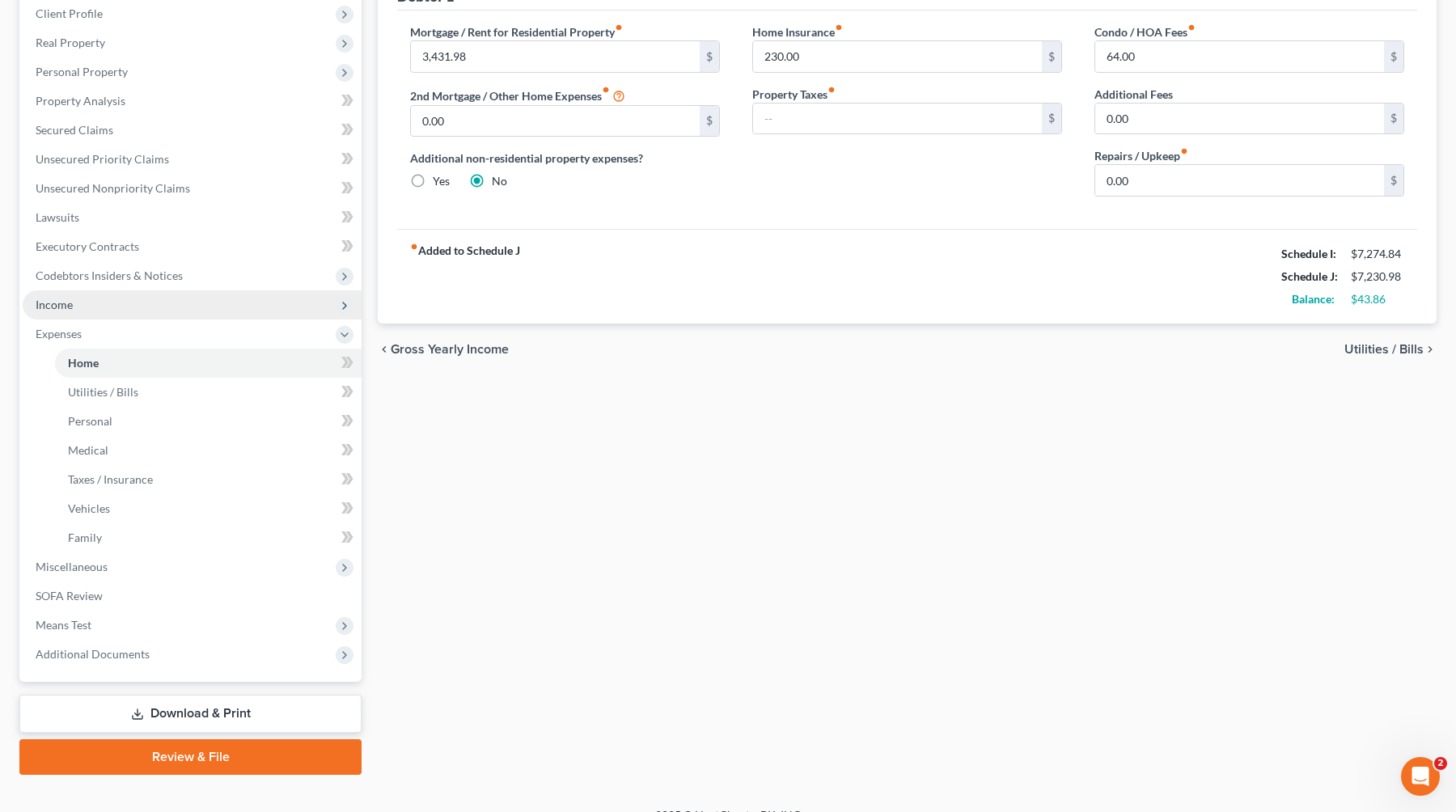
click at [226, 308] on span "Income" at bounding box center [192, 305] width 339 height 29
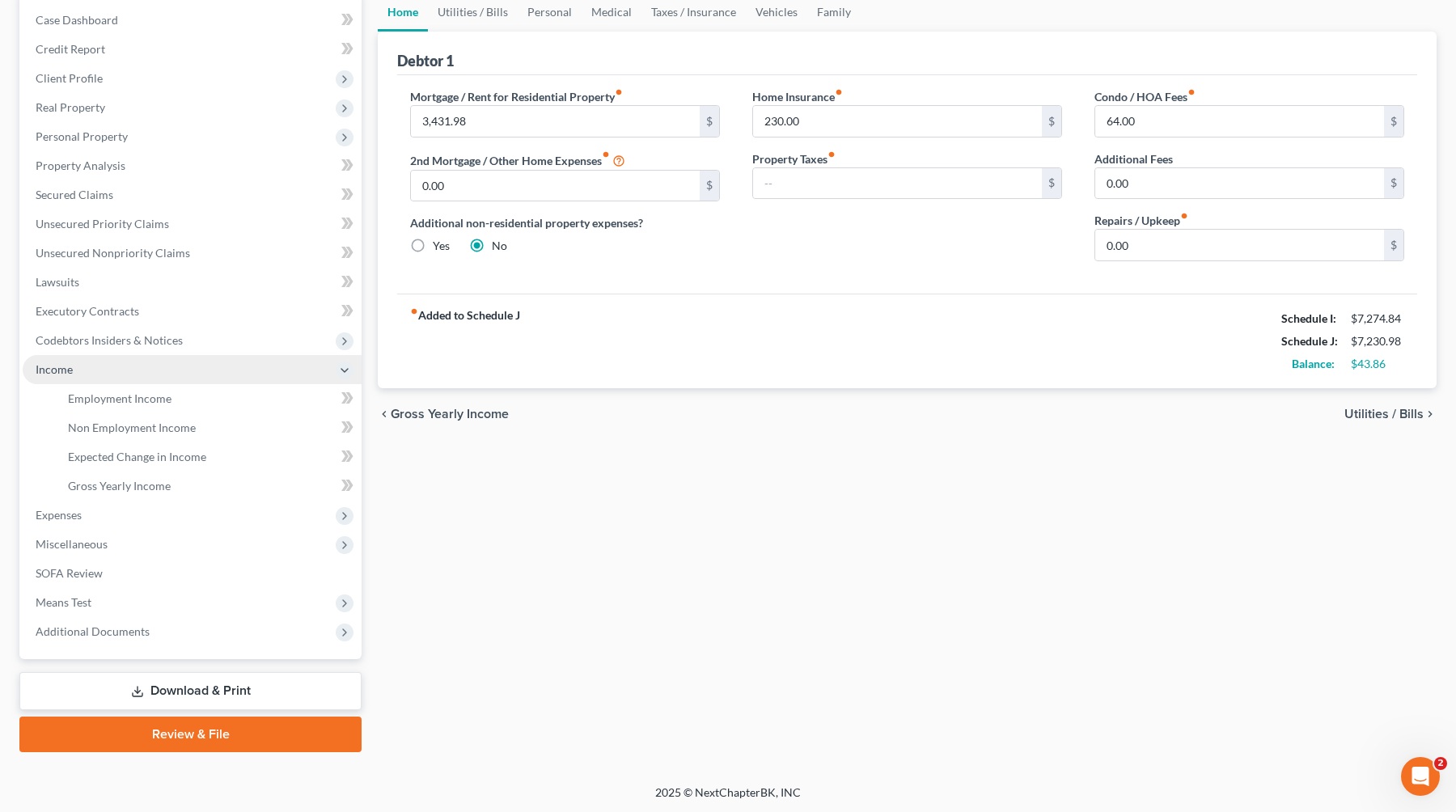
click at [205, 382] on span "Income" at bounding box center [192, 370] width 339 height 29
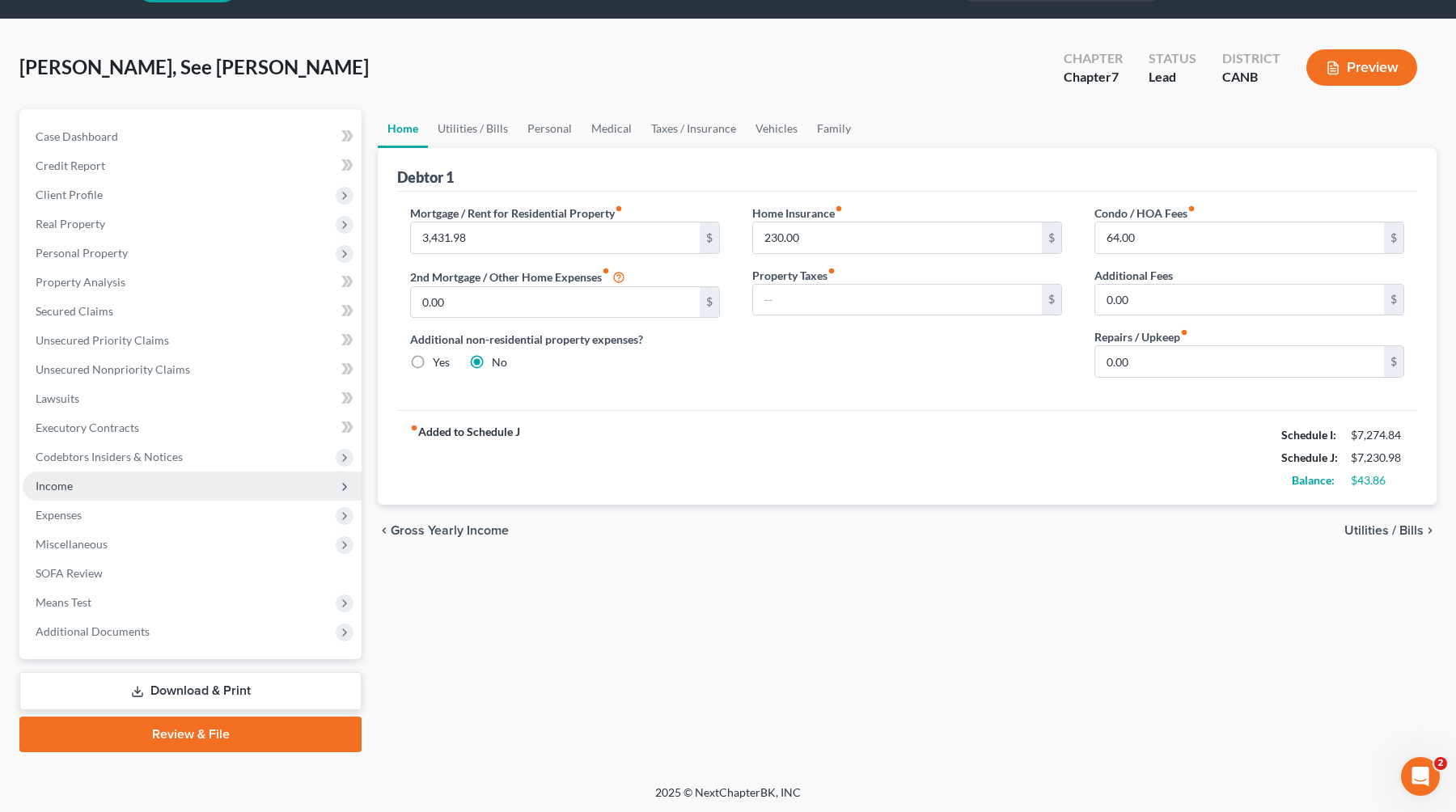
click at [193, 492] on span "Income" at bounding box center [192, 486] width 339 height 29
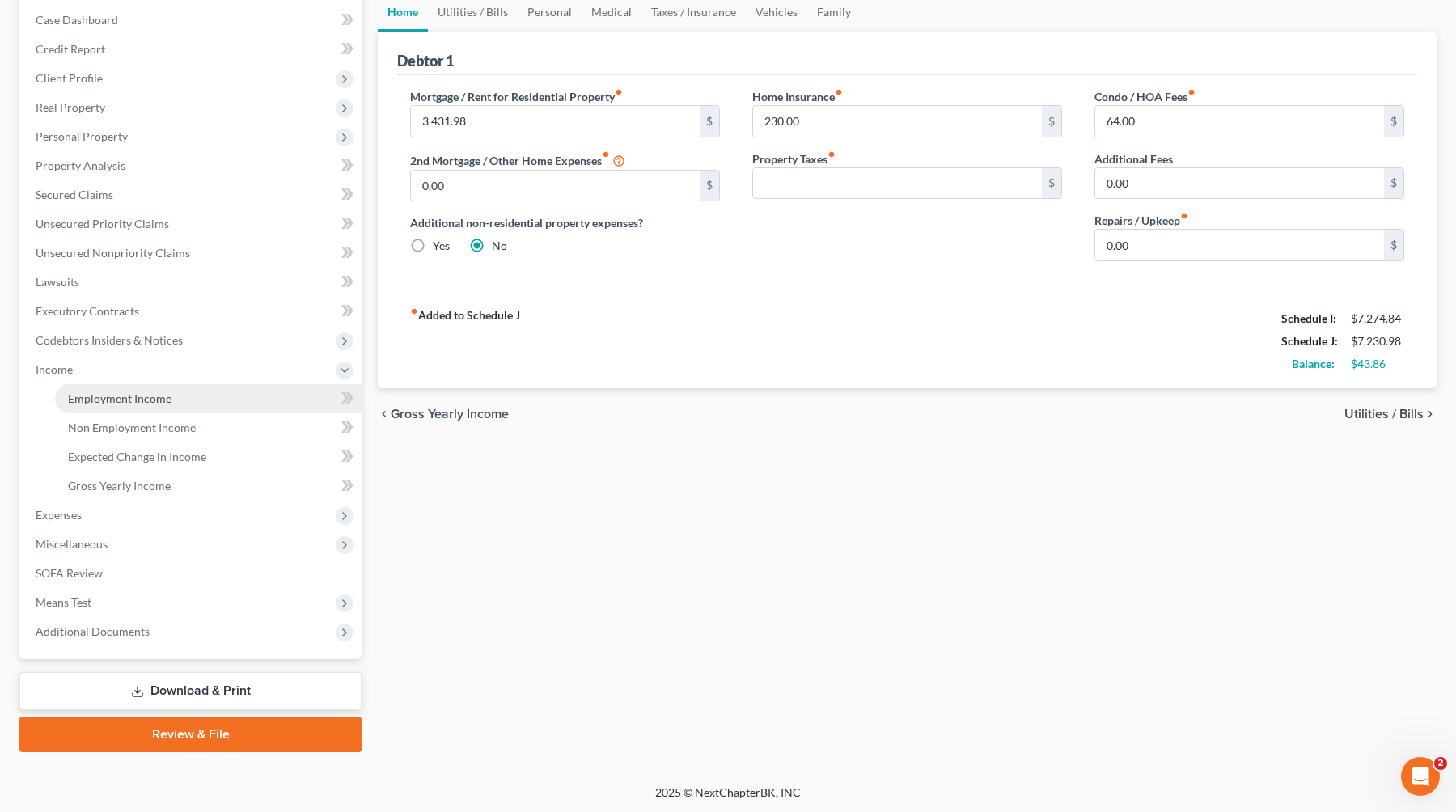
click at [161, 404] on link "Employment Income" at bounding box center [207, 399] width 306 height 29
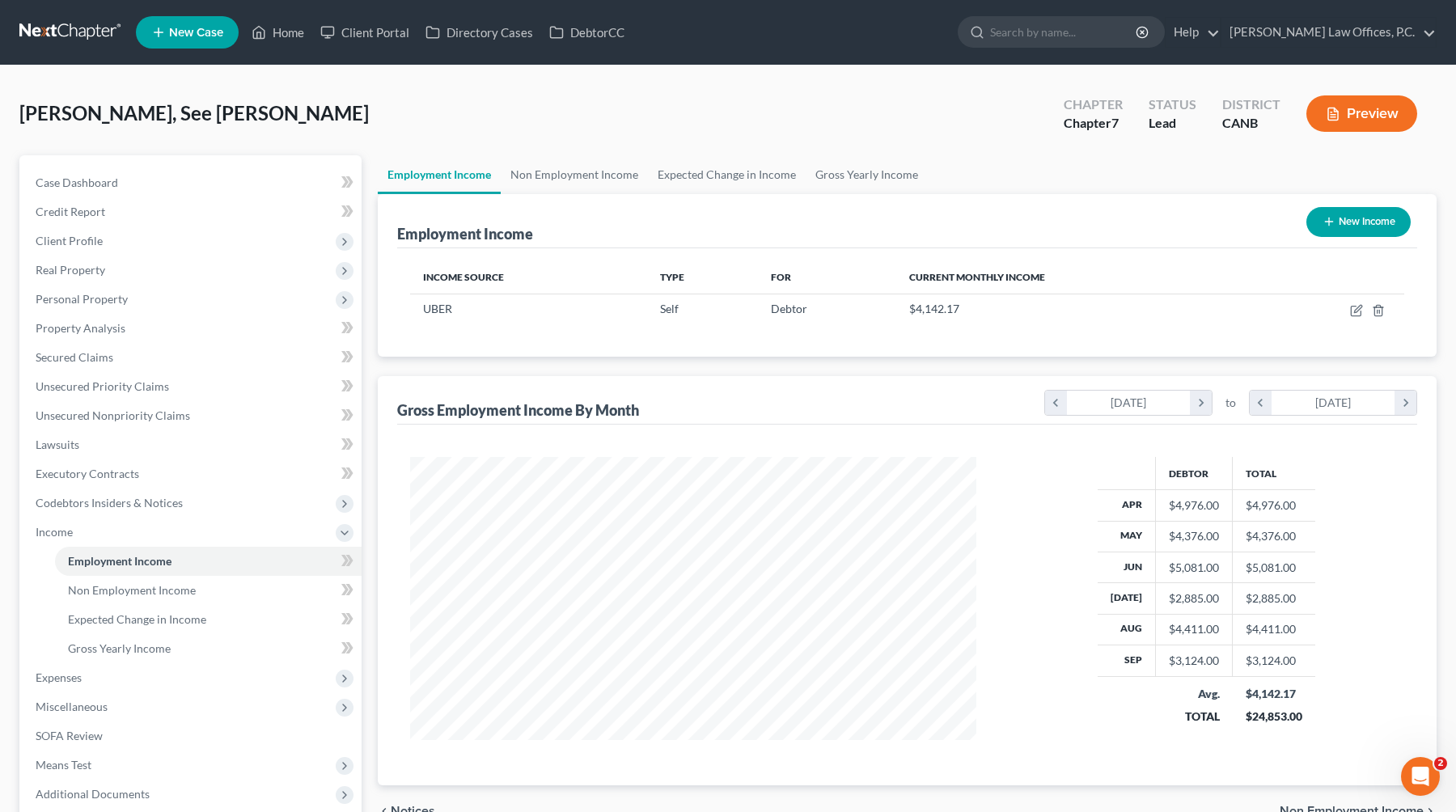
scroll to position [290, 599]
click at [932, 311] on icon "button" at bounding box center [1356, 310] width 13 height 13
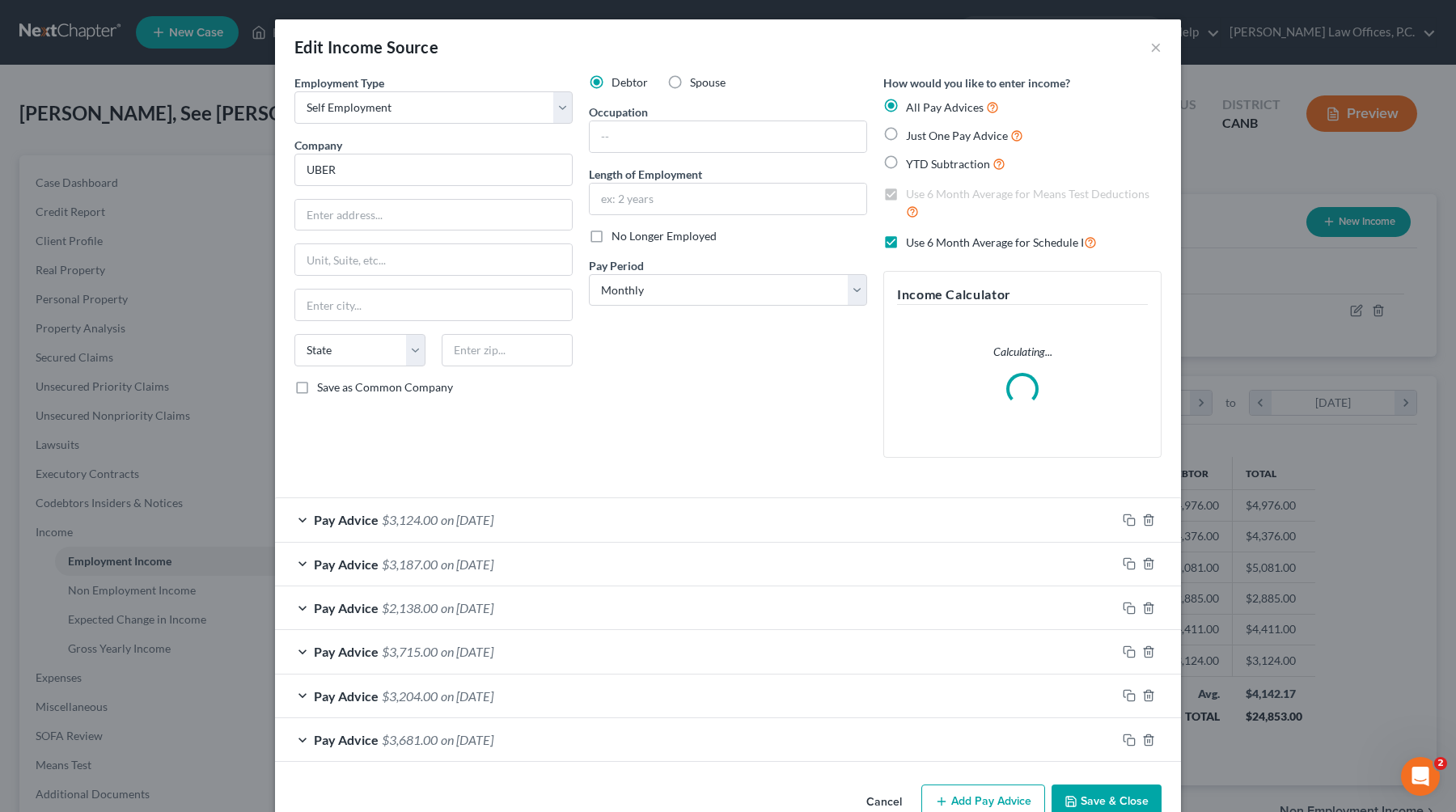
click at [932, 771] on button "Save & Close" at bounding box center [1106, 801] width 110 height 34
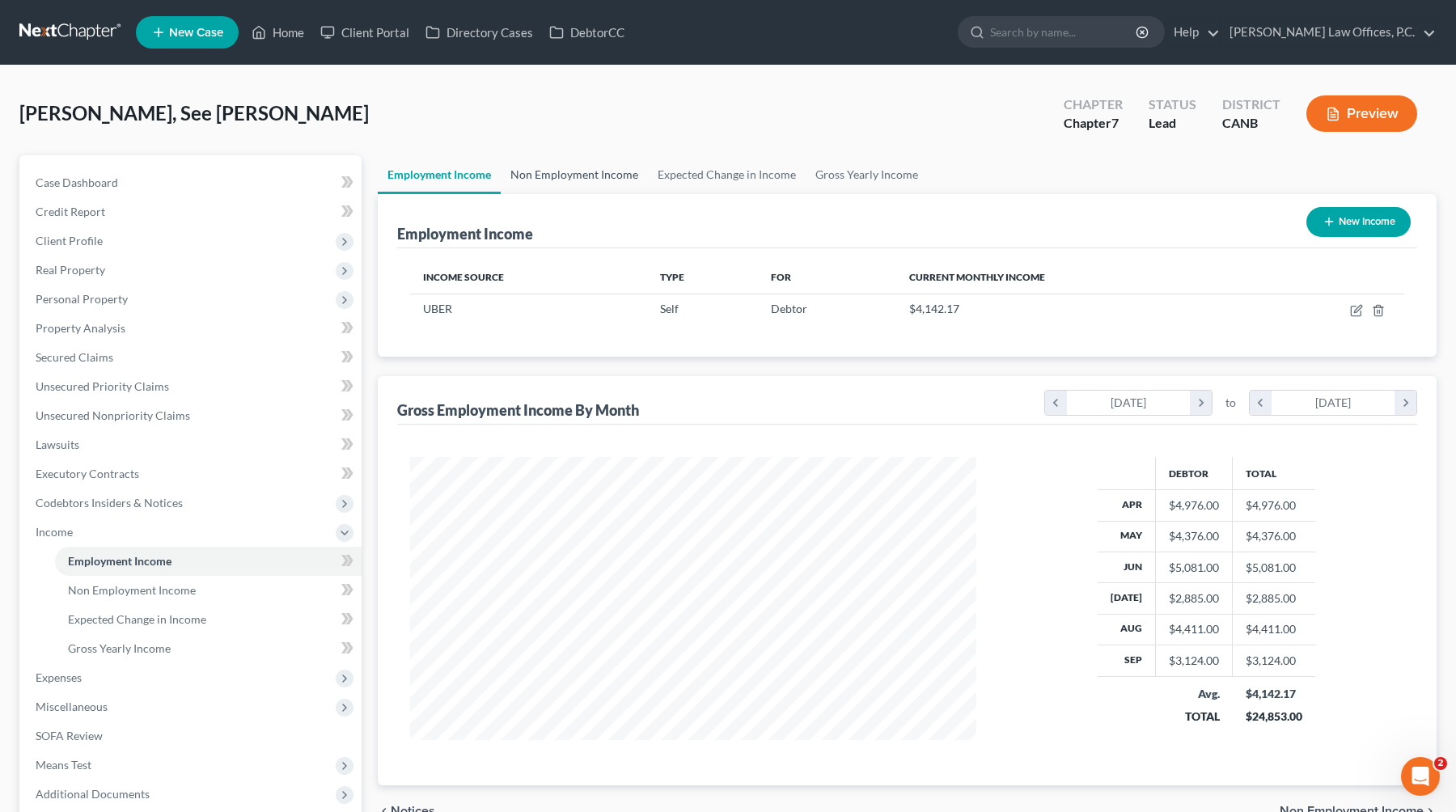
click at [598, 167] on link "Non Employment Income" at bounding box center [574, 174] width 148 height 39
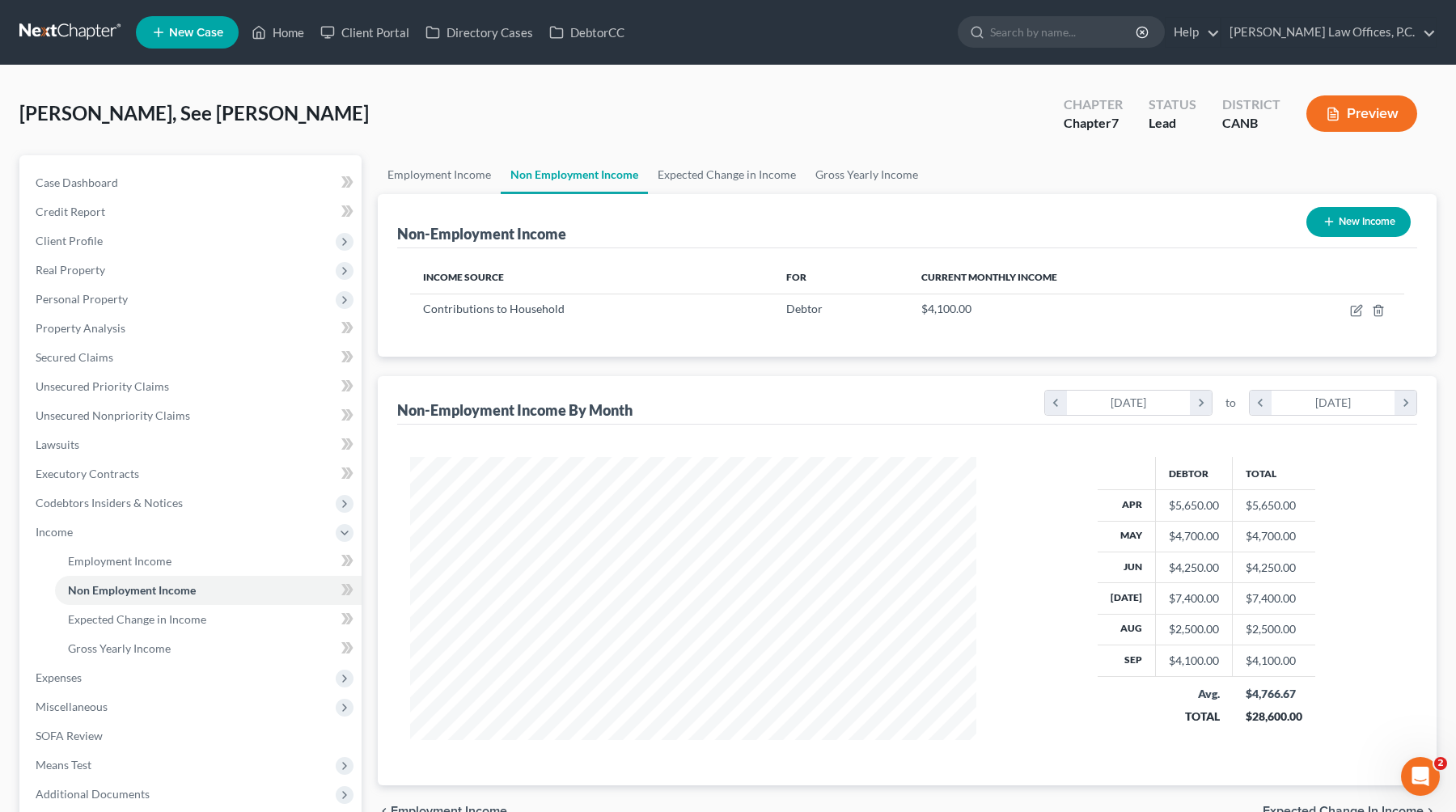
scroll to position [290, 599]
click at [932, 306] on icon "button" at bounding box center [1356, 310] width 13 height 13
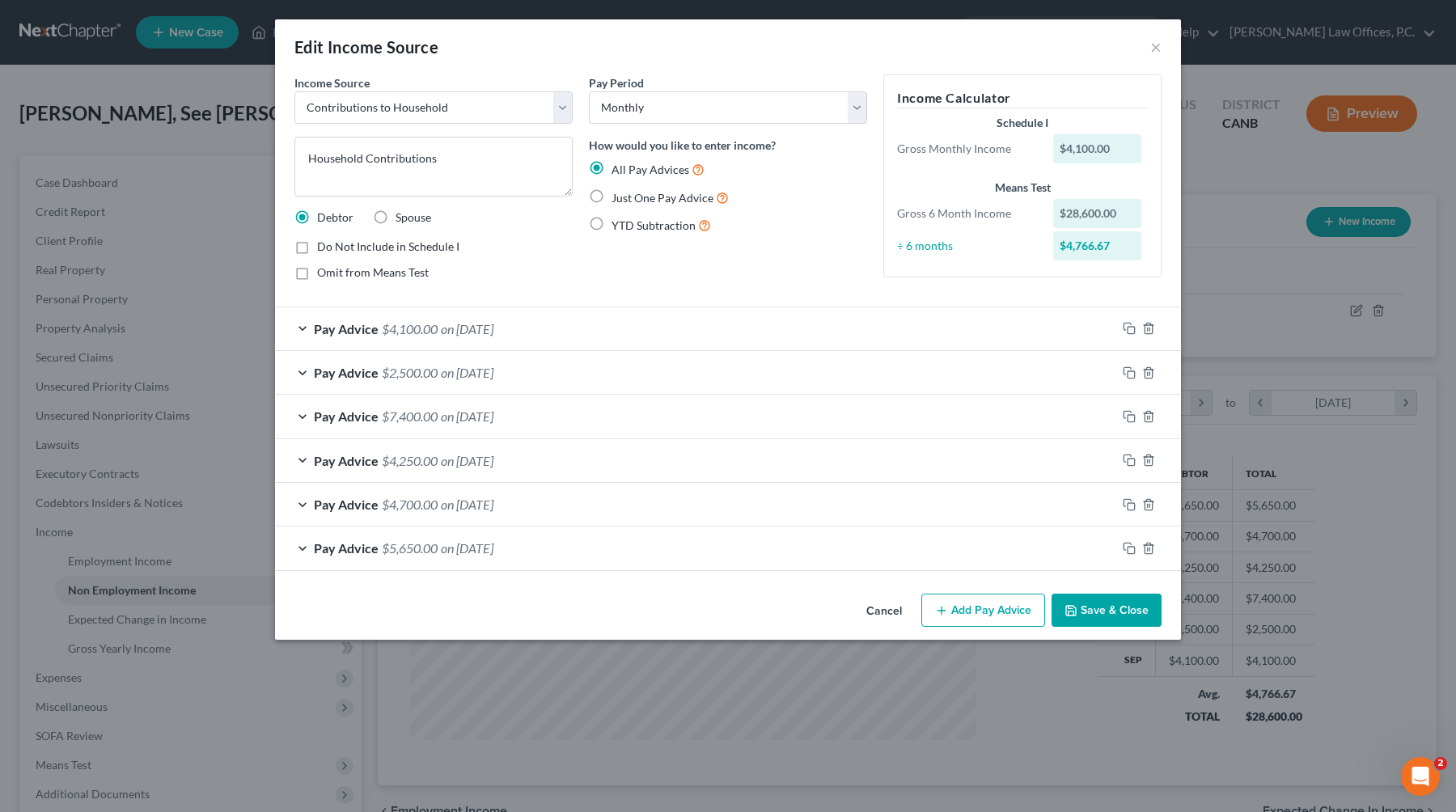
click at [543, 501] on div "Pay Advice $4,700.00 on [DATE]" at bounding box center [695, 503] width 841 height 43
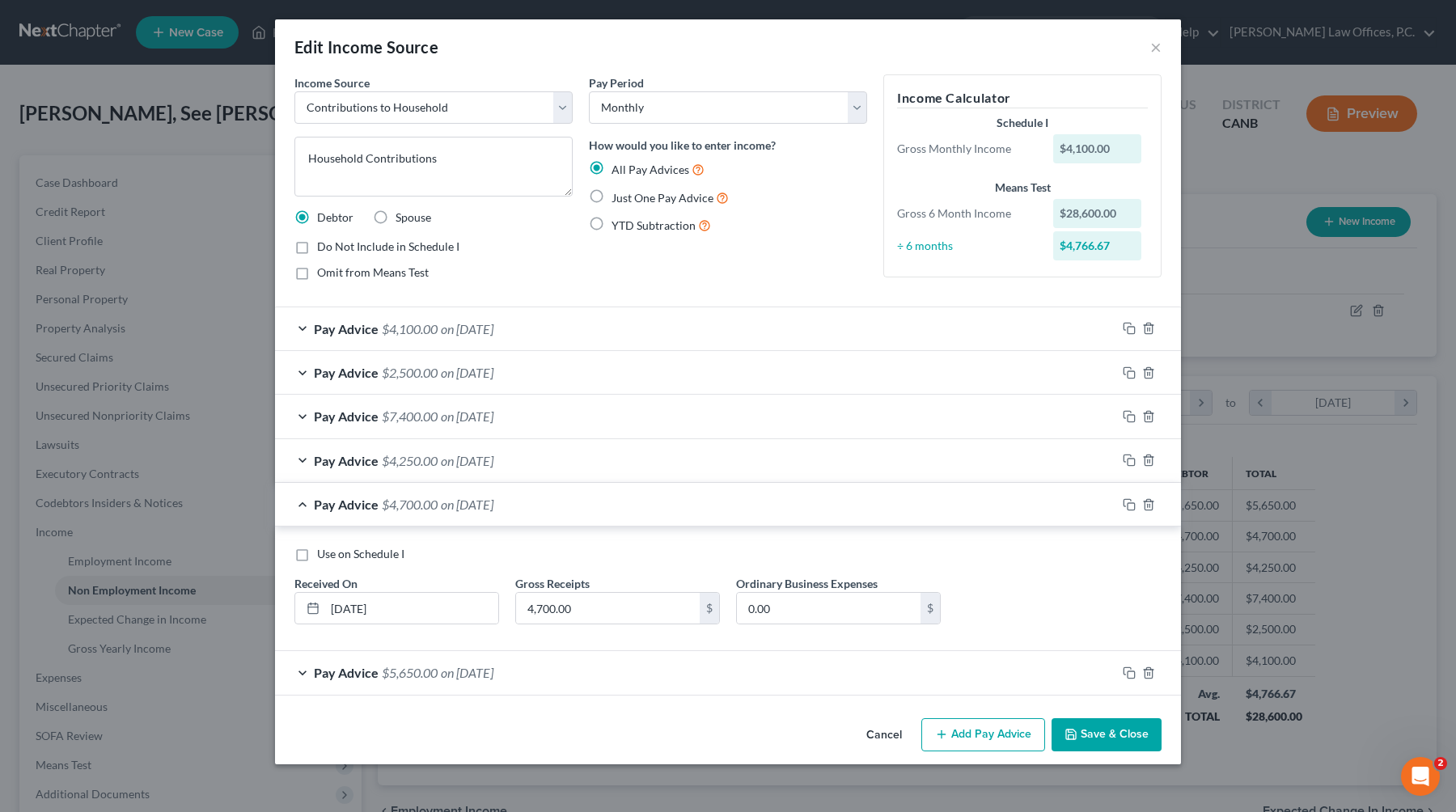
click at [358, 550] on span "Use on Schedule I" at bounding box center [360, 553] width 88 height 14
click at [334, 550] on input "Use on Schedule I" at bounding box center [329, 551] width 10 height 10
click at [932, 740] on button "Save & Close" at bounding box center [1106, 735] width 110 height 34
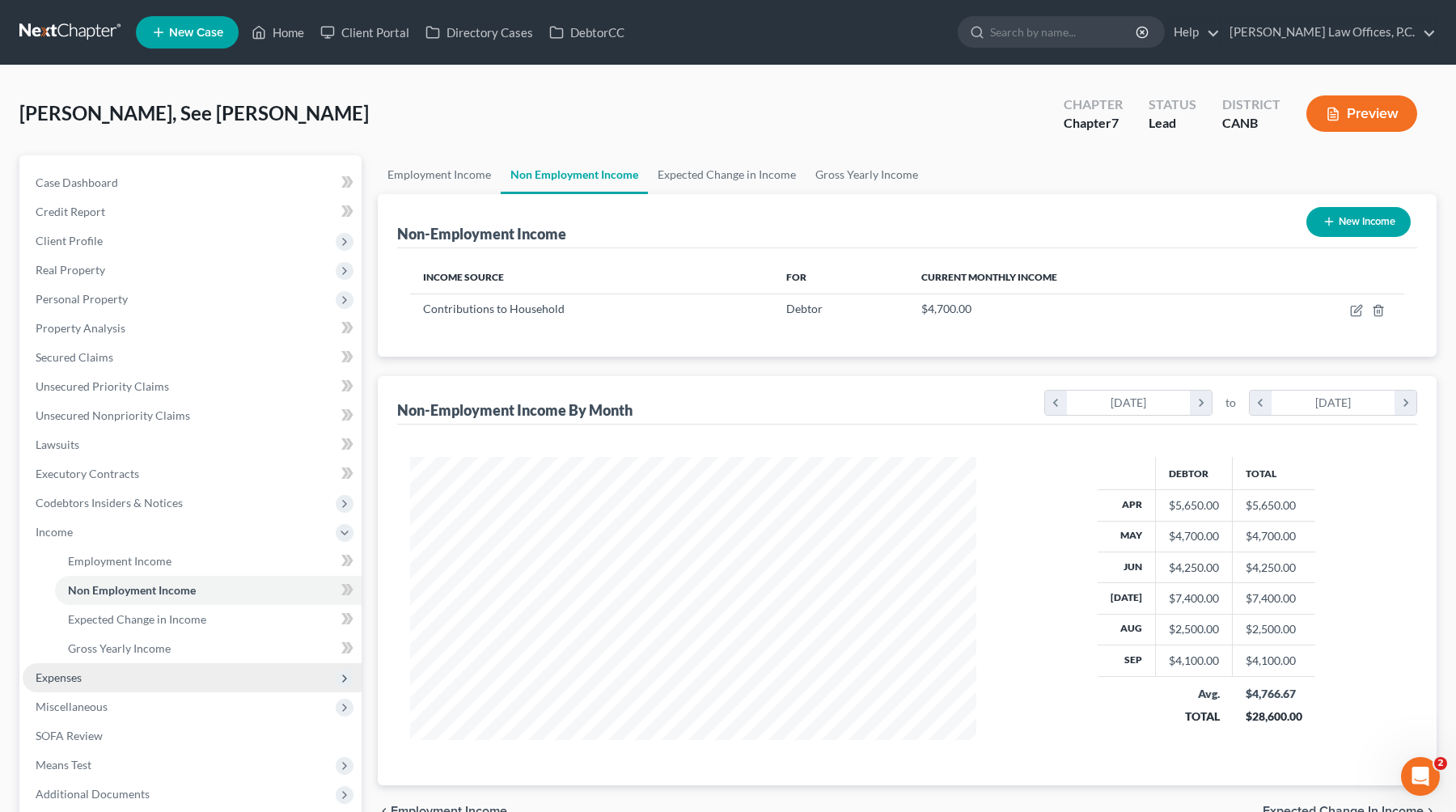
click at [144, 671] on span "Expenses" at bounding box center [192, 678] width 339 height 29
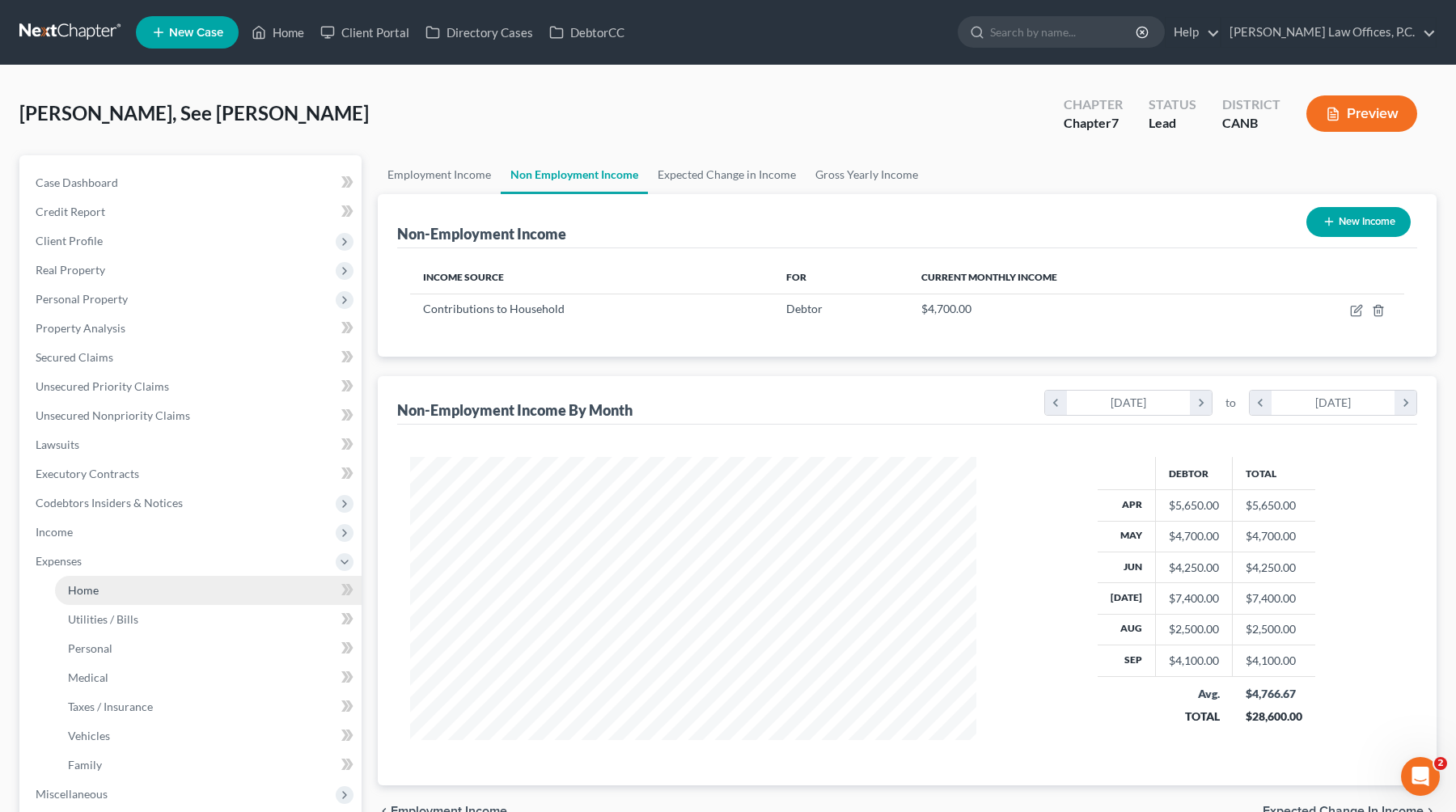
click at [141, 593] on link "Home" at bounding box center [207, 591] width 306 height 29
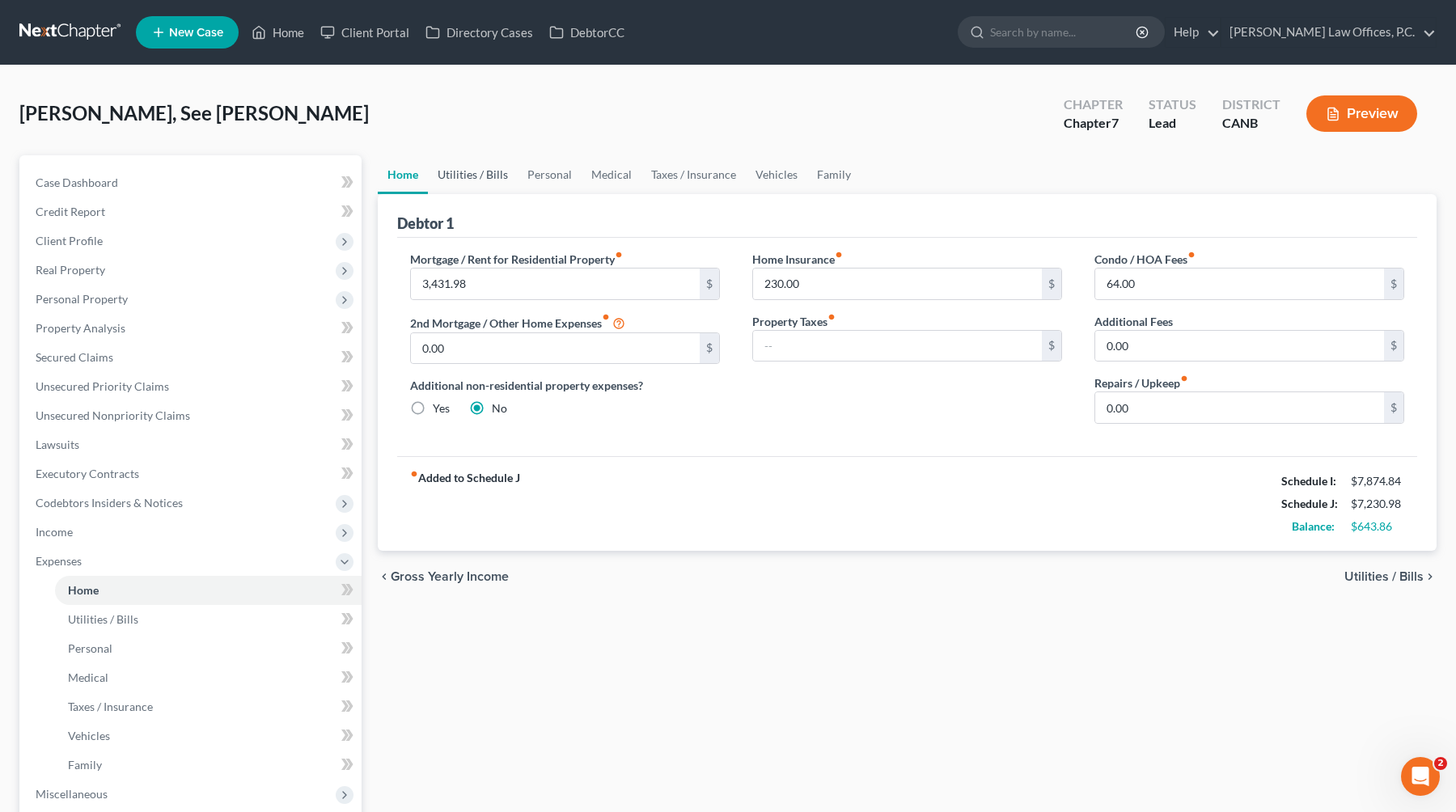
click at [476, 166] on link "Utilities / Bills" at bounding box center [472, 174] width 89 height 39
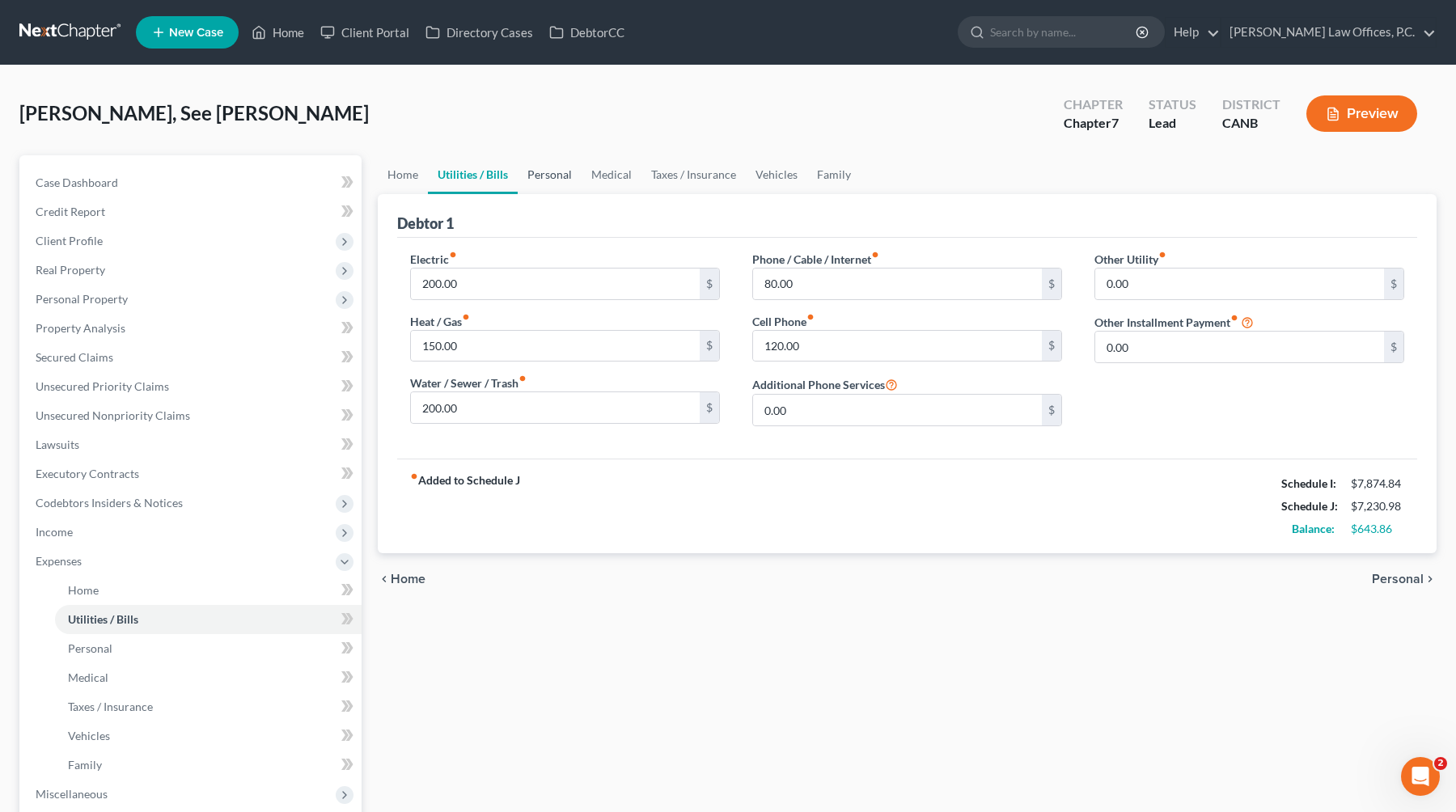
click at [556, 169] on link "Personal" at bounding box center [550, 174] width 64 height 39
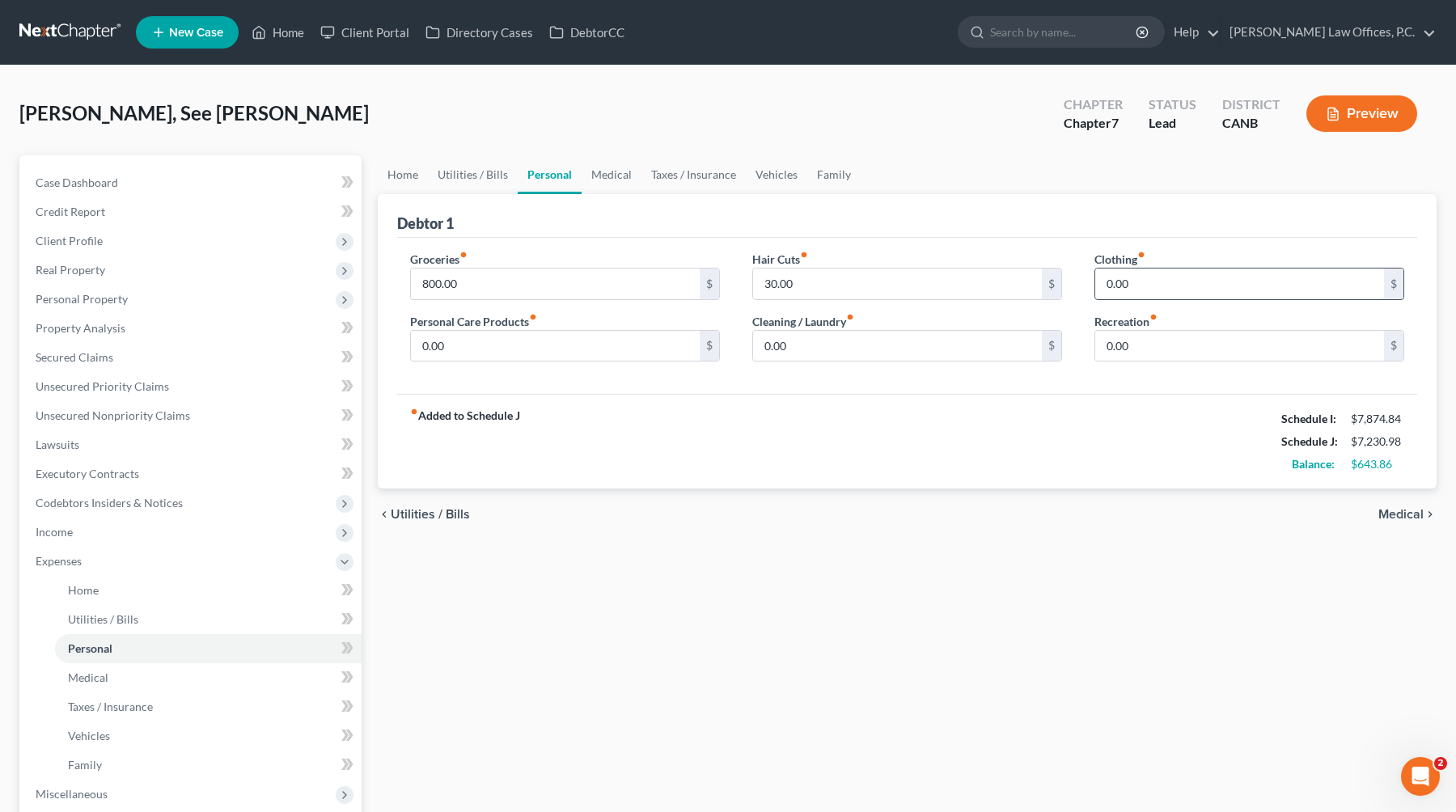
click at [932, 271] on input "0.00" at bounding box center [1239, 283] width 289 height 30
click at [586, 168] on link "Medical" at bounding box center [611, 174] width 60 height 39
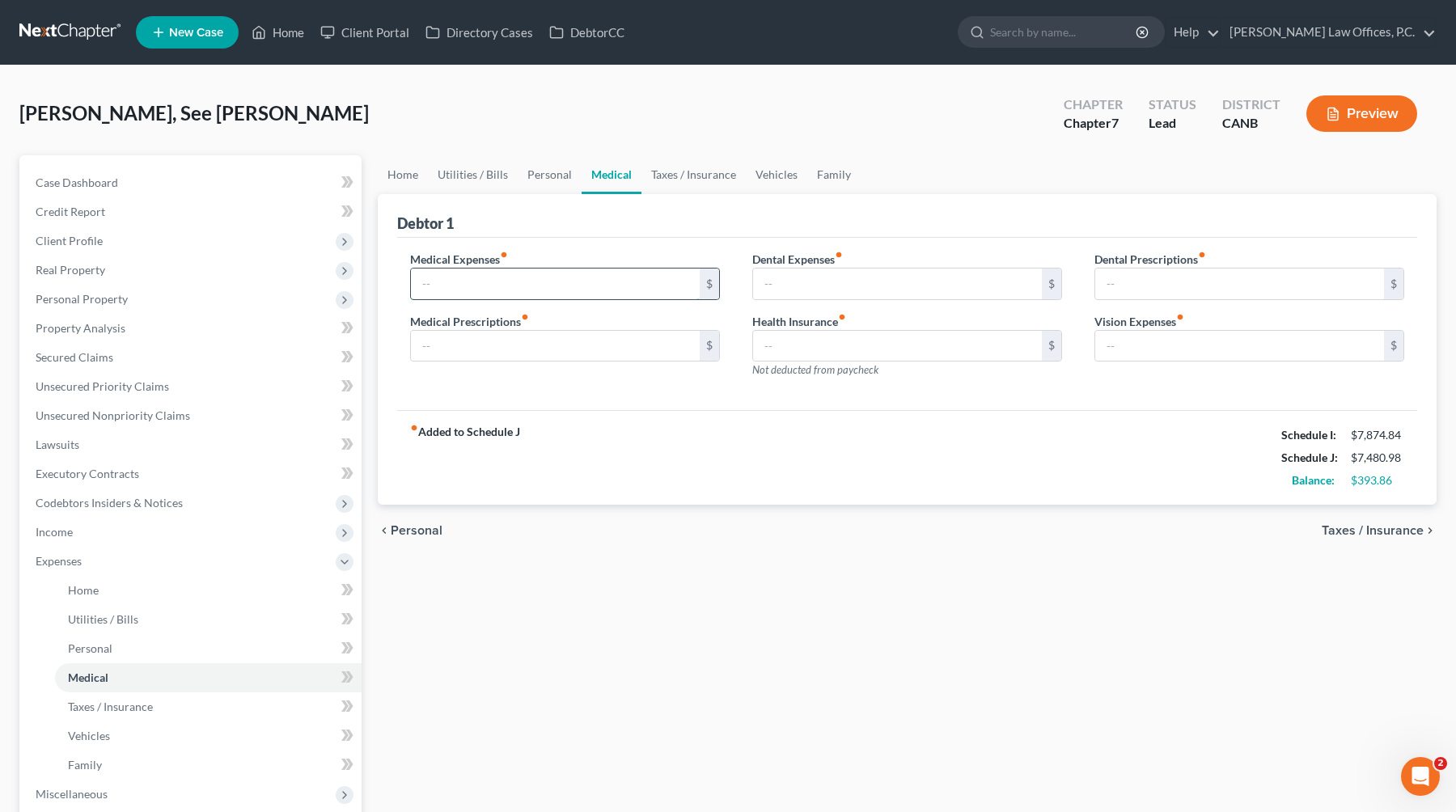
click at [580, 291] on input "text" at bounding box center [554, 283] width 289 height 30
click at [701, 170] on link "Taxes / Insurance" at bounding box center [693, 174] width 104 height 39
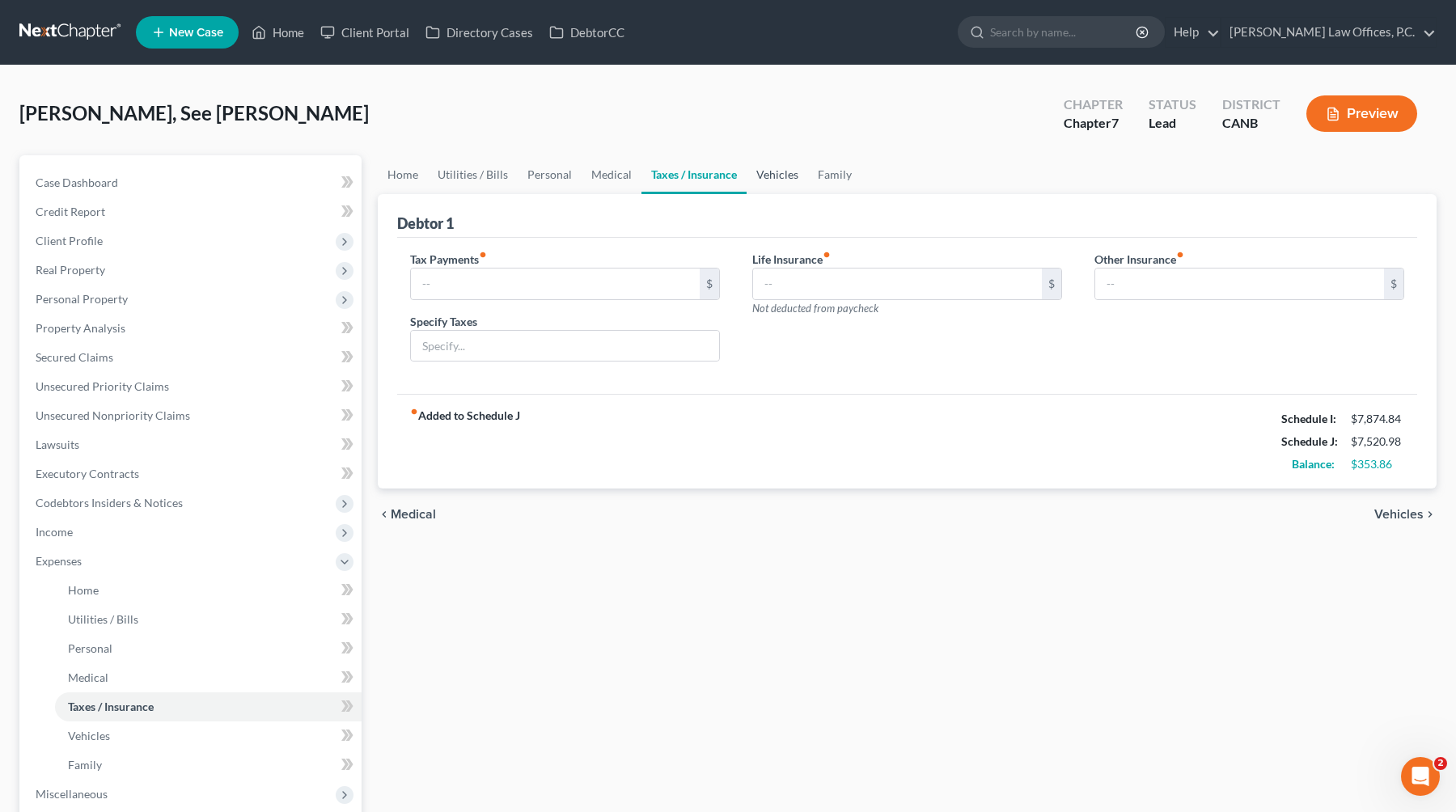
click at [766, 178] on link "Vehicles" at bounding box center [777, 174] width 62 height 39
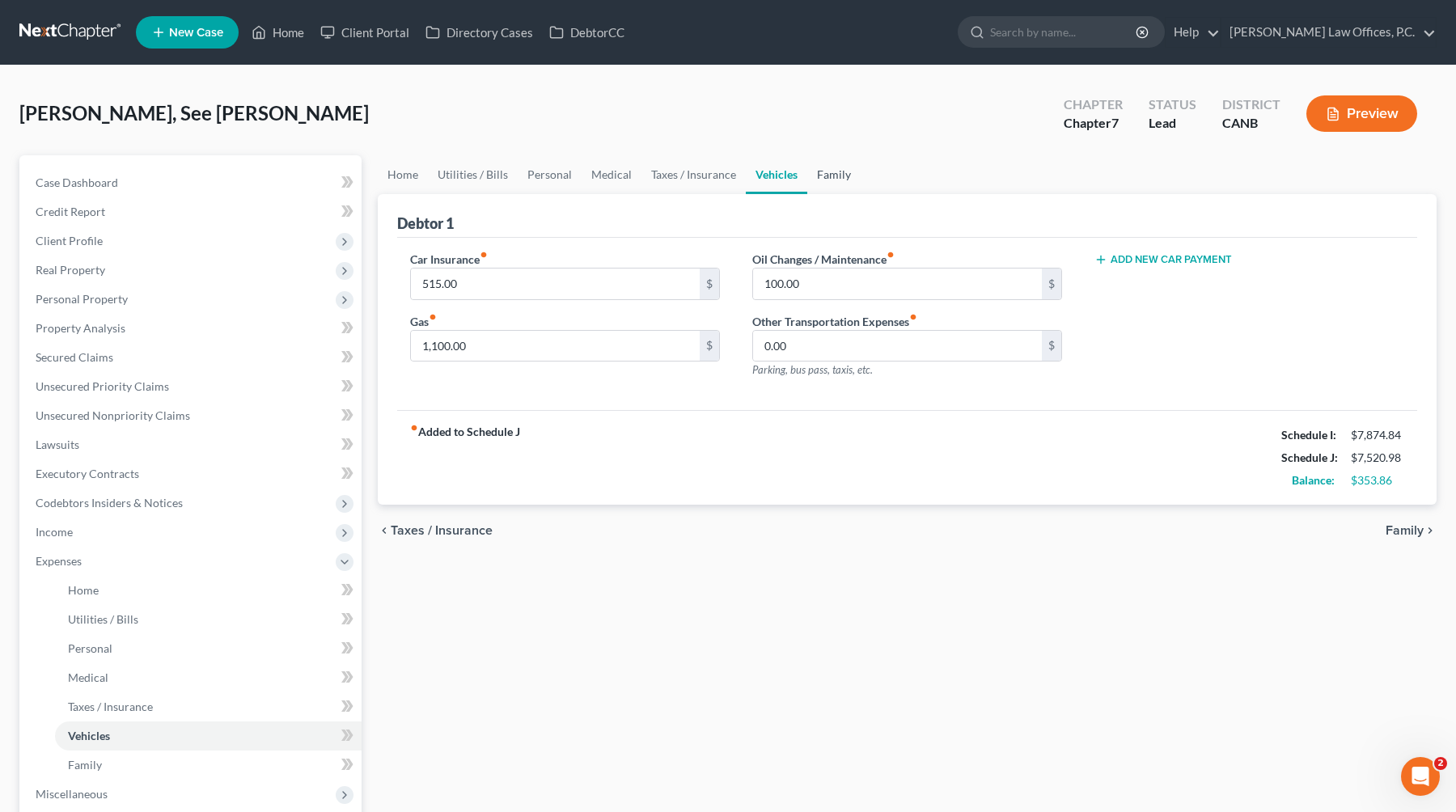
click at [830, 173] on link "Family" at bounding box center [834, 174] width 54 height 39
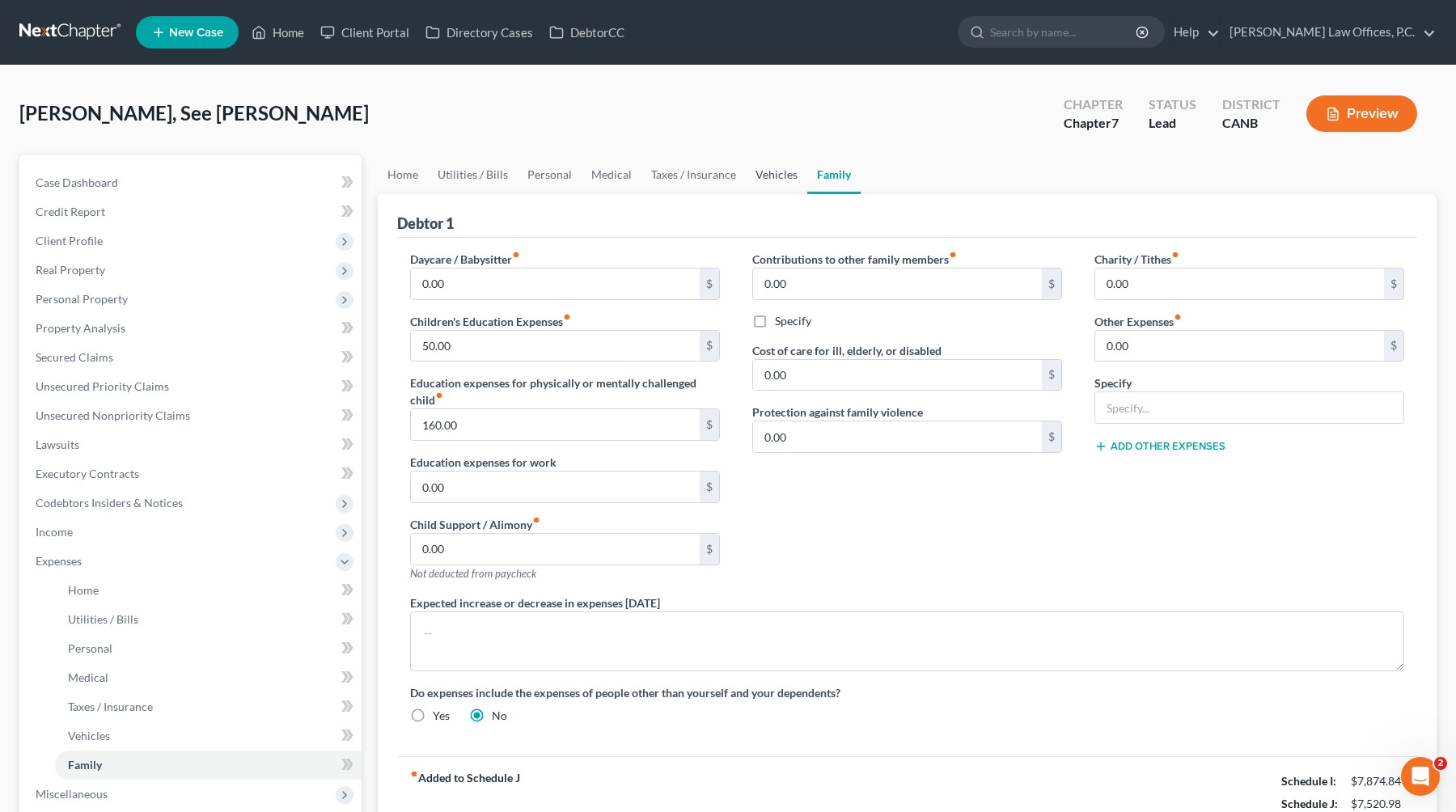
click at [781, 177] on link "Vehicles" at bounding box center [776, 174] width 62 height 39
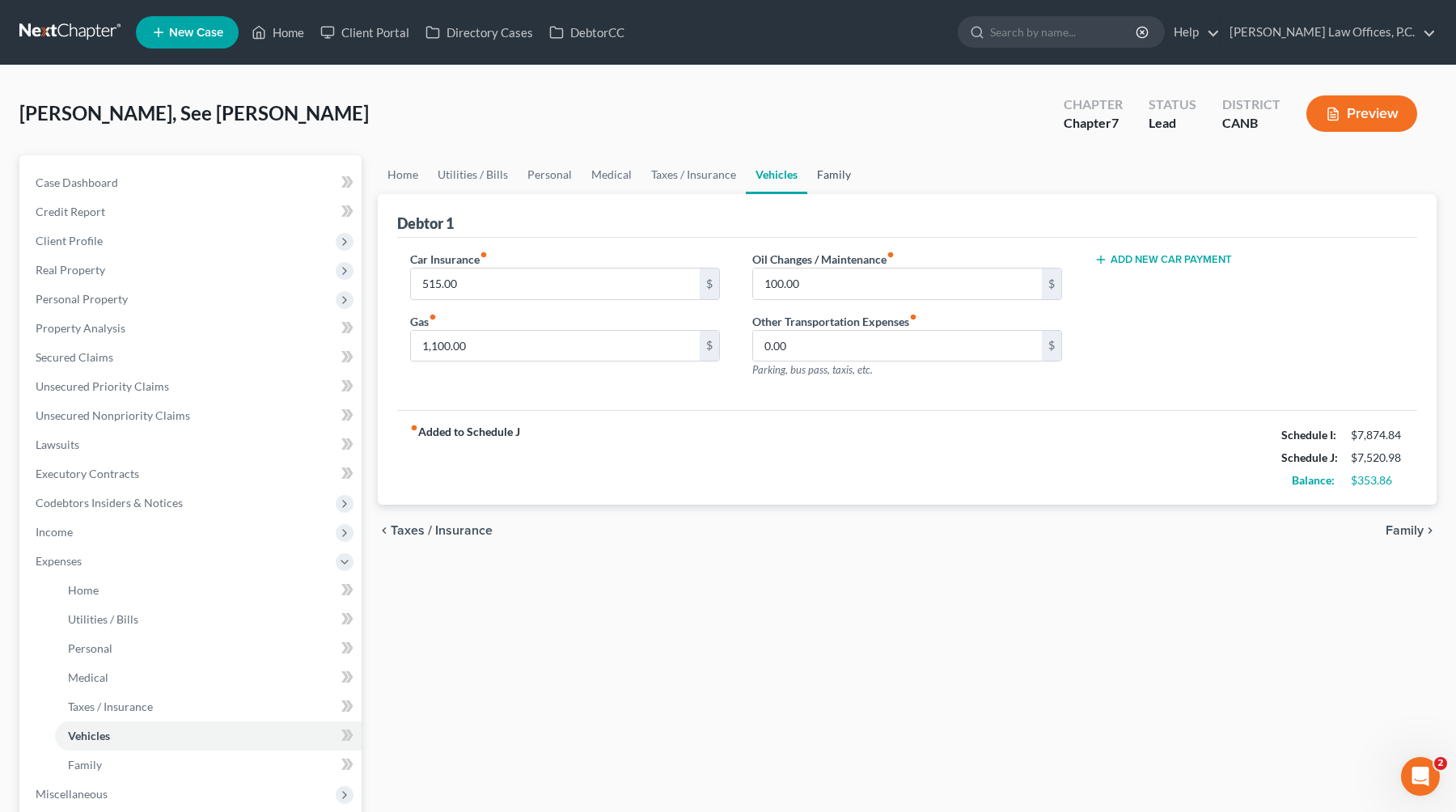
click at [842, 174] on link "Family" at bounding box center [834, 174] width 54 height 39
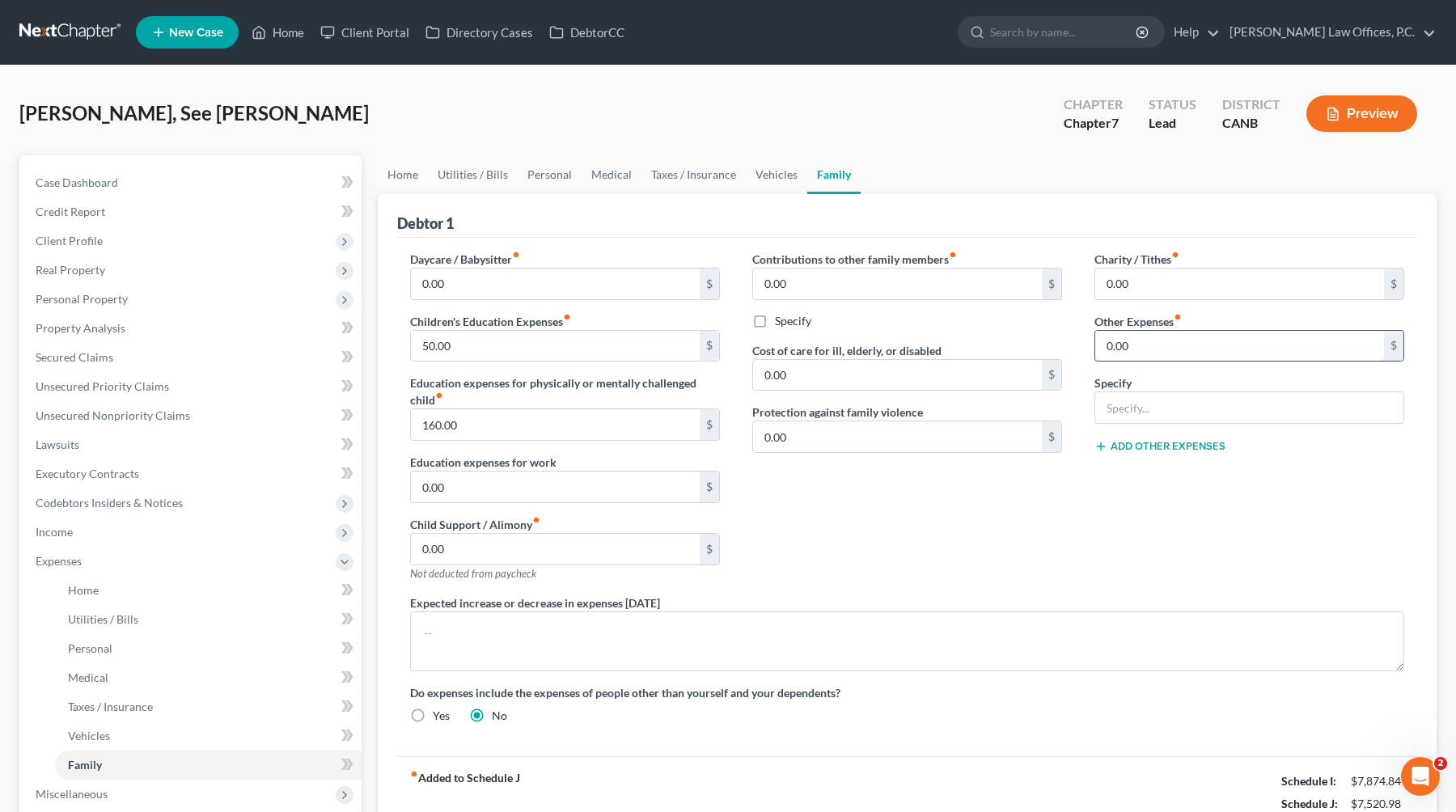
click at [932, 349] on input "0.00" at bounding box center [1239, 345] width 289 height 30
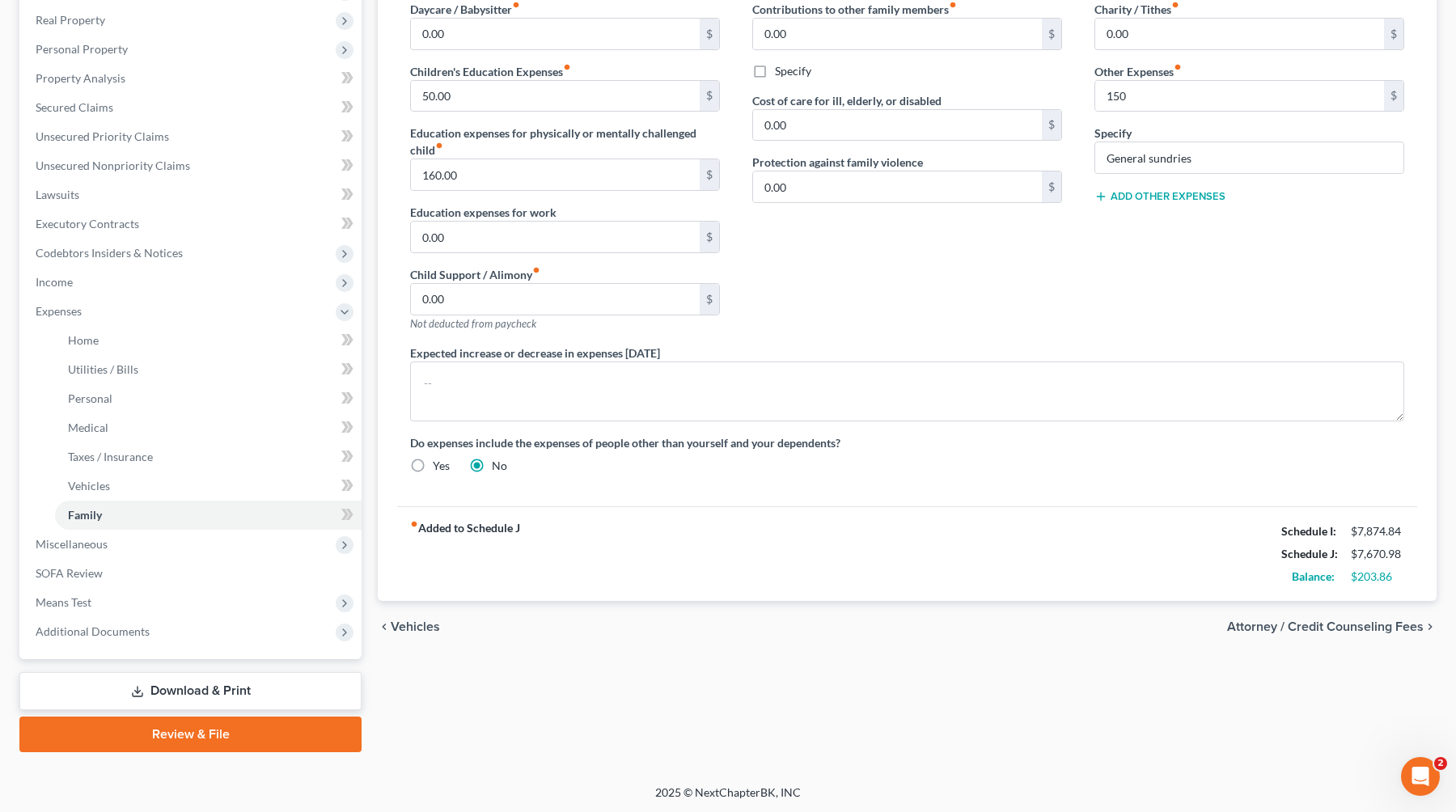
scroll to position [208, 0]
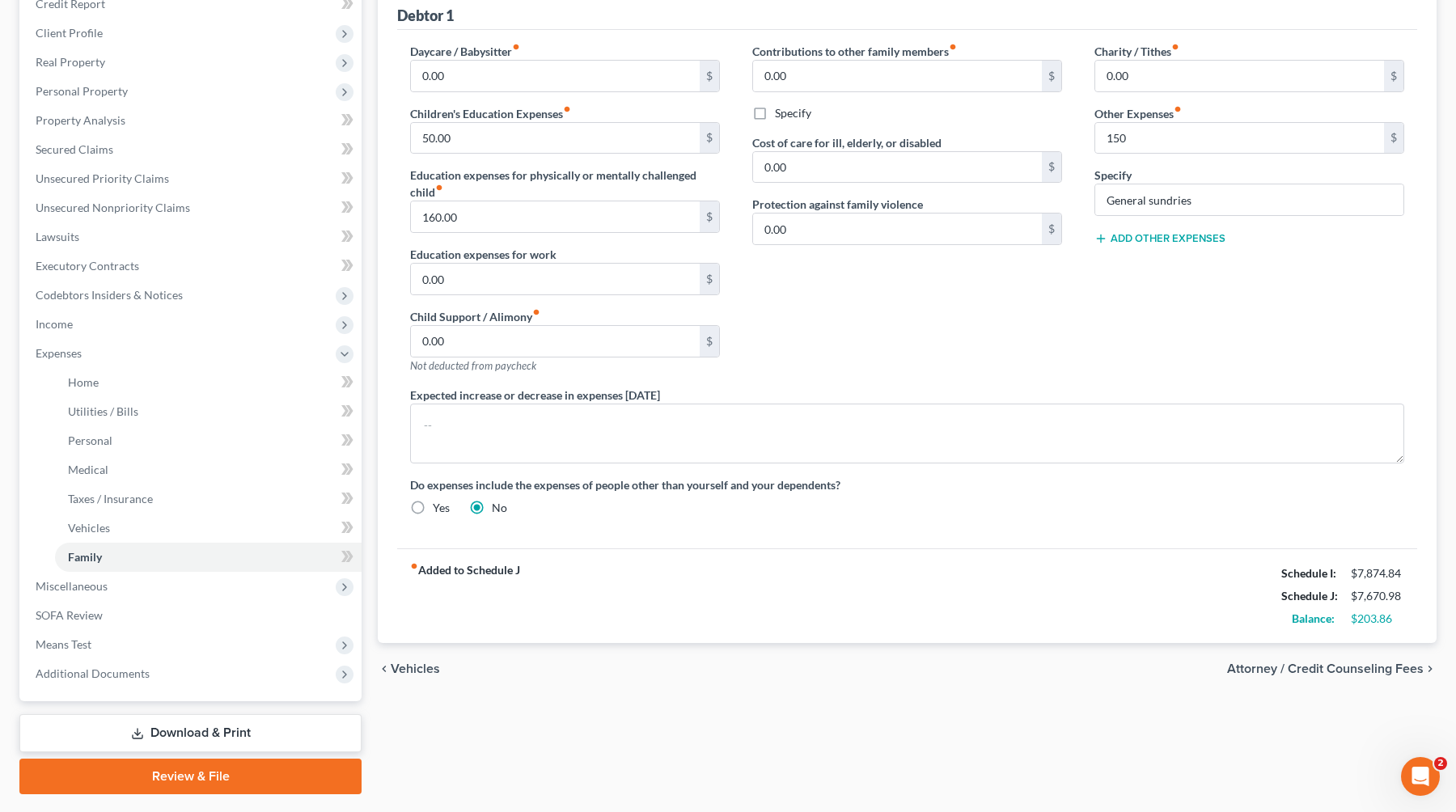
click at [398, 670] on span "Vehicles" at bounding box center [415, 668] width 49 height 13
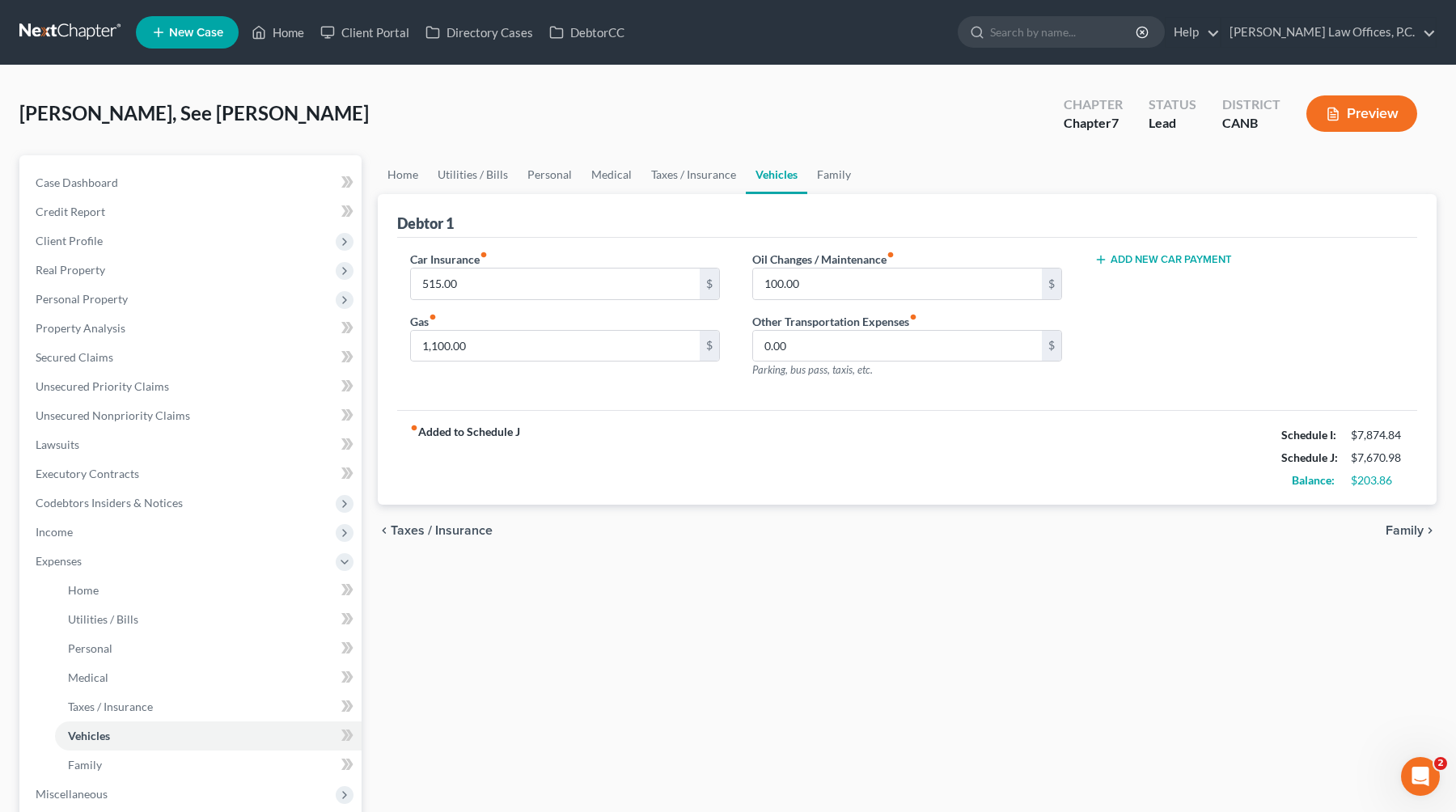
click at [448, 527] on span "Taxes / Insurance" at bounding box center [441, 530] width 102 height 13
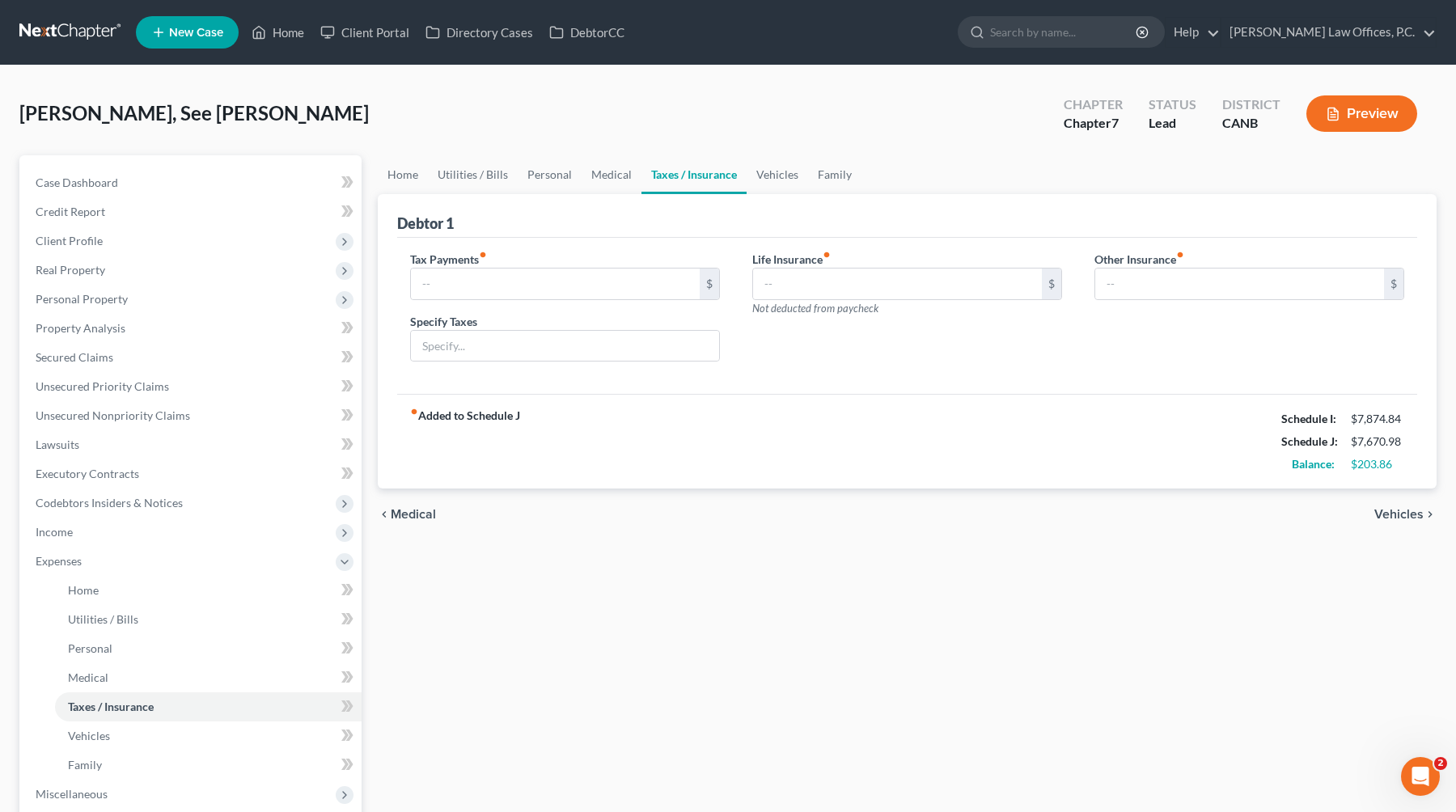
click at [423, 509] on span "Medical" at bounding box center [413, 514] width 45 height 13
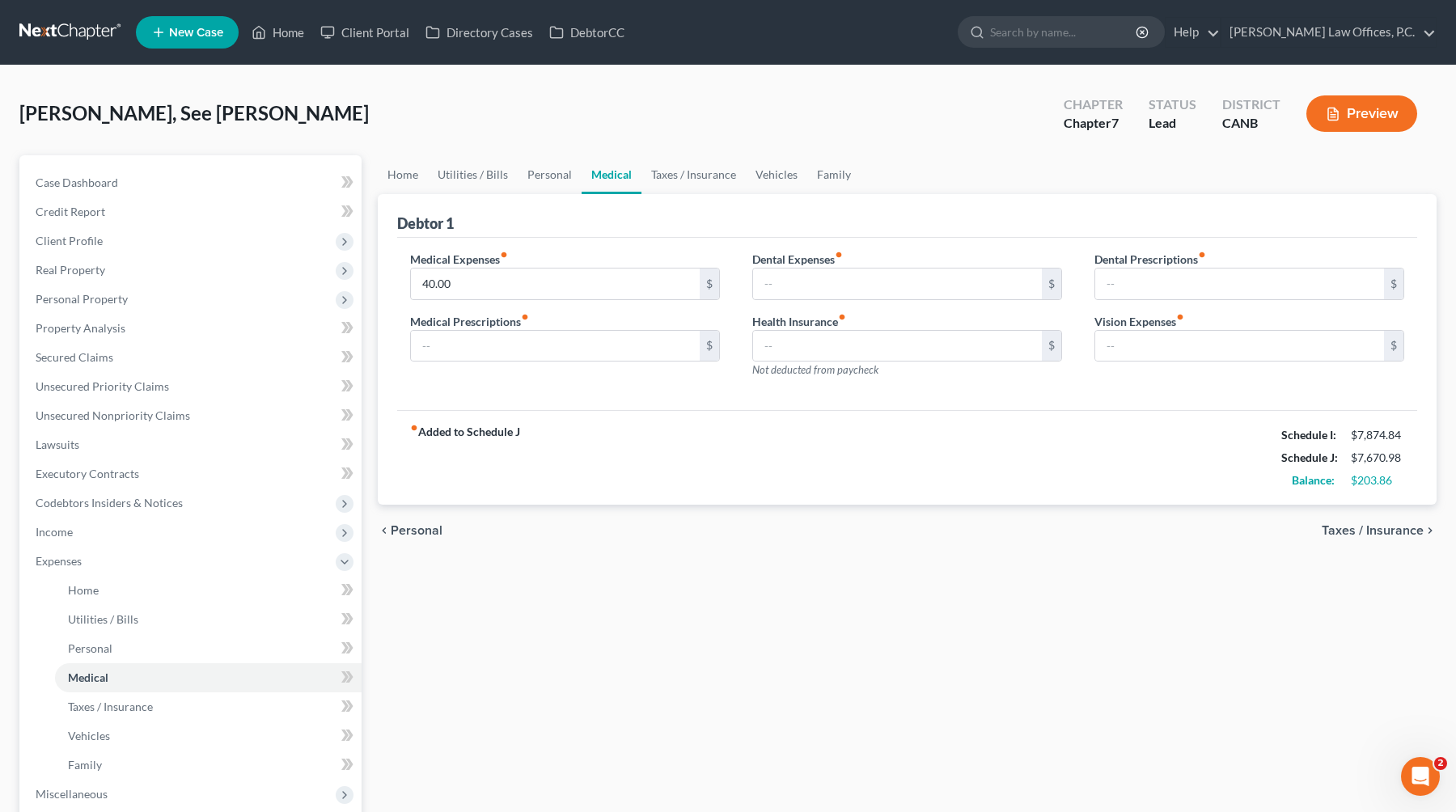
click at [412, 527] on span "Personal" at bounding box center [416, 530] width 52 height 13
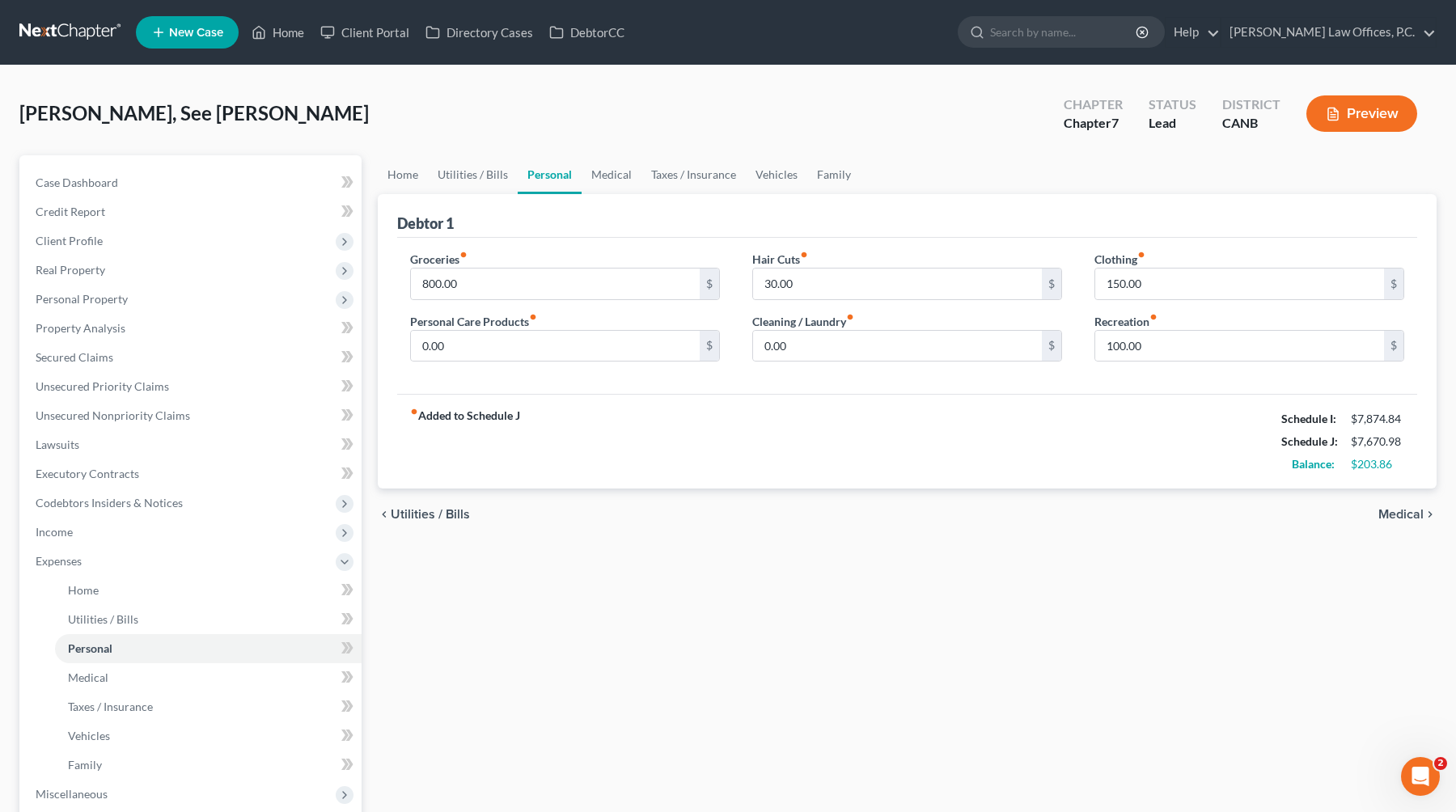
click at [414, 519] on span "Utilities / Bills" at bounding box center [430, 514] width 79 height 13
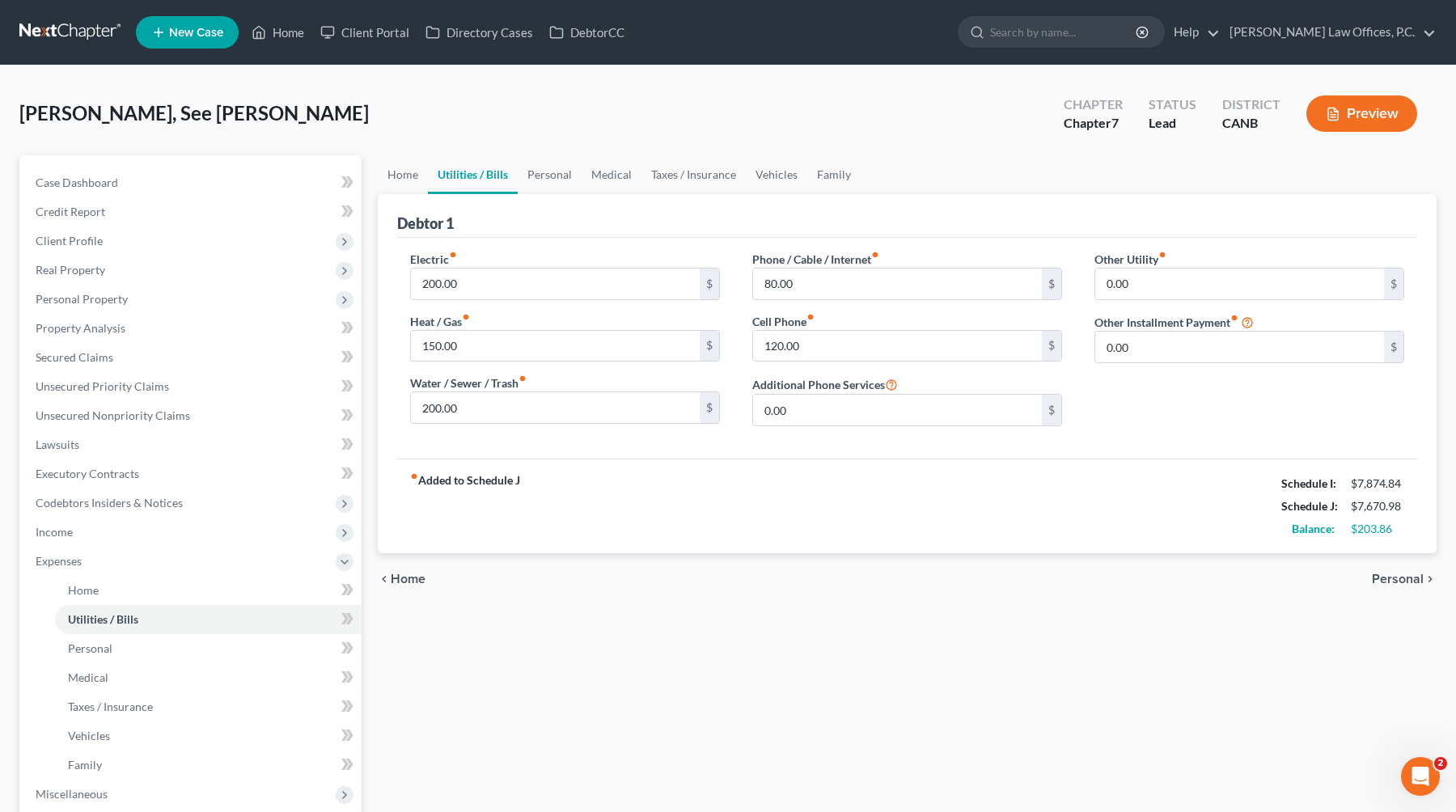
click at [399, 568] on div "chevron_left Home Personal chevron_right" at bounding box center [907, 580] width 1059 height 52
click at [115, 246] on span "Client Profile" at bounding box center [192, 241] width 339 height 29
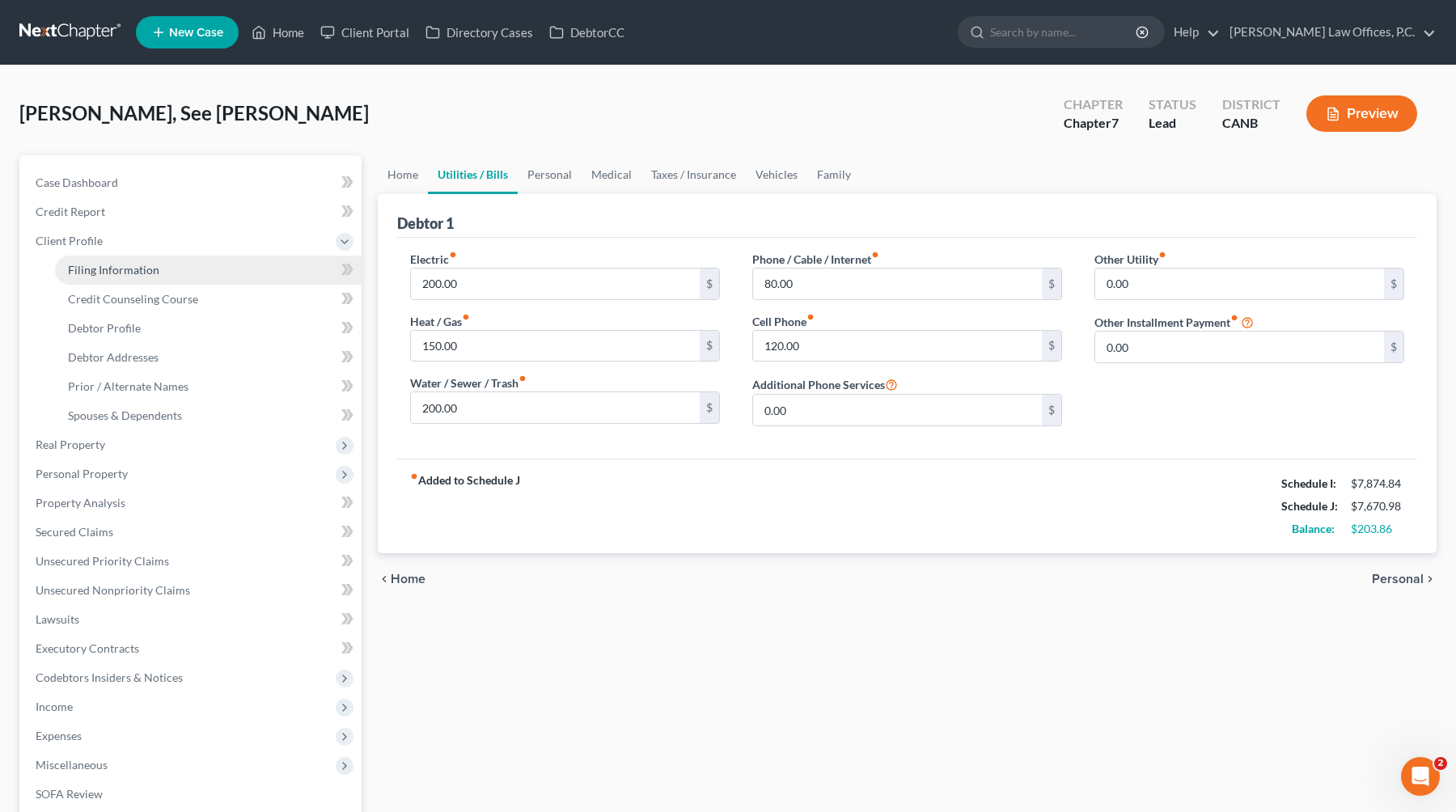
click at [115, 265] on span "Filing Information" at bounding box center [113, 270] width 91 height 14
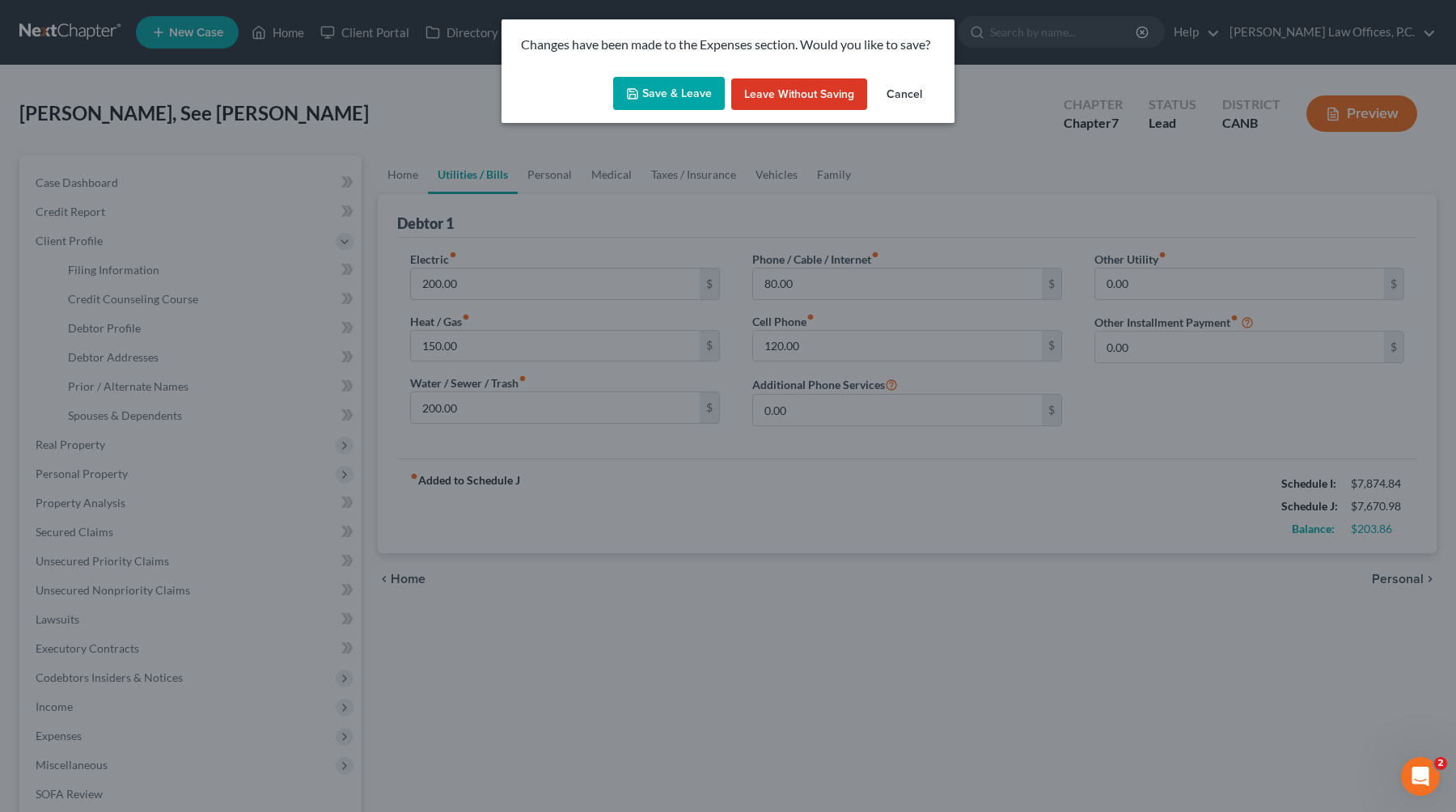
click at [646, 105] on button "Save & Leave" at bounding box center [668, 94] width 112 height 34
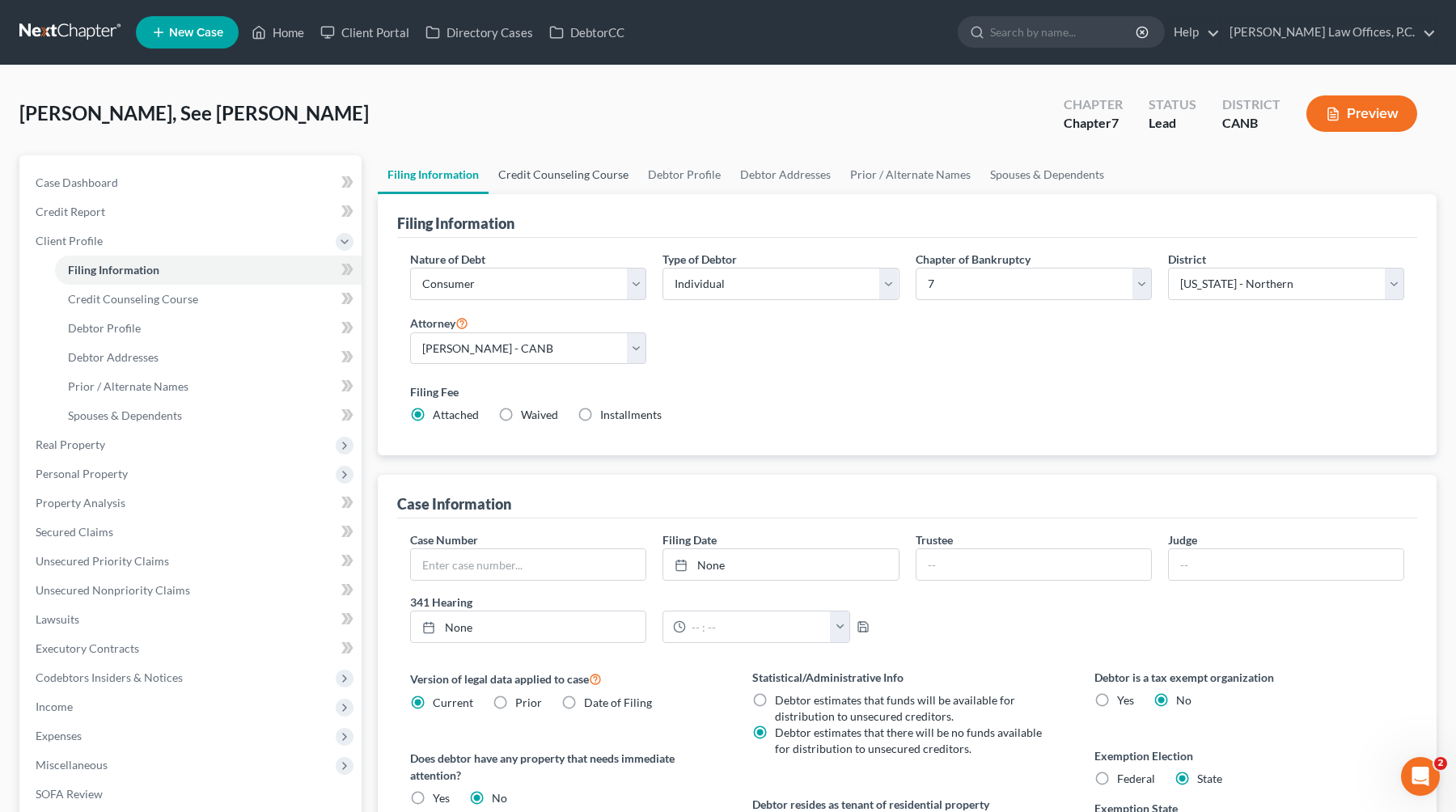
click at [567, 167] on link "Credit Counseling Course" at bounding box center [563, 174] width 149 height 39
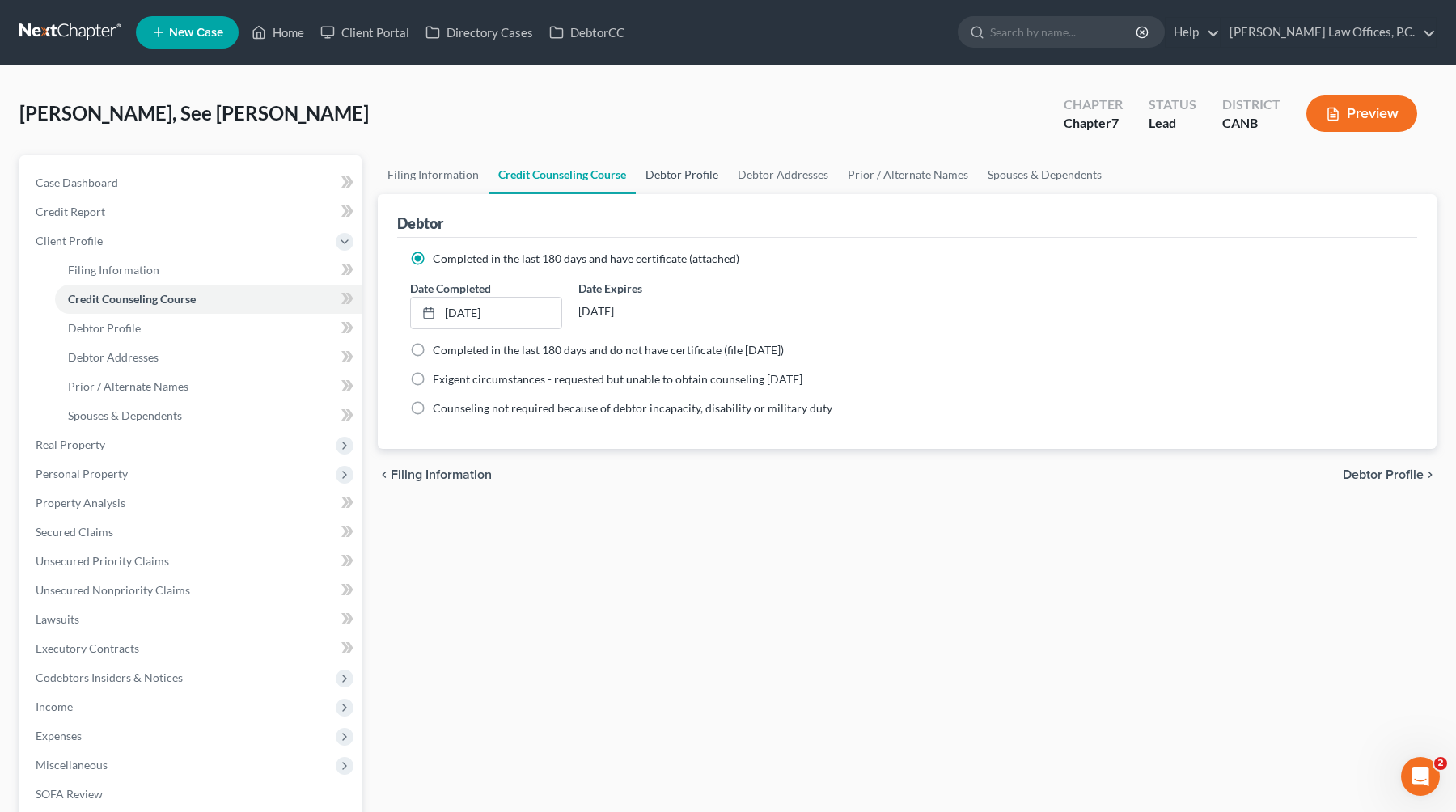
click at [676, 176] on link "Debtor Profile" at bounding box center [682, 174] width 92 height 39
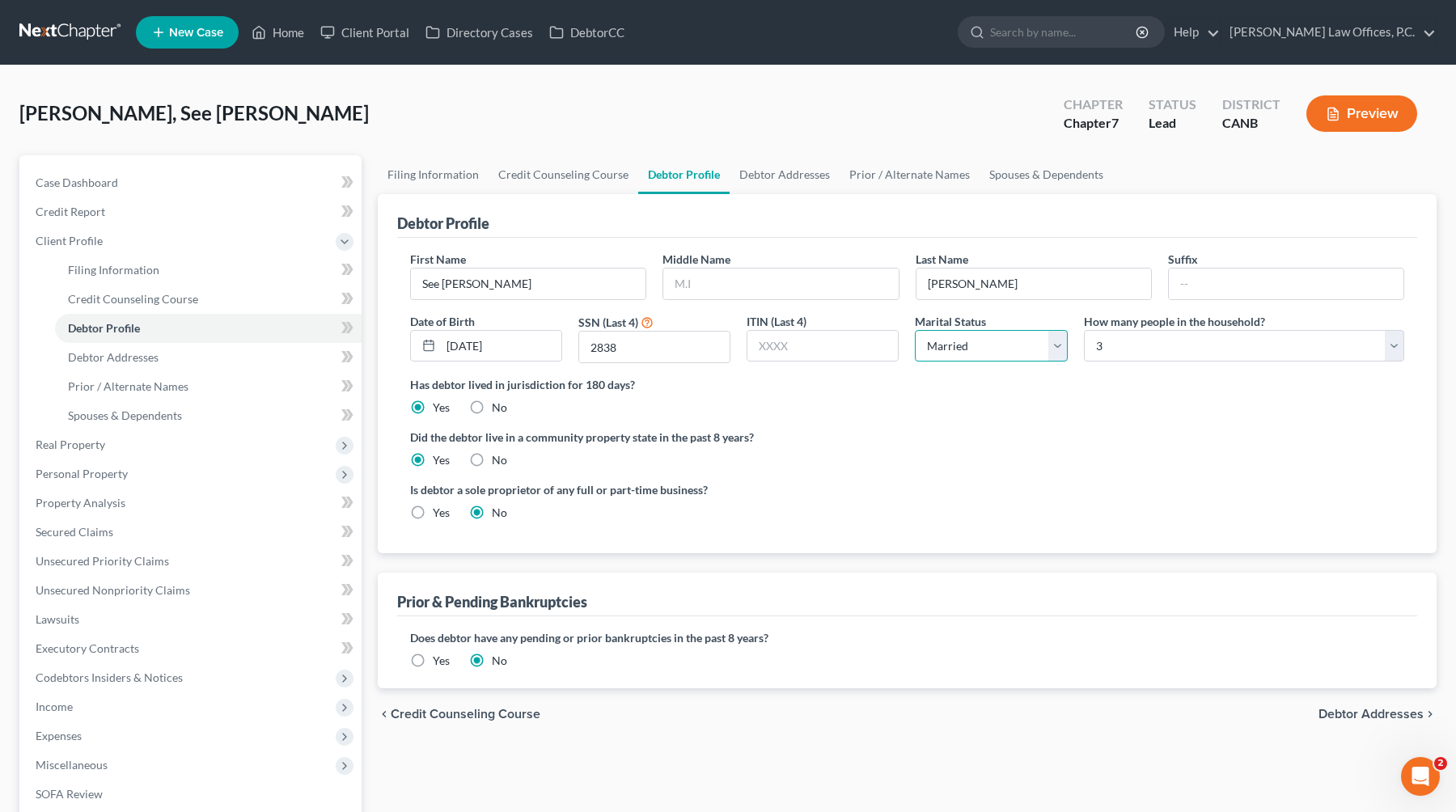
click at [932, 343] on select "Select Single Married Separated Divorced Widowed" at bounding box center [990, 345] width 152 height 32
click at [915, 330] on select "Select Single Married Separated Divorced Widowed" at bounding box center [990, 345] width 152 height 32
click at [752, 164] on link "Debtor Addresses" at bounding box center [784, 174] width 110 height 39
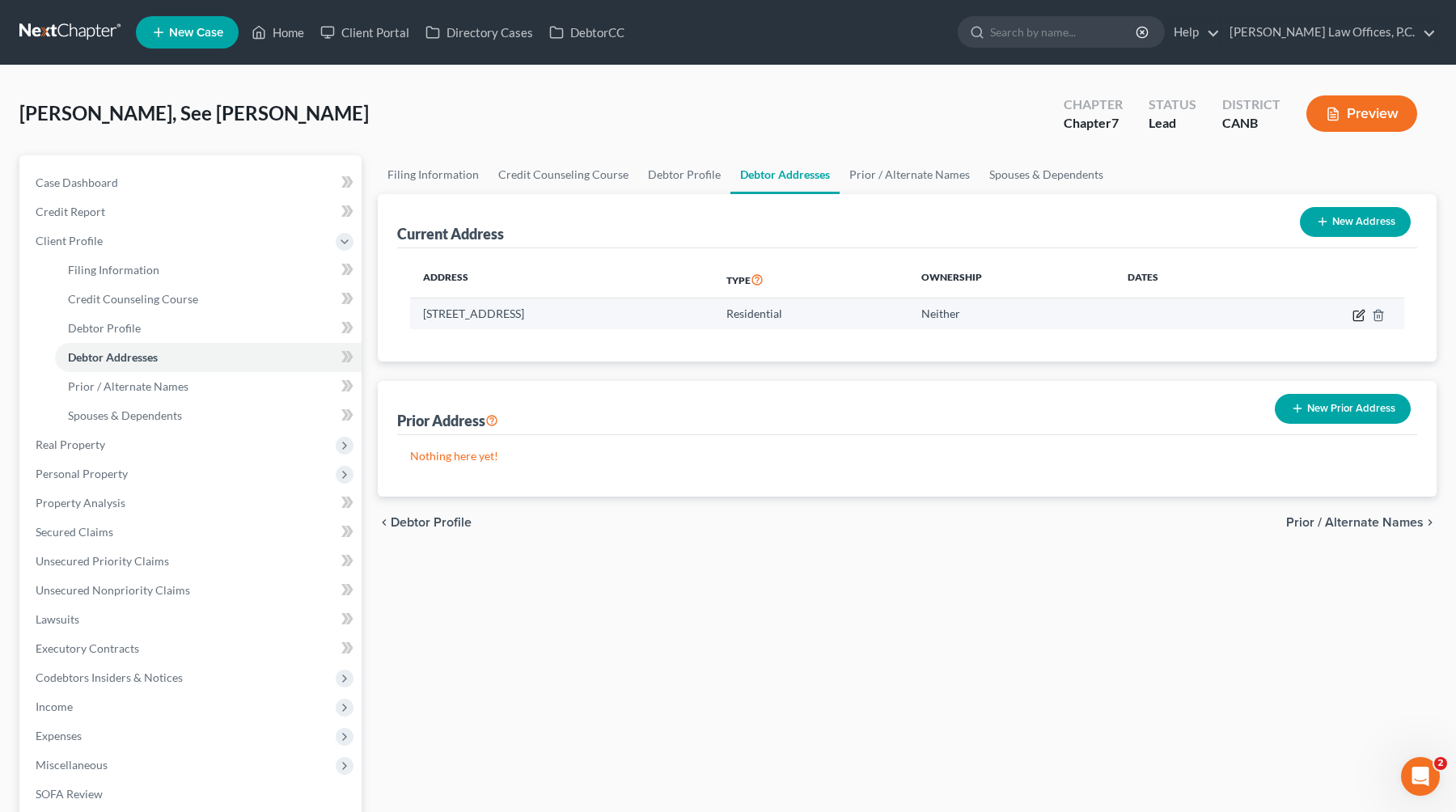
click at [932, 313] on icon "button" at bounding box center [1357, 315] width 10 height 10
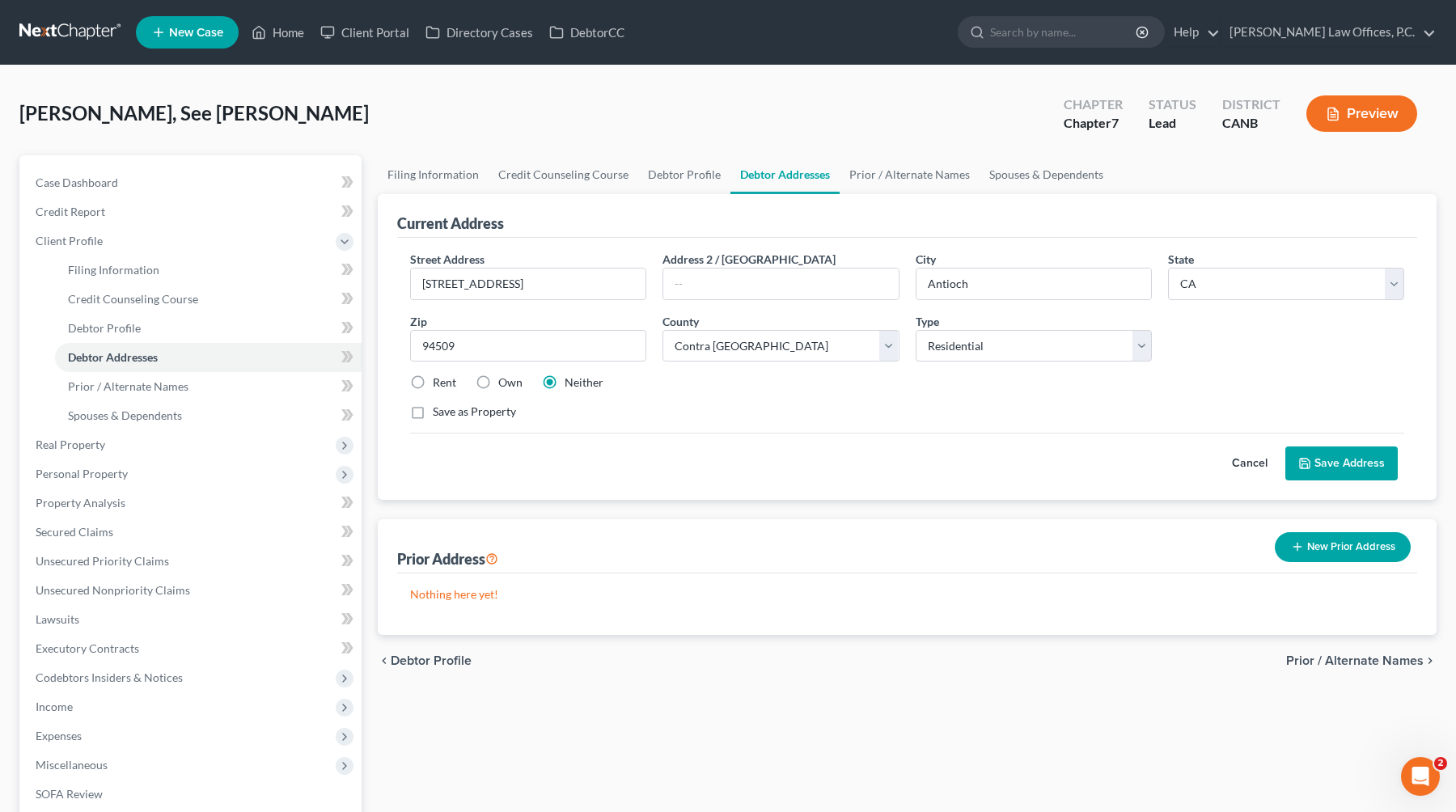
click at [498, 382] on label "Own" at bounding box center [510, 383] width 24 height 16
click at [505, 382] on input "Own" at bounding box center [510, 380] width 10 height 10
click at [932, 455] on button "Save Address" at bounding box center [1341, 462] width 113 height 34
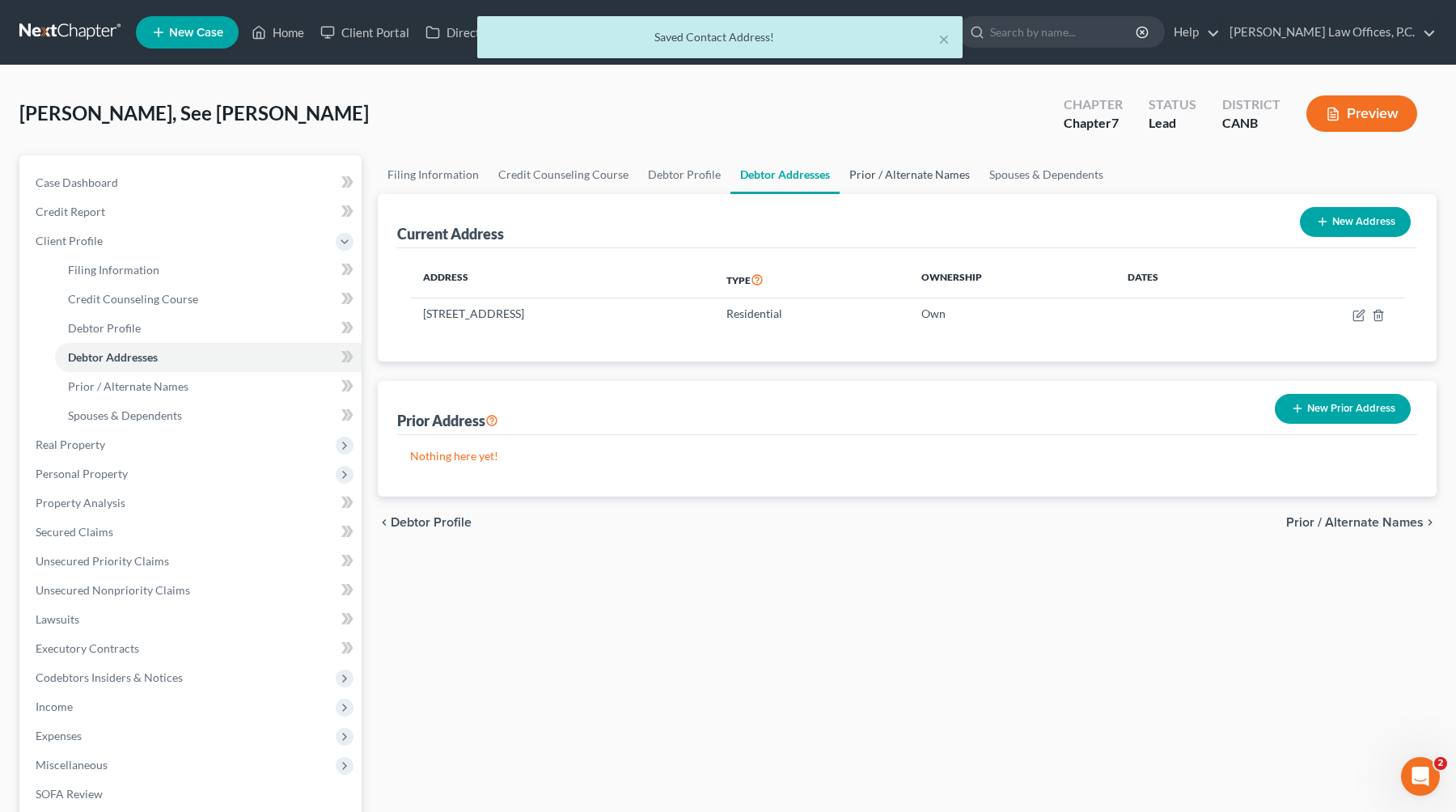
click at [923, 174] on link "Prior / Alternate Names" at bounding box center [908, 174] width 140 height 39
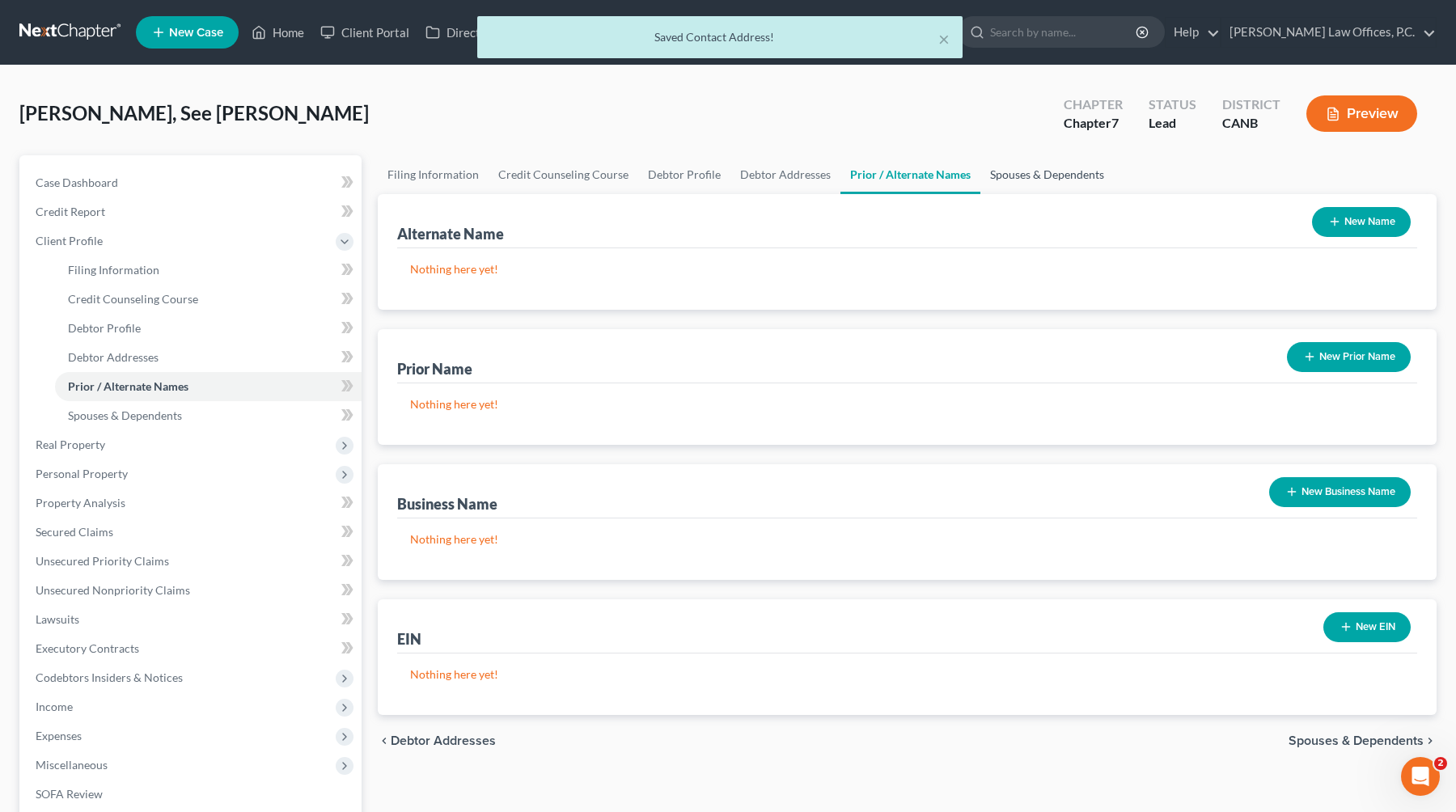
click at [932, 175] on link "Spouses & Dependents" at bounding box center [1047, 174] width 134 height 39
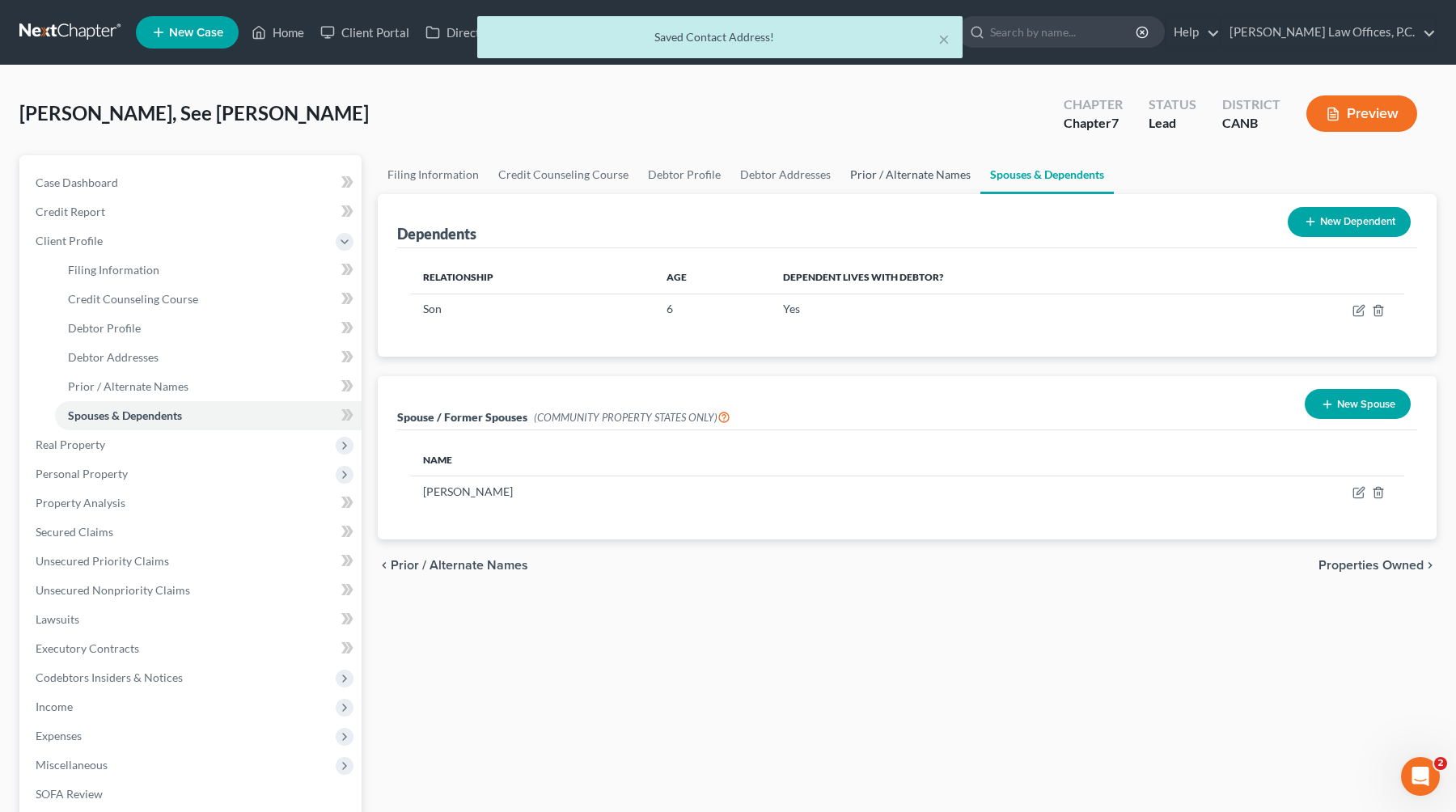
click at [908, 167] on link "Prior / Alternate Names" at bounding box center [909, 174] width 140 height 39
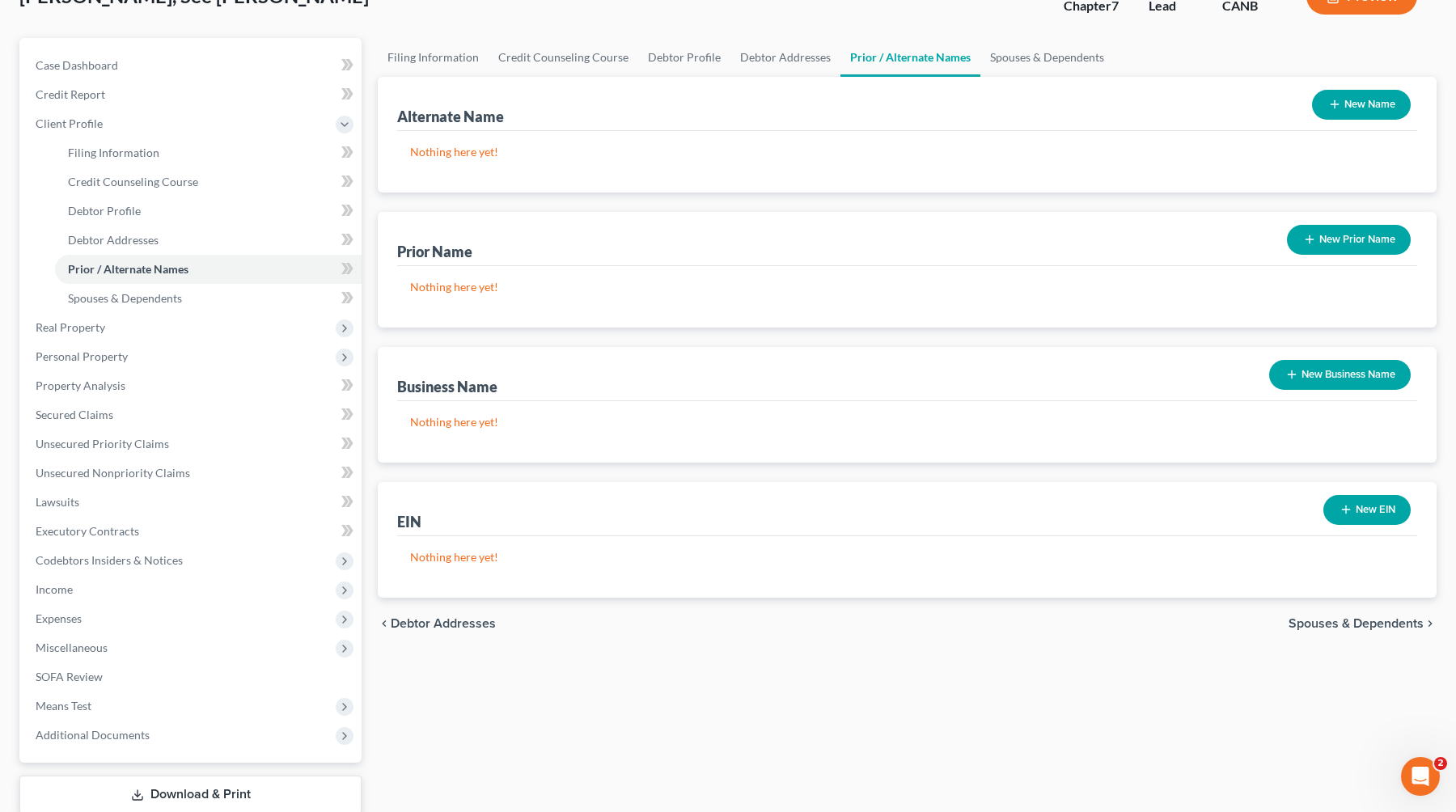
scroll to position [114, 0]
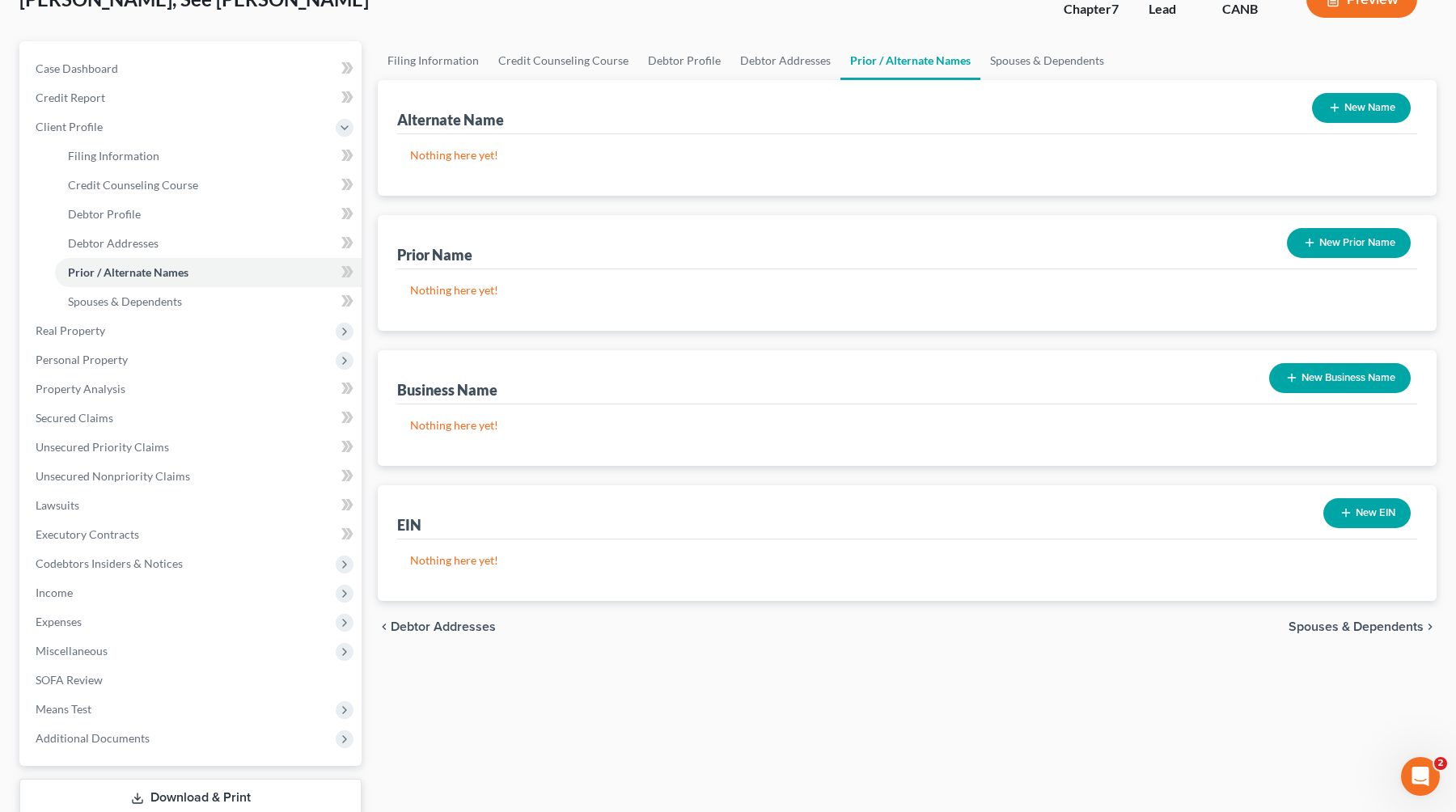
click at [932, 385] on button "New Business Name" at bounding box center [1339, 377] width 141 height 29
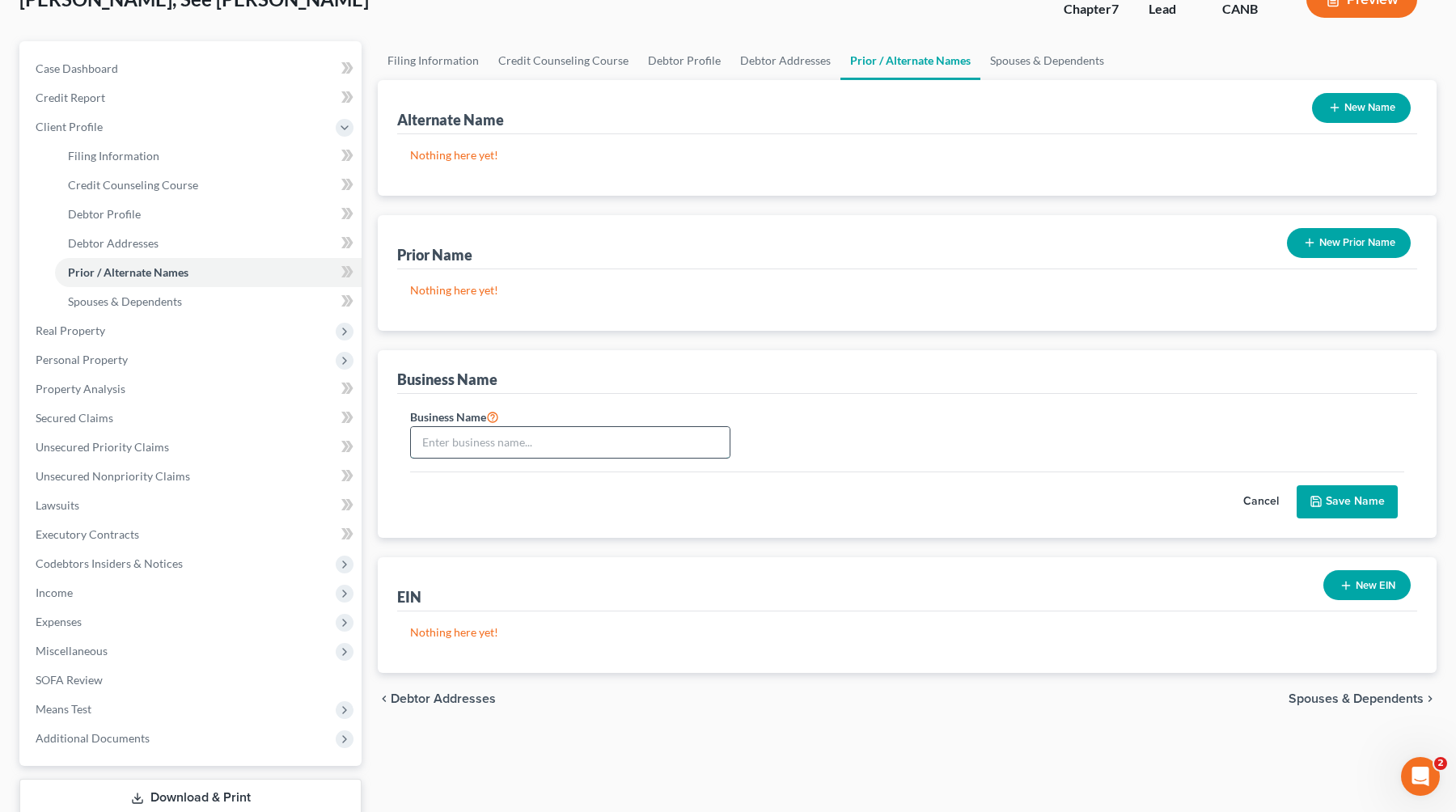
click at [584, 431] on input "text" at bounding box center [569, 442] width 318 height 30
click at [932, 508] on button "Save Name" at bounding box center [1347, 501] width 102 height 34
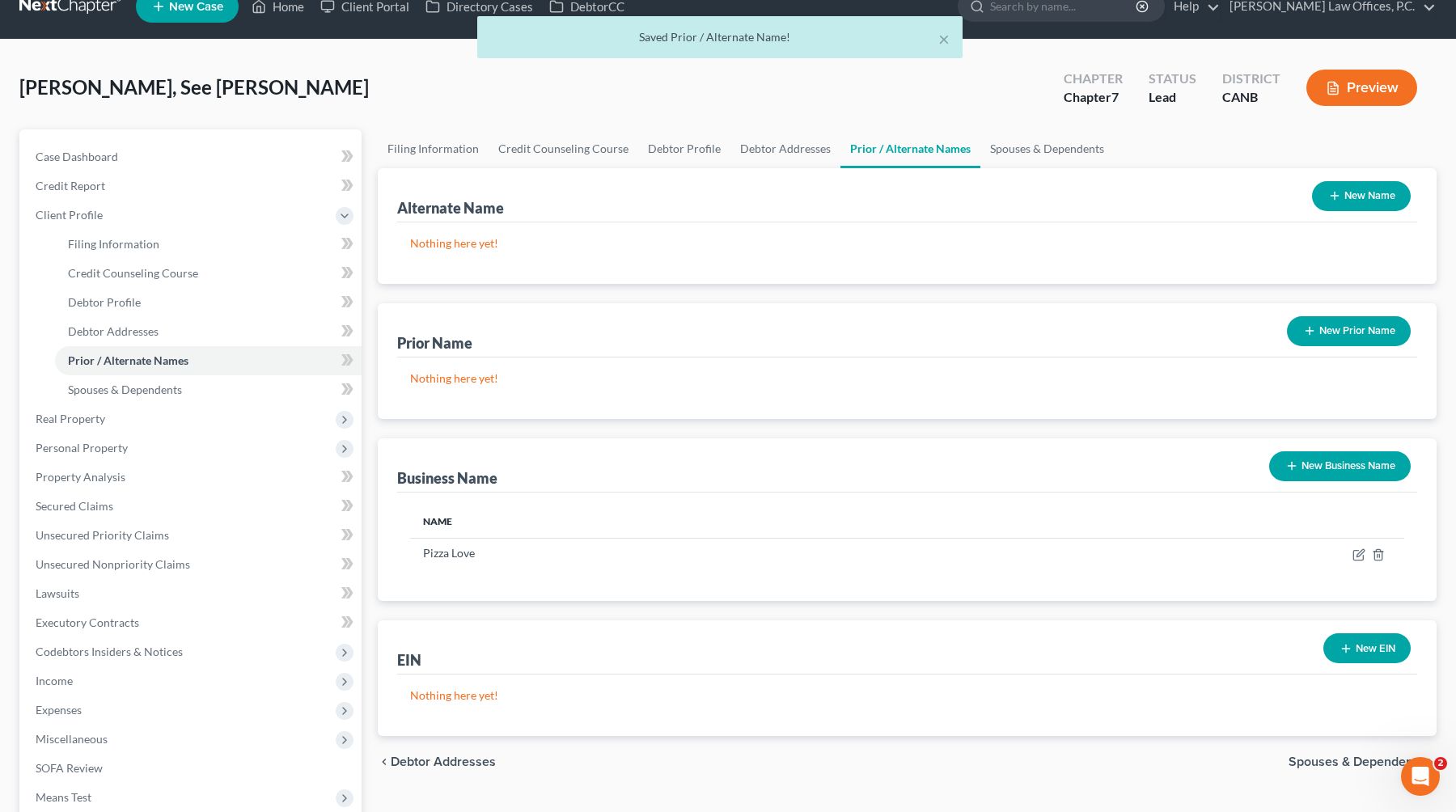
scroll to position [0, 0]
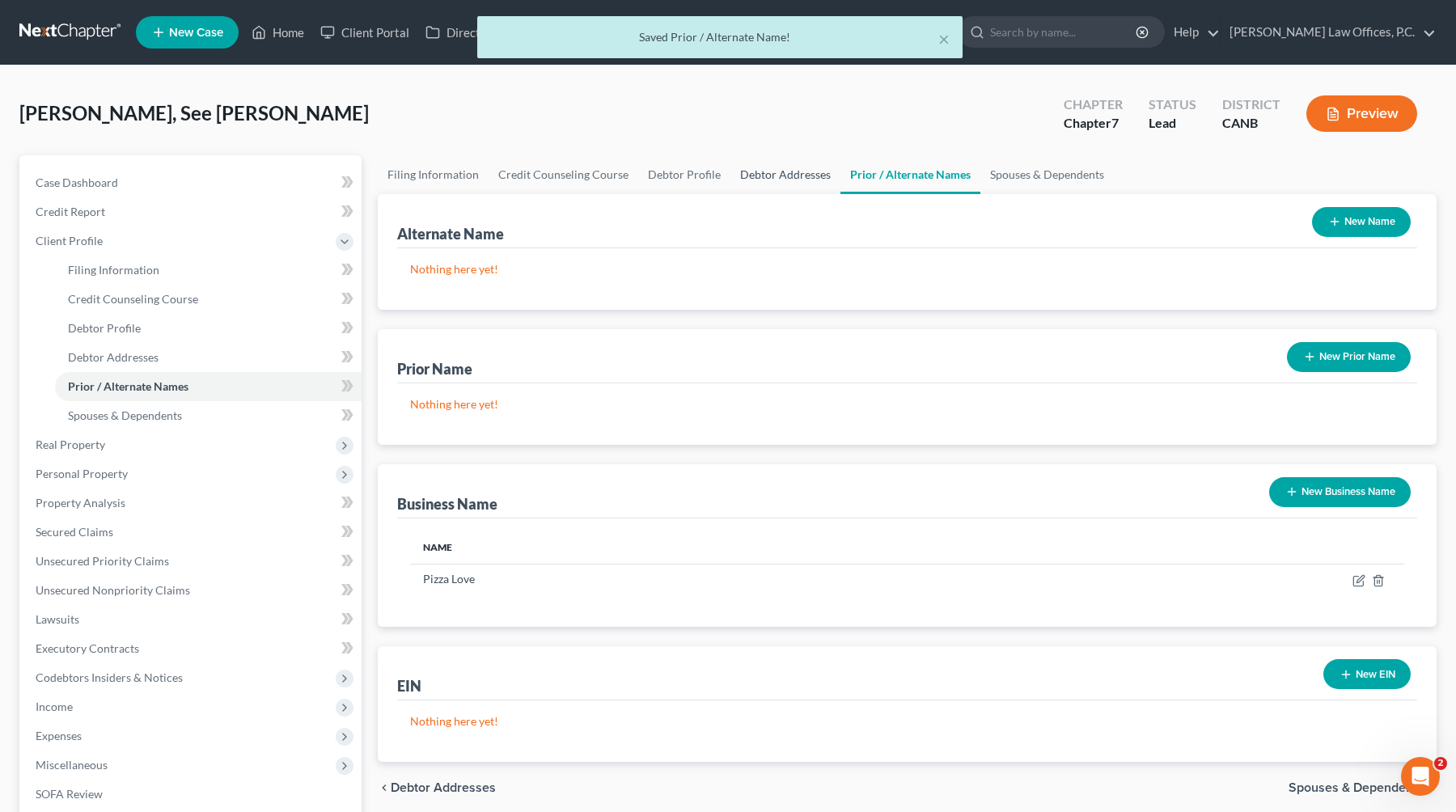
click at [787, 181] on link "Debtor Addresses" at bounding box center [785, 174] width 110 height 39
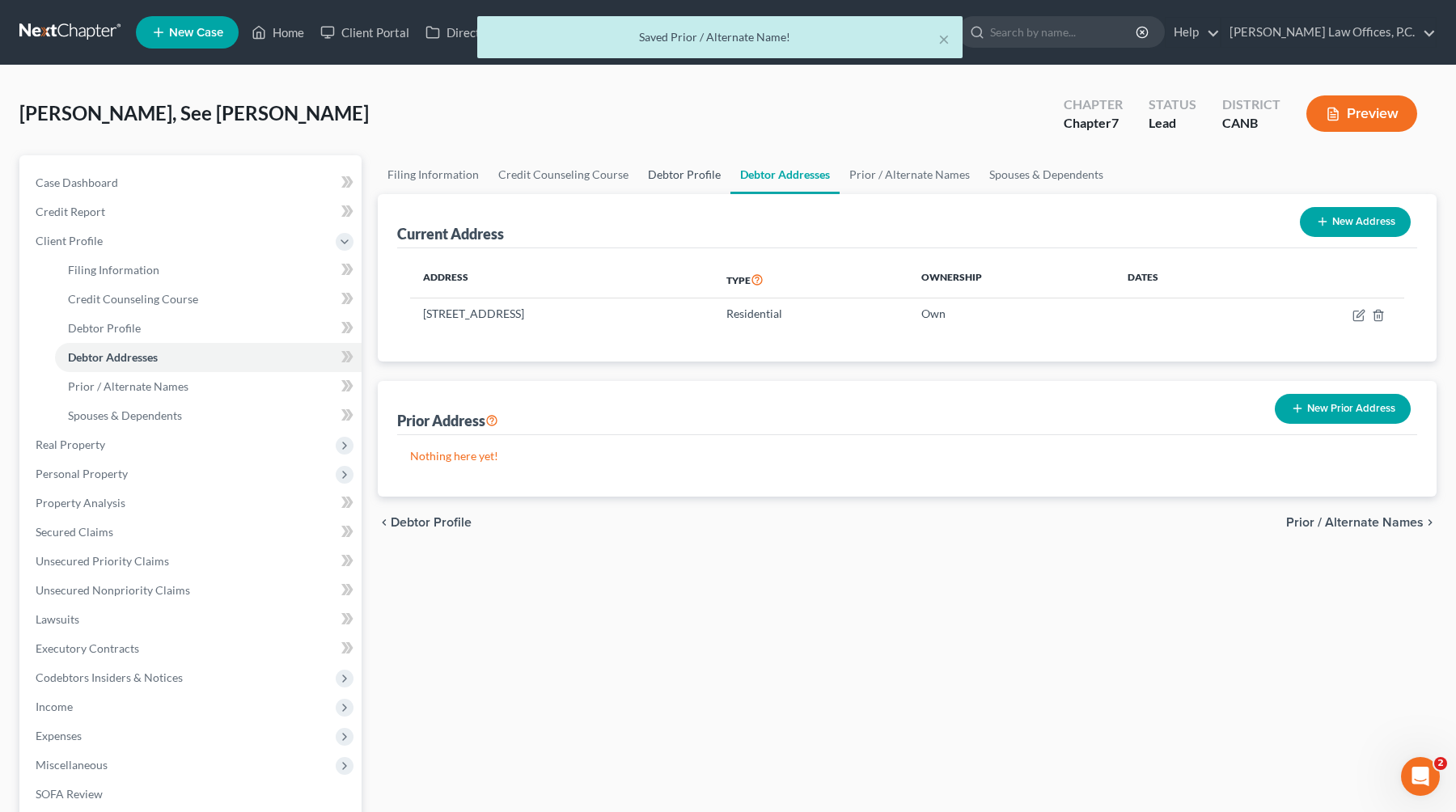
click at [696, 171] on link "Debtor Profile" at bounding box center [684, 174] width 92 height 39
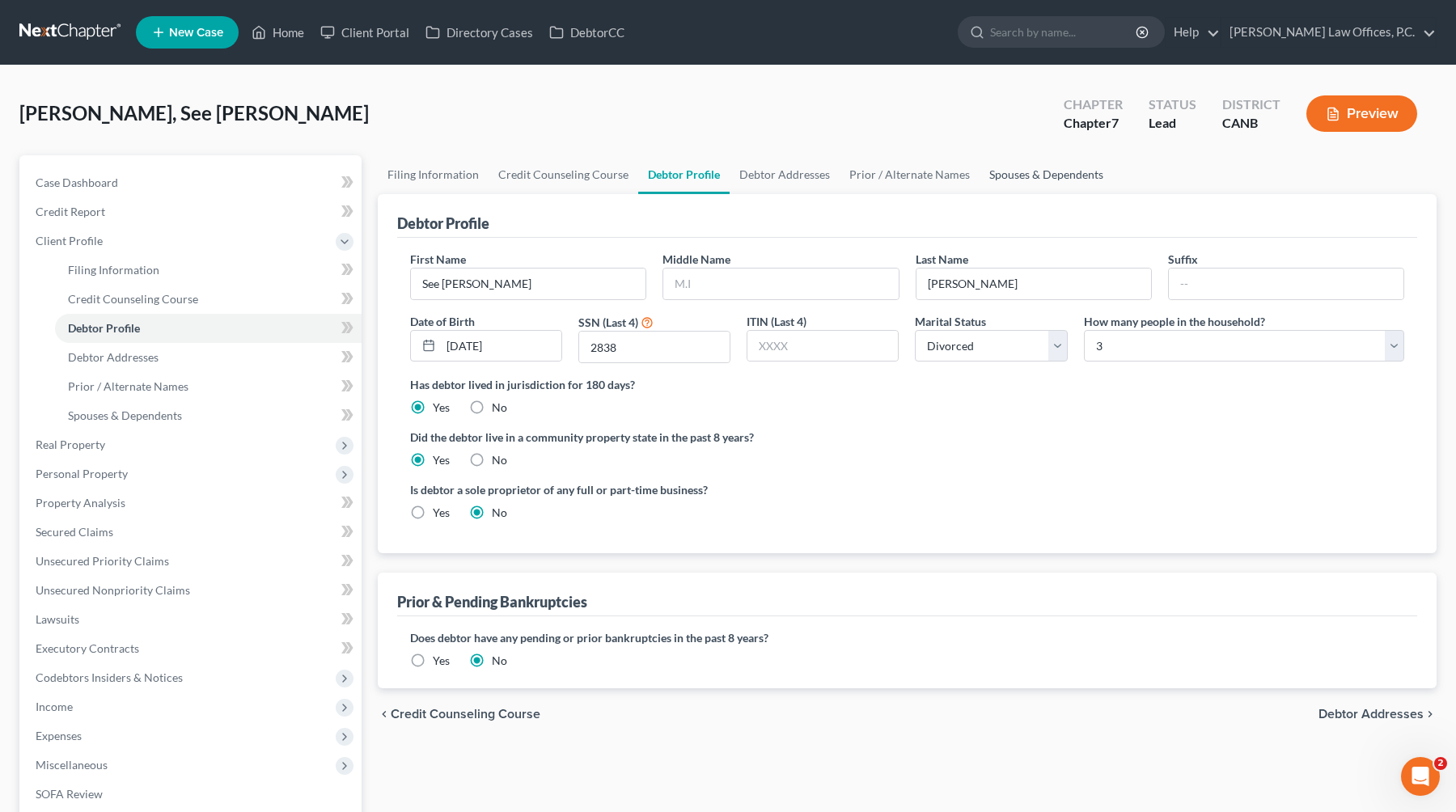
click at [932, 175] on link "Spouses & Dependents" at bounding box center [1046, 174] width 134 height 39
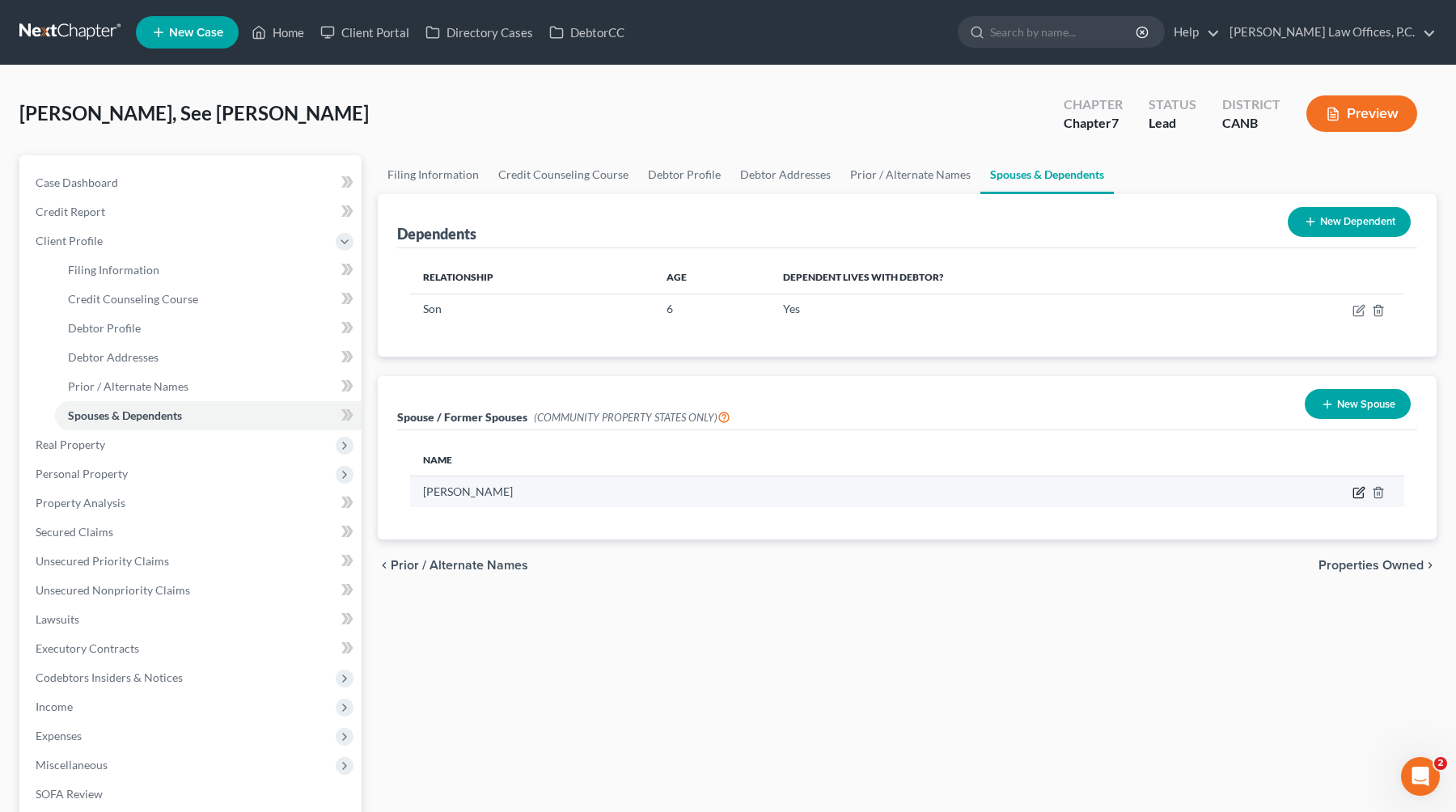
click at [932, 490] on icon "button" at bounding box center [1358, 492] width 13 height 13
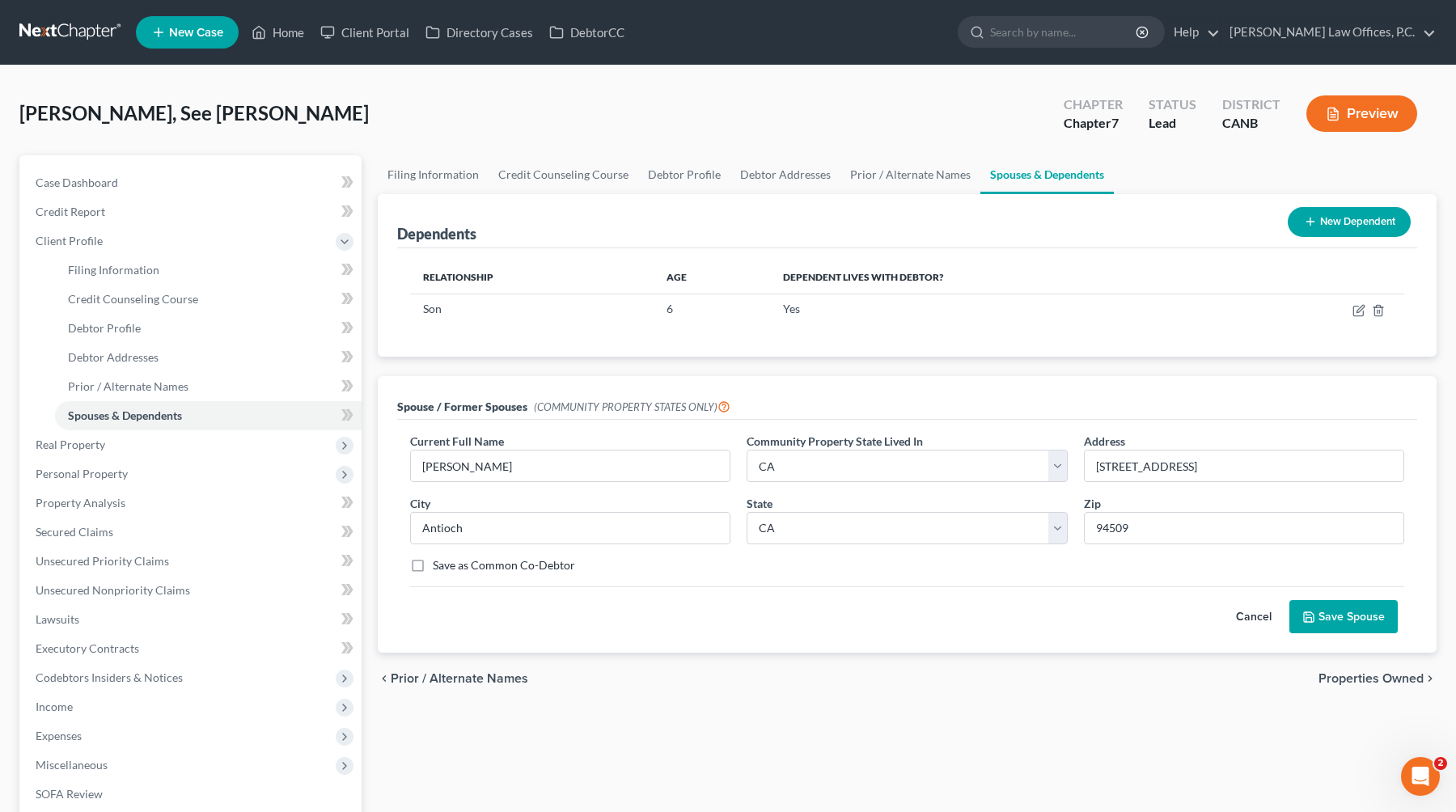
click at [932, 232] on button "New Dependent" at bounding box center [1349, 222] width 123 height 29
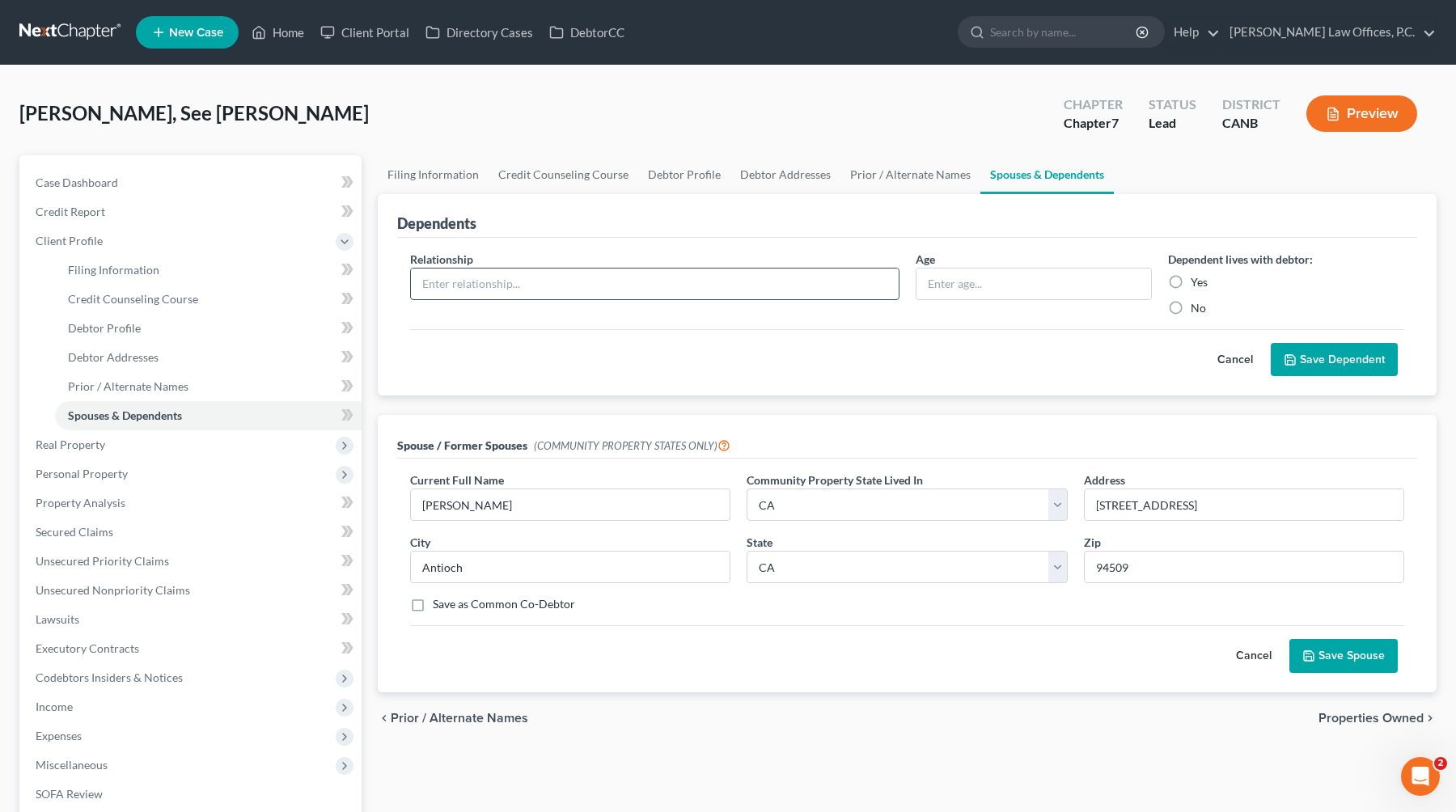
click at [794, 285] on input "text" at bounding box center [654, 283] width 488 height 30
click at [932, 281] on label "Yes" at bounding box center [1199, 282] width 17 height 16
click at [932, 281] on input "Yes" at bounding box center [1202, 279] width 10 height 10
click at [932, 278] on label "Yes" at bounding box center [1199, 282] width 17 height 16
click at [932, 278] on input "Yes" at bounding box center [1202, 279] width 10 height 10
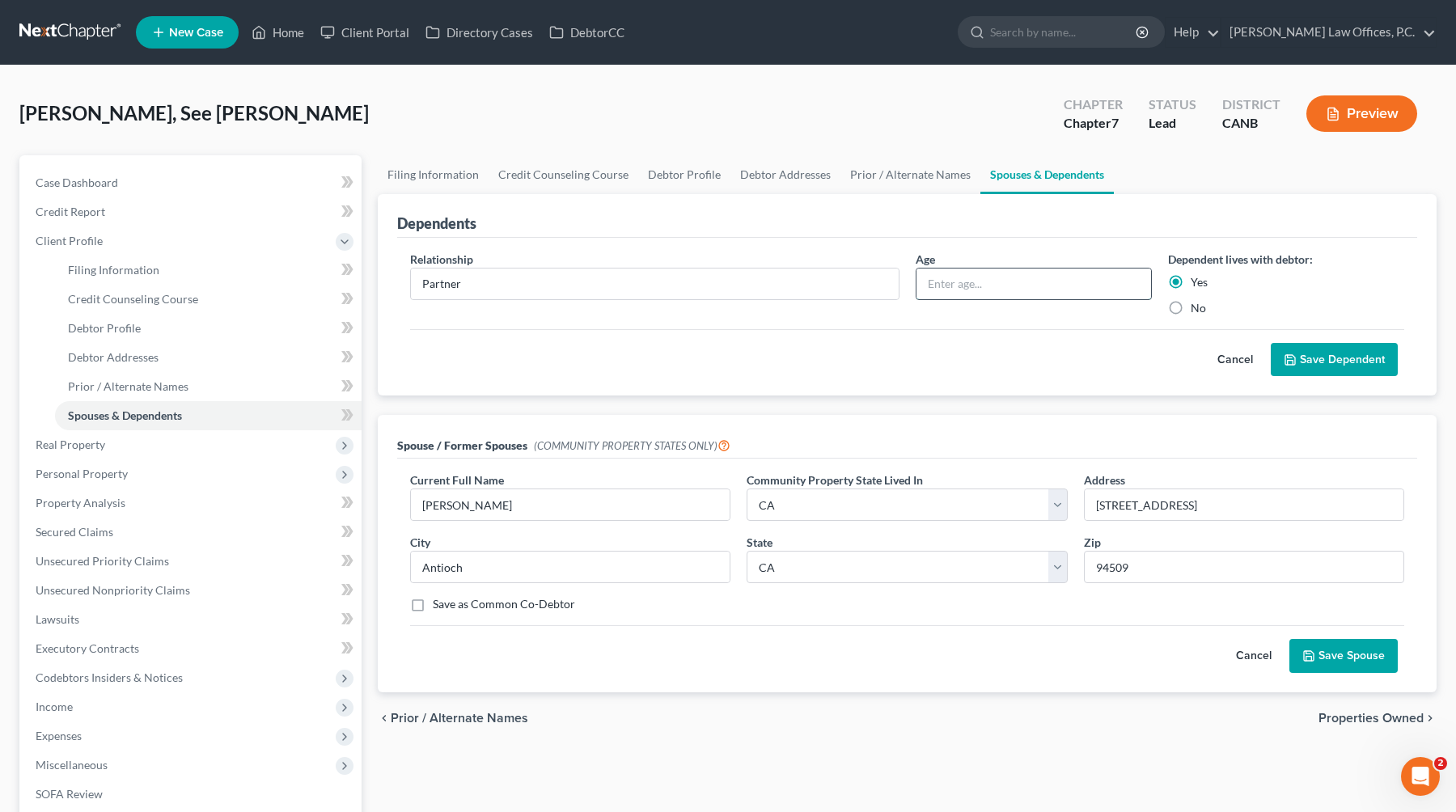
click at [932, 282] on input "text" at bounding box center [1033, 283] width 234 height 30
click at [932, 365] on button "Save Dependent" at bounding box center [1334, 359] width 127 height 34
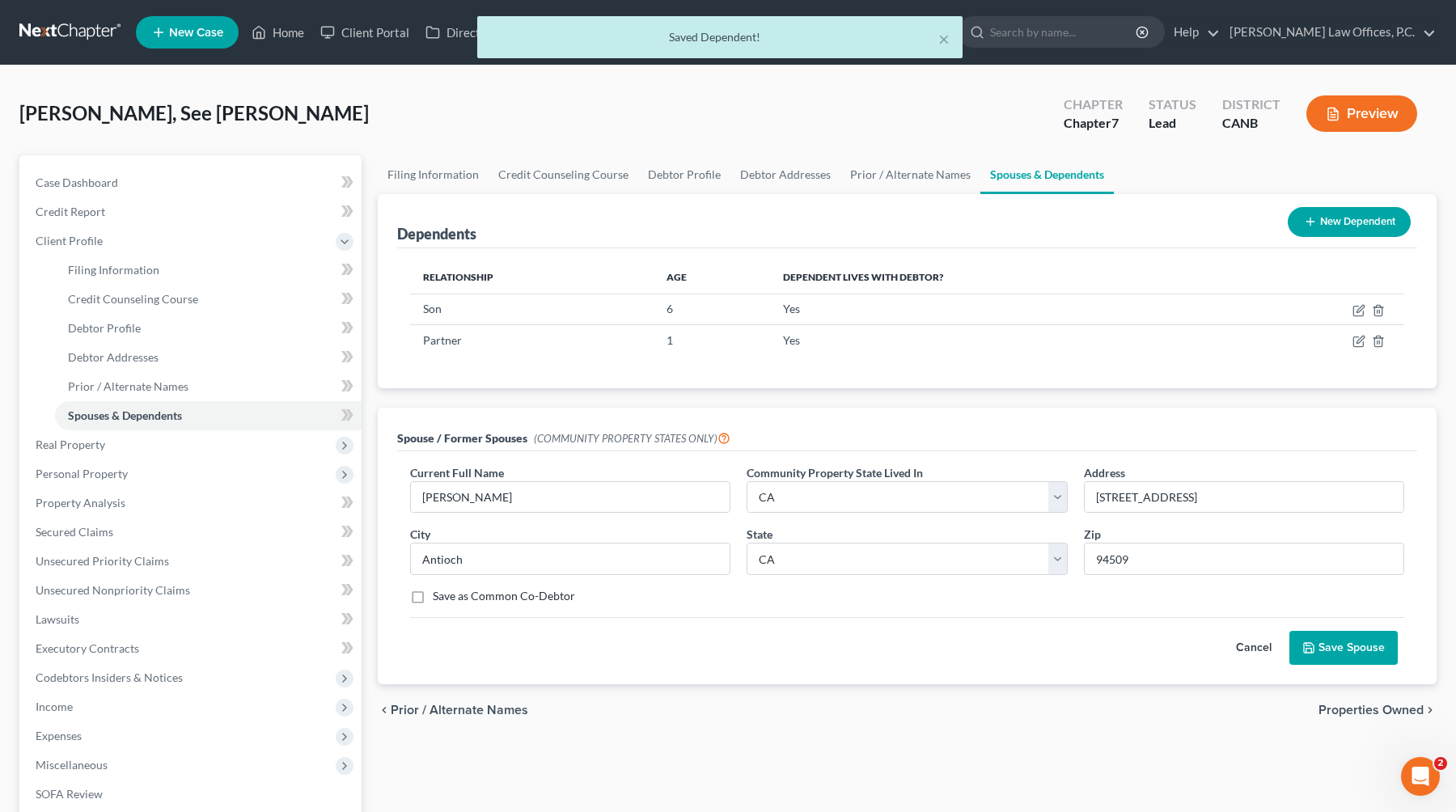
click at [932, 650] on button "Save Spouse" at bounding box center [1343, 647] width 108 height 34
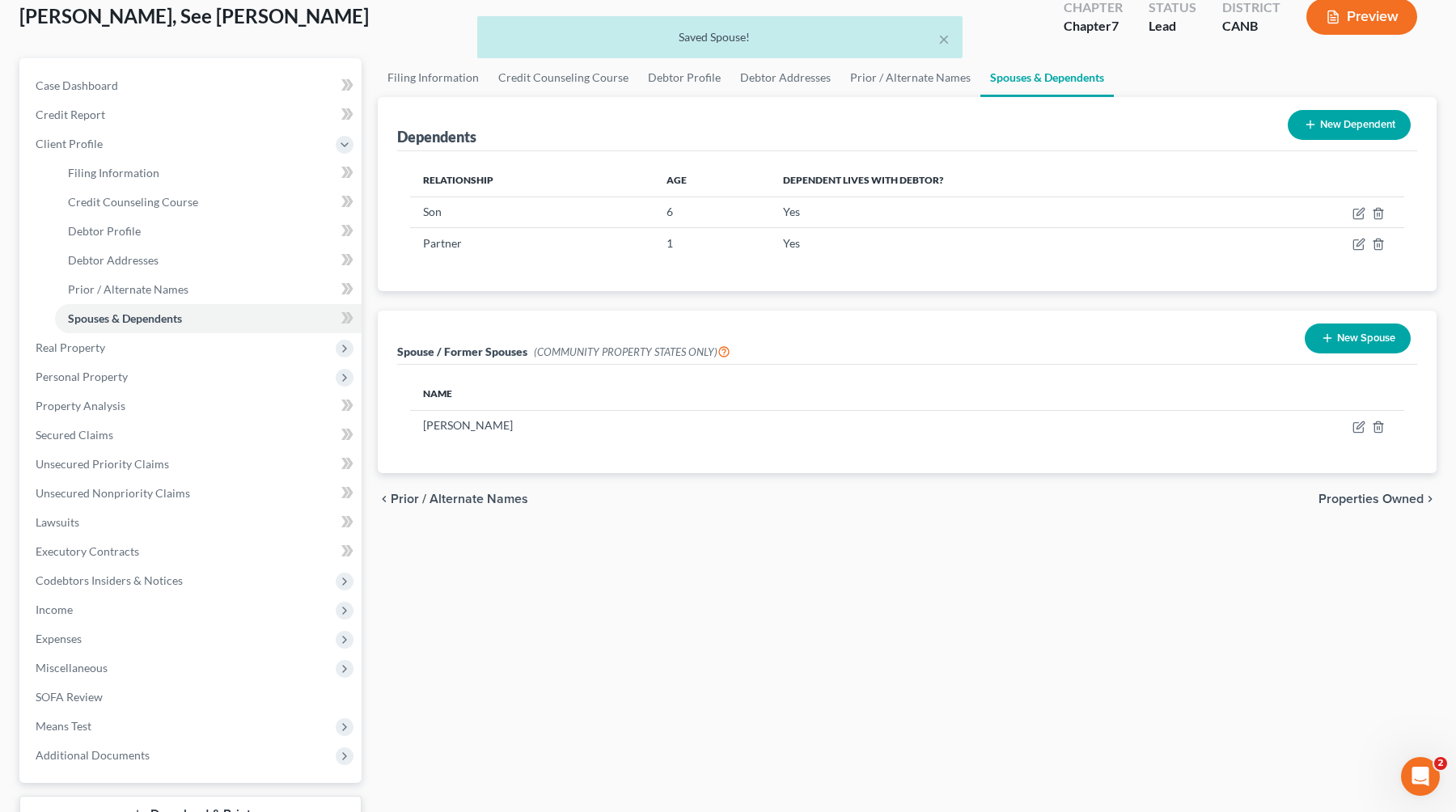
scroll to position [115, 0]
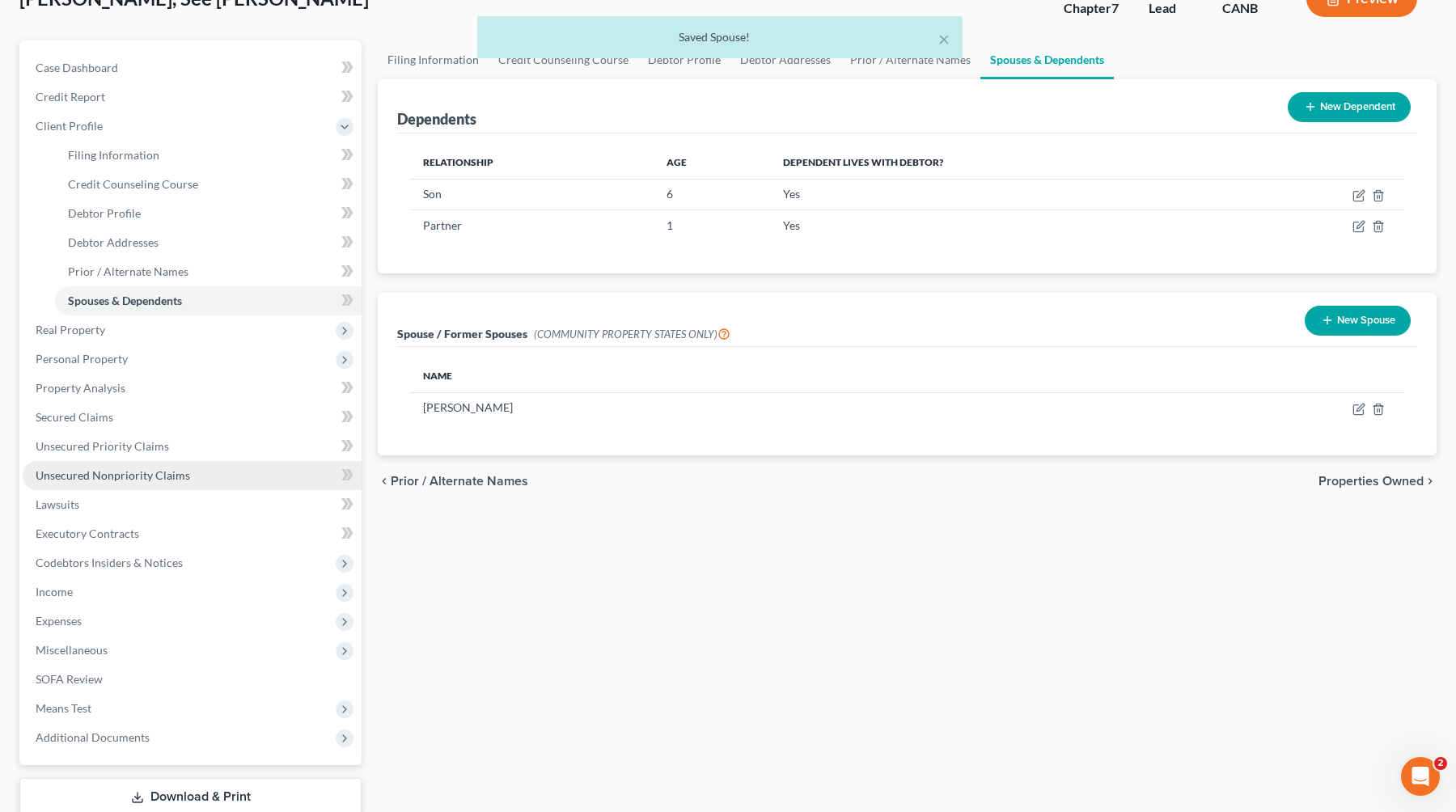
click at [185, 481] on link "Unsecured Nonpriority Claims" at bounding box center [192, 475] width 339 height 29
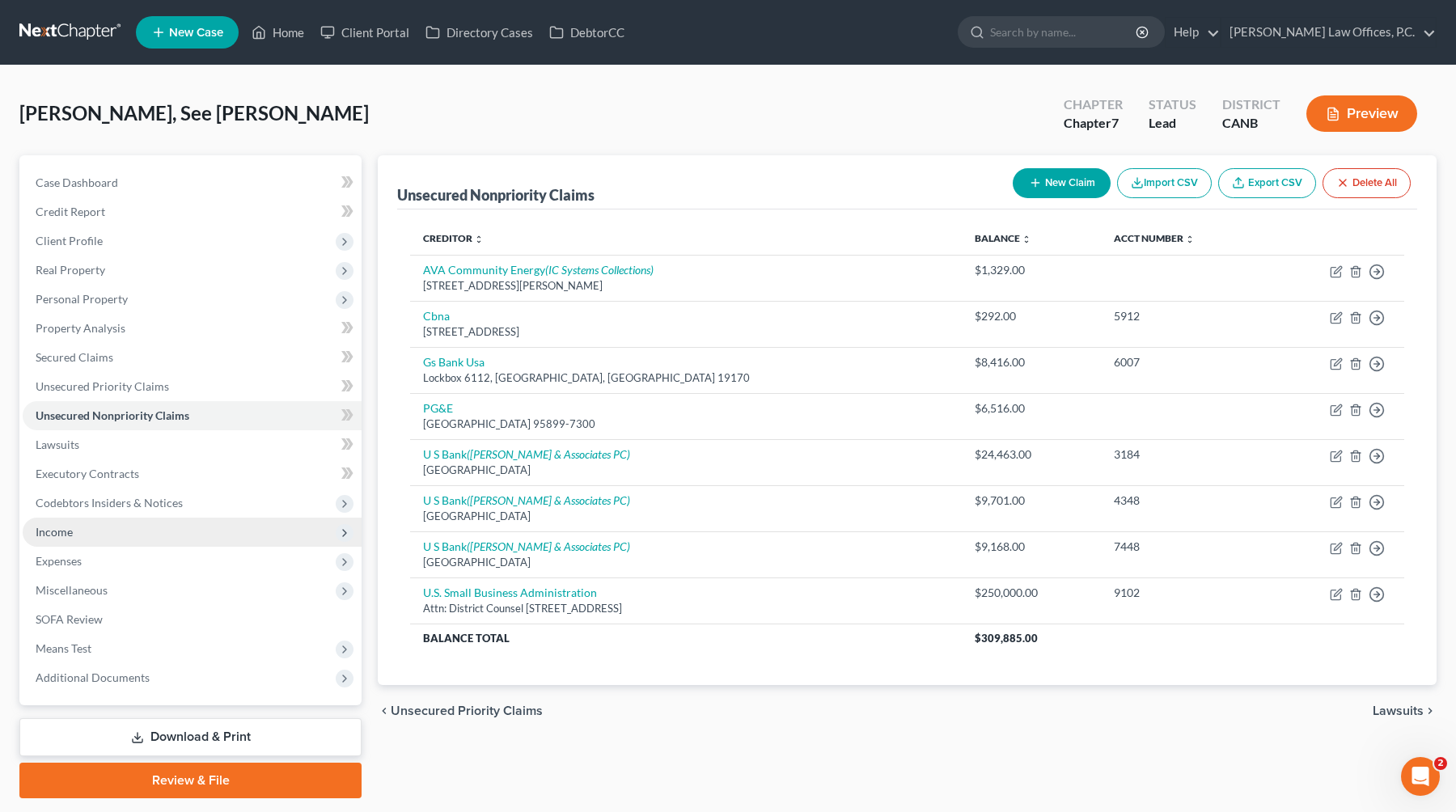
click at [167, 540] on span "Income" at bounding box center [192, 533] width 339 height 29
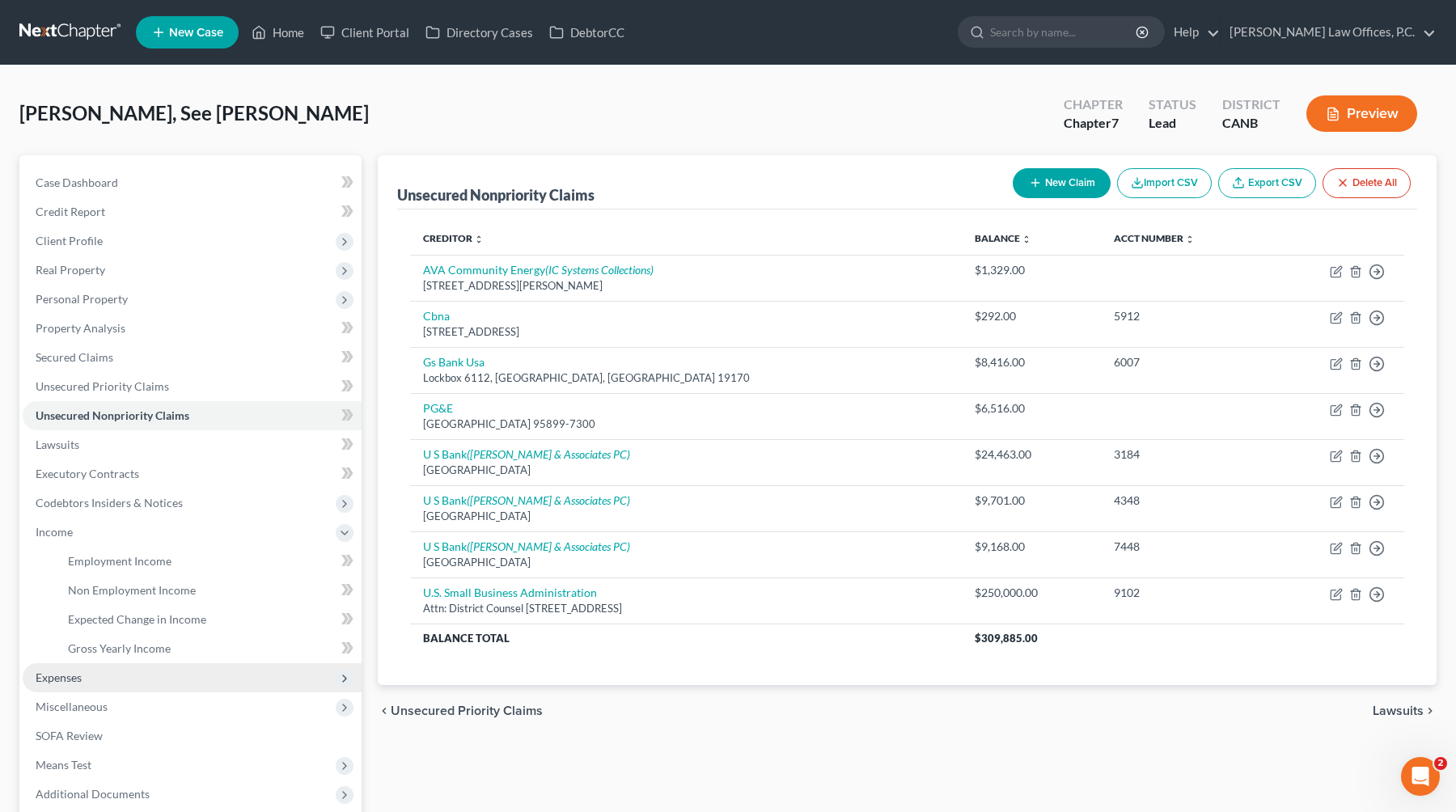
click at [123, 678] on span "Expenses" at bounding box center [192, 678] width 339 height 29
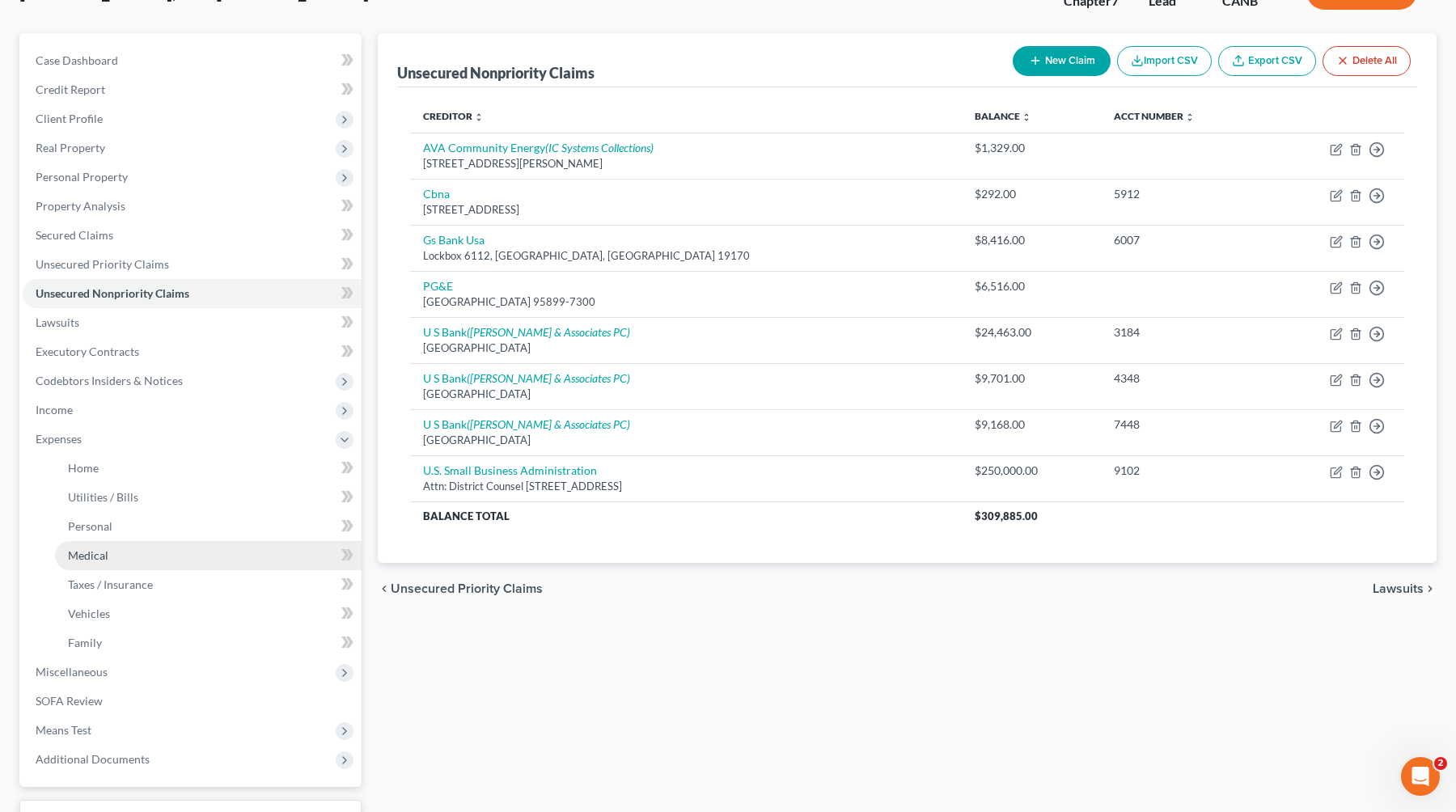
scroll to position [172, 0]
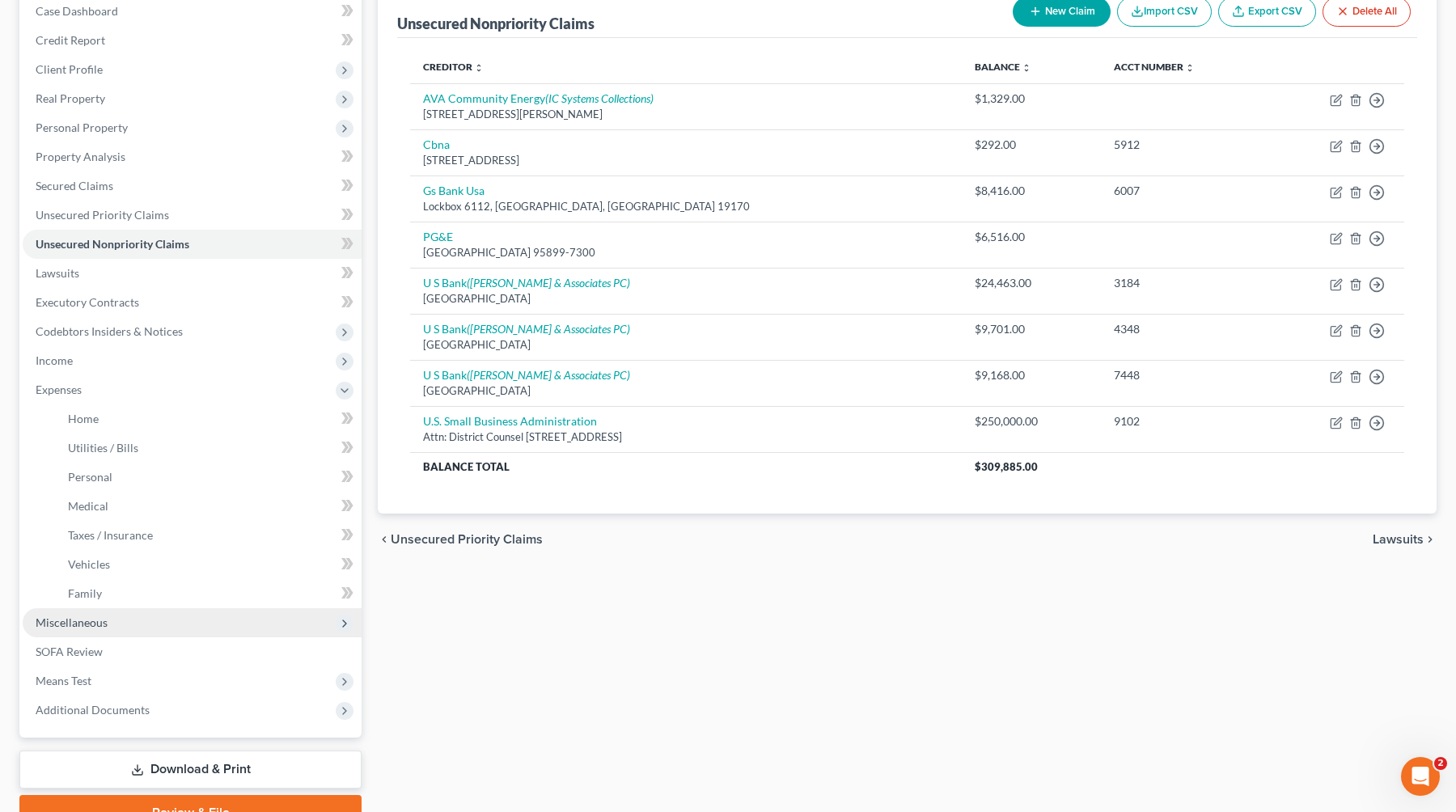
click at [126, 620] on span "Miscellaneous" at bounding box center [192, 623] width 339 height 29
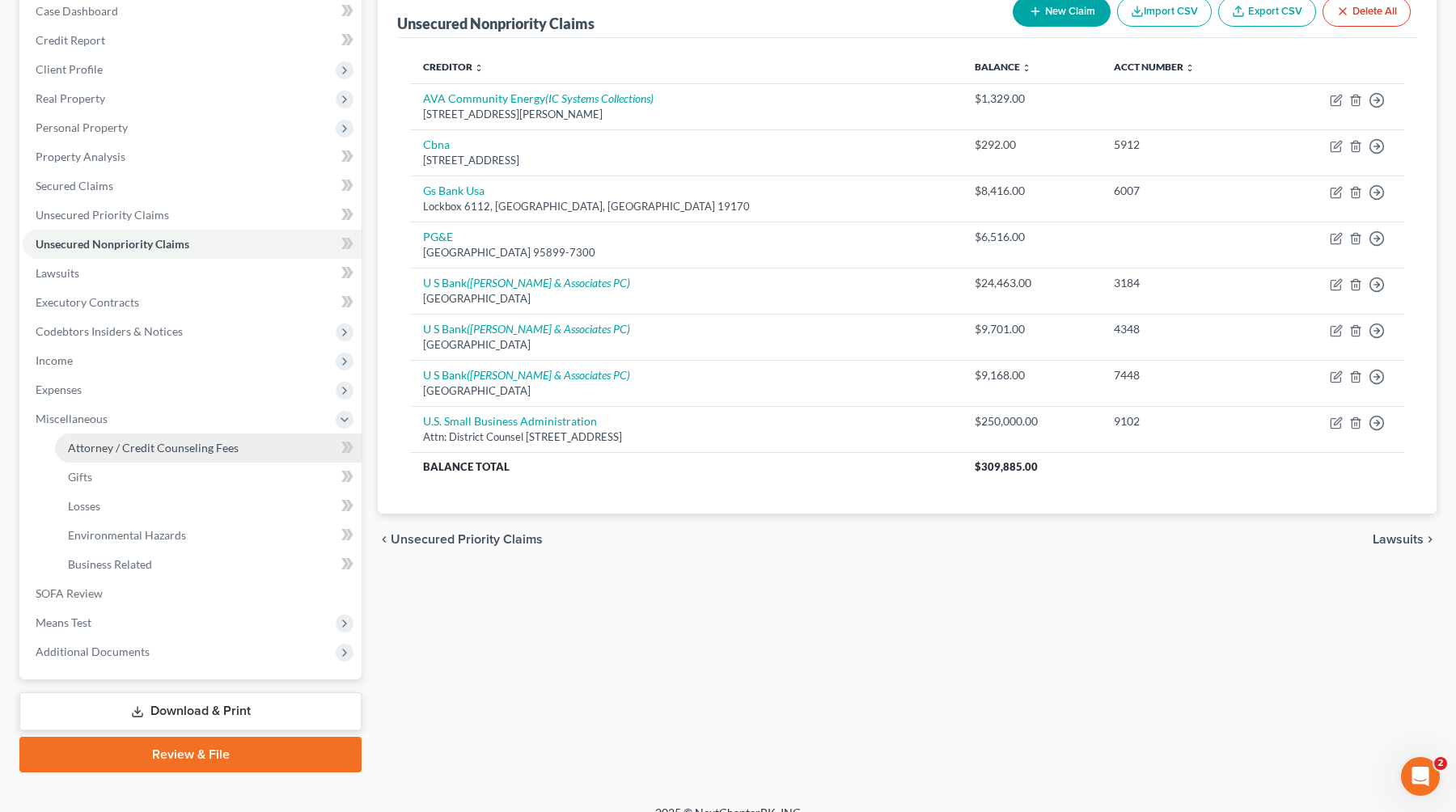
click at [155, 449] on span "Attorney / Credit Counseling Fees" at bounding box center [153, 448] width 171 height 14
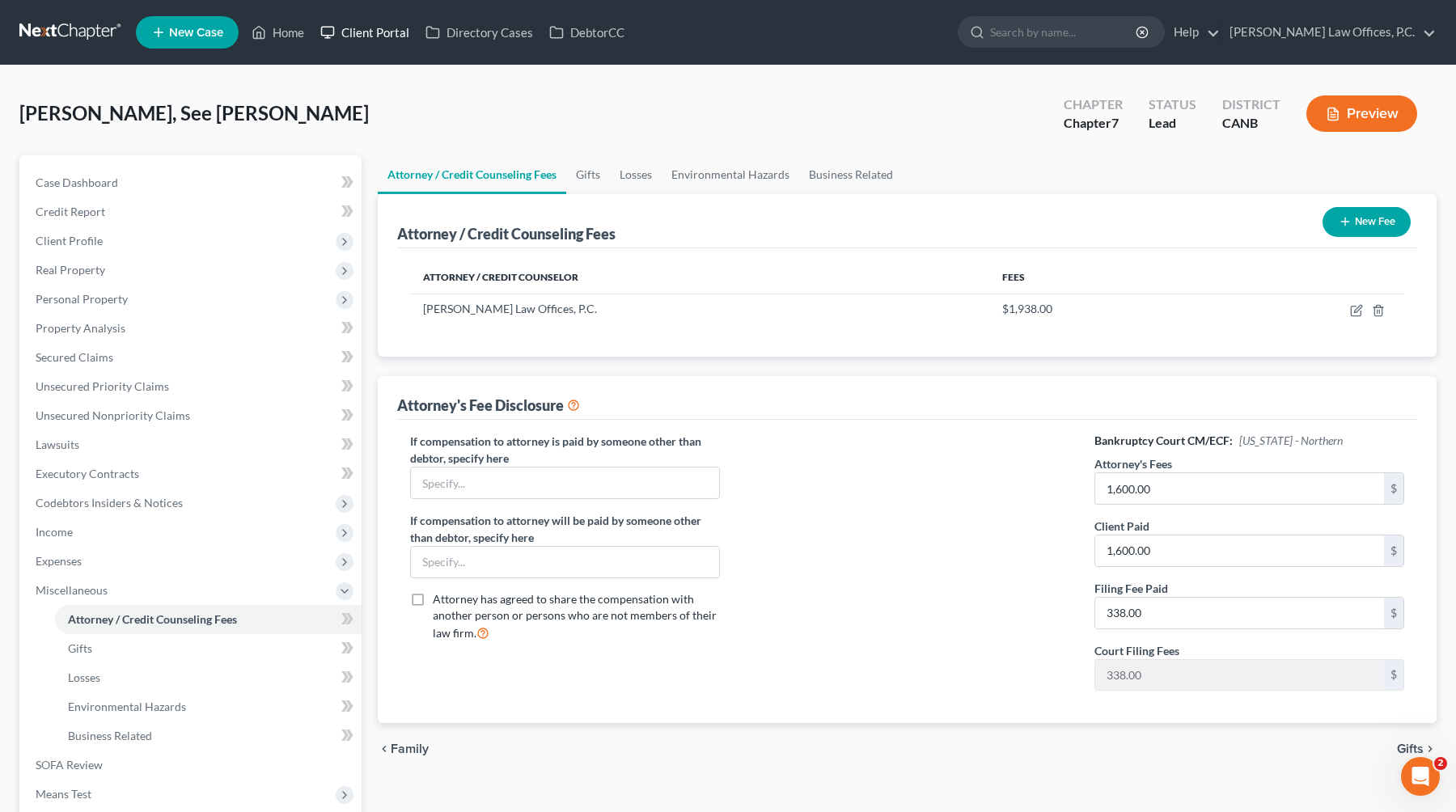
click at [360, 25] on link "Client Portal" at bounding box center [364, 33] width 105 height 29
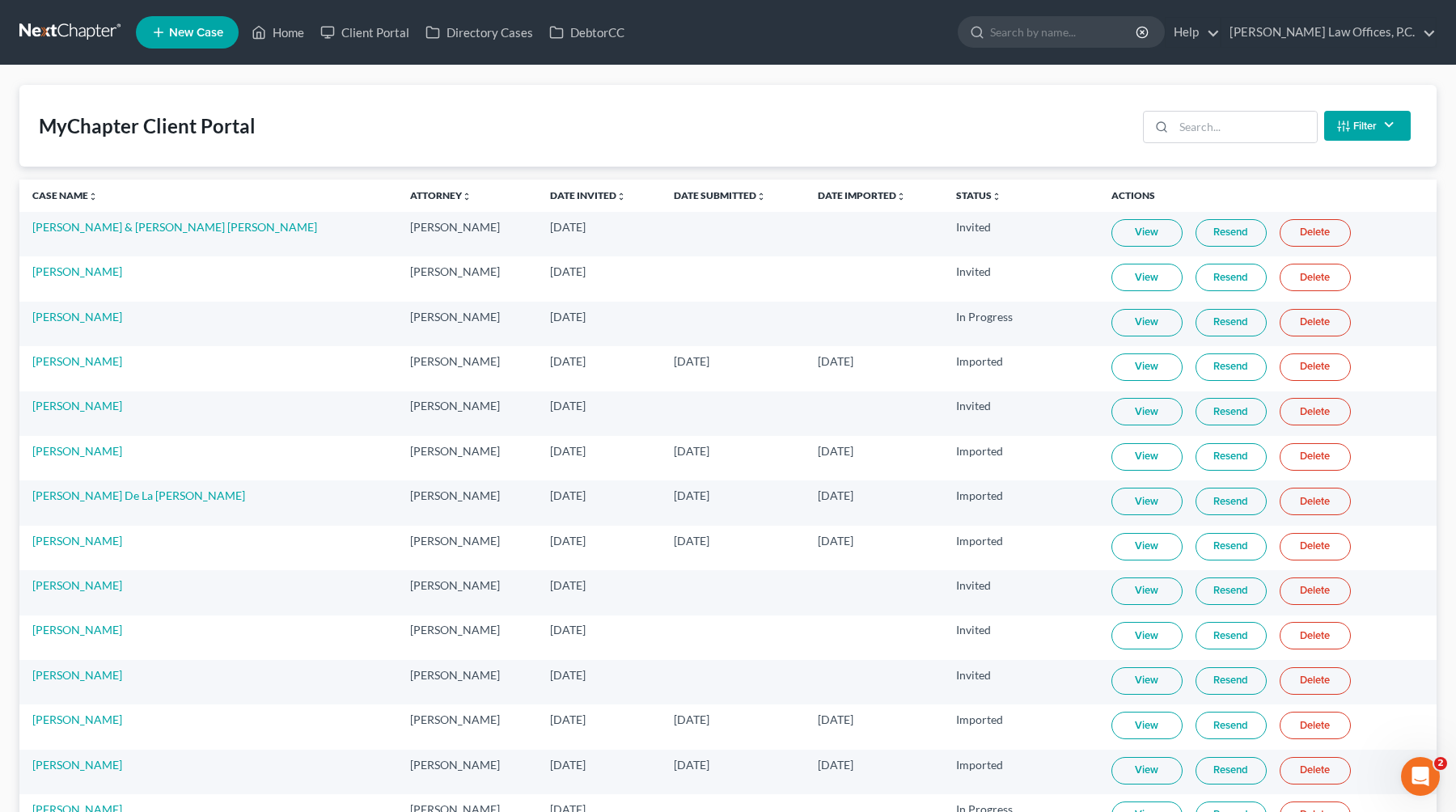
click at [700, 188] on th "Date Submitted unfold_more expand_more expand_less" at bounding box center [731, 195] width 143 height 32
click at [685, 195] on link "Date Submitted unfold_more expand_more expand_less" at bounding box center [719, 195] width 92 height 12
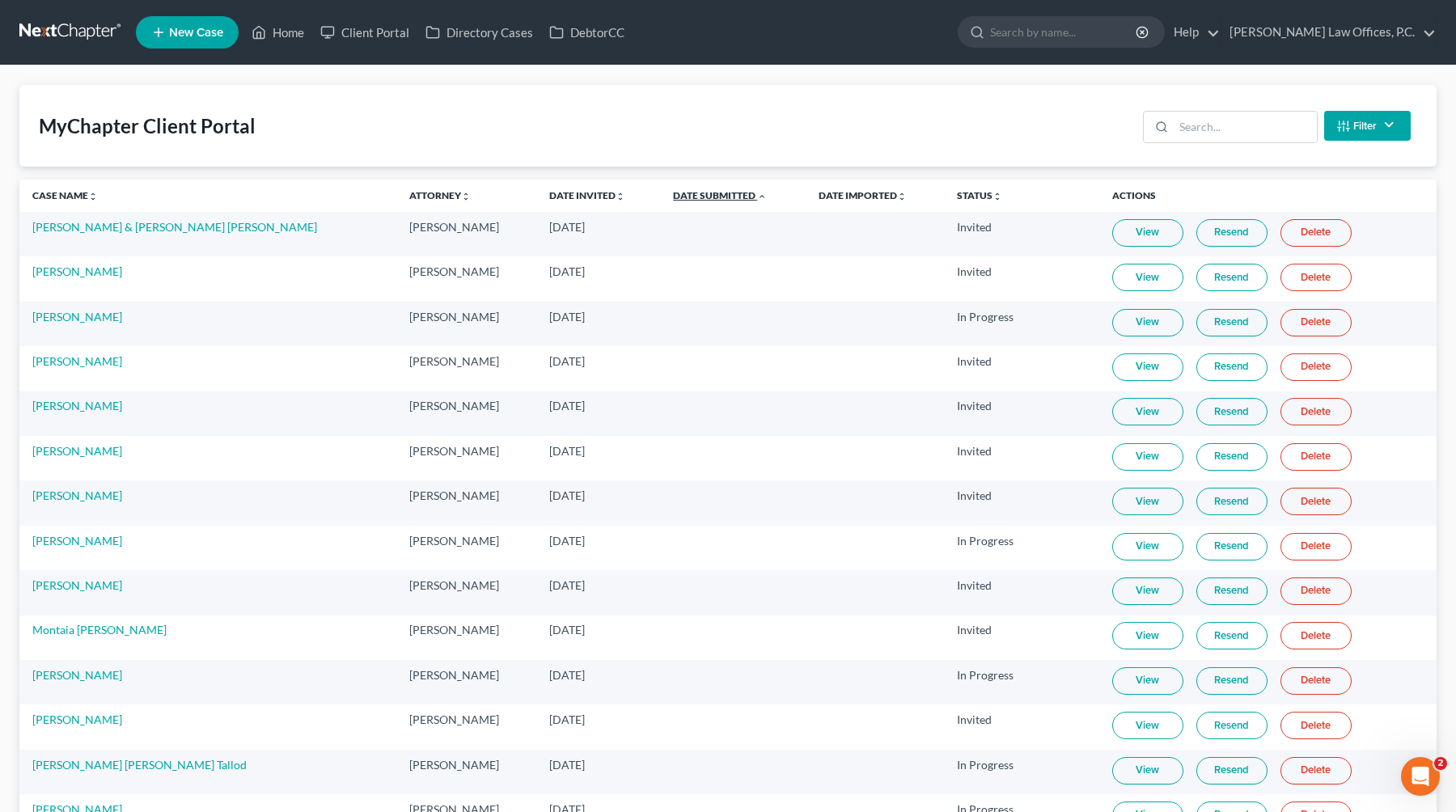
click at [685, 193] on link "Date Submitted unfold_more expand_more expand_less" at bounding box center [719, 195] width 94 height 12
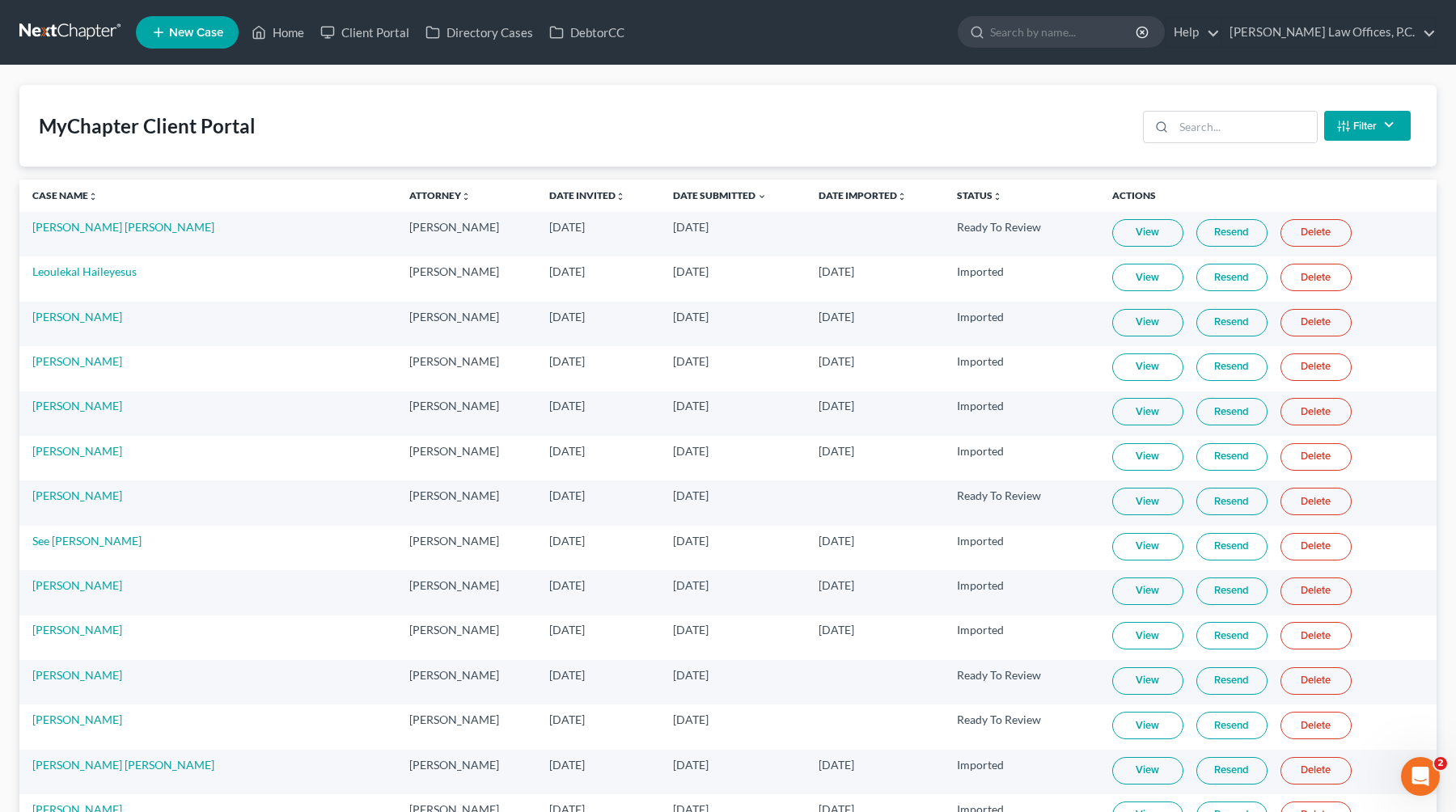
click at [932, 118] on button "Filter" at bounding box center [1367, 126] width 87 height 29
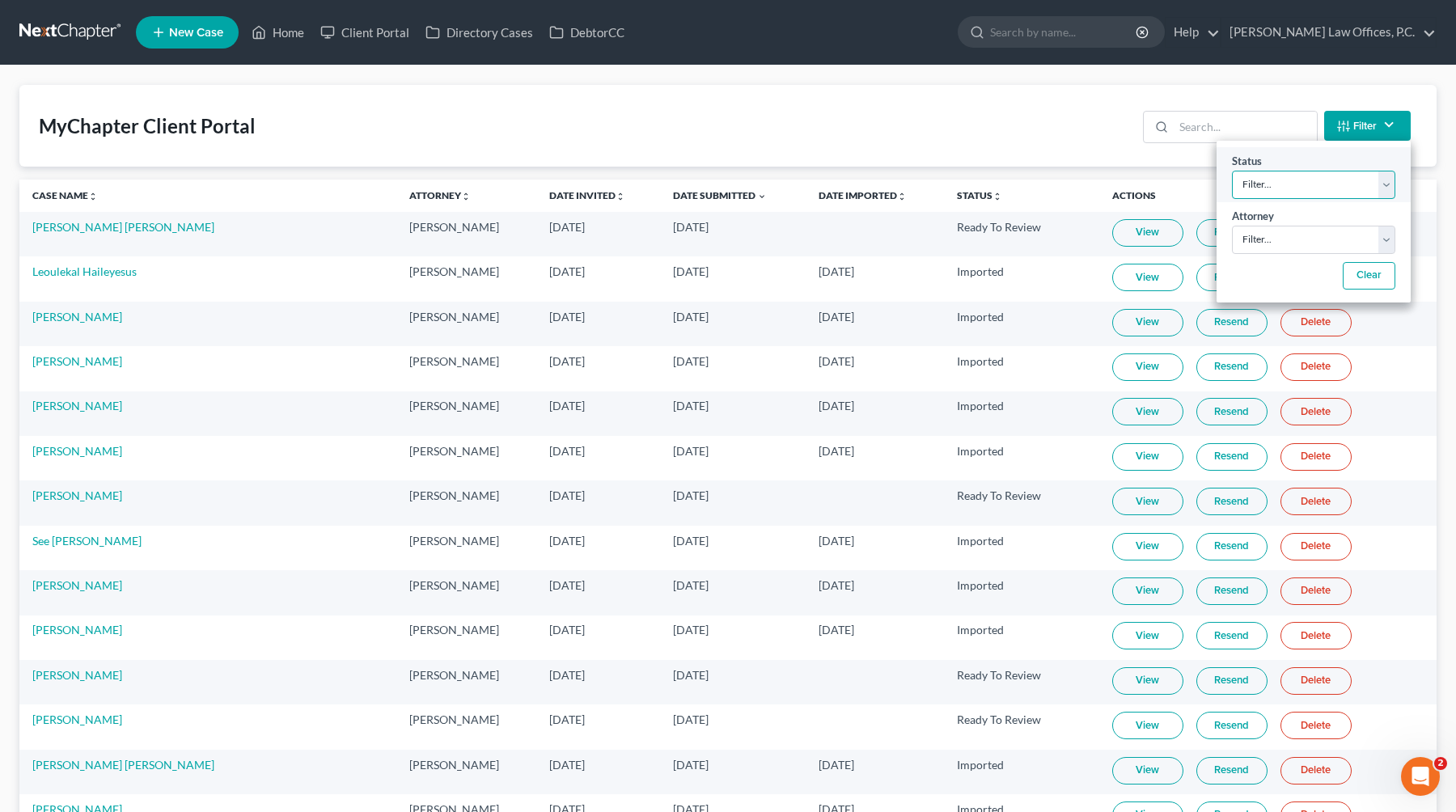
click at [932, 171] on select "Filter... Invited In Progress Ready To Review Reviewed Imported Sent Back To De…" at bounding box center [1314, 185] width 163 height 29
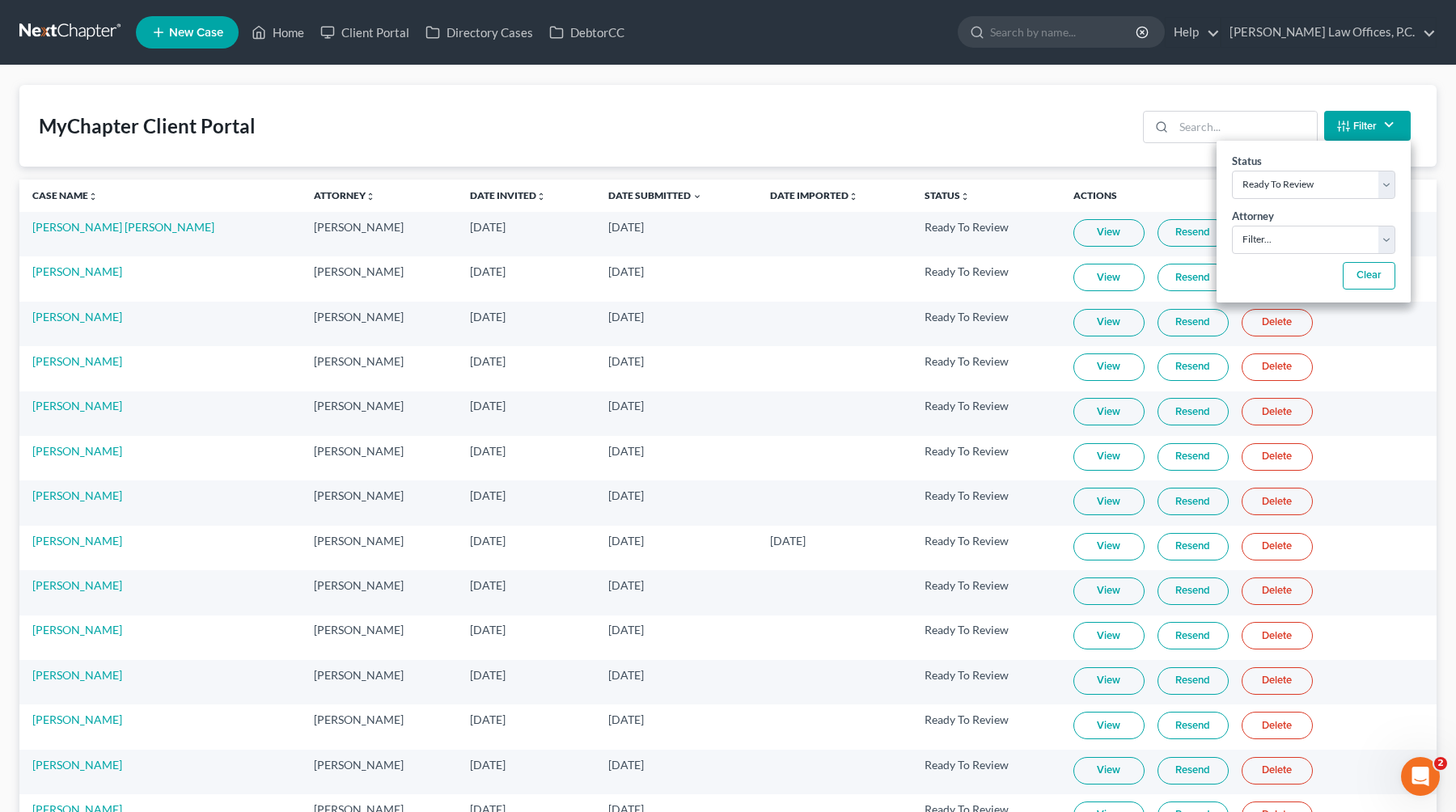
click at [801, 128] on div "MyChapter Client Portal Filter Status Filter... Invited In Progress Ready To Re…" at bounding box center [727, 126] width 1417 height 82
click at [932, 127] on button "Filter" at bounding box center [1367, 126] width 87 height 29
click at [932, 185] on select "Filter... Invited In Progress Ready To Review Reviewed Imported Sent Back To De…" at bounding box center [1314, 185] width 163 height 29
click at [932, 171] on select "Filter... Invited In Progress Ready To Review Reviewed Imported Sent Back To De…" at bounding box center [1314, 185] width 163 height 29
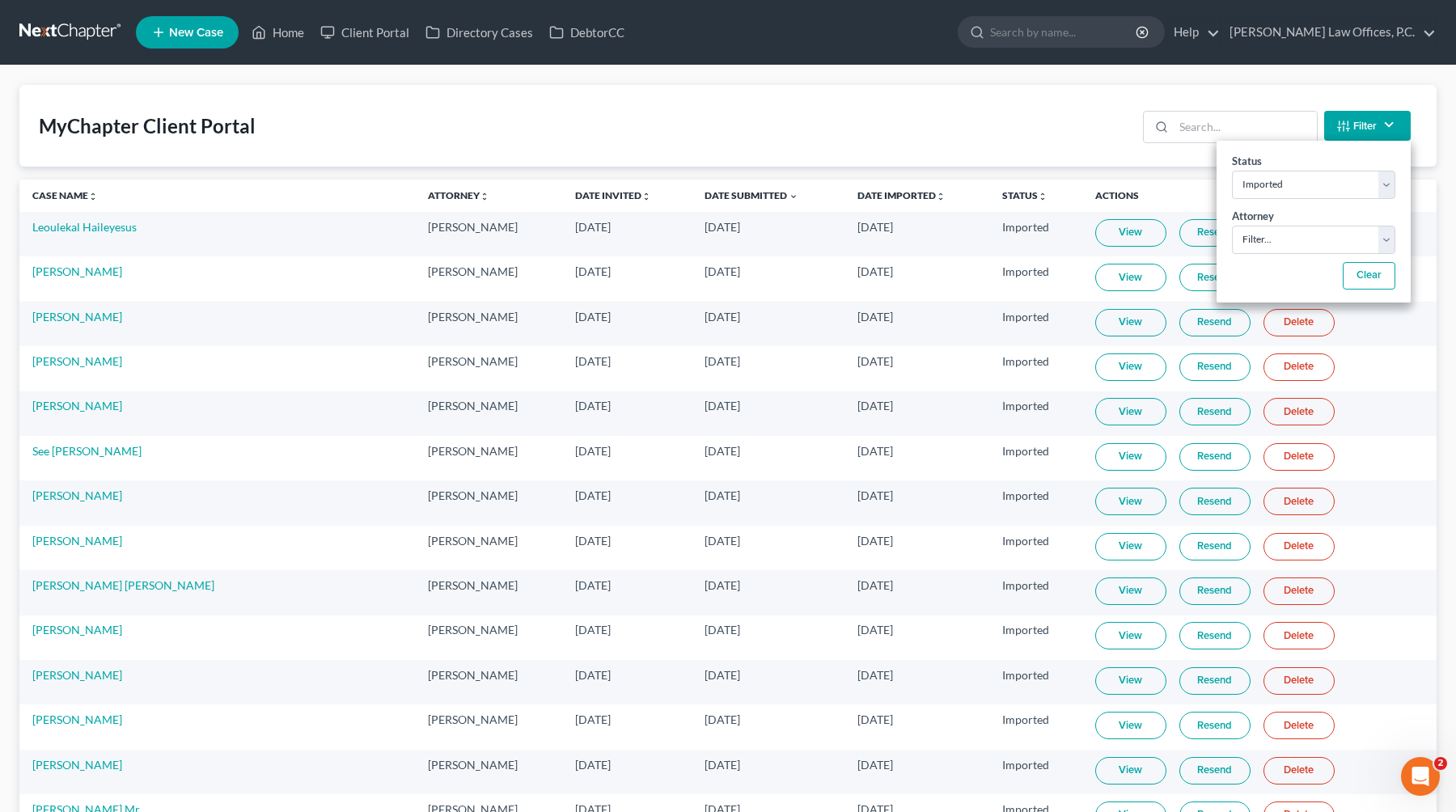
click at [857, 276] on span "[DATE]" at bounding box center [875, 272] width 36 height 14
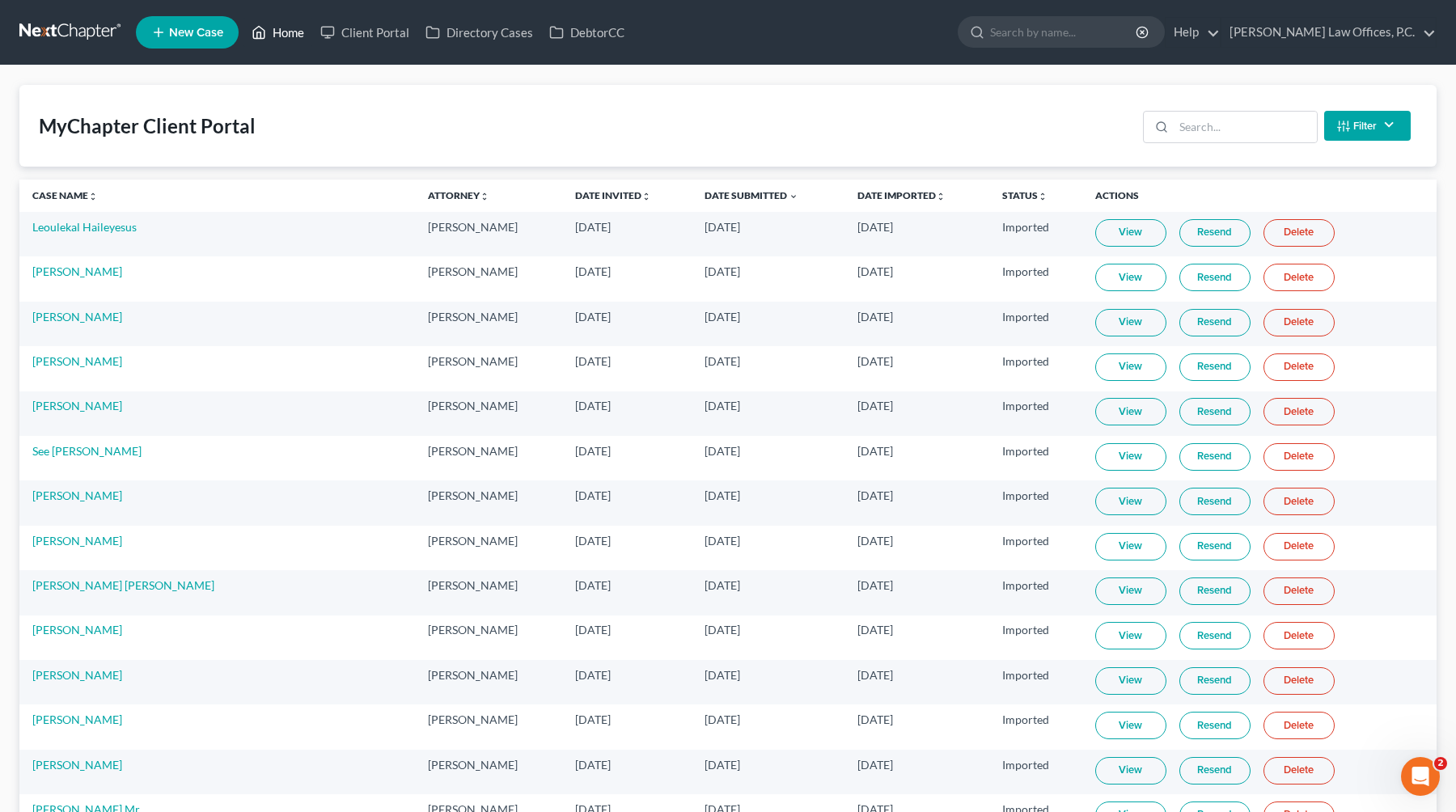
click at [297, 41] on link "Home" at bounding box center [278, 33] width 69 height 29
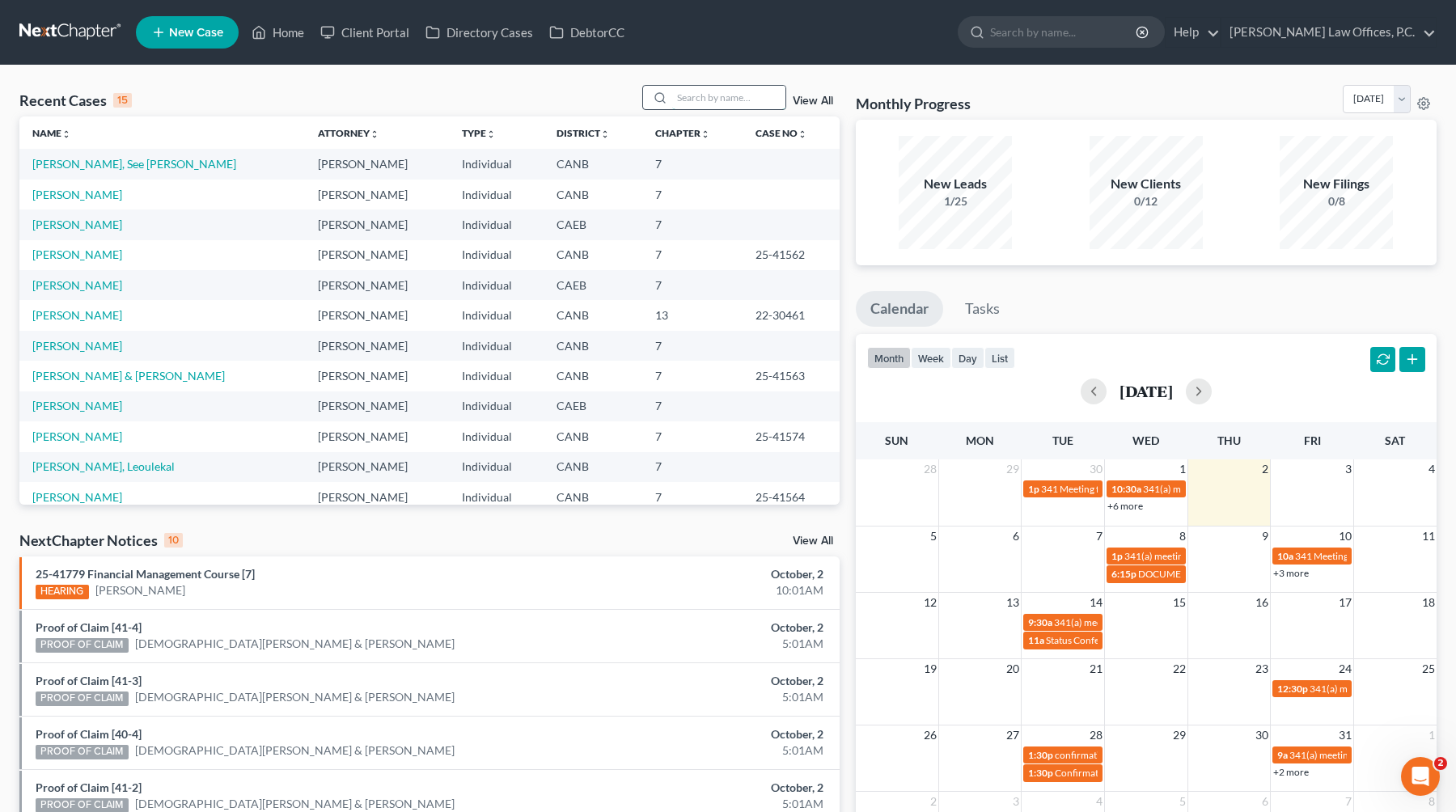
click at [704, 101] on input "search" at bounding box center [729, 97] width 113 height 23
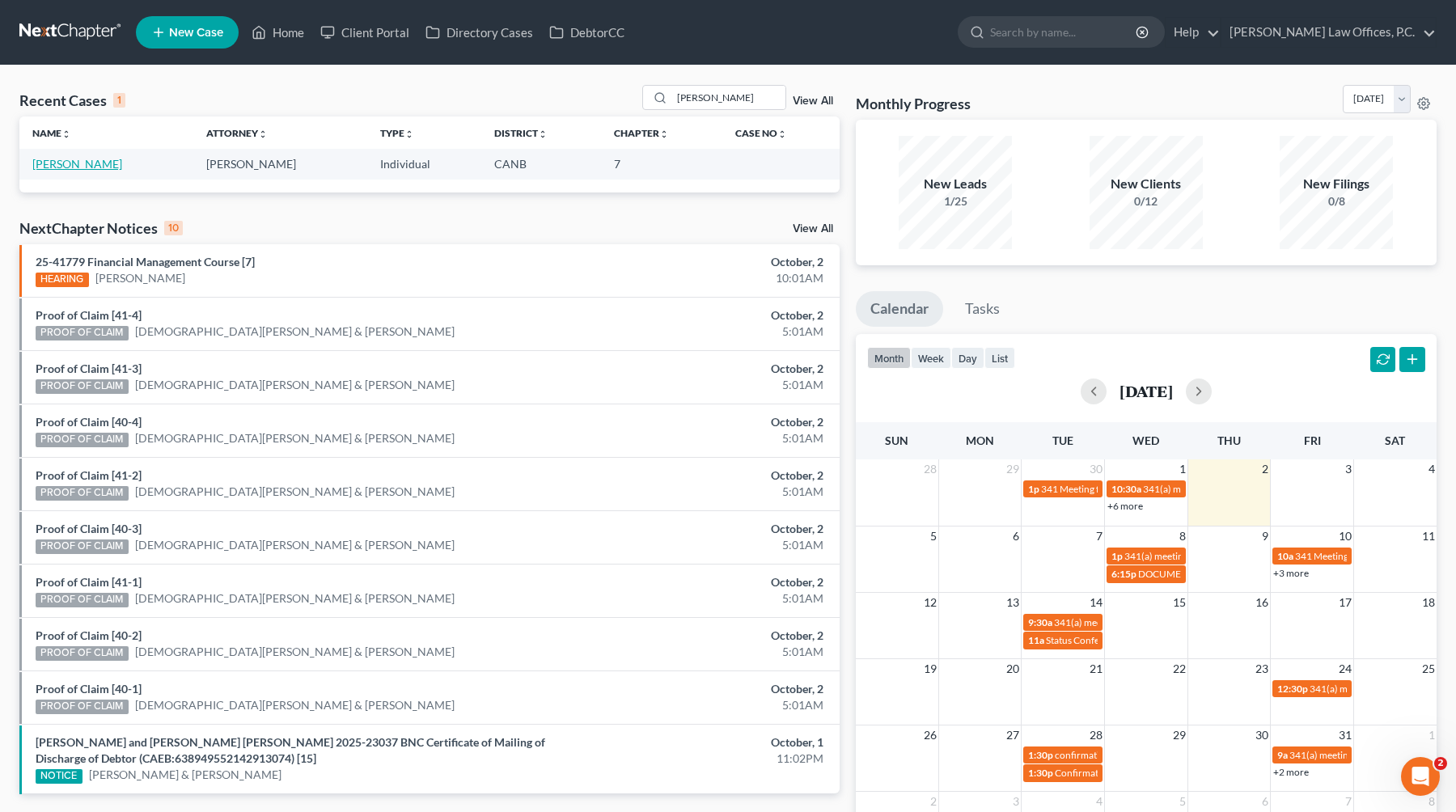
click at [91, 165] on link "[PERSON_NAME]" at bounding box center [76, 164] width 89 height 14
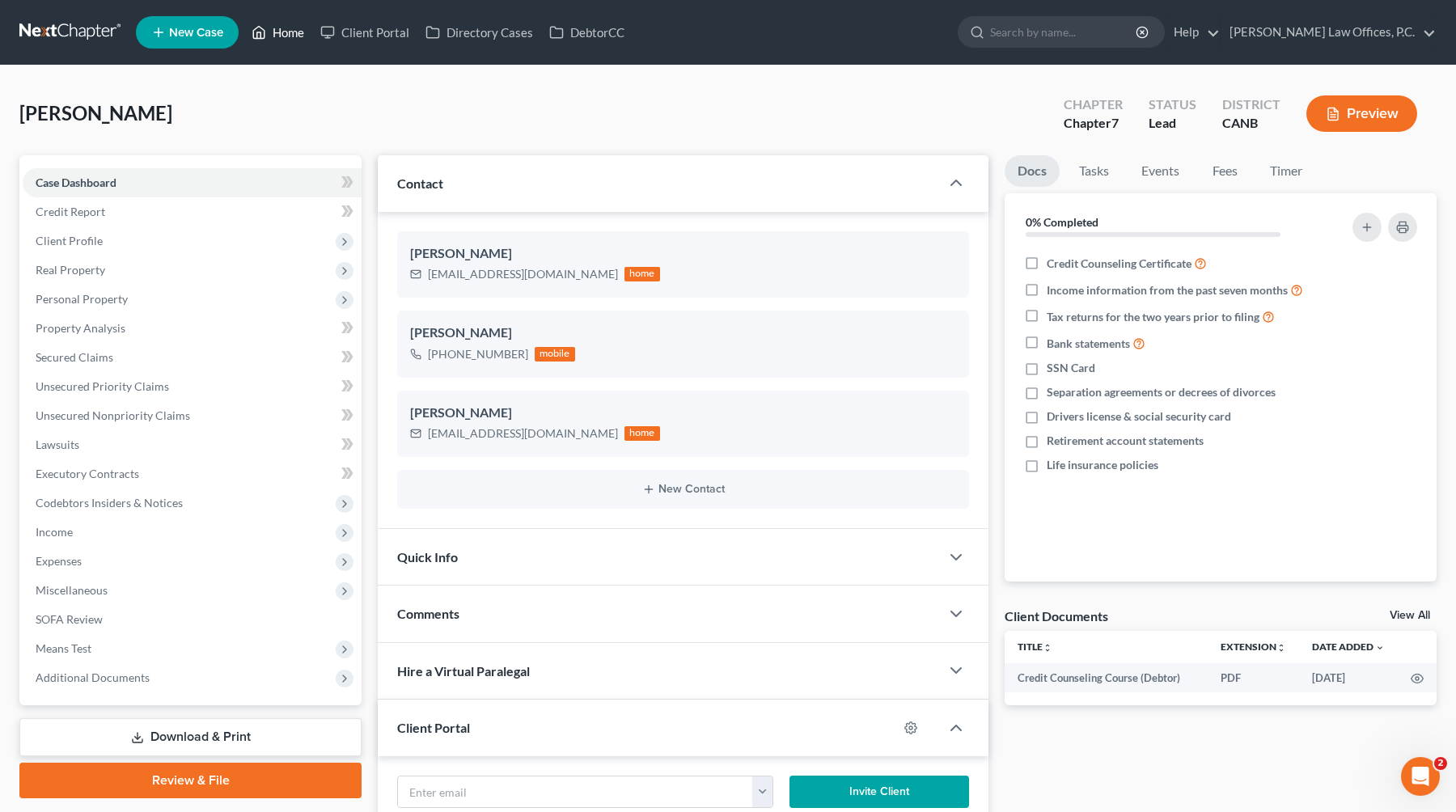
click at [293, 34] on link "Home" at bounding box center [278, 33] width 69 height 29
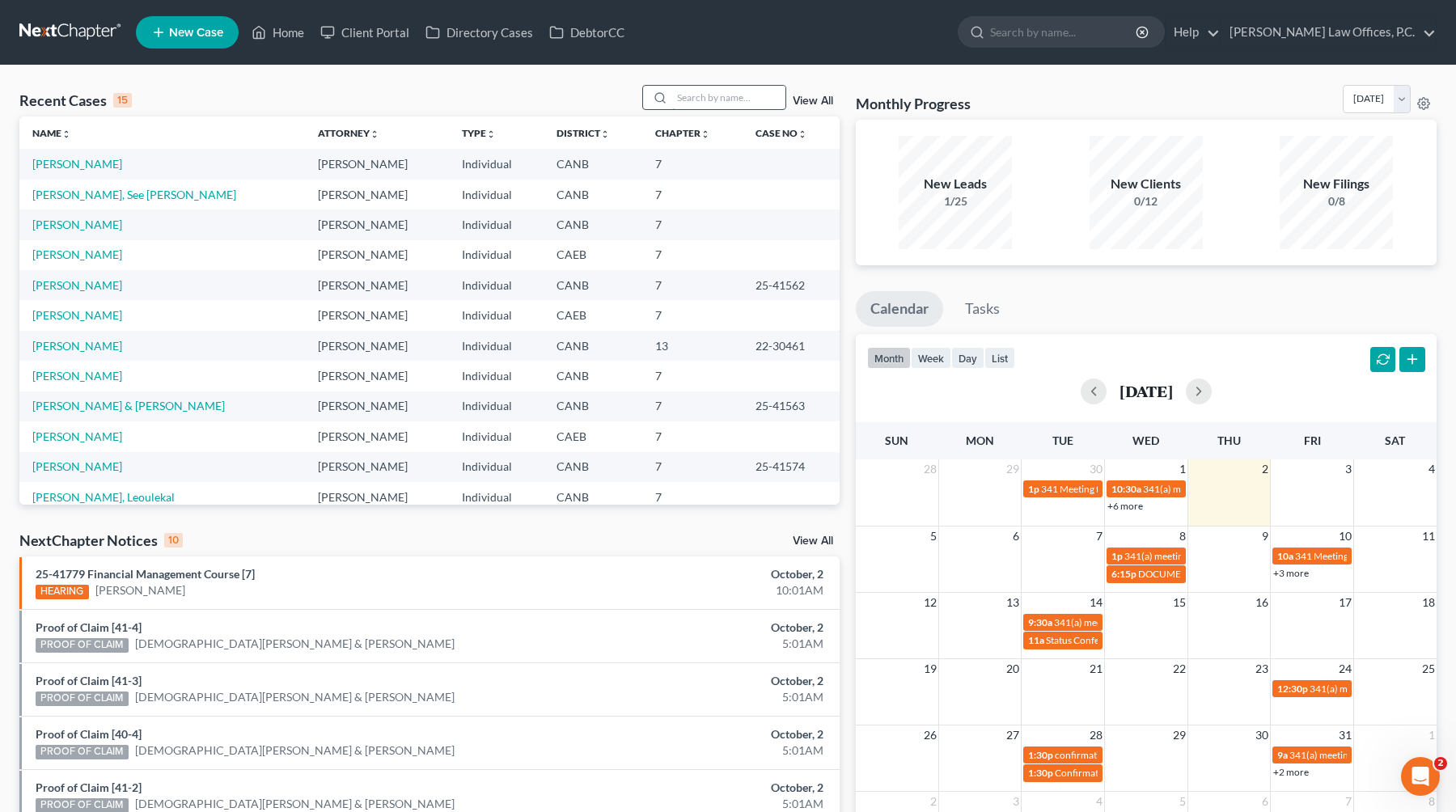
click at [725, 100] on input "search" at bounding box center [729, 97] width 113 height 23
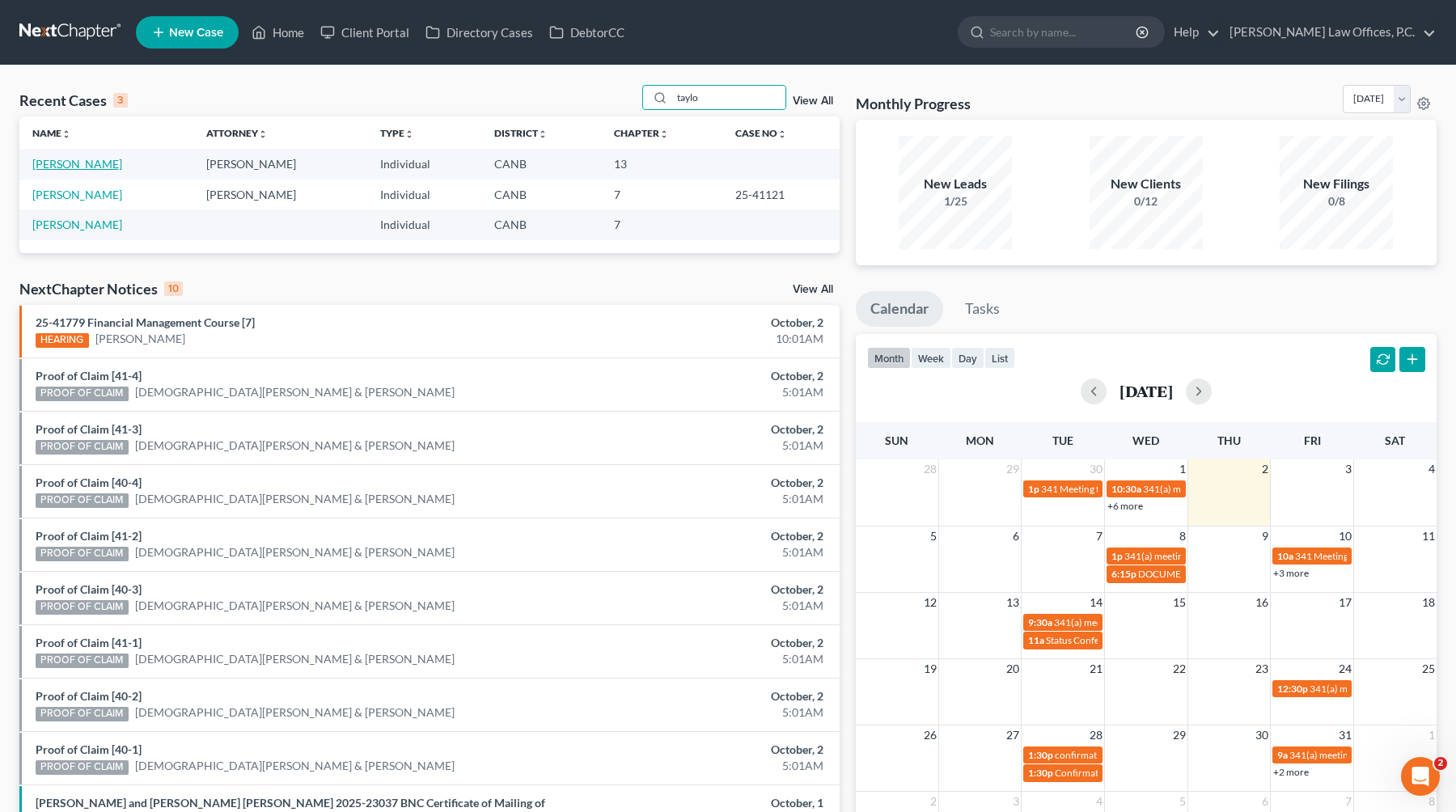
click at [102, 160] on td "[PERSON_NAME]" at bounding box center [106, 163] width 174 height 29
click at [85, 167] on link "[PERSON_NAME]" at bounding box center [76, 164] width 89 height 14
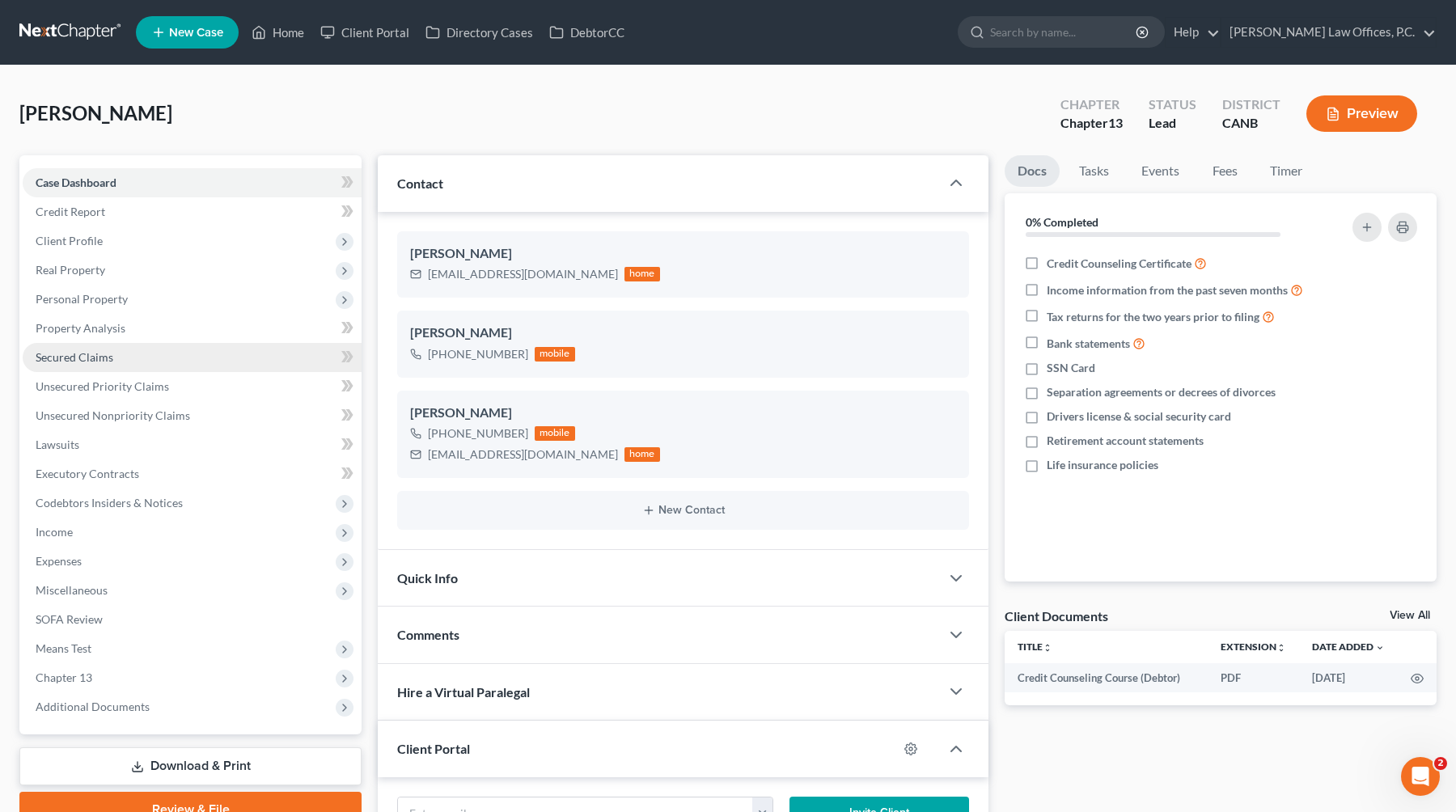
click at [168, 351] on link "Secured Claims" at bounding box center [192, 357] width 339 height 29
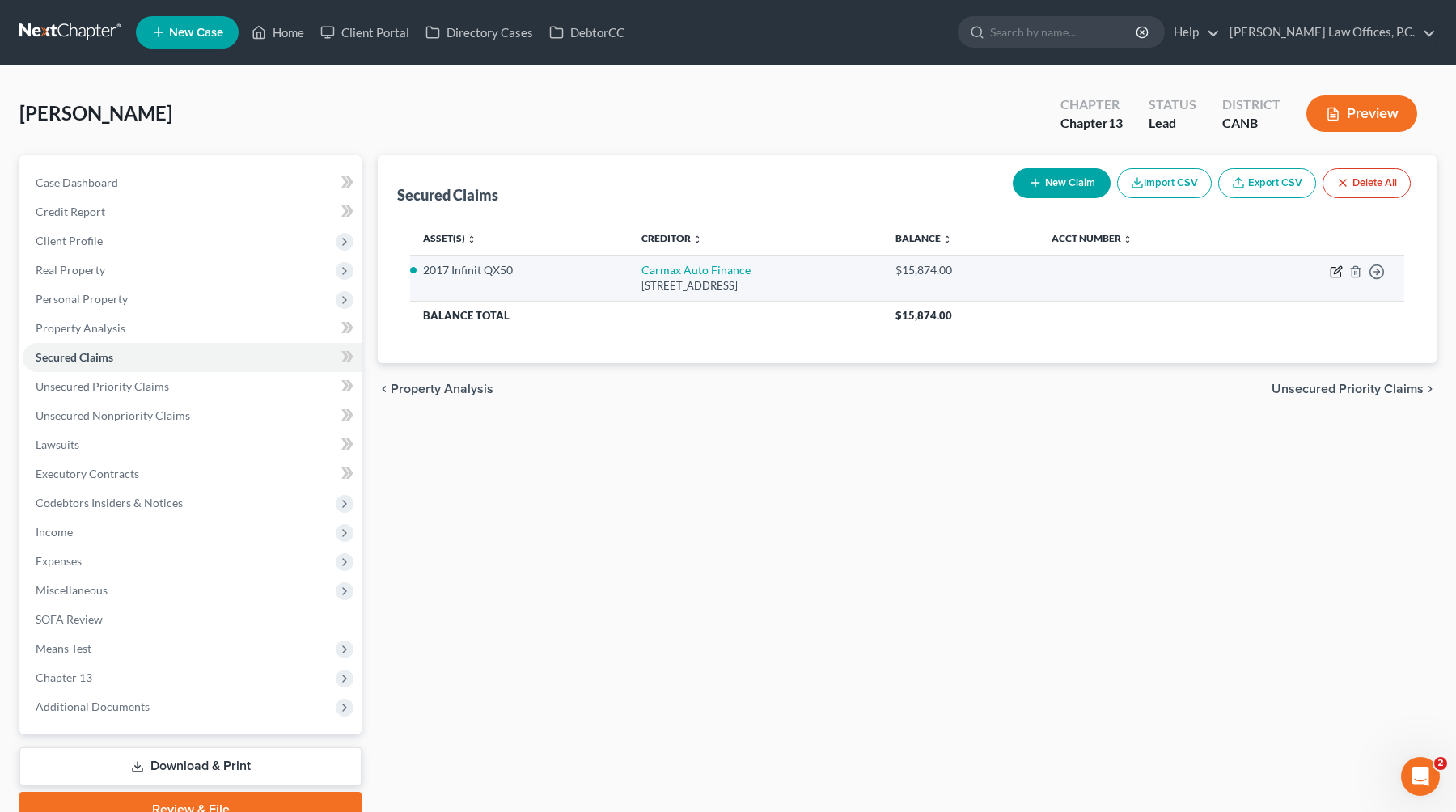
click at [932, 268] on icon "button" at bounding box center [1335, 272] width 10 height 10
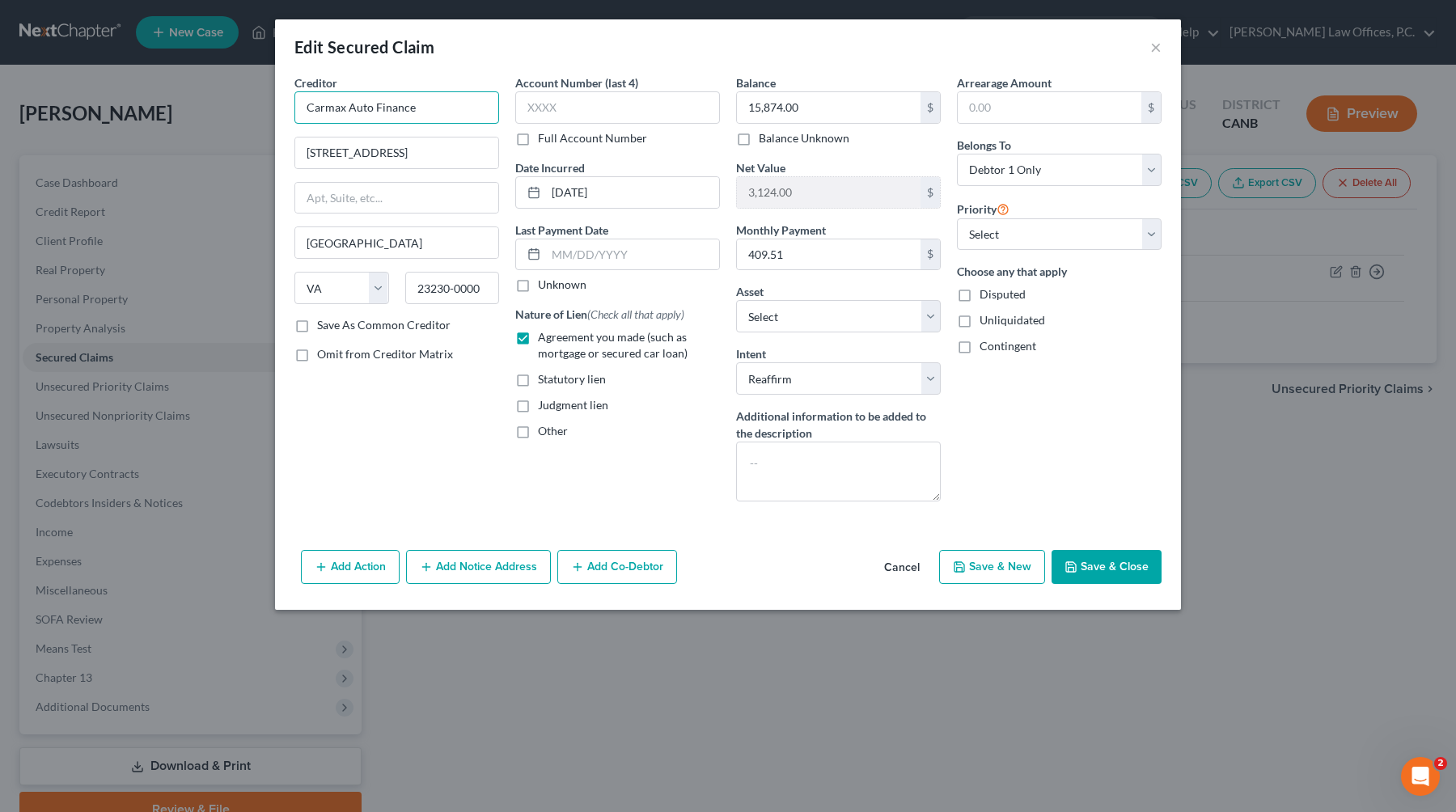
click at [373, 108] on input "Carmax Auto Finance" at bounding box center [397, 107] width 205 height 32
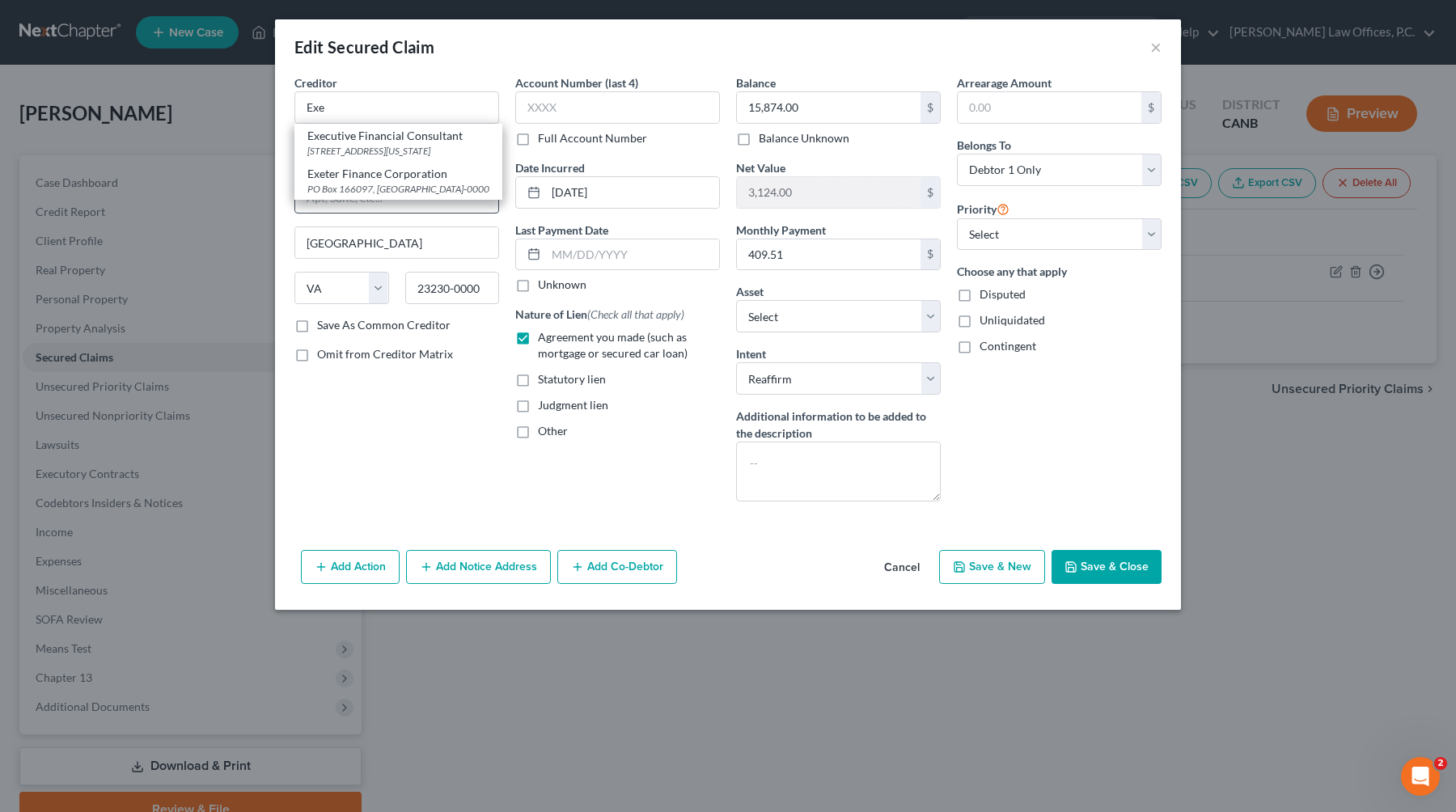
click at [409, 182] on div "Exeter Finance Corporation" at bounding box center [398, 174] width 182 height 16
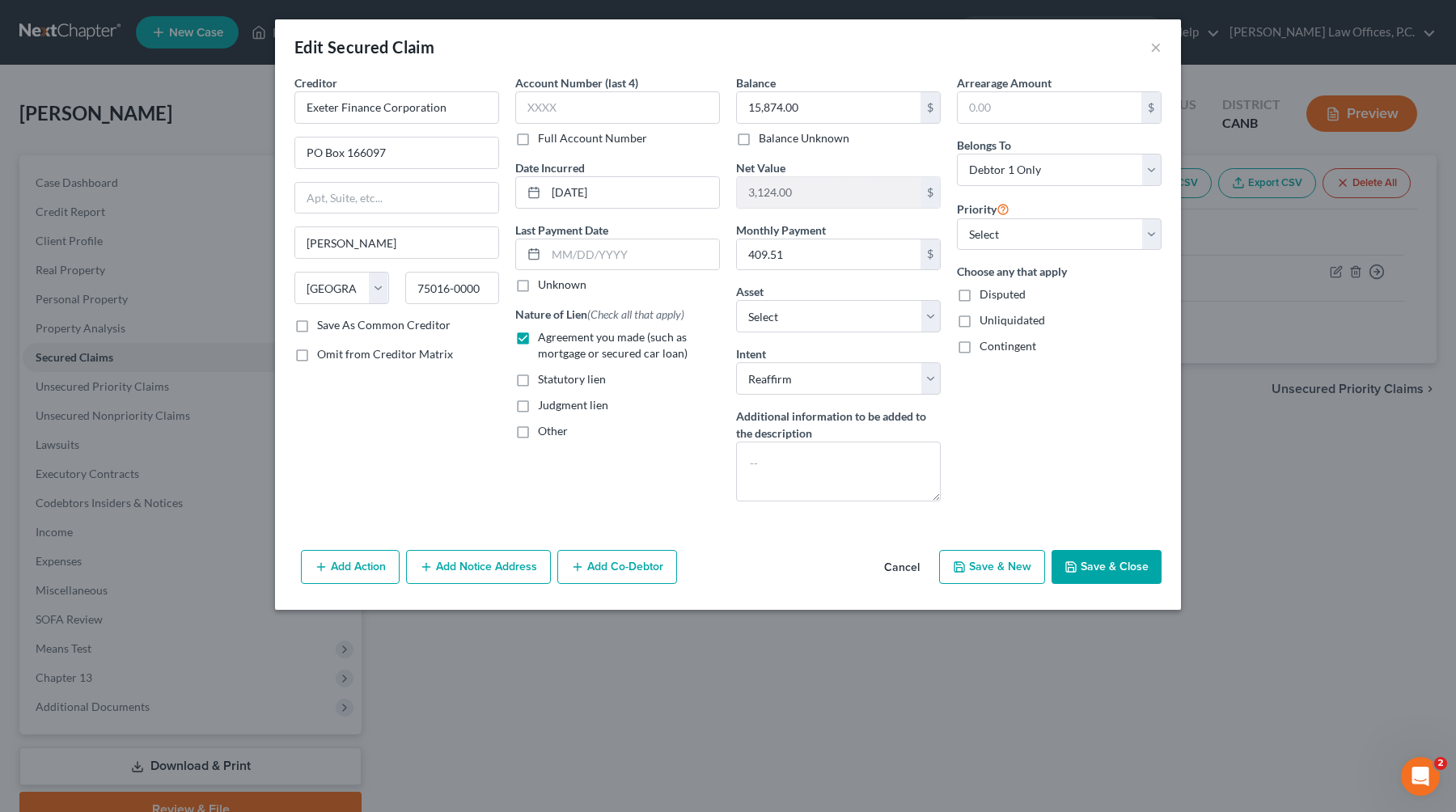
click at [932, 566] on button "Save & Close" at bounding box center [1106, 566] width 110 height 34
